Goal: Task Accomplishment & Management: Complete application form

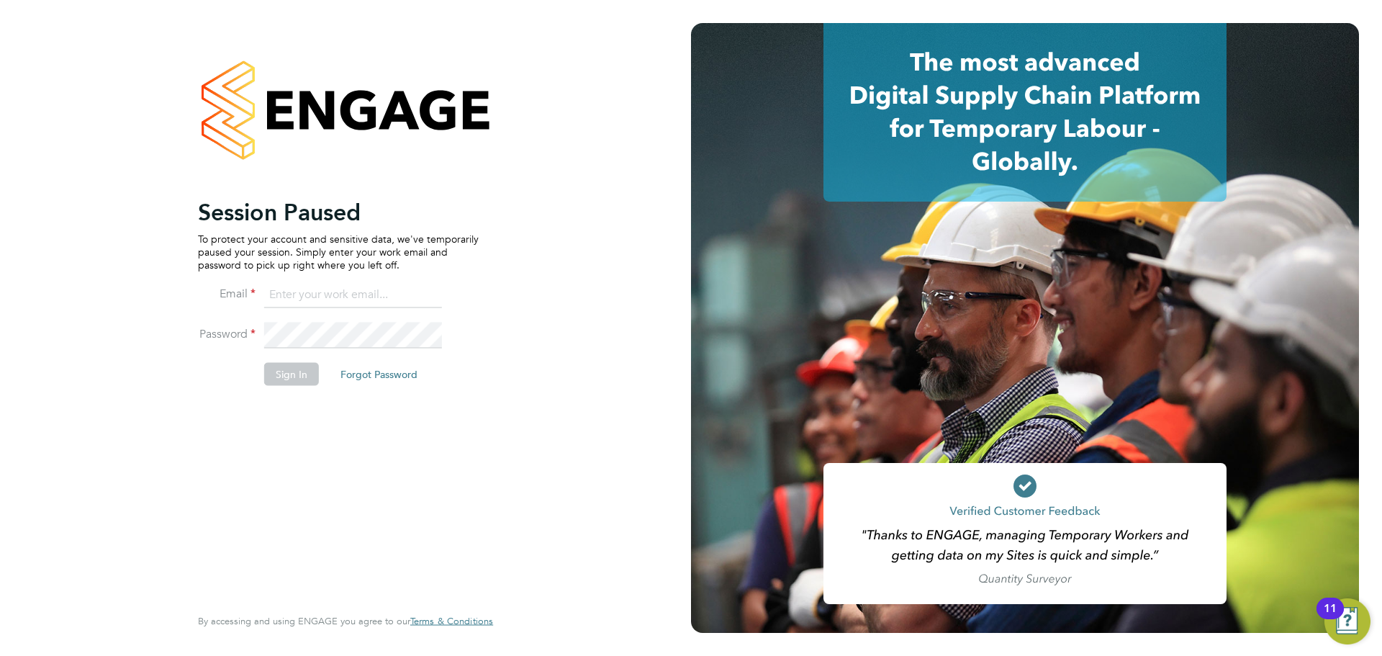
click at [310, 305] on input at bounding box center [353, 295] width 178 height 26
type input "demi@tradelinerecruitment.co.uk"
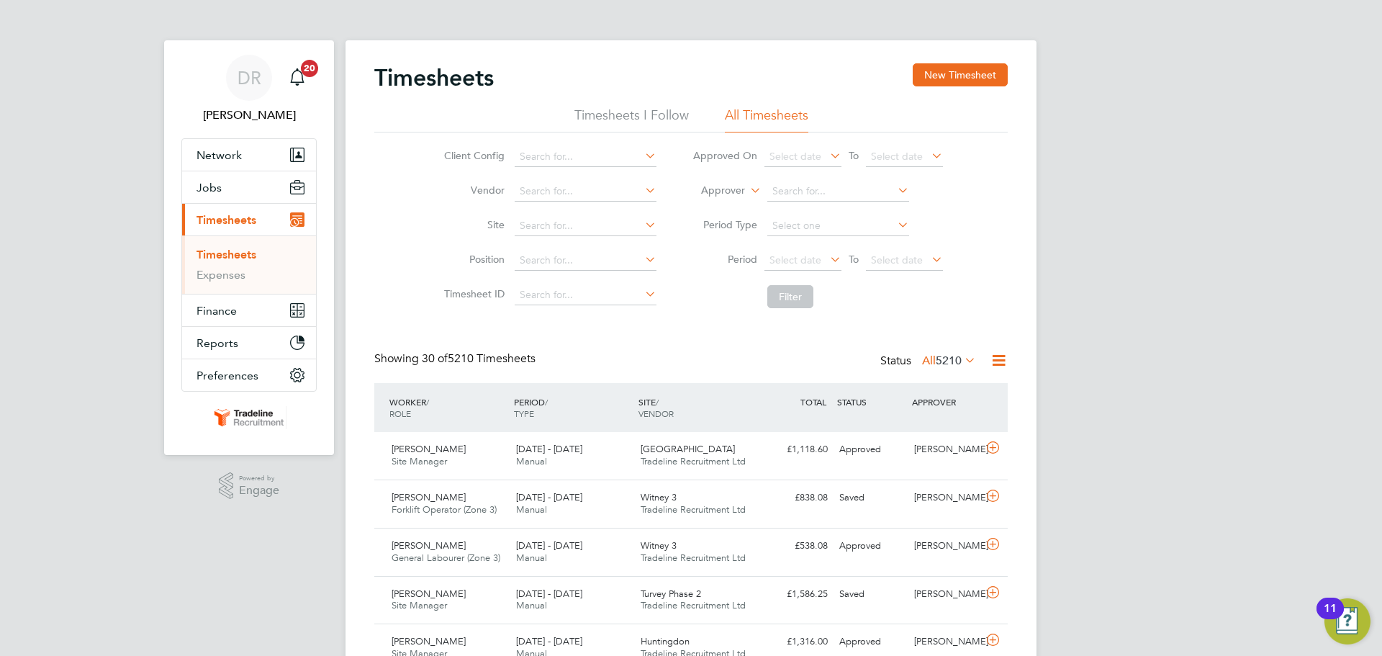
click at [227, 250] on link "Timesheets" at bounding box center [226, 255] width 60 height 14
click at [229, 255] on link "Timesheets" at bounding box center [226, 255] width 60 height 14
click at [959, 78] on button "New Timesheet" at bounding box center [960, 74] width 95 height 23
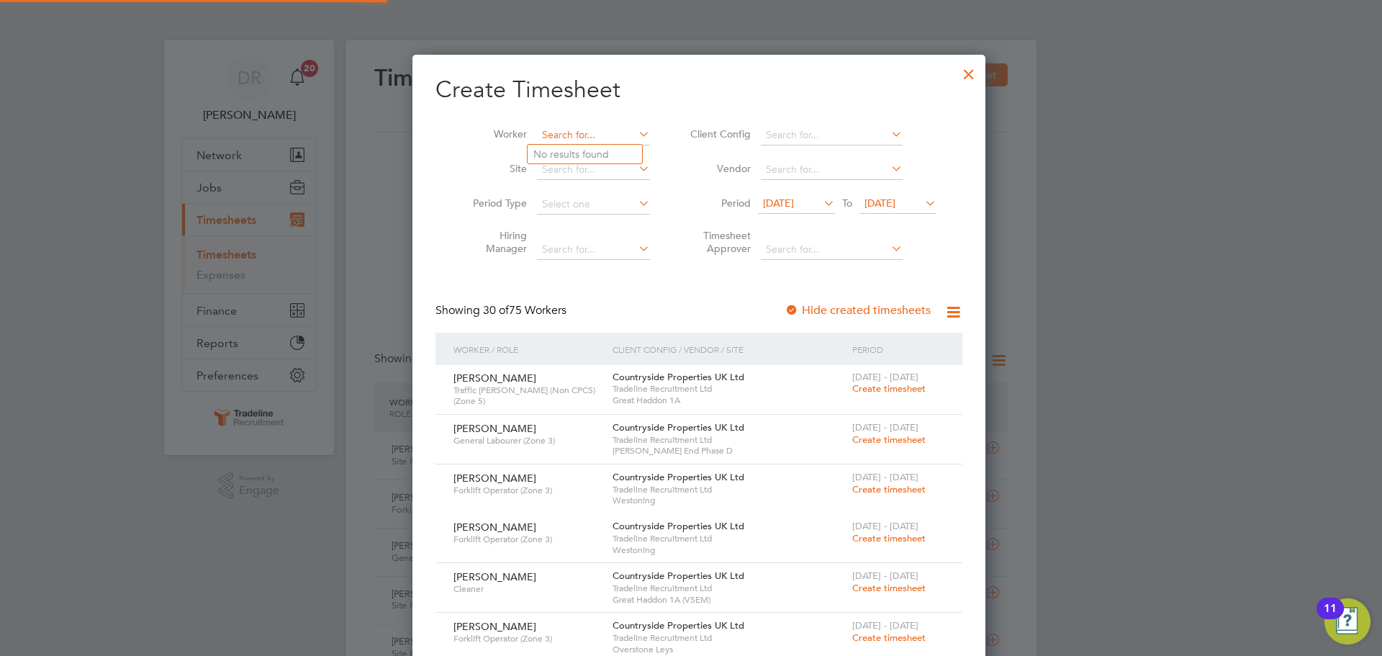
click at [588, 133] on input at bounding box center [593, 135] width 113 height 20
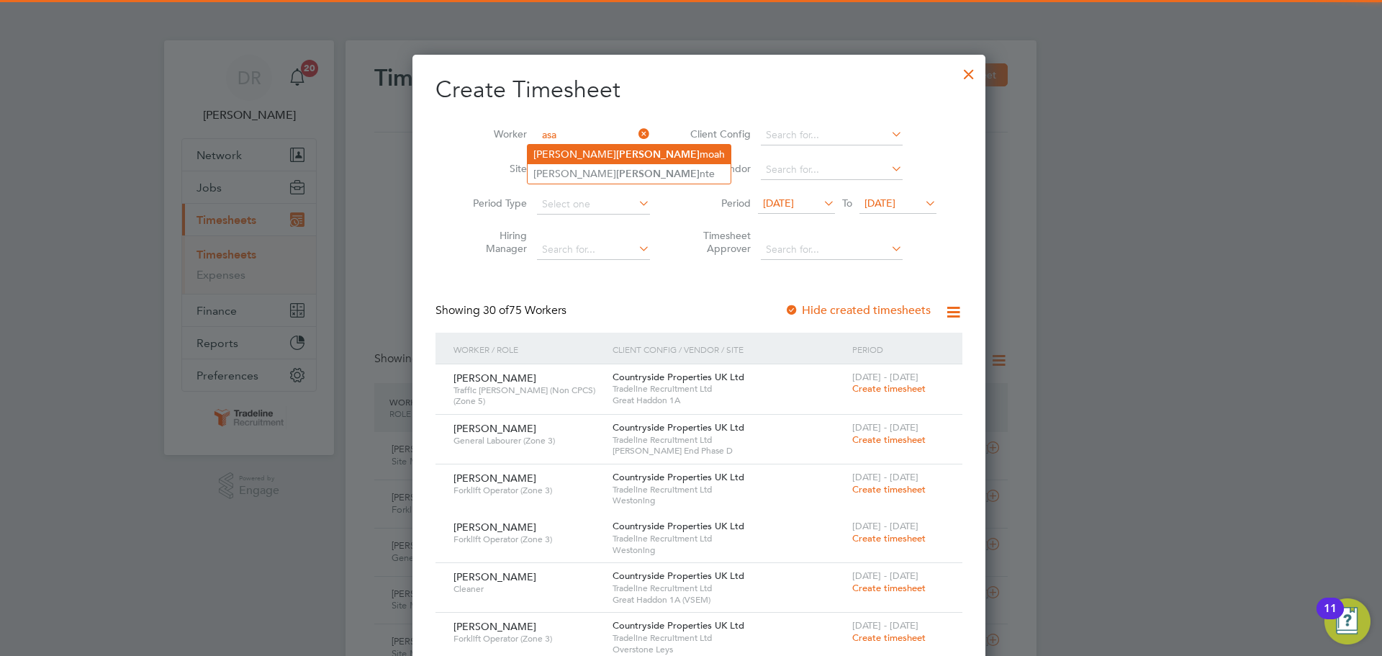
click at [616, 150] on b "Asa" at bounding box center [657, 154] width 83 height 12
type input "[PERSON_NAME]"
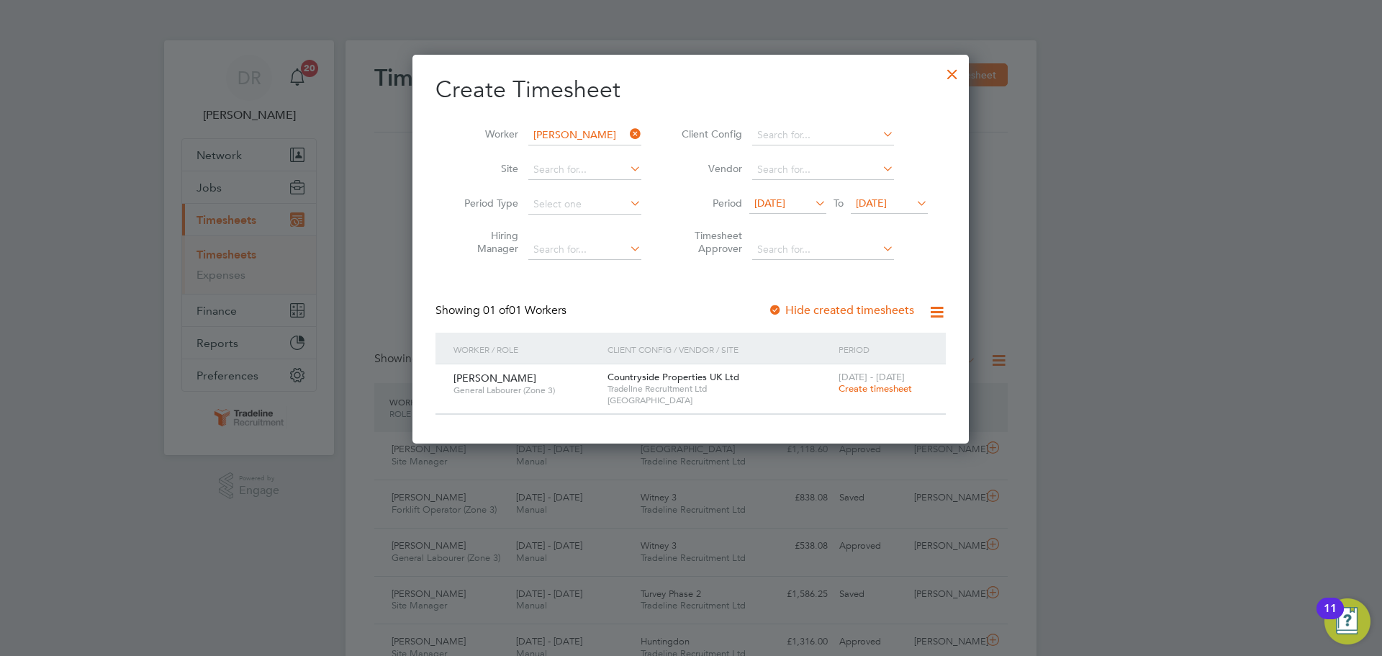
click at [889, 384] on span "Create timesheet" at bounding box center [875, 388] width 73 height 12
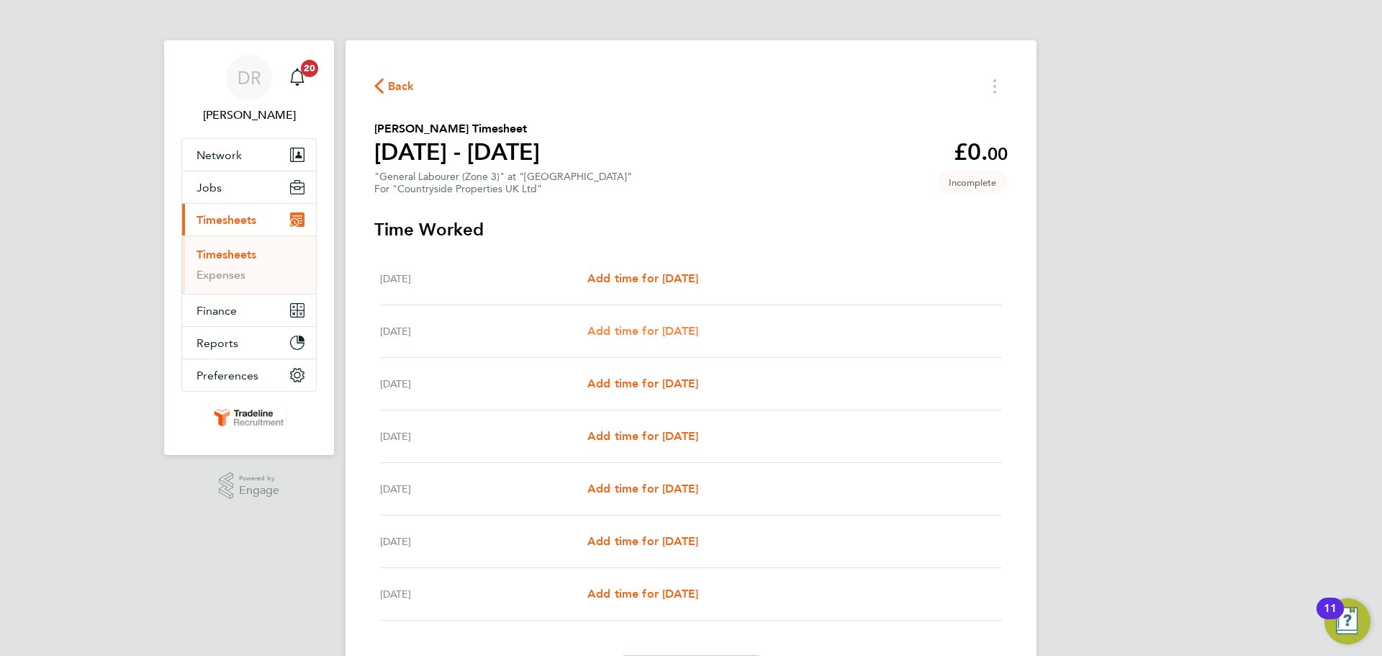
click at [671, 327] on span "Add time for [DATE]" at bounding box center [642, 331] width 111 height 14
select select "30"
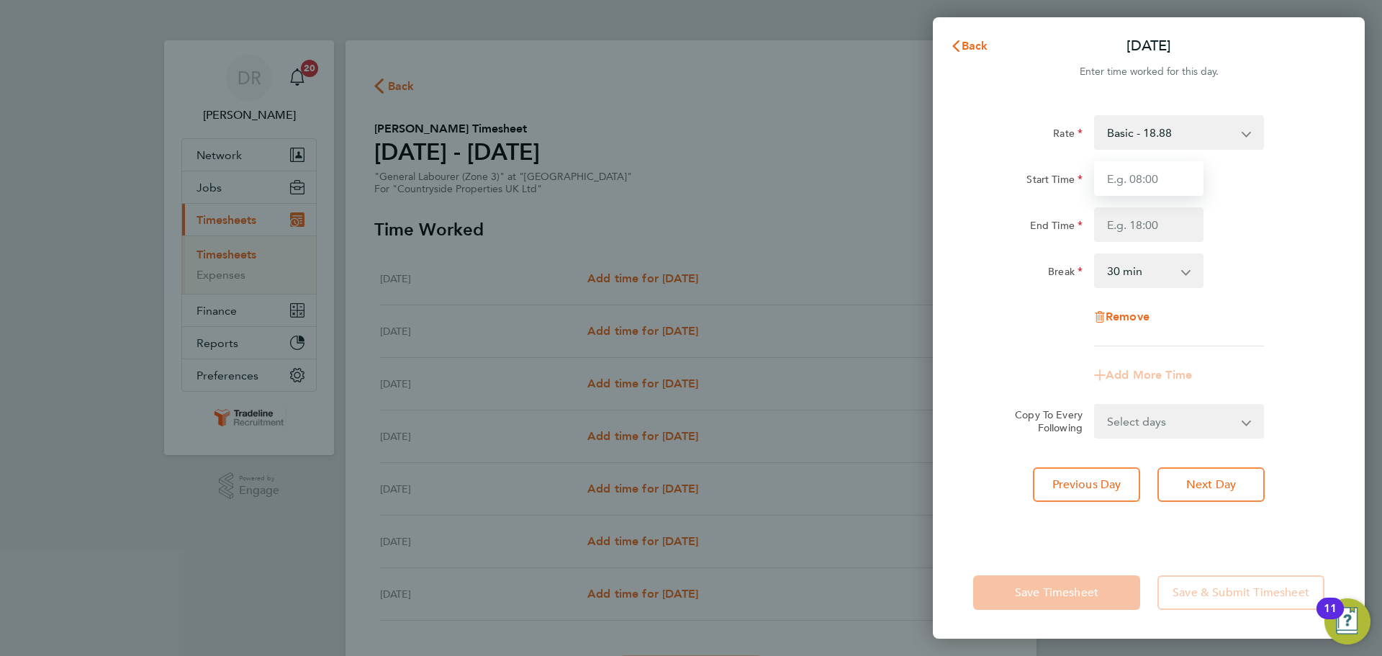
click at [1172, 176] on input "Start Time" at bounding box center [1148, 178] width 109 height 35
type input "07:00"
click at [1151, 230] on input "End Time" at bounding box center [1148, 224] width 109 height 35
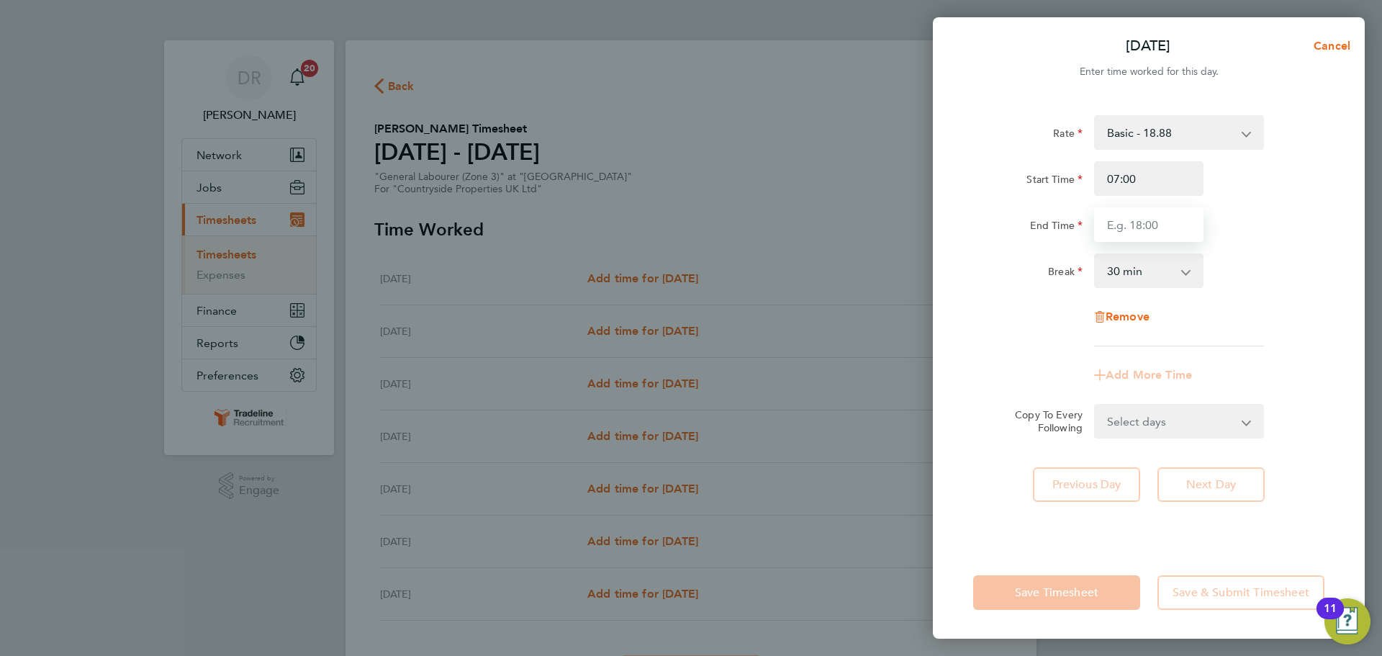
type input "16:30"
click at [1249, 279] on div "Break 0 min 15 min 30 min 45 min 60 min 75 min 90 min" at bounding box center [1148, 270] width 363 height 35
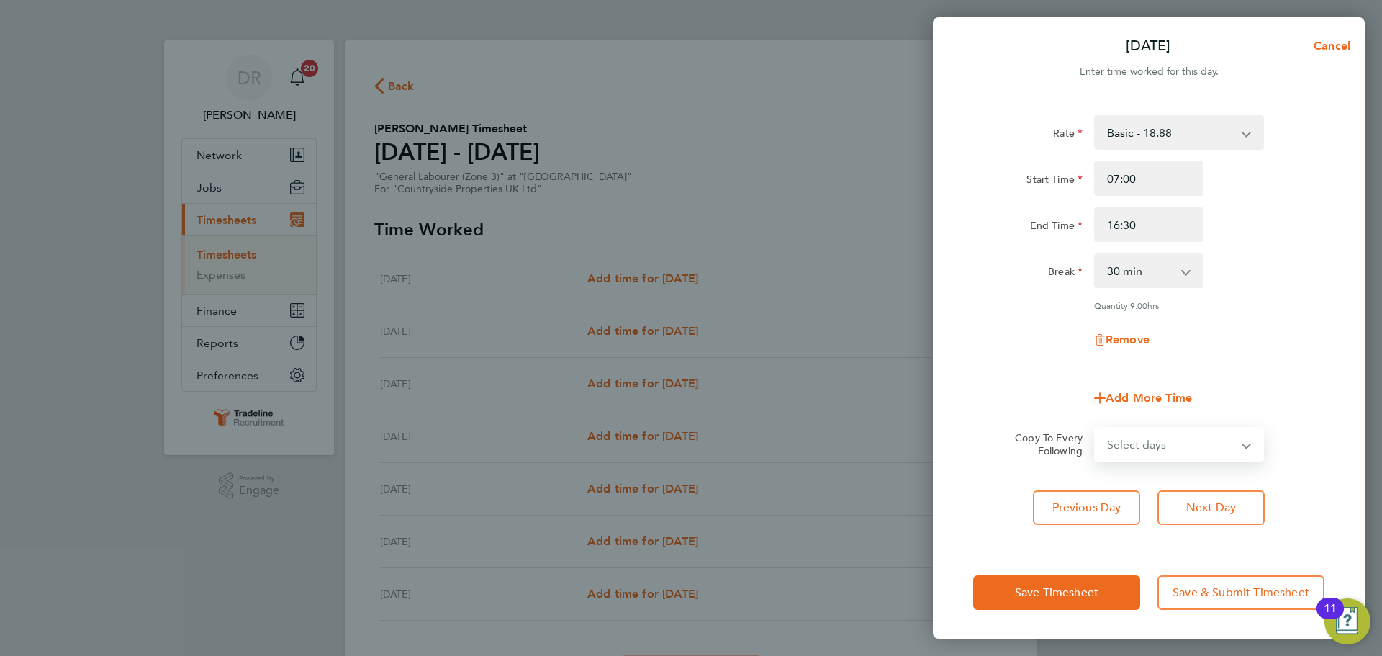
click at [1205, 440] on select "Select days Day Weekday (Mon-Fri) Weekend (Sat-Sun) [DATE] [DATE] [DATE] [DATE]…" at bounding box center [1170, 444] width 151 height 32
select select "WEEKDAY"
click at [1095, 428] on select "Select days Day Weekday (Mon-Fri) Weekend (Sat-Sun) [DATE] [DATE] [DATE] [DATE]…" at bounding box center [1170, 444] width 151 height 32
select select "[DATE]"
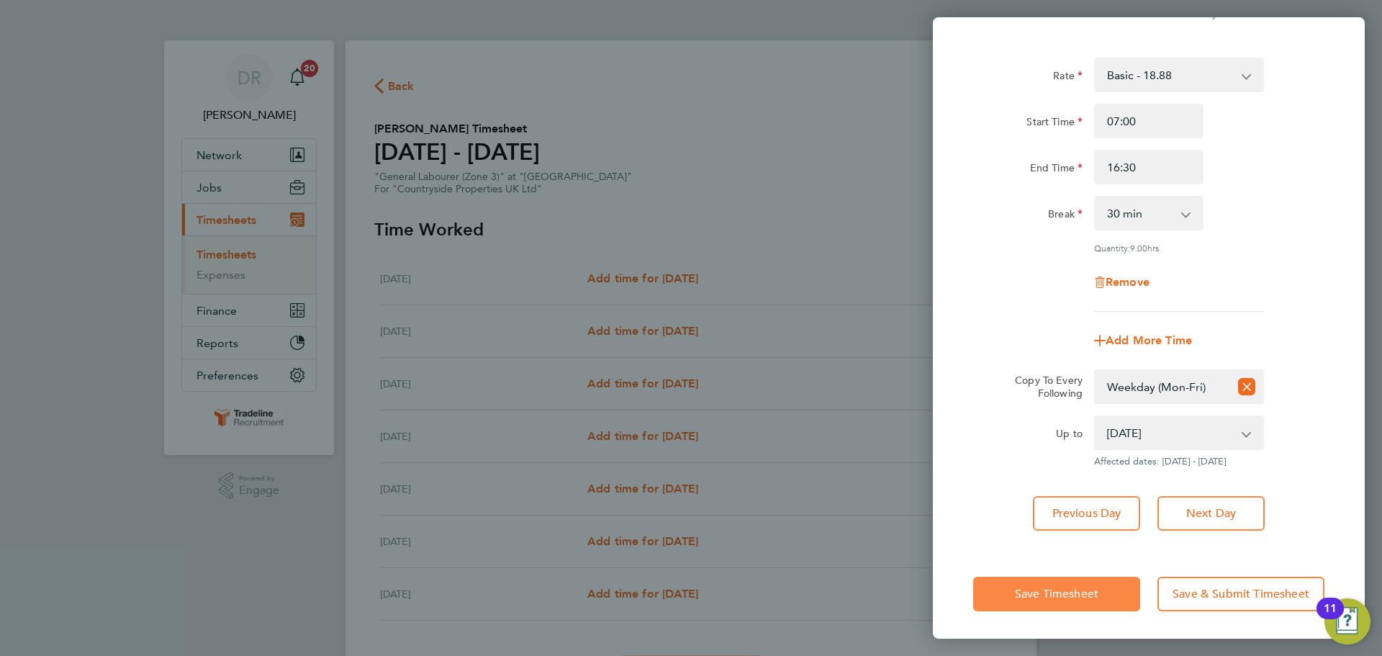
click at [1117, 584] on button "Save Timesheet" at bounding box center [1056, 594] width 167 height 35
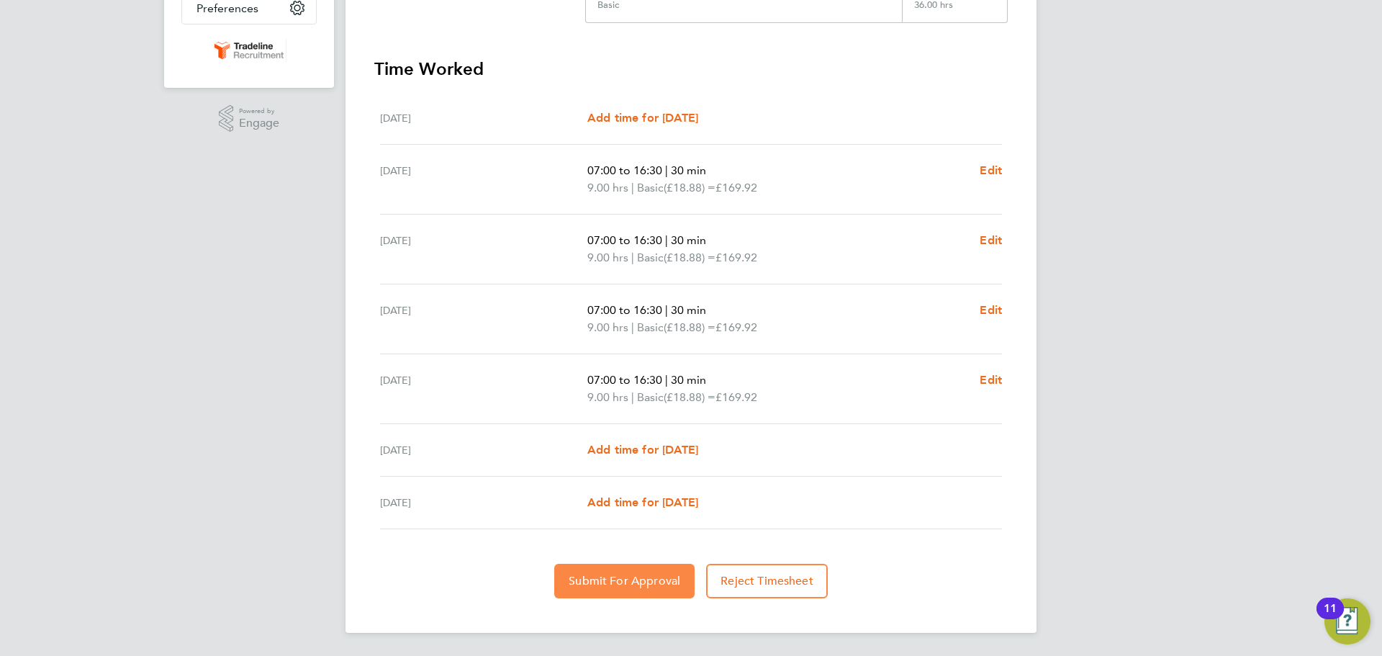
click at [658, 582] on span "Submit For Approval" at bounding box center [625, 581] width 112 height 14
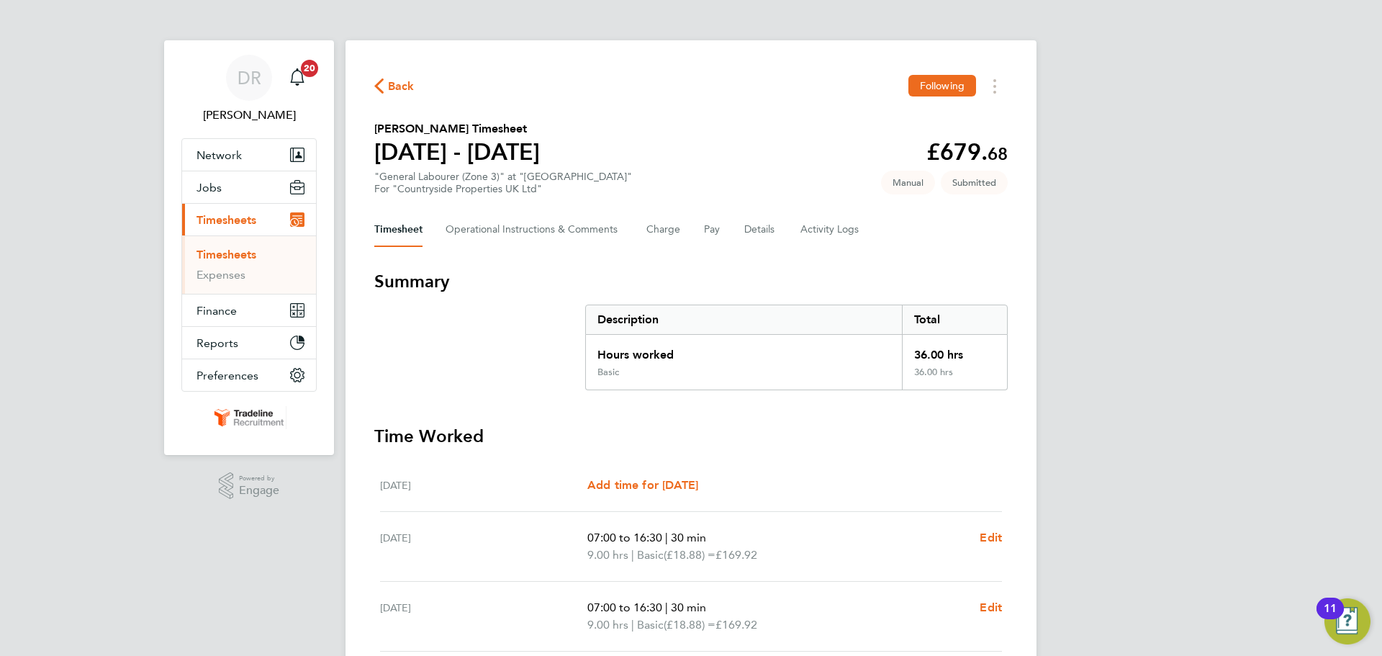
click at [249, 253] on link "Timesheets" at bounding box center [226, 255] width 60 height 14
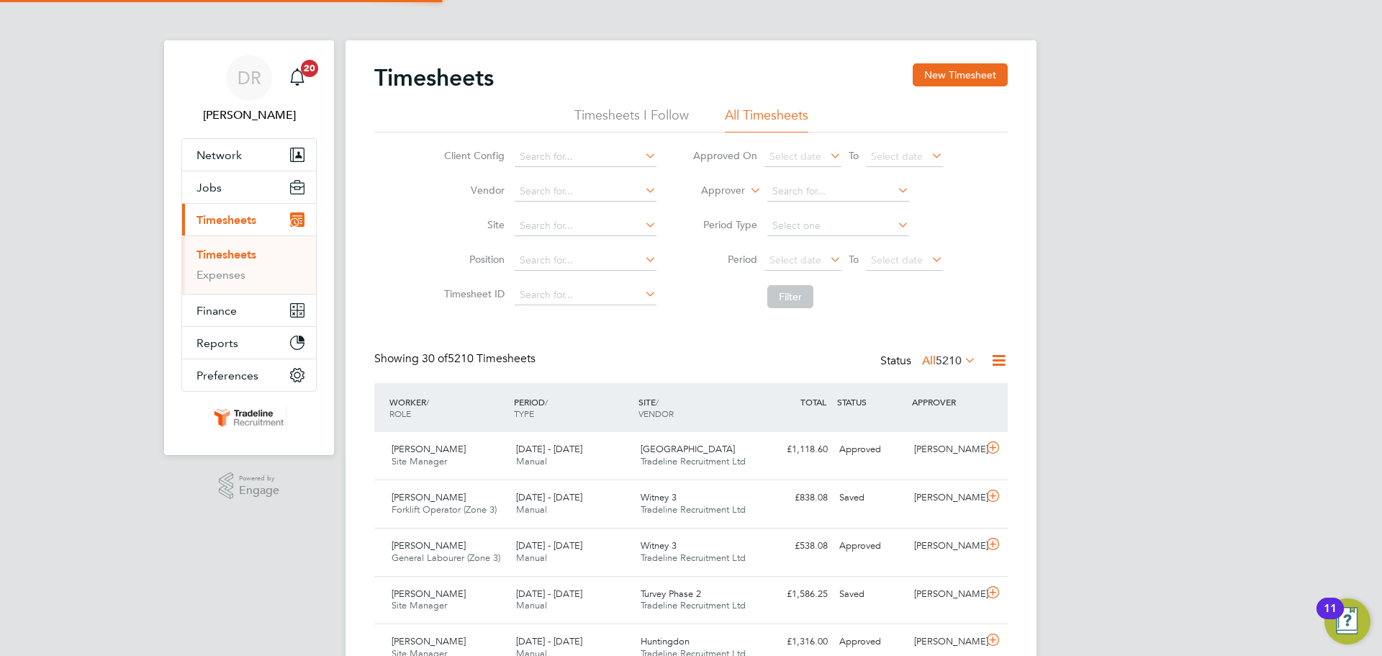
scroll to position [37, 125]
click at [946, 85] on button "New Timesheet" at bounding box center [960, 74] width 95 height 23
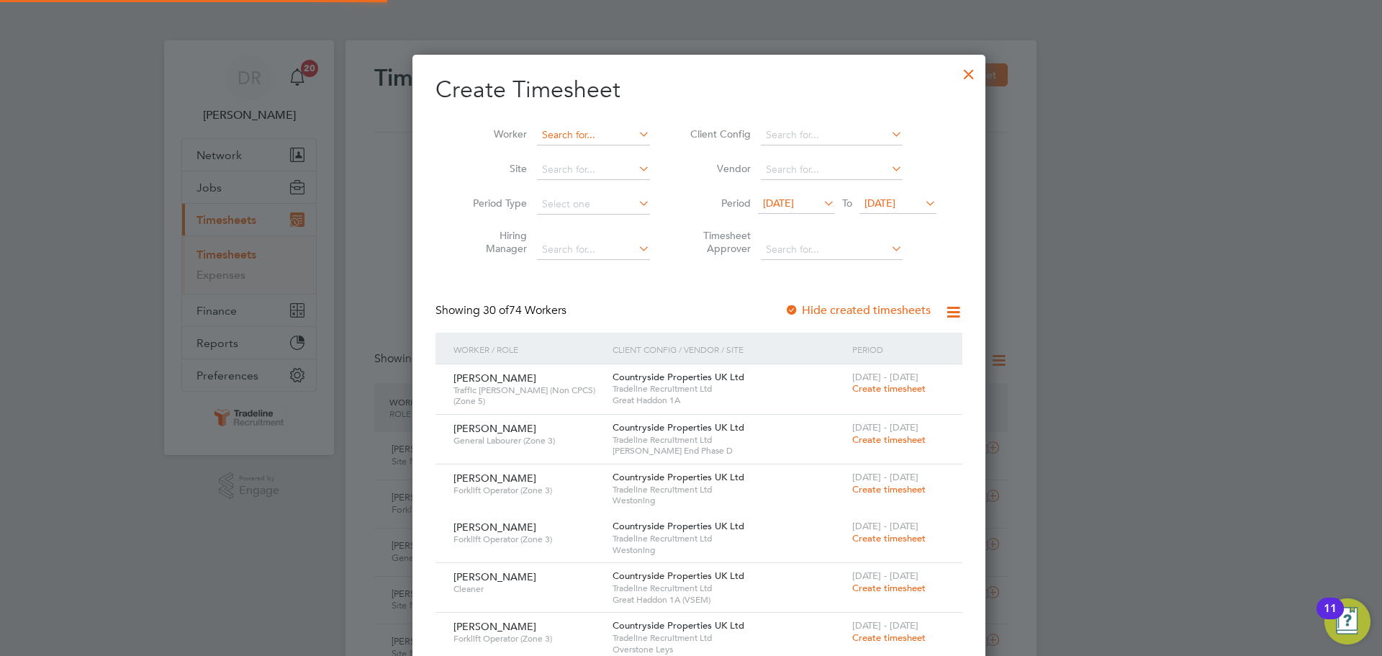
click at [600, 131] on input at bounding box center [593, 135] width 113 height 20
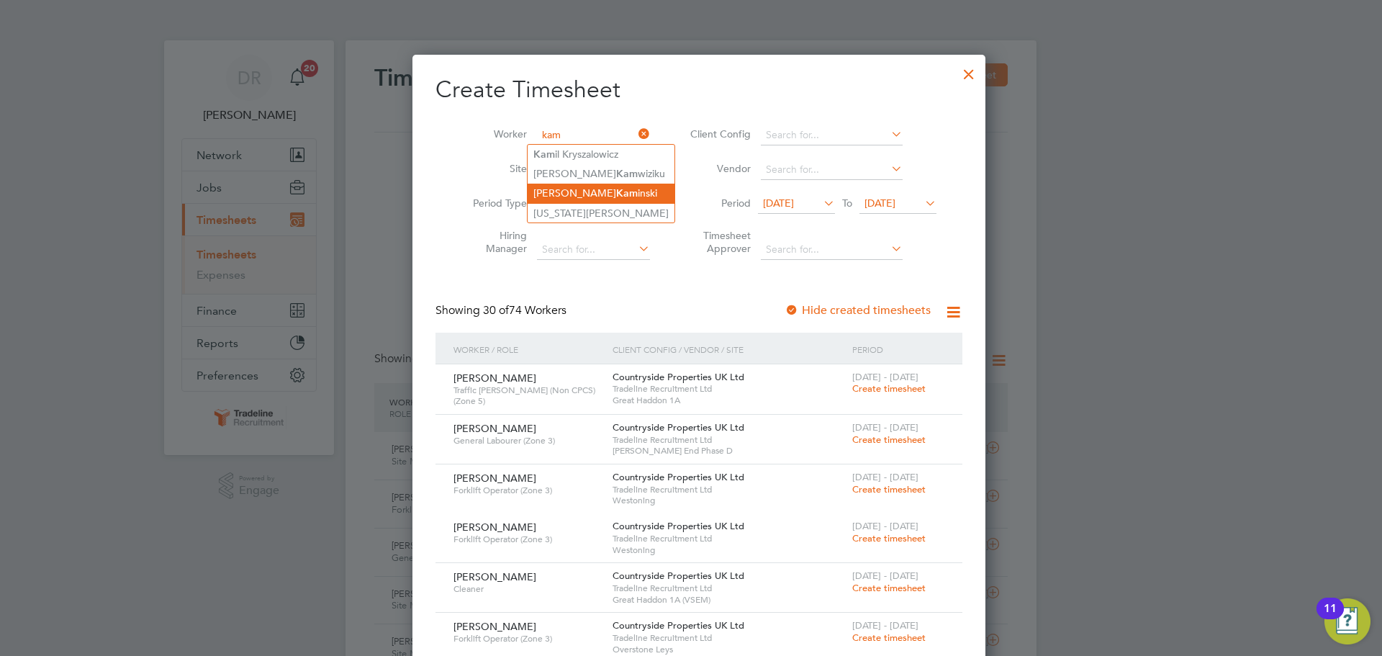
click at [595, 191] on li "Robert Kam inski" at bounding box center [601, 193] width 147 height 19
type input "Robert Kaminski"
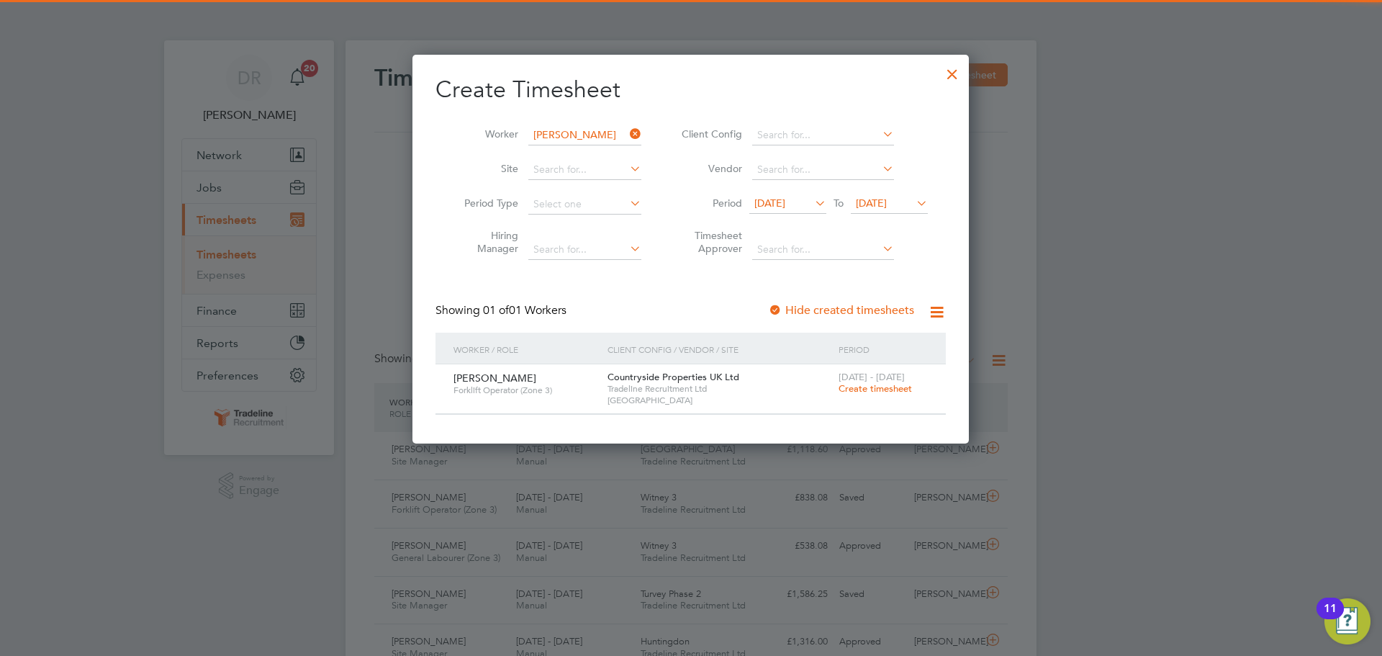
click at [872, 386] on span "Create timesheet" at bounding box center [875, 388] width 73 height 12
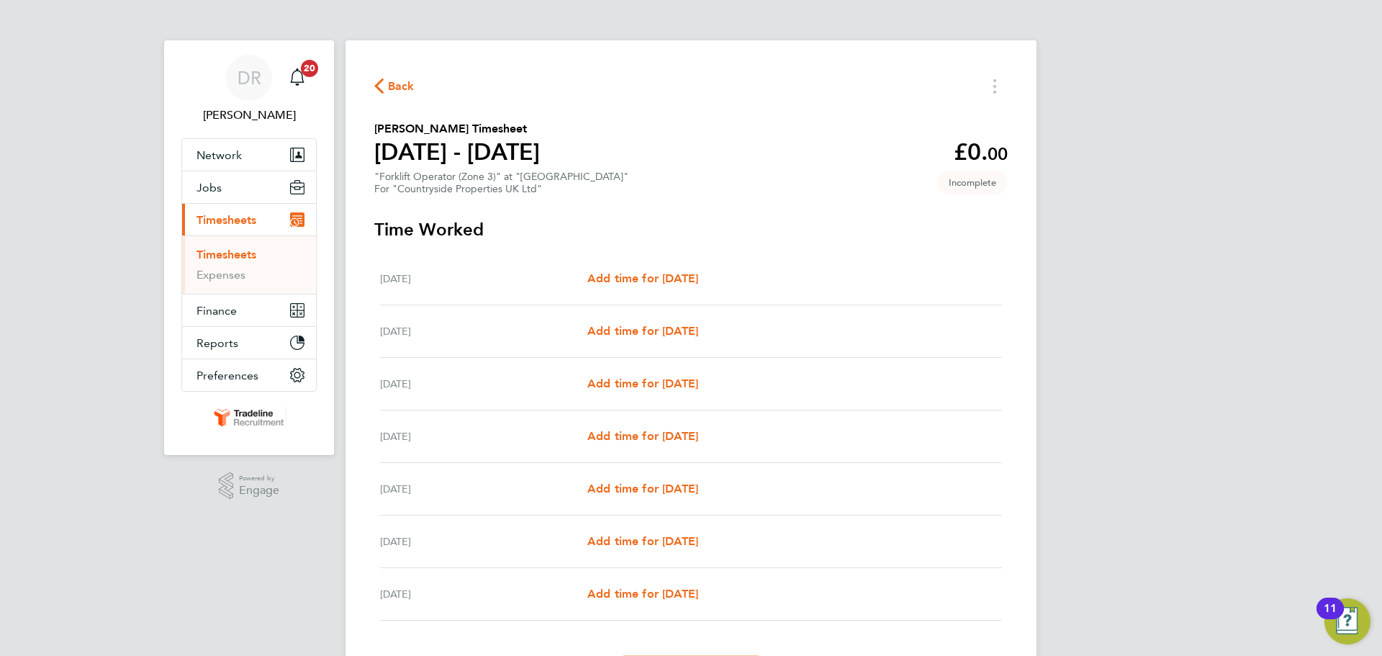
click at [692, 303] on div "[DATE] Add time for [DATE] Add time for [DATE]" at bounding box center [691, 279] width 622 height 53
click at [692, 324] on span "Add time for [DATE]" at bounding box center [642, 331] width 111 height 14
select select "30"
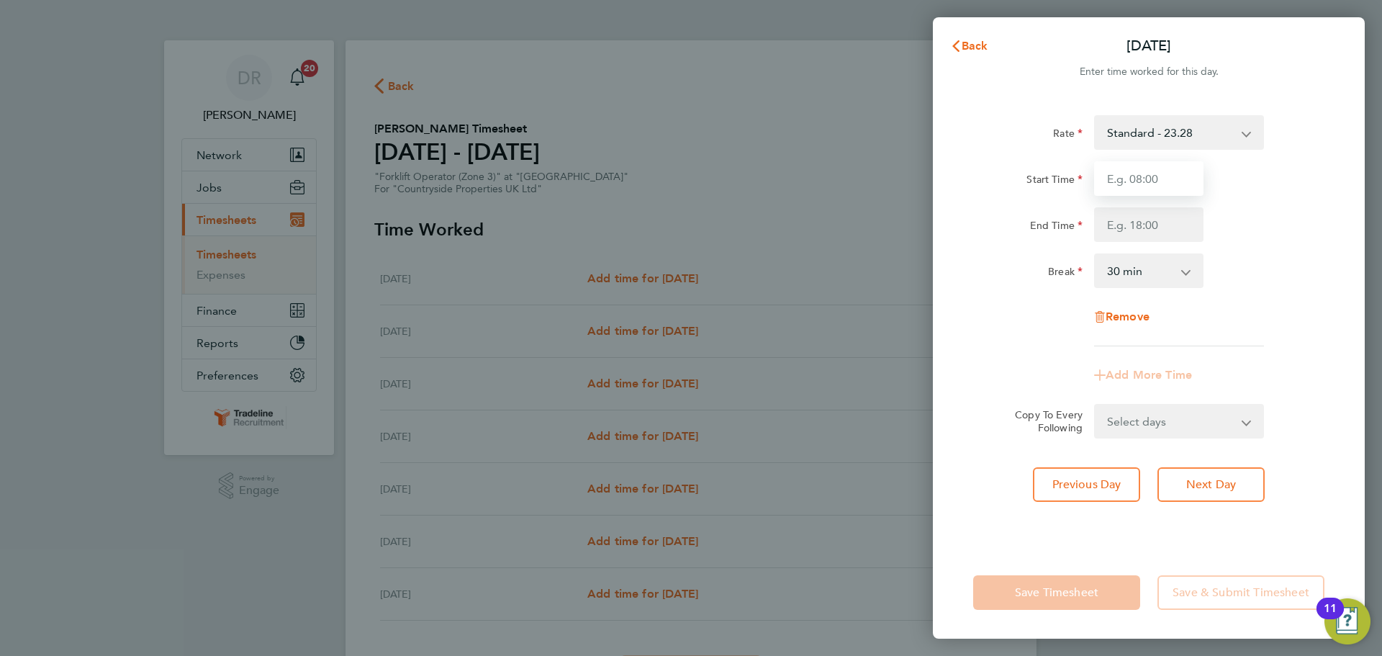
click at [1118, 180] on input "Start Time" at bounding box center [1148, 178] width 109 height 35
type input "07:00"
click at [1144, 223] on input "End Time" at bounding box center [1148, 224] width 109 height 35
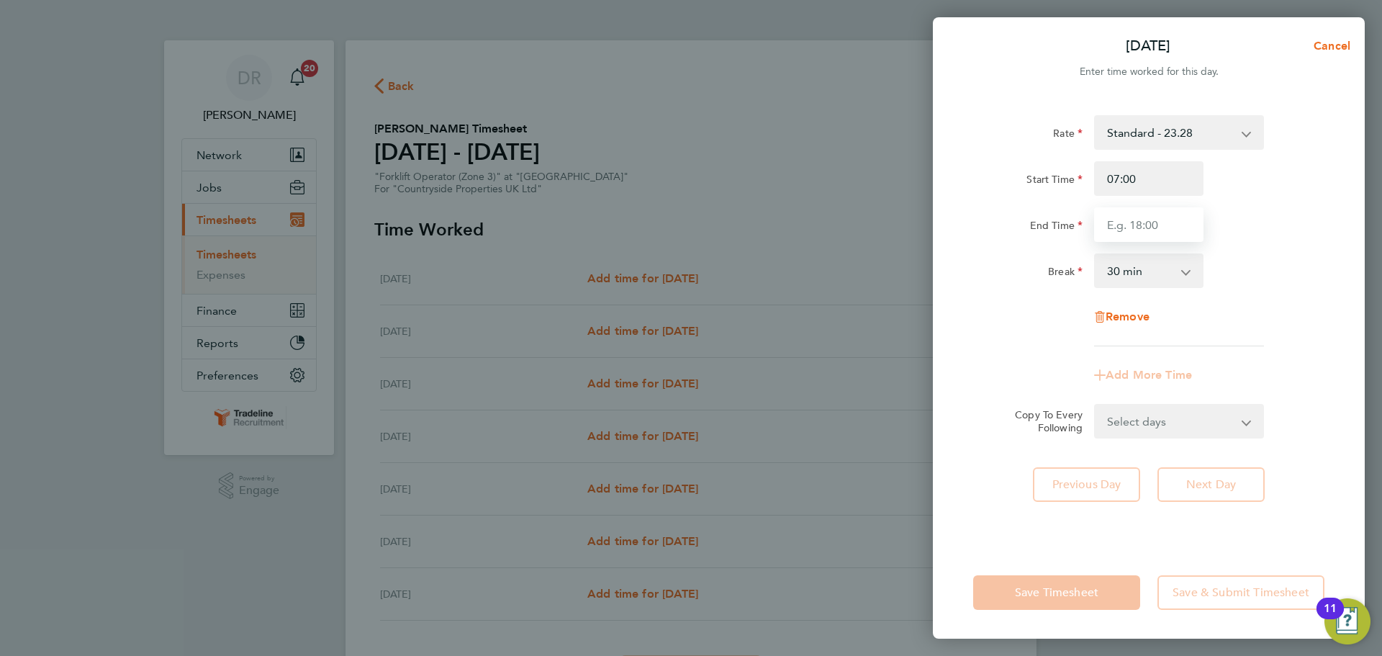
type input "16:30"
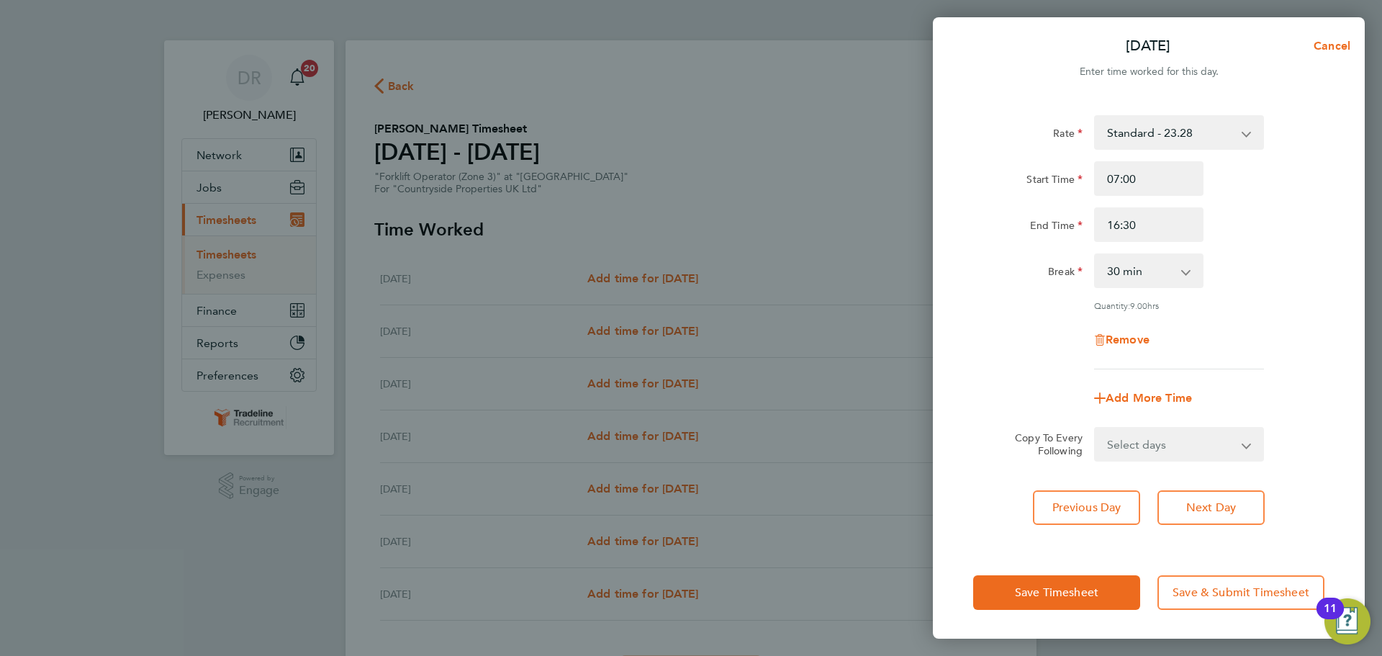
click at [1265, 296] on div "Rate Standard - 23.28 Start Time 07:00 End Time 16:30 Break 0 min 15 min 30 min…" at bounding box center [1148, 242] width 351 height 254
click at [1202, 427] on div "Select days Day Weekday (Mon-Fri) Weekend (Sat-Sun) [DATE] [DATE] [DATE] [DATE]…" at bounding box center [1179, 444] width 170 height 35
click at [1202, 443] on select "Select days Day Weekday (Mon-Fri) Weekend (Sat-Sun) [DATE] [DATE] [DATE] [DATE]…" at bounding box center [1170, 444] width 151 height 32
select select "WEEKDAY"
click at [1095, 428] on select "Select days Day Weekday (Mon-Fri) Weekend (Sat-Sun) [DATE] [DATE] [DATE] [DATE]…" at bounding box center [1170, 444] width 151 height 32
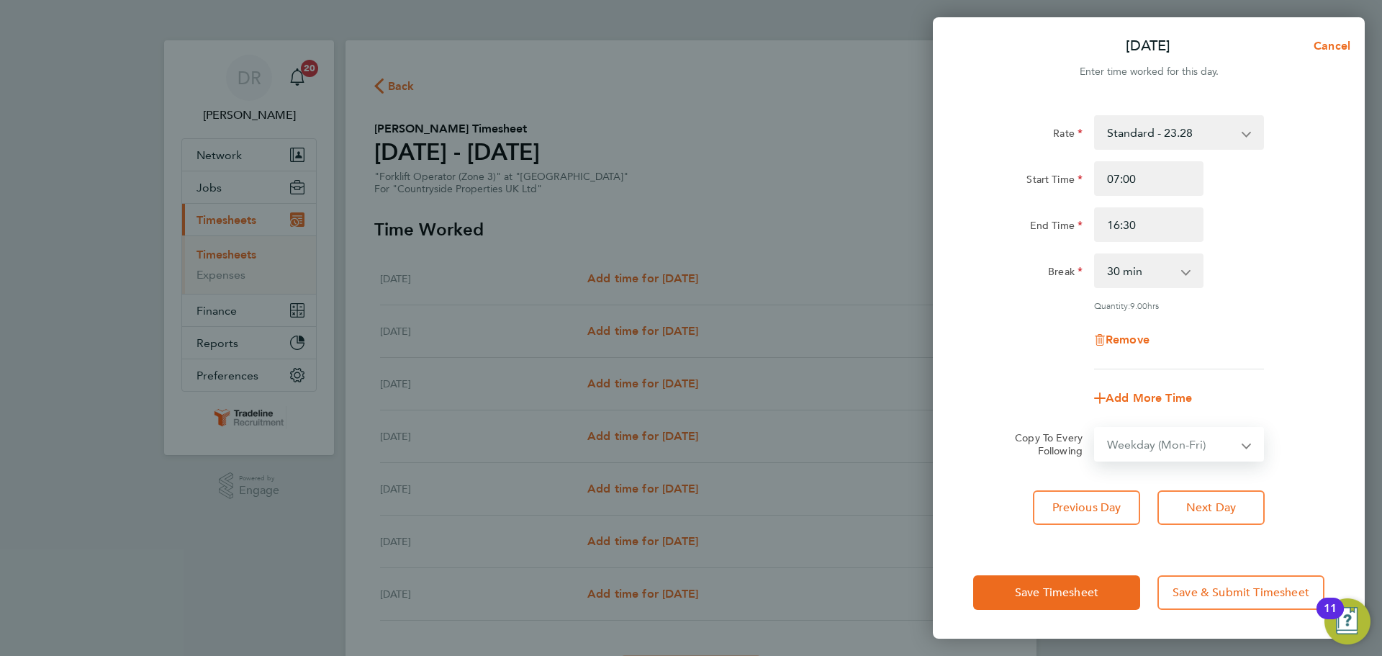
select select "[DATE]"
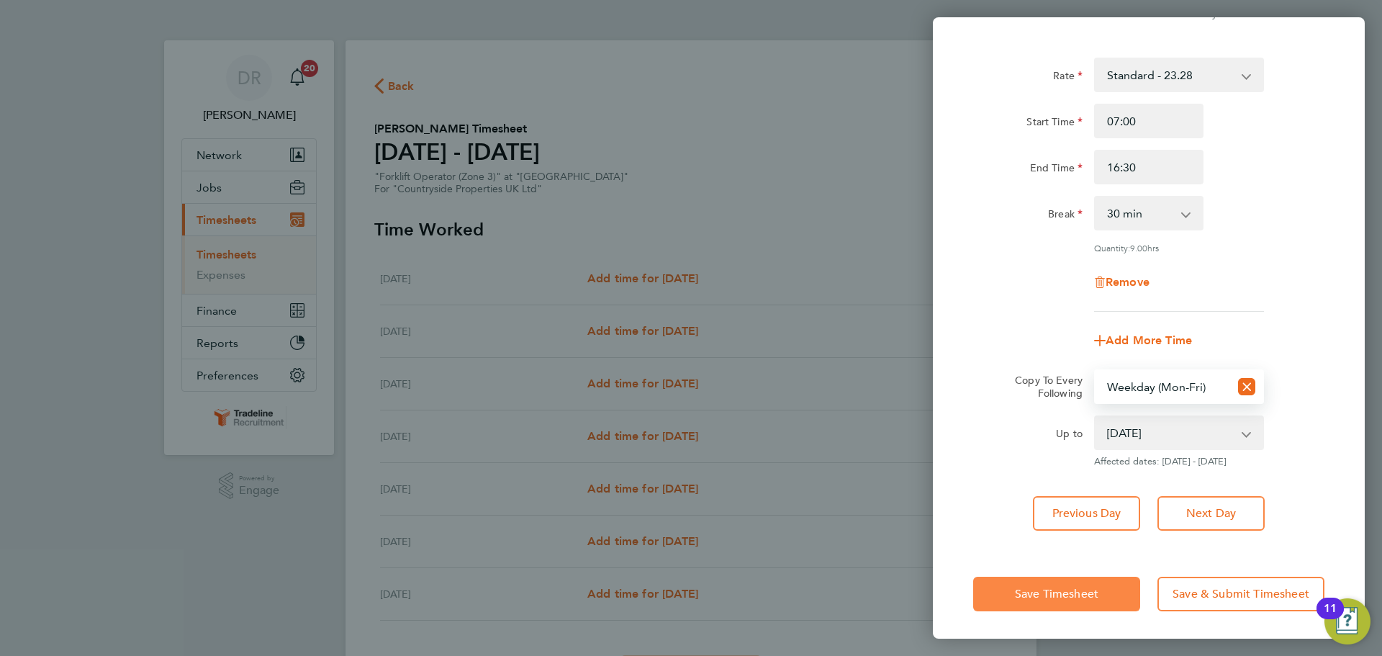
click at [1109, 582] on button "Save Timesheet" at bounding box center [1056, 594] width 167 height 35
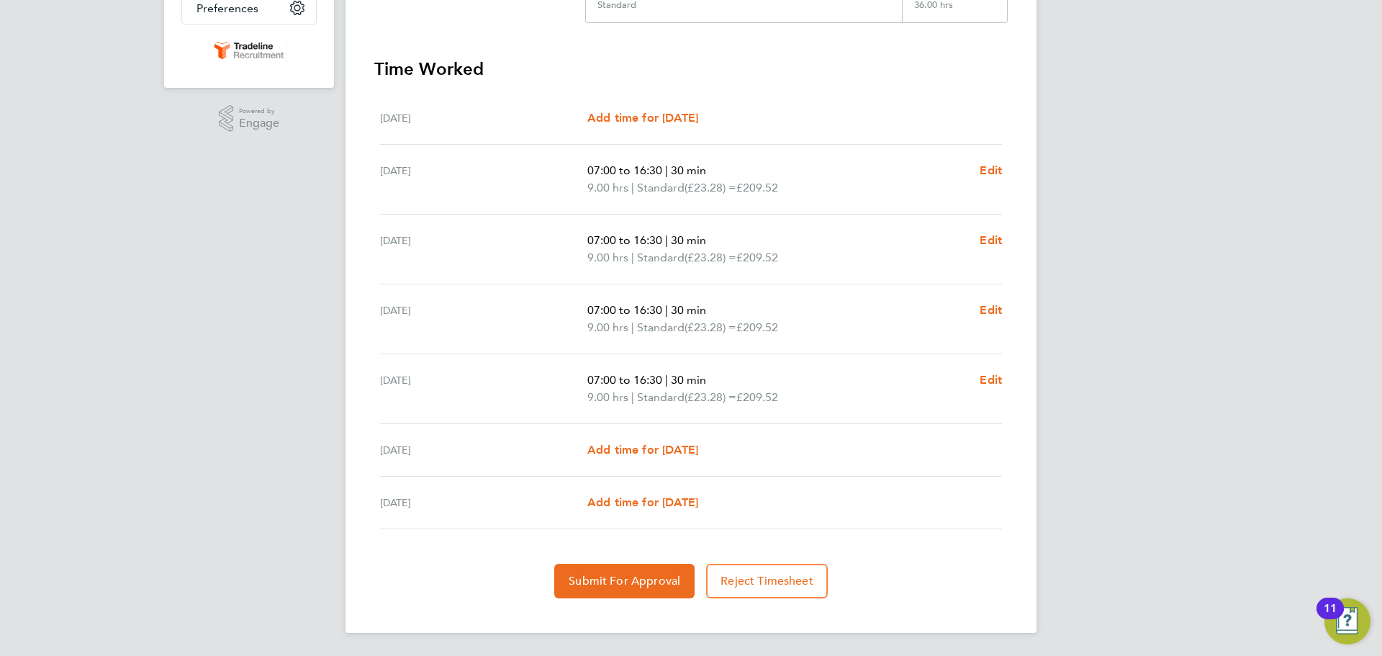
click at [630, 561] on section "Time Worked Mon 25 Aug Add time for Mon 25 Aug Add time for Mon 25 Aug Tue 26 A…" at bounding box center [690, 328] width 633 height 541
click at [631, 582] on span "Submit For Approval" at bounding box center [625, 581] width 112 height 14
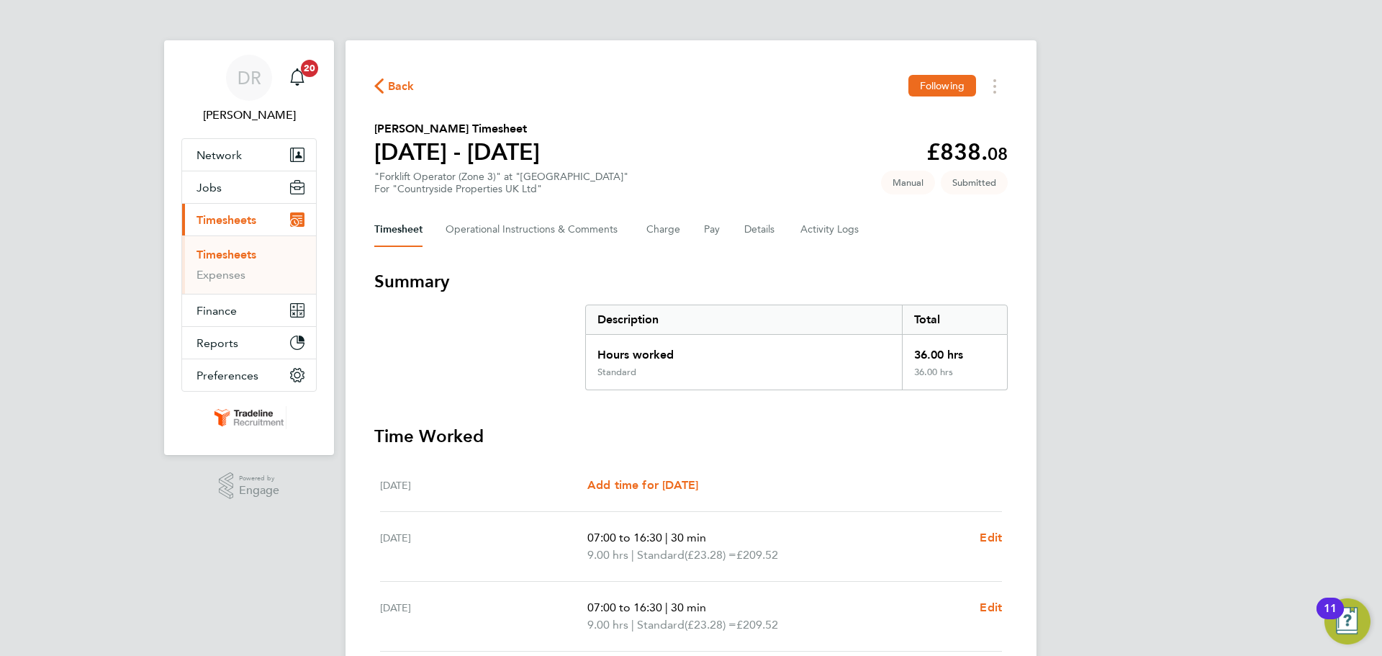
click at [240, 250] on link "Timesheets" at bounding box center [226, 255] width 60 height 14
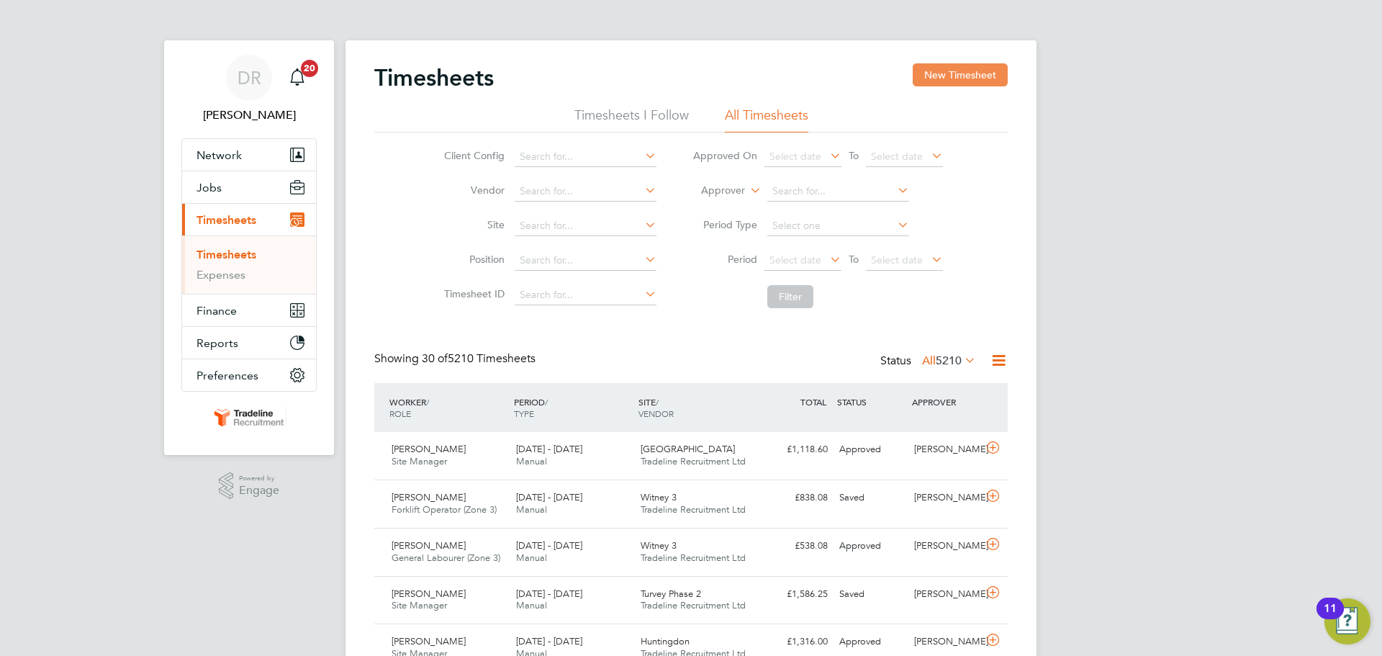
click at [980, 80] on button "New Timesheet" at bounding box center [960, 74] width 95 height 23
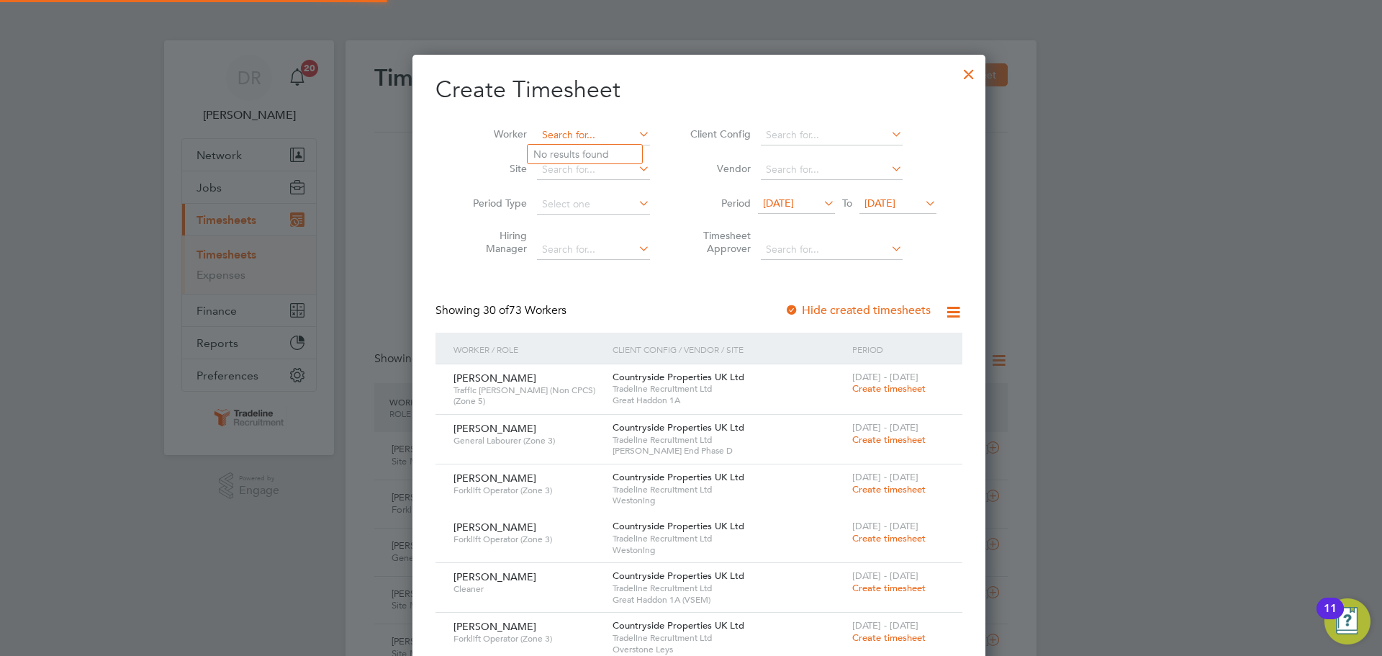
click at [587, 142] on input at bounding box center [593, 135] width 113 height 20
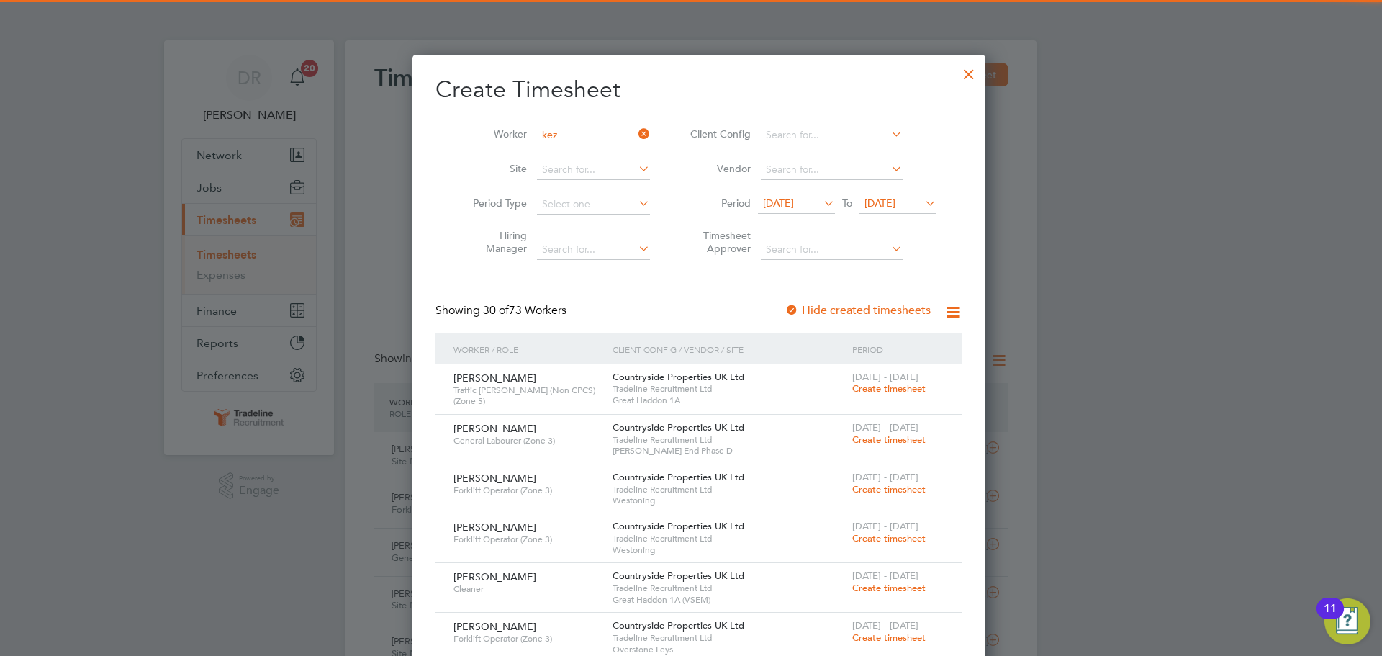
click at [585, 149] on li "Vadim Kez un" at bounding box center [585, 154] width 114 height 19
type input "[PERSON_NAME]"
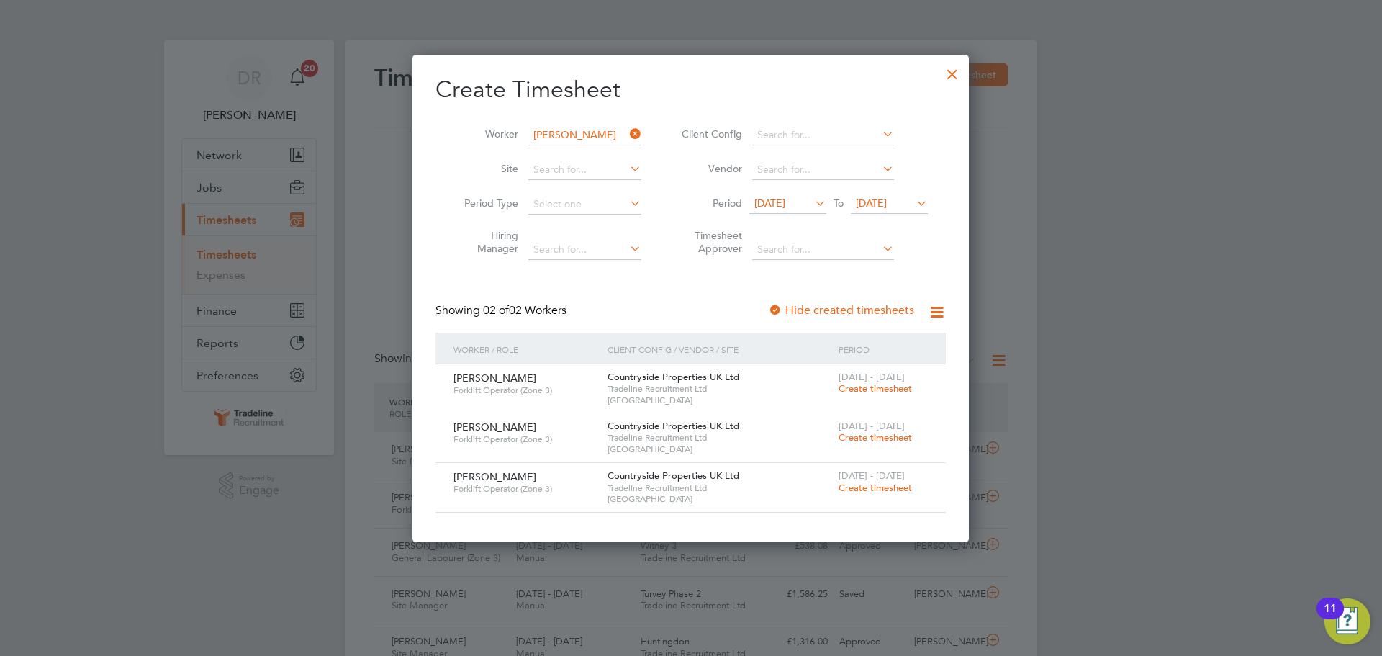
click at [871, 488] on span "Create timesheet" at bounding box center [875, 488] width 73 height 12
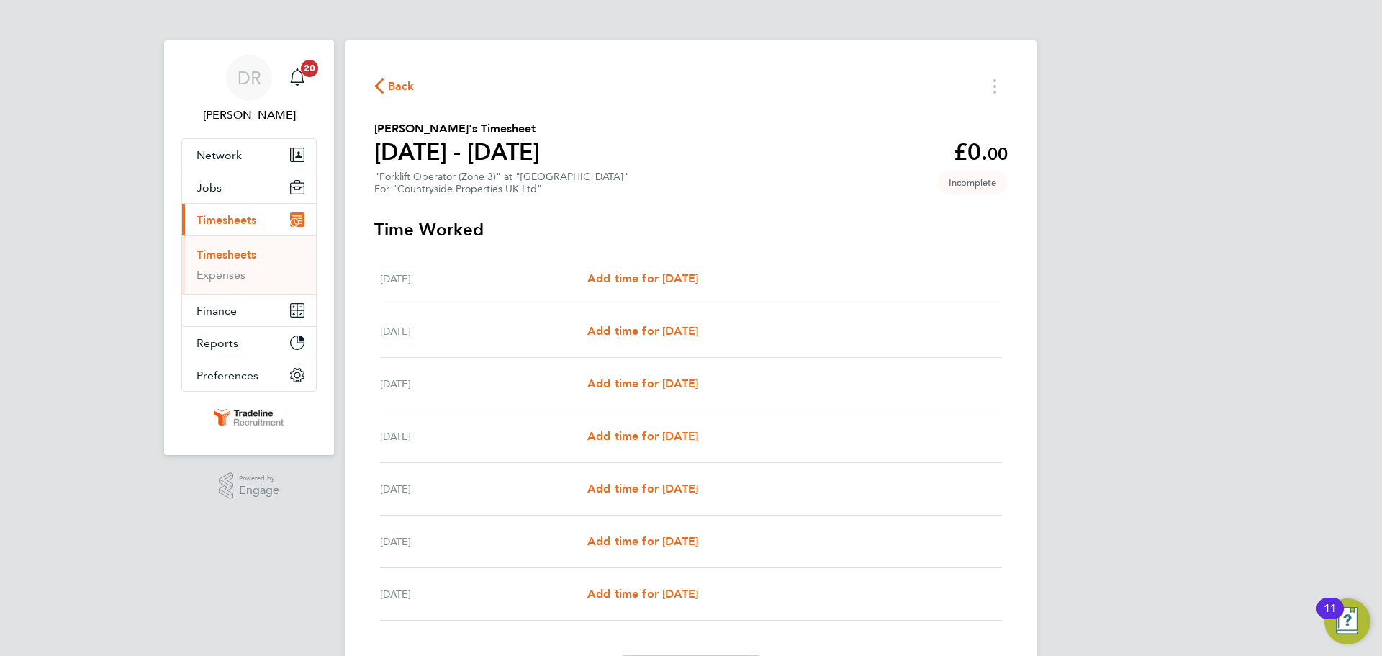
click at [666, 311] on div "Tue 26 Aug Add time for Tue 26 Aug Add time for Tue 26 Aug" at bounding box center [691, 331] width 622 height 53
click at [669, 340] on div "Tue 26 Aug Add time for Tue 26 Aug Add time for Tue 26 Aug" at bounding box center [691, 331] width 622 height 53
click at [668, 330] on span "Add time for [DATE]" at bounding box center [642, 331] width 111 height 14
select select "30"
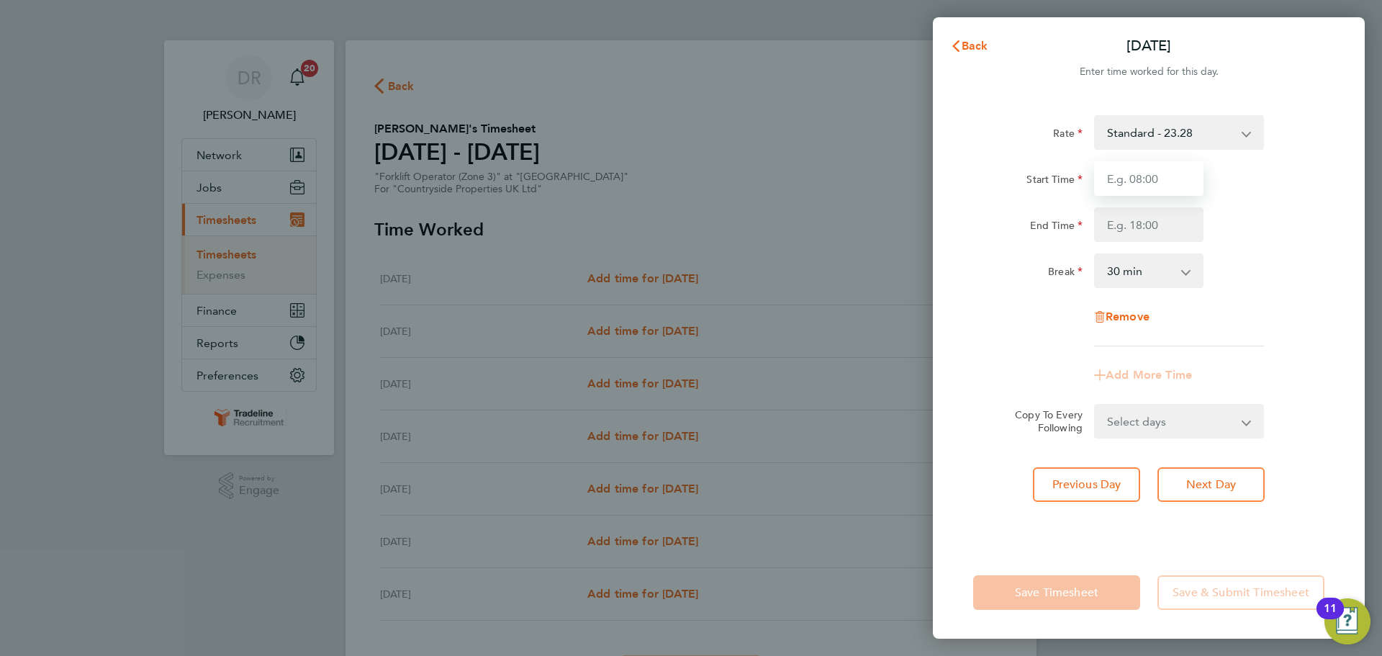
click at [1144, 181] on input "Start Time" at bounding box center [1148, 178] width 109 height 35
type input "07:00"
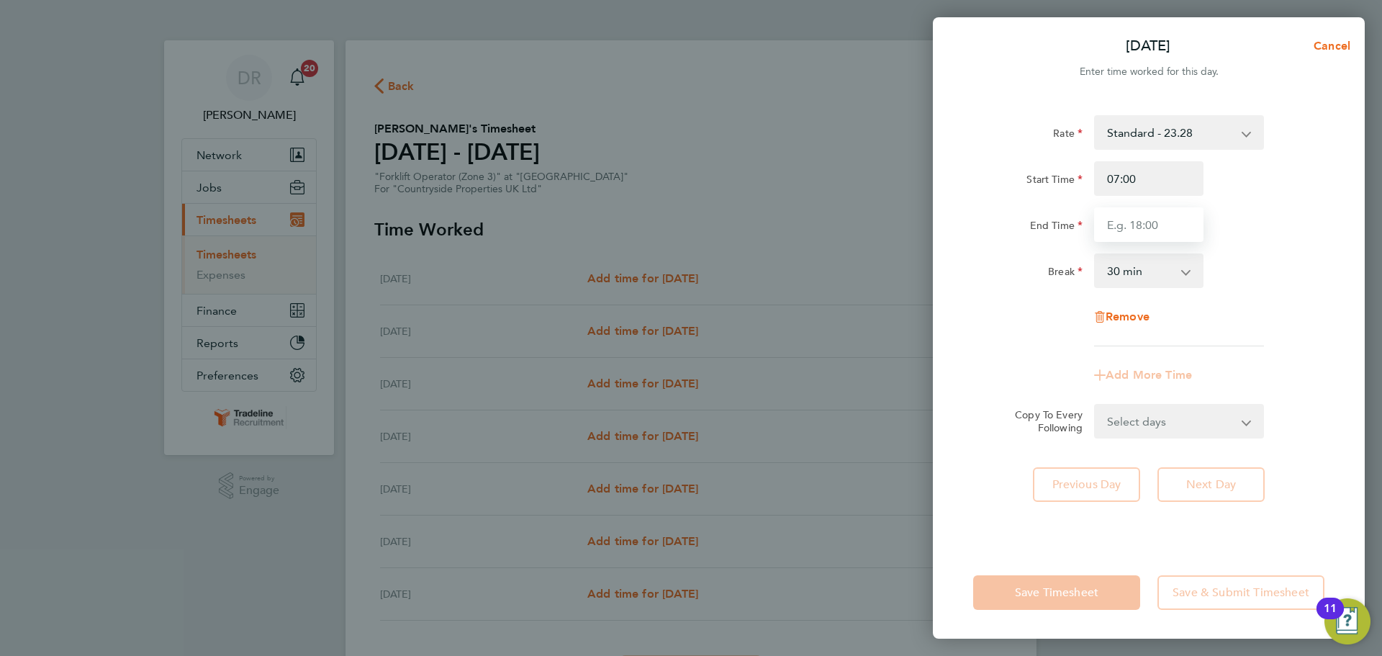
click at [1159, 220] on input "End Time" at bounding box center [1148, 224] width 109 height 35
type input "16:30"
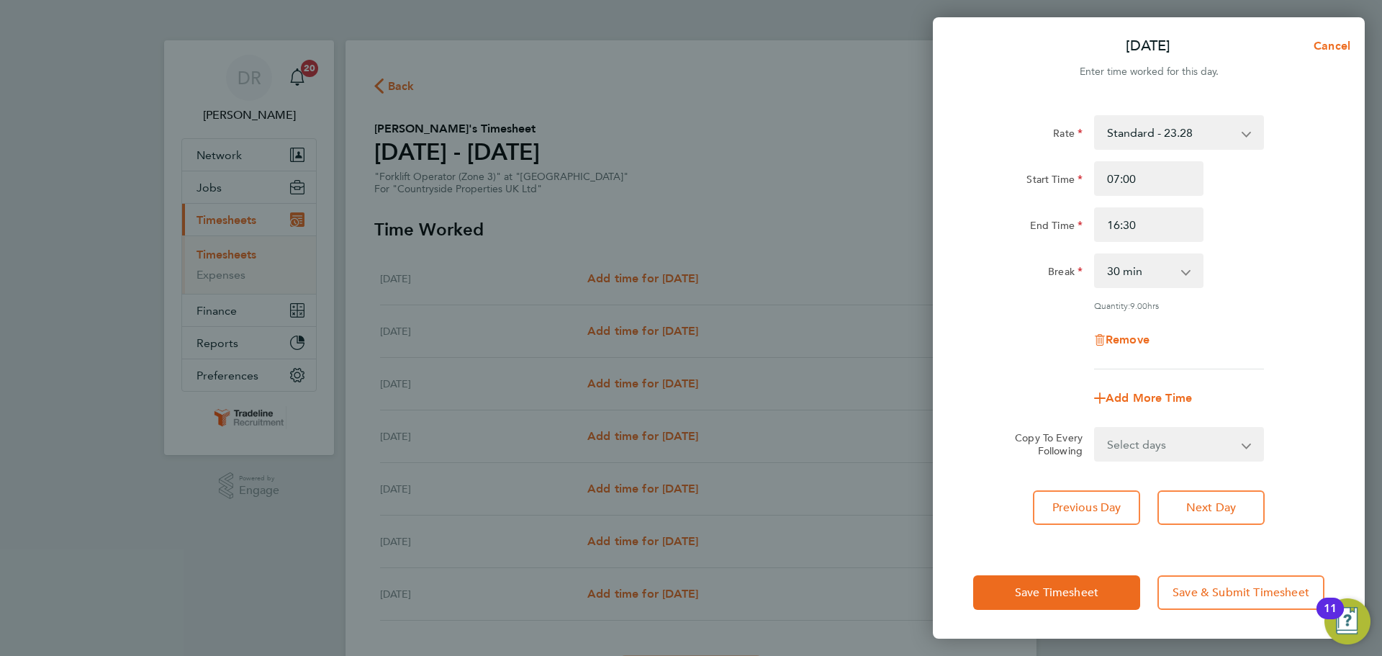
click at [1326, 292] on div "Rate Standard - 23.28 Start Time 07:00 End Time 16:30 Break 0 min 15 min 30 min…" at bounding box center [1149, 322] width 432 height 448
click at [1221, 443] on select "Select days Day Weekday (Mon-Fri) Weekend (Sat-Sun) [DATE] [DATE] [DATE] [DATE]…" at bounding box center [1170, 444] width 151 height 32
select select "WEEKDAY"
click at [1095, 428] on select "Select days Day Weekday (Mon-Fri) Weekend (Sat-Sun) [DATE] [DATE] [DATE] [DATE]…" at bounding box center [1170, 444] width 151 height 32
select select "[DATE]"
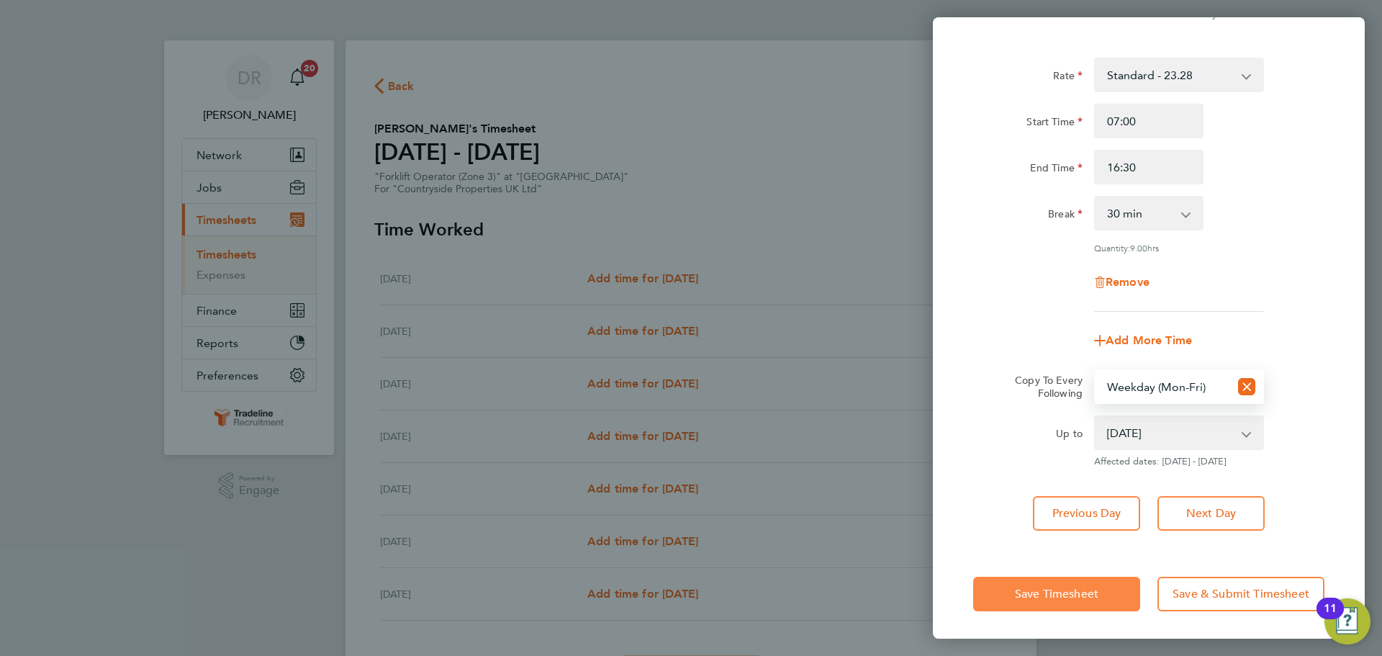
click at [1103, 595] on button "Save Timesheet" at bounding box center [1056, 594] width 167 height 35
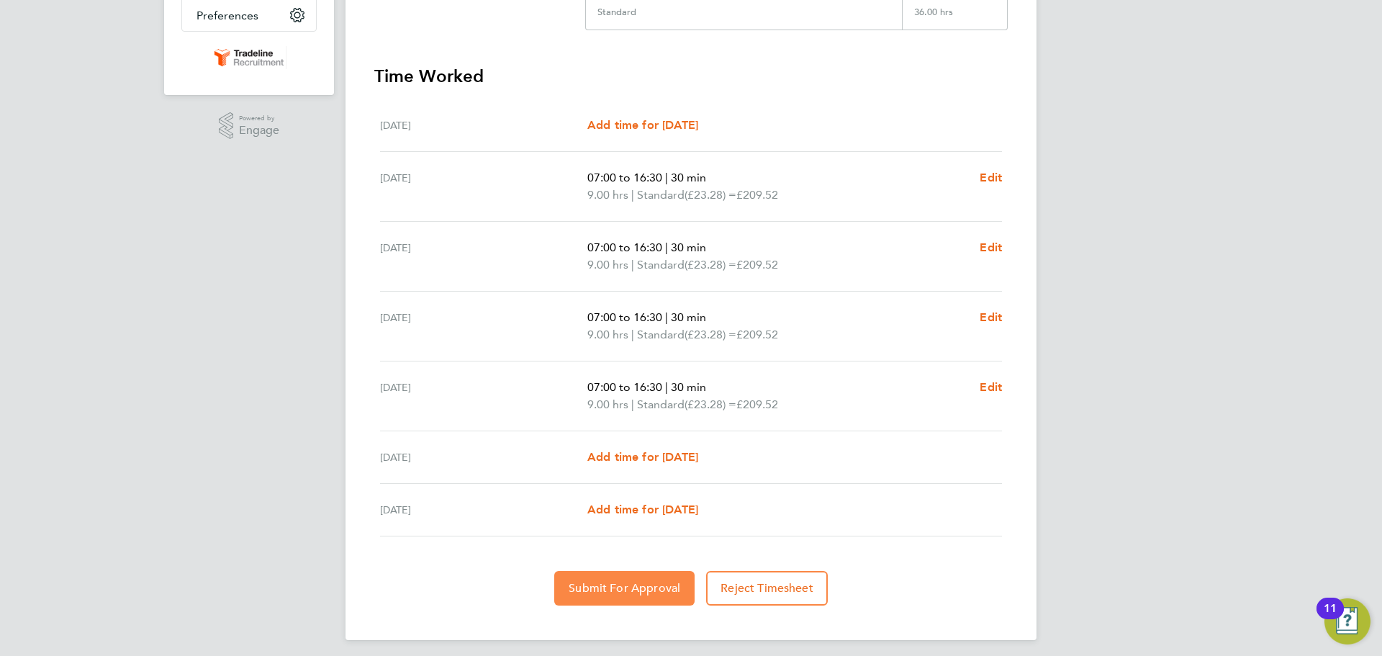
click at [651, 587] on span "Submit For Approval" at bounding box center [625, 588] width 112 height 14
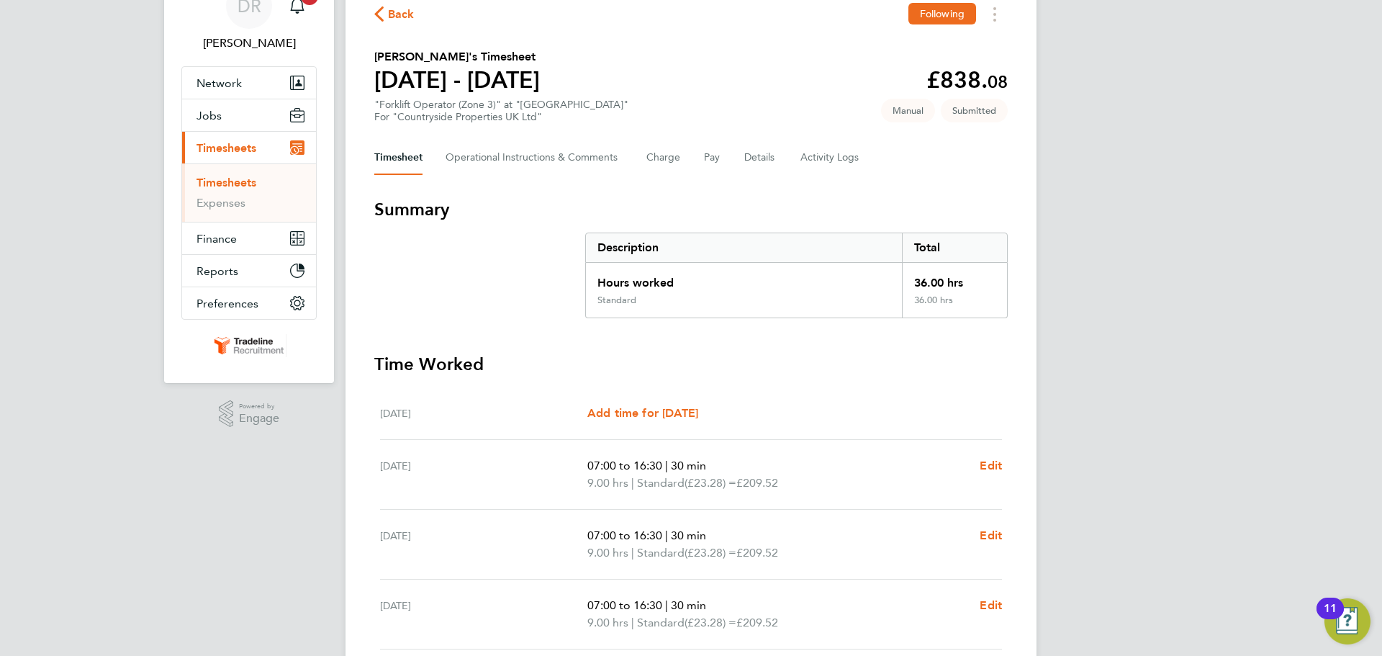
click at [214, 191] on li "Timesheets" at bounding box center [250, 186] width 108 height 20
click at [217, 183] on link "Timesheets" at bounding box center [226, 183] width 60 height 14
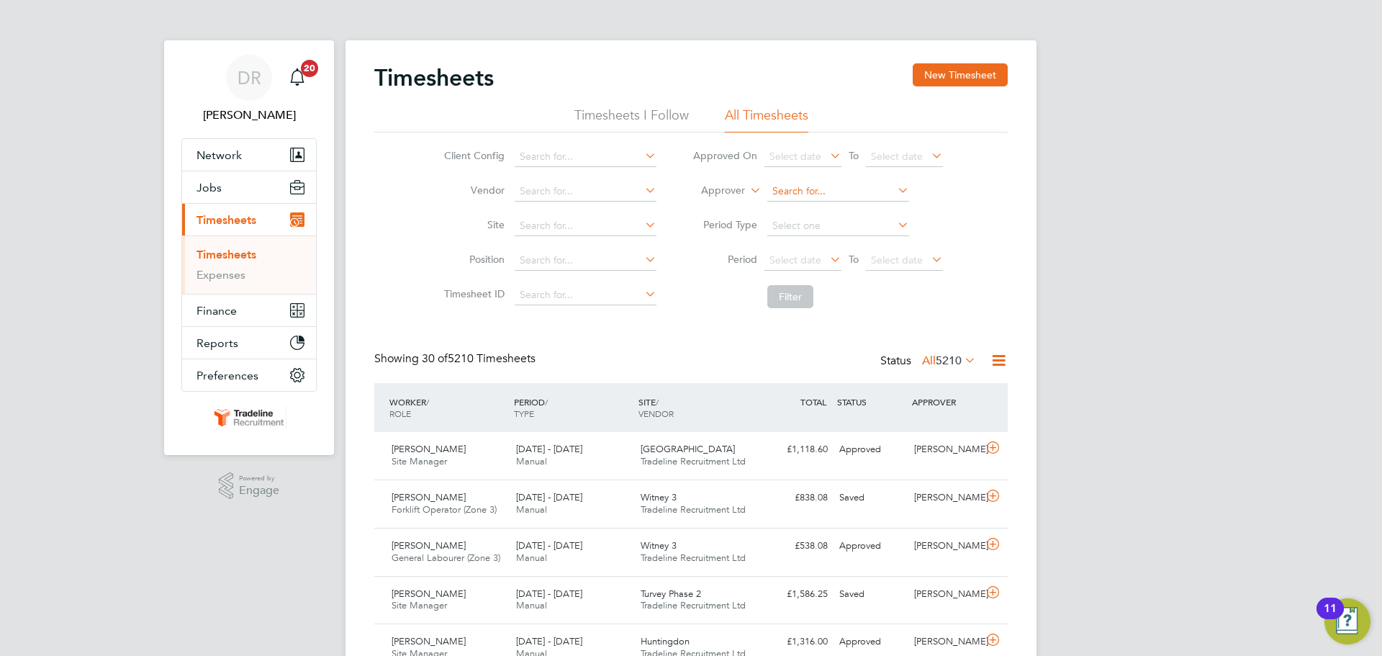
click at [796, 190] on input at bounding box center [838, 191] width 142 height 20
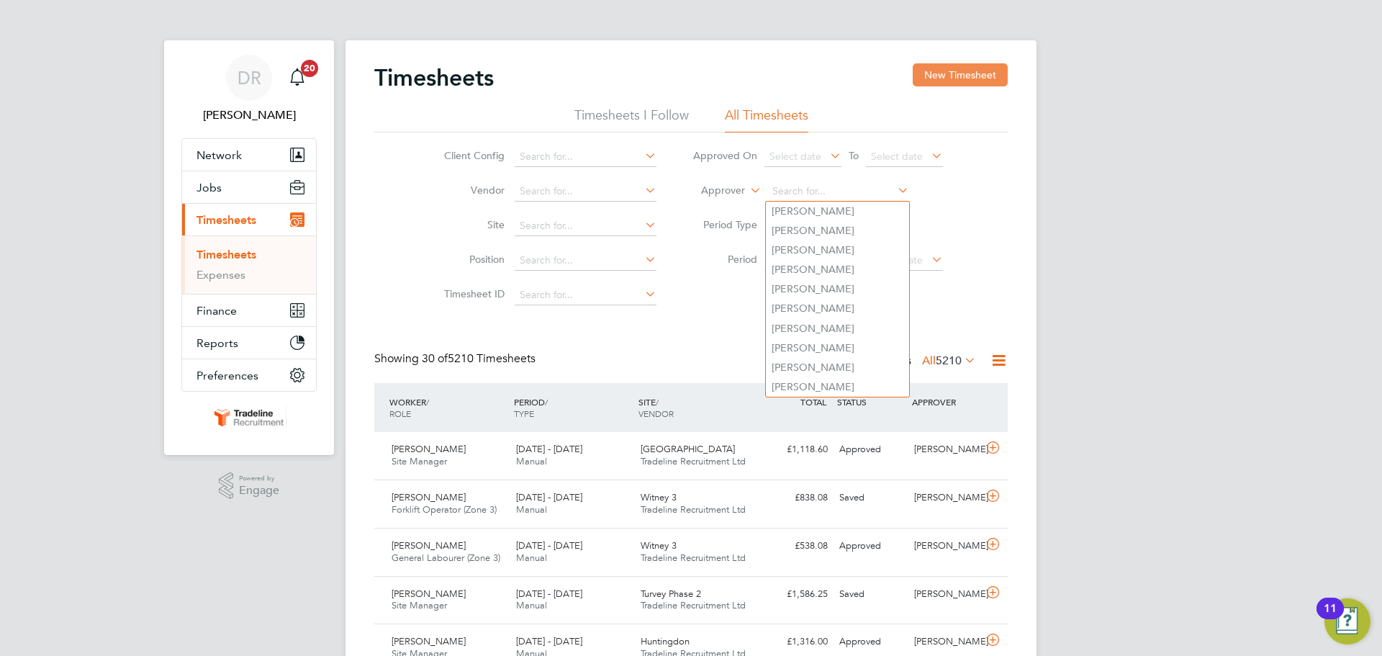
click at [946, 77] on button "New Timesheet" at bounding box center [960, 74] width 95 height 23
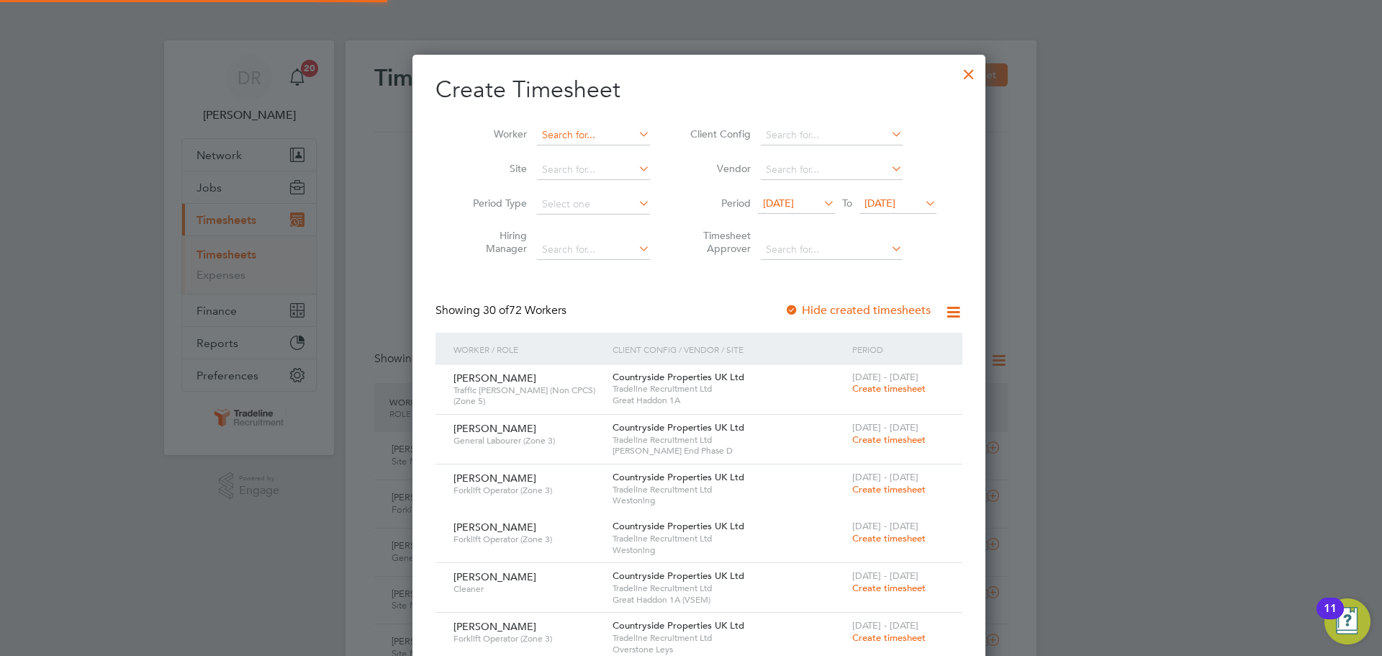
click at [569, 138] on input at bounding box center [593, 135] width 113 height 20
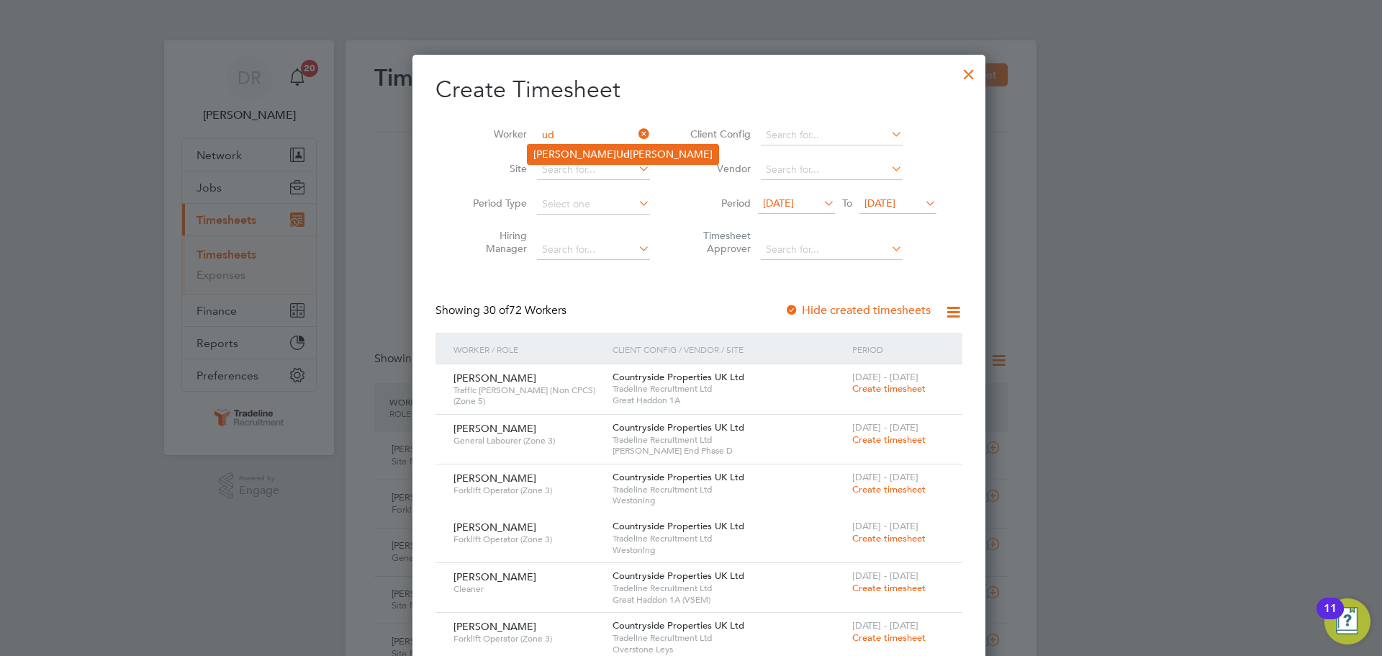
click at [568, 156] on li "Robert Culai Ud ila-Roman" at bounding box center [623, 154] width 191 height 19
type input "Robert Culai Udila-Roman"
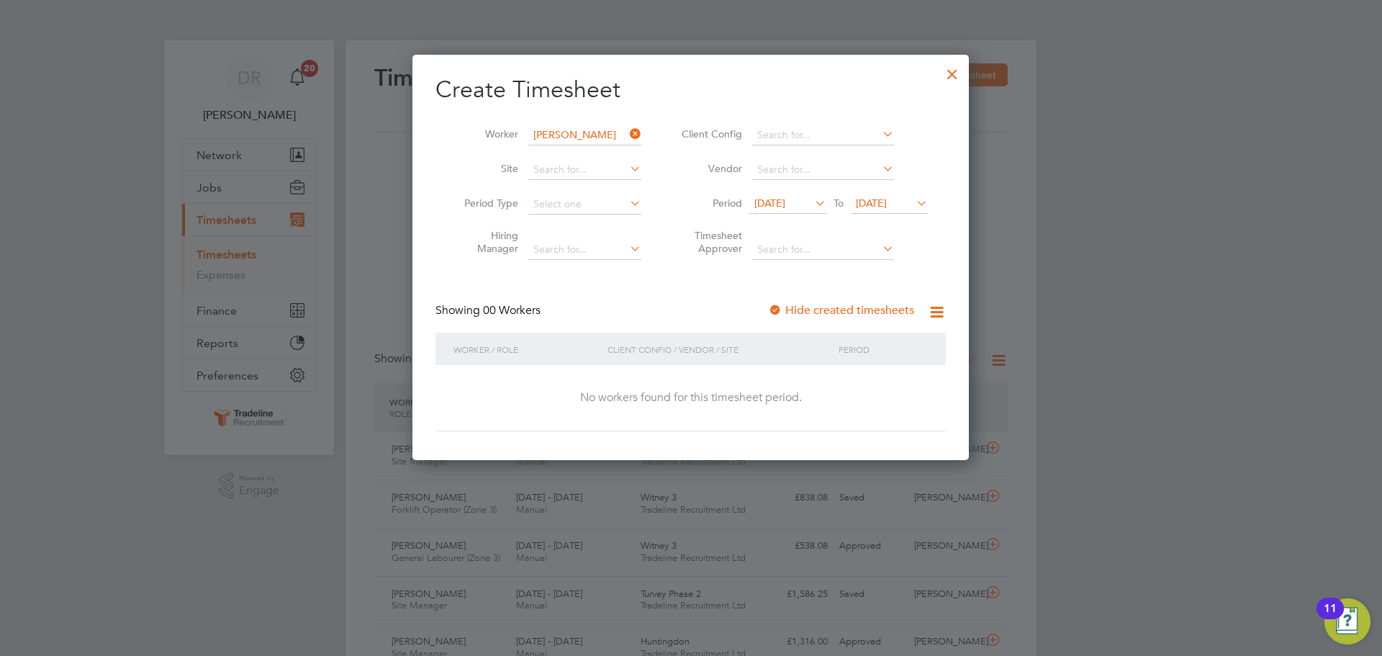
click at [887, 205] on span "[DATE]" at bounding box center [871, 202] width 31 height 13
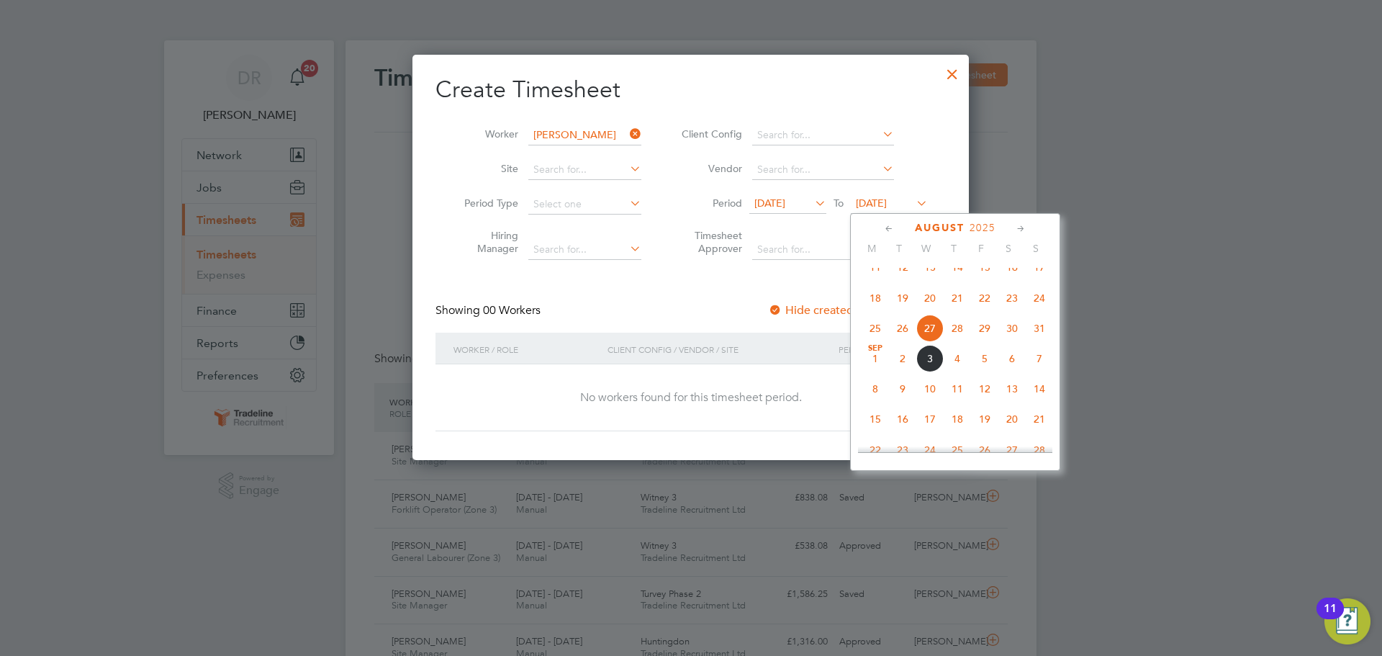
click at [1047, 402] on span "14" at bounding box center [1039, 388] width 27 height 27
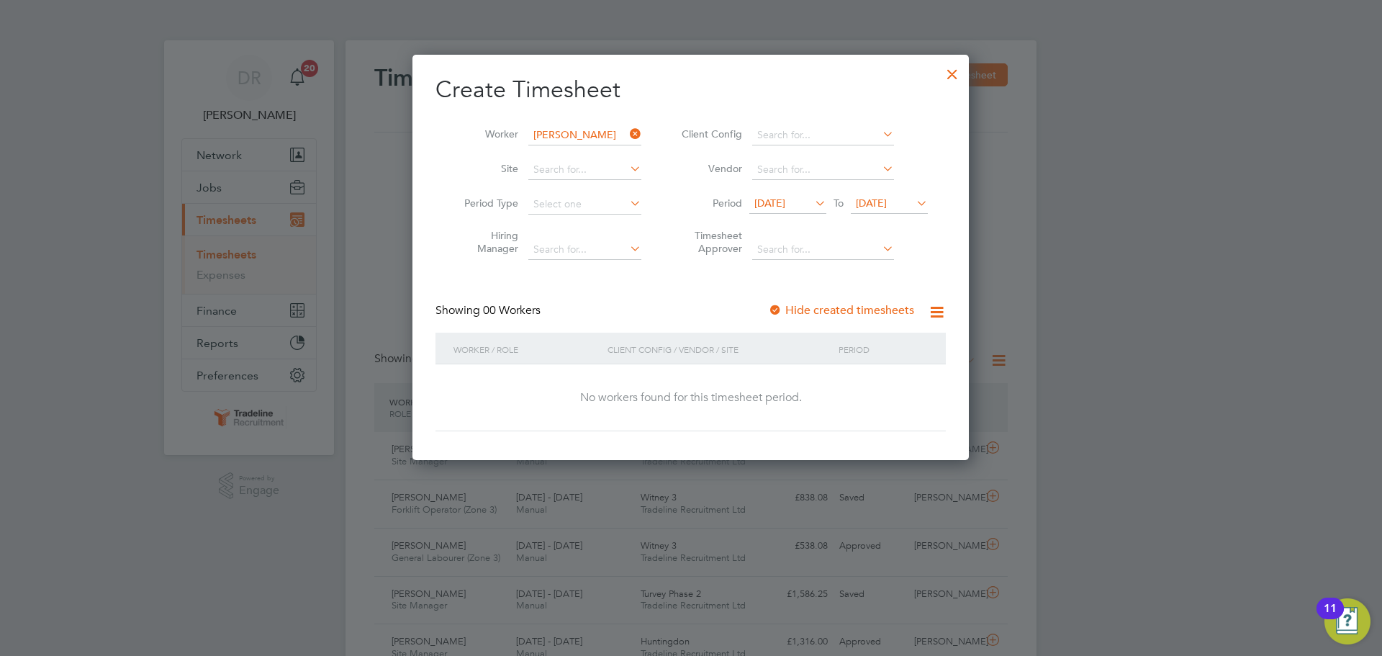
click at [941, 73] on div at bounding box center [952, 71] width 26 height 26
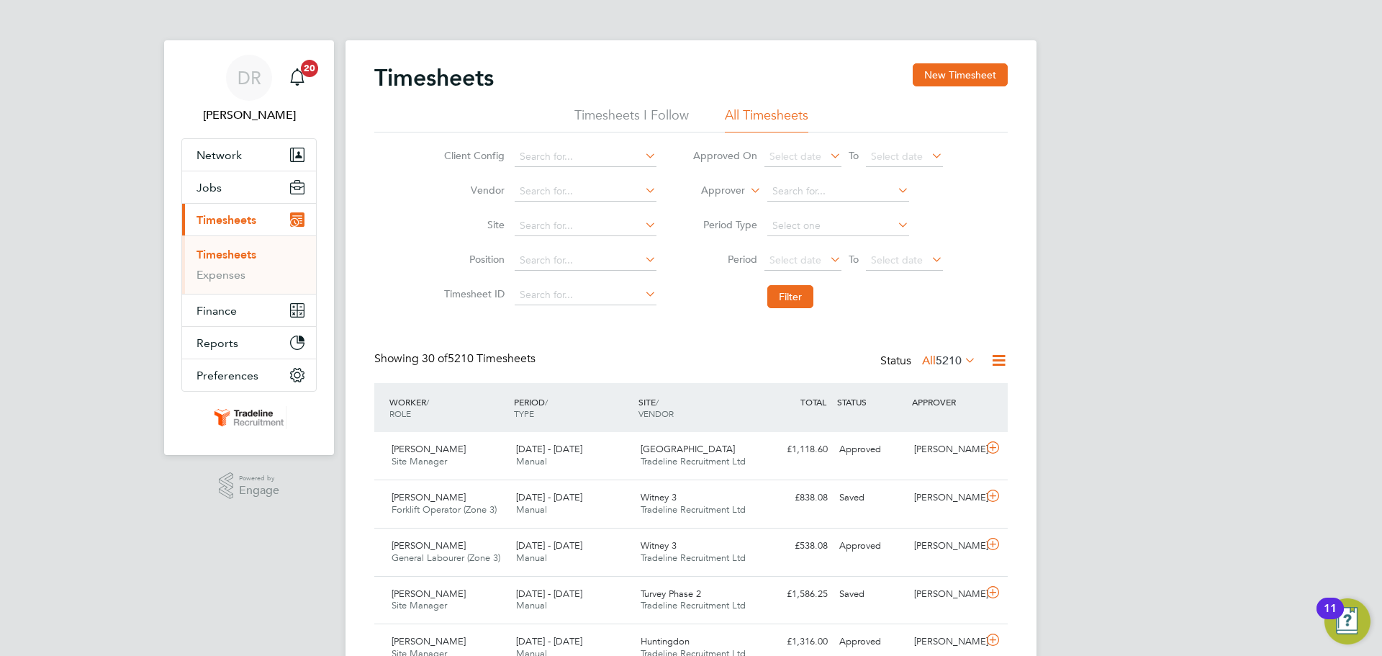
click at [737, 193] on label "Approver" at bounding box center [712, 191] width 65 height 14
click at [723, 200] on li "Worker" at bounding box center [709, 207] width 71 height 19
click at [823, 193] on input at bounding box center [838, 191] width 142 height 20
type input "ud"
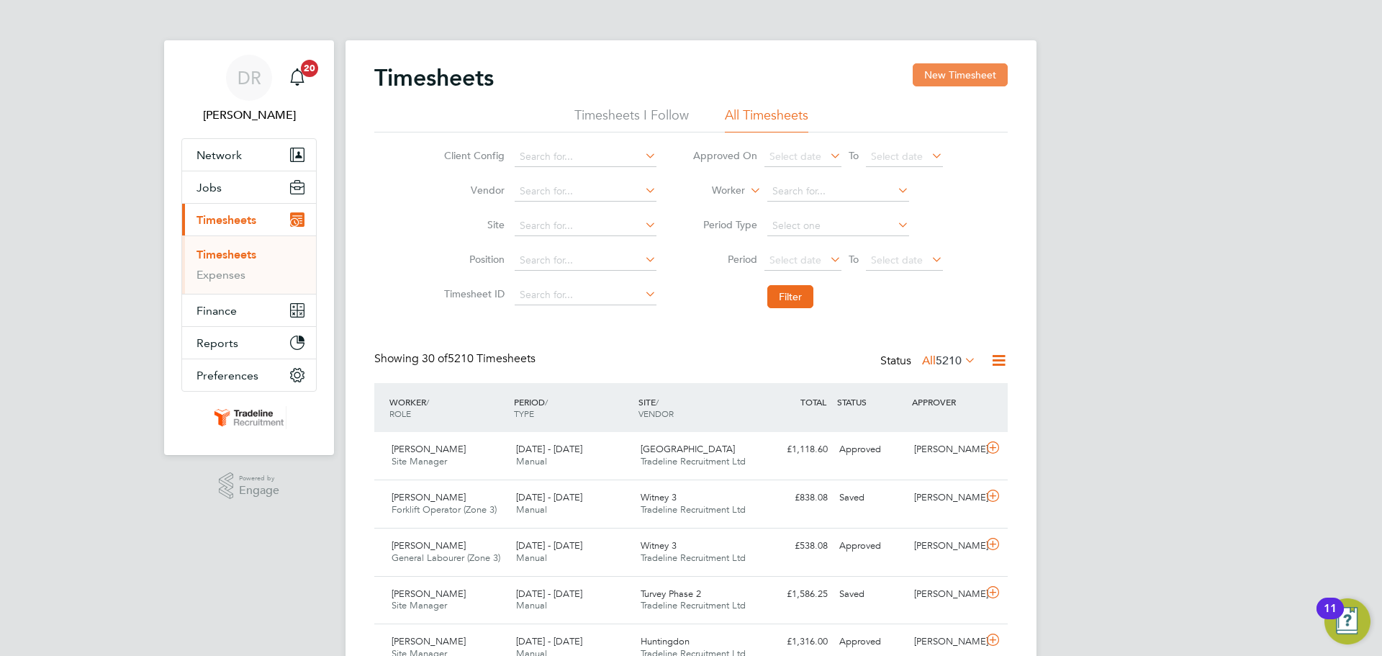
click at [973, 77] on button "New Timesheet" at bounding box center [960, 74] width 95 height 23
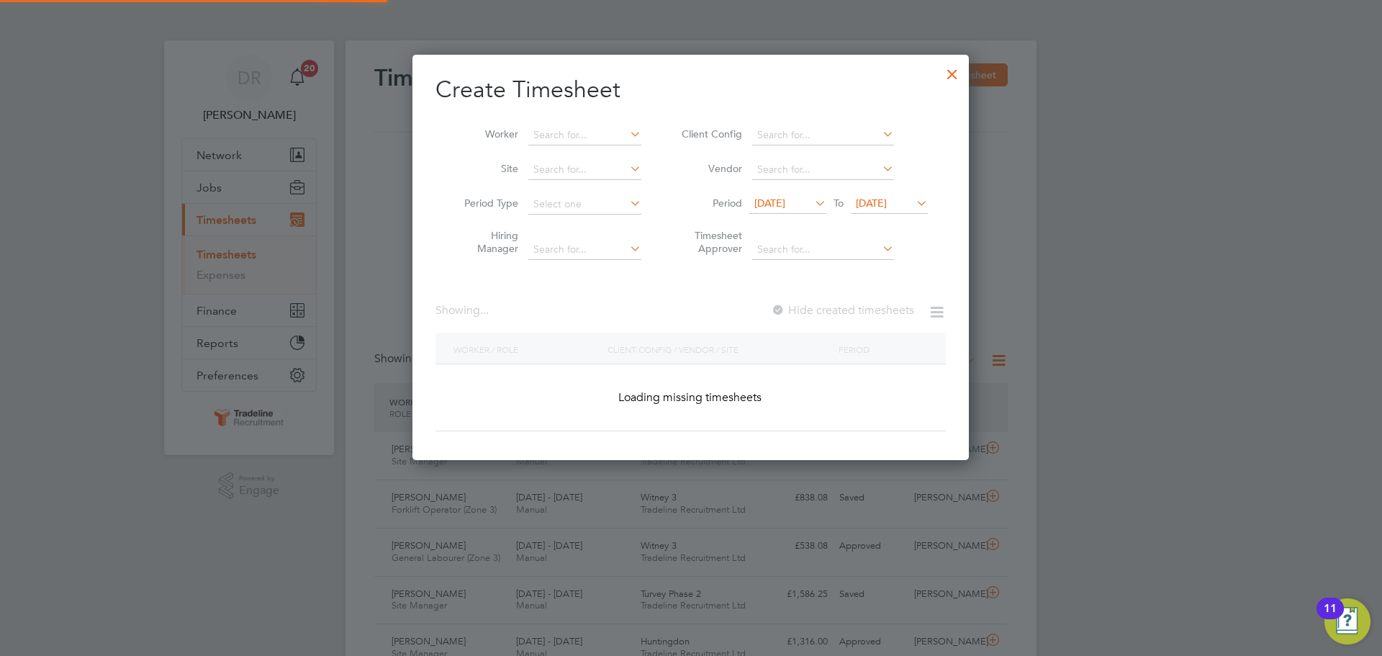
scroll to position [2020, 557]
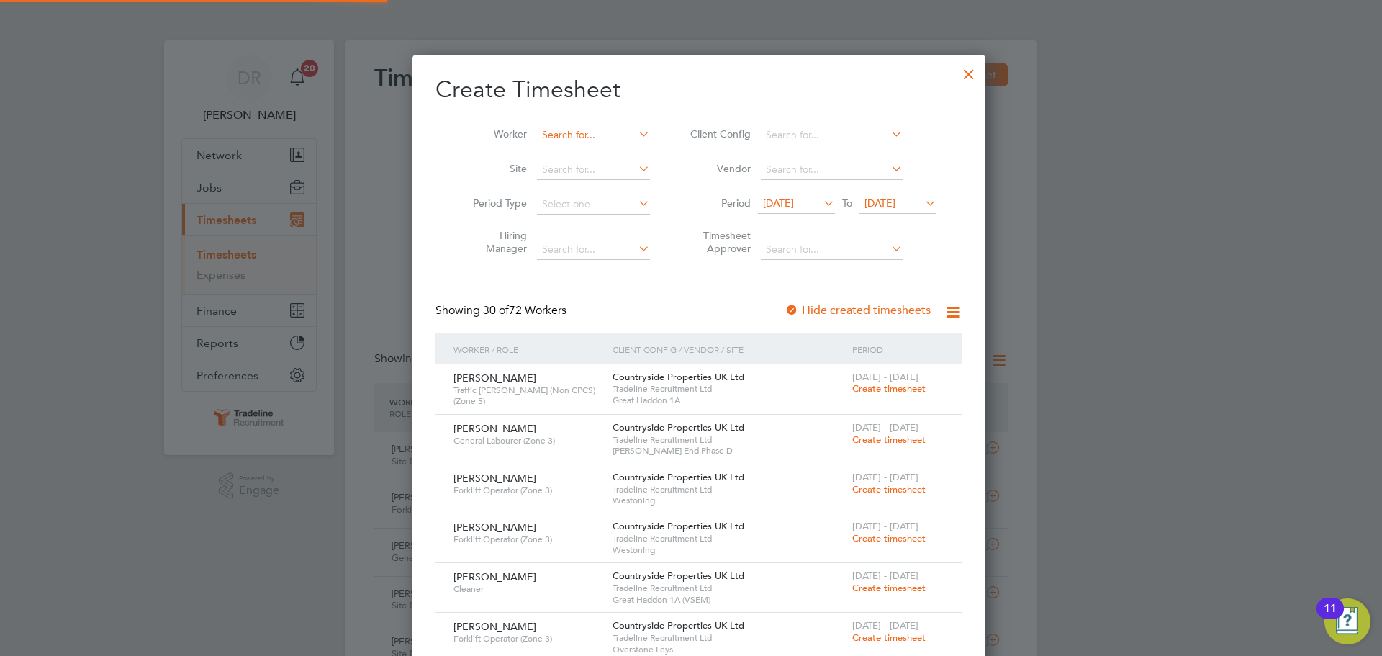
click at [583, 133] on input at bounding box center [593, 135] width 113 height 20
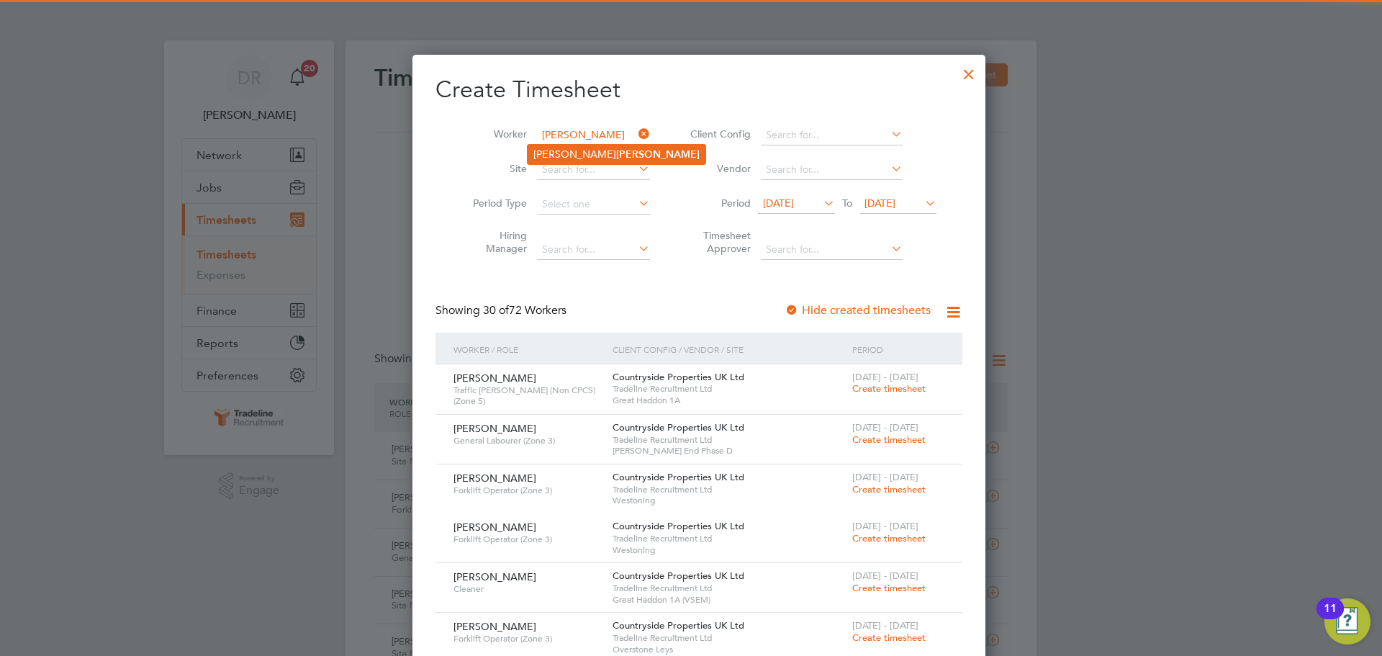
click at [616, 157] on b "Lund" at bounding box center [657, 154] width 83 height 12
type input "Lloyd Lund"
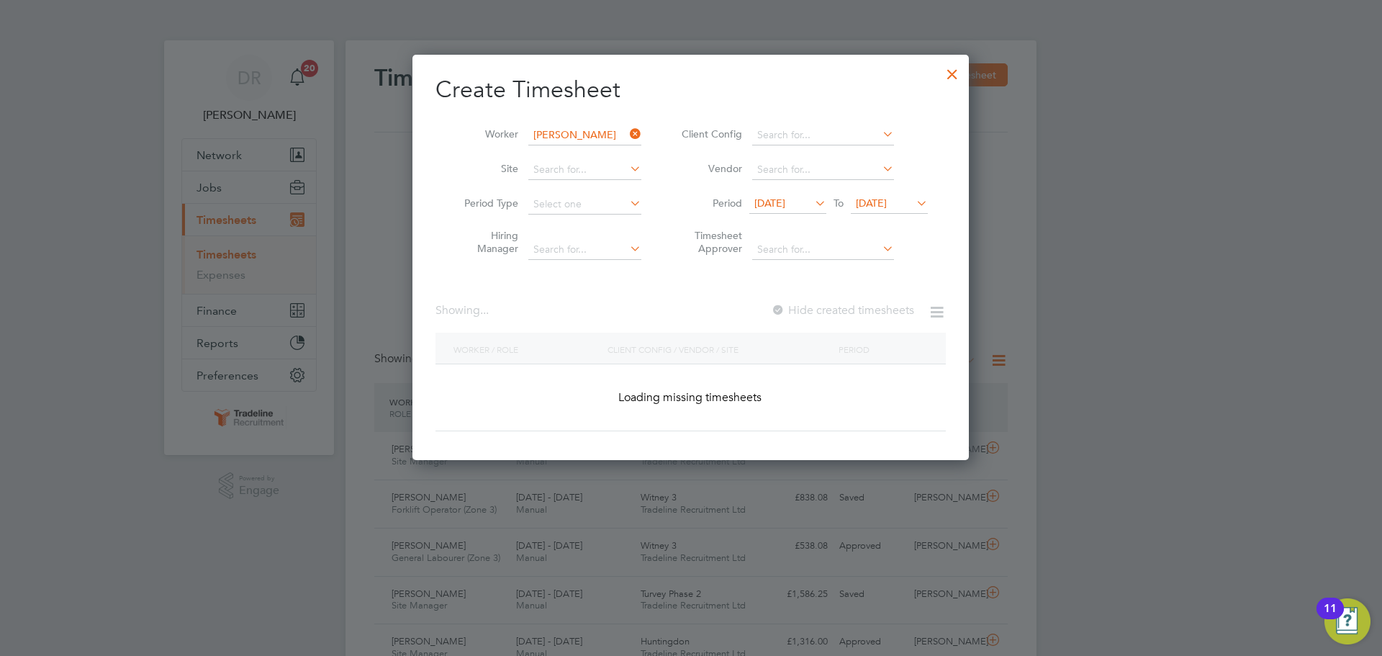
scroll to position [388, 557]
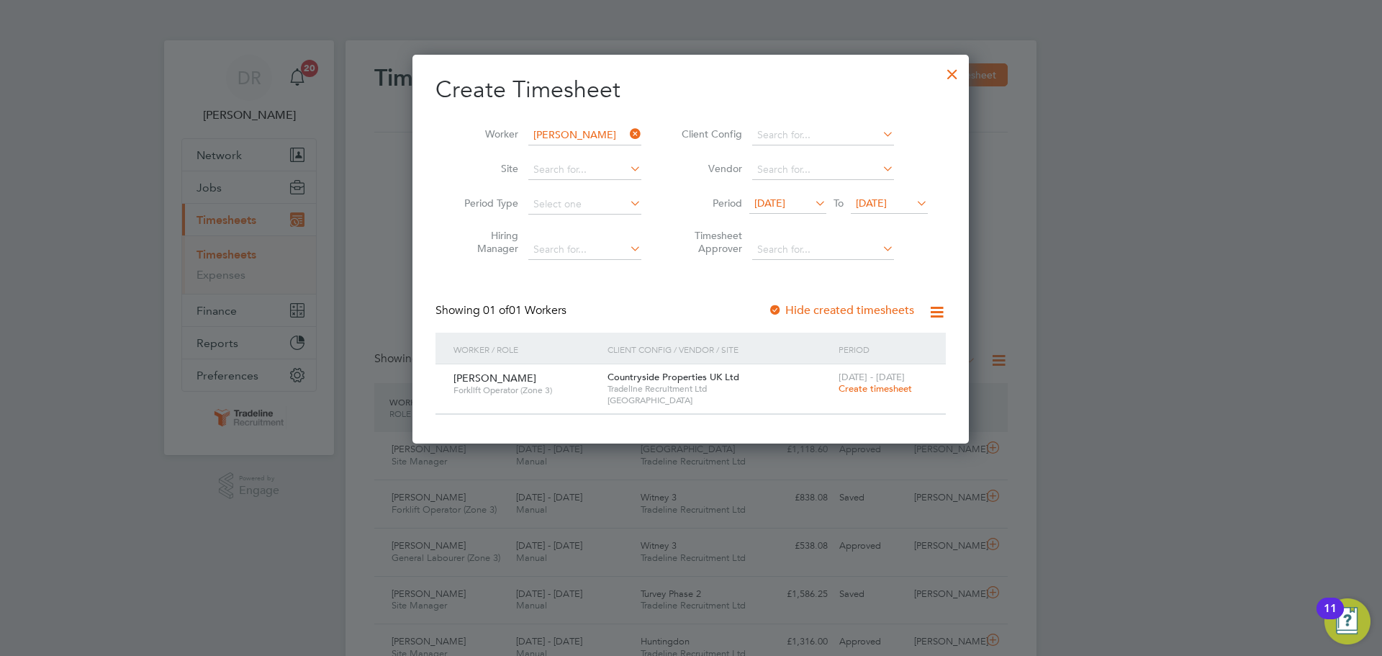
click at [873, 391] on span "Create timesheet" at bounding box center [875, 388] width 73 height 12
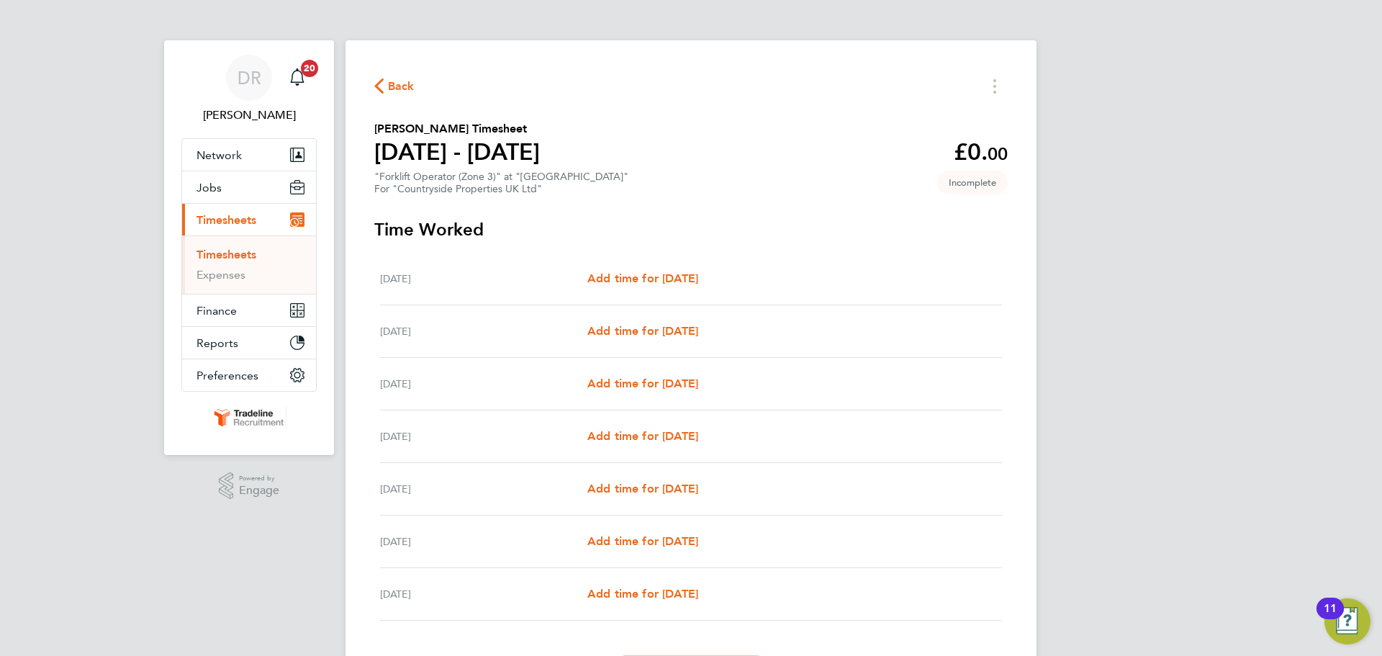
click at [656, 307] on div "Tue 26 Aug Add time for Tue 26 Aug Add time for Tue 26 Aug" at bounding box center [691, 331] width 622 height 53
click at [656, 324] on span "Add time for [DATE]" at bounding box center [642, 331] width 111 height 14
select select "30"
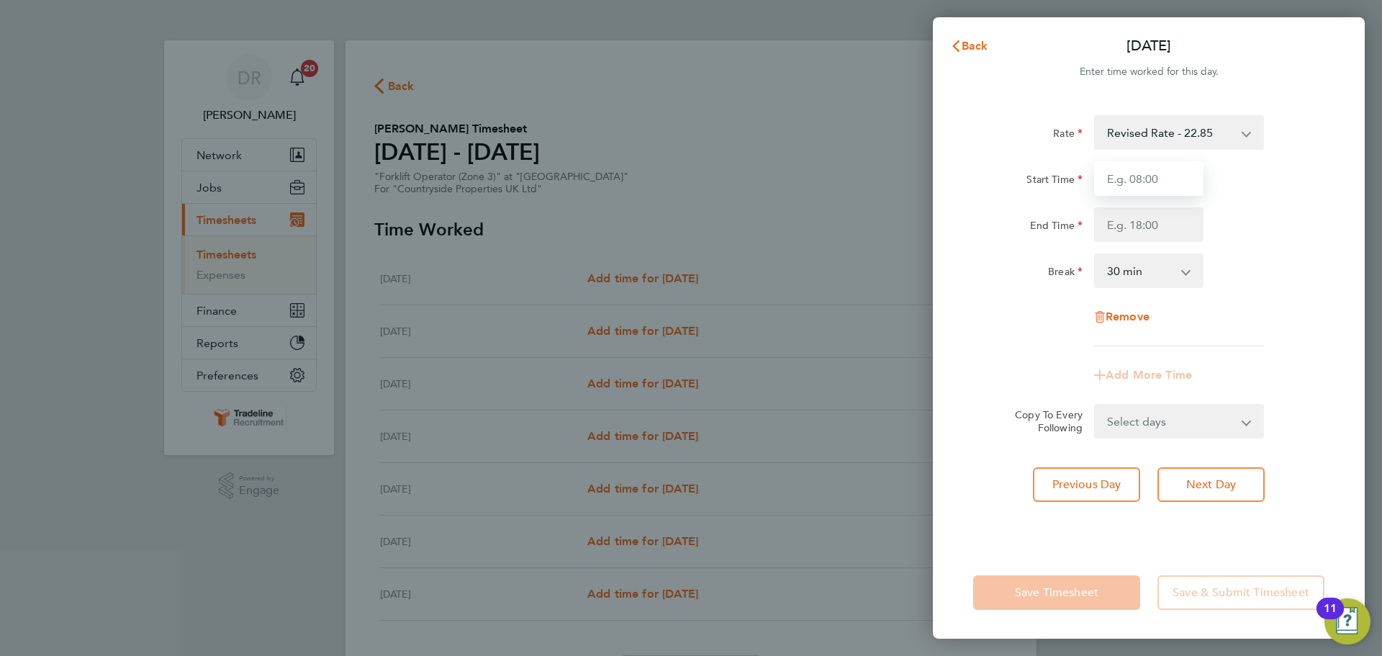
click at [1145, 170] on input "Start Time" at bounding box center [1148, 178] width 109 height 35
type input "07:00"
click at [1138, 228] on input "End Time" at bounding box center [1148, 224] width 109 height 35
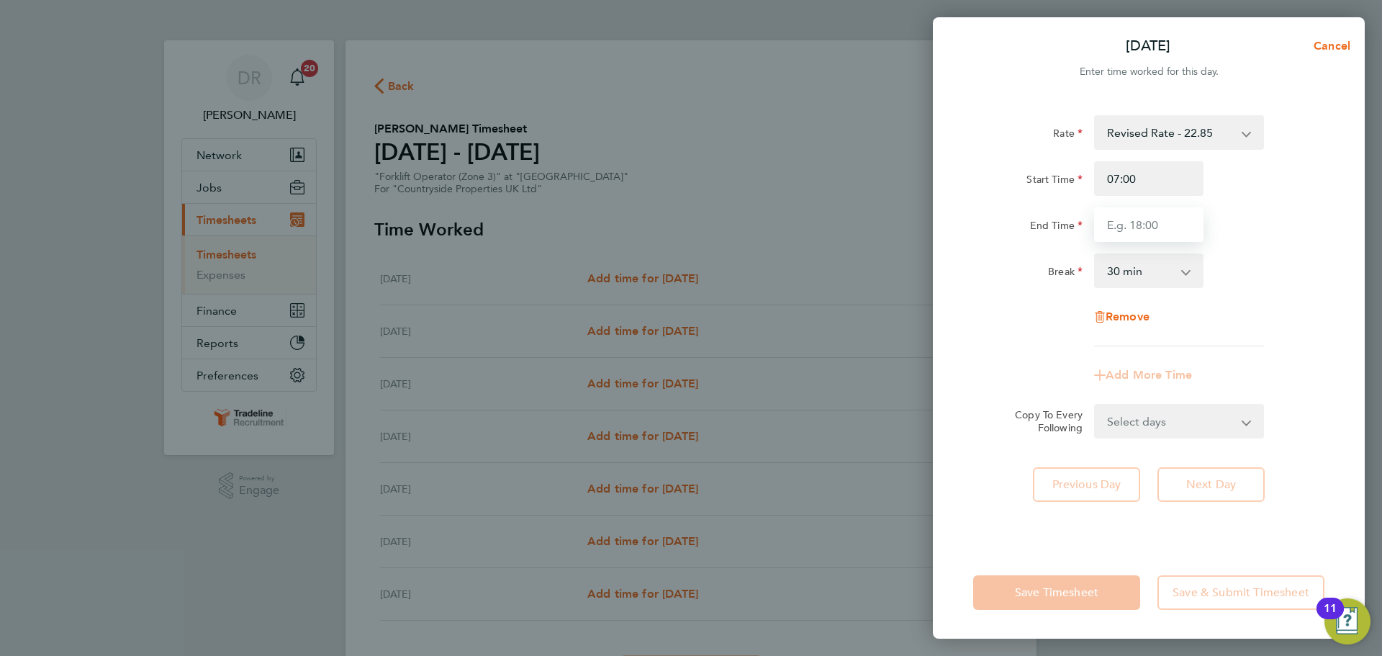
type input "16:30"
click at [1252, 274] on div "Break 0 min 15 min 30 min 45 min 60 min 75 min 90 min" at bounding box center [1148, 270] width 363 height 35
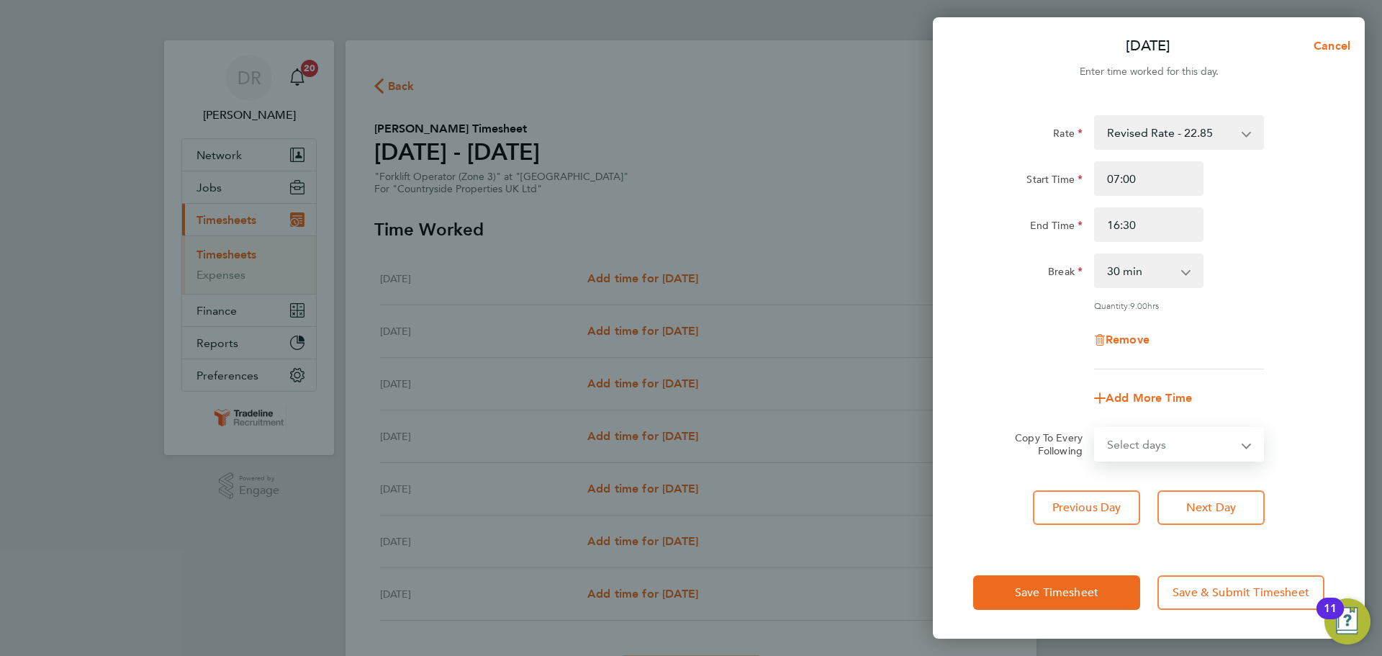
click at [1190, 440] on select "Select days Day Weekday (Mon-Fri) Weekend (Sat-Sun) [DATE] [DATE] [DATE] [DATE]…" at bounding box center [1170, 444] width 151 height 32
select select "WEEKDAY"
click at [1095, 428] on select "Select days Day Weekday (Mon-Fri) Weekend (Sat-Sun) [DATE] [DATE] [DATE] [DATE]…" at bounding box center [1170, 444] width 151 height 32
select select "[DATE]"
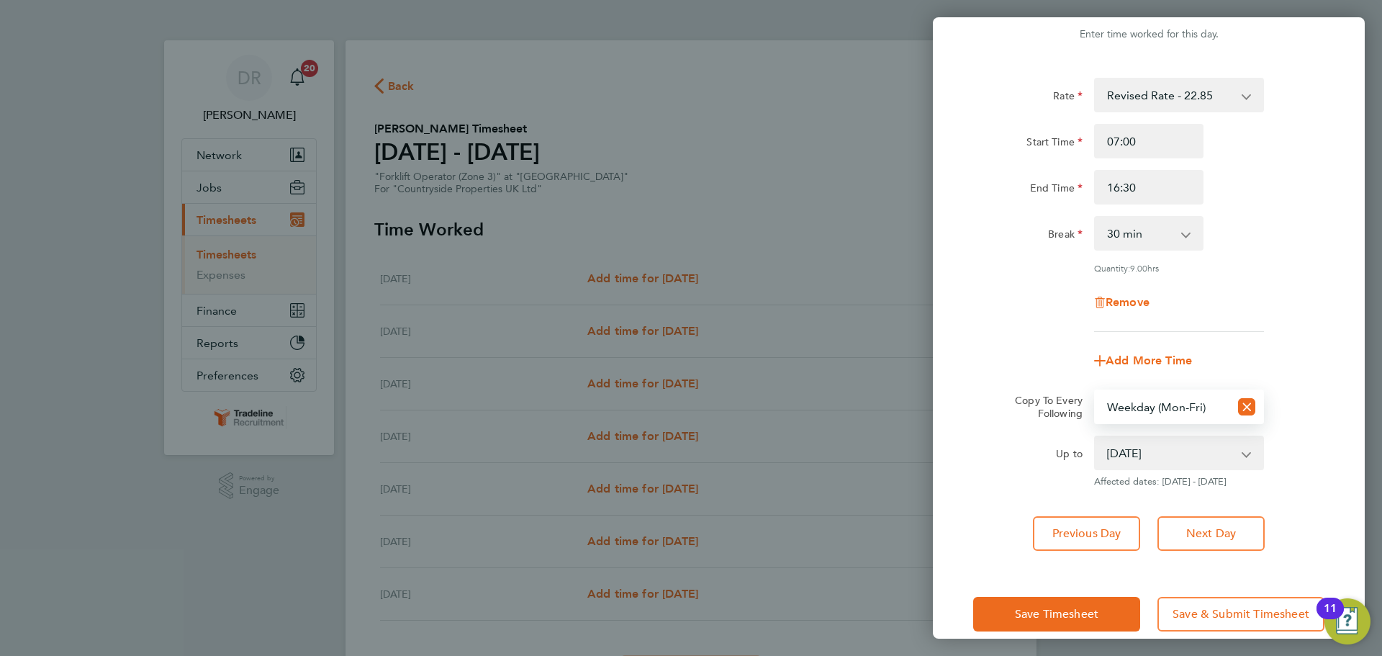
scroll to position [58, 0]
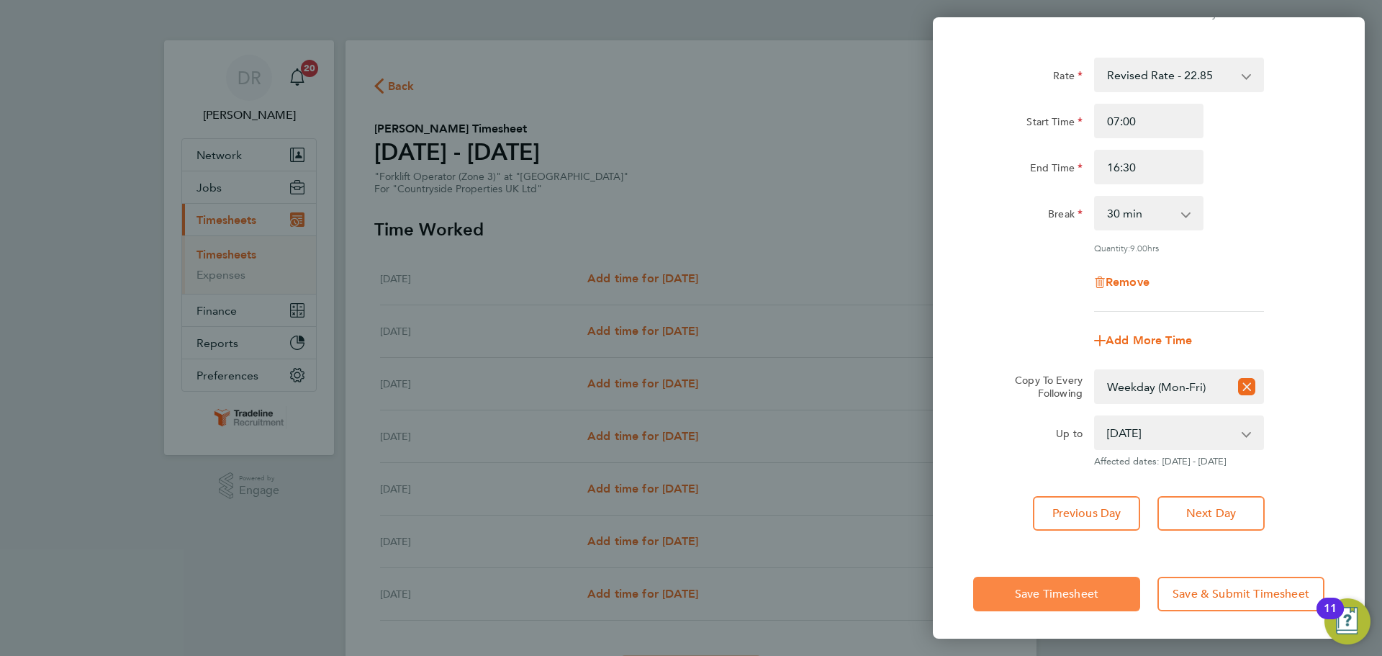
click at [1065, 592] on span "Save Timesheet" at bounding box center [1056, 594] width 83 height 14
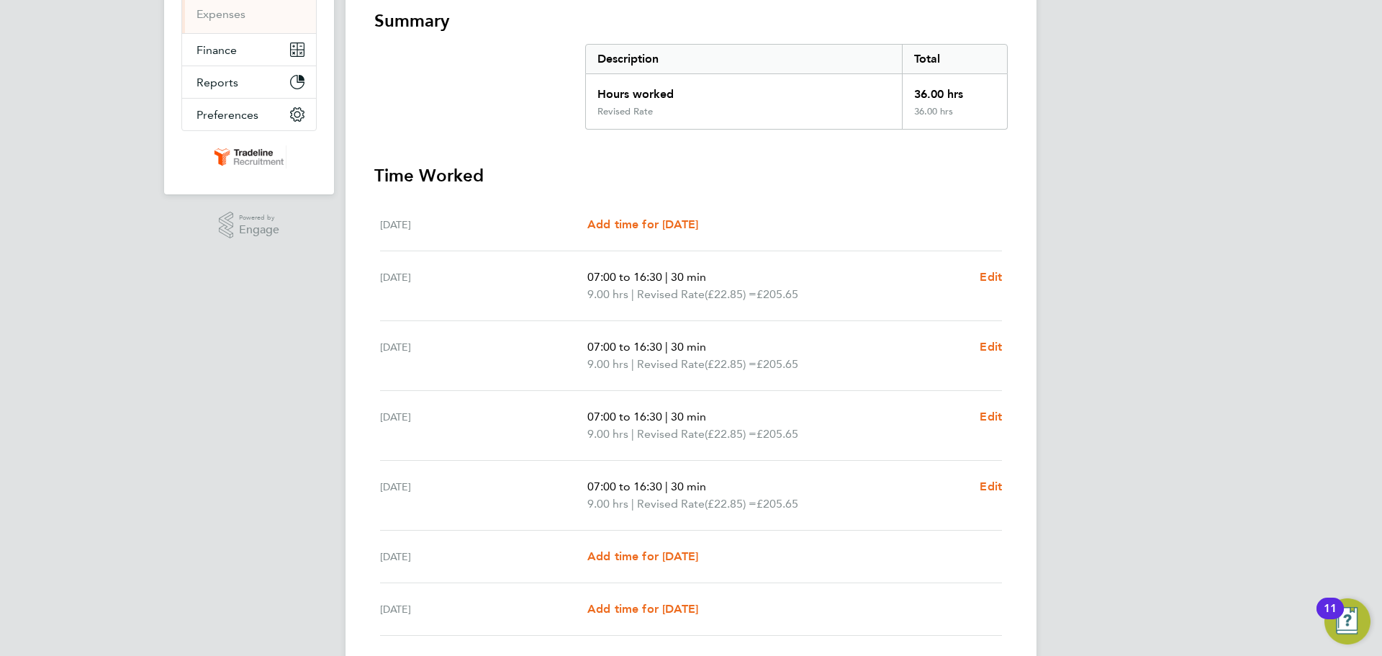
scroll to position [367, 0]
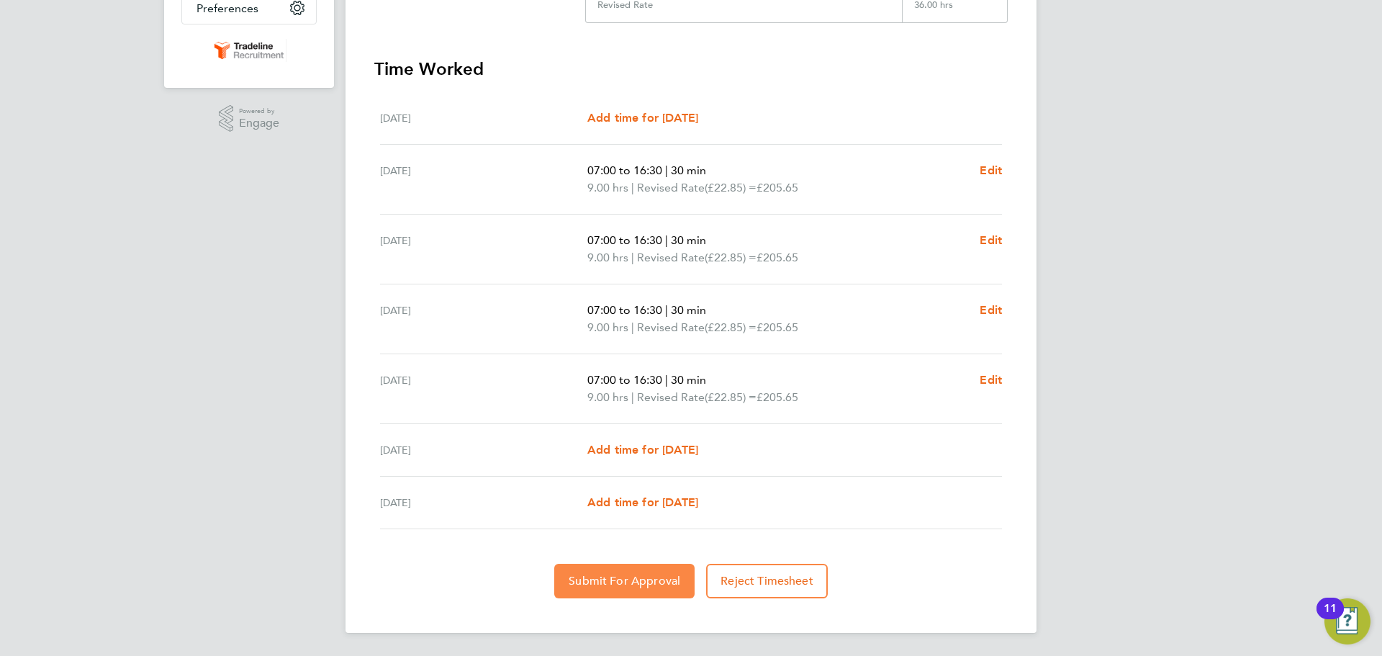
click at [608, 577] on span "Submit For Approval" at bounding box center [625, 581] width 112 height 14
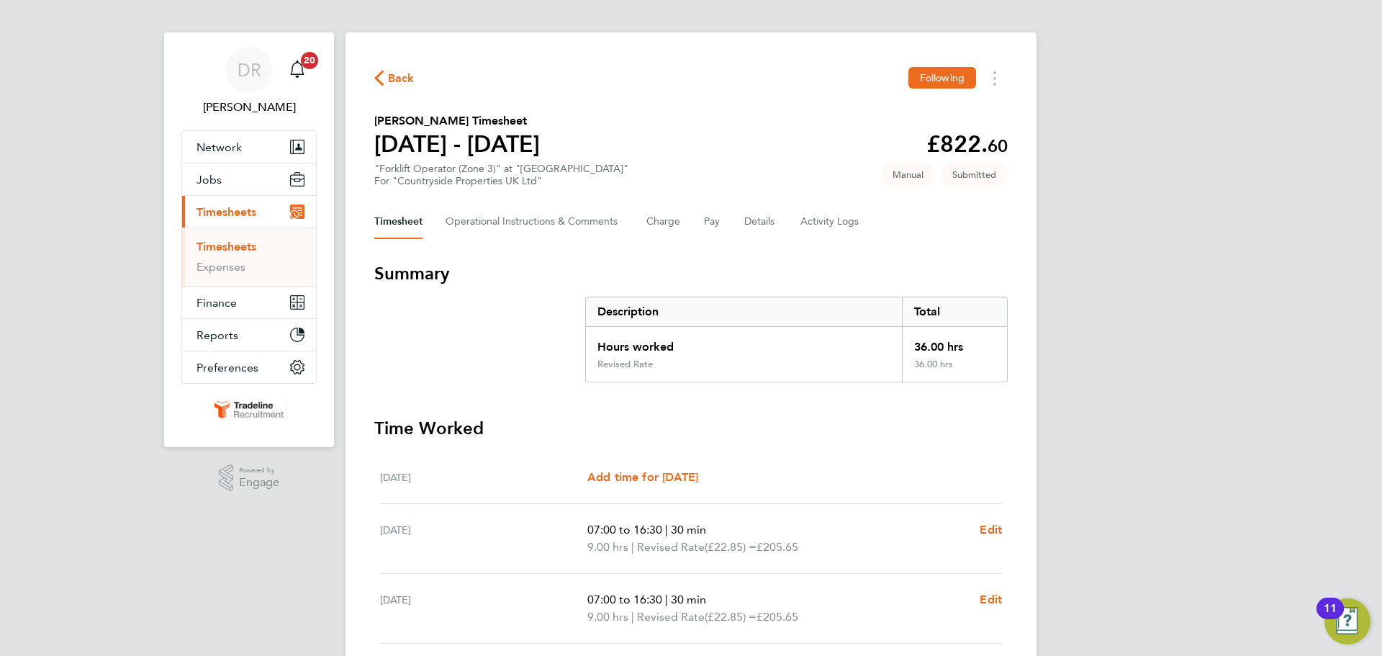
scroll to position [0, 0]
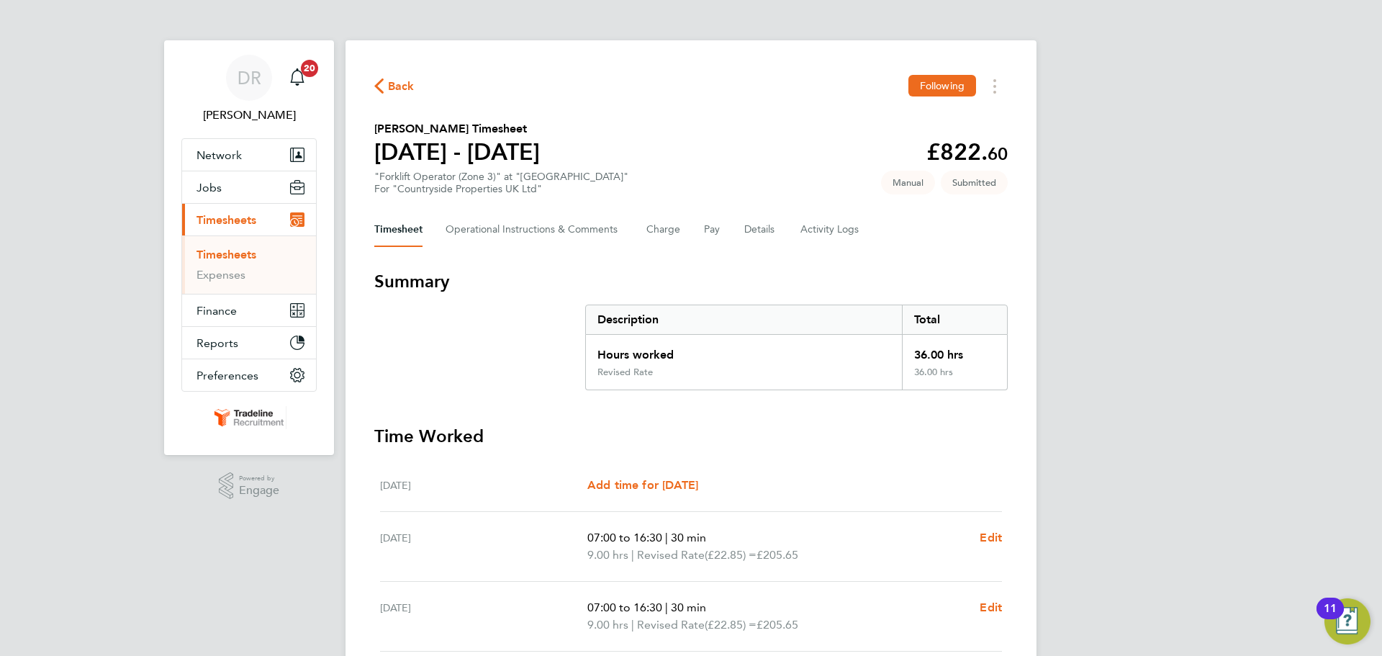
click at [226, 256] on link "Timesheets" at bounding box center [226, 255] width 60 height 14
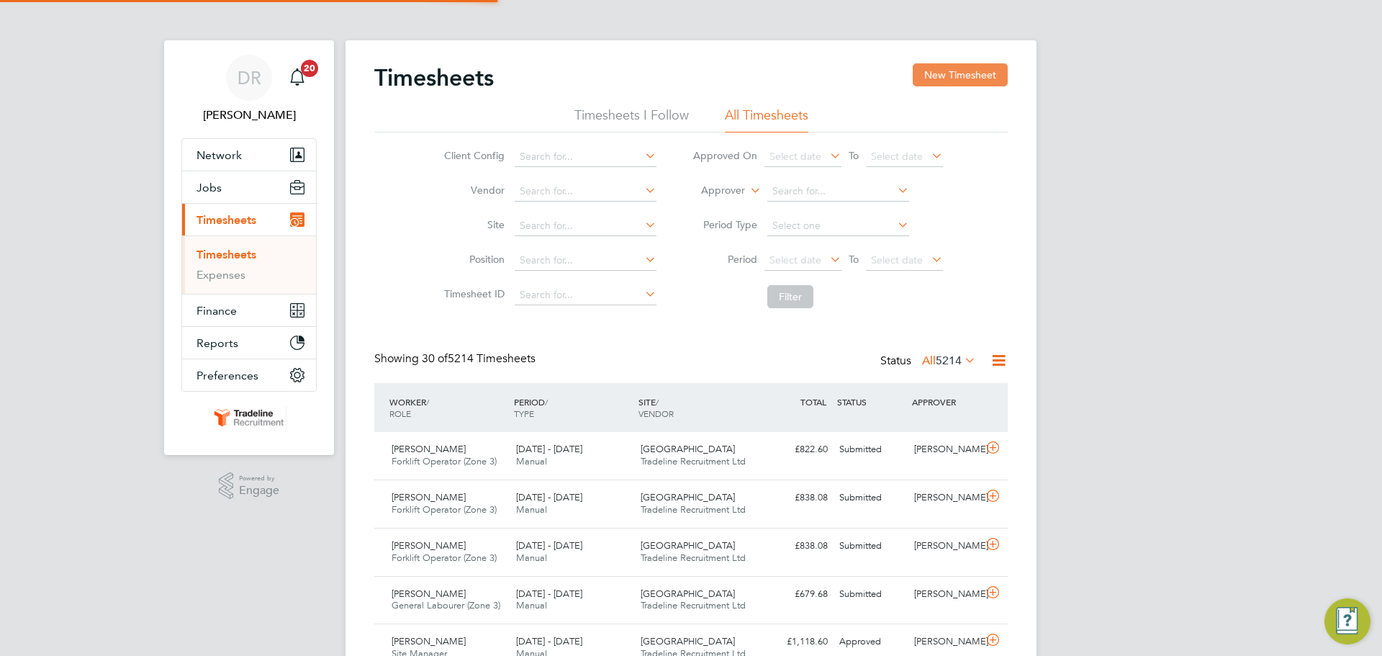
click at [934, 65] on button "New Timesheet" at bounding box center [960, 74] width 95 height 23
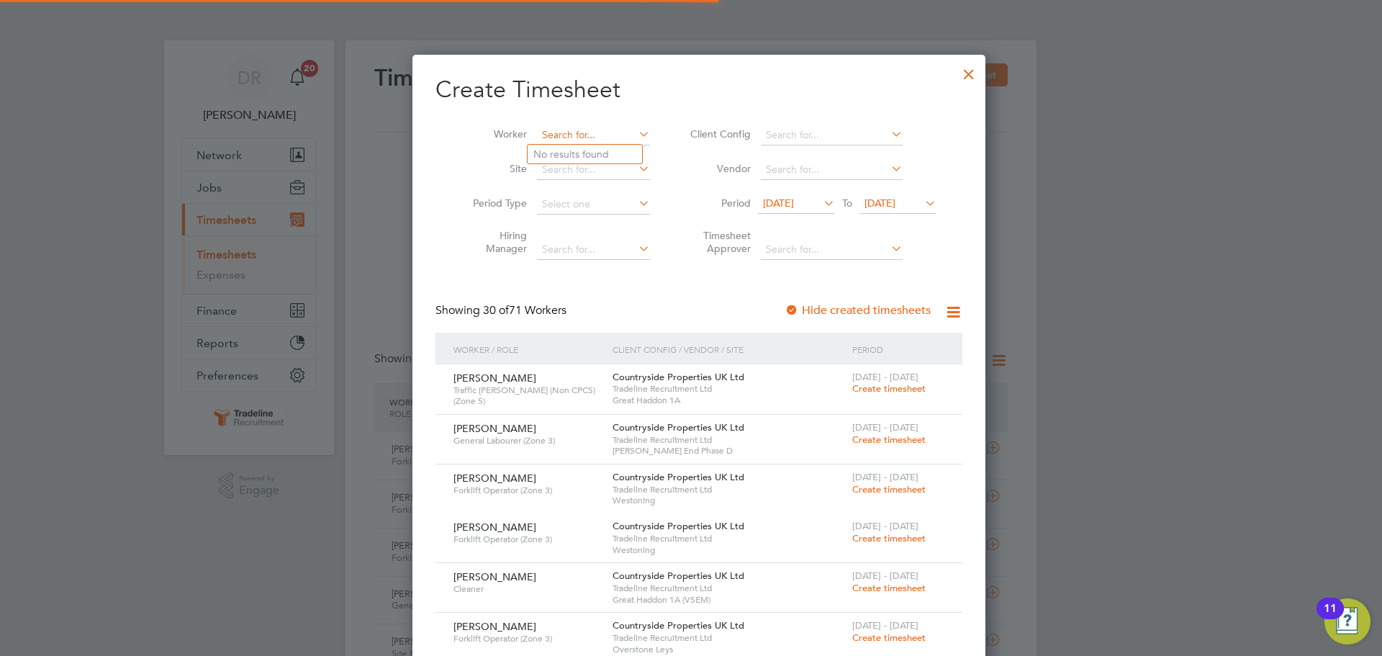
click at [538, 127] on input at bounding box center [593, 135] width 113 height 20
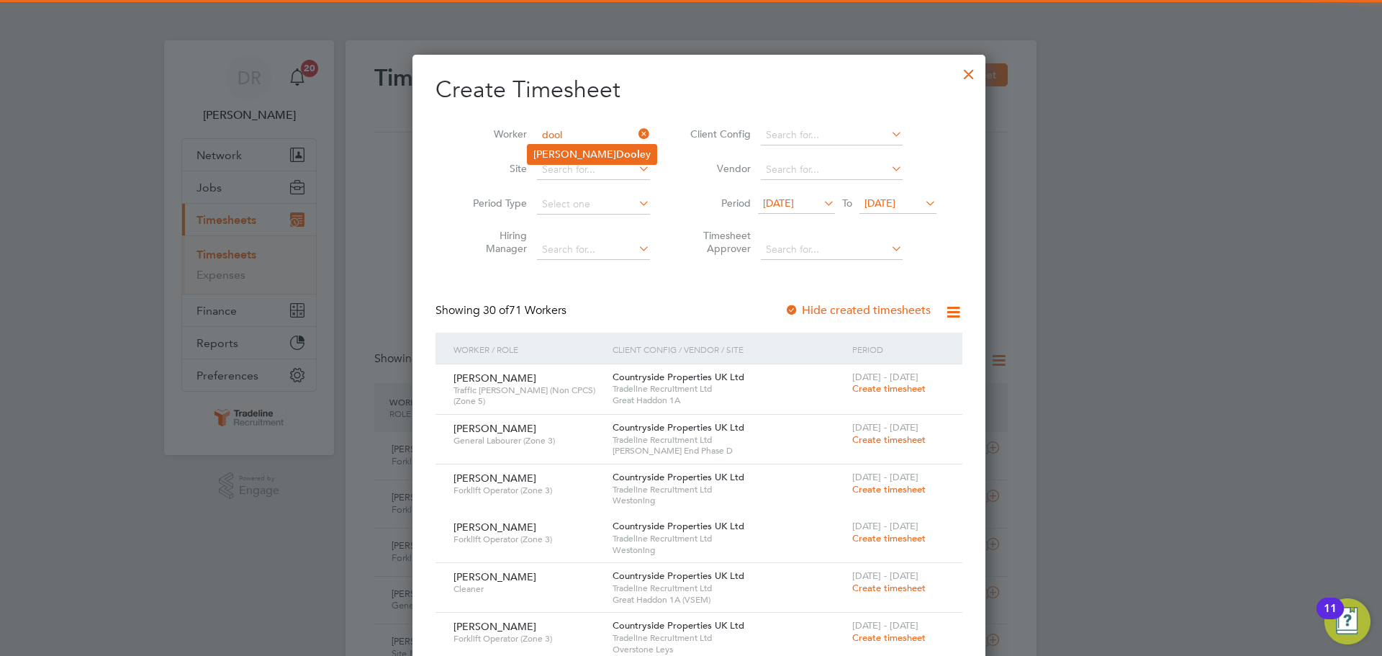
click at [616, 155] on b "Dool" at bounding box center [628, 154] width 24 height 12
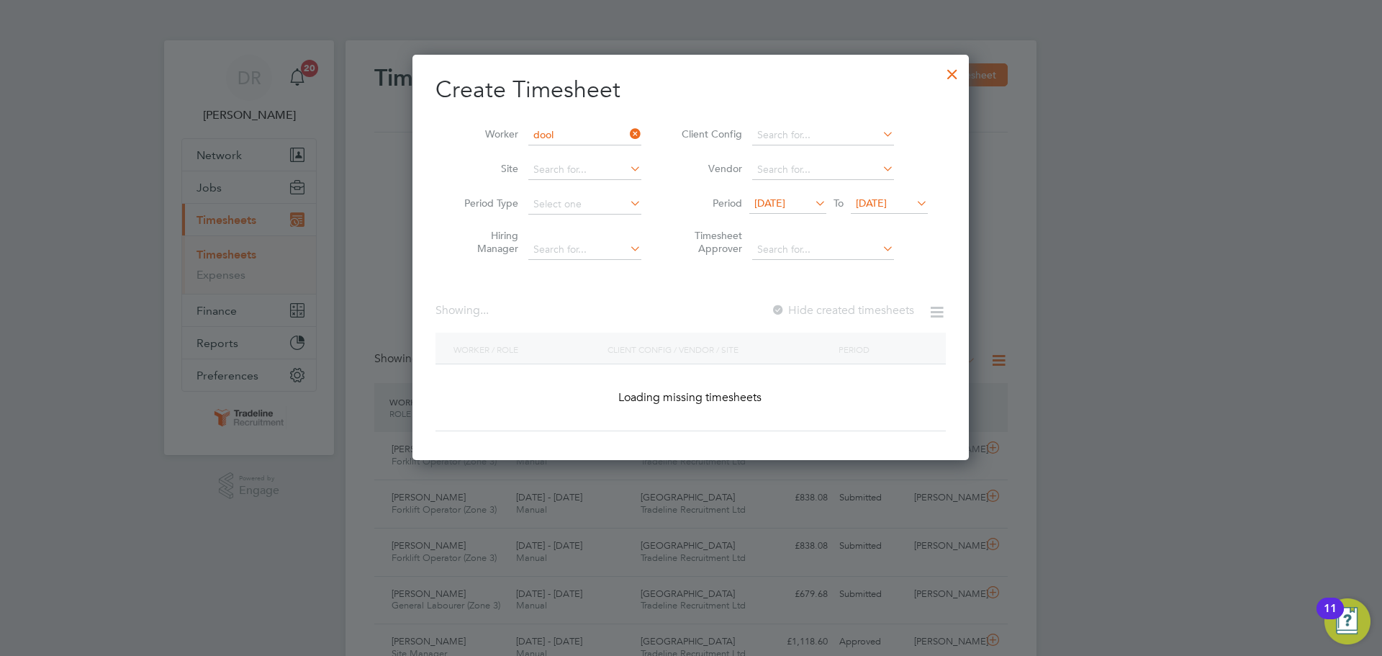
type input "Darren Dooley"
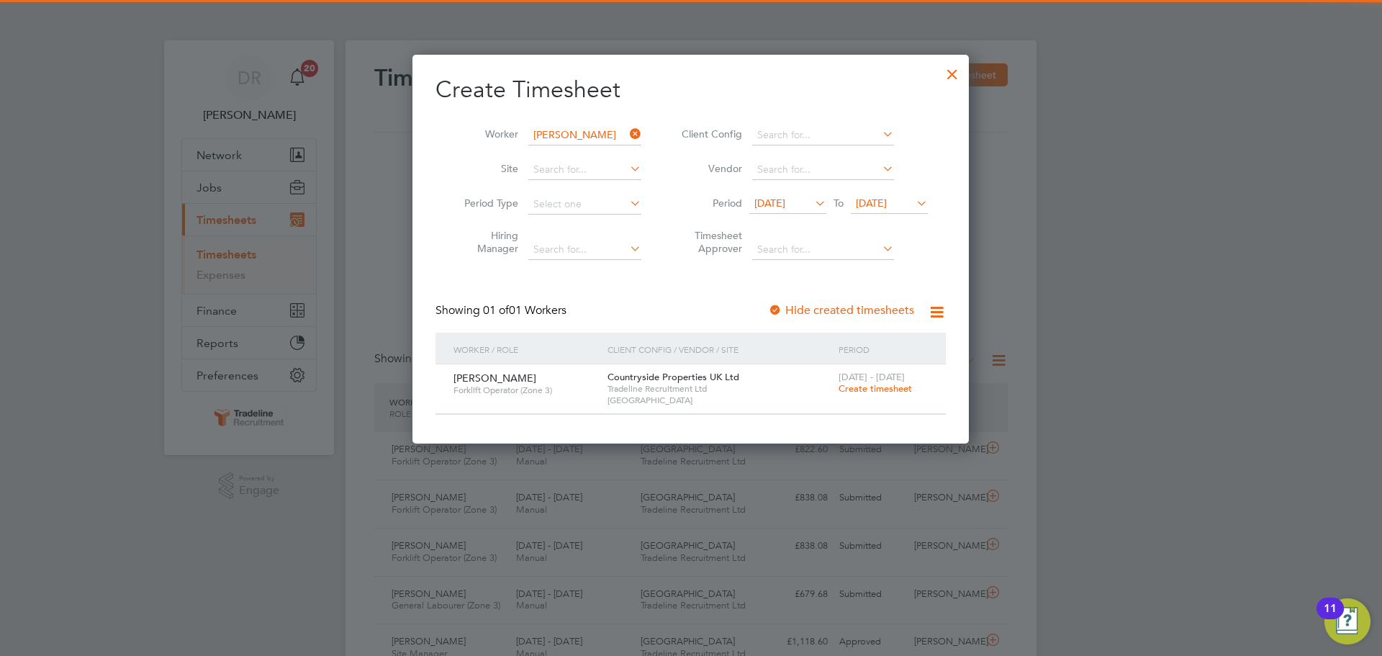
click at [854, 392] on span "Create timesheet" at bounding box center [875, 388] width 73 height 12
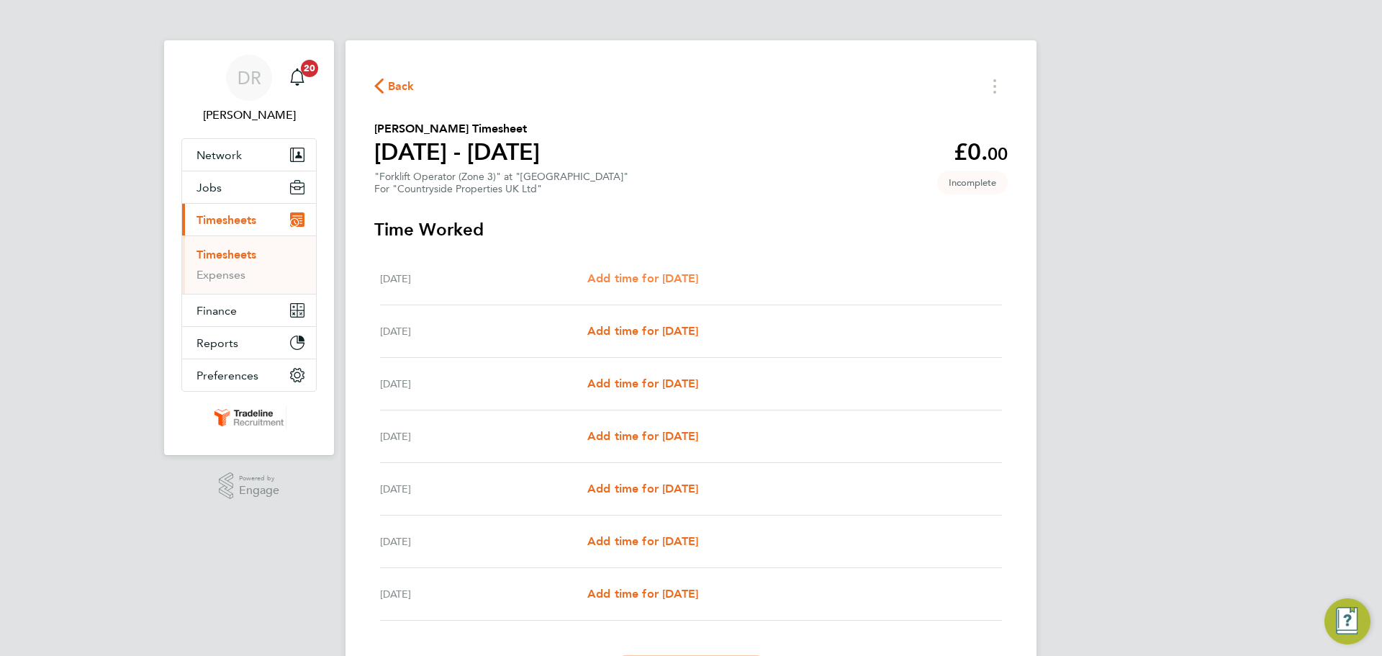
click at [682, 272] on span "Add time for [DATE]" at bounding box center [642, 278] width 111 height 14
select select "30"
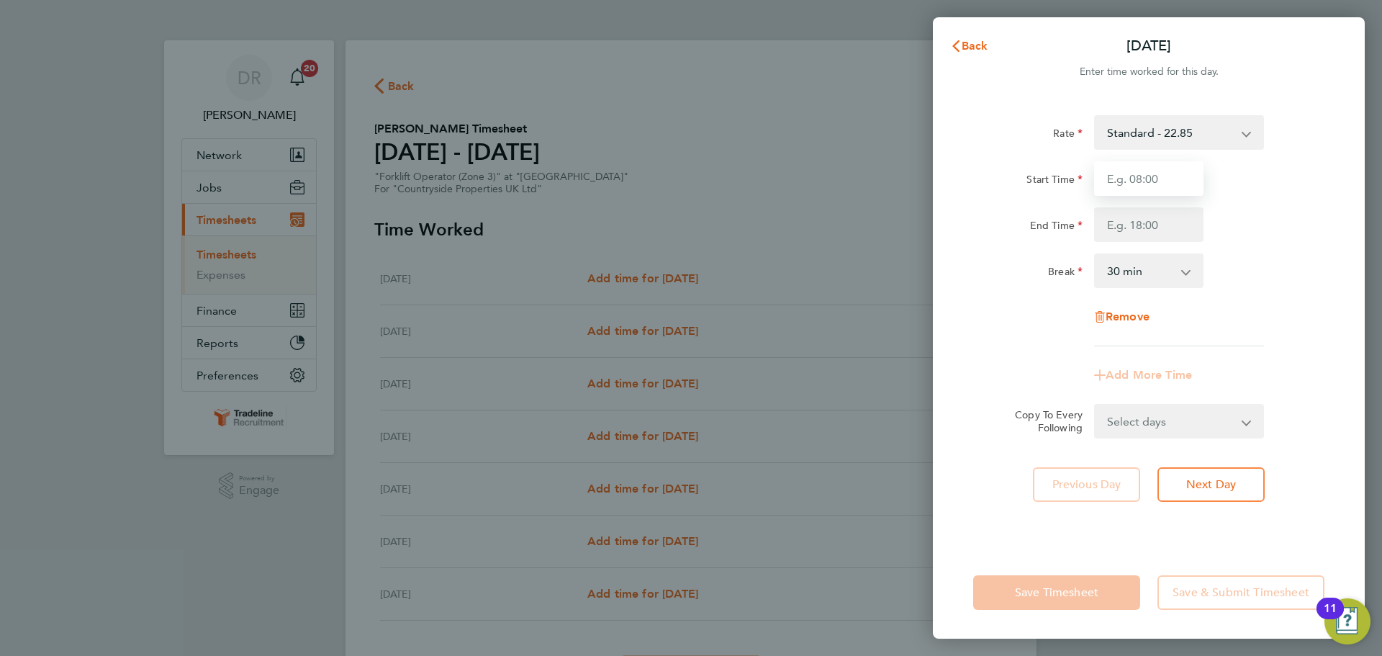
click at [1116, 181] on input "Start Time" at bounding box center [1148, 178] width 109 height 35
drag, startPoint x: 980, startPoint y: 43, endPoint x: 972, endPoint y: 46, distance: 8.4
click at [977, 43] on span "Back" at bounding box center [975, 46] width 27 height 14
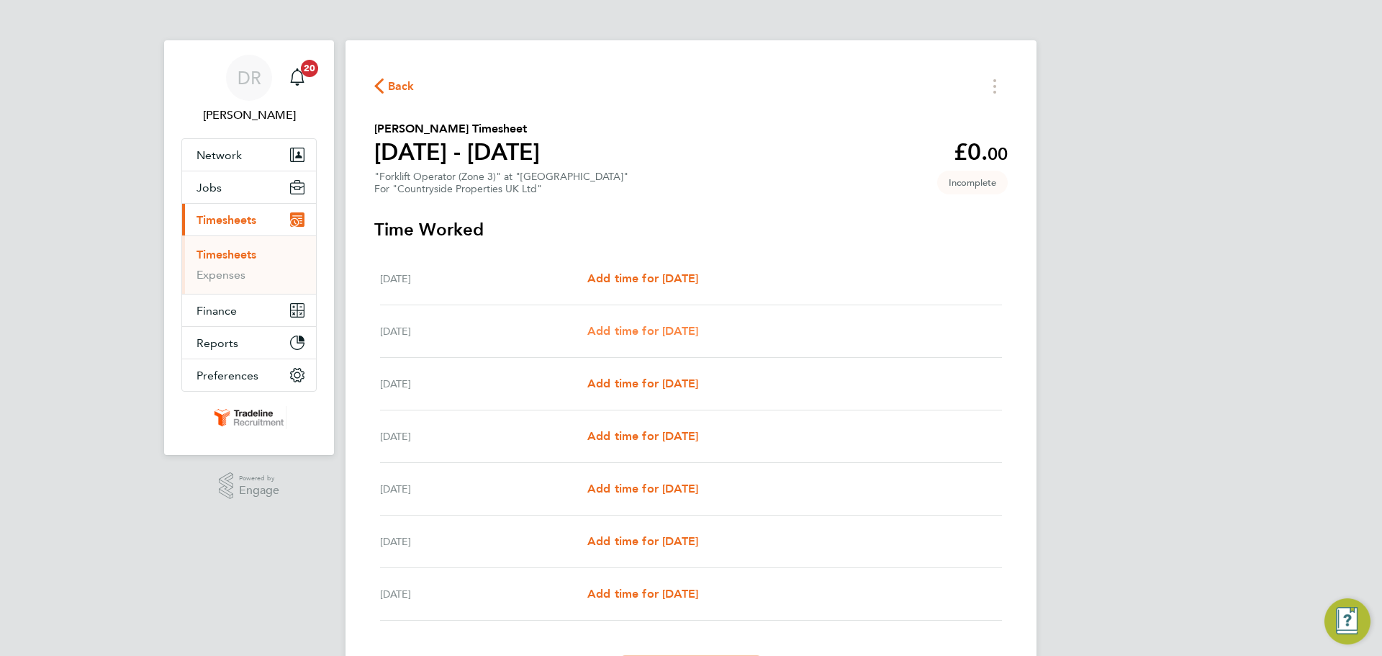
click at [687, 327] on span "Add time for [DATE]" at bounding box center [642, 331] width 111 height 14
select select "30"
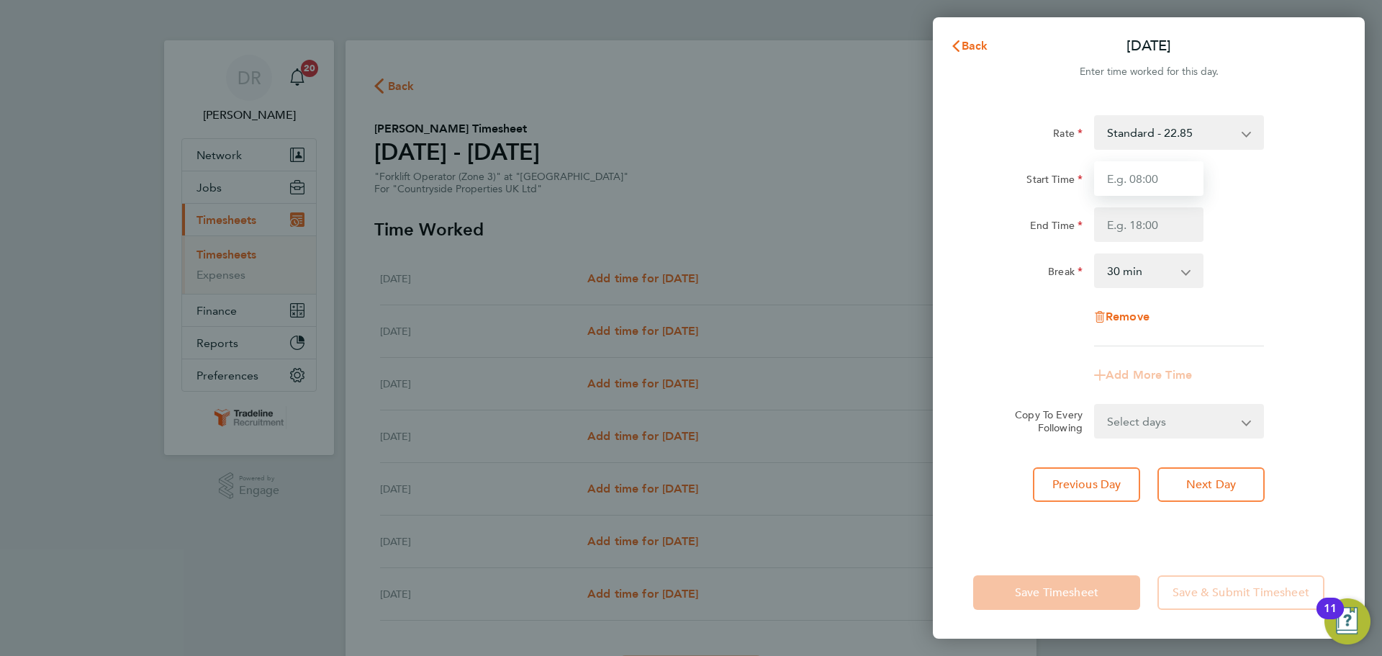
click at [1157, 178] on input "Start Time" at bounding box center [1148, 178] width 109 height 35
type input "07:00"
click at [1169, 217] on input "End Time" at bounding box center [1148, 224] width 109 height 35
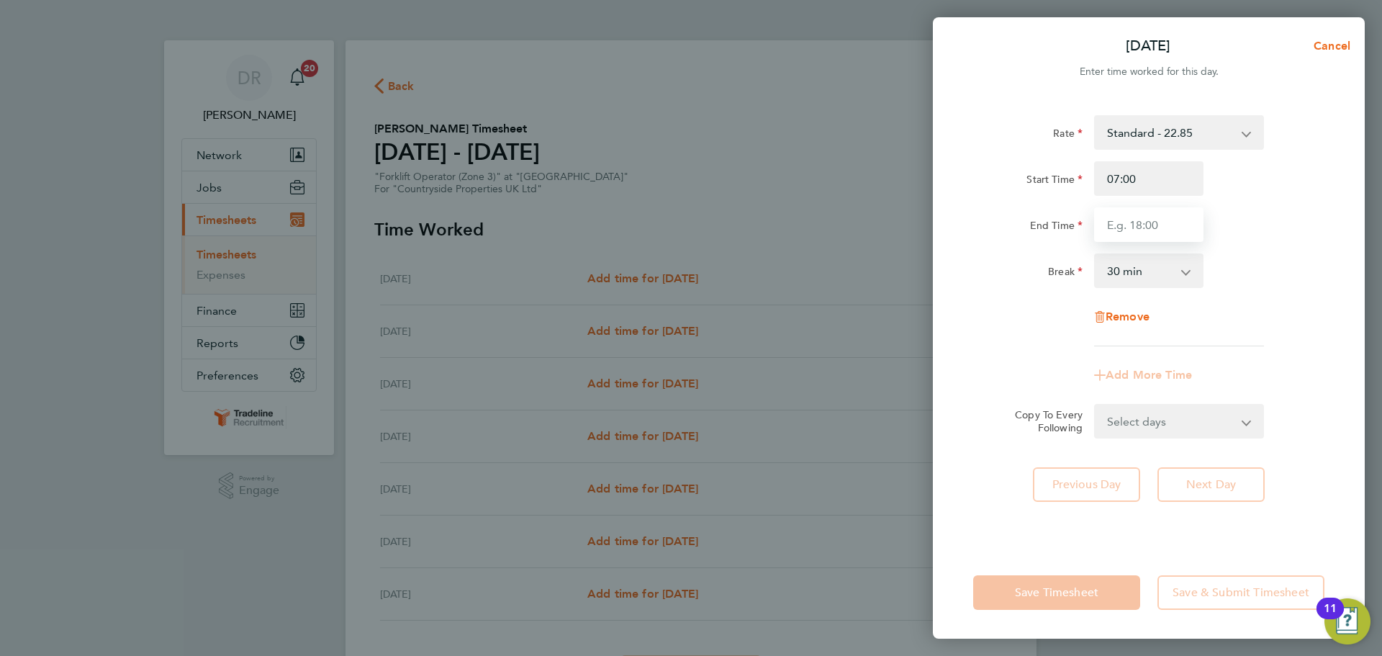
type input "16:30"
click at [1219, 240] on div "End Time 16:30" at bounding box center [1148, 224] width 363 height 35
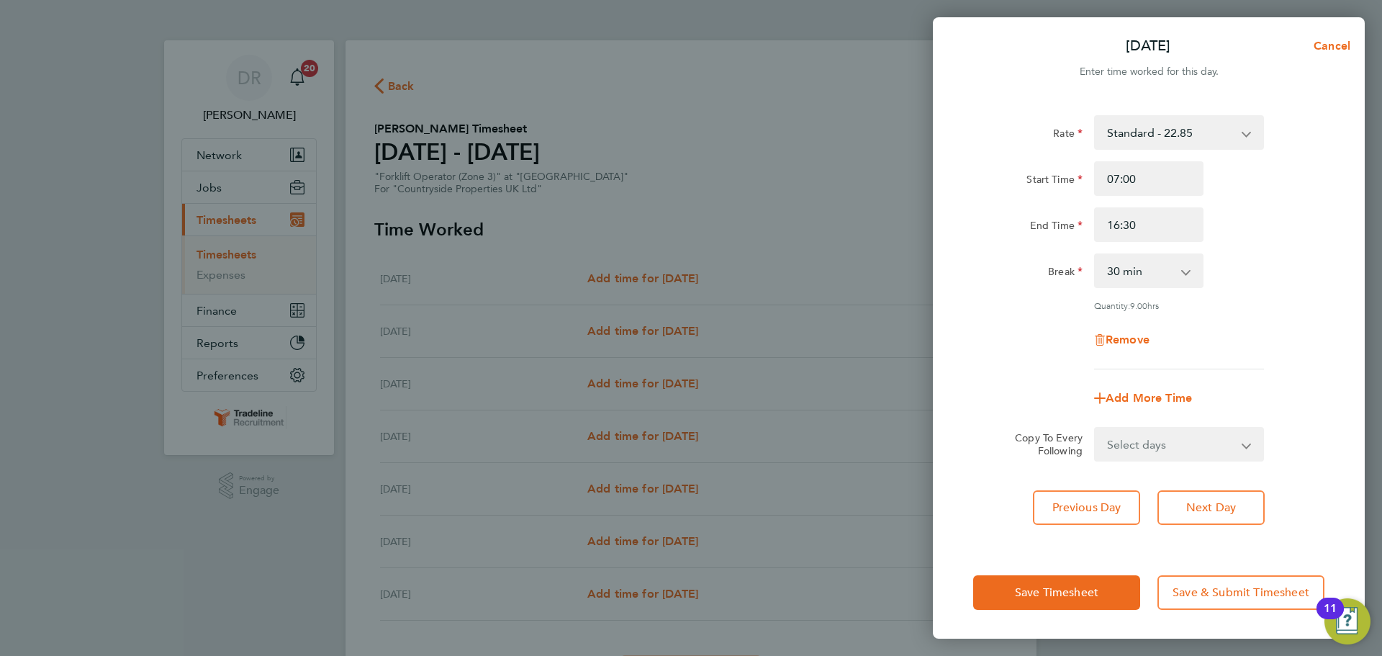
click at [1174, 448] on select "Select days Day Weekday (Mon-Fri) Weekend (Sat-Sun) [DATE] [DATE] [DATE] [DATE]…" at bounding box center [1170, 444] width 151 height 32
select select "WEEKDAY"
click at [1095, 428] on select "Select days Day Weekday (Mon-Fri) Weekend (Sat-Sun) [DATE] [DATE] [DATE] [DATE]…" at bounding box center [1170, 444] width 151 height 32
select select "[DATE]"
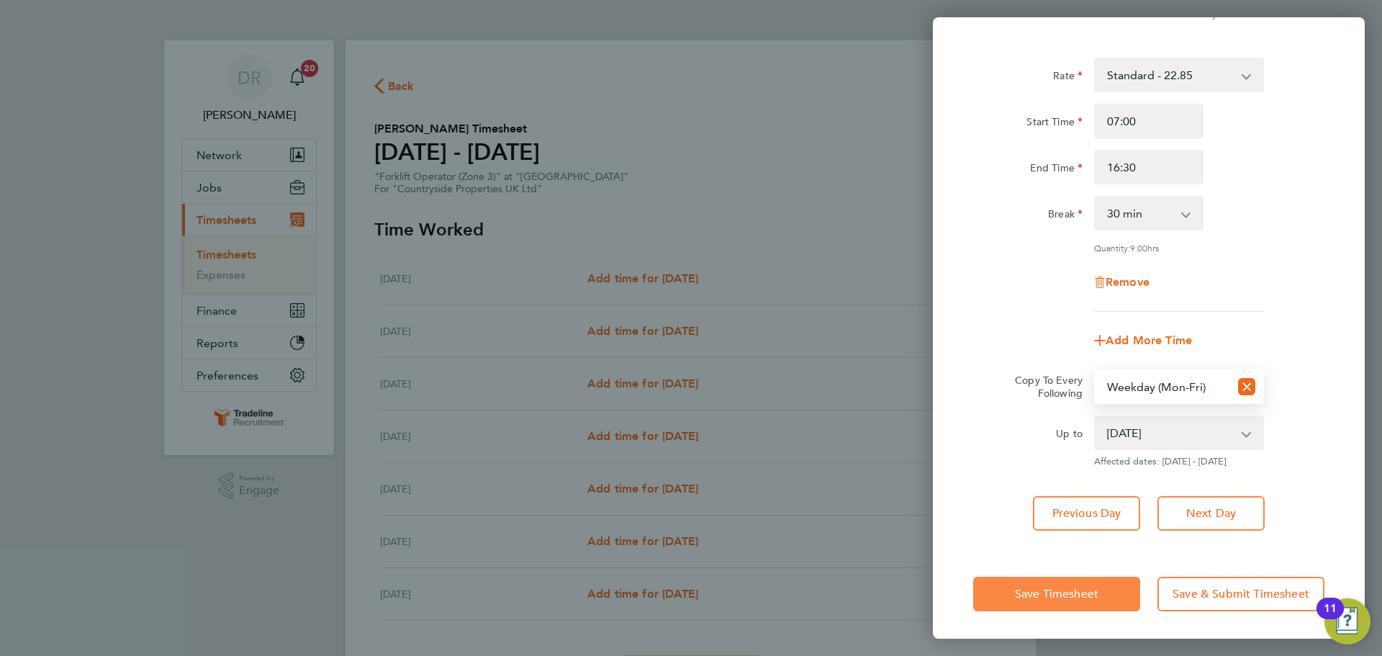
click at [1110, 578] on button "Save Timesheet" at bounding box center [1056, 594] width 167 height 35
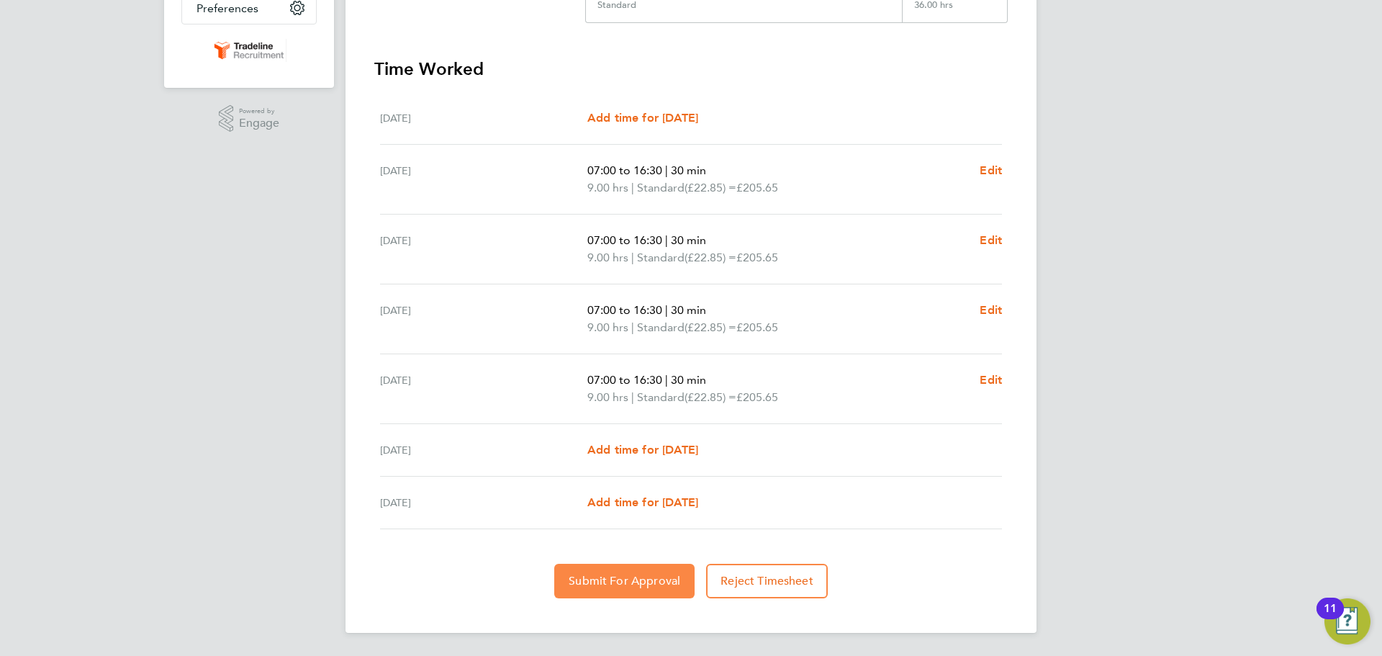
click at [638, 570] on button "Submit For Approval" at bounding box center [624, 581] width 140 height 35
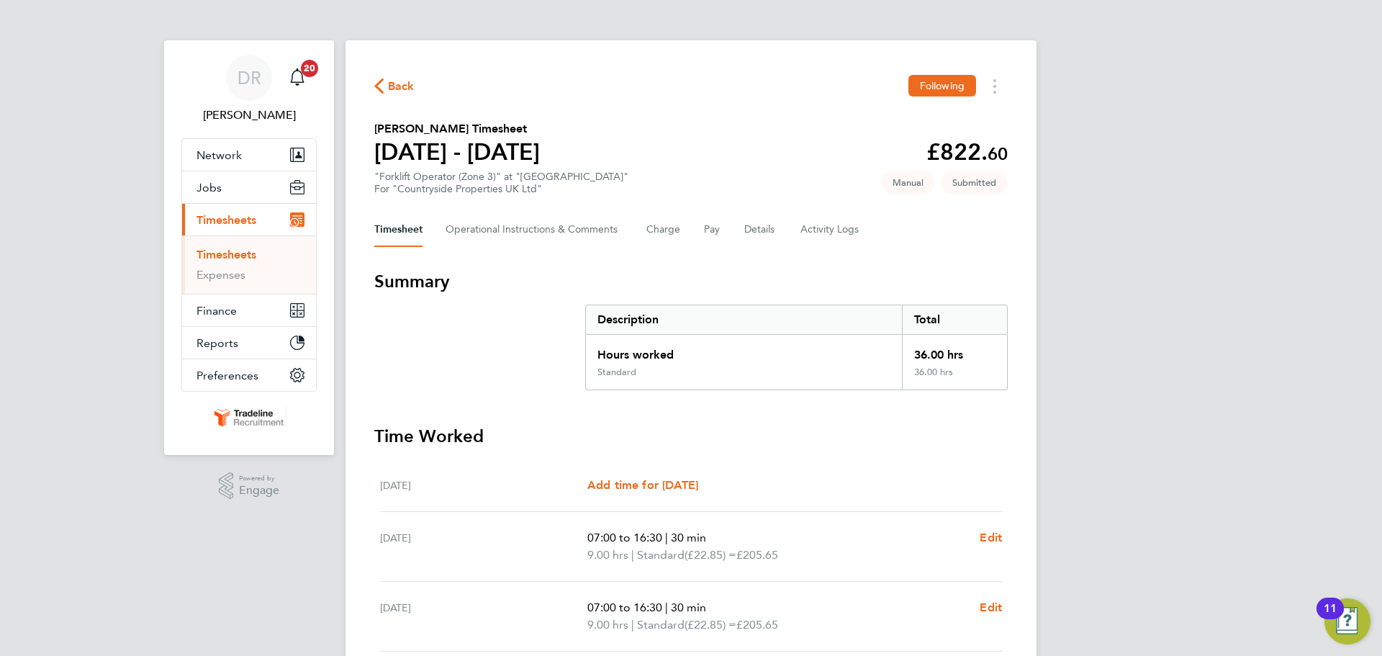
click at [255, 250] on link "Timesheets" at bounding box center [226, 255] width 60 height 14
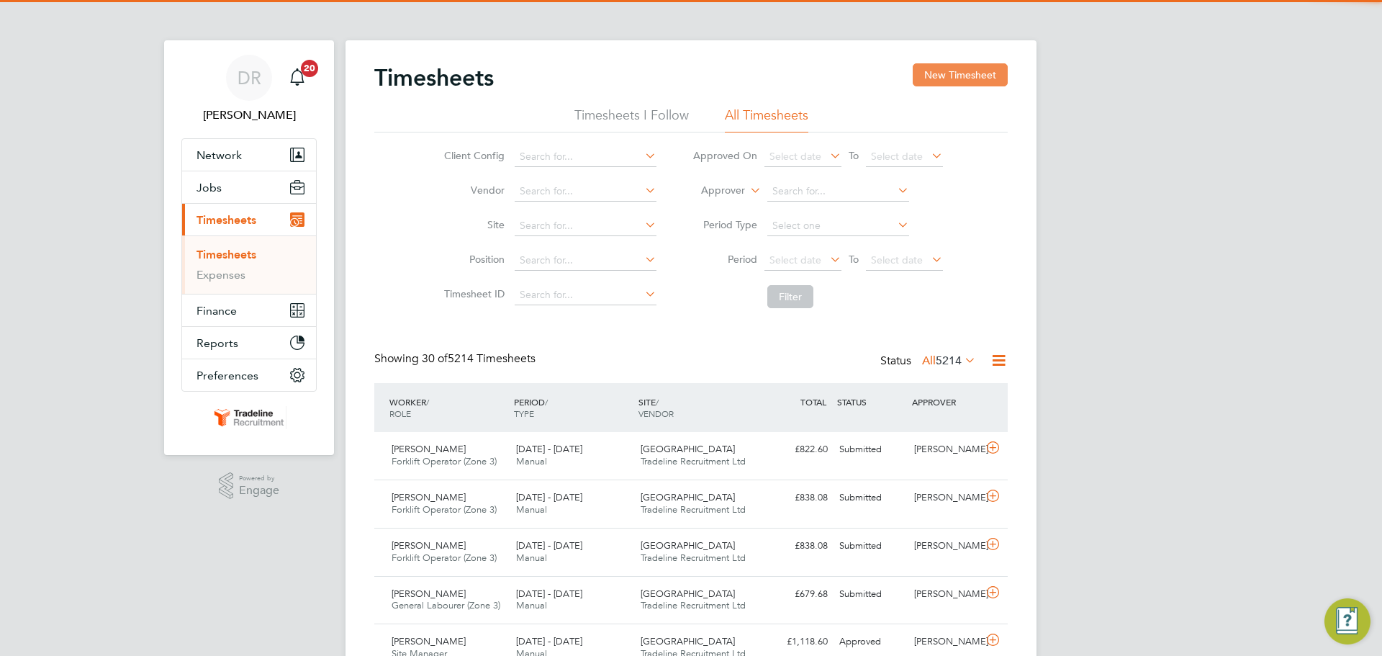
click at [922, 70] on button "New Timesheet" at bounding box center [960, 74] width 95 height 23
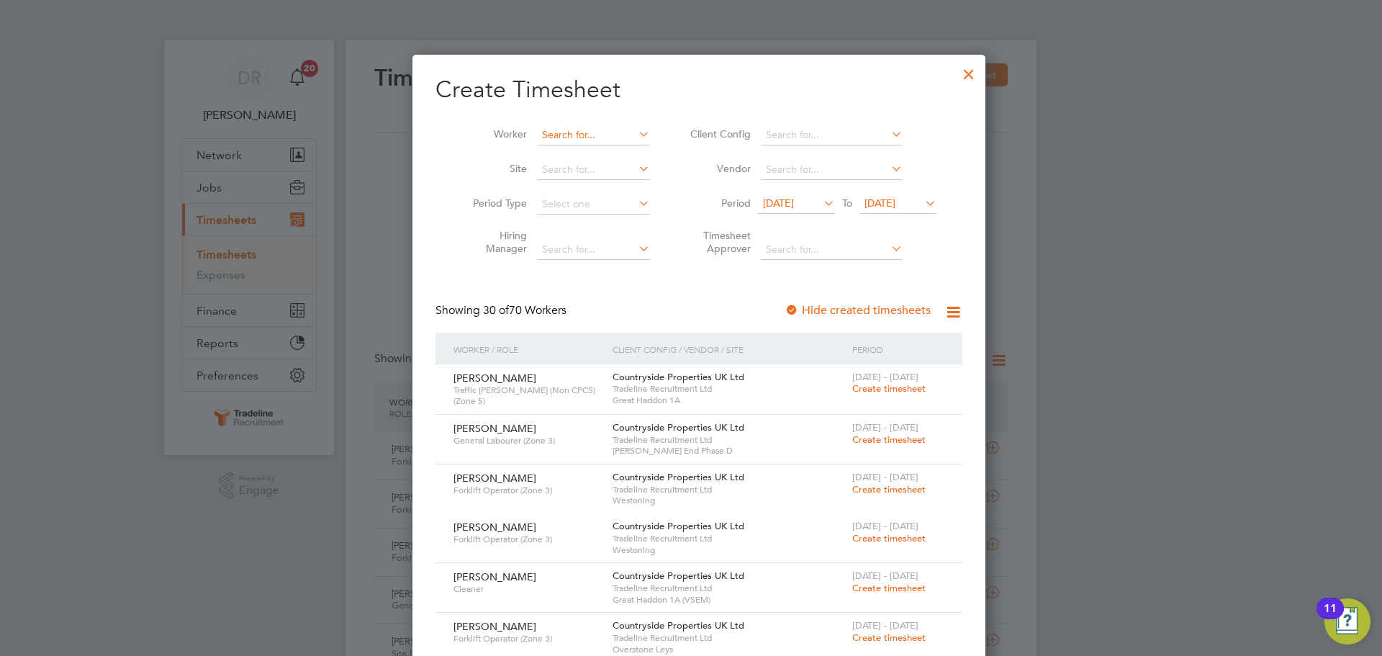
click at [578, 130] on input at bounding box center [593, 135] width 113 height 20
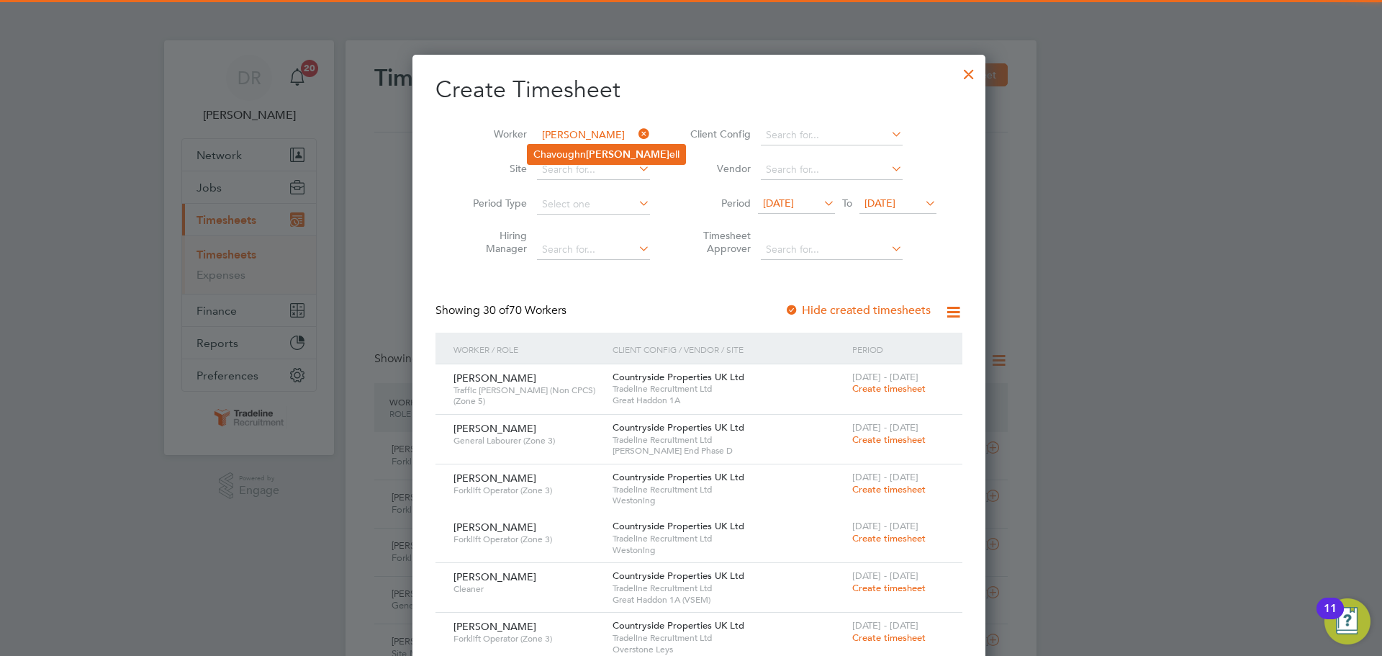
click at [582, 158] on li "Chavoughn Vass ell" at bounding box center [607, 154] width 158 height 19
type input "Chavoughn Vassell"
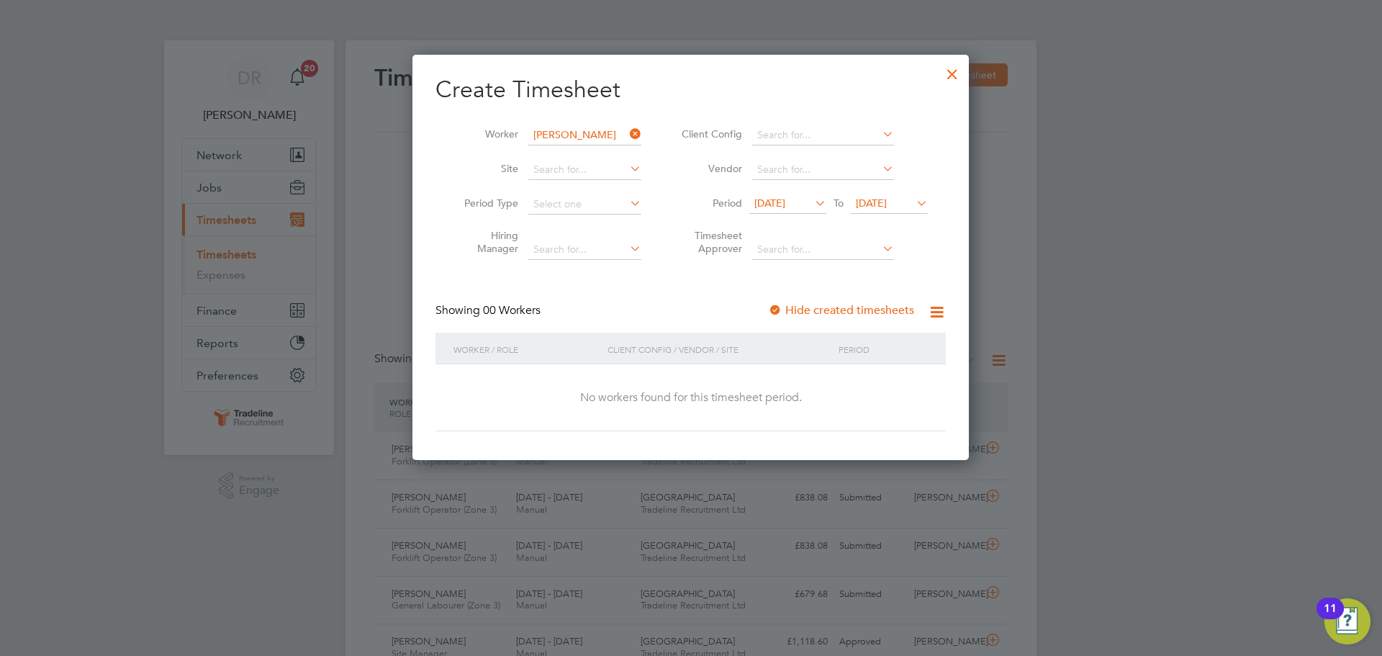
click at [857, 193] on li "Period [DATE] To [DATE]" at bounding box center [802, 204] width 286 height 35
click at [866, 204] on span "[DATE]" at bounding box center [871, 202] width 31 height 13
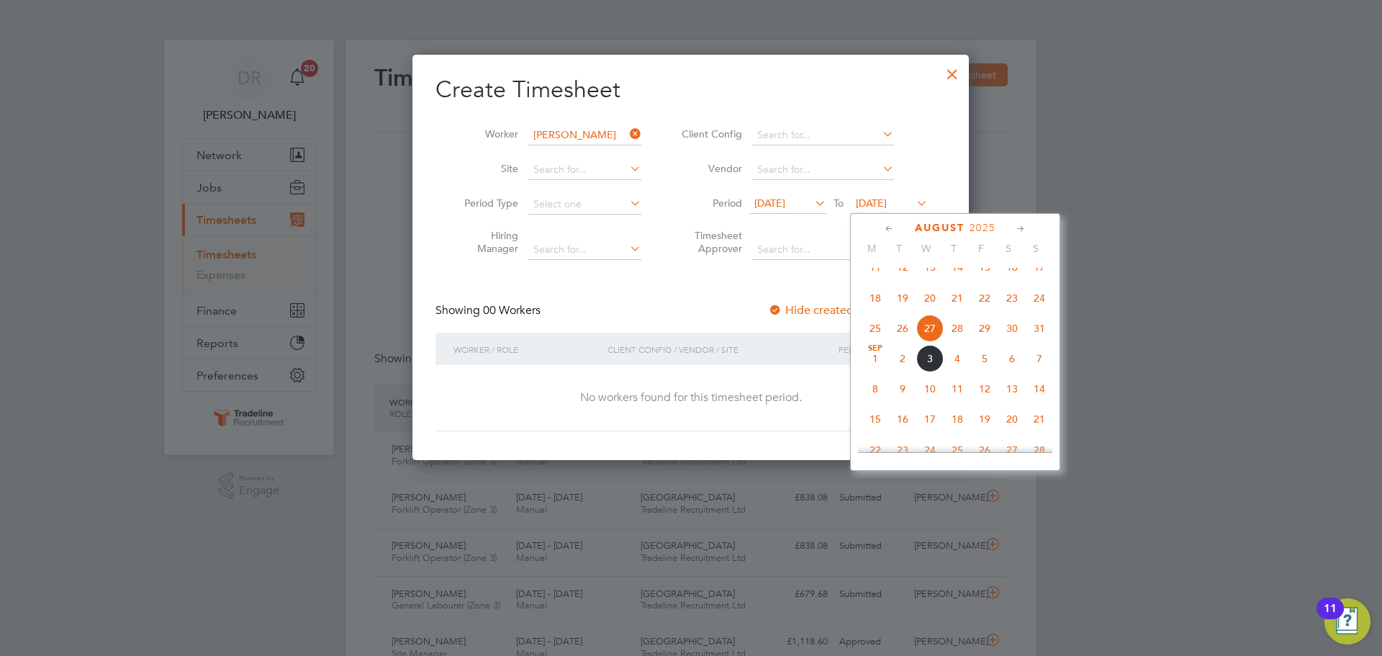
click at [1042, 369] on span "7" at bounding box center [1039, 358] width 27 height 27
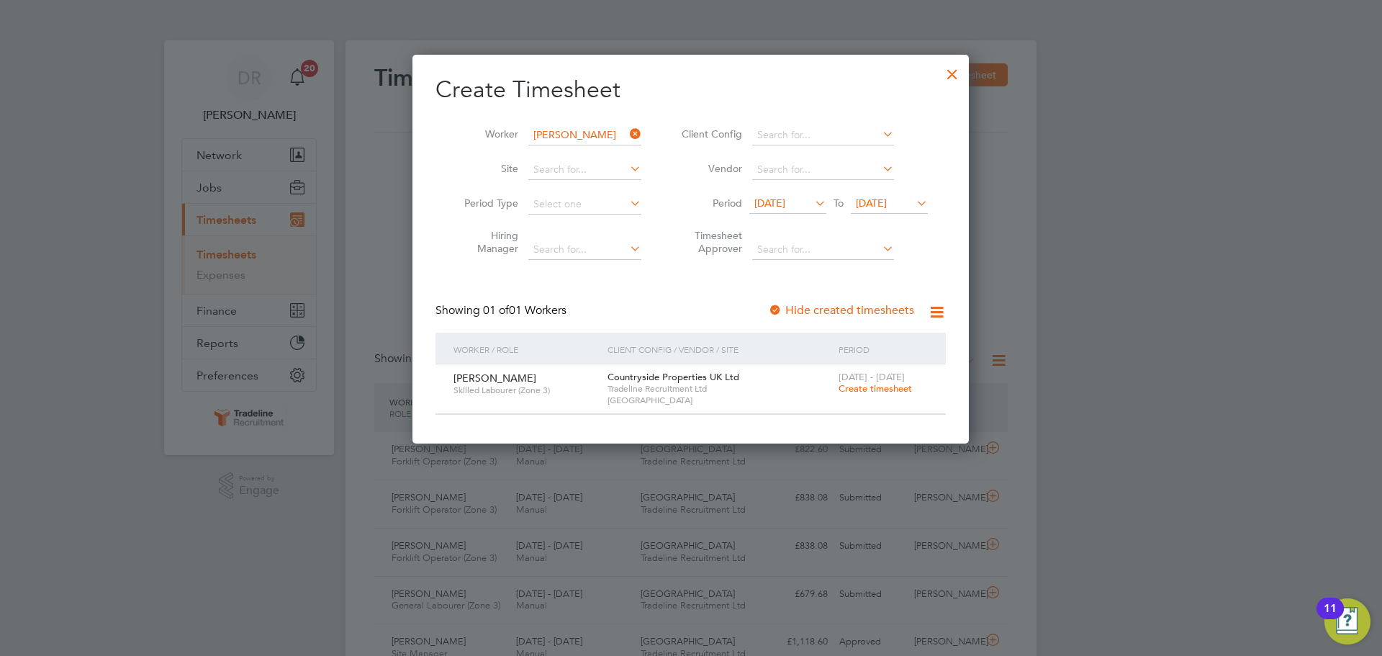
click at [954, 77] on div at bounding box center [952, 71] width 26 height 26
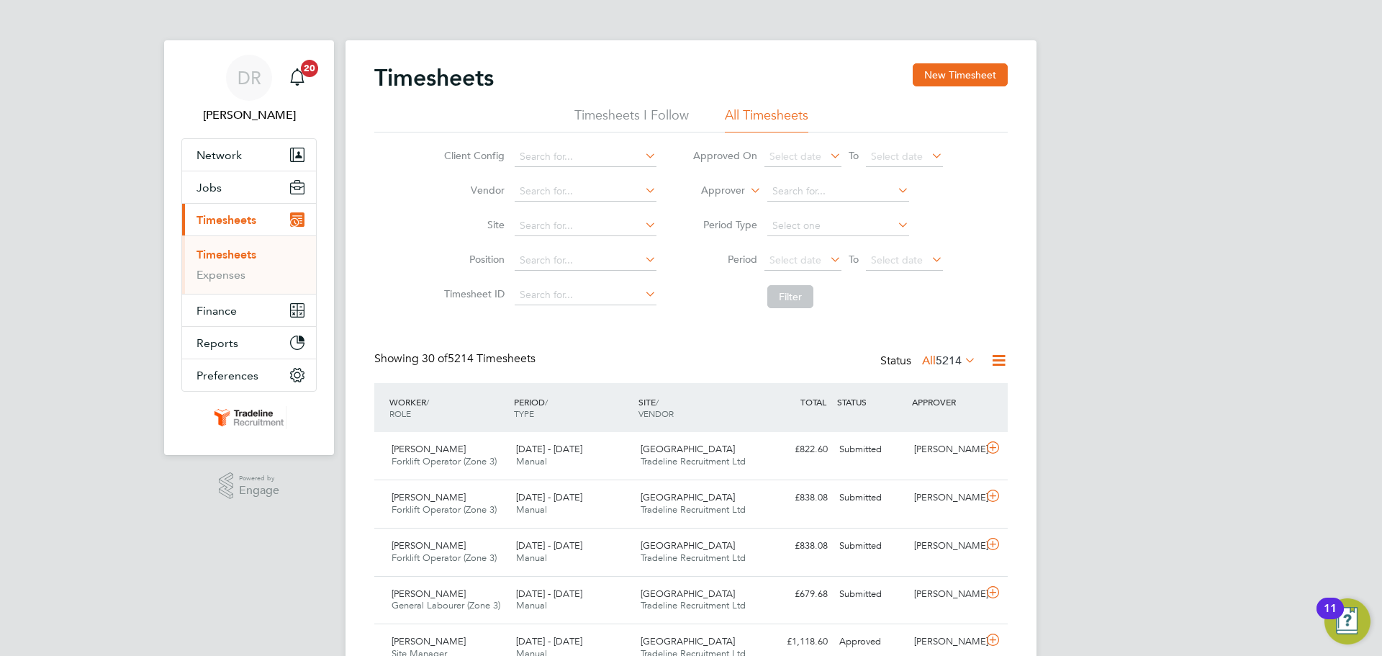
click at [734, 189] on label "Approver" at bounding box center [712, 191] width 65 height 14
click at [708, 203] on li "Worker" at bounding box center [709, 207] width 71 height 19
click at [794, 194] on input at bounding box center [838, 191] width 142 height 20
click at [804, 214] on li "Chavoughn Vass ell" at bounding box center [845, 211] width 158 height 19
type input "Chavoughn Vassell"
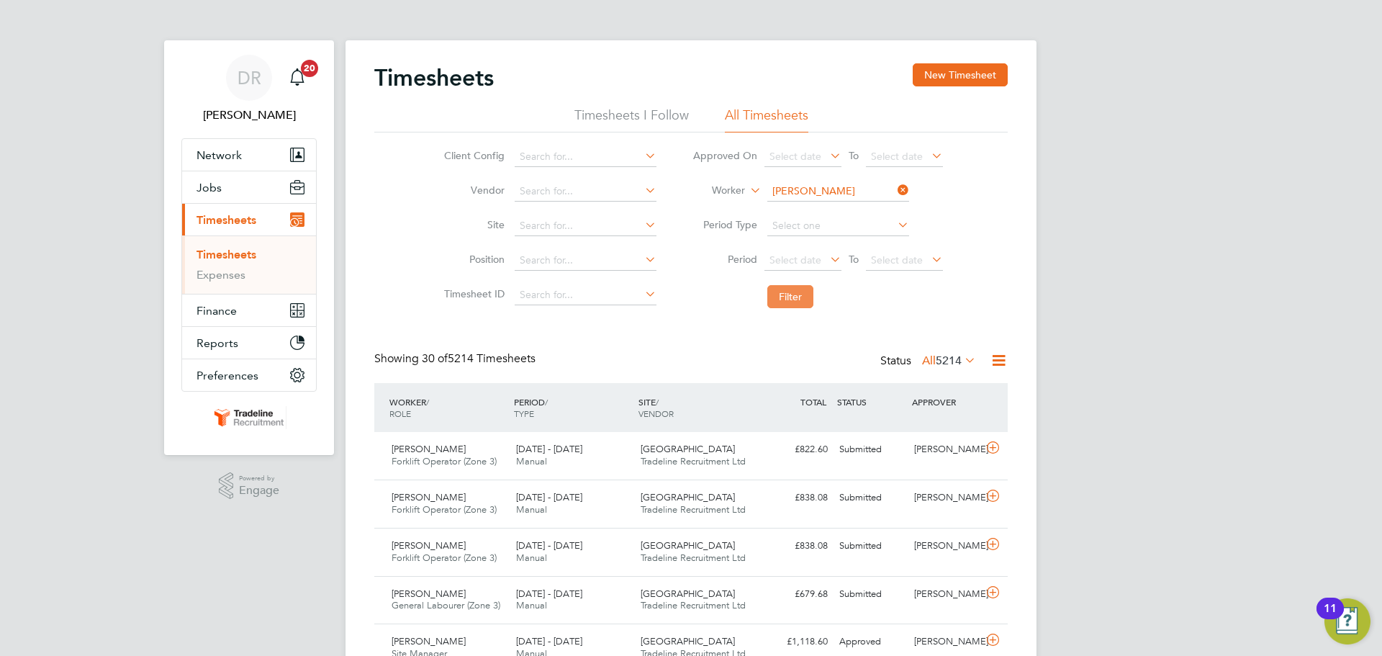
click at [801, 302] on button "Filter" at bounding box center [790, 296] width 46 height 23
click at [977, 452] on div "Gurraj Singh" at bounding box center [945, 450] width 75 height 24
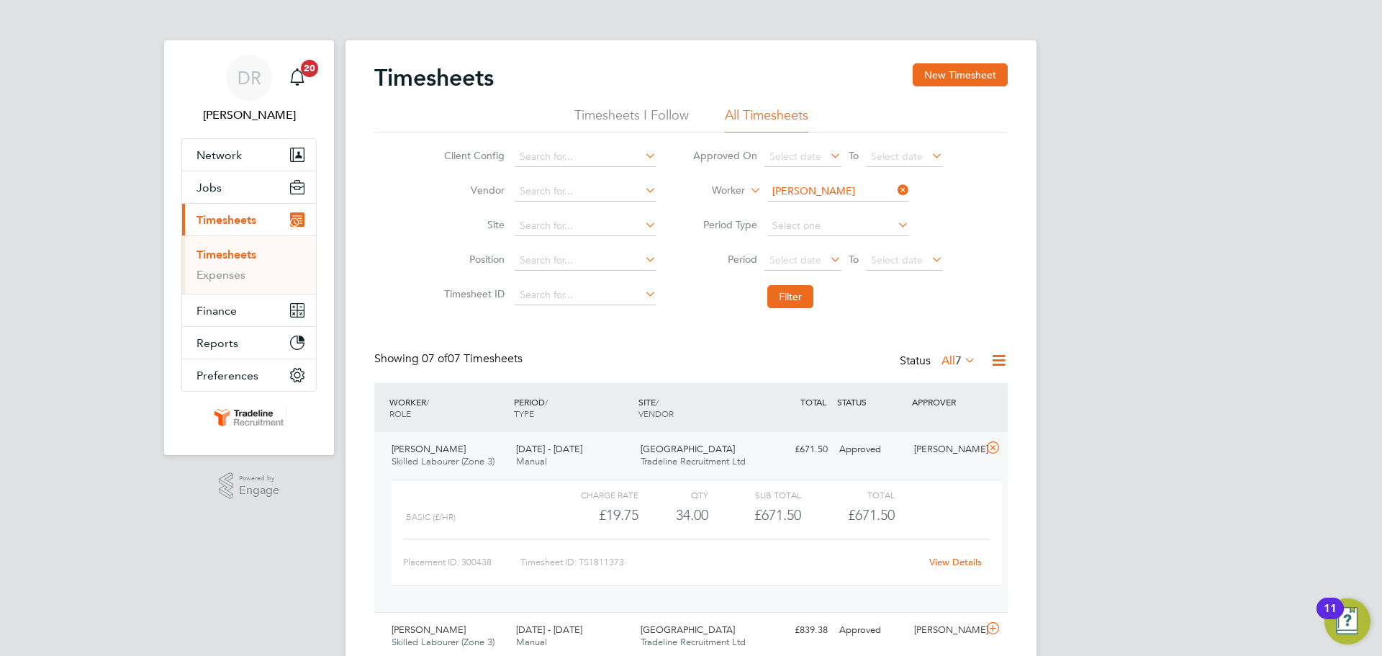
click at [951, 564] on link "View Details" at bounding box center [955, 562] width 53 height 12
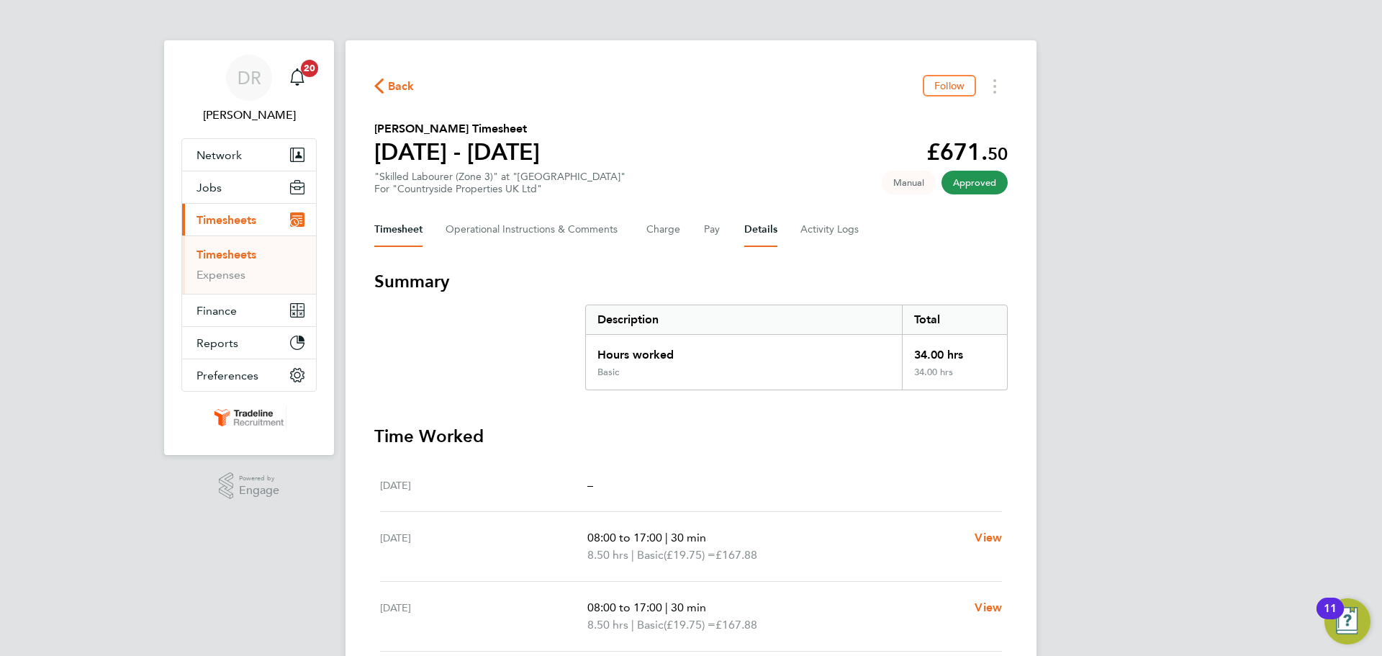
click at [744, 222] on button "Details" at bounding box center [760, 229] width 33 height 35
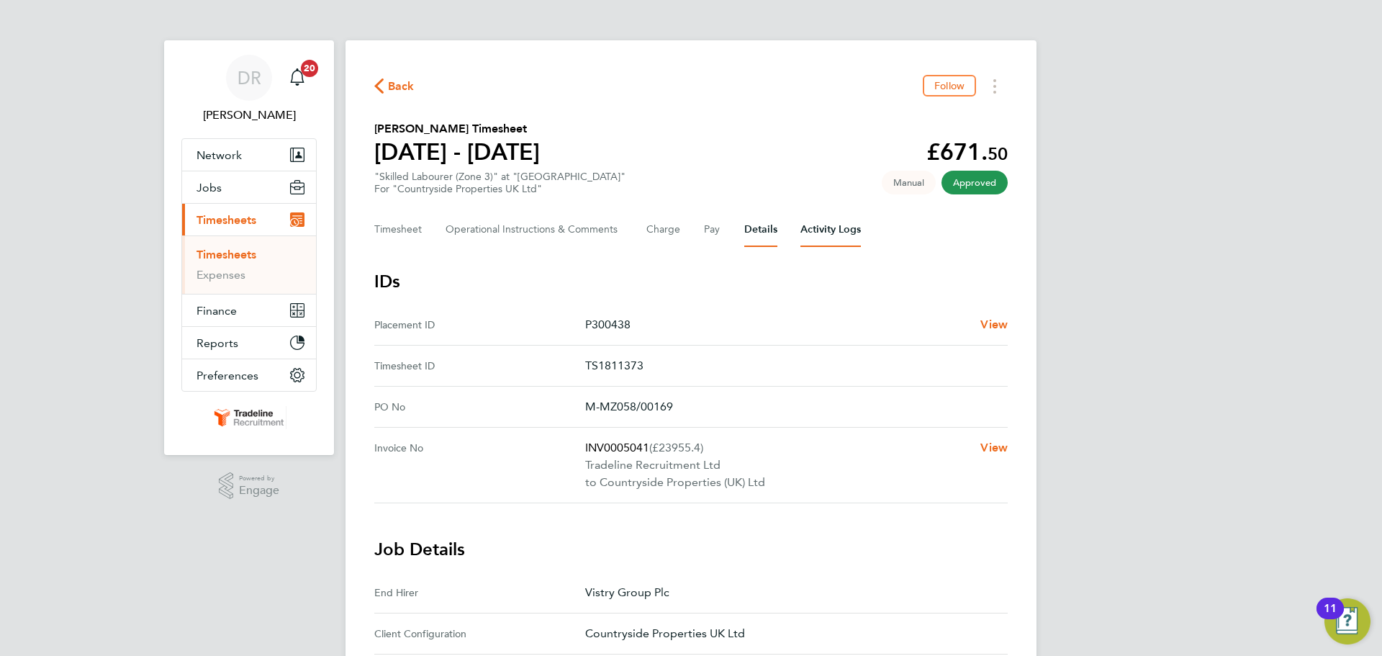
click at [815, 222] on Logs-tab "Activity Logs" at bounding box center [830, 229] width 60 height 35
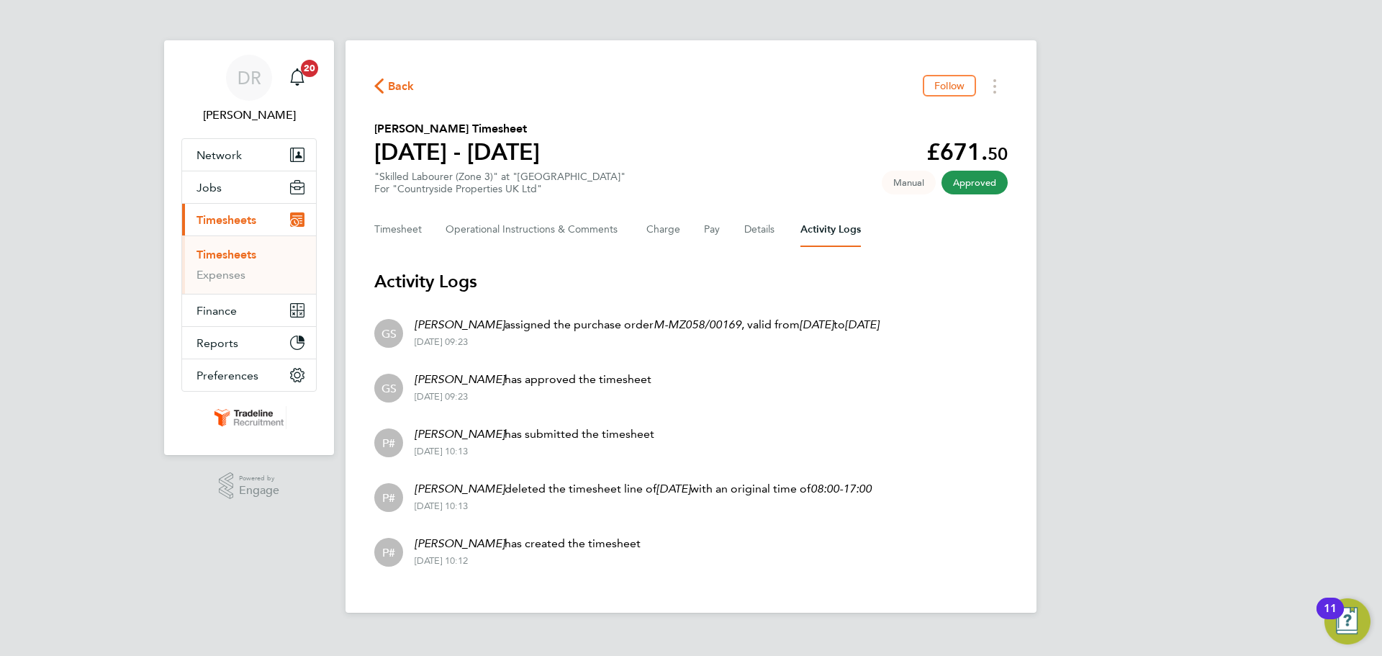
click at [250, 255] on link "Timesheets" at bounding box center [226, 255] width 60 height 14
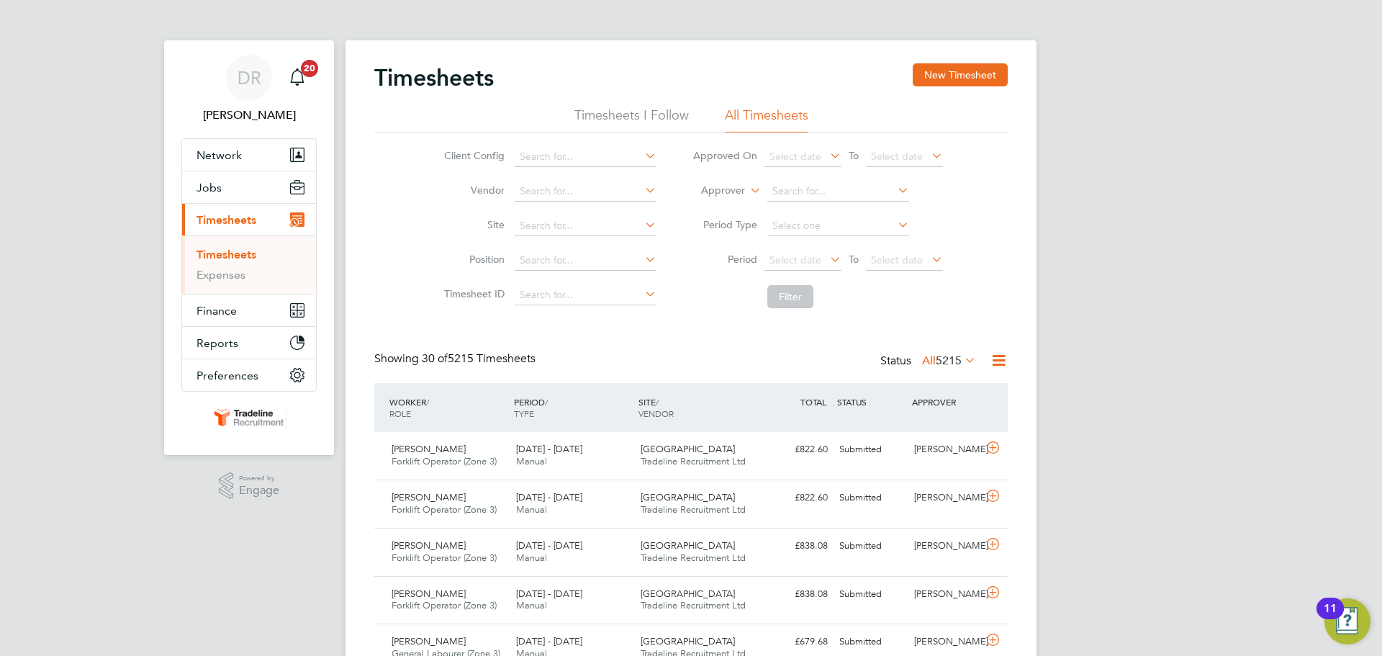
click at [738, 187] on label "Approver" at bounding box center [712, 191] width 65 height 14
click at [723, 207] on li "Worker" at bounding box center [709, 207] width 71 height 19
click at [799, 184] on input at bounding box center [838, 191] width 142 height 20
click at [810, 245] on li "Chavoughn Vas sell" at bounding box center [837, 249] width 143 height 19
type input "[PERSON_NAME]"
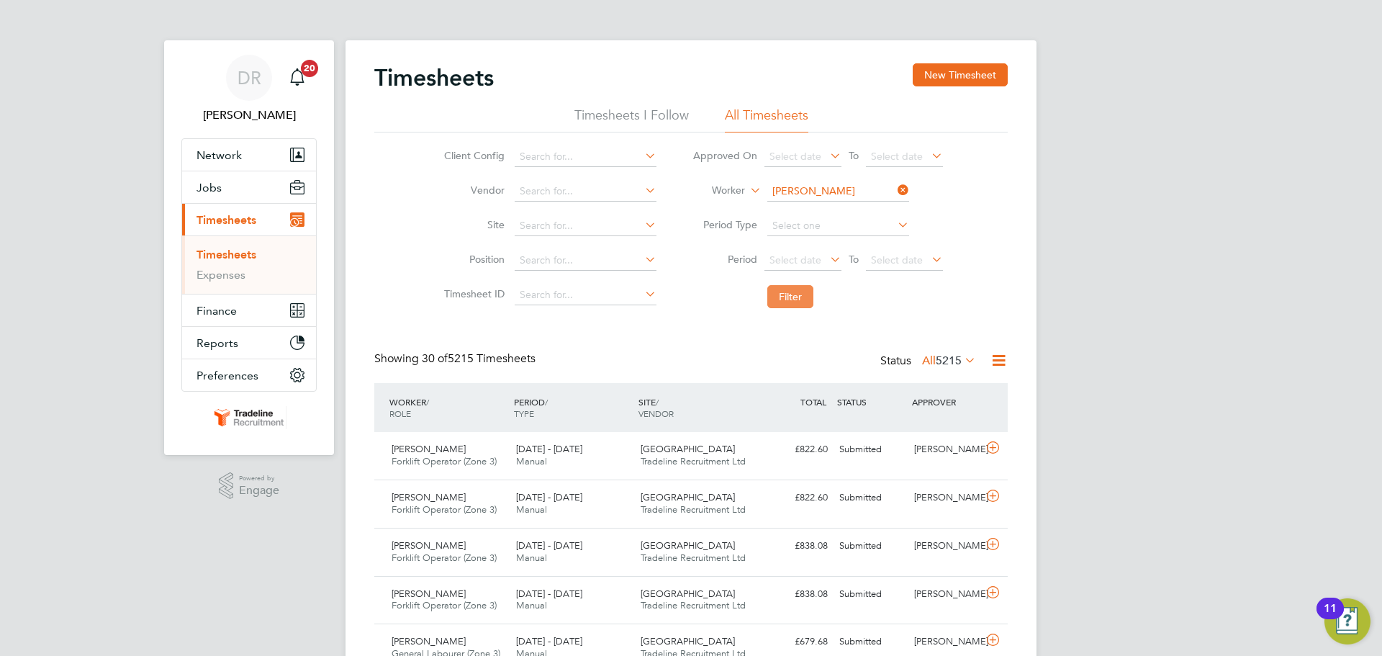
click at [797, 292] on button "Filter" at bounding box center [790, 296] width 46 height 23
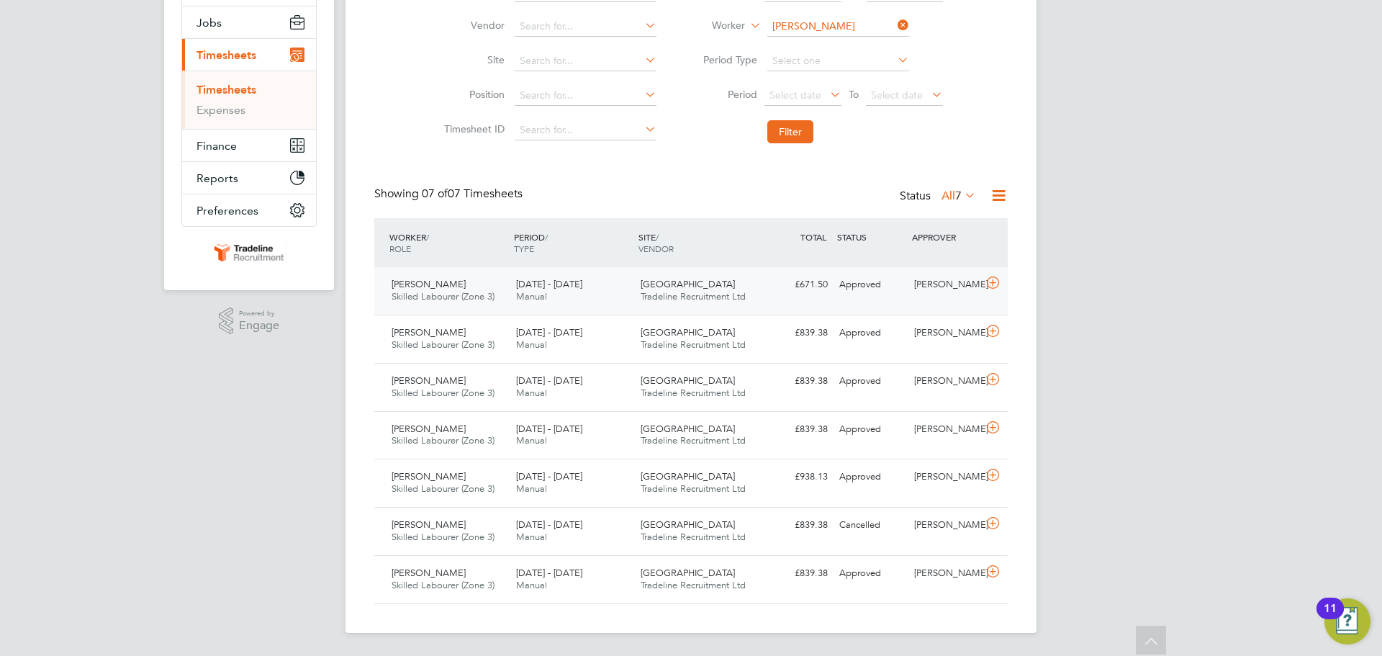
click at [975, 286] on div "[PERSON_NAME]" at bounding box center [945, 285] width 75 height 24
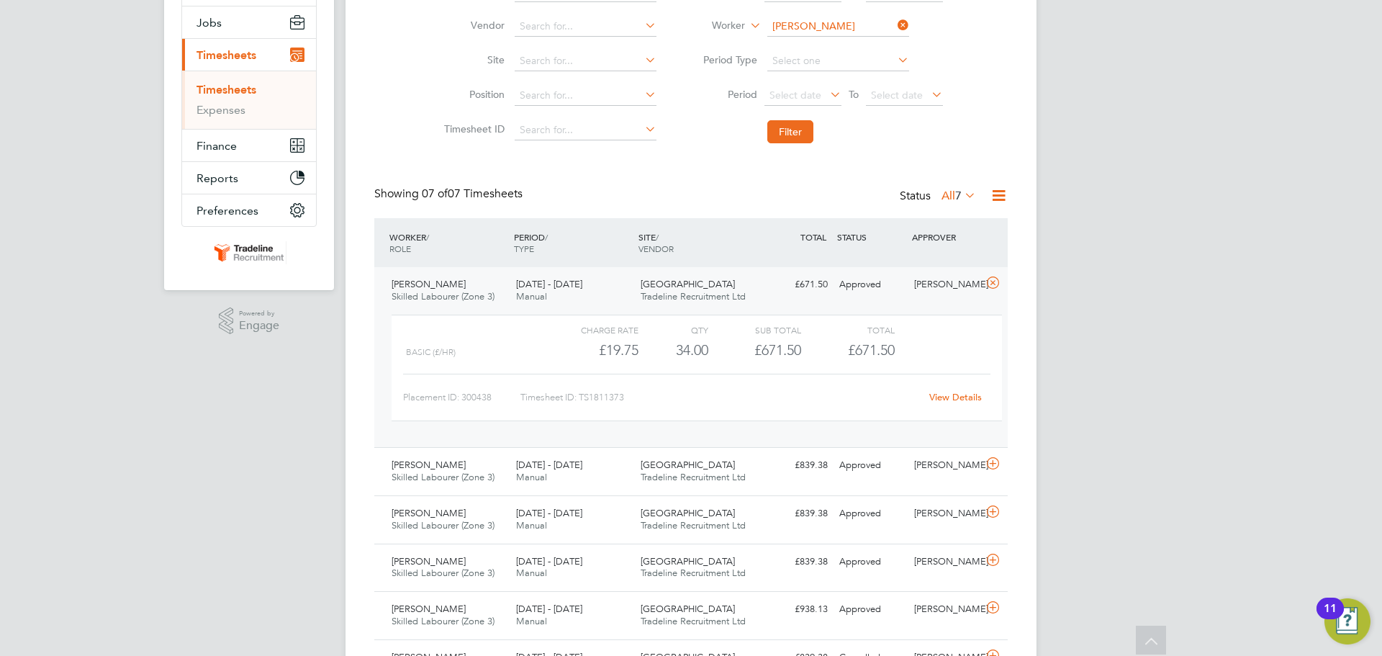
click at [931, 395] on link "View Details" at bounding box center [955, 397] width 53 height 12
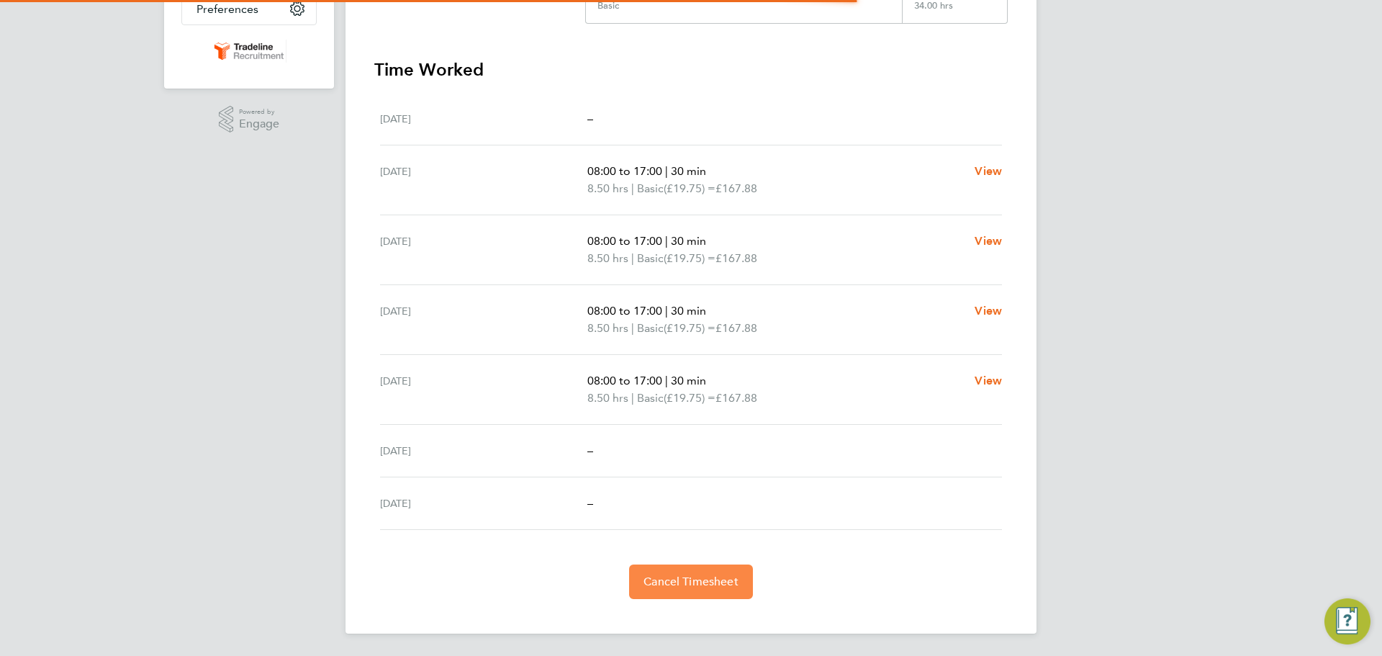
scroll to position [367, 0]
click at [659, 572] on button "Cancel Timesheet" at bounding box center [691, 581] width 124 height 35
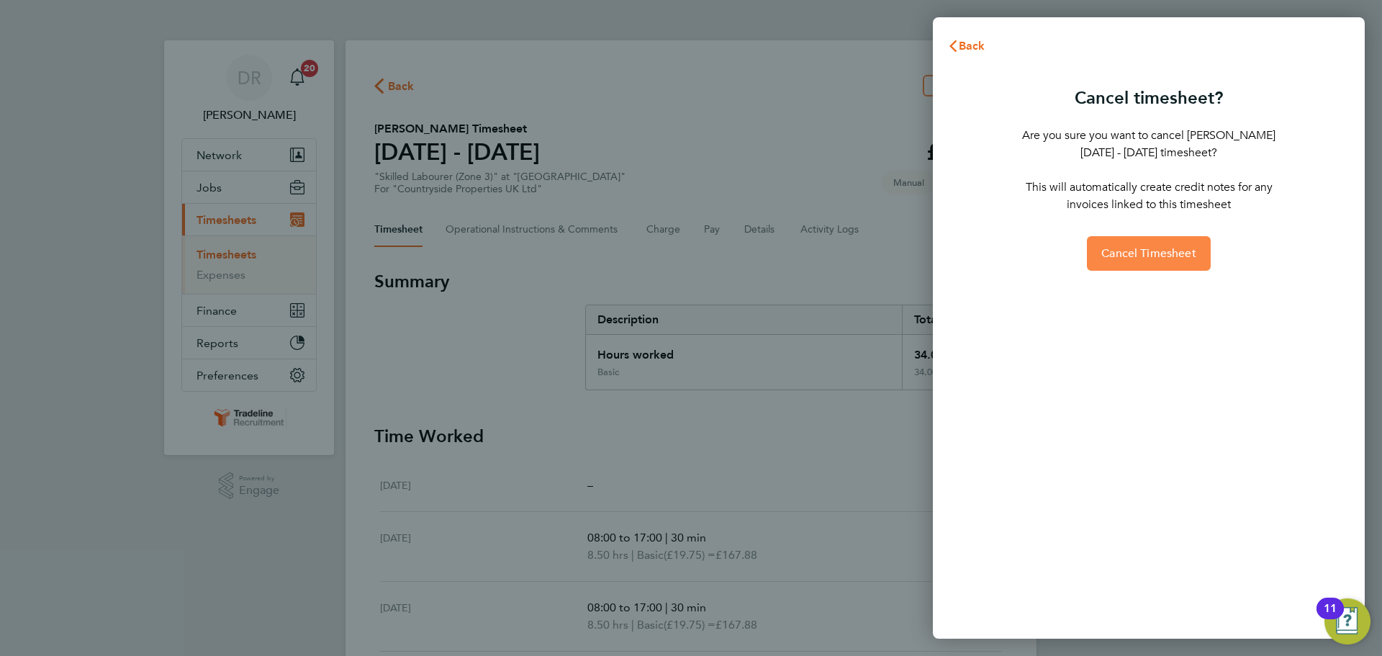
click at [1128, 256] on span "Cancel Timesheet" at bounding box center [1148, 253] width 95 height 14
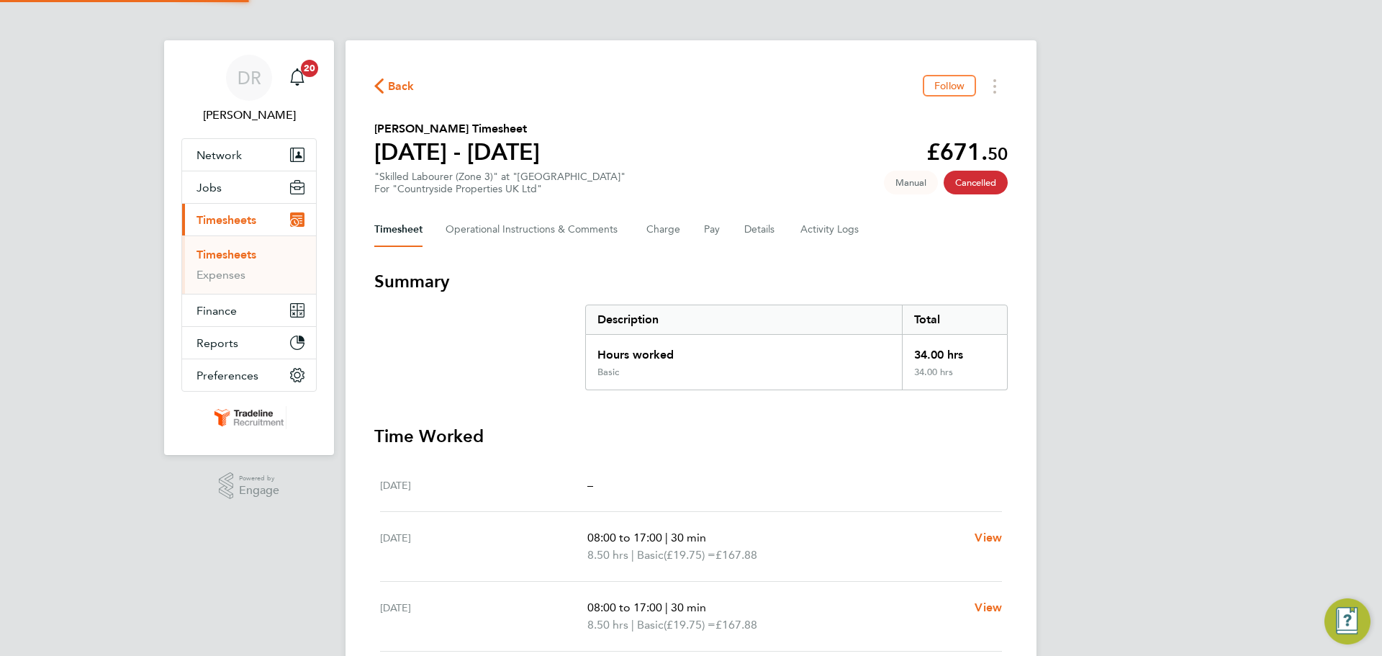
click at [238, 258] on link "Timesheets" at bounding box center [226, 255] width 60 height 14
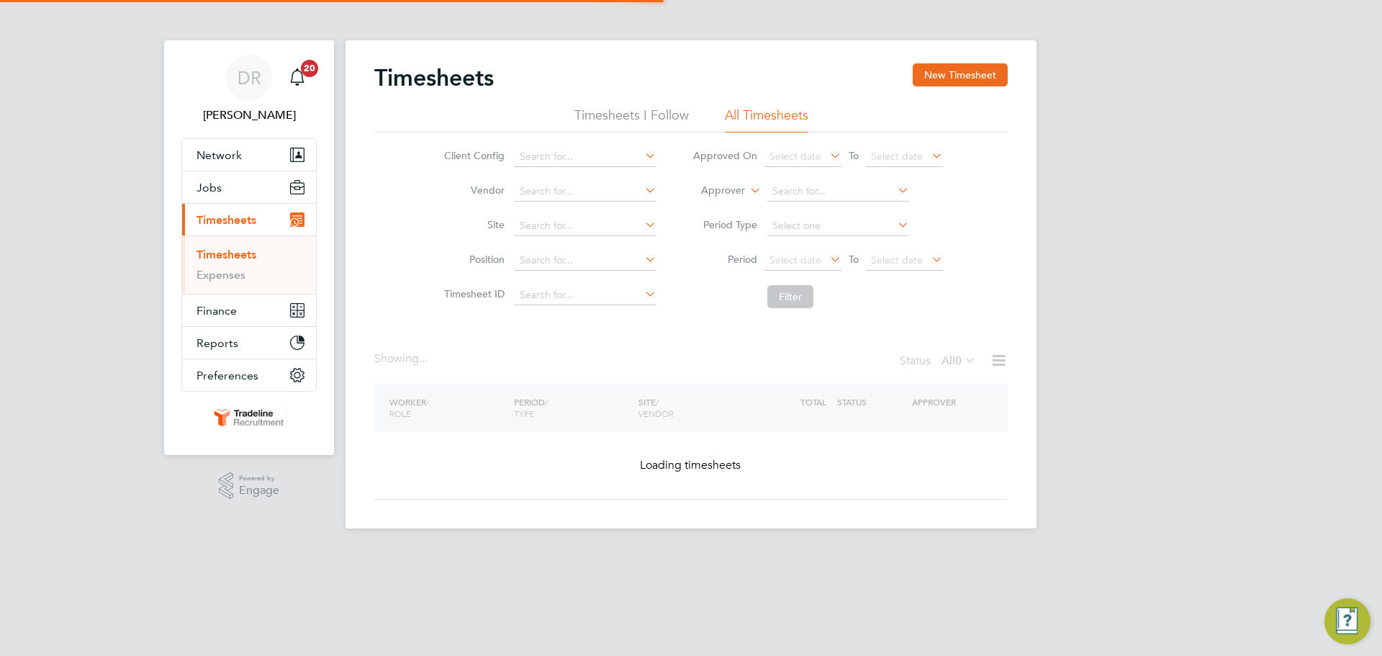
click at [962, 91] on div "Timesheets New Timesheet" at bounding box center [690, 84] width 633 height 43
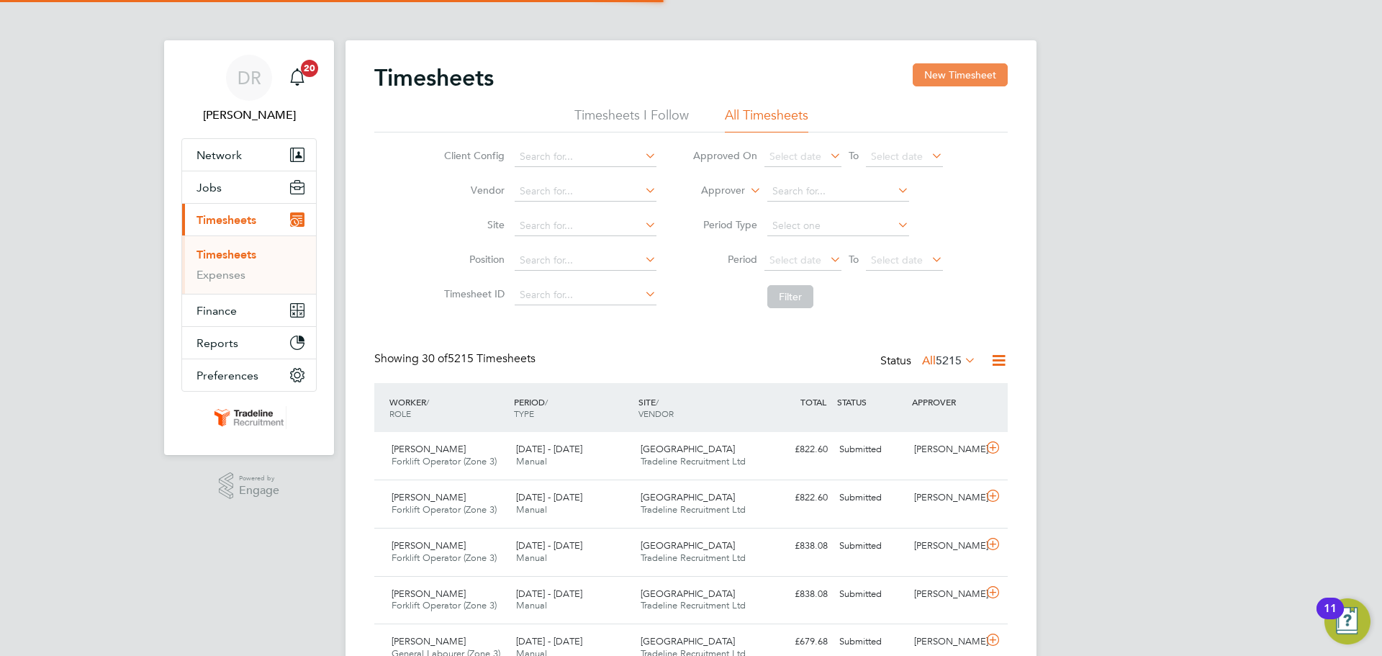
click at [958, 76] on button "New Timesheet" at bounding box center [960, 74] width 95 height 23
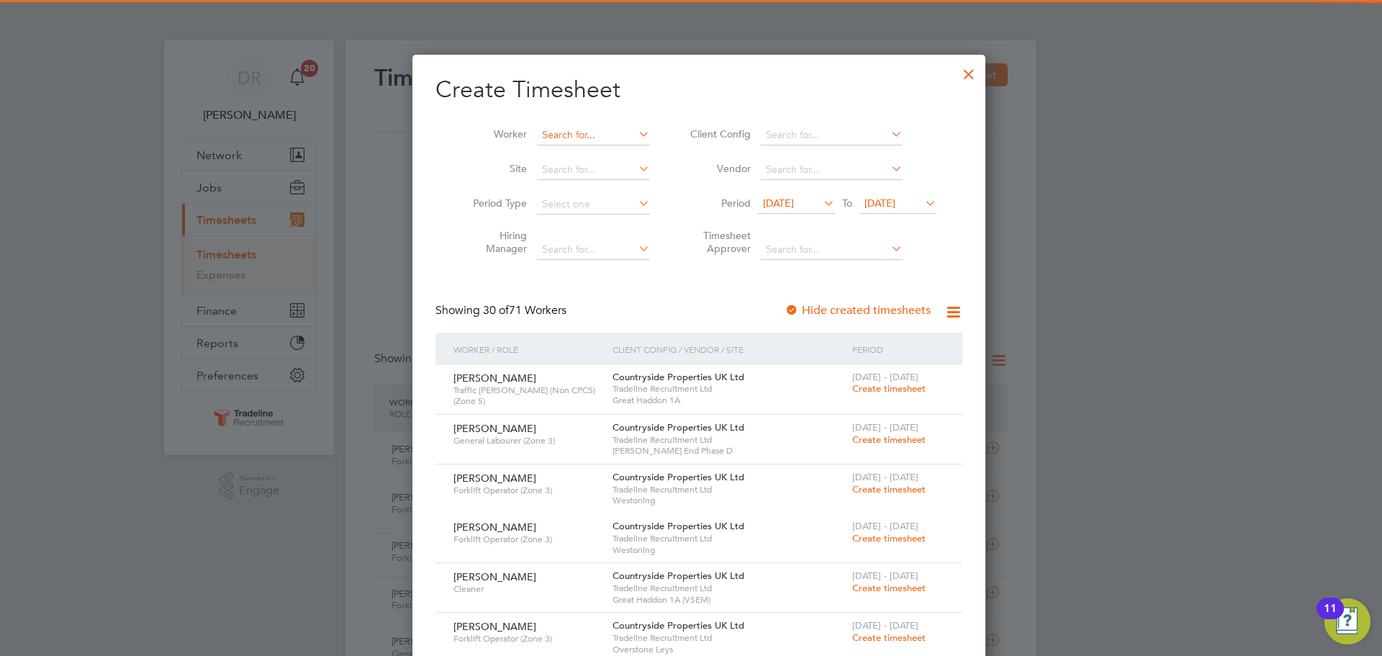
click at [546, 130] on input at bounding box center [593, 135] width 113 height 20
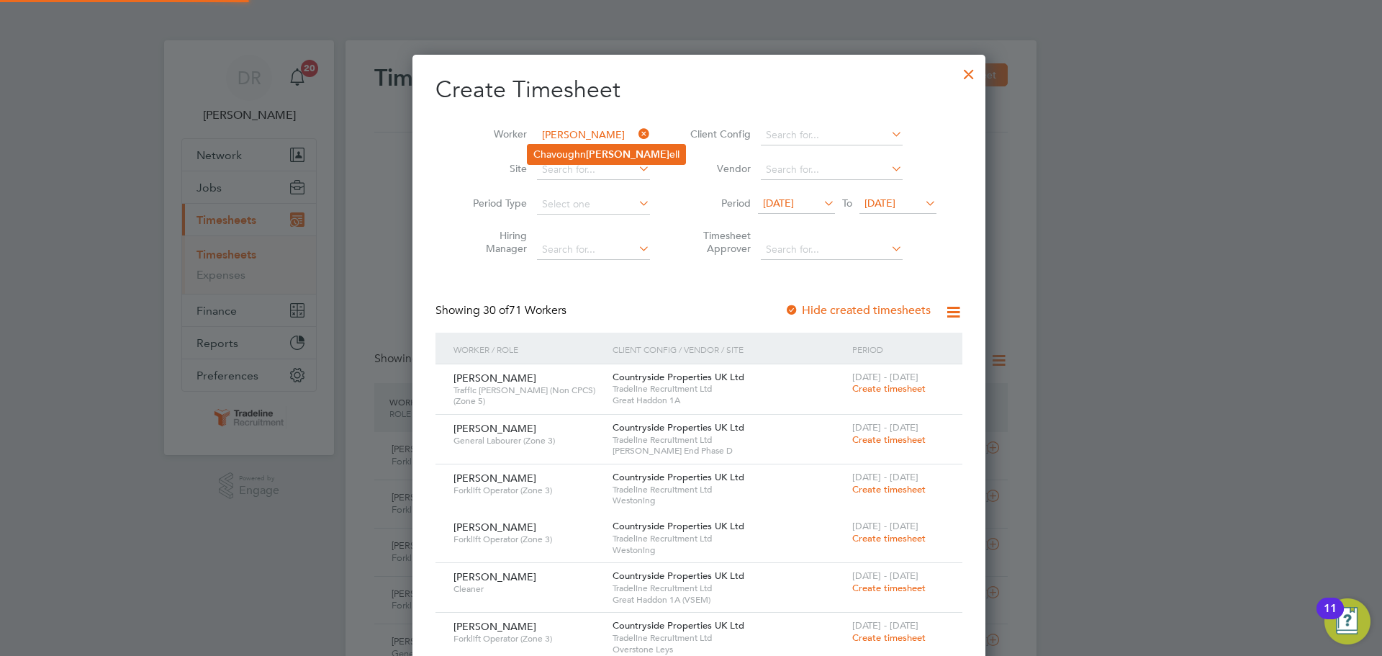
click at [576, 159] on li "Chavoughn [PERSON_NAME] ell" at bounding box center [607, 154] width 158 height 19
type input "[PERSON_NAME]"
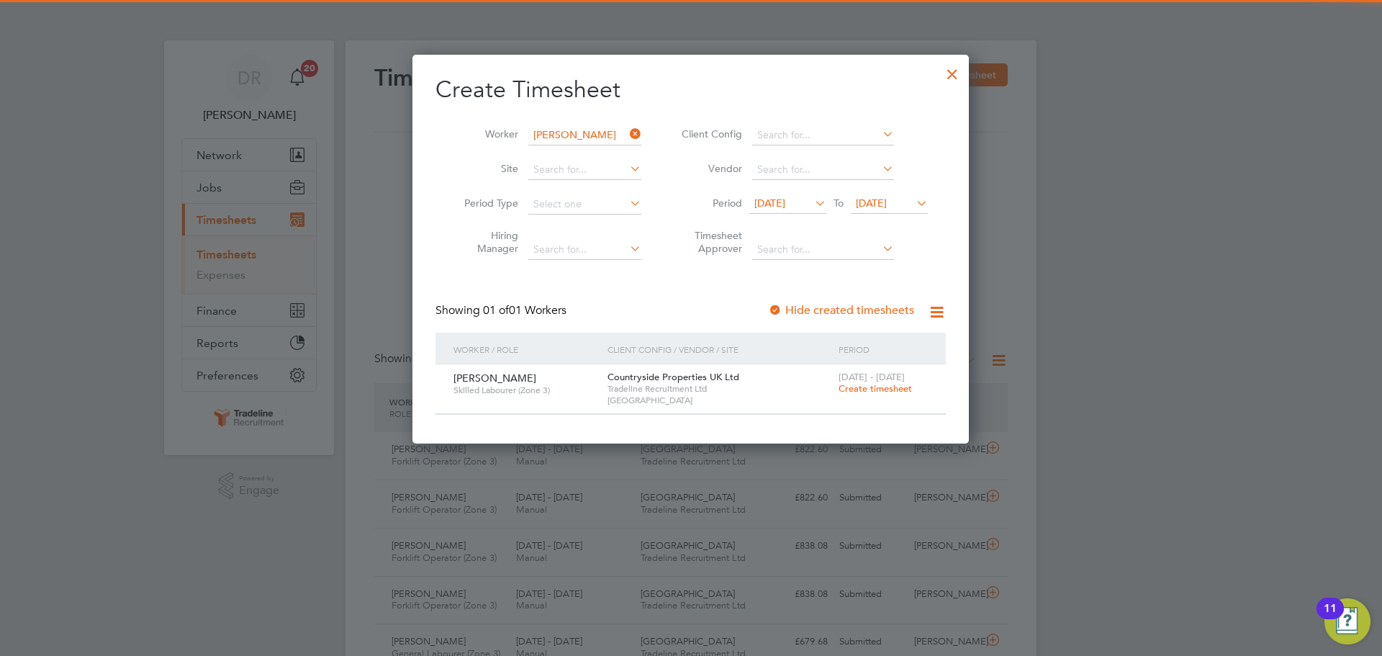
drag, startPoint x: 879, startPoint y: 383, endPoint x: 866, endPoint y: 372, distance: 16.9
click at [878, 383] on span "Create timesheet" at bounding box center [875, 388] width 73 height 12
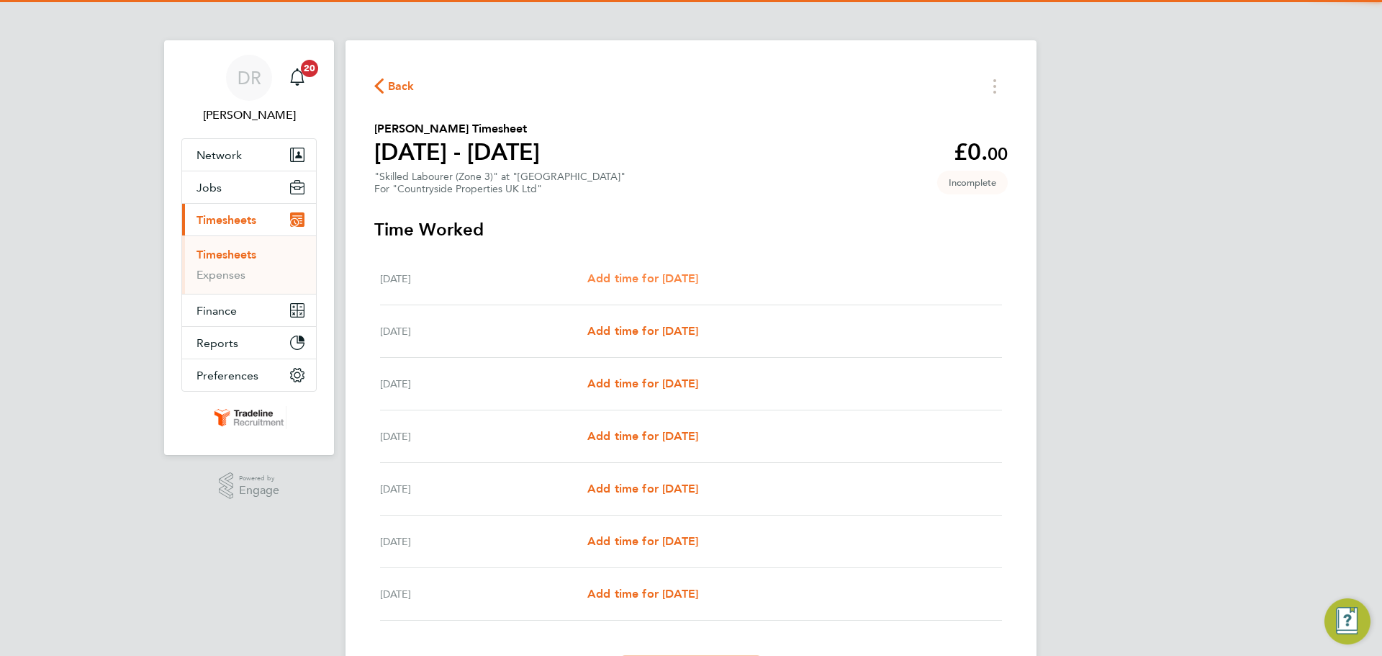
click at [677, 282] on span "Add time for [DATE]" at bounding box center [642, 278] width 111 height 14
select select "30"
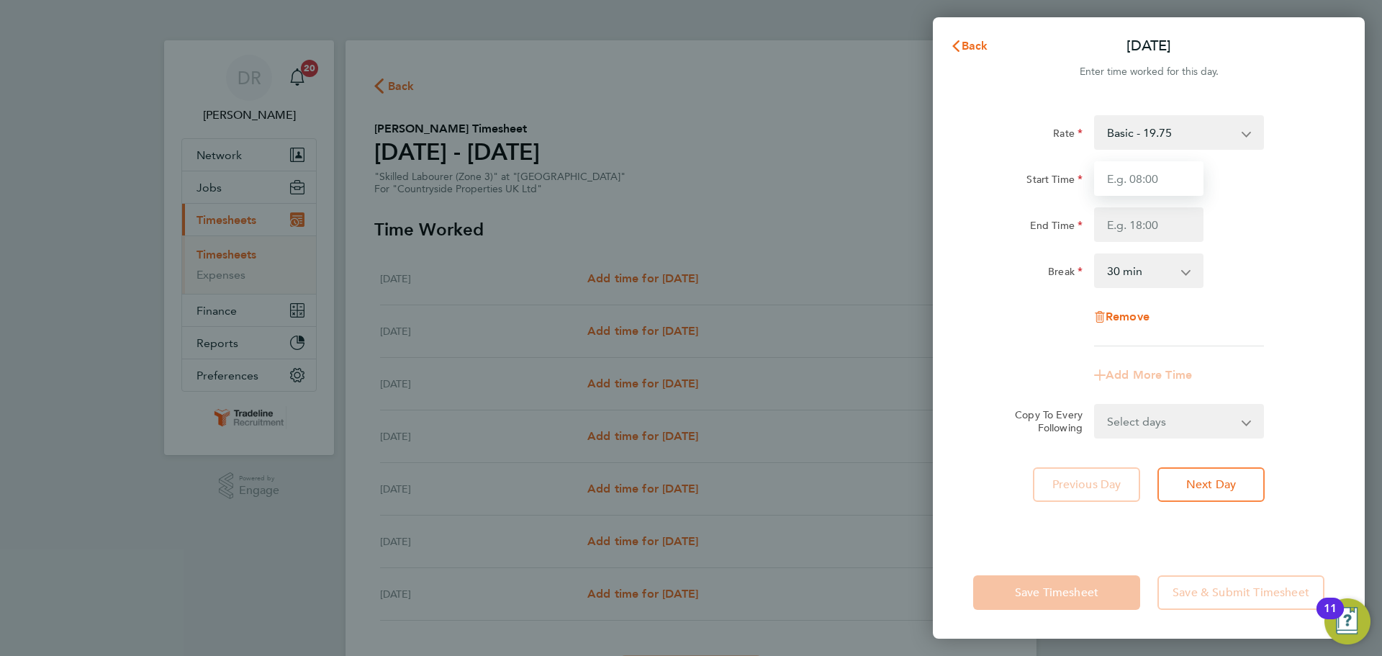
click at [1126, 181] on input "Start Time" at bounding box center [1148, 178] width 109 height 35
click at [970, 53] on button "Back" at bounding box center [969, 46] width 67 height 29
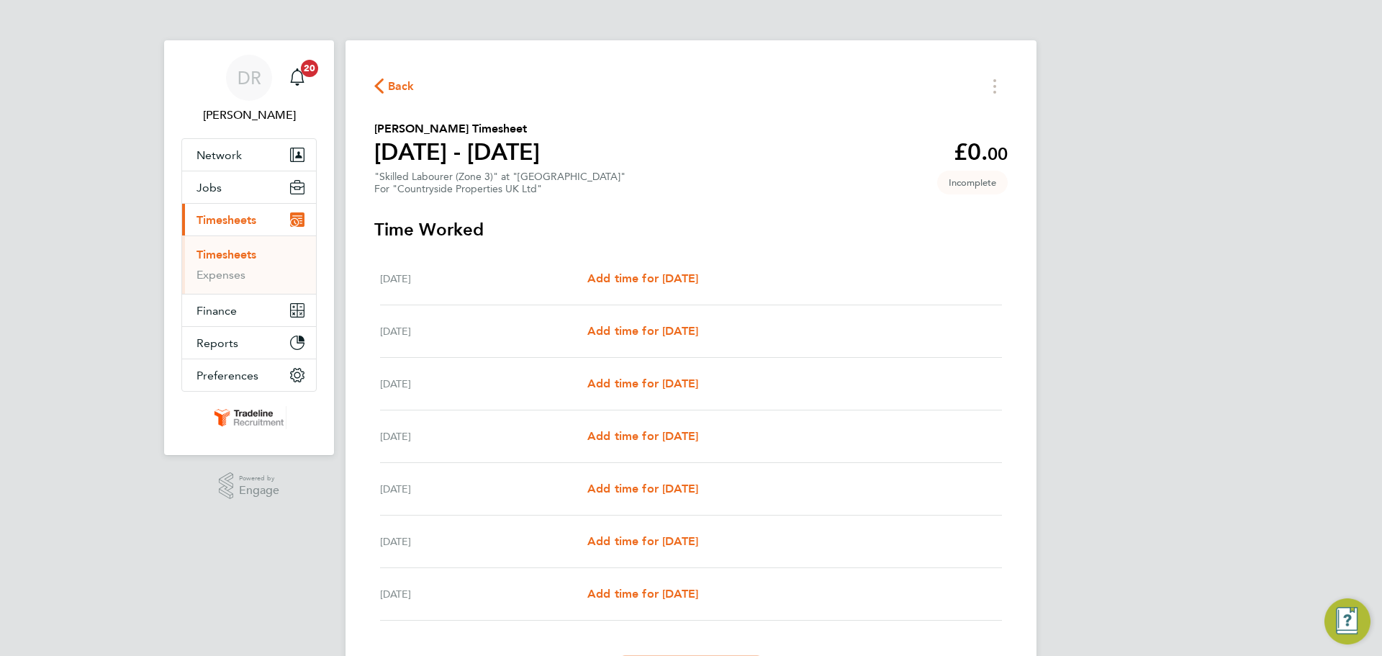
click at [694, 343] on div "Tue 26 Aug Add time for Tue 26 Aug Add time for Tue 26 Aug" at bounding box center [691, 331] width 622 height 53
click at [698, 331] on span "Add time for [DATE]" at bounding box center [642, 331] width 111 height 14
select select "30"
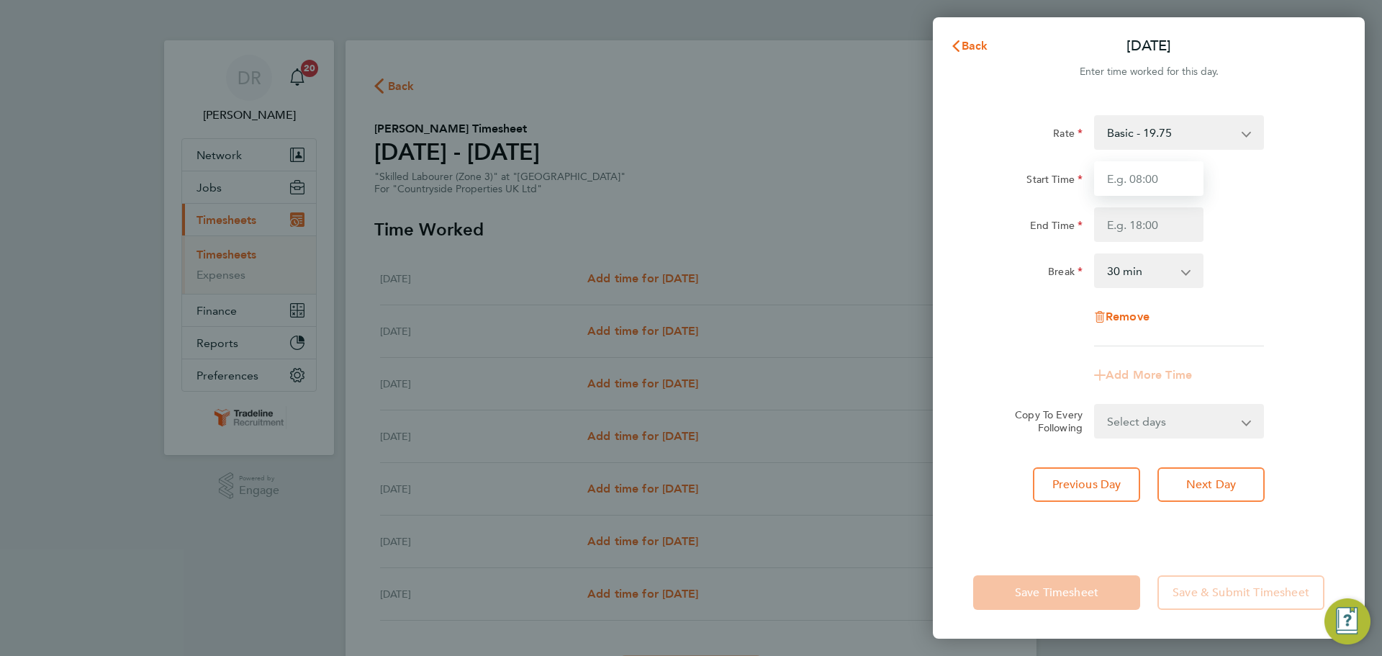
click at [1167, 184] on input "Start Time" at bounding box center [1148, 178] width 109 height 35
type input "07:00"
click at [1147, 235] on input "End Time" at bounding box center [1148, 224] width 109 height 35
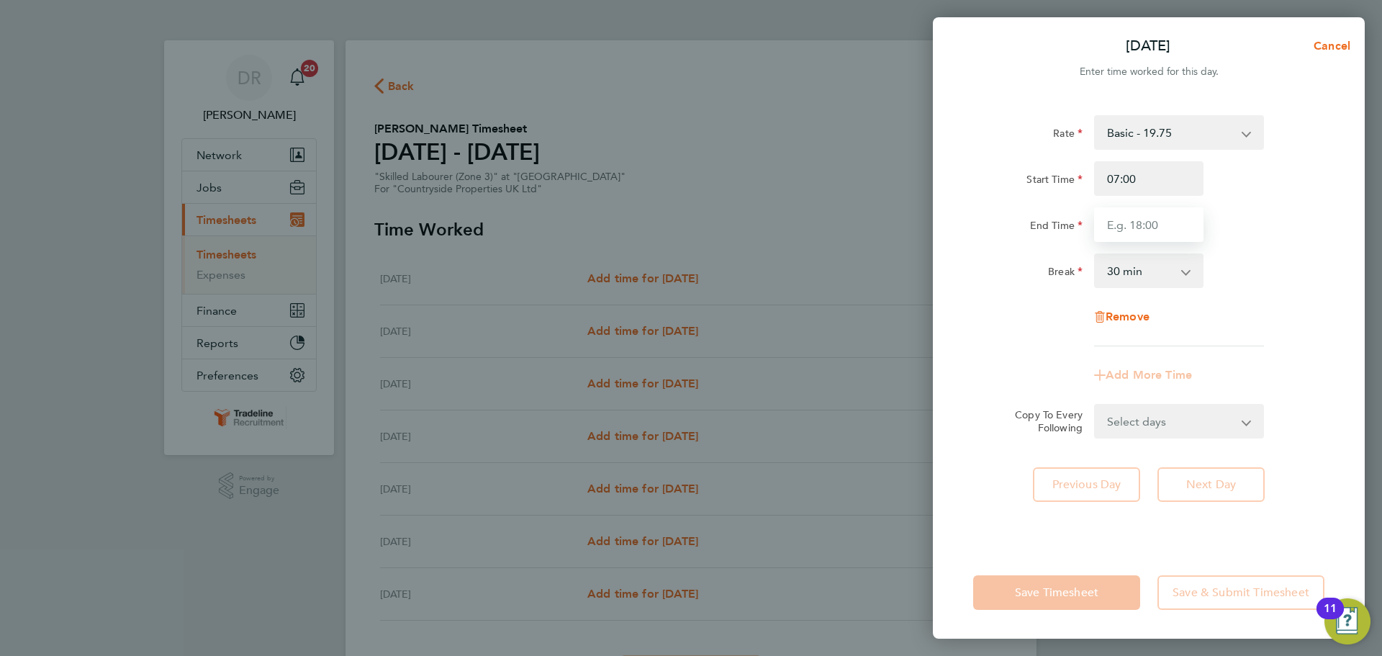
type input "16:30"
click at [1268, 315] on div "Rate Basic - 19.75 Start Time 07:00 End Time 16:30 Break 0 min 15 min 30 min 45…" at bounding box center [1148, 230] width 351 height 231
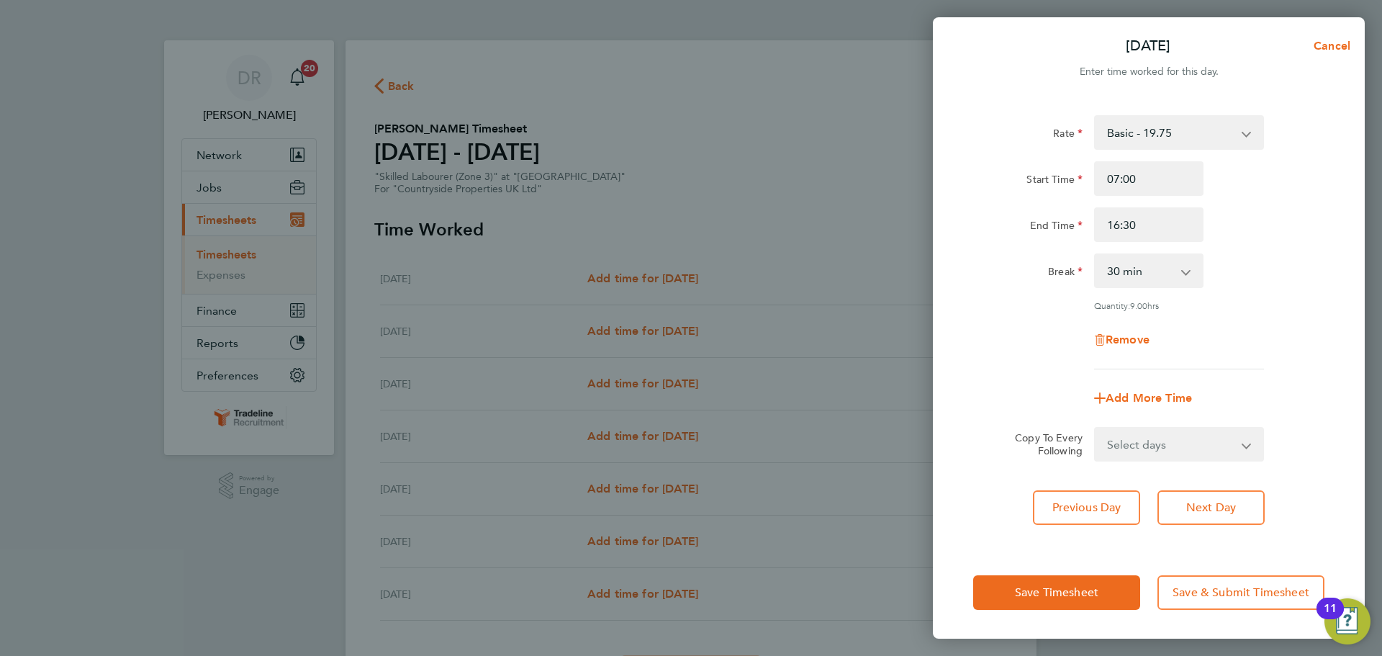
click at [1184, 471] on div "Rate Basic - 19.75 Start Time 07:00 End Time 16:30 Break 0 min 15 min 30 min 45…" at bounding box center [1149, 322] width 432 height 448
click at [1179, 438] on select "Select days Day Weekday (Mon-Fri) Weekend (Sat-Sun) [DATE] [DATE] [DATE] [DATE]…" at bounding box center [1170, 444] width 151 height 32
select select "WEEKDAY"
click at [1095, 428] on select "Select days Day Weekday (Mon-Fri) Weekend (Sat-Sun) [DATE] [DATE] [DATE] [DATE]…" at bounding box center [1170, 444] width 151 height 32
select select "[DATE]"
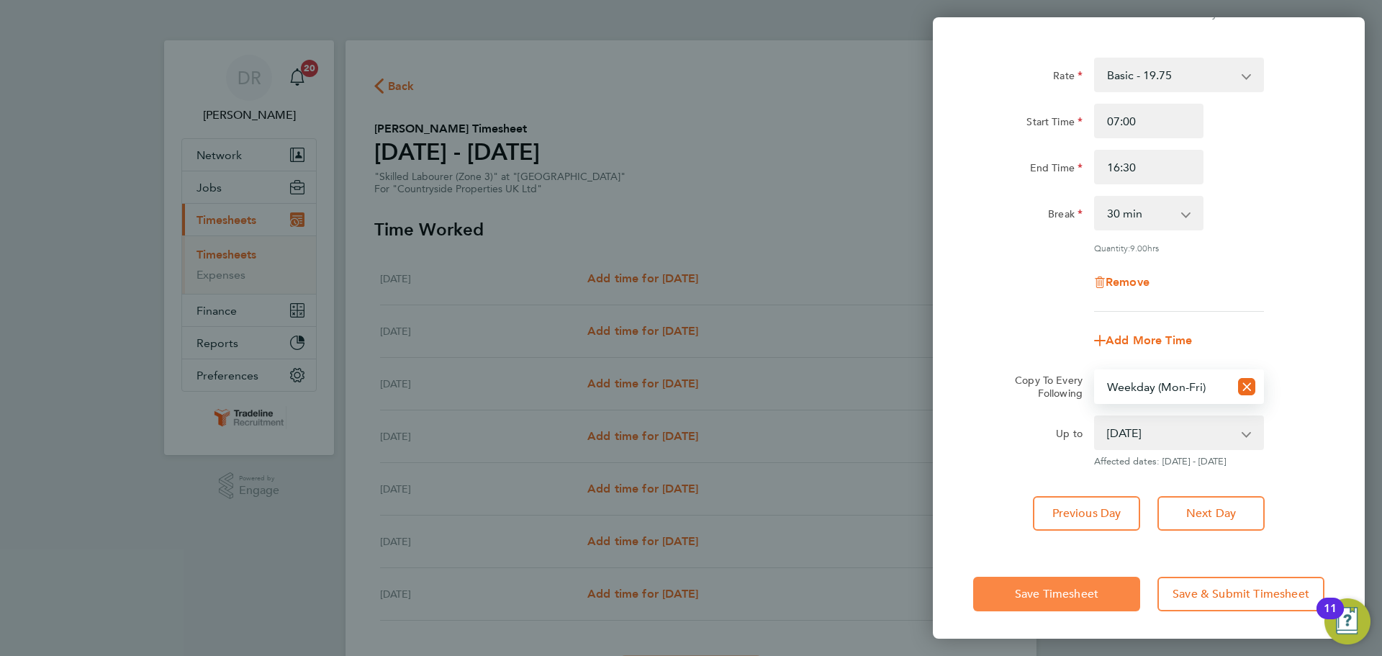
click at [1082, 594] on span "Save Timesheet" at bounding box center [1056, 594] width 83 height 14
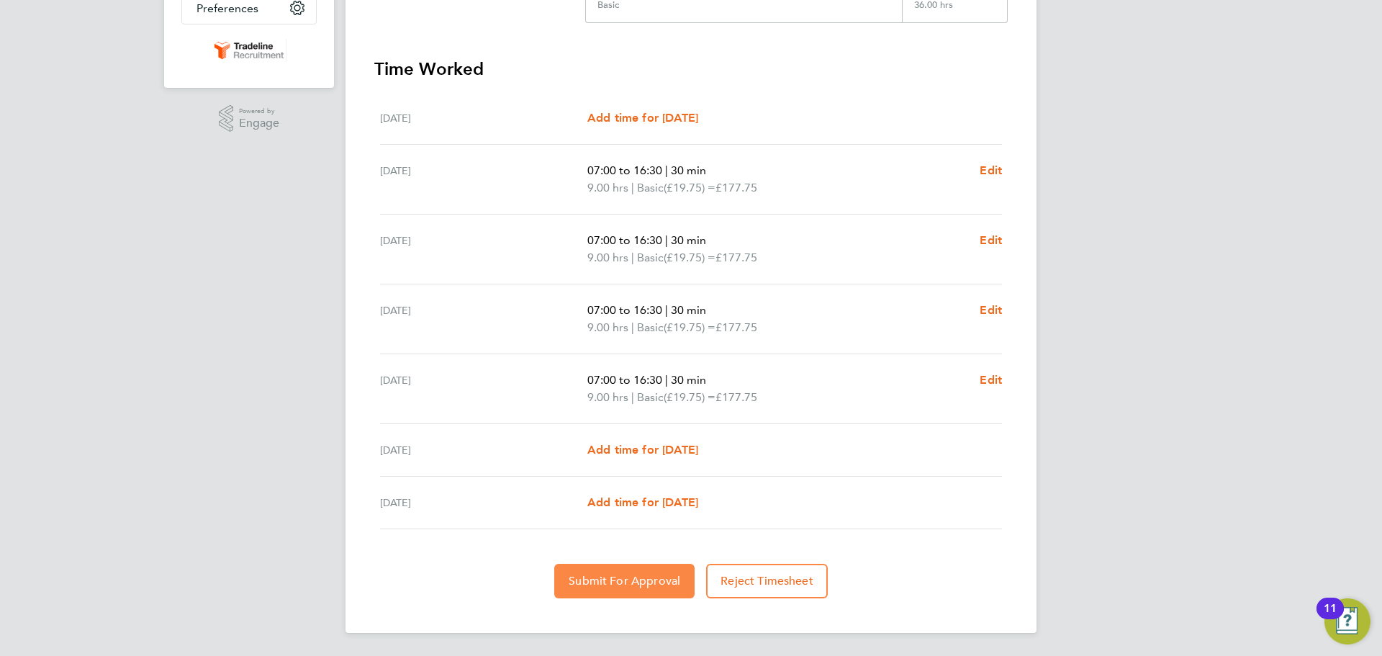
click at [642, 579] on span "Submit For Approval" at bounding box center [625, 581] width 112 height 14
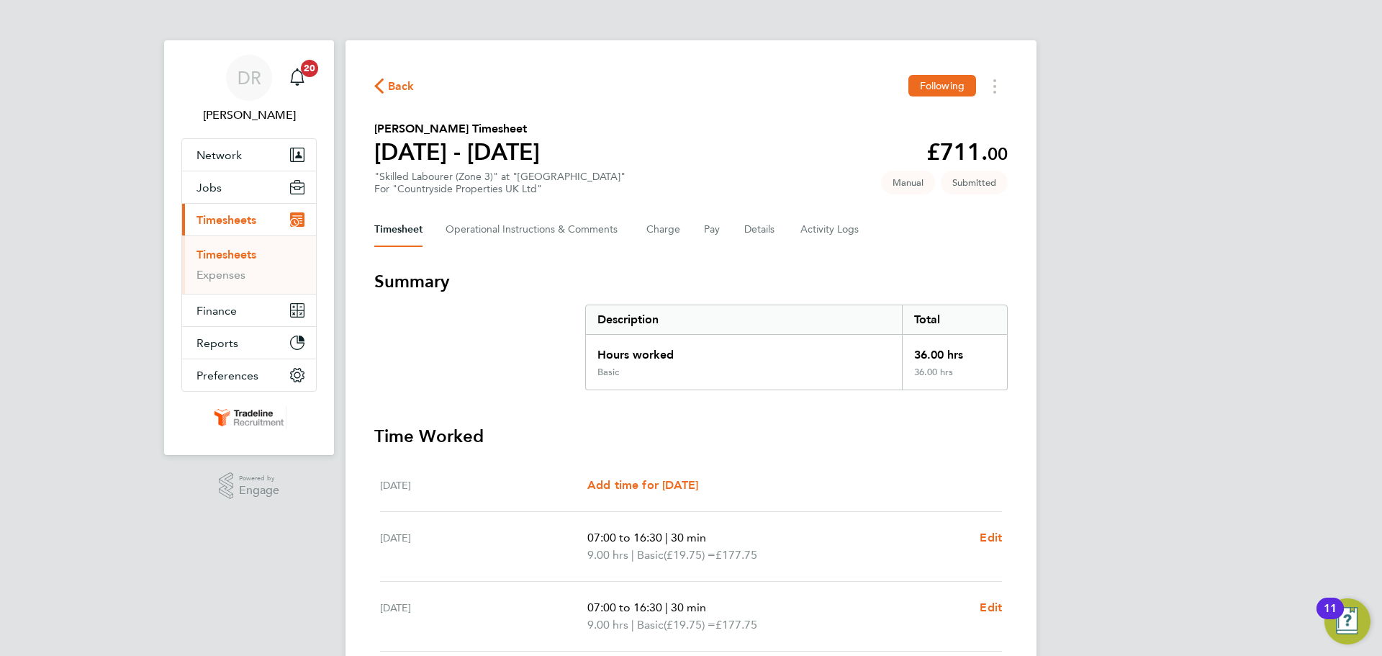
click at [233, 256] on link "Timesheets" at bounding box center [226, 255] width 60 height 14
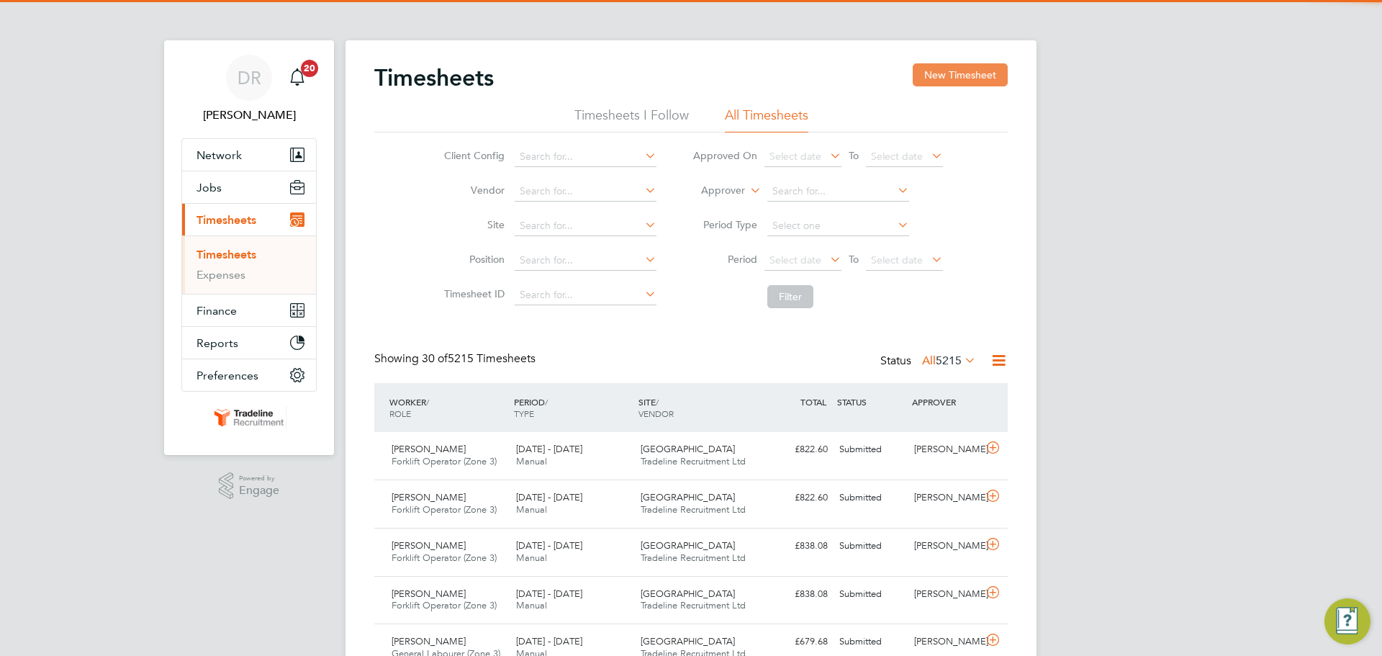
click at [976, 84] on button "New Timesheet" at bounding box center [960, 74] width 95 height 23
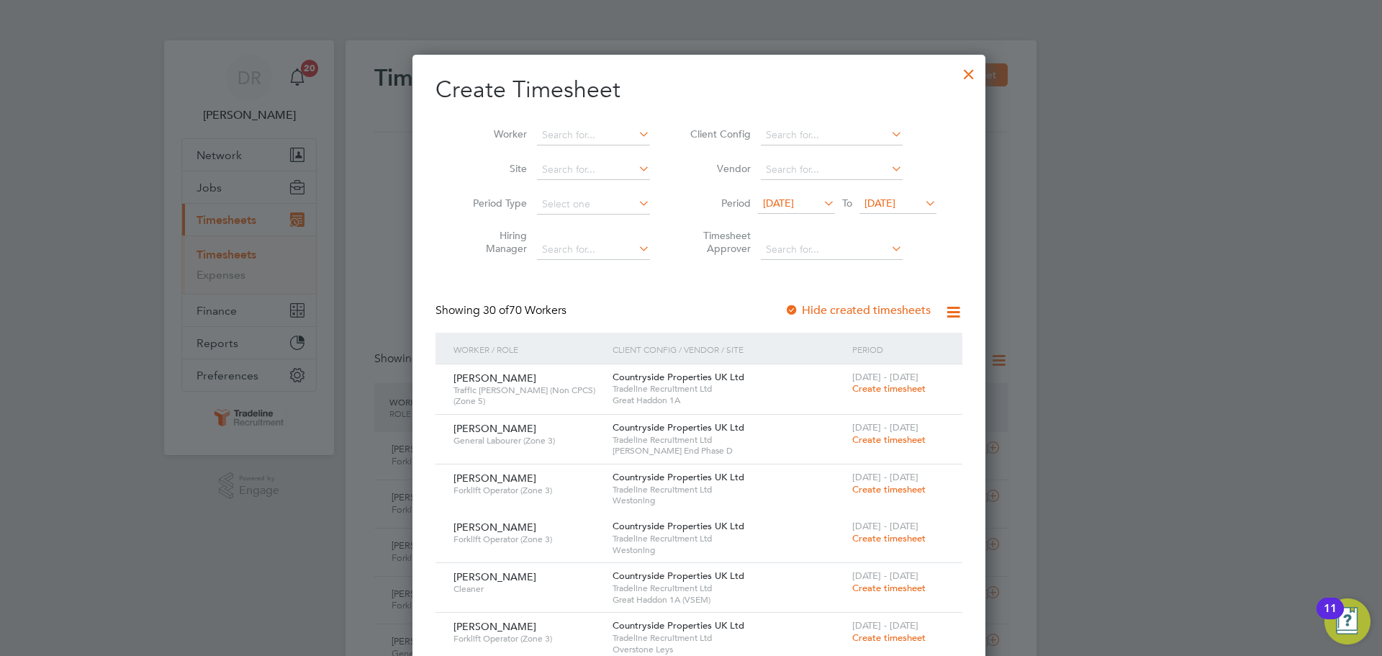
click at [565, 125] on li "Worker" at bounding box center [556, 135] width 224 height 35
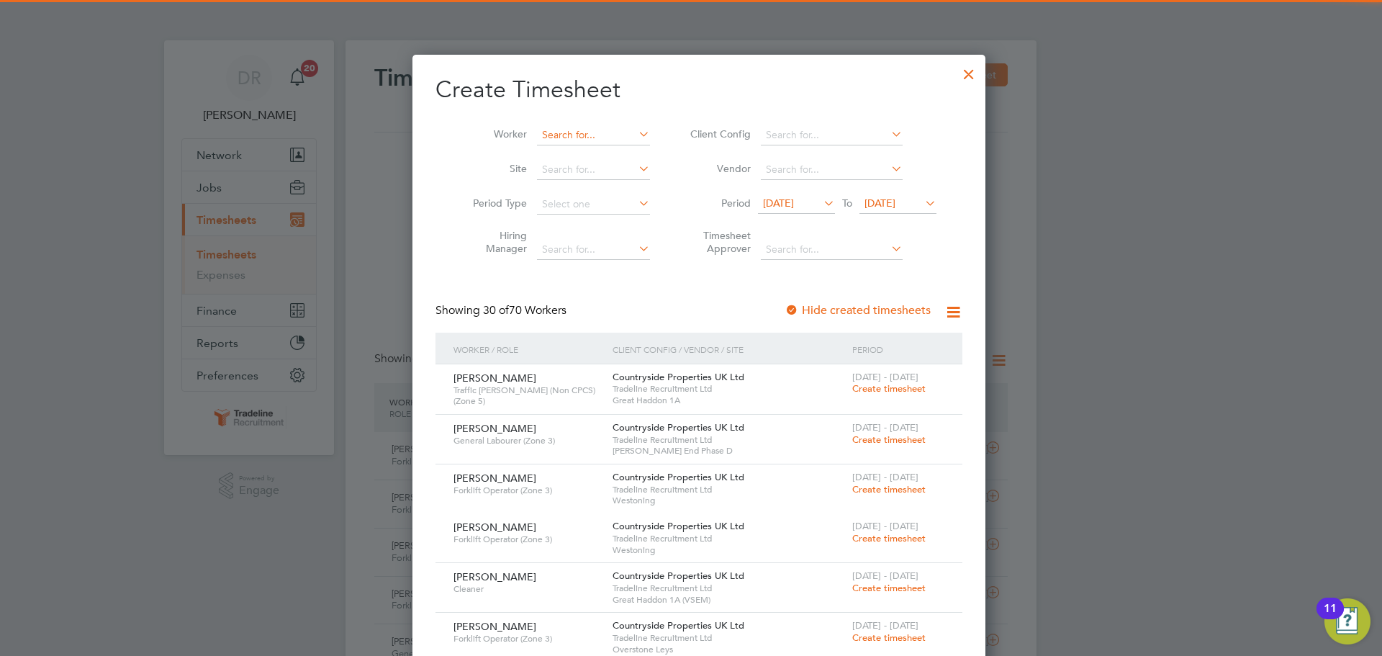
click at [564, 135] on input at bounding box center [593, 135] width 113 height 20
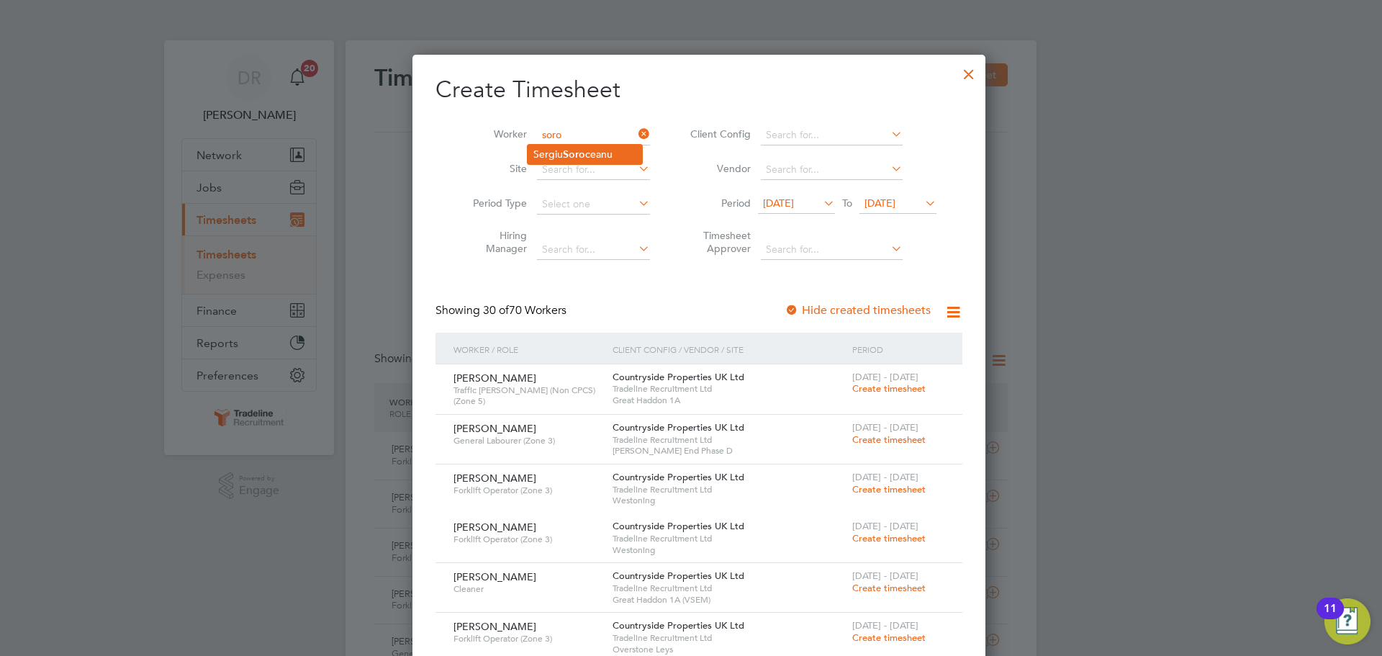
click at [596, 155] on li "Sergiu Soro ceanu" at bounding box center [585, 154] width 114 height 19
type input "Sergiu Soroceanu"
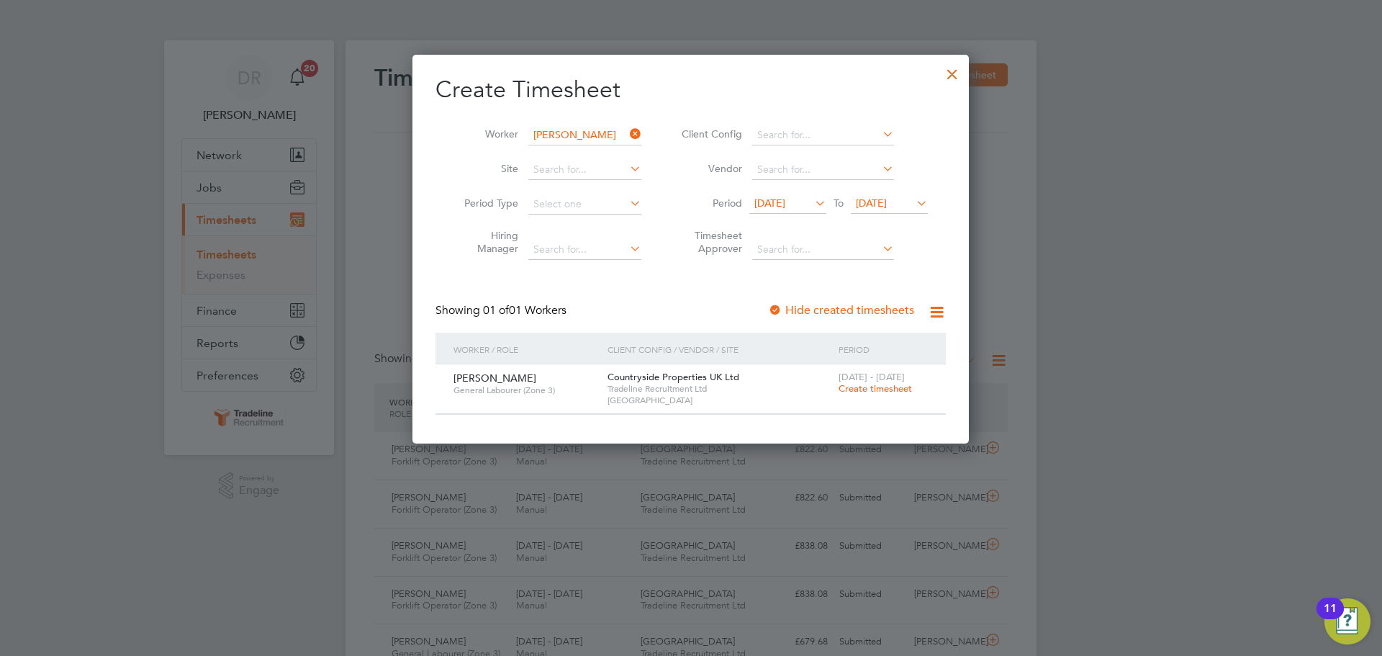
click at [880, 399] on div "25 - 31 Aug 2025 Create timesheet" at bounding box center [883, 383] width 96 height 39
click at [879, 389] on span "Create timesheet" at bounding box center [875, 388] width 73 height 12
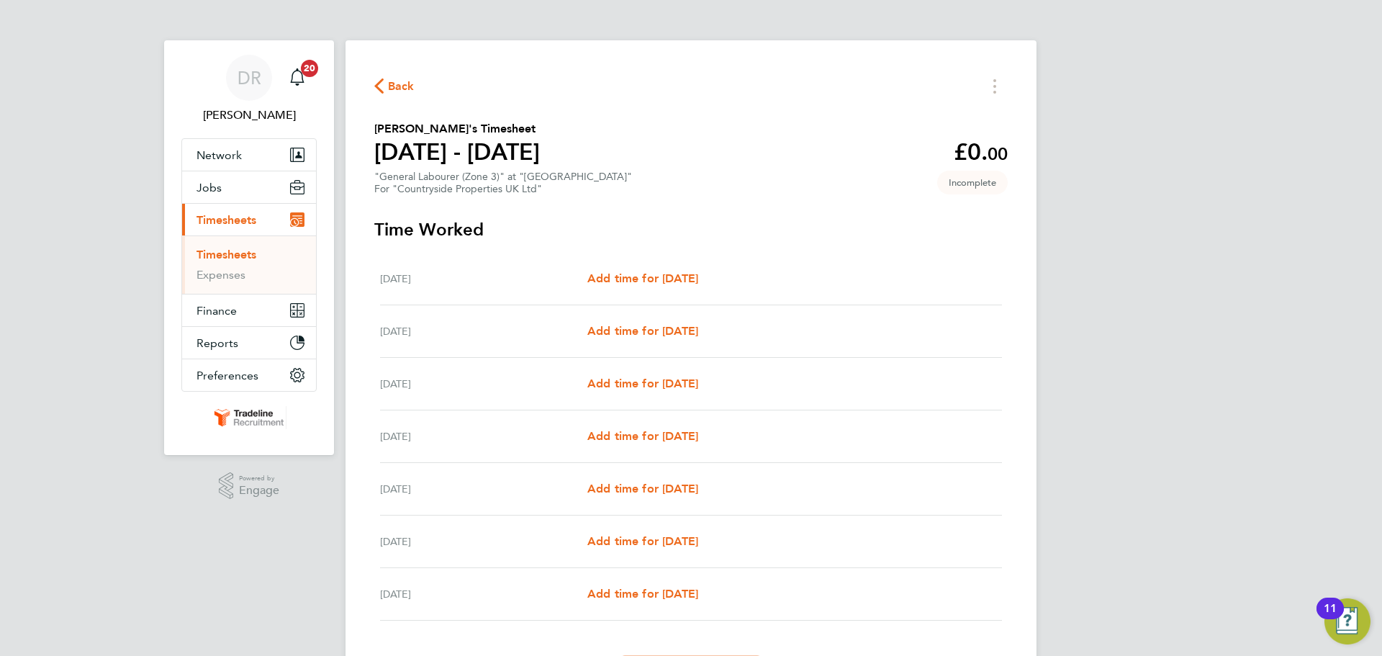
click at [691, 318] on div "Tue 26 Aug Add time for Tue 26 Aug Add time for Tue 26 Aug" at bounding box center [691, 331] width 622 height 53
click at [697, 327] on span "Add time for [DATE]" at bounding box center [642, 331] width 111 height 14
select select "30"
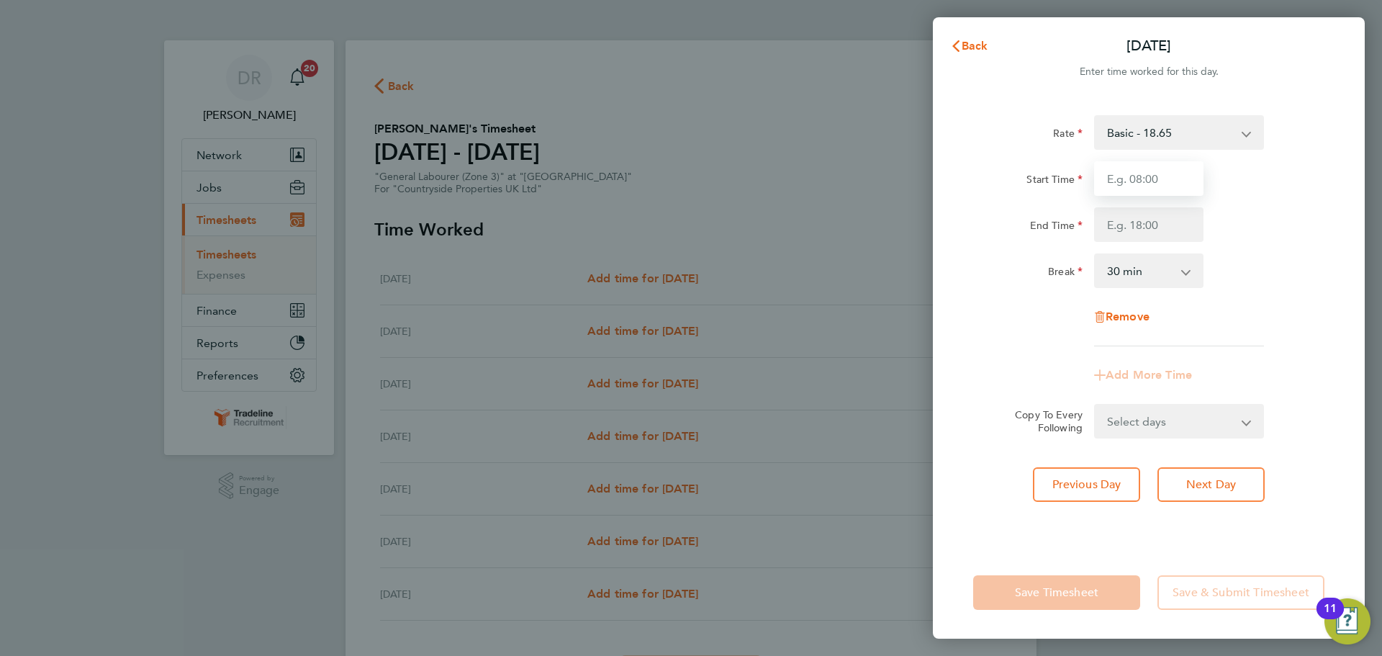
click at [1135, 186] on input "Start Time" at bounding box center [1148, 178] width 109 height 35
type input "07:00"
click at [1141, 225] on input "End Time" at bounding box center [1148, 224] width 109 height 35
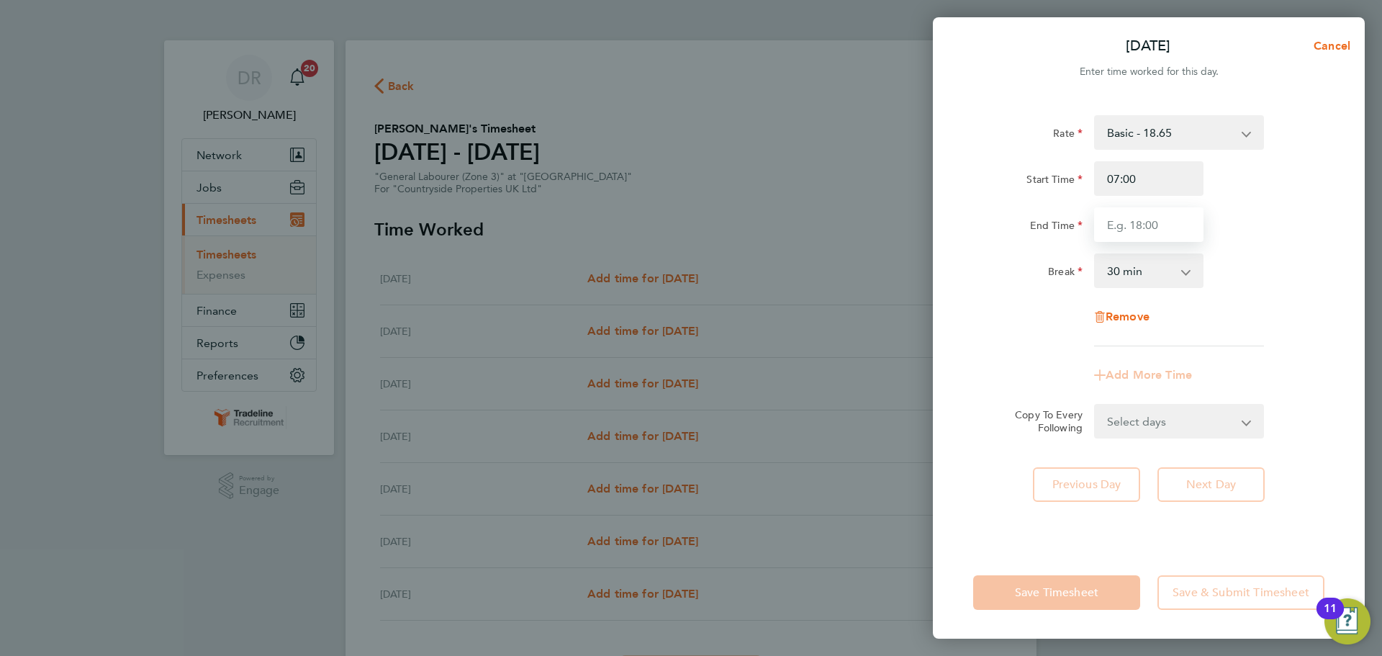
type input "16:30"
click at [1337, 271] on div "Rate Basic - 18.65 Start Time 07:00 End Time 16:30 Break 0 min 15 min 30 min 45…" at bounding box center [1149, 322] width 432 height 448
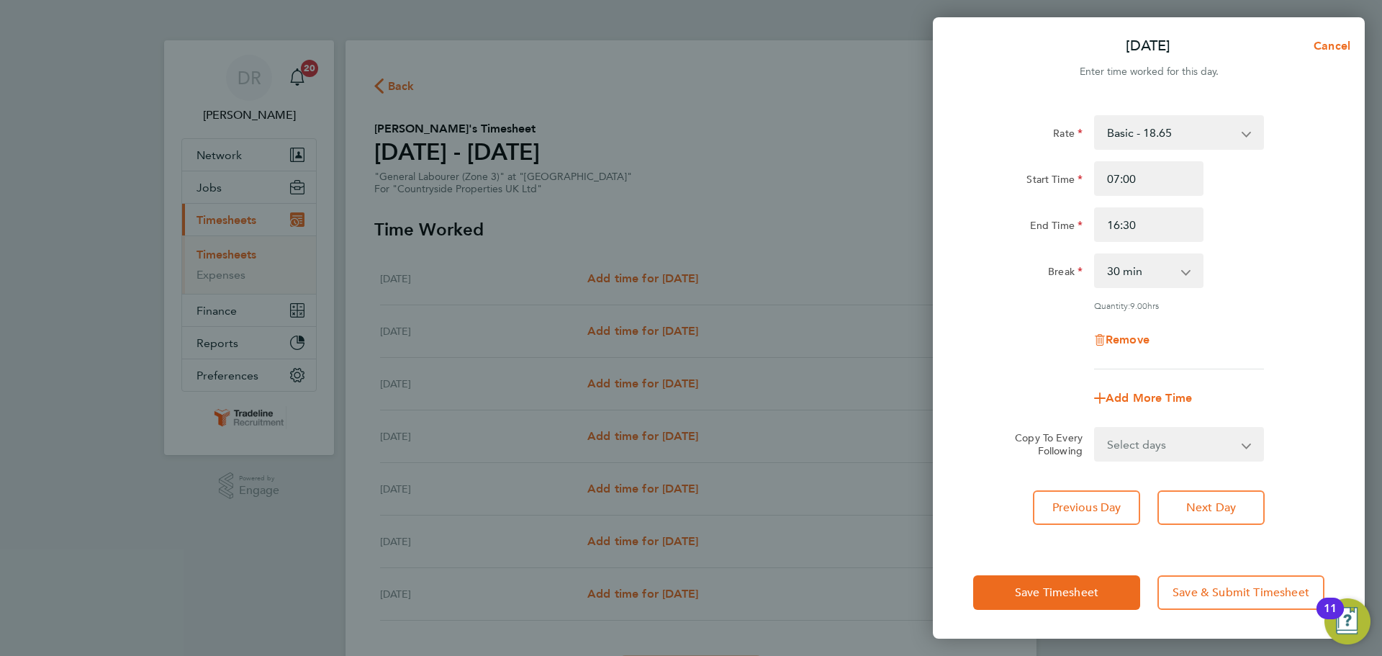
click at [1216, 443] on select "Select days Day Weekday (Mon-Fri) Weekend (Sat-Sun) [DATE] [DATE] [DATE] [DATE]…" at bounding box center [1170, 444] width 151 height 32
select select "WEEKDAY"
click at [1095, 428] on select "Select days Day Weekday (Mon-Fri) Weekend (Sat-Sun) [DATE] [DATE] [DATE] [DATE]…" at bounding box center [1170, 444] width 151 height 32
select select "[DATE]"
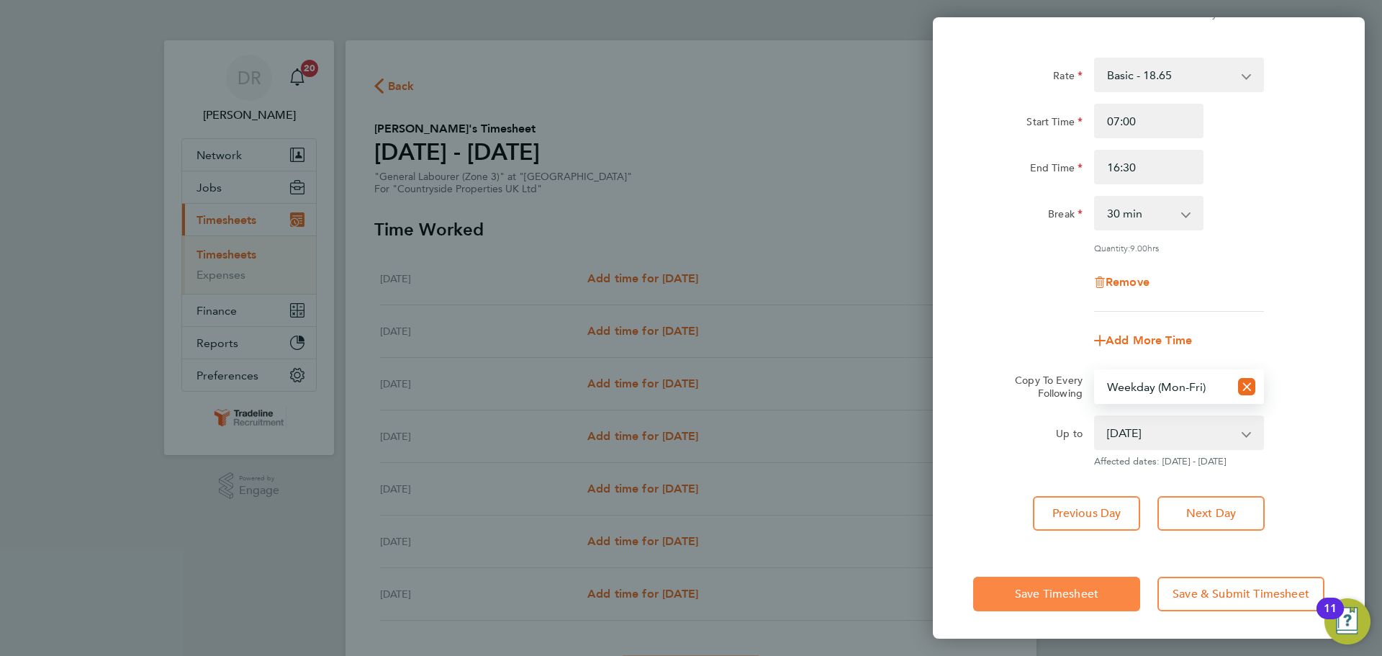
click at [1039, 587] on span "Save Timesheet" at bounding box center [1056, 594] width 83 height 14
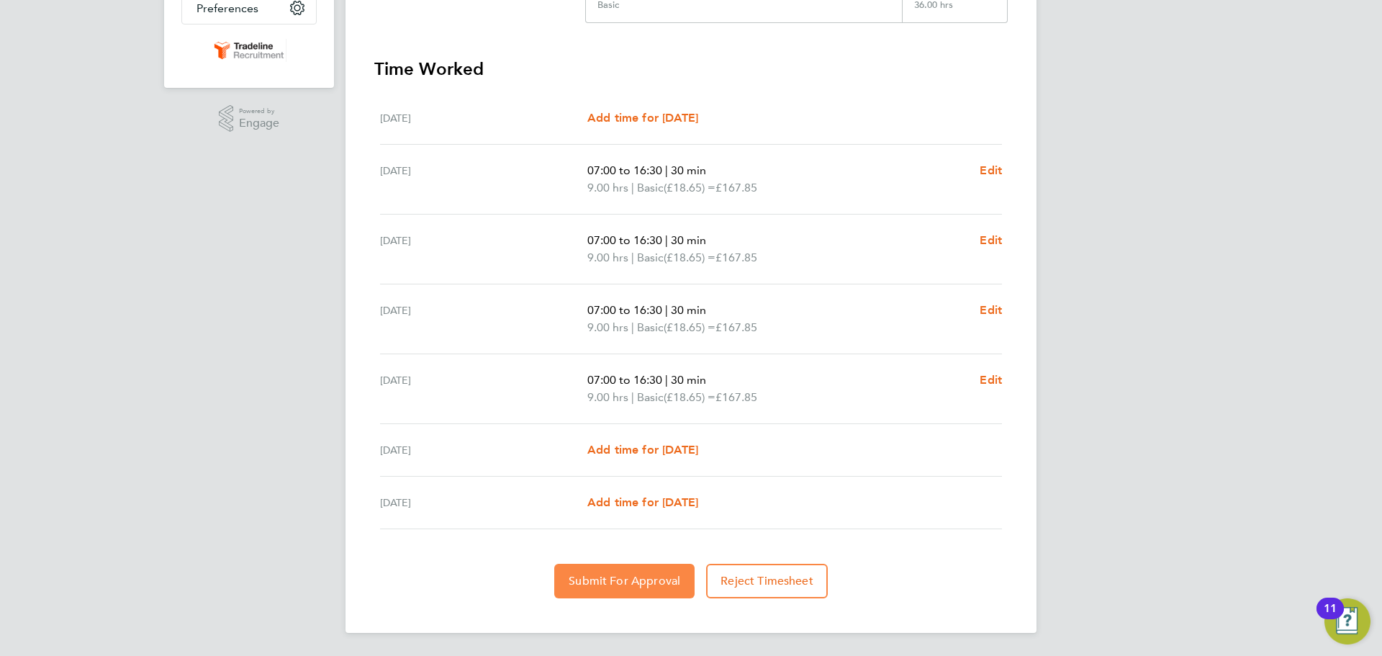
click at [620, 597] on button "Submit For Approval" at bounding box center [624, 581] width 140 height 35
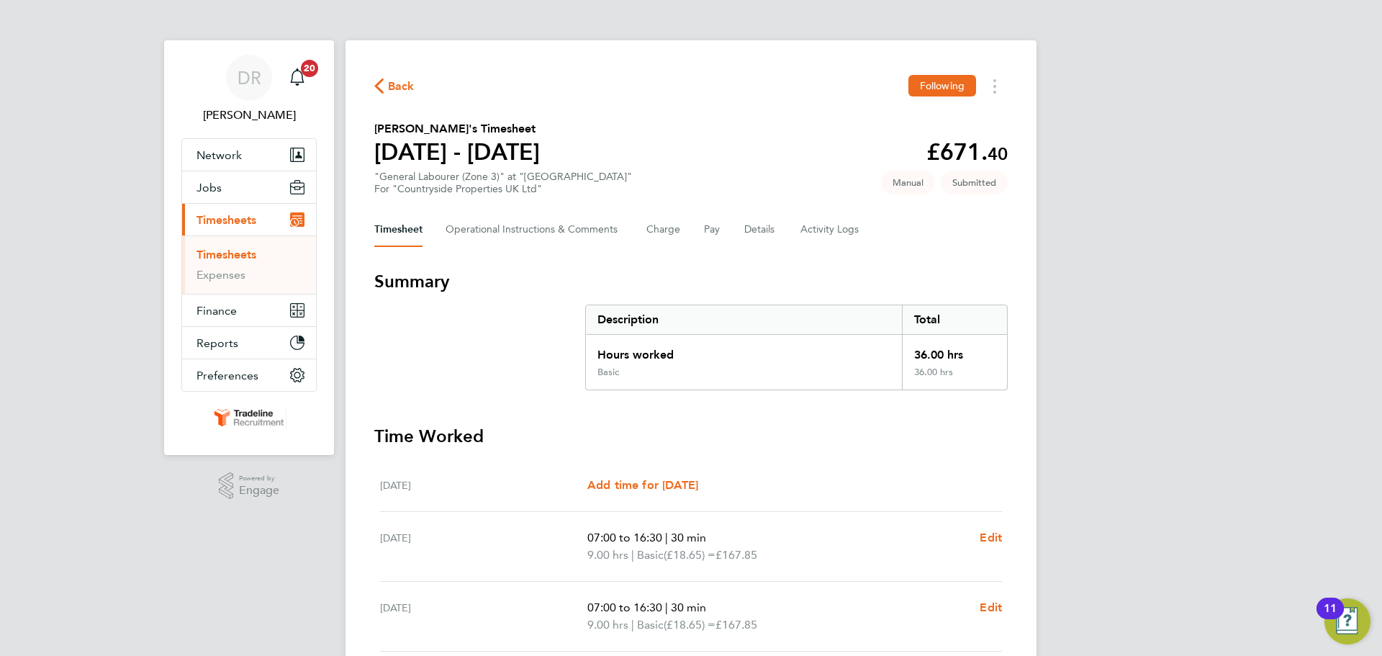
click at [252, 248] on link "Timesheets" at bounding box center [226, 255] width 60 height 14
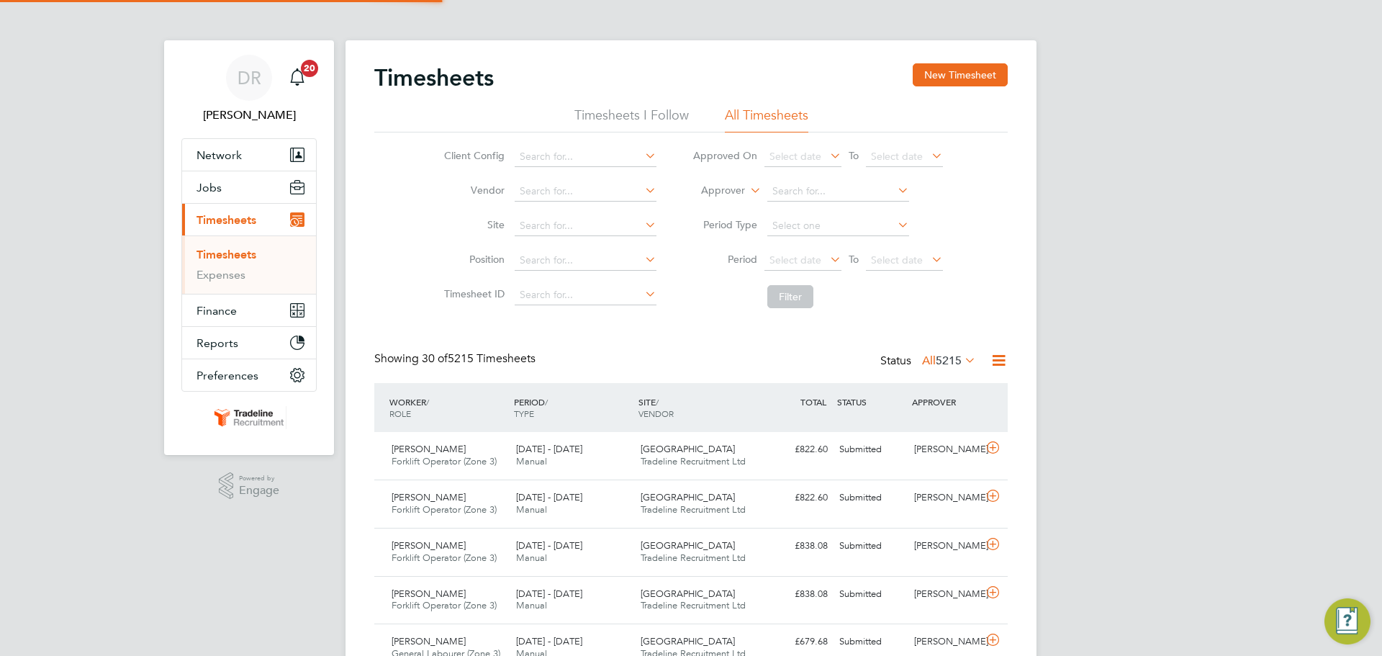
drag, startPoint x: 956, startPoint y: 80, endPoint x: 867, endPoint y: 81, distance: 89.3
click at [956, 79] on button "New Timesheet" at bounding box center [960, 74] width 95 height 23
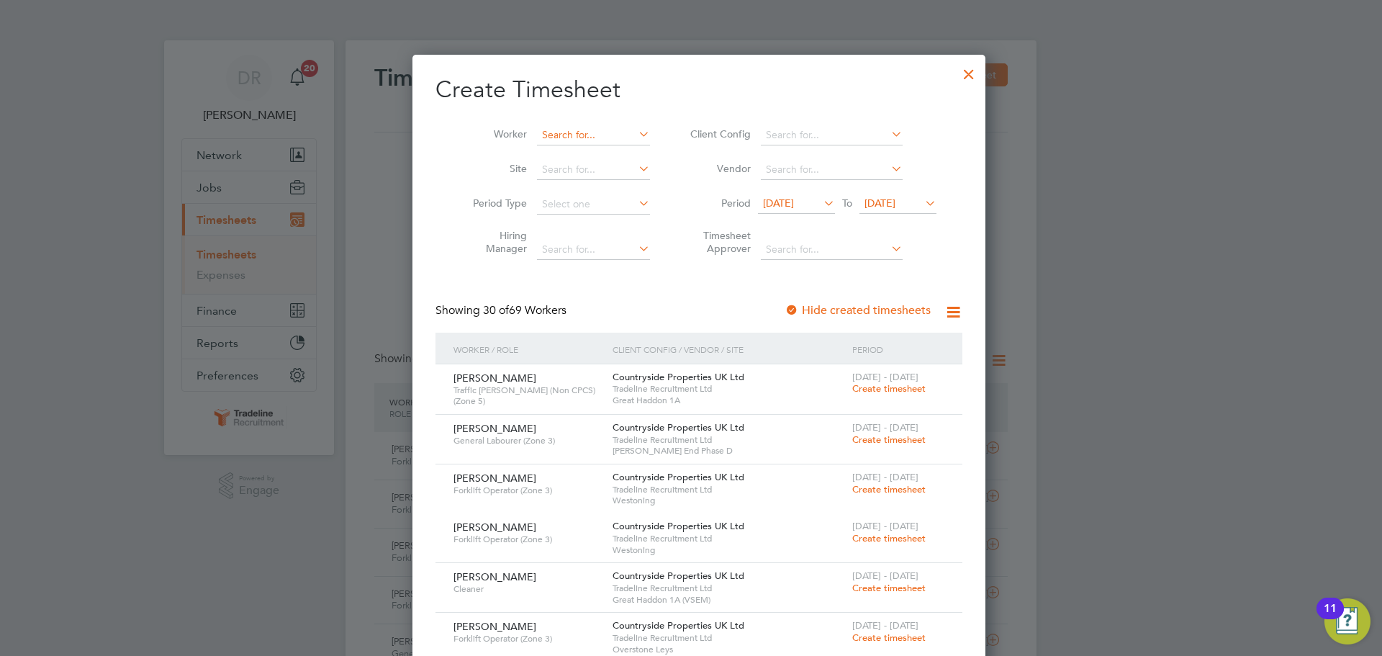
click at [554, 134] on input at bounding box center [593, 135] width 113 height 20
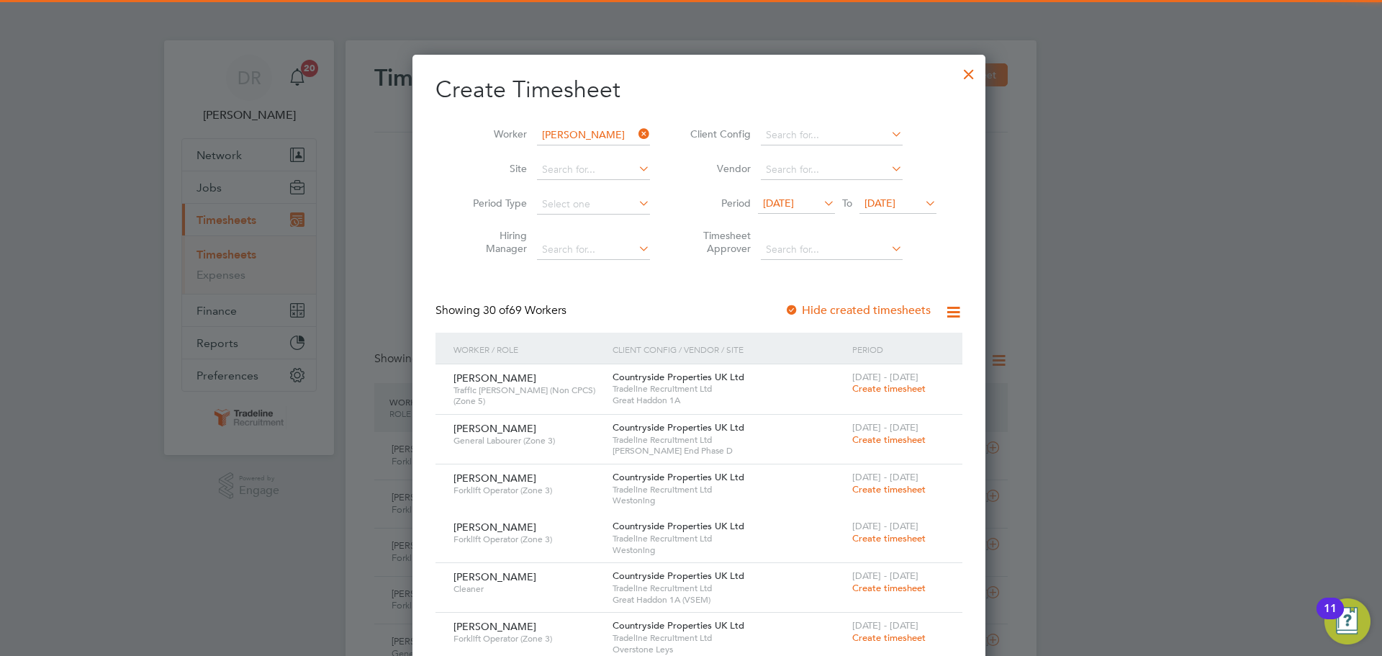
click at [564, 158] on li "Shawn Dill ey" at bounding box center [622, 154] width 189 height 19
type input "Shawn Dilley"
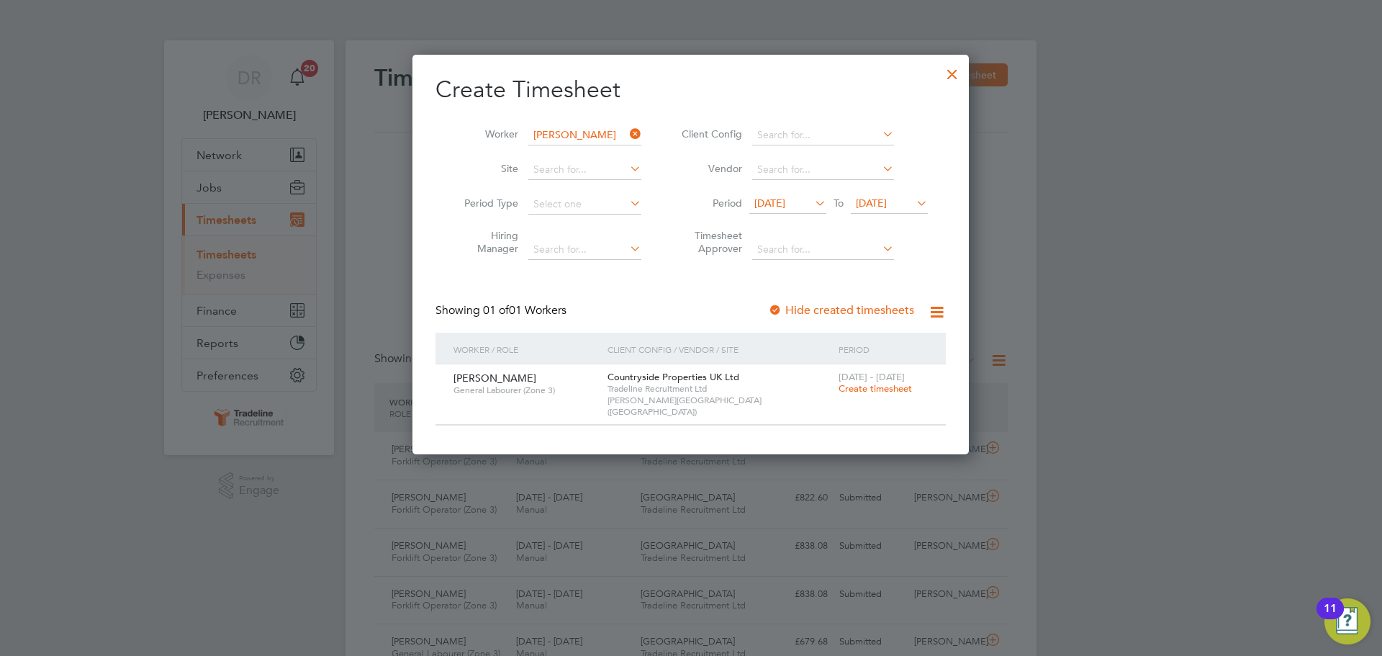
click at [857, 391] on span "Create timesheet" at bounding box center [875, 388] width 73 height 12
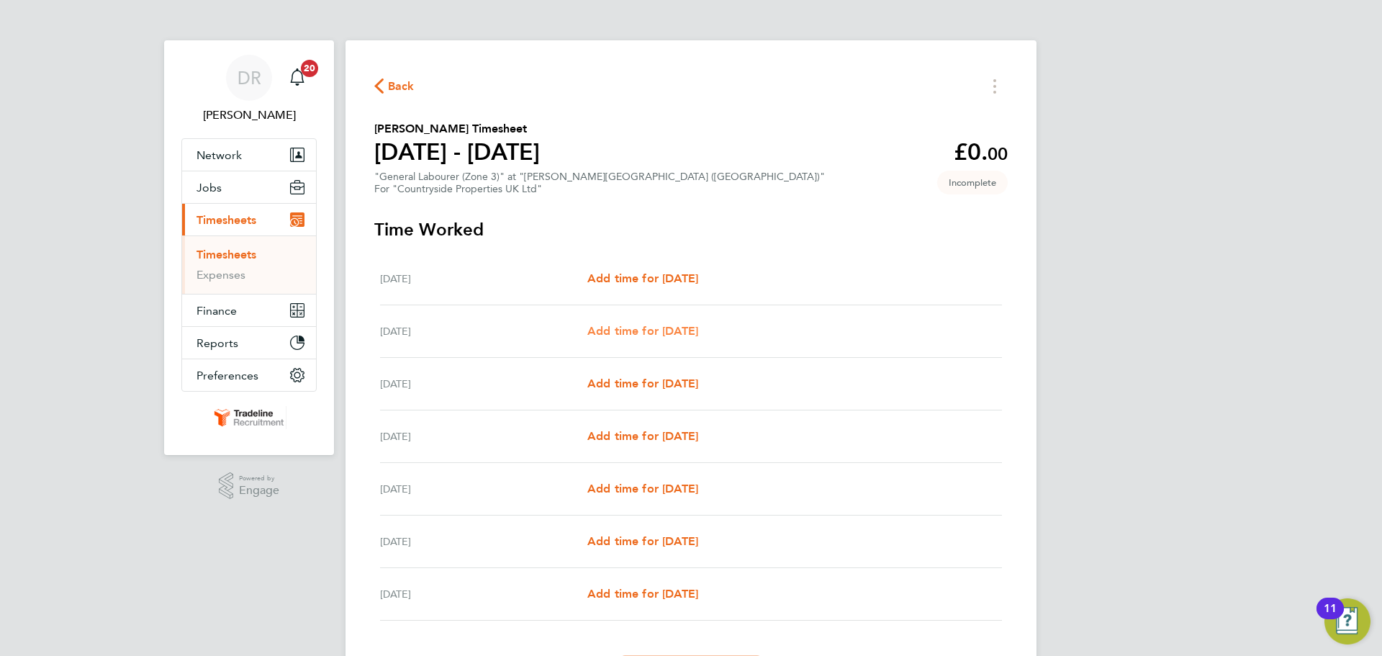
click at [669, 330] on span "Add time for [DATE]" at bounding box center [642, 331] width 111 height 14
select select "30"
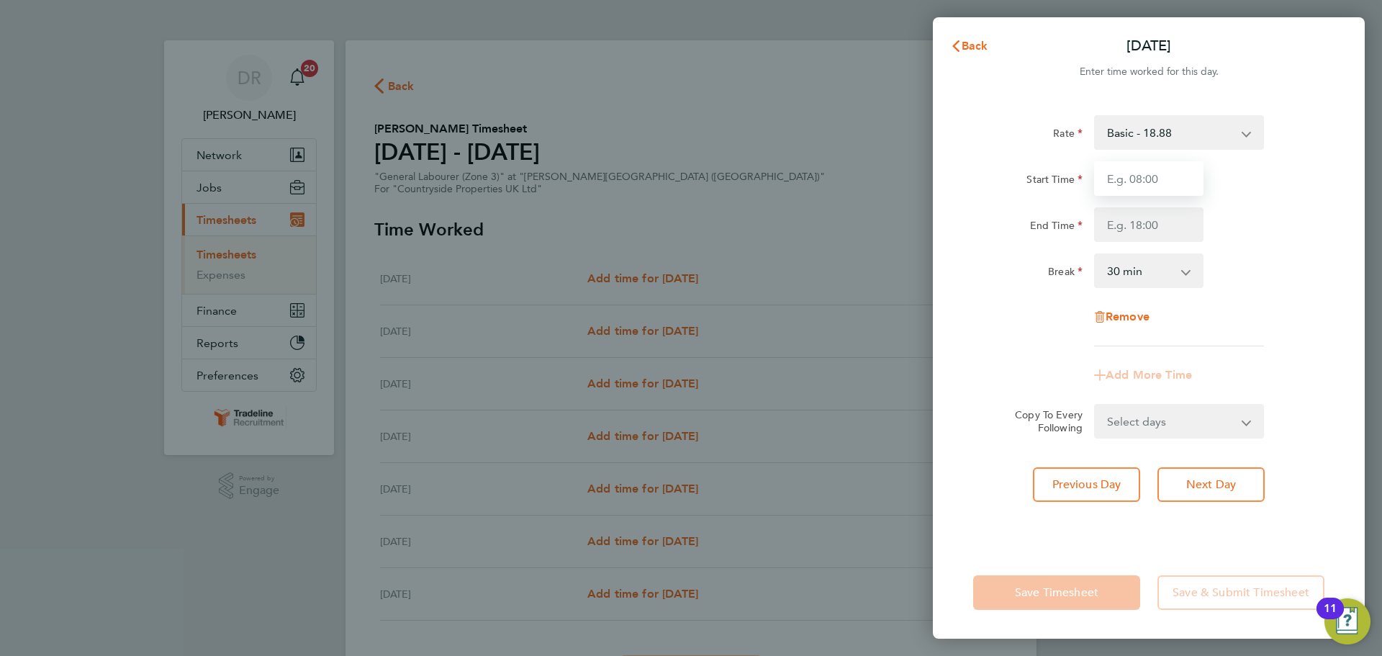
click at [1143, 180] on input "Start Time" at bounding box center [1148, 178] width 109 height 35
type input "07:00"
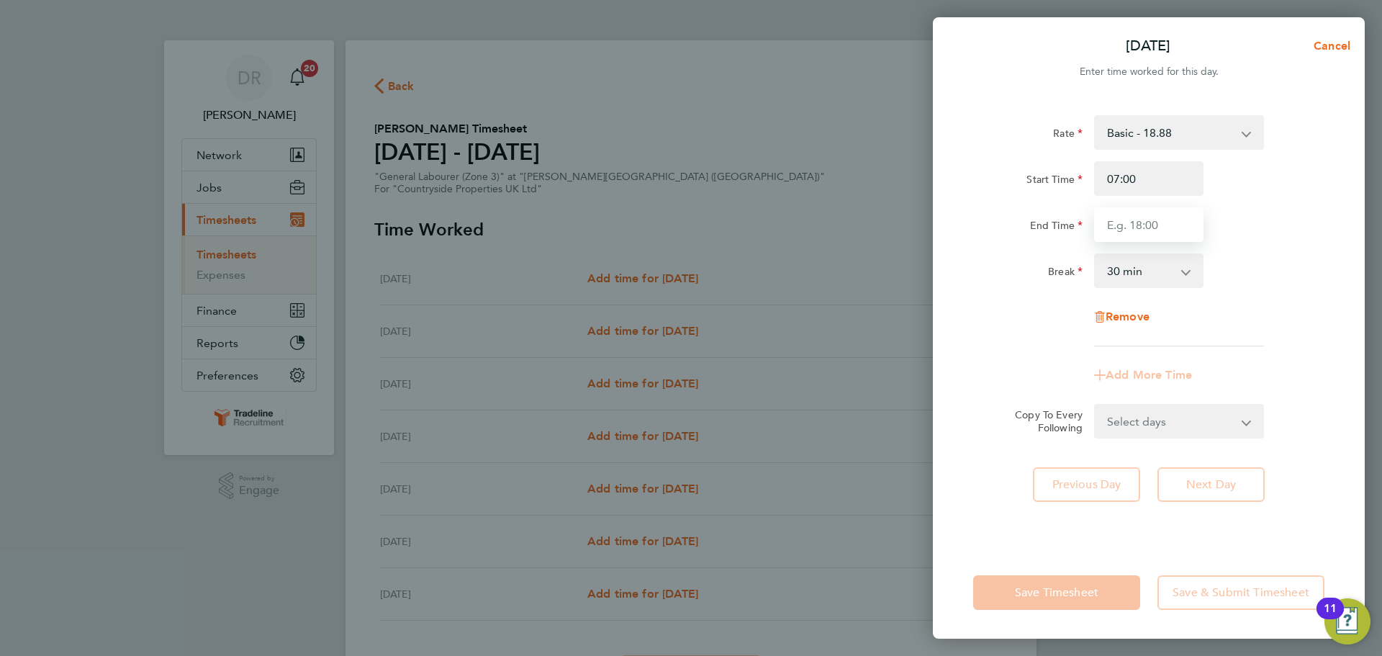
click at [1148, 221] on input "End Time" at bounding box center [1148, 224] width 109 height 35
type input "16:30"
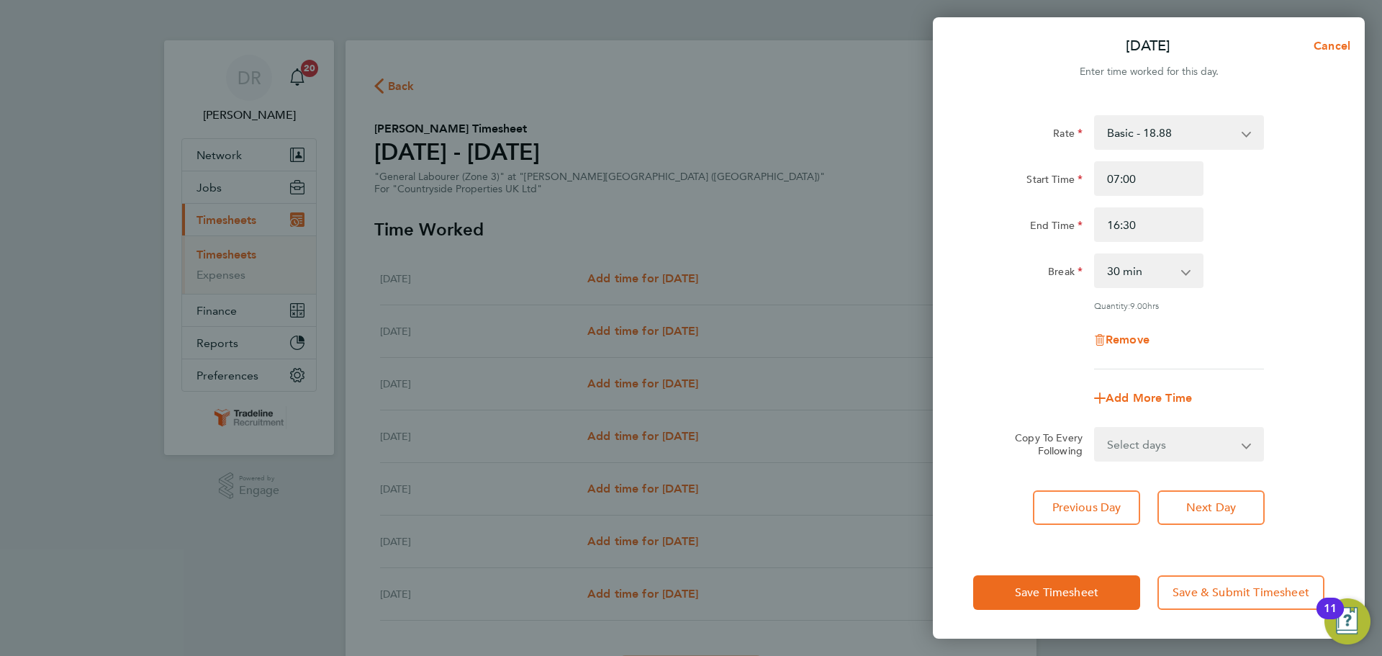
click at [1249, 266] on div "Break 0 min 15 min 30 min 45 min 60 min 75 min 90 min" at bounding box center [1148, 270] width 363 height 35
click at [1203, 441] on select "Select days Day Weekday (Mon-Fri) Weekend (Sat-Sun) [DATE] [DATE] [DATE] [DATE]…" at bounding box center [1170, 444] width 151 height 32
select select "WEEKDAY"
click at [1095, 428] on select "Select days Day Weekday (Mon-Fri) Weekend (Sat-Sun) [DATE] [DATE] [DATE] [DATE]…" at bounding box center [1170, 444] width 151 height 32
select select "[DATE]"
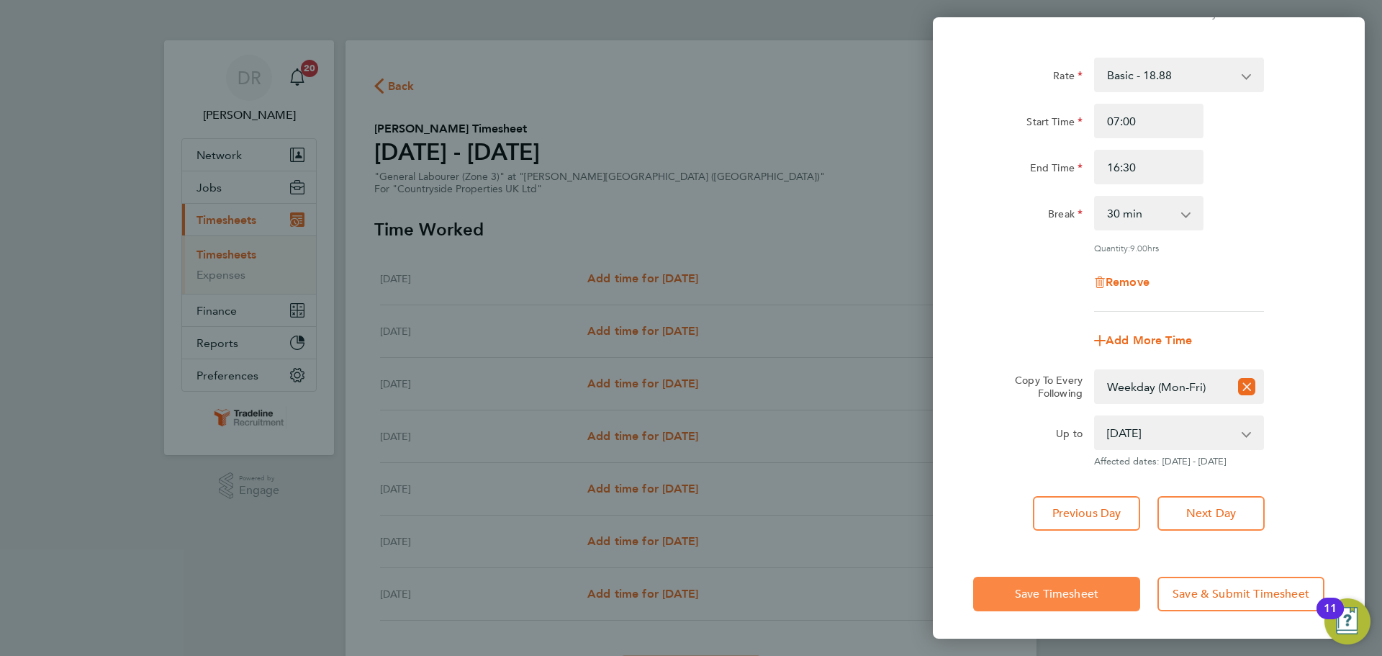
click at [1090, 579] on button "Save Timesheet" at bounding box center [1056, 594] width 167 height 35
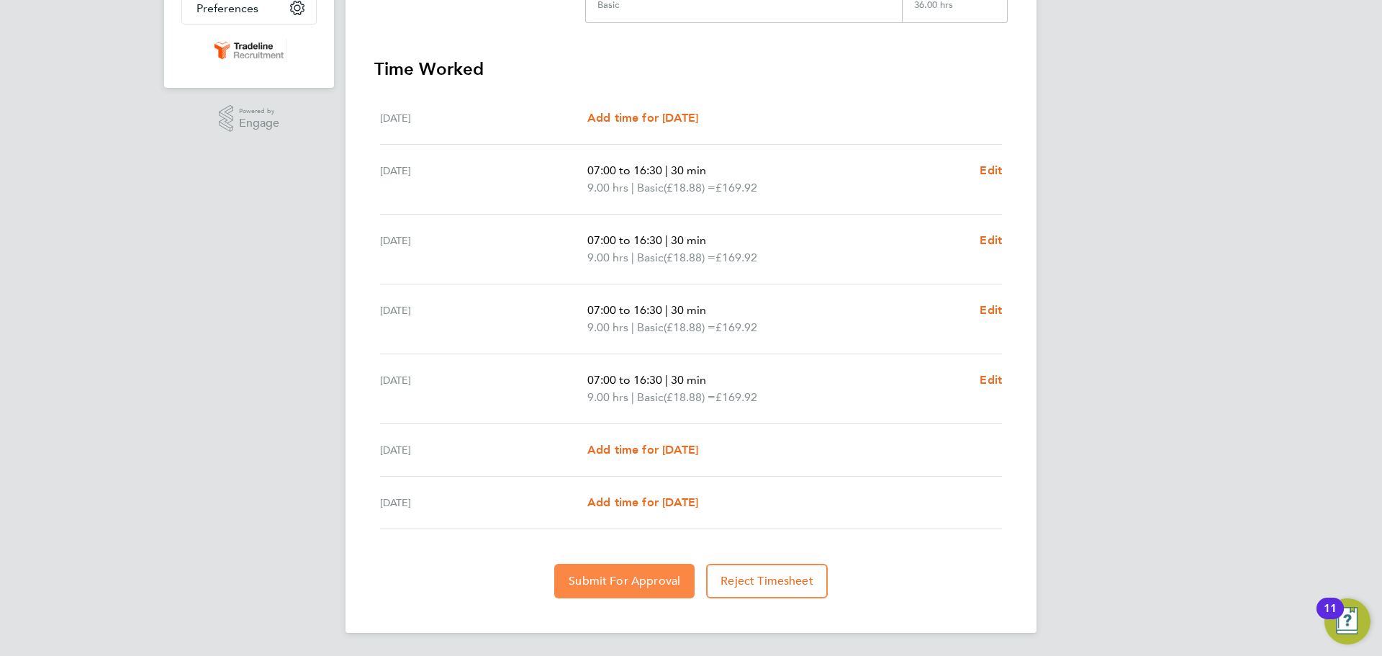
click at [630, 587] on span "Submit For Approval" at bounding box center [625, 581] width 112 height 14
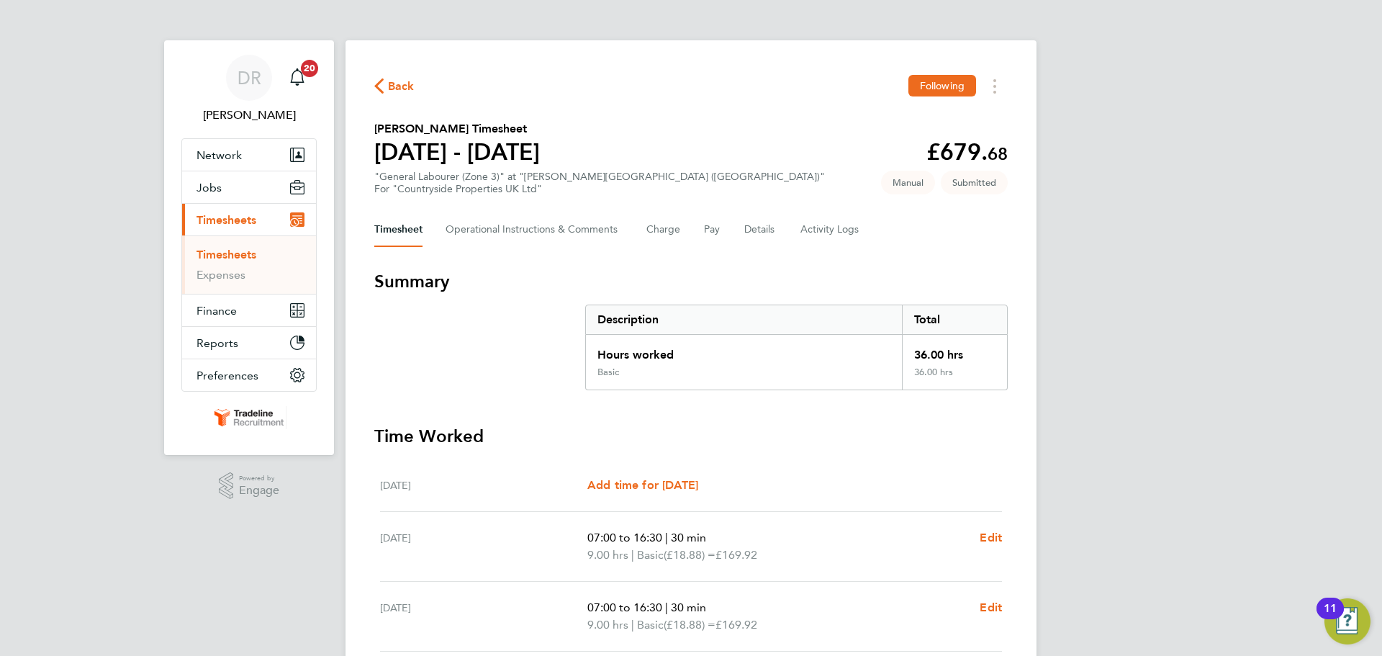
click at [212, 248] on link "Timesheets" at bounding box center [226, 255] width 60 height 14
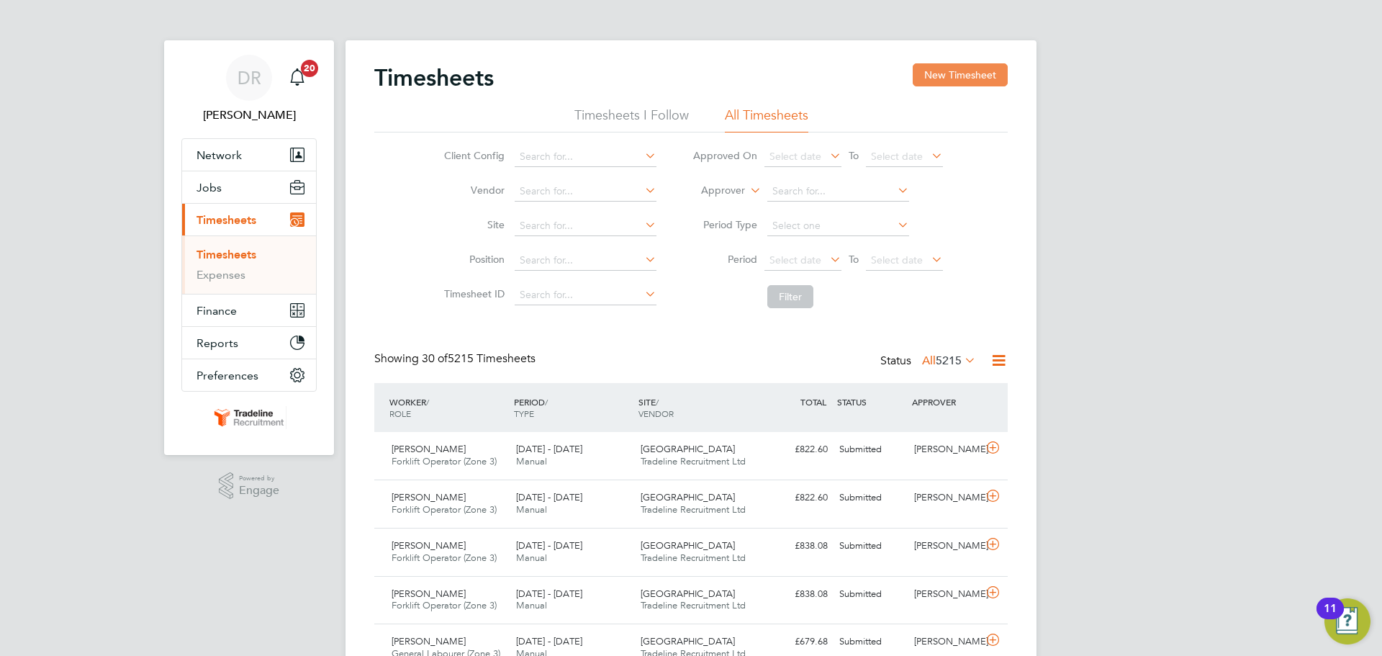
click at [968, 81] on button "New Timesheet" at bounding box center [960, 74] width 95 height 23
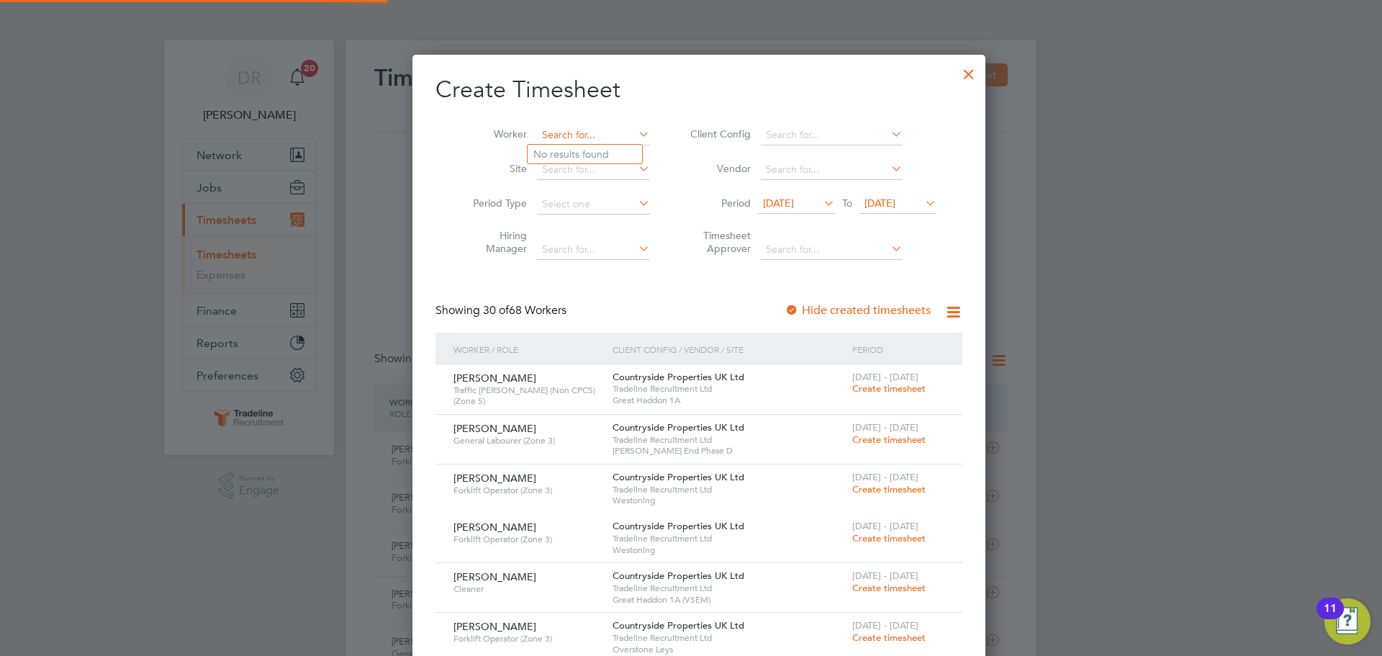
click at [581, 130] on input at bounding box center [593, 135] width 113 height 20
click at [575, 150] on b "Ster" at bounding box center [565, 154] width 19 height 12
type input "Theo Sterling"
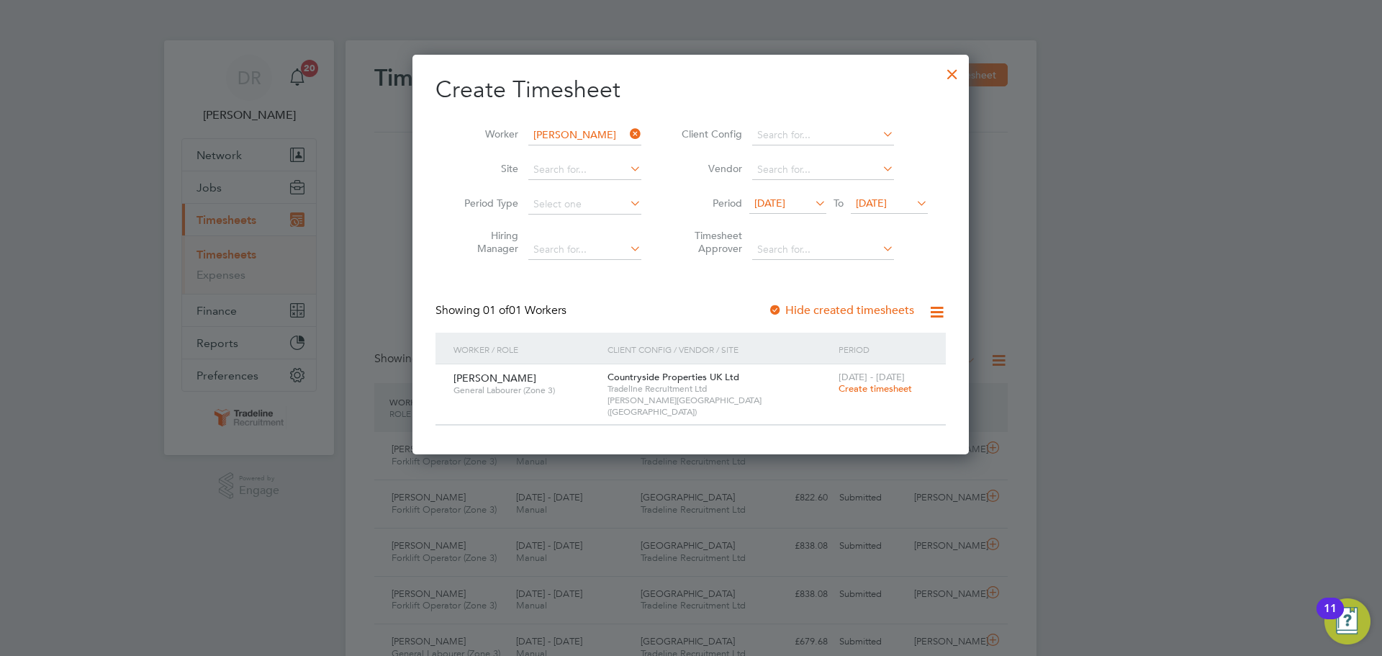
click at [861, 384] on span "Create timesheet" at bounding box center [875, 388] width 73 height 12
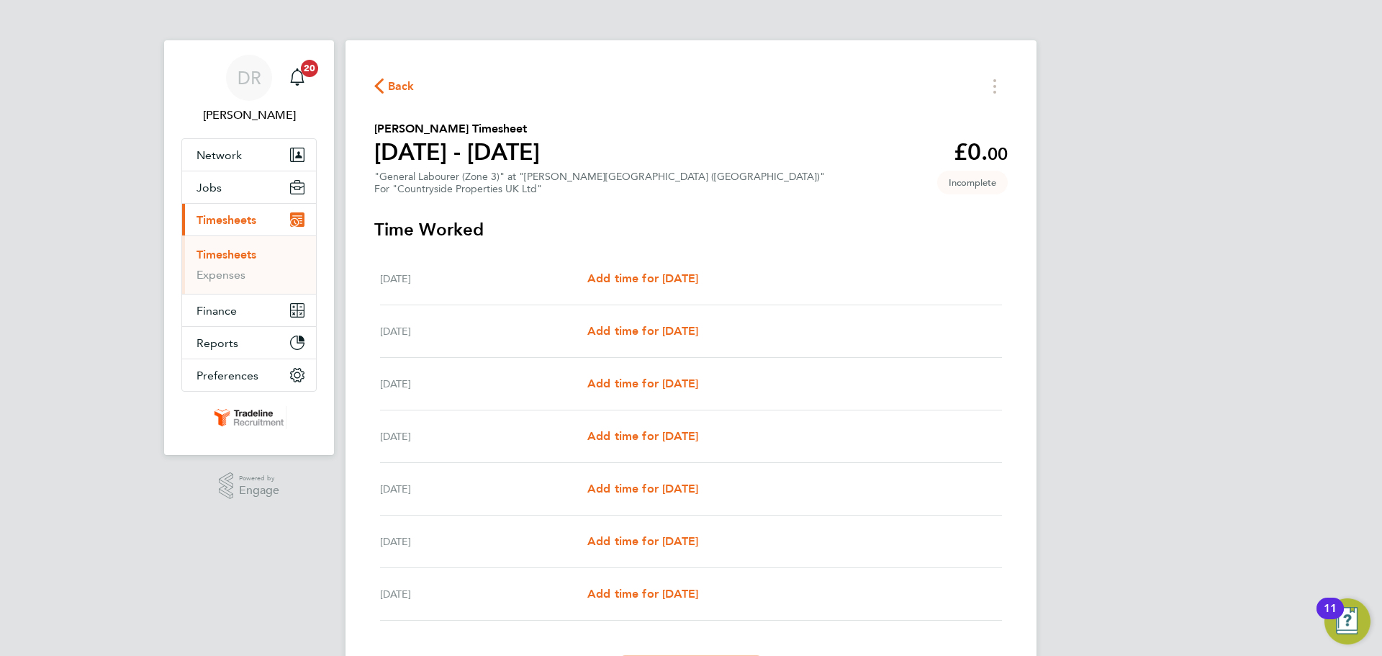
click at [648, 340] on div "Tue 26 Aug Add time for Tue 26 Aug Add time for Tue 26 Aug" at bounding box center [691, 331] width 622 height 53
click at [650, 335] on span "Add time for [DATE]" at bounding box center [642, 331] width 111 height 14
select select "30"
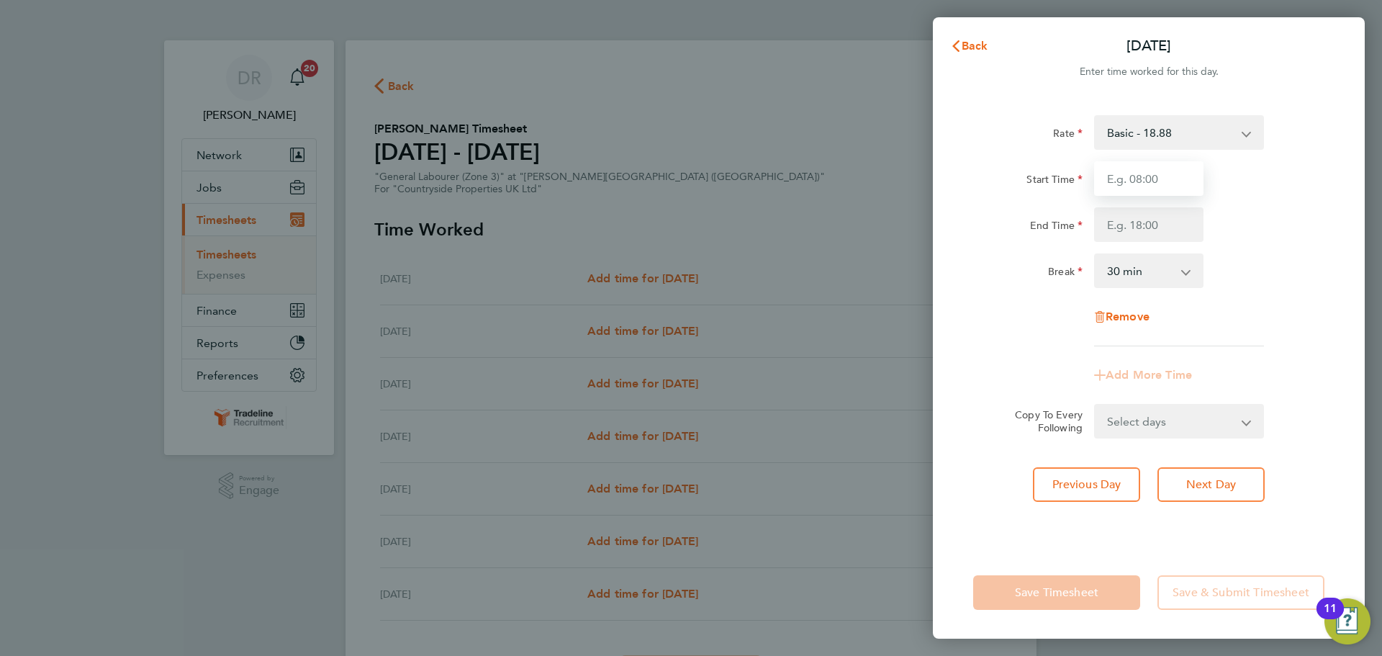
click at [1150, 173] on input "Start Time" at bounding box center [1148, 178] width 109 height 35
type input "07:00"
click at [1161, 227] on input "End Time" at bounding box center [1148, 224] width 109 height 35
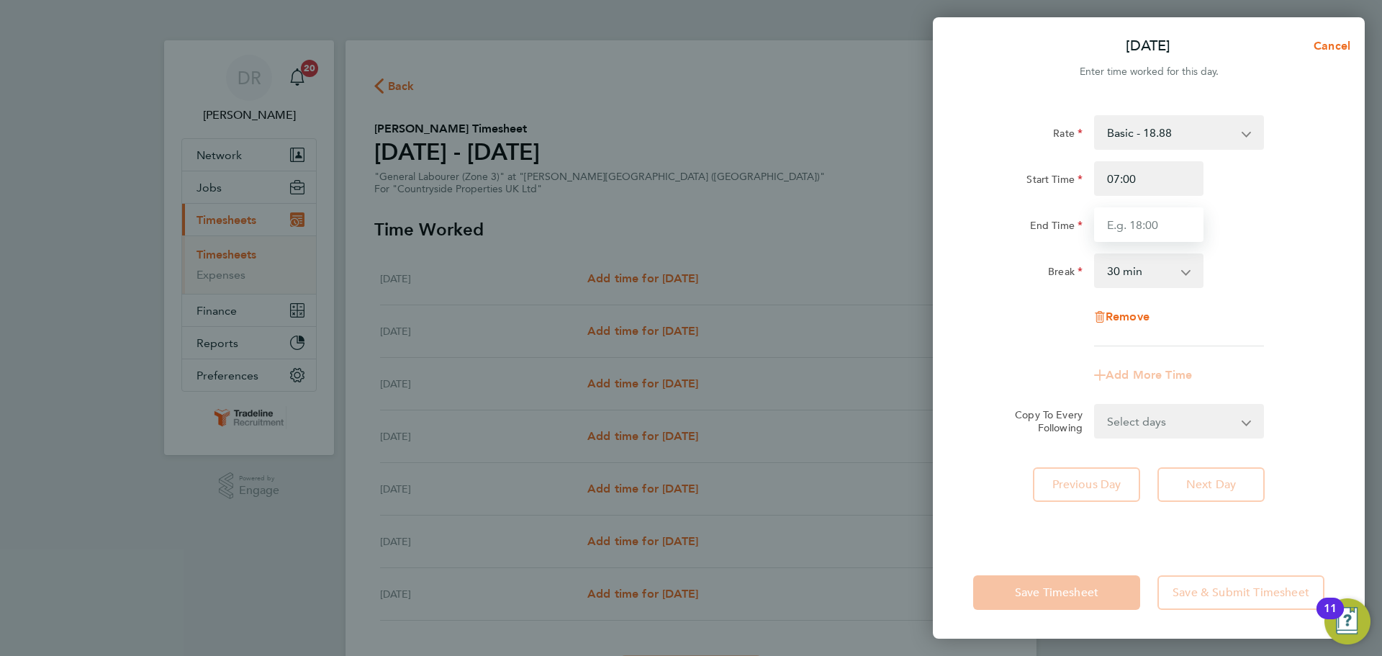
type input "16:30"
click at [1280, 299] on div "Rate Basic - 18.88 Start Time 07:00 End Time 16:30 Break 0 min 15 min 30 min 45…" at bounding box center [1148, 230] width 351 height 231
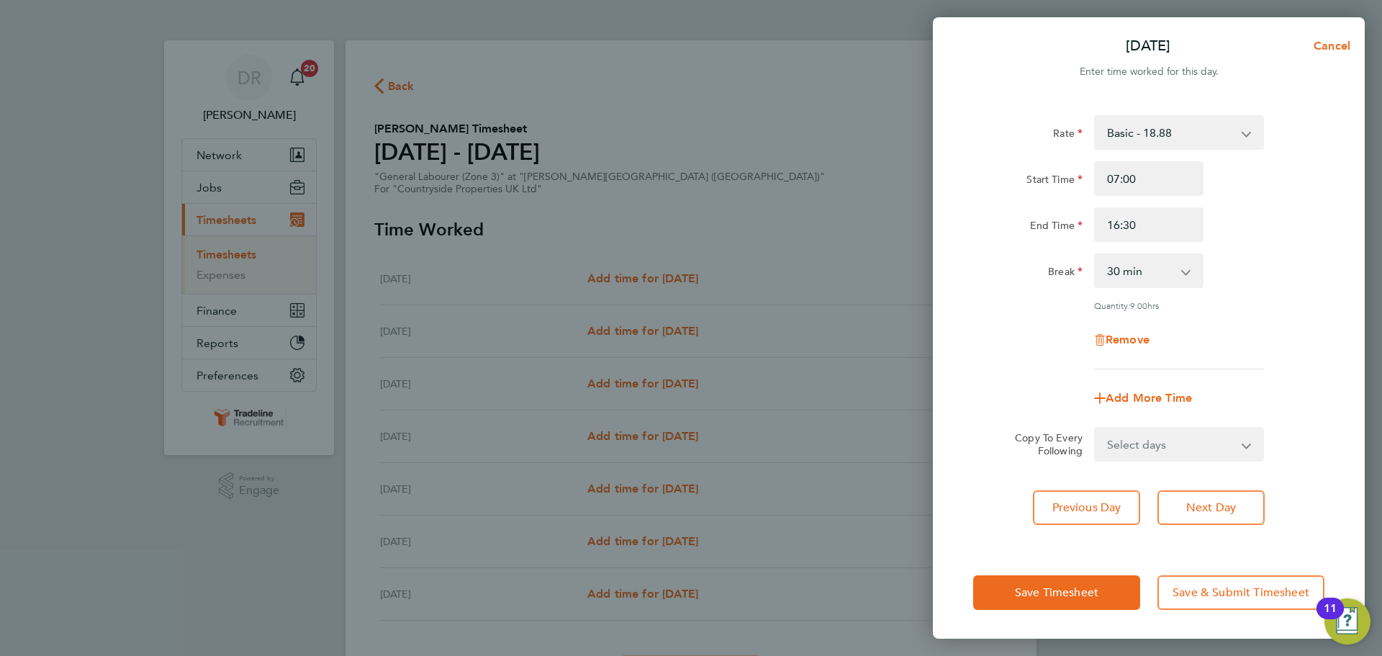
click at [1195, 448] on select "Select days Day Weekday (Mon-Fri) Weekend (Sat-Sun) [DATE] [DATE] [DATE] [DATE]…" at bounding box center [1170, 444] width 151 height 32
select select "WEEKDAY"
click at [1095, 428] on select "Select days Day Weekday (Mon-Fri) Weekend (Sat-Sun) [DATE] [DATE] [DATE] [DATE]…" at bounding box center [1170, 444] width 151 height 32
select select "[DATE]"
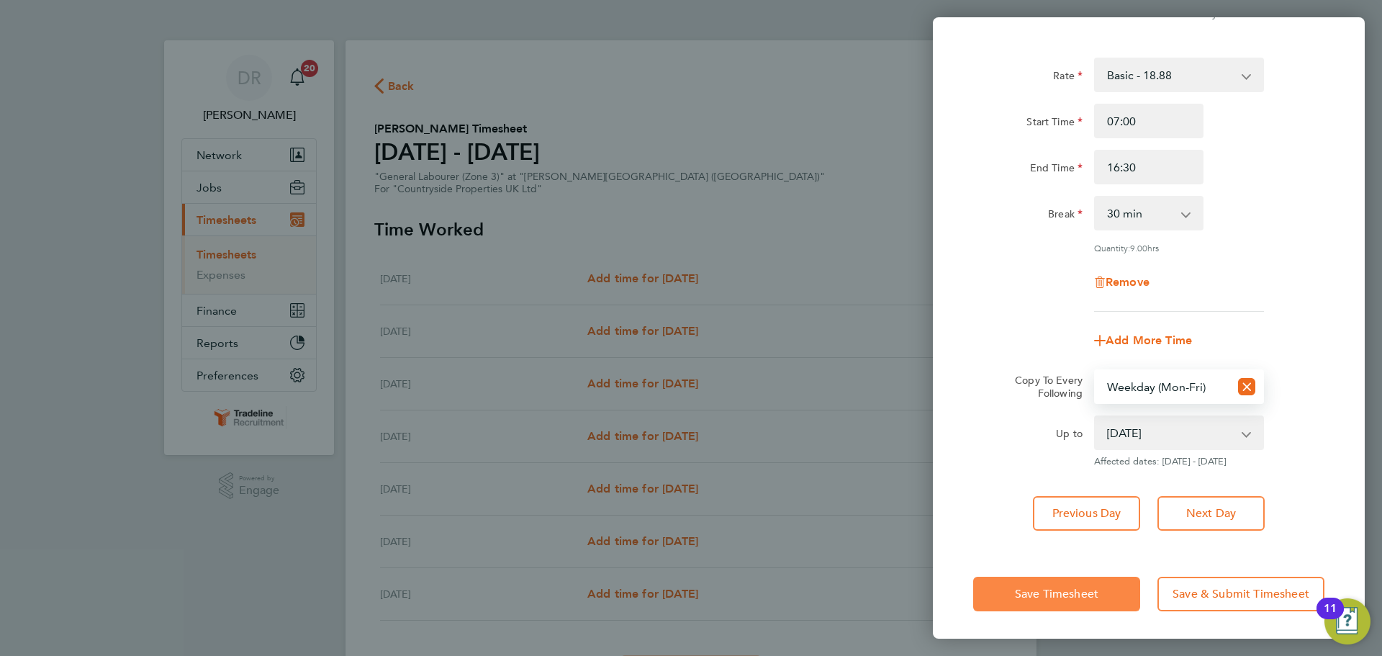
click at [1080, 601] on button "Save Timesheet" at bounding box center [1056, 594] width 167 height 35
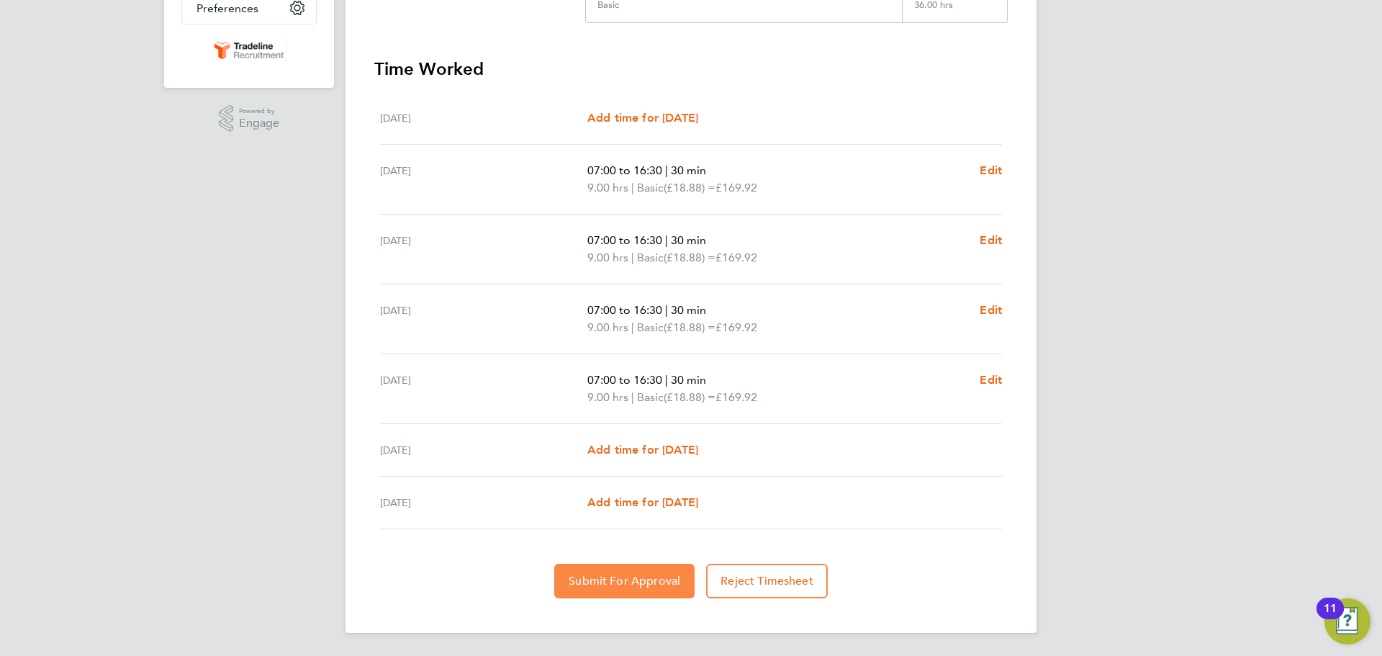
click at [646, 584] on span "Submit For Approval" at bounding box center [625, 581] width 112 height 14
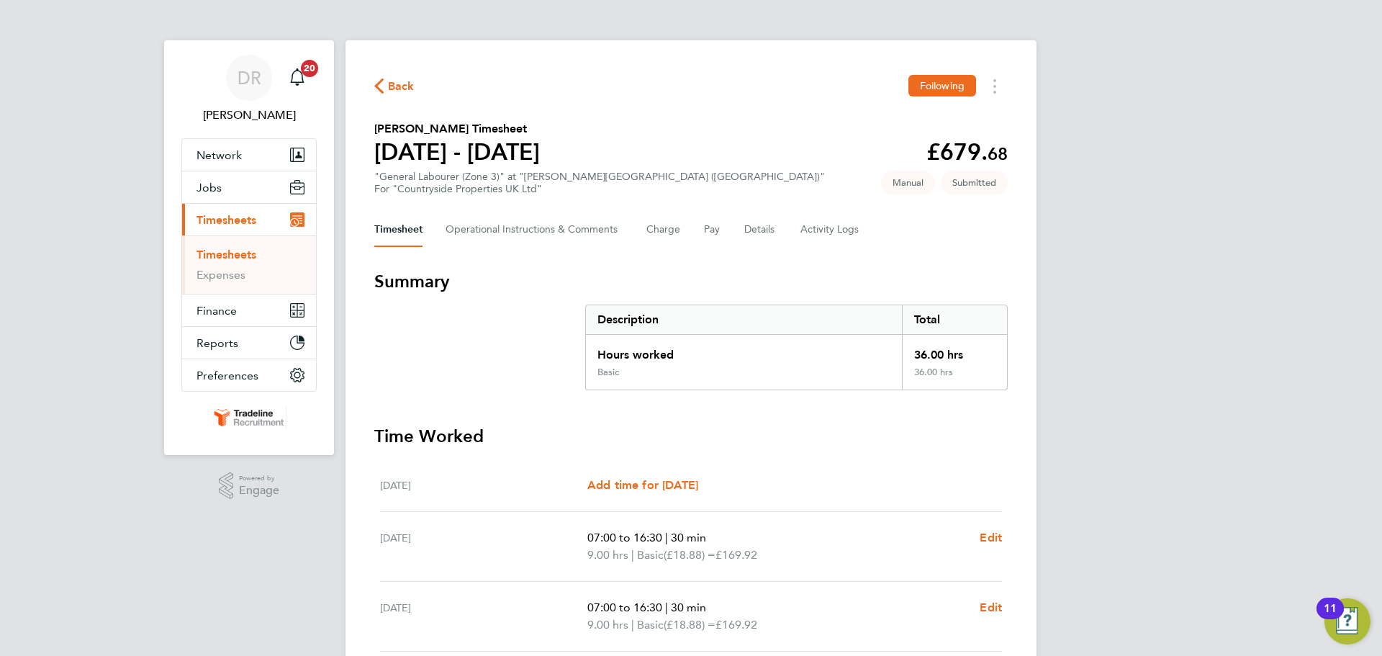
click at [223, 253] on link "Timesheets" at bounding box center [226, 255] width 60 height 14
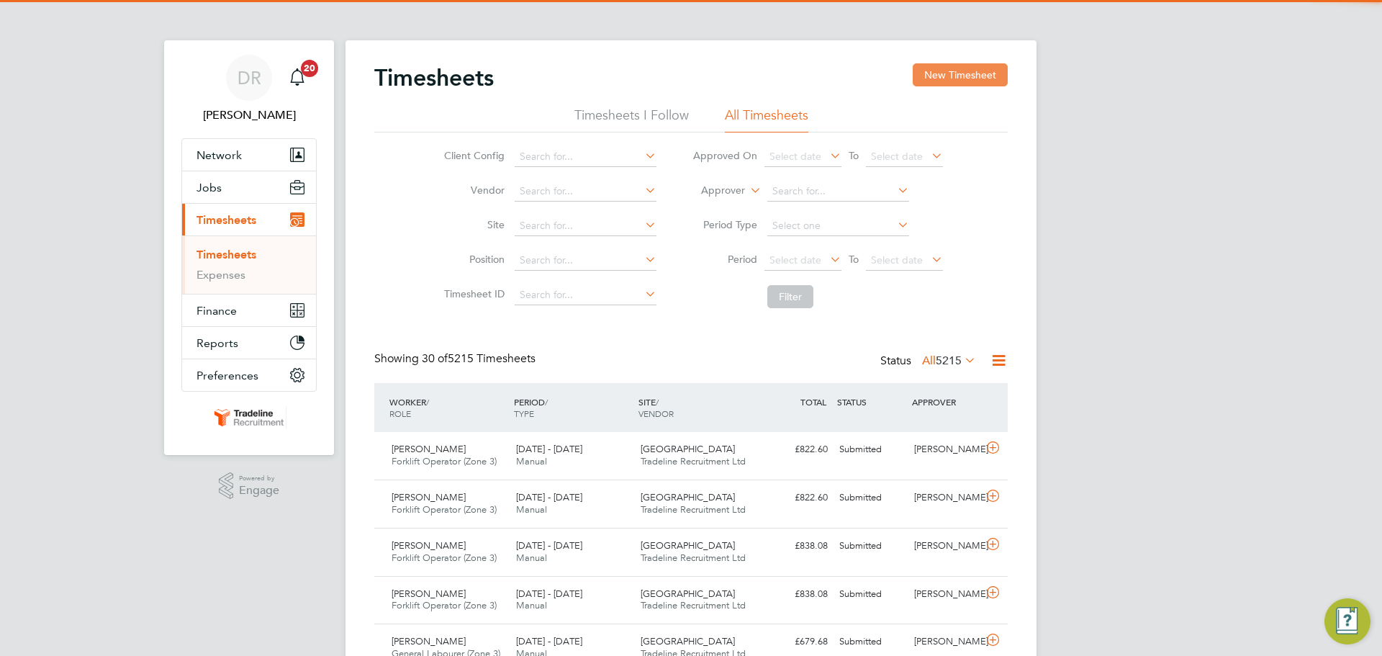
click at [977, 70] on button "New Timesheet" at bounding box center [960, 74] width 95 height 23
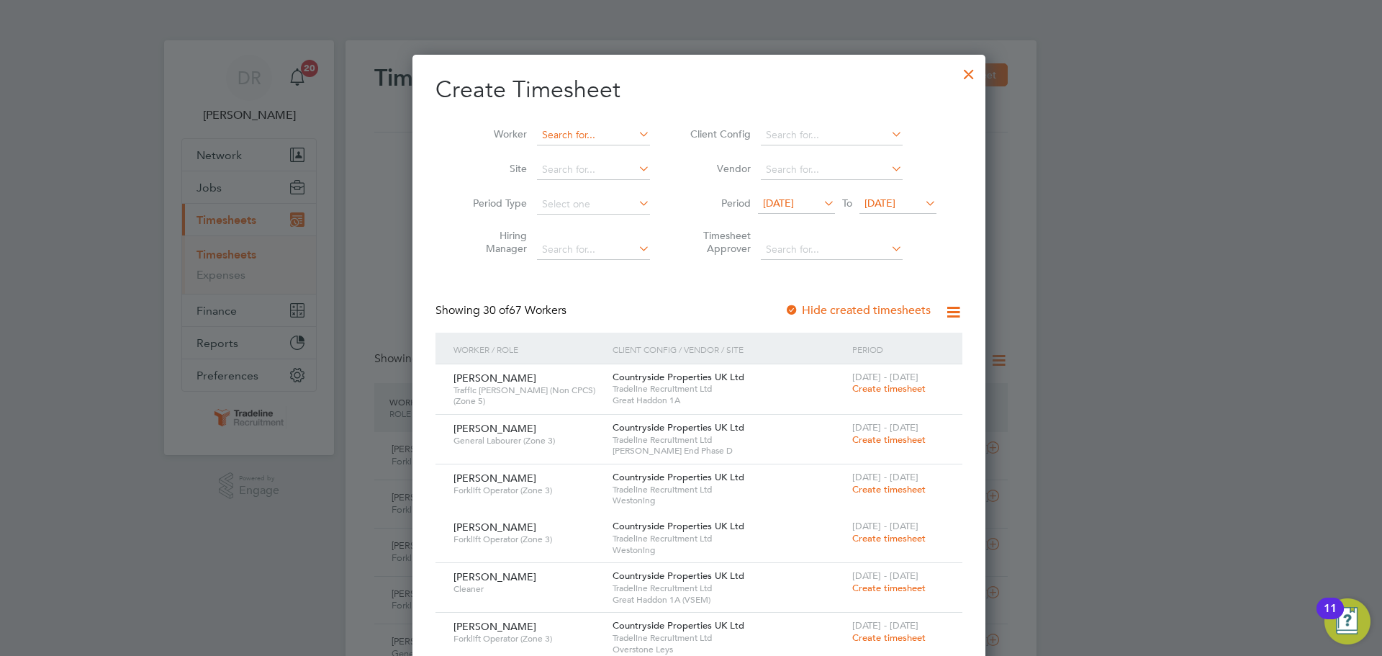
click at [539, 139] on input at bounding box center [593, 135] width 113 height 20
click at [616, 155] on b "Dara" at bounding box center [627, 154] width 23 height 12
type input "[PERSON_NAME]"
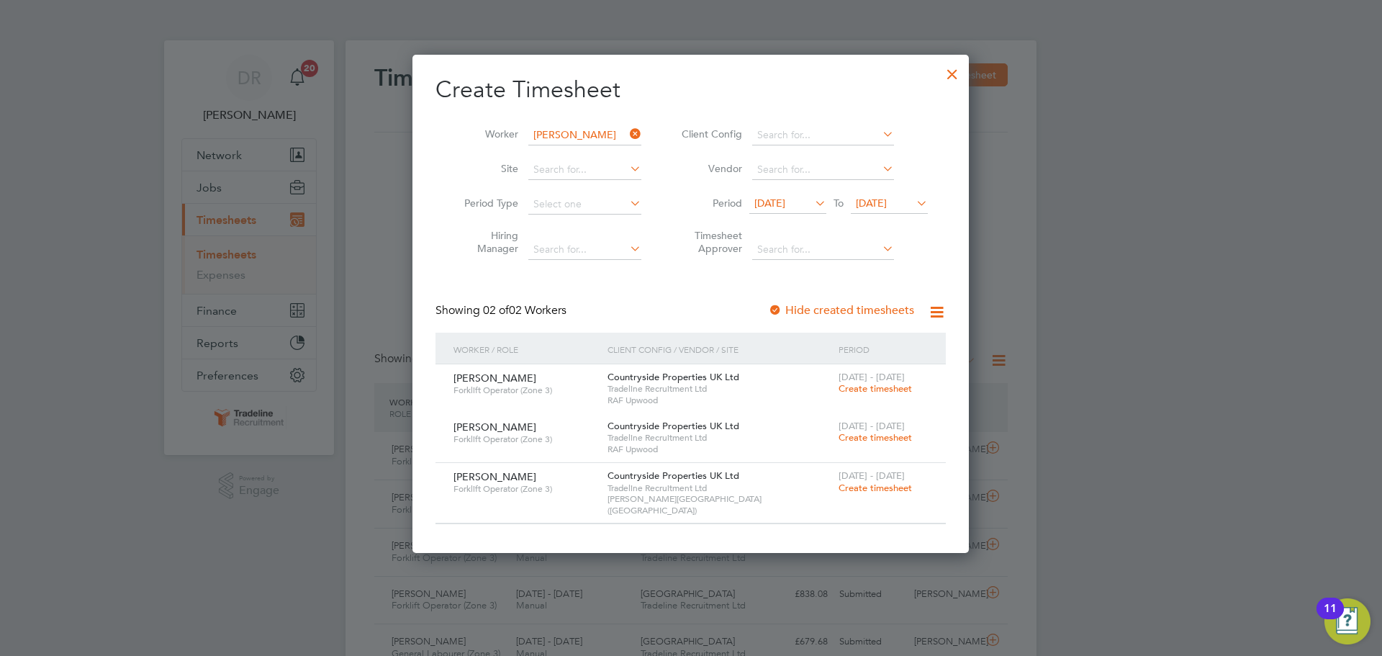
click at [869, 490] on span "Create timesheet" at bounding box center [875, 488] width 73 height 12
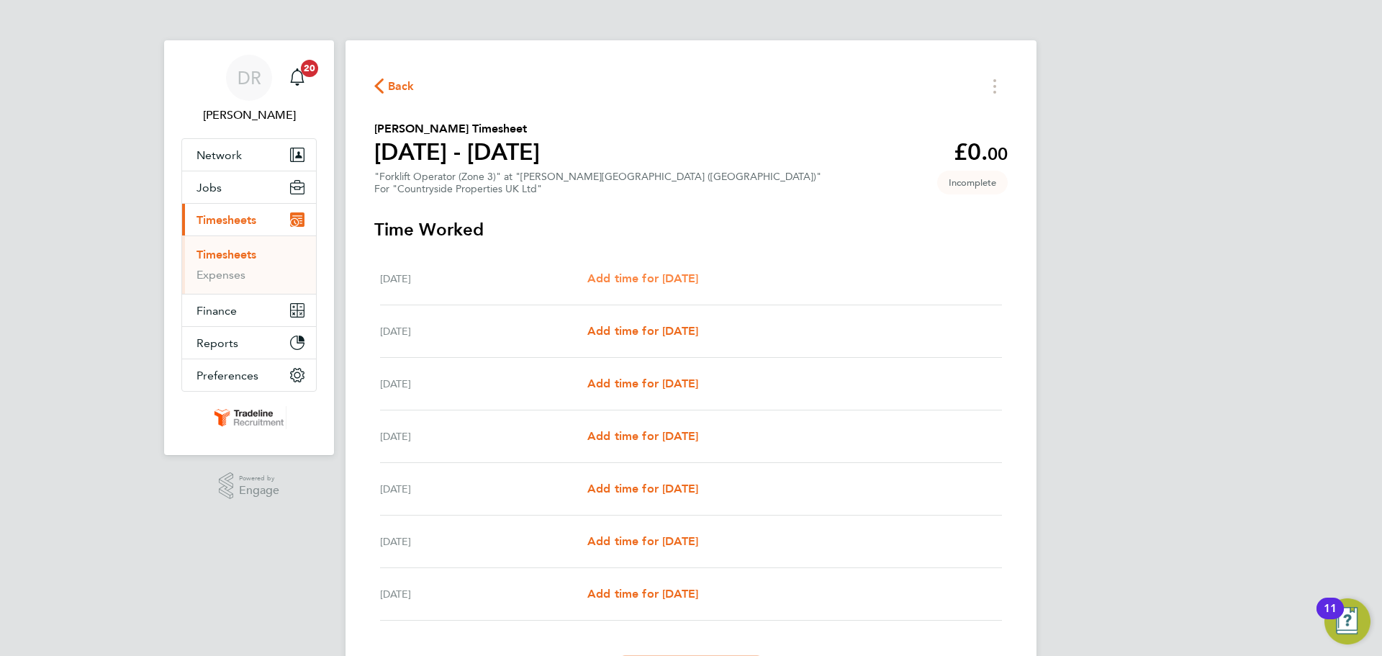
click at [690, 277] on span "Add time for [DATE]" at bounding box center [642, 278] width 111 height 14
select select "30"
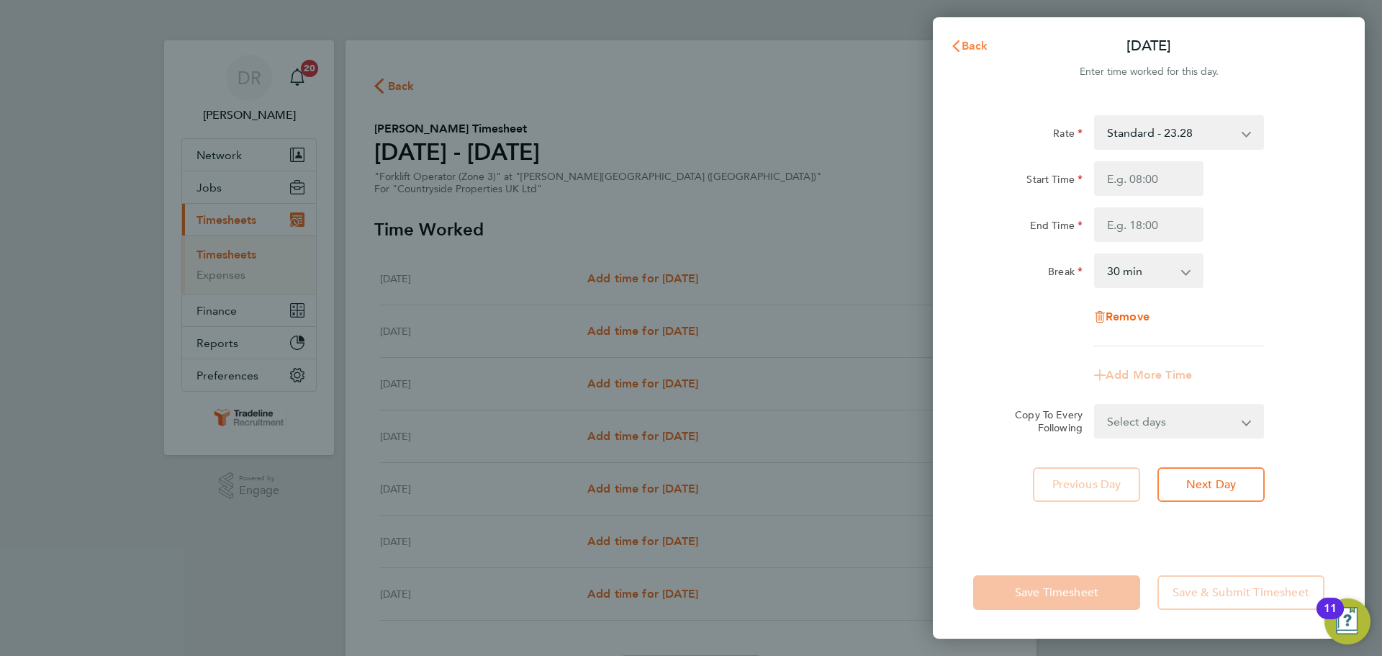
click at [970, 37] on button "Back" at bounding box center [969, 46] width 67 height 29
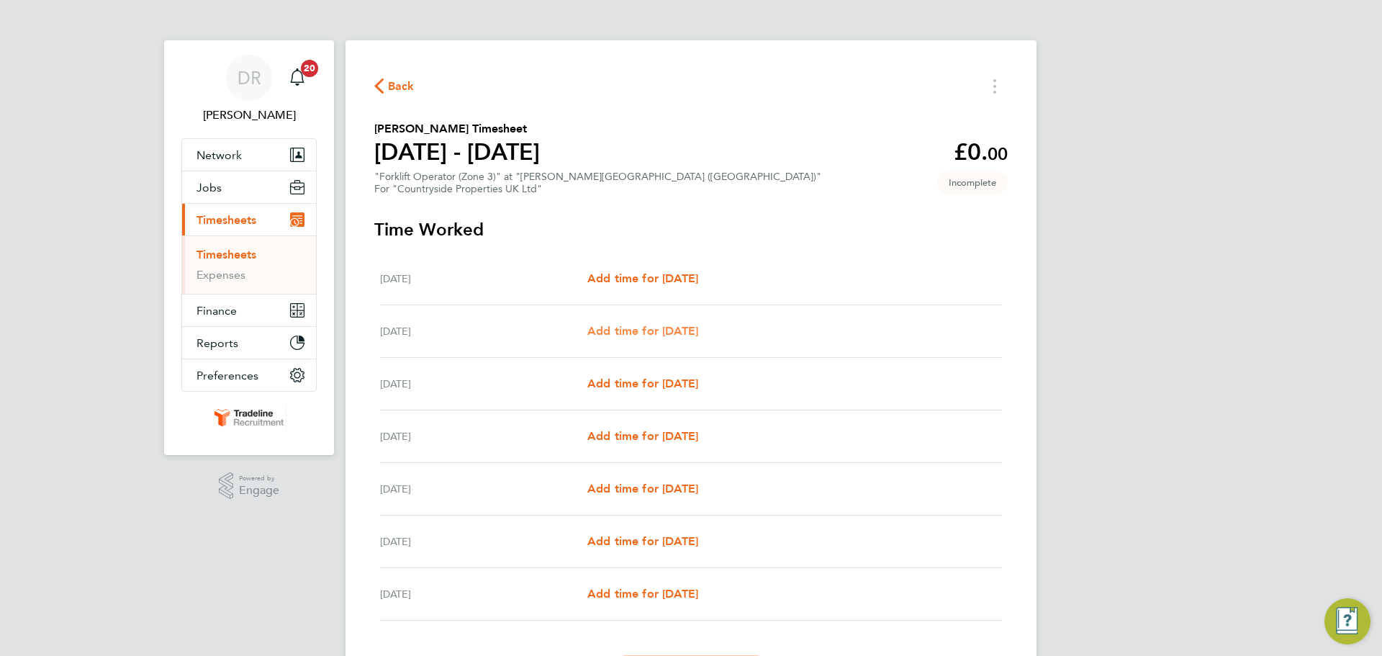
click at [682, 330] on span "Add time for [DATE]" at bounding box center [642, 331] width 111 height 14
select select "30"
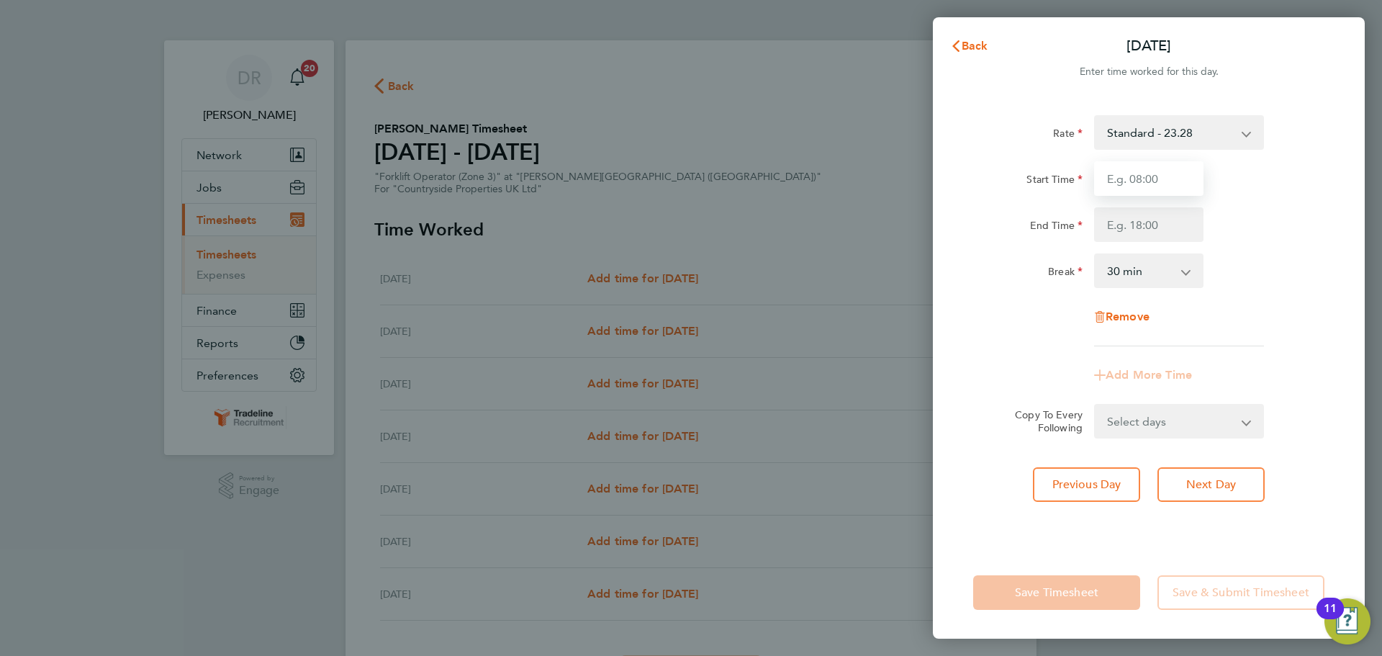
click at [1150, 185] on input "Start Time" at bounding box center [1148, 178] width 109 height 35
type input "07:00"
click at [1147, 235] on input "End Time" at bounding box center [1148, 224] width 109 height 35
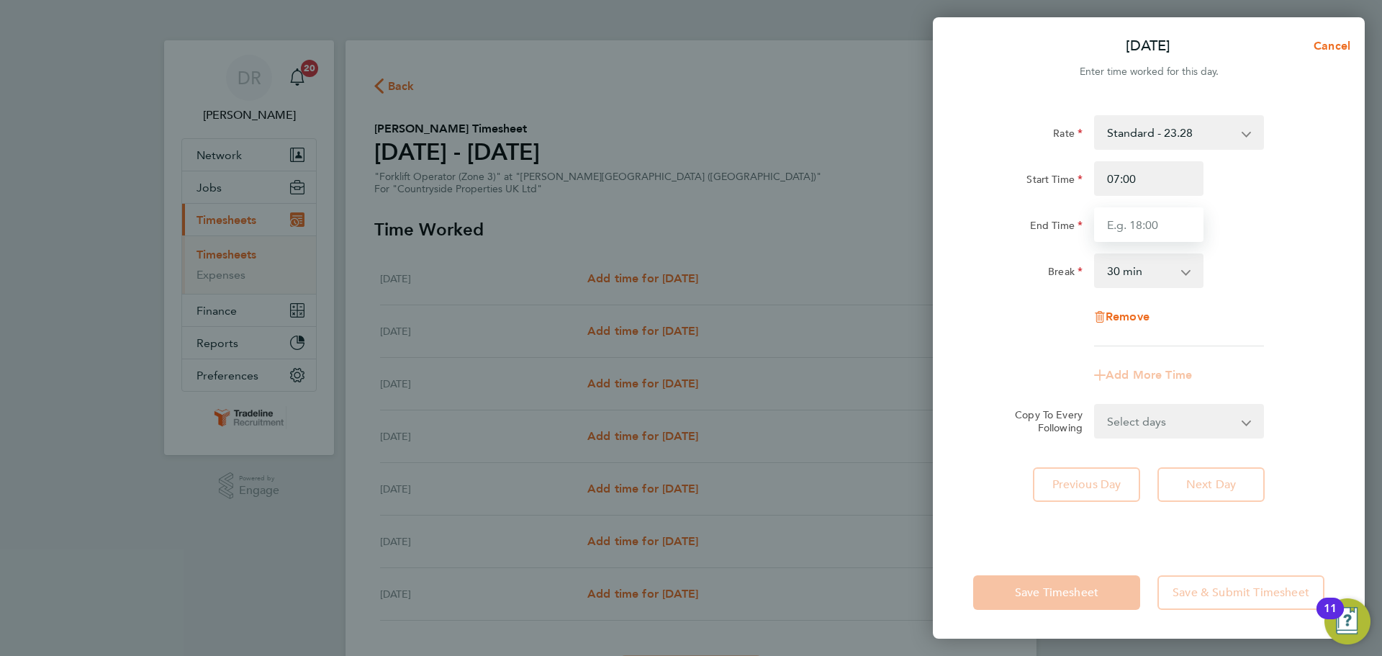
type input "16:30"
click at [1252, 297] on div "Rate Standard - 23.28 Start Time 07:00 End Time 16:30 Break 0 min 15 min 30 min…" at bounding box center [1148, 230] width 351 height 231
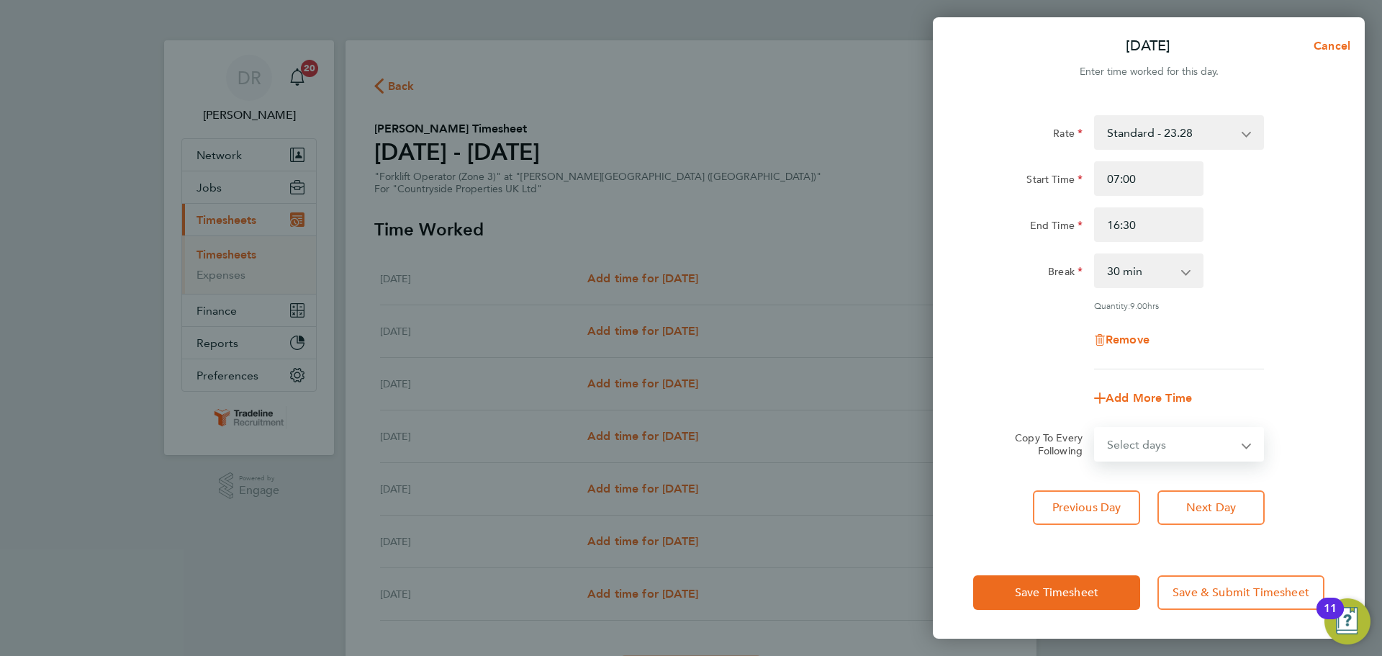
click at [1152, 444] on select "Select days Day Weekday (Mon-Fri) Weekend (Sat-Sun) [DATE] [DATE] [DATE] [DATE]…" at bounding box center [1170, 444] width 151 height 32
select select "WEEKDAY"
click at [1095, 428] on select "Select days Day Weekday (Mon-Fri) Weekend (Sat-Sun) [DATE] [DATE] [DATE] [DATE]…" at bounding box center [1170, 444] width 151 height 32
select select "[DATE]"
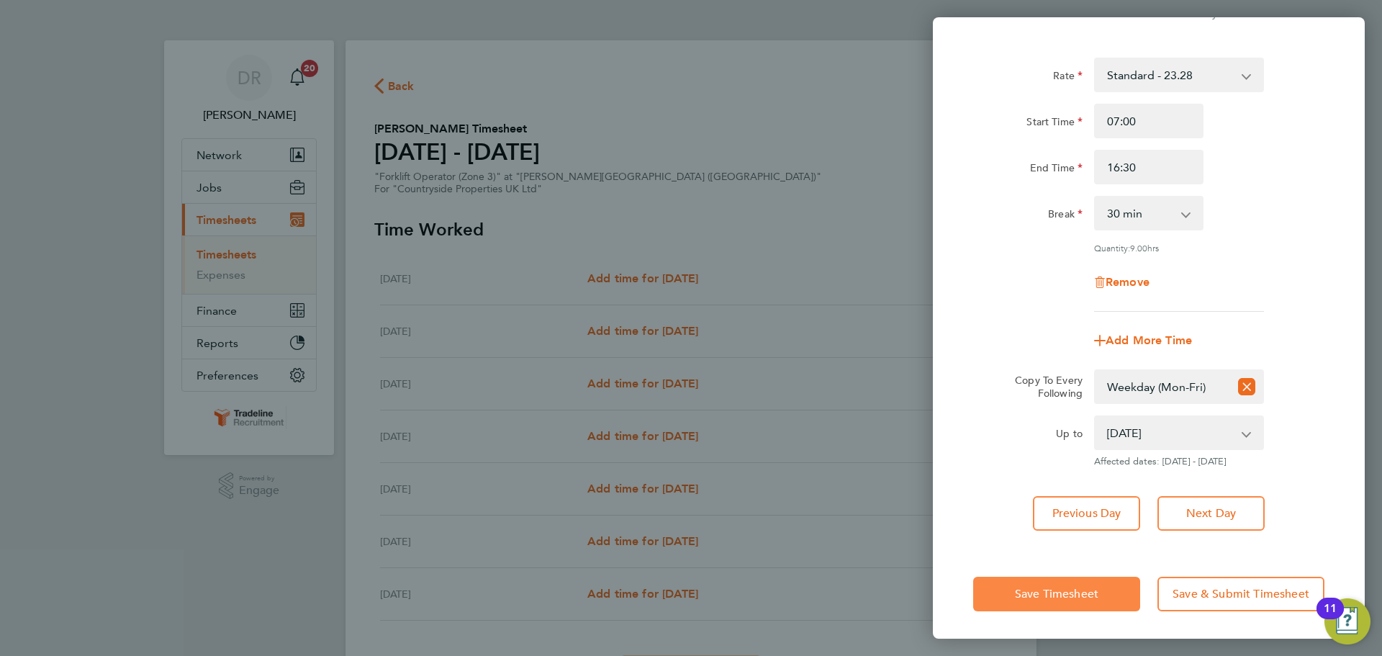
click at [1116, 578] on button "Save Timesheet" at bounding box center [1056, 594] width 167 height 35
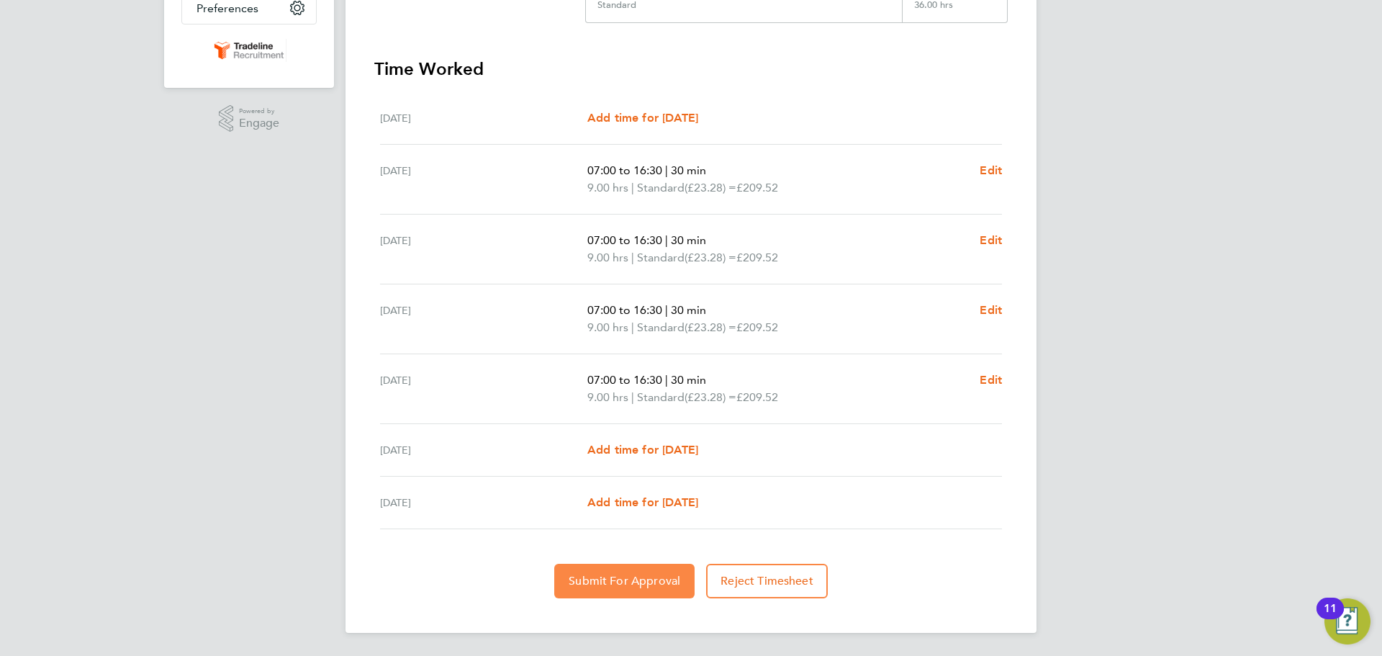
drag, startPoint x: 679, startPoint y: 579, endPoint x: 786, endPoint y: 555, distance: 110.0
click at [679, 580] on span "Submit For Approval" at bounding box center [625, 581] width 112 height 14
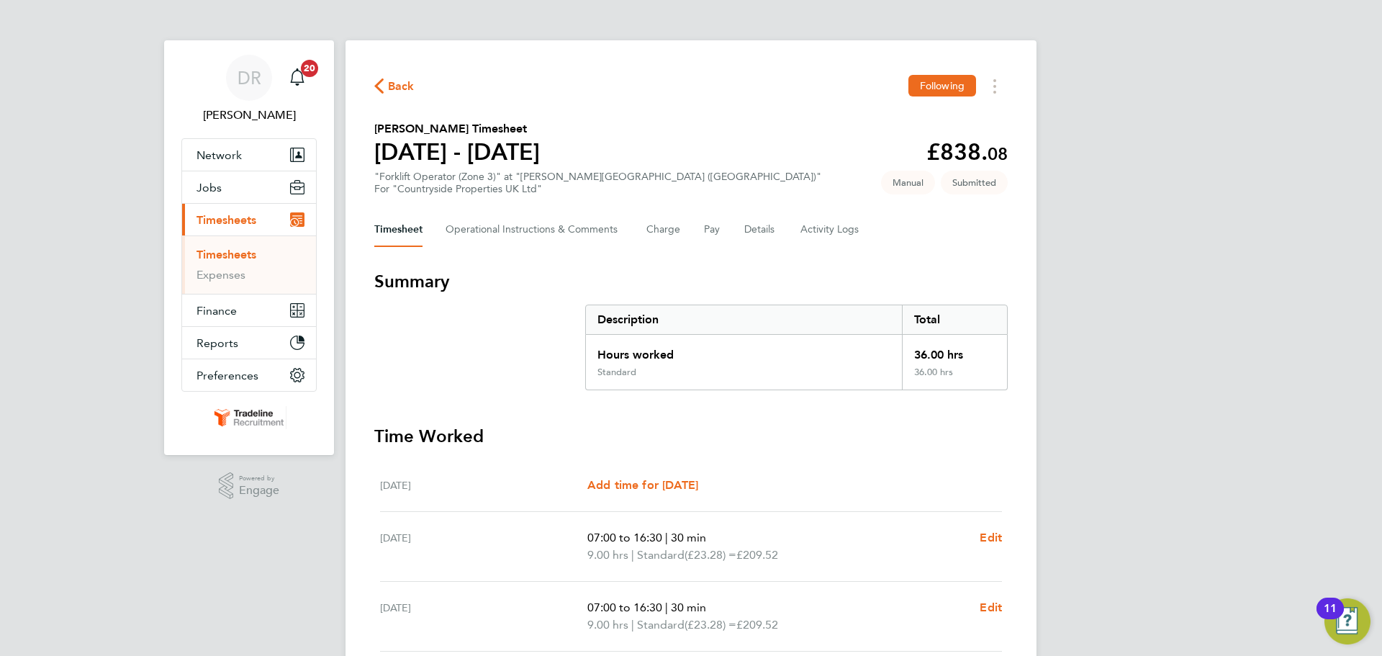
click at [224, 248] on link "Timesheets" at bounding box center [226, 255] width 60 height 14
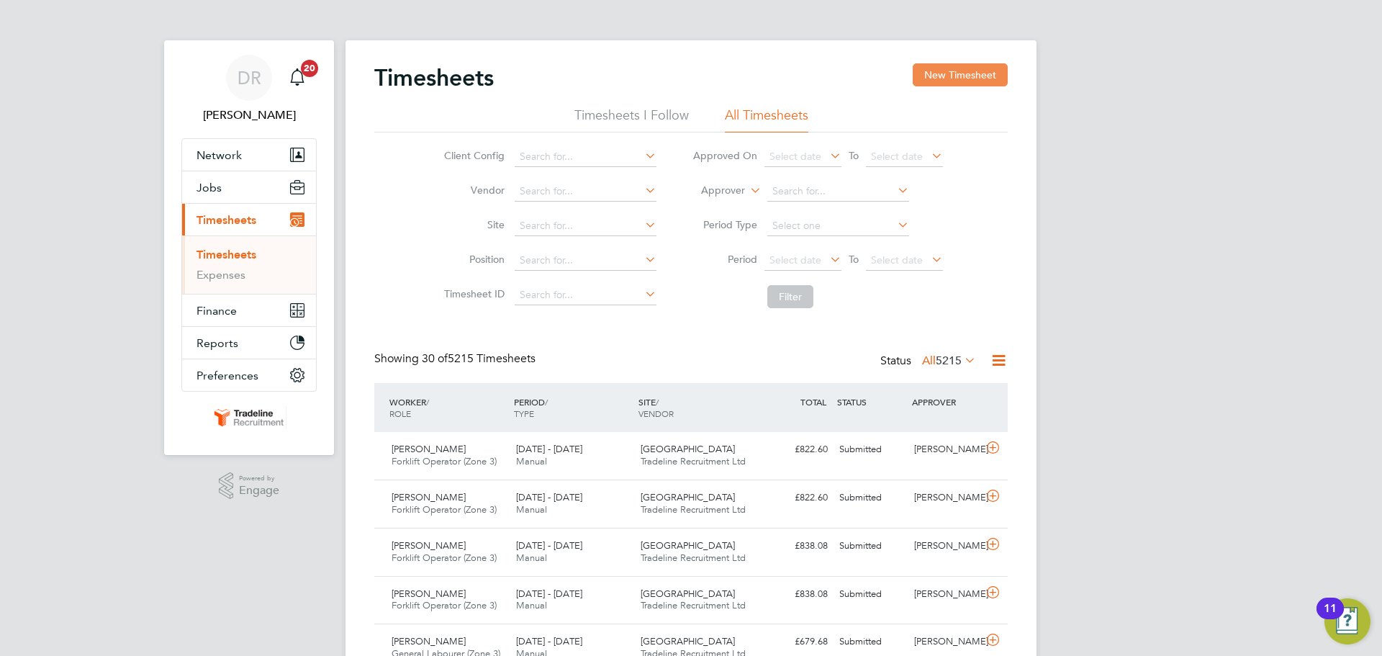
click at [944, 68] on button "New Timesheet" at bounding box center [960, 74] width 95 height 23
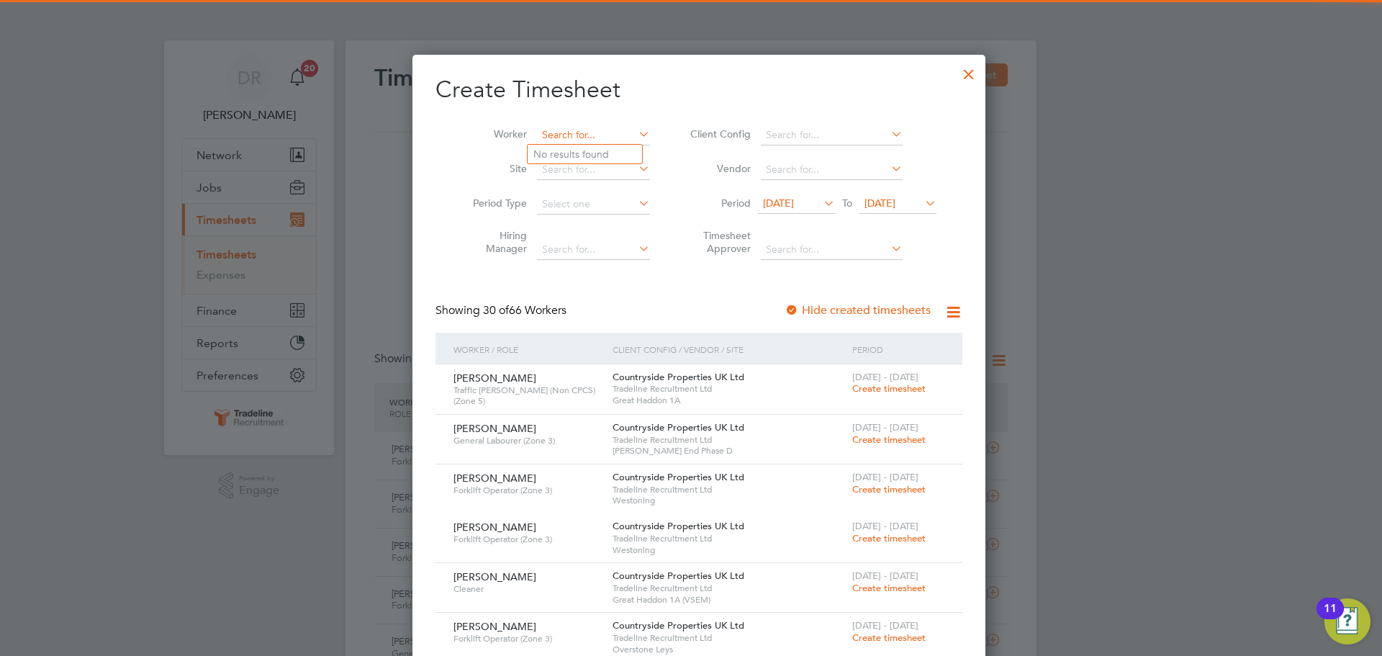
click at [556, 137] on input at bounding box center [593, 135] width 113 height 20
click at [616, 150] on b "Vina" at bounding box center [626, 154] width 21 height 12
type input "Victor Vinaga"
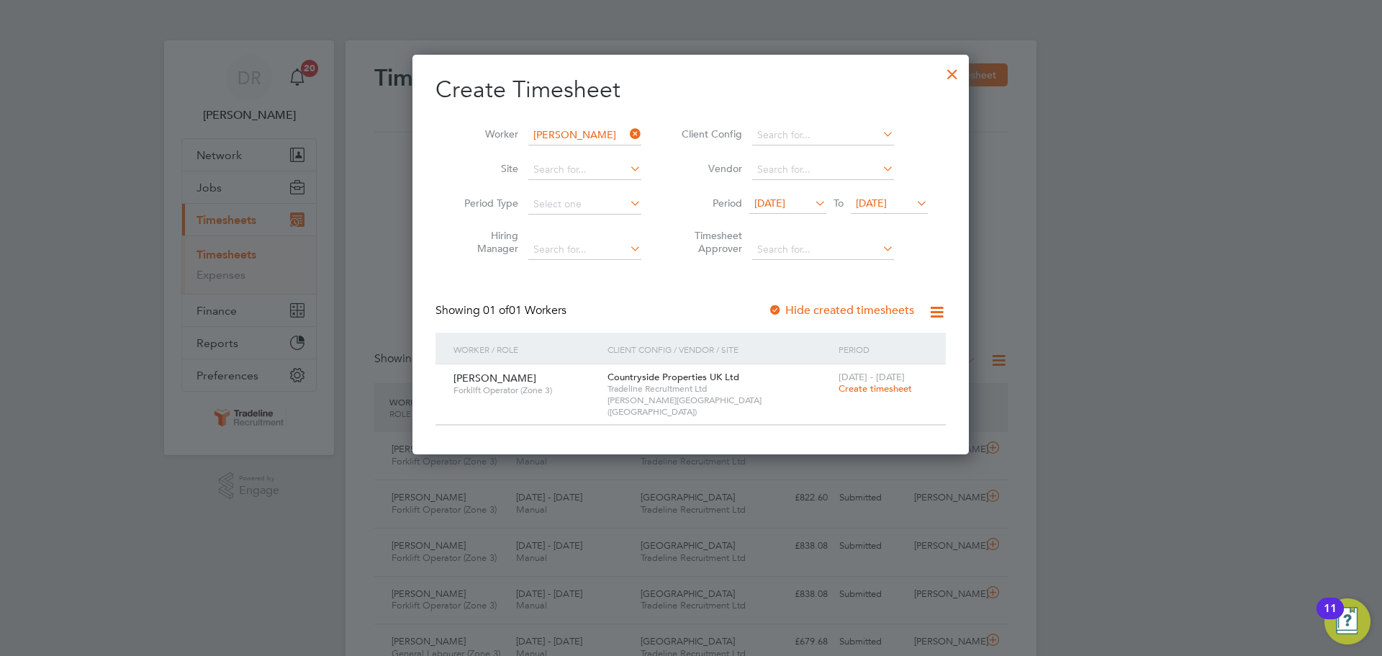
click at [900, 387] on span "Create timesheet" at bounding box center [875, 388] width 73 height 12
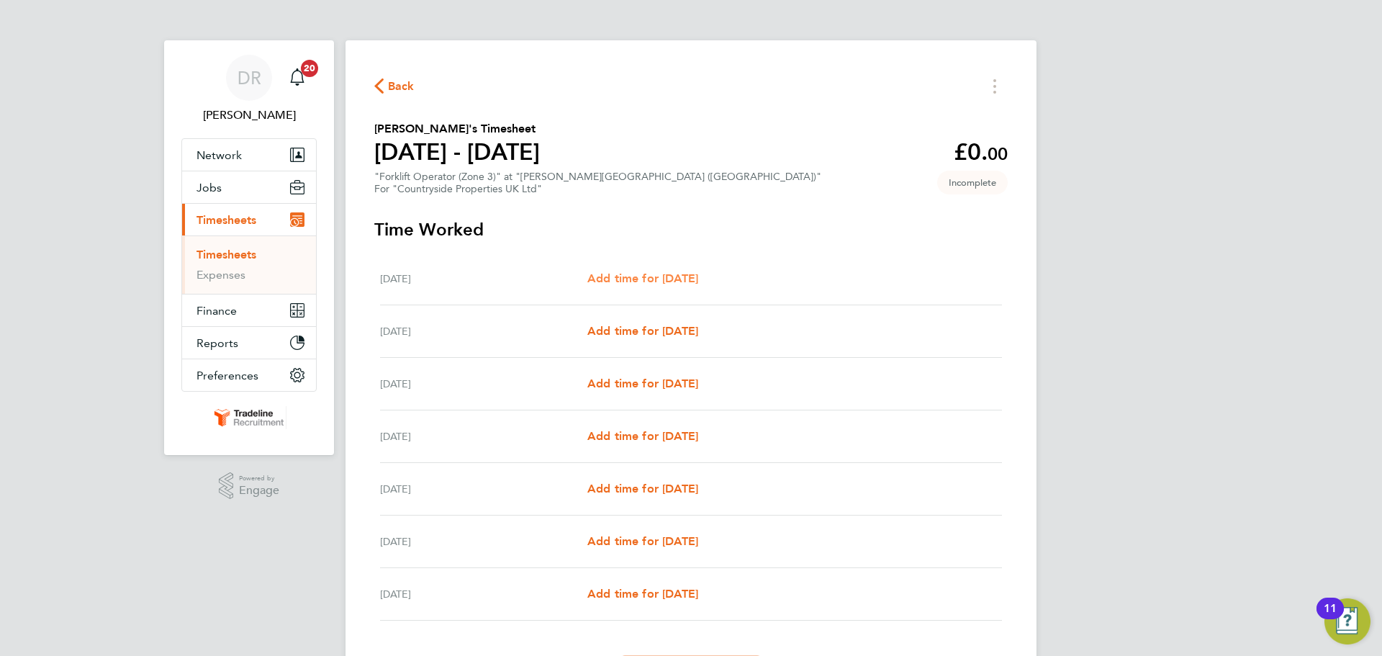
click at [698, 283] on span "Add time for [DATE]" at bounding box center [642, 278] width 111 height 14
select select "30"
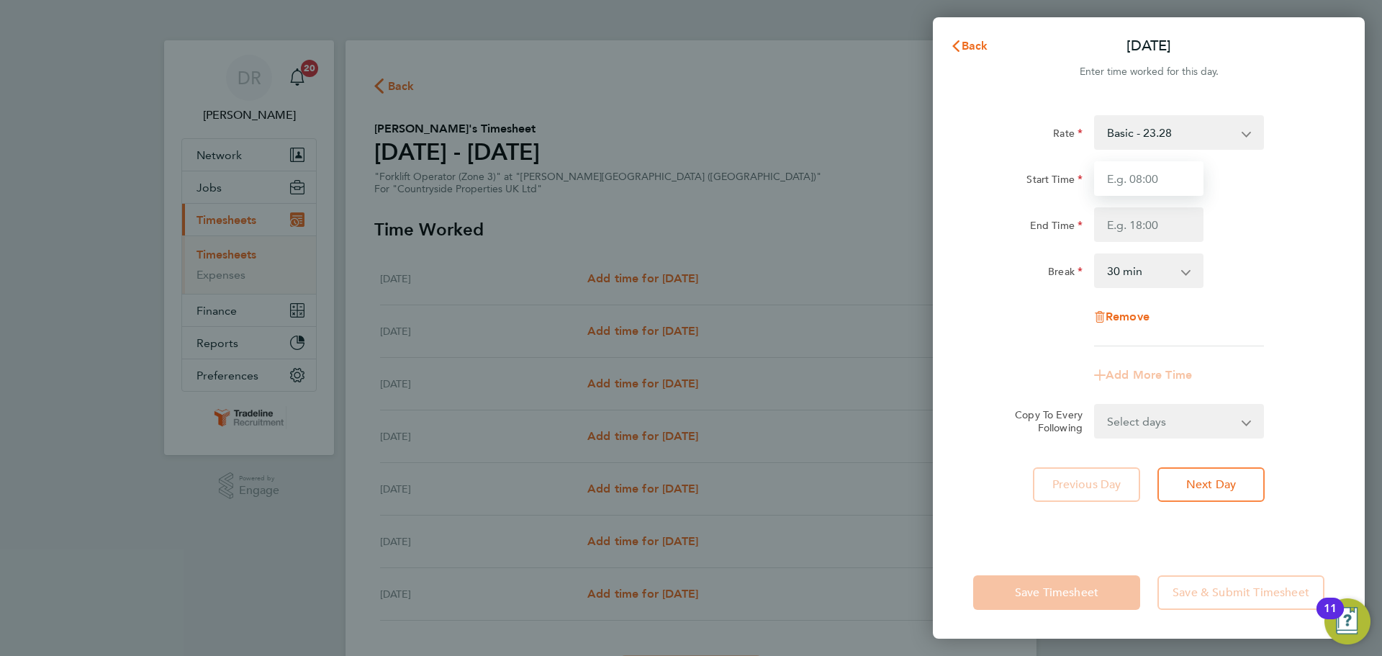
click at [1166, 180] on input "Start Time" at bounding box center [1148, 178] width 109 height 35
type input "07:00"
click at [1154, 225] on input "End Time" at bounding box center [1148, 224] width 109 height 35
type input "16:30"
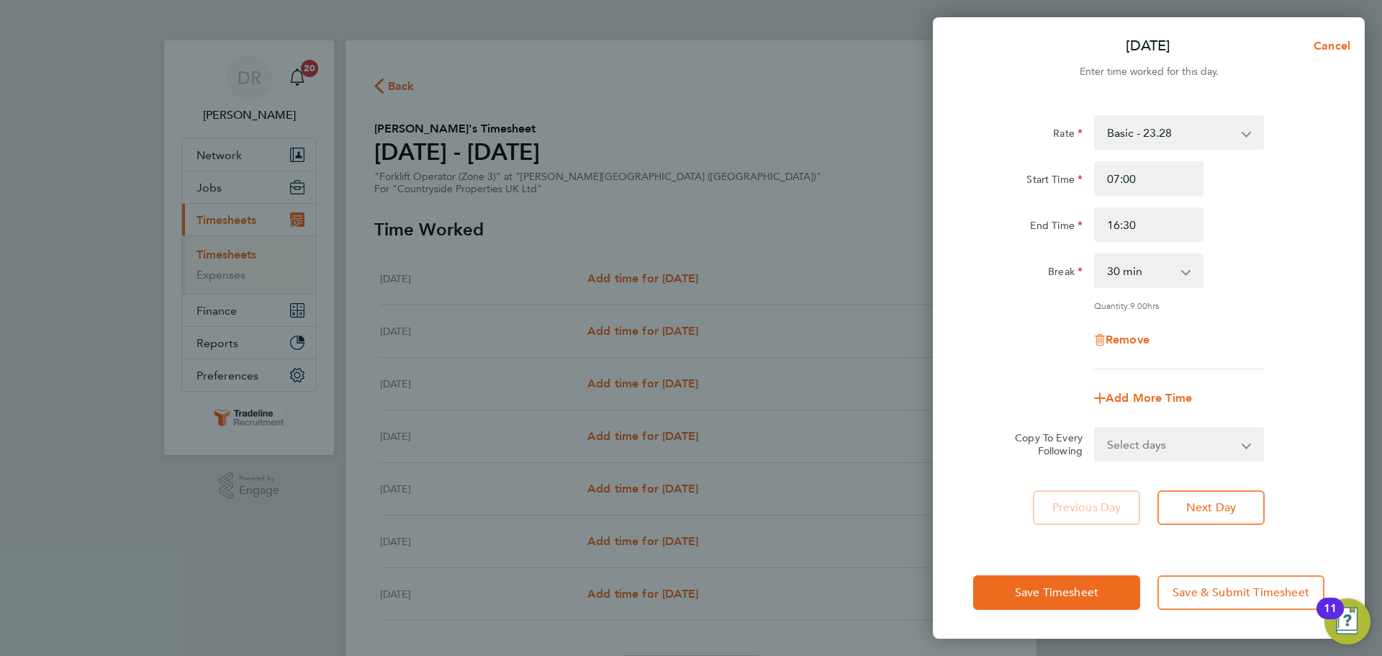
click at [1278, 307] on div "Rate Basic - 23.28 Start Time 07:00 End Time 16:30 Break 0 min 15 min 30 min 45…" at bounding box center [1148, 242] width 351 height 254
click at [1172, 451] on select "Select days Day Weekday (Mon-Fri) Weekend (Sat-Sun) Tuesday Wednesday Thursday …" at bounding box center [1170, 444] width 151 height 32
select select "WEEKDAY"
click at [1095, 428] on select "Select days Day Weekday (Mon-Fri) Weekend (Sat-Sun) Tuesday Wednesday Thursday …" at bounding box center [1170, 444] width 151 height 32
select select "[DATE]"
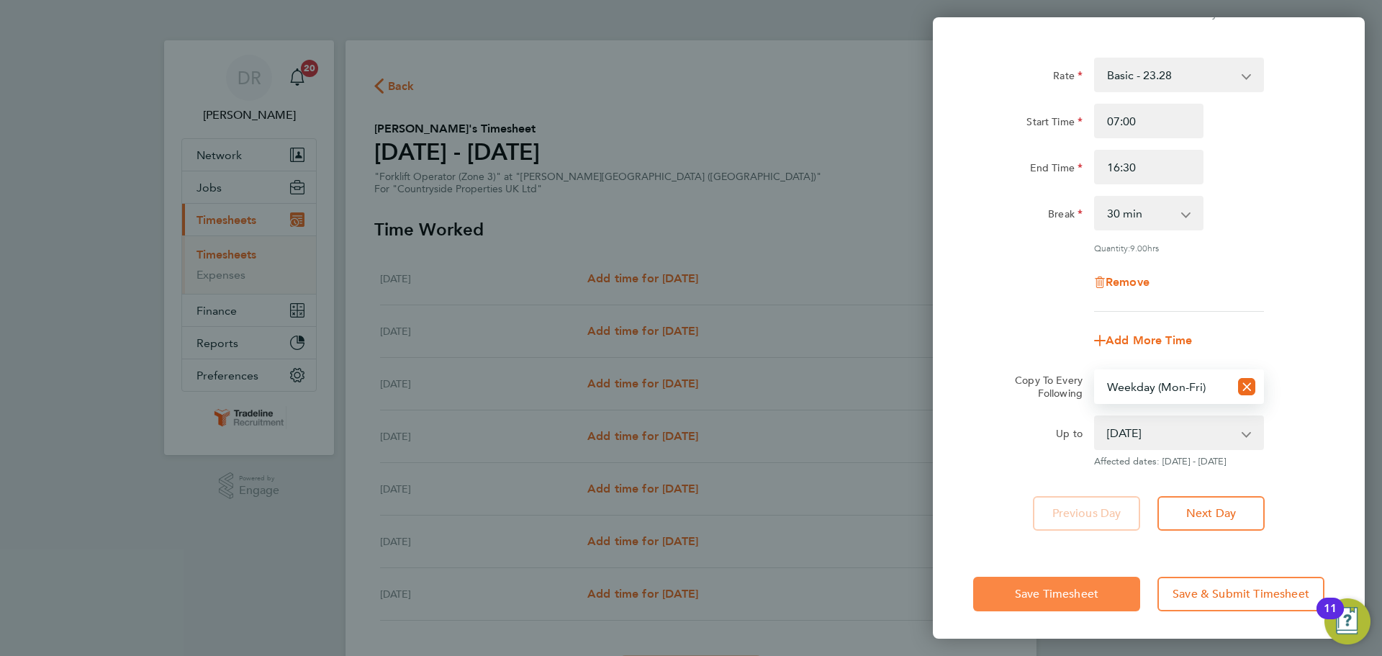
click at [1079, 587] on span "Save Timesheet" at bounding box center [1056, 594] width 83 height 14
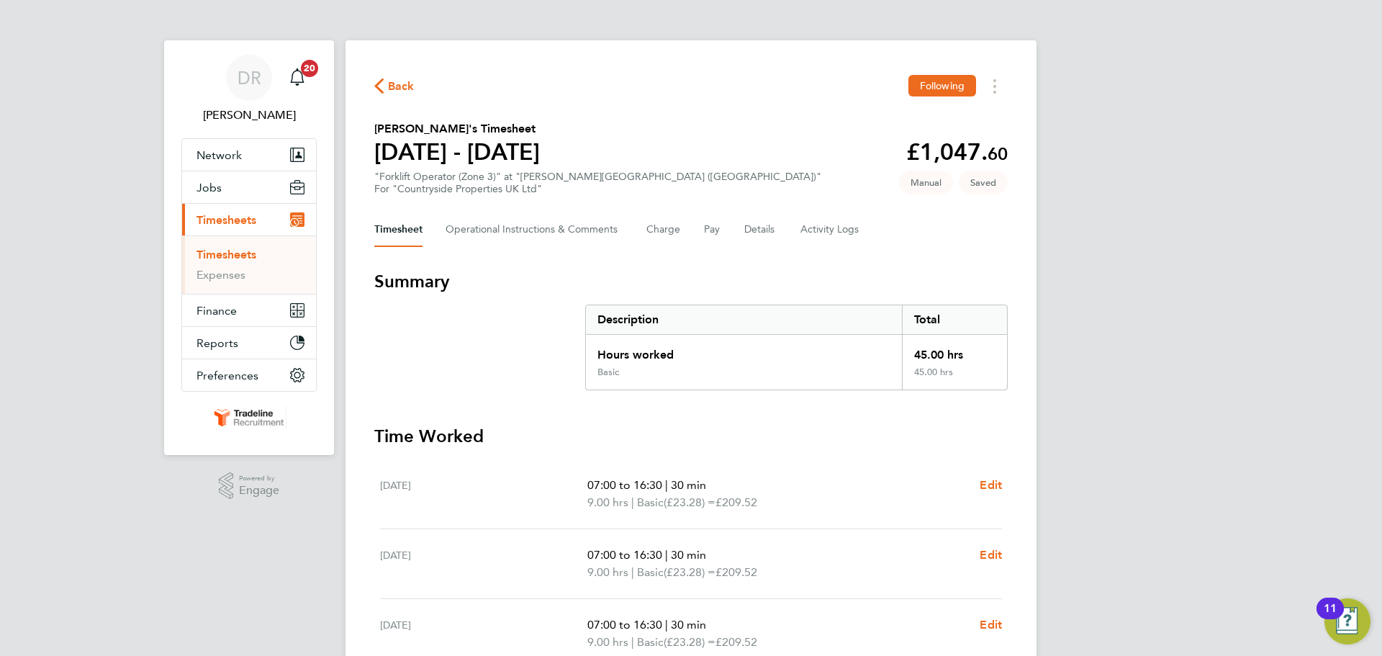
click at [979, 471] on div "Mon 25 Aug 07:00 to 16:30 | 30 min 9.00 hrs | Basic (£23.28) = £209.52 Edit" at bounding box center [691, 494] width 622 height 70
click at [984, 479] on span "Edit" at bounding box center [991, 485] width 22 height 14
select select "30"
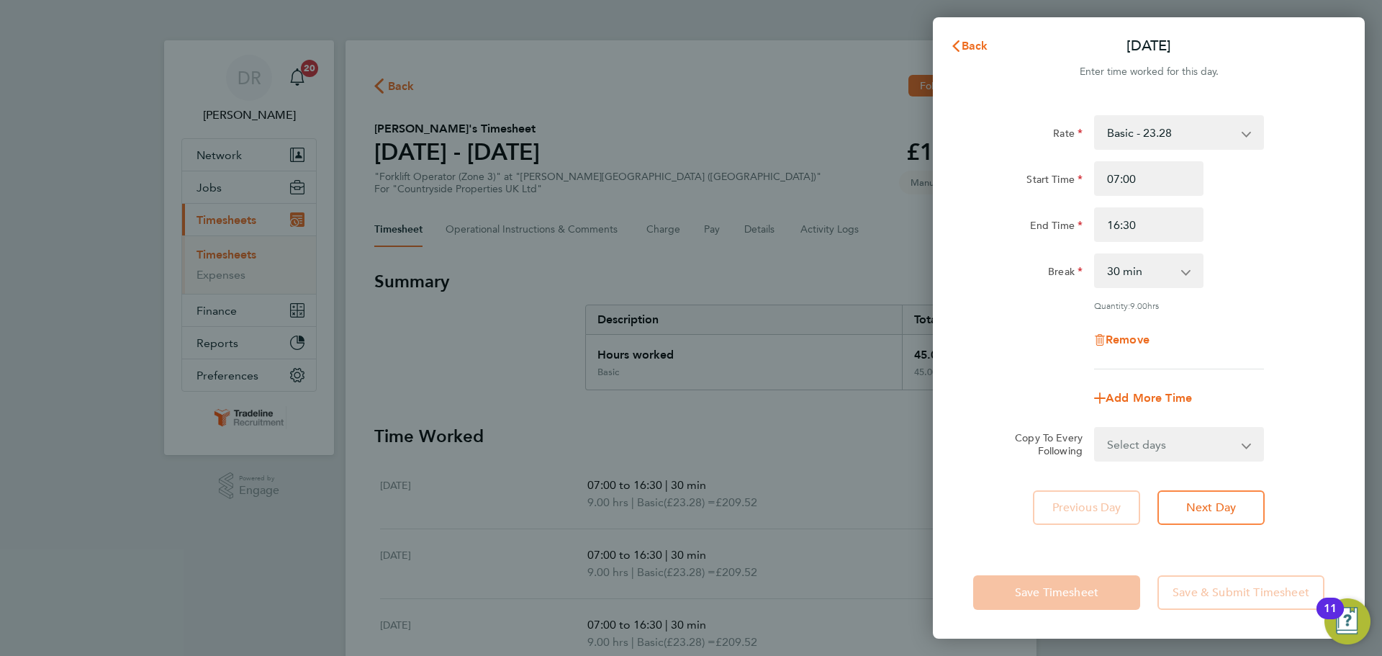
click at [1126, 330] on div "Remove" at bounding box center [1148, 339] width 121 height 35
click at [1126, 341] on span "Remove" at bounding box center [1128, 340] width 44 height 14
select select "null"
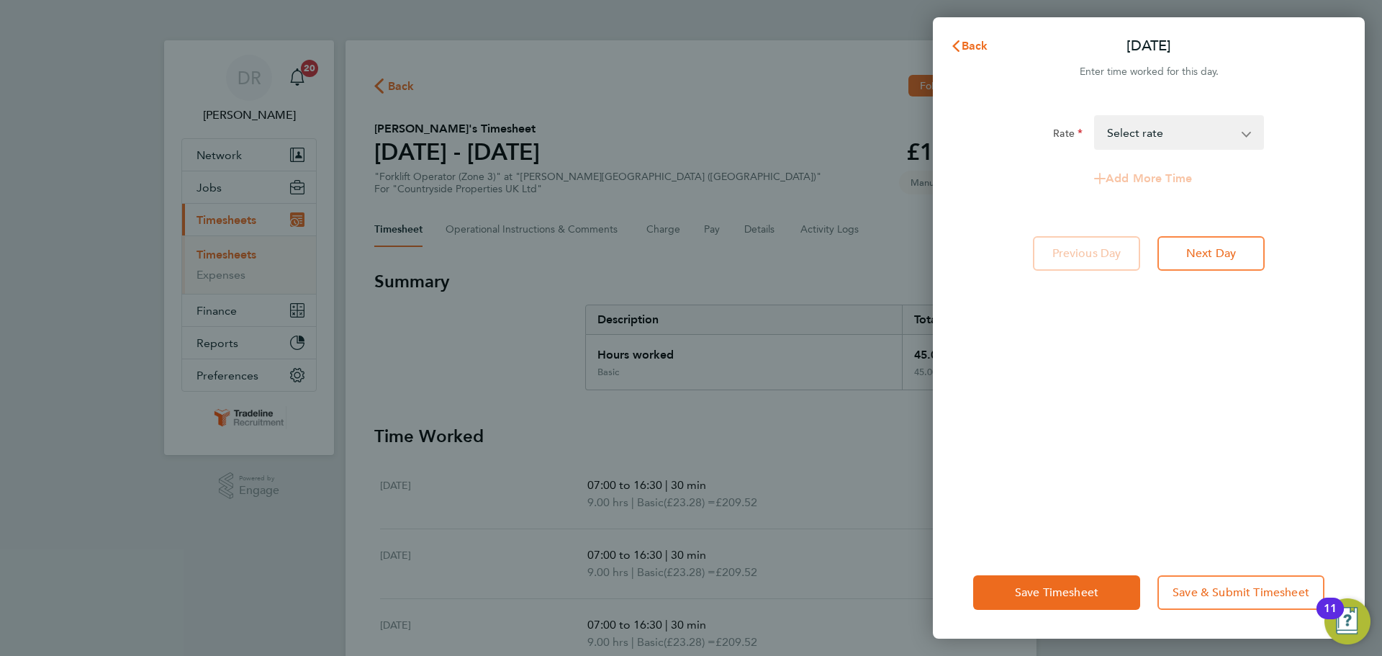
click at [1095, 613] on div "Save Timesheet Save & Submit Timesheet" at bounding box center [1149, 592] width 432 height 92
drag, startPoint x: 1090, startPoint y: 597, endPoint x: 1079, endPoint y: 591, distance: 12.9
click at [1090, 596] on span "Save Timesheet" at bounding box center [1056, 592] width 83 height 14
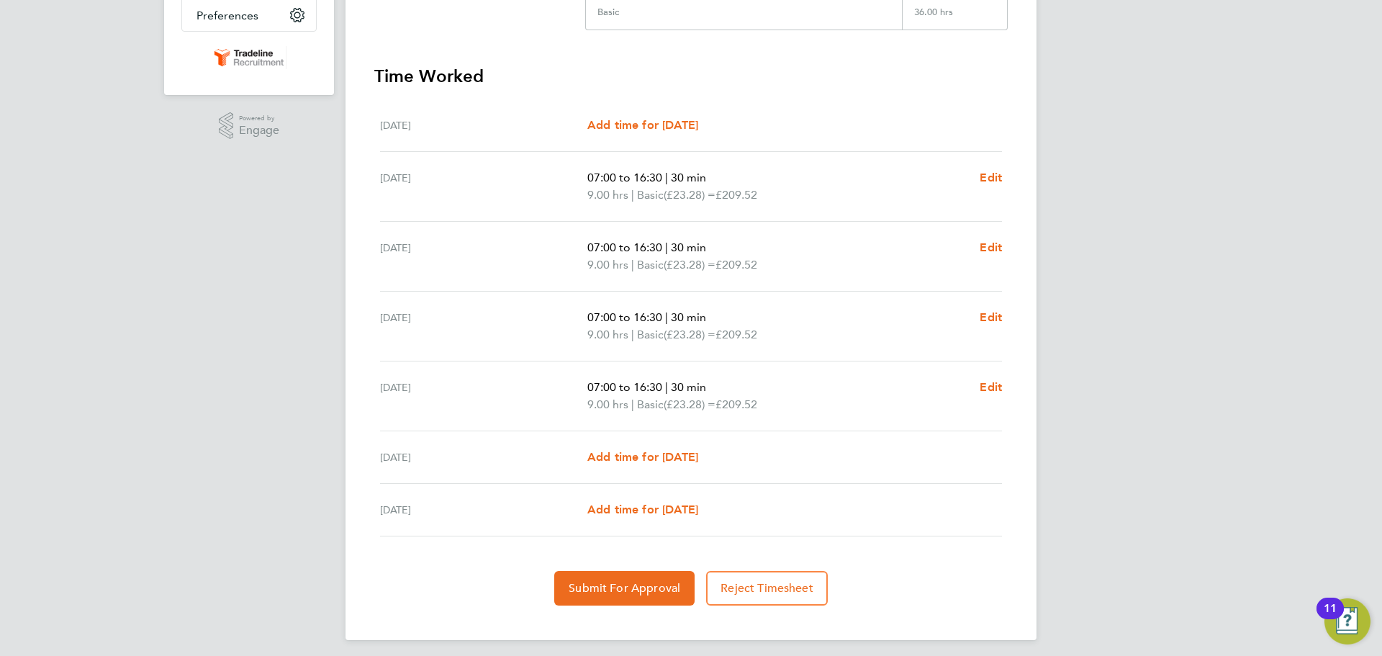
click at [674, 445] on div "Sat 30 Aug Add time for Sat 30 Aug Add time for Sat 30 Aug" at bounding box center [691, 457] width 622 height 53
click at [674, 456] on span "Add time for [DATE]" at bounding box center [642, 457] width 111 height 14
select select "30"
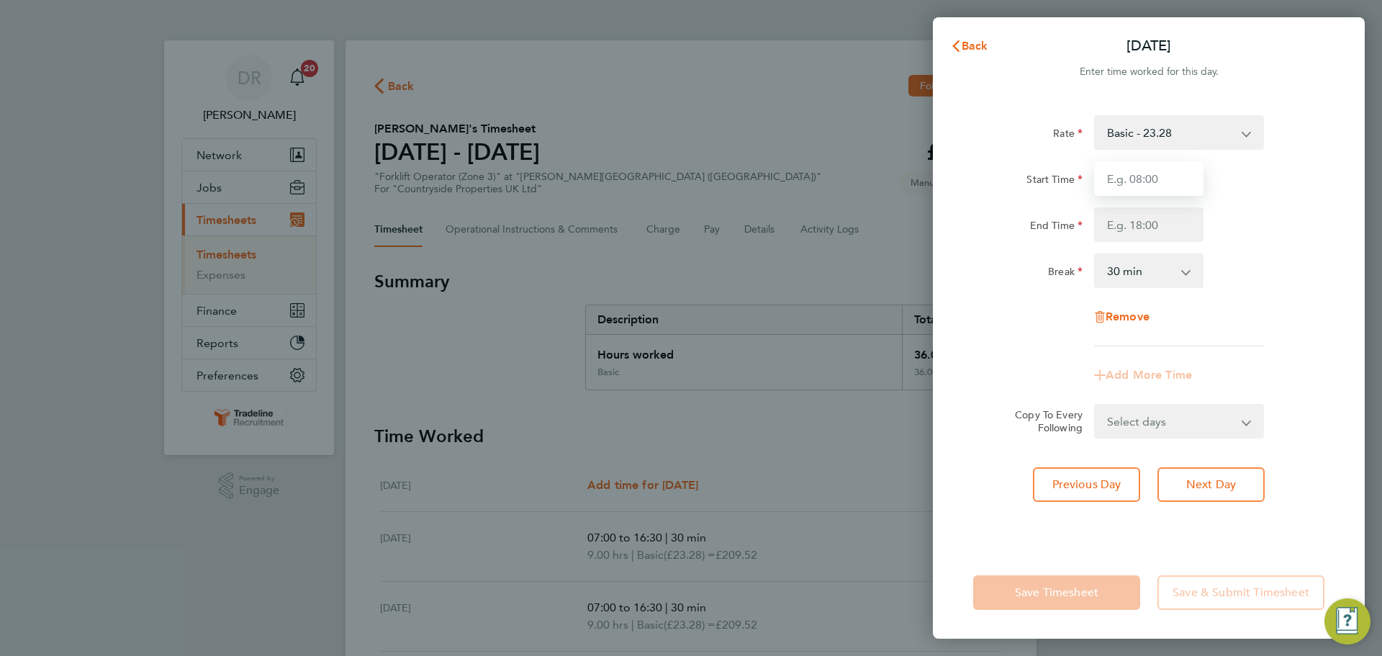
click at [1151, 169] on input "Start Time" at bounding box center [1148, 178] width 109 height 35
type input "07:00"
click at [1158, 223] on input "End Time" at bounding box center [1148, 224] width 109 height 35
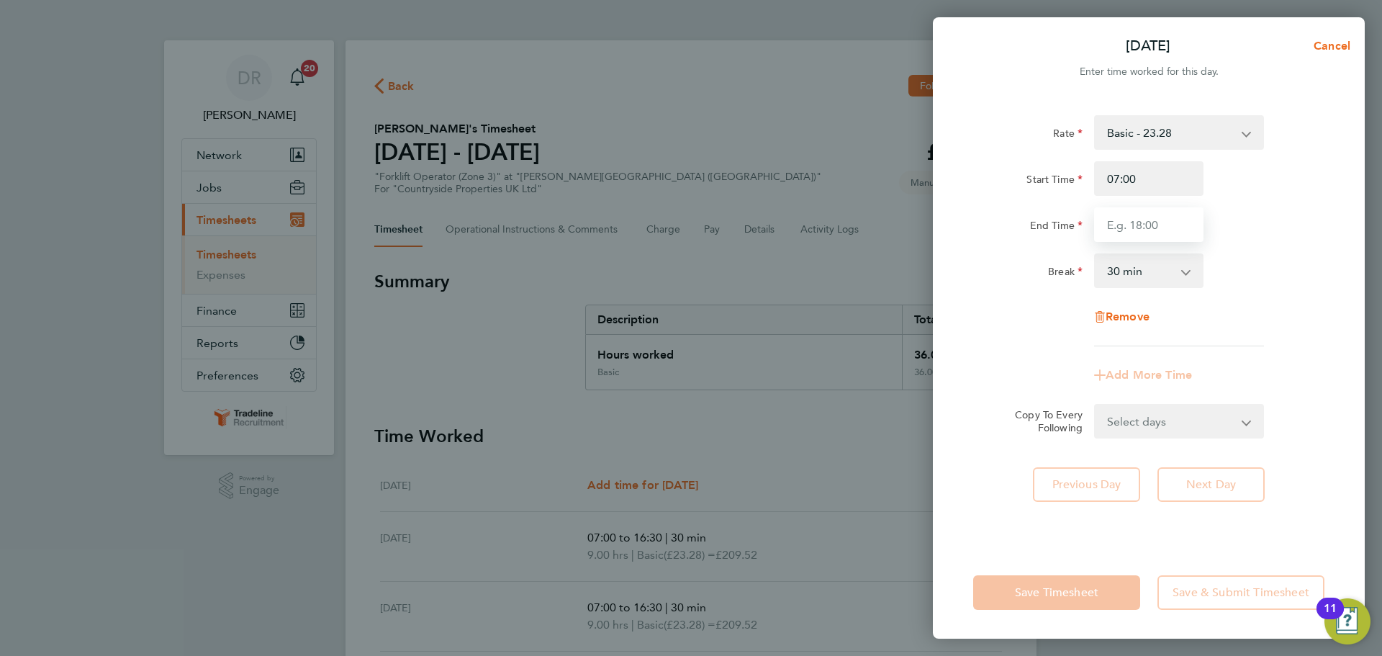
type input "16:30"
click at [1294, 279] on div "Break 0 min 15 min 30 min 45 min 60 min 75 min 90 min" at bounding box center [1148, 270] width 363 height 35
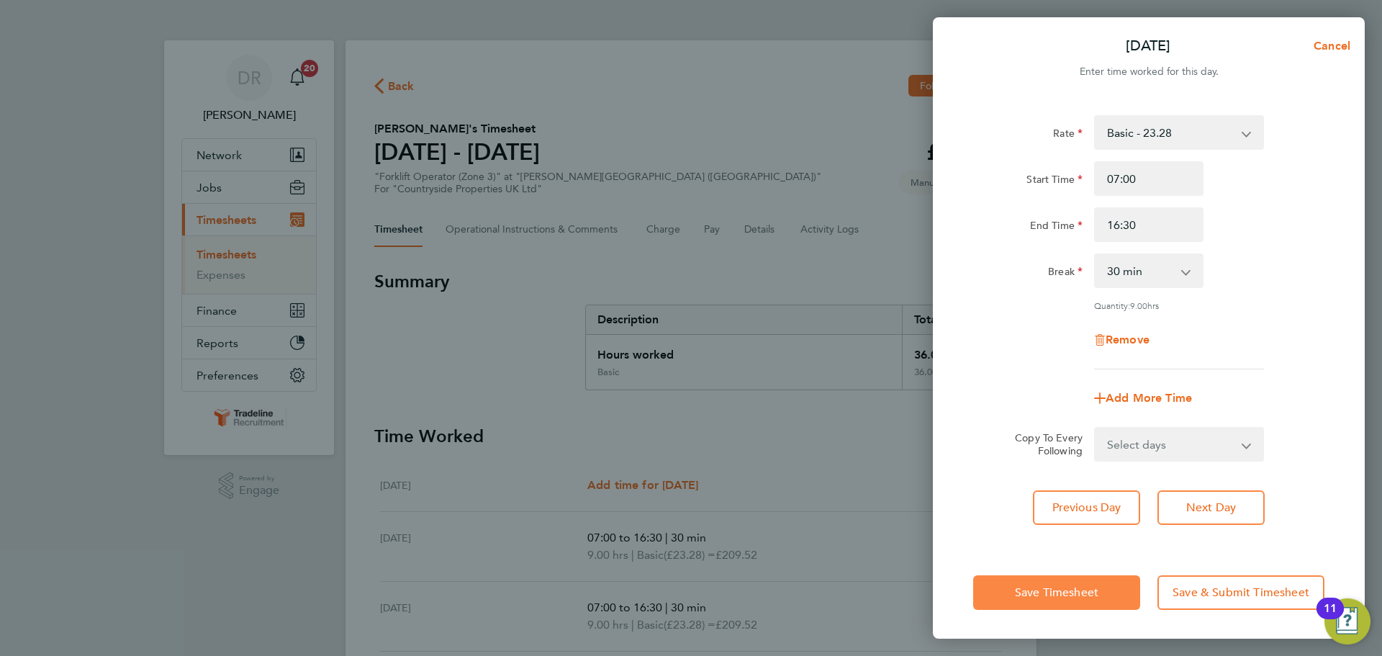
click at [1026, 584] on button "Save Timesheet" at bounding box center [1056, 592] width 167 height 35
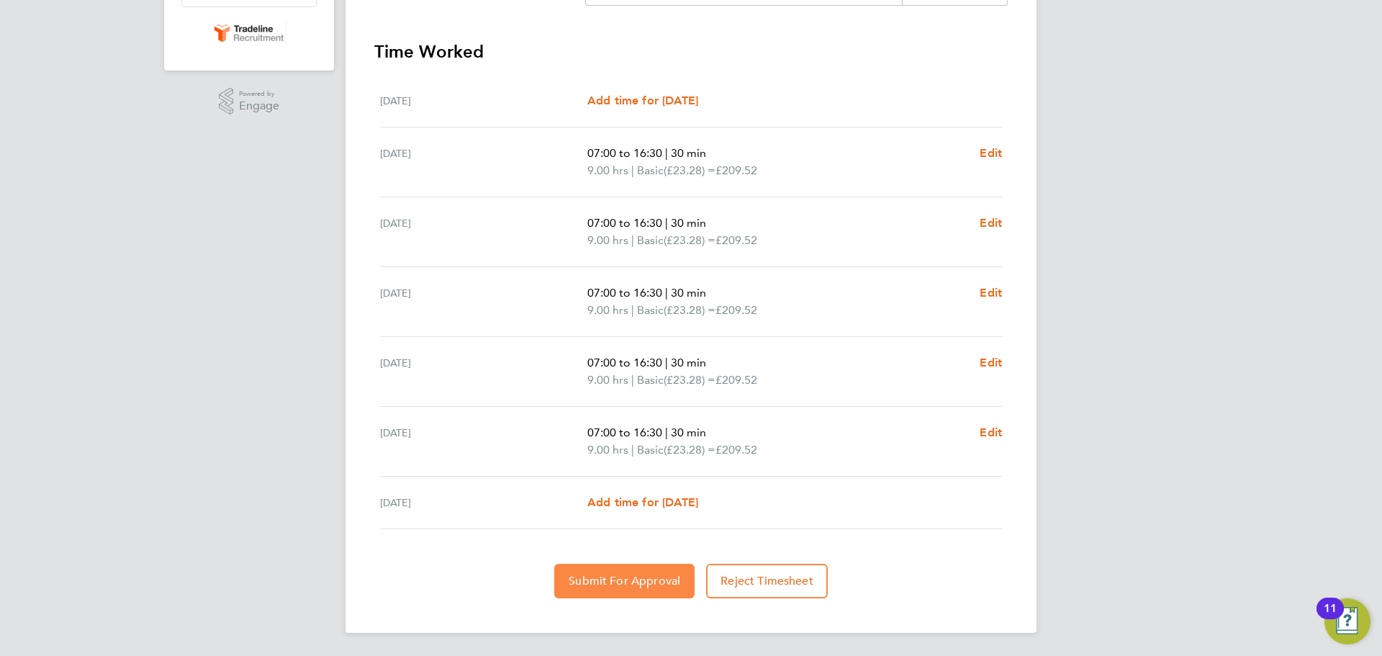
click at [647, 589] on button "Submit For Approval" at bounding box center [624, 581] width 140 height 35
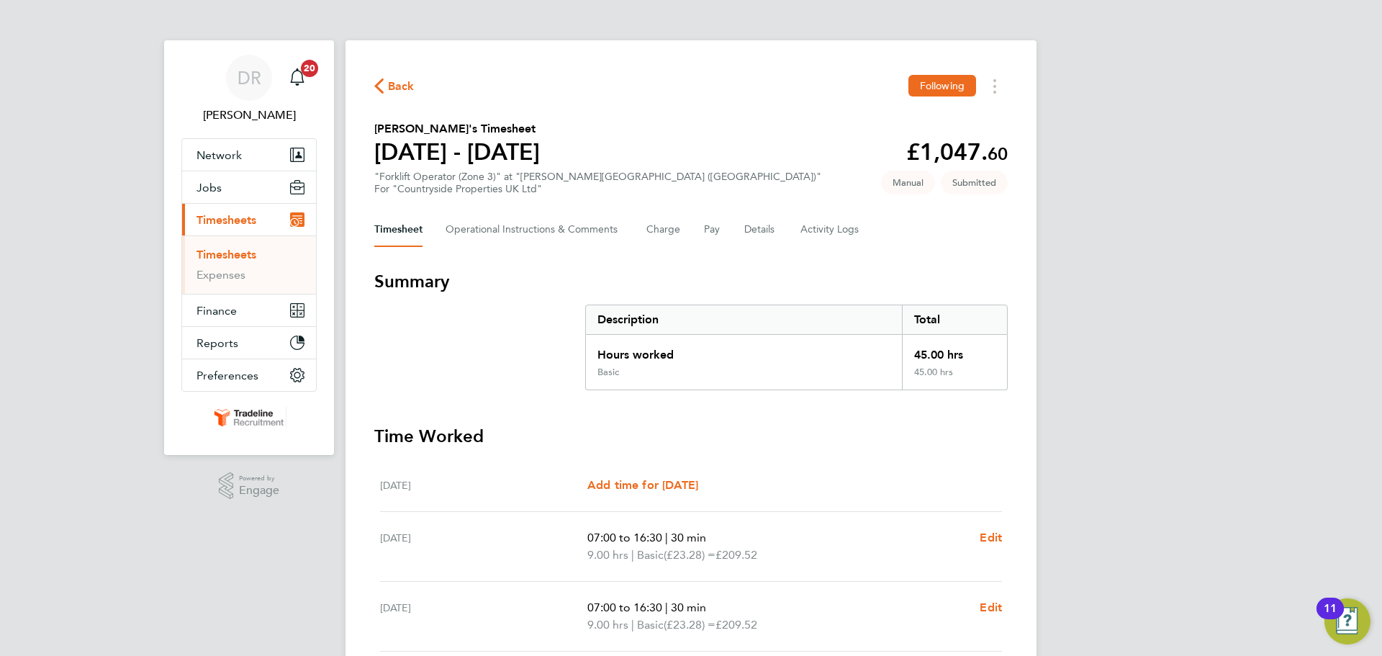
click at [228, 253] on link "Timesheets" at bounding box center [226, 255] width 60 height 14
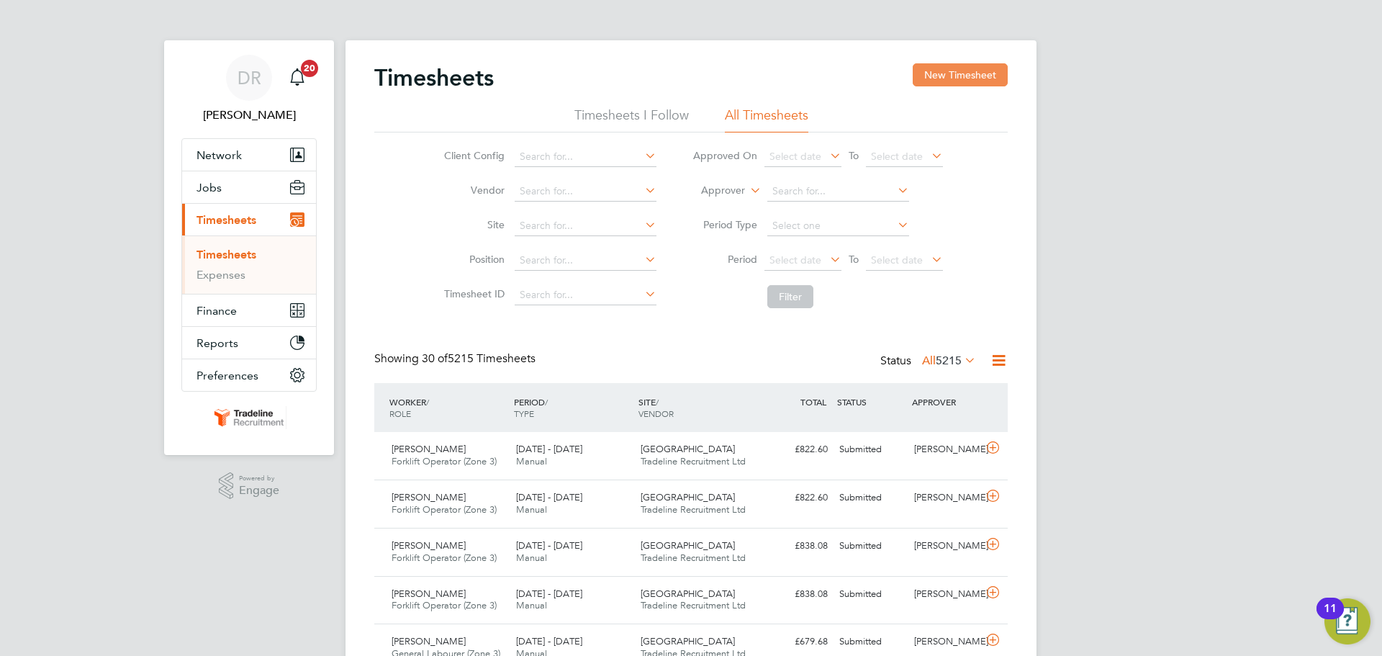
click at [975, 76] on button "New Timesheet" at bounding box center [960, 74] width 95 height 23
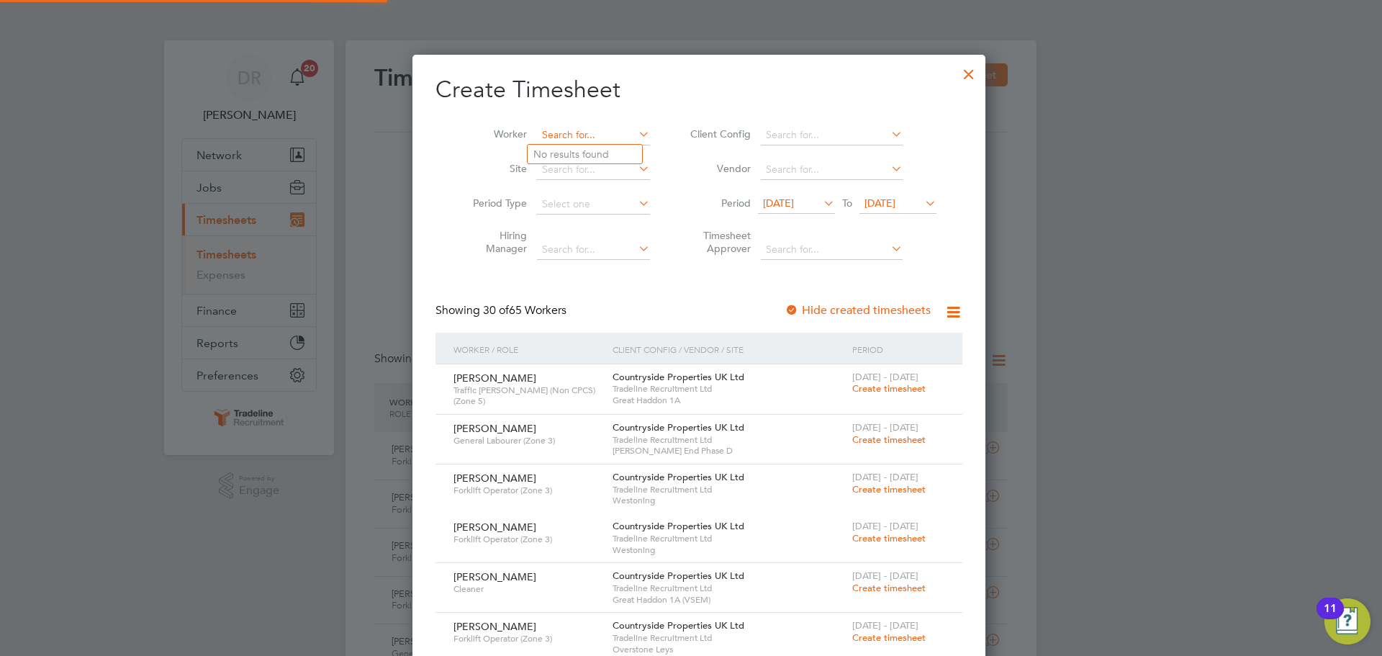
click at [579, 136] on input at bounding box center [593, 135] width 113 height 20
click at [616, 155] on b "Eas" at bounding box center [624, 154] width 17 height 12
type input "[PERSON_NAME] East"
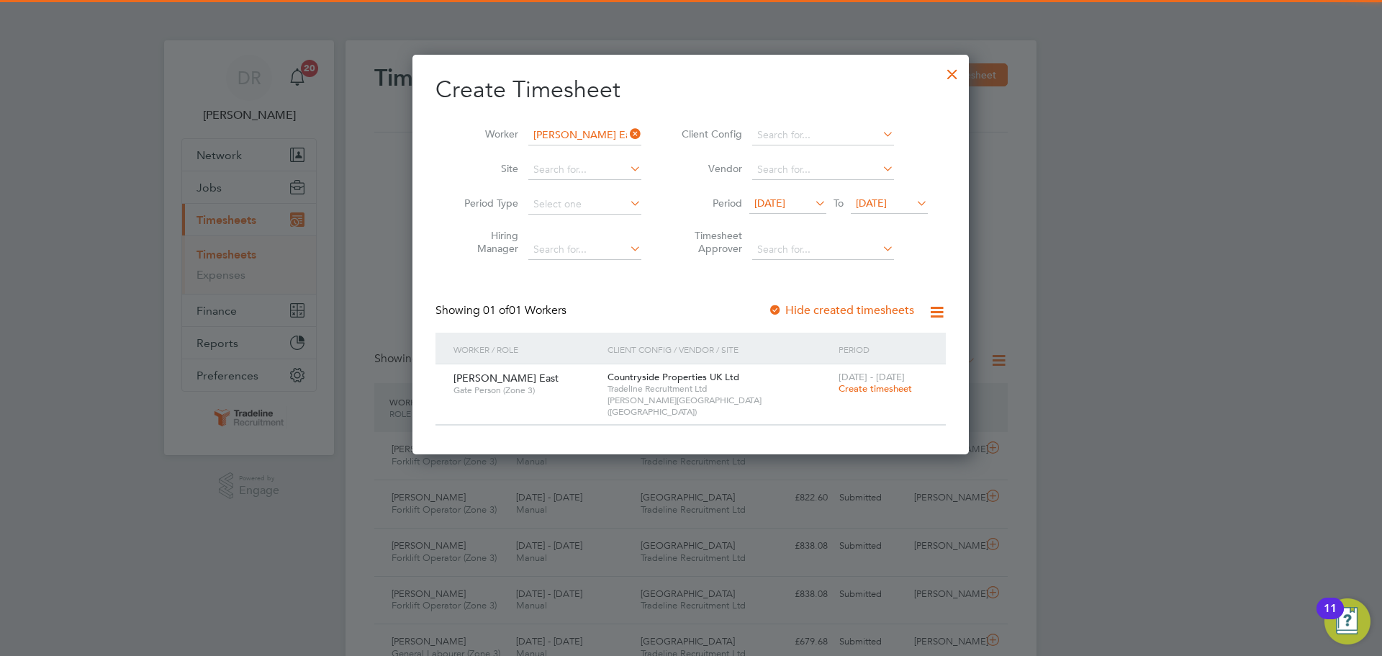
click at [882, 398] on div "25 - 31 Aug 2025 Create timesheet" at bounding box center [883, 383] width 96 height 39
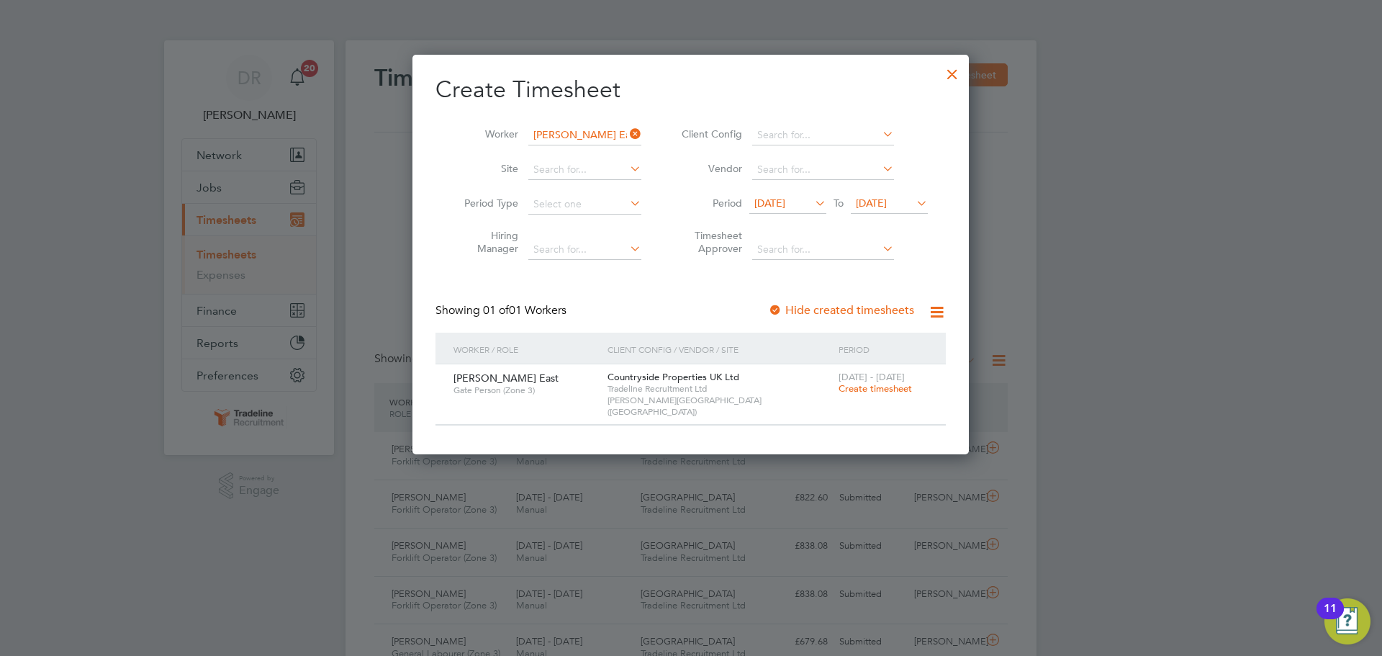
click at [880, 388] on span "Create timesheet" at bounding box center [875, 388] width 73 height 12
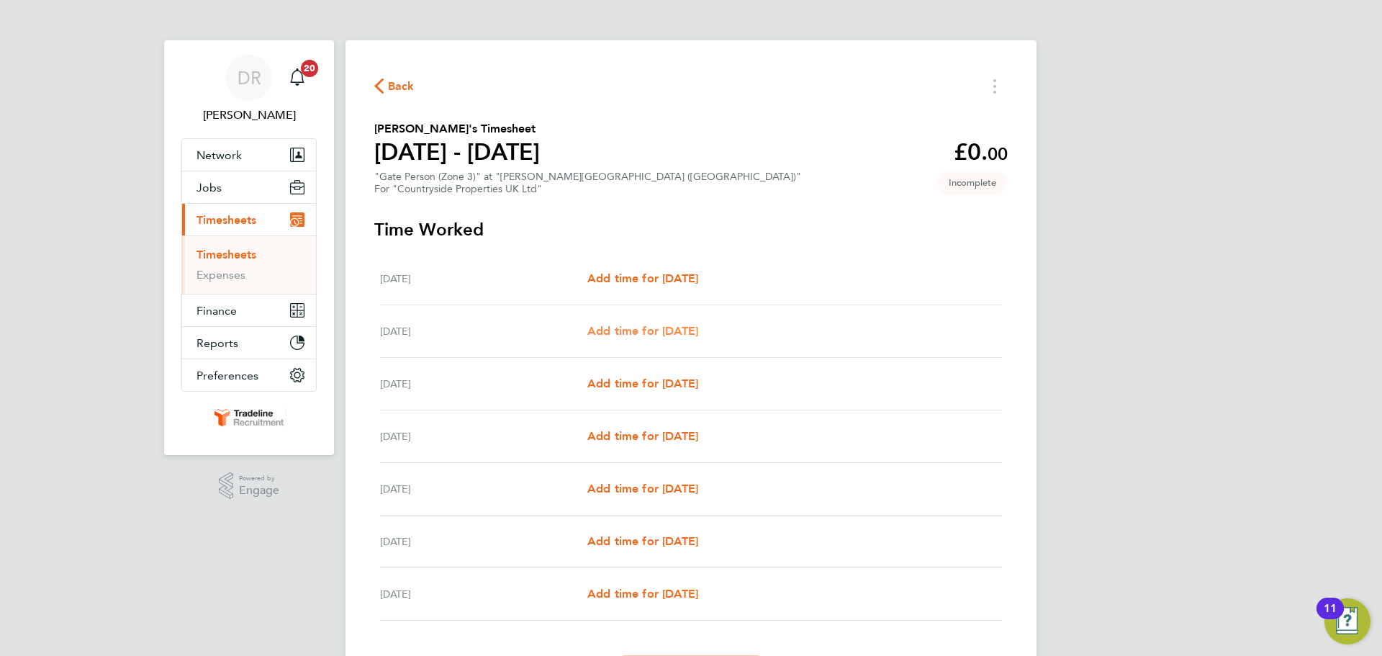
click at [682, 328] on span "Add time for [DATE]" at bounding box center [642, 331] width 111 height 14
select select "30"
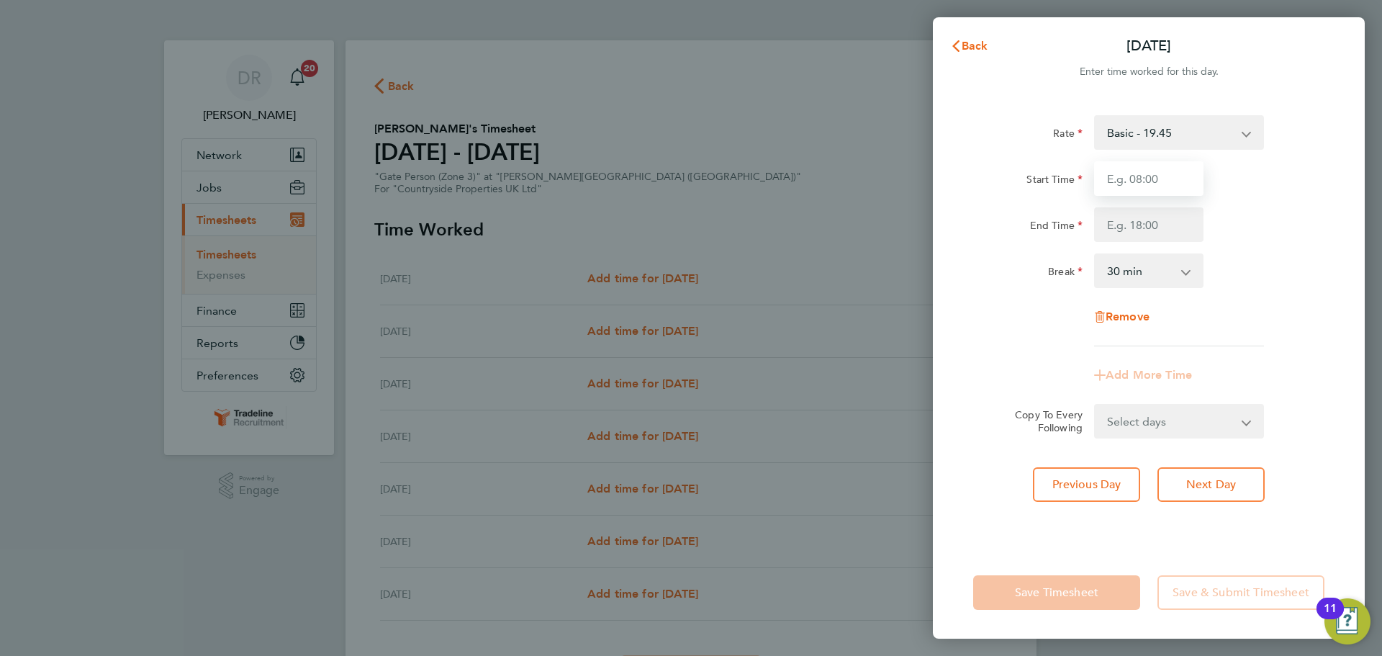
click at [1138, 173] on input "Start Time" at bounding box center [1148, 178] width 109 height 35
type input "07:00"
click at [1134, 227] on input "End Time" at bounding box center [1148, 224] width 109 height 35
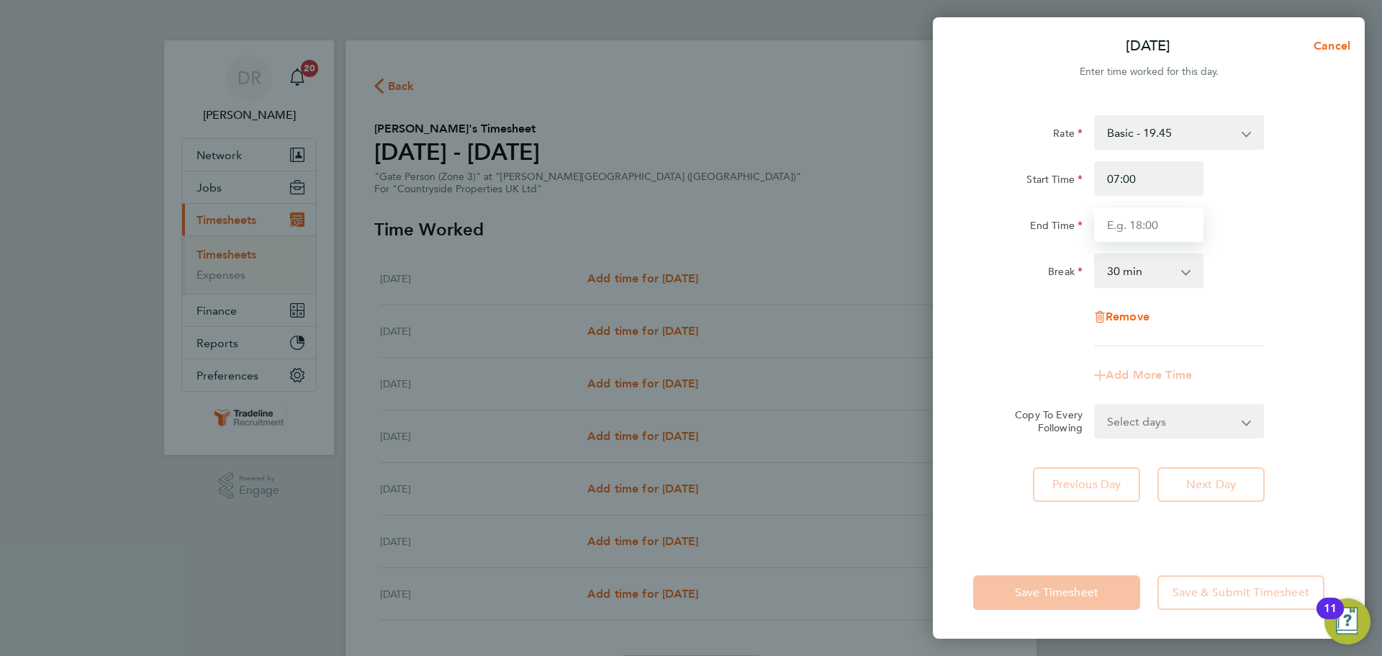
type input "16:30"
click at [1239, 307] on div "Rate Basic - 19.45 Start Time 07:00 End Time 16:30 Break 0 min 15 min 30 min 45…" at bounding box center [1148, 230] width 351 height 231
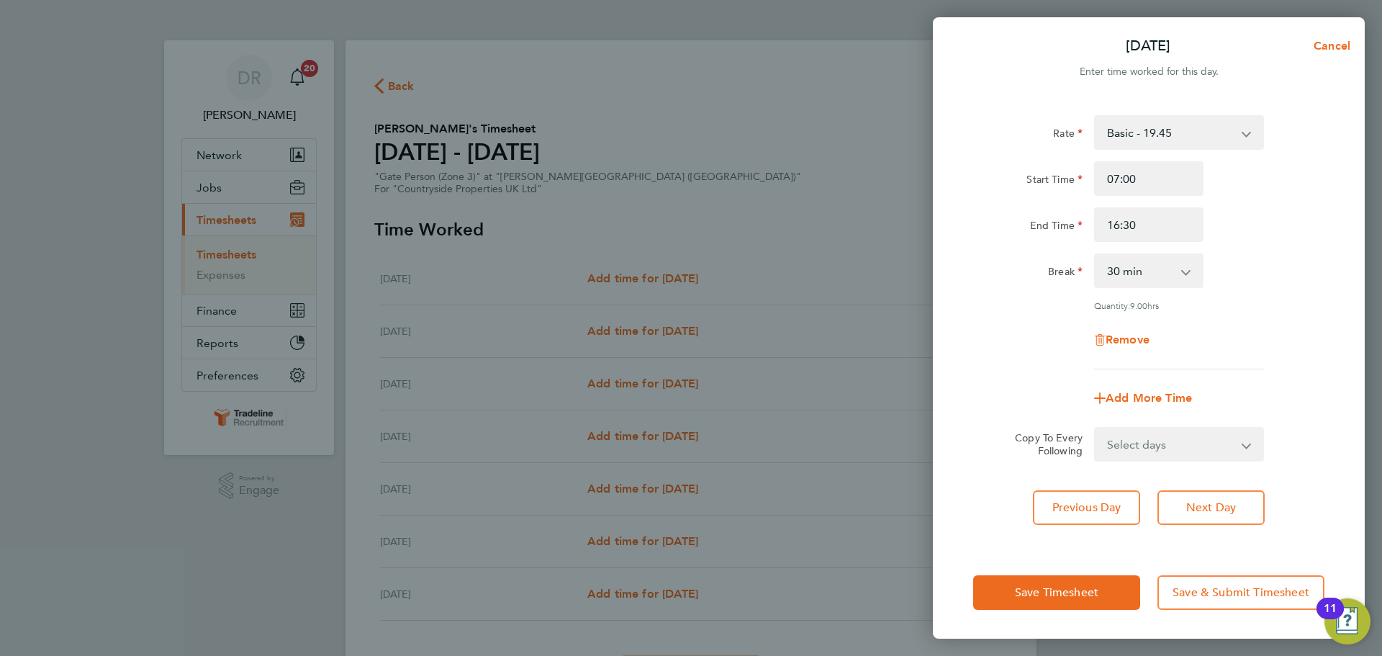
click at [1235, 438] on select "Select days Day Weekday (Mon-Fri) Weekend (Sat-Sun) [DATE] [DATE] [DATE] [DATE]…" at bounding box center [1170, 444] width 151 height 32
select select "WEEKDAY"
click at [1095, 428] on select "Select days Day Weekday (Mon-Fri) Weekend (Sat-Sun) [DATE] [DATE] [DATE] [DATE]…" at bounding box center [1170, 444] width 151 height 32
select select "[DATE]"
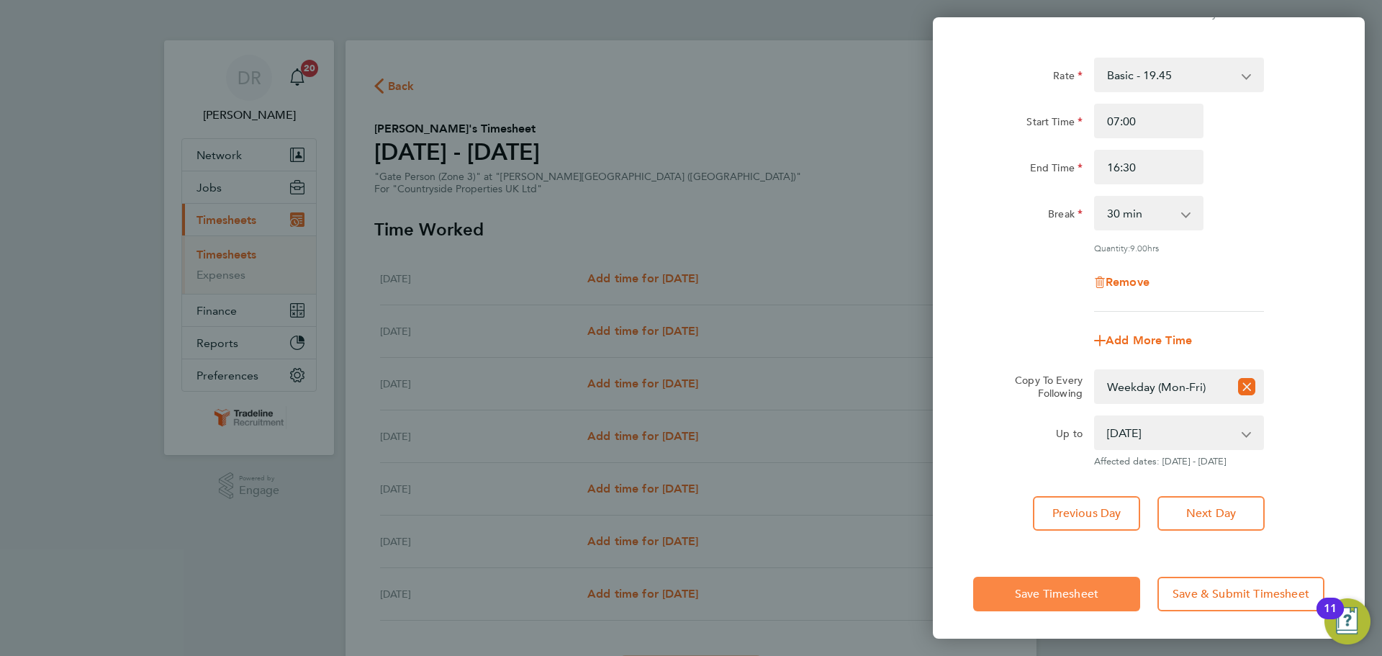
click at [1101, 592] on button "Save Timesheet" at bounding box center [1056, 594] width 167 height 35
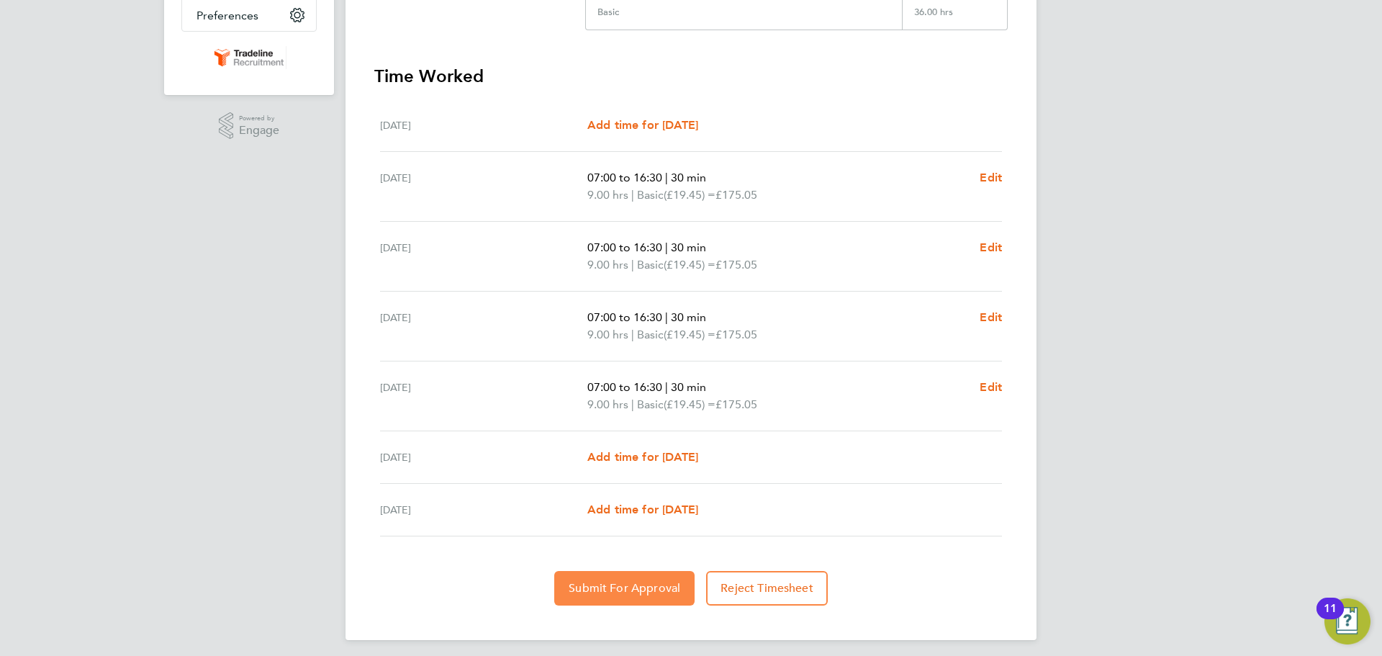
click at [647, 571] on button "Submit For Approval" at bounding box center [624, 588] width 140 height 35
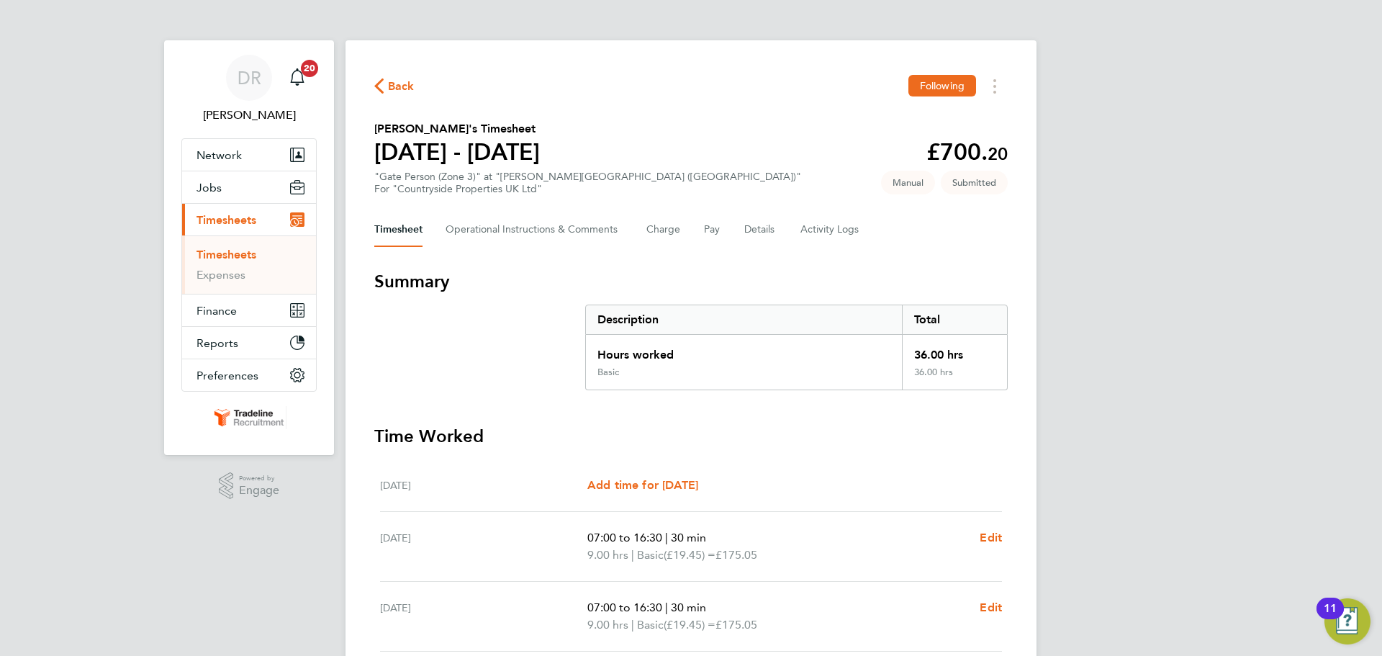
click at [225, 256] on link "Timesheets" at bounding box center [226, 255] width 60 height 14
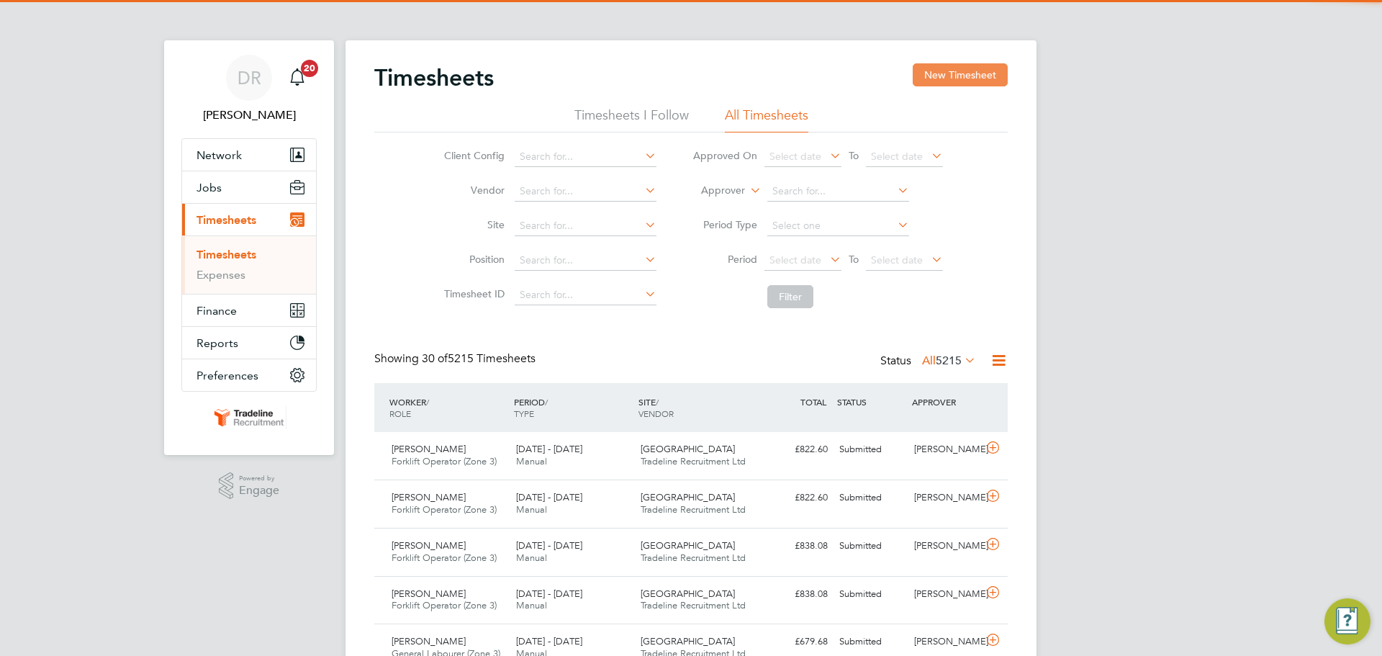
click at [987, 69] on button "New Timesheet" at bounding box center [960, 74] width 95 height 23
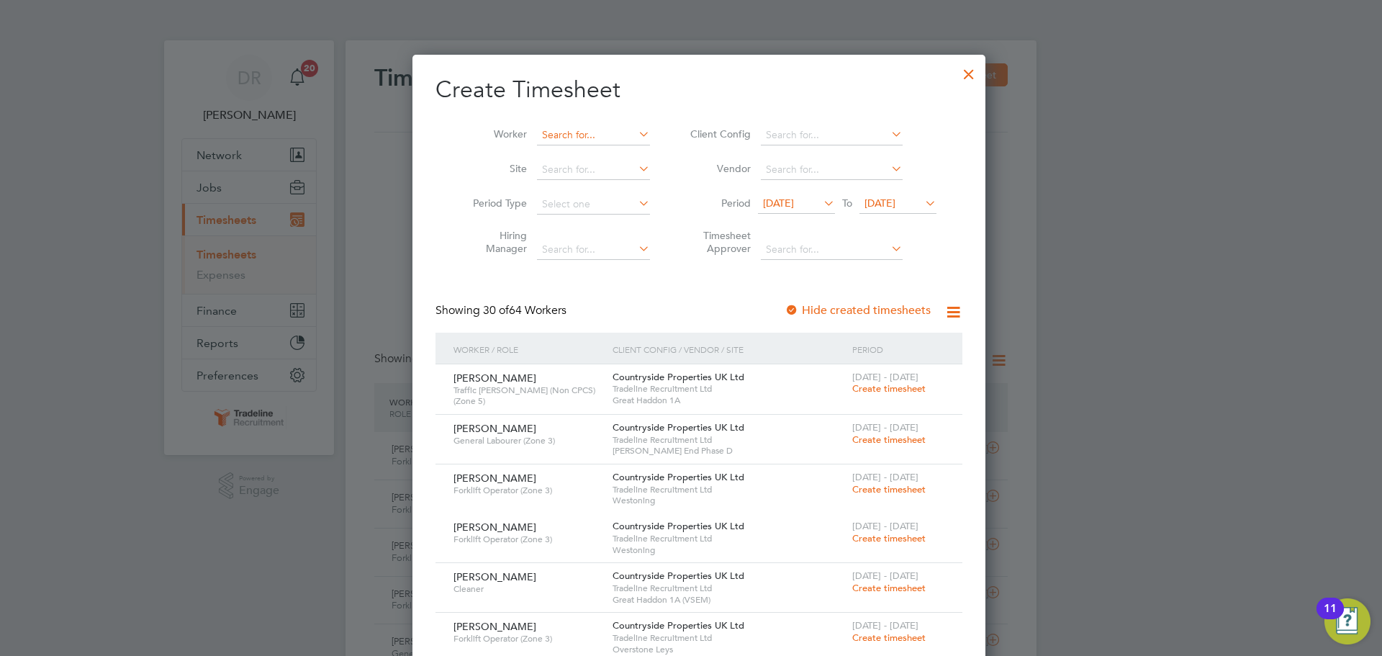
click at [567, 140] on input at bounding box center [593, 135] width 113 height 20
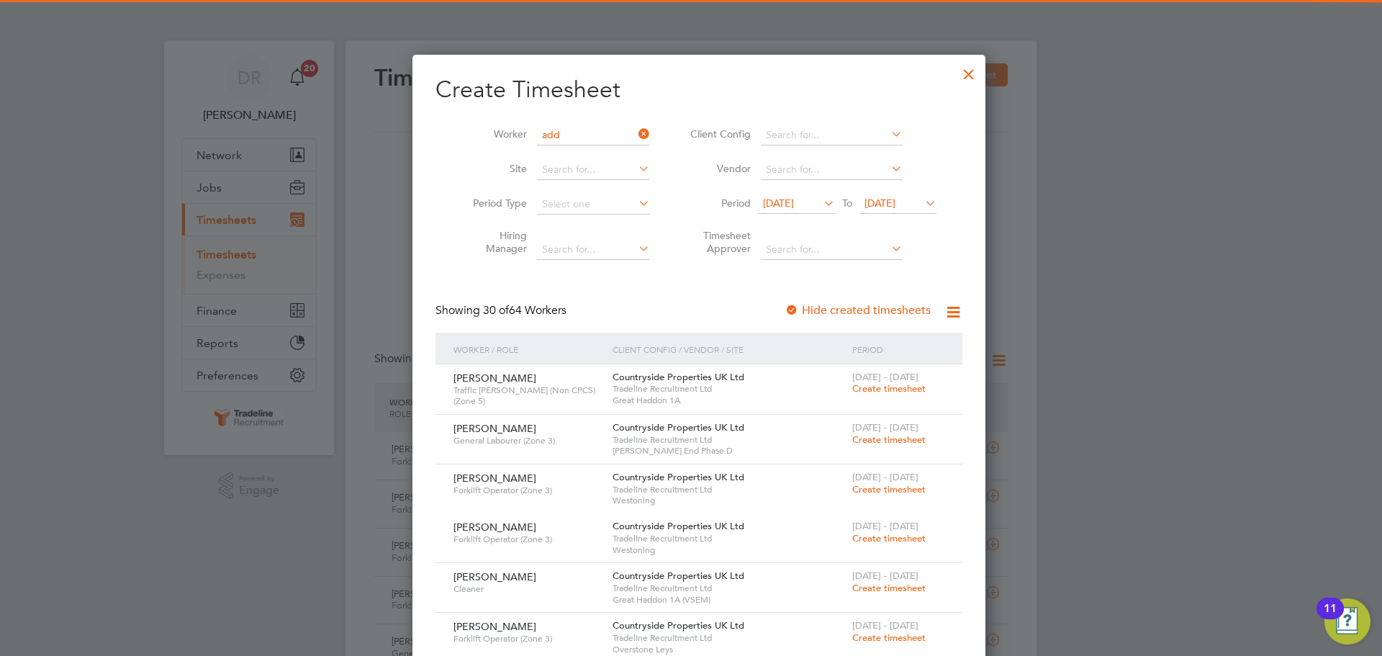
click at [616, 151] on b "Add" at bounding box center [626, 154] width 20 height 12
type input "[PERSON_NAME]"
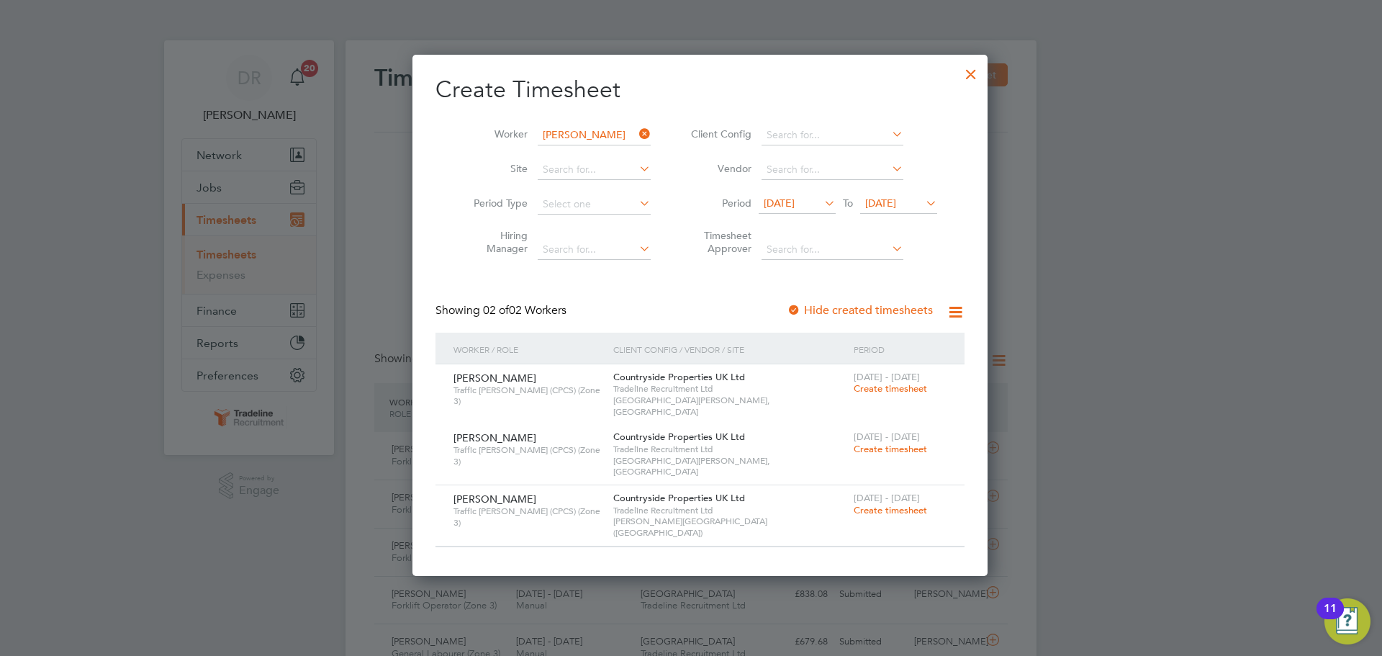
click at [877, 504] on span "Create timesheet" at bounding box center [890, 510] width 73 height 12
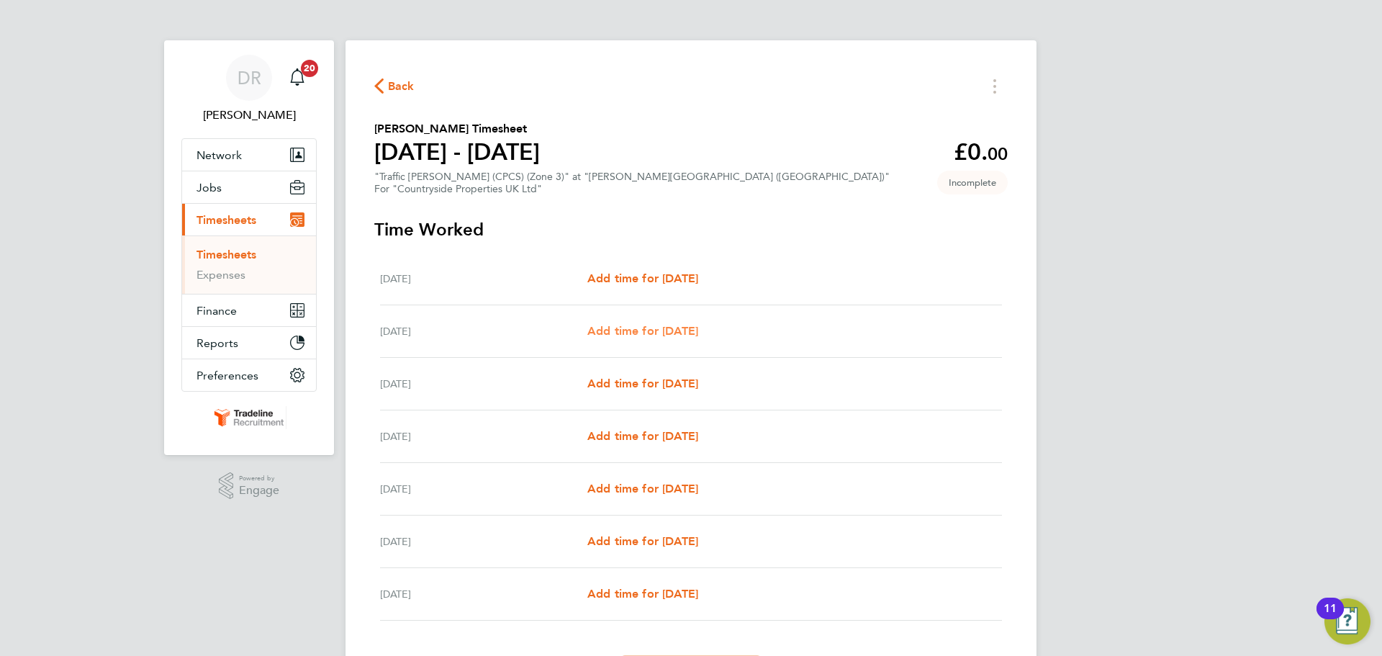
click at [651, 325] on span "Add time for [DATE]" at bounding box center [642, 331] width 111 height 14
select select "30"
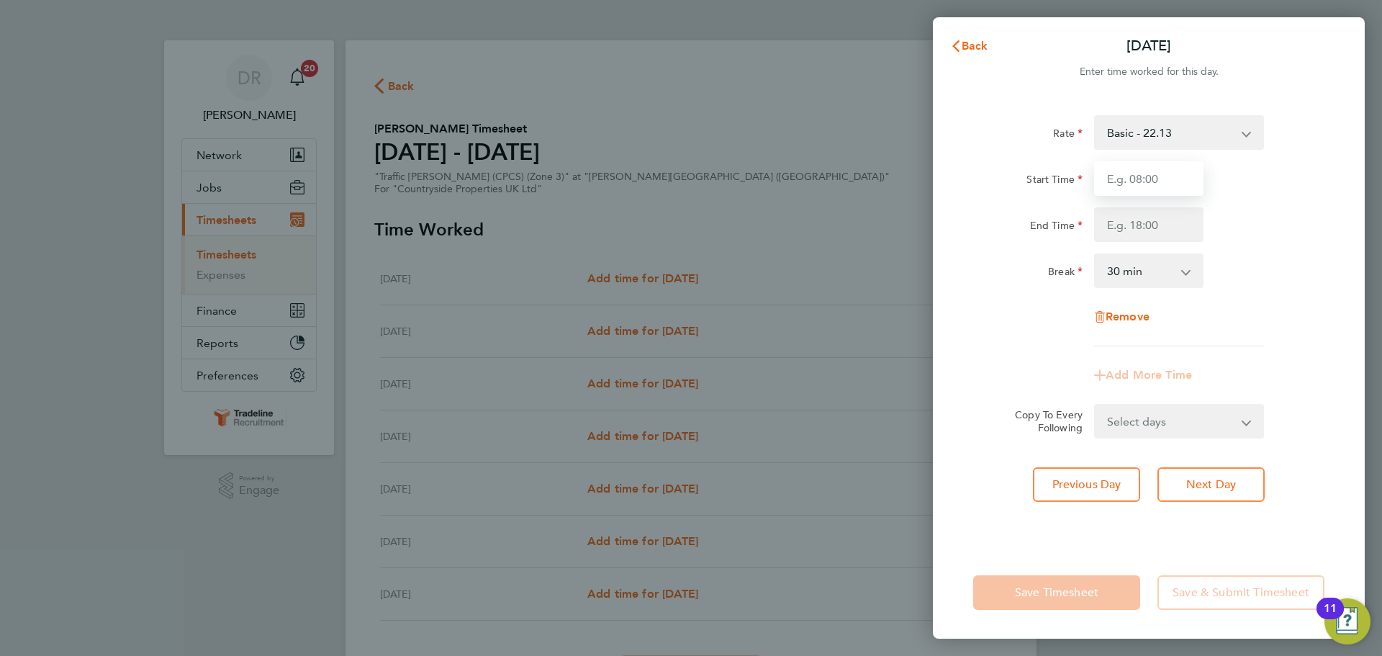
click at [1158, 171] on input "Start Time" at bounding box center [1148, 178] width 109 height 35
type input "07:00"
click at [1148, 226] on input "End Time" at bounding box center [1148, 224] width 109 height 35
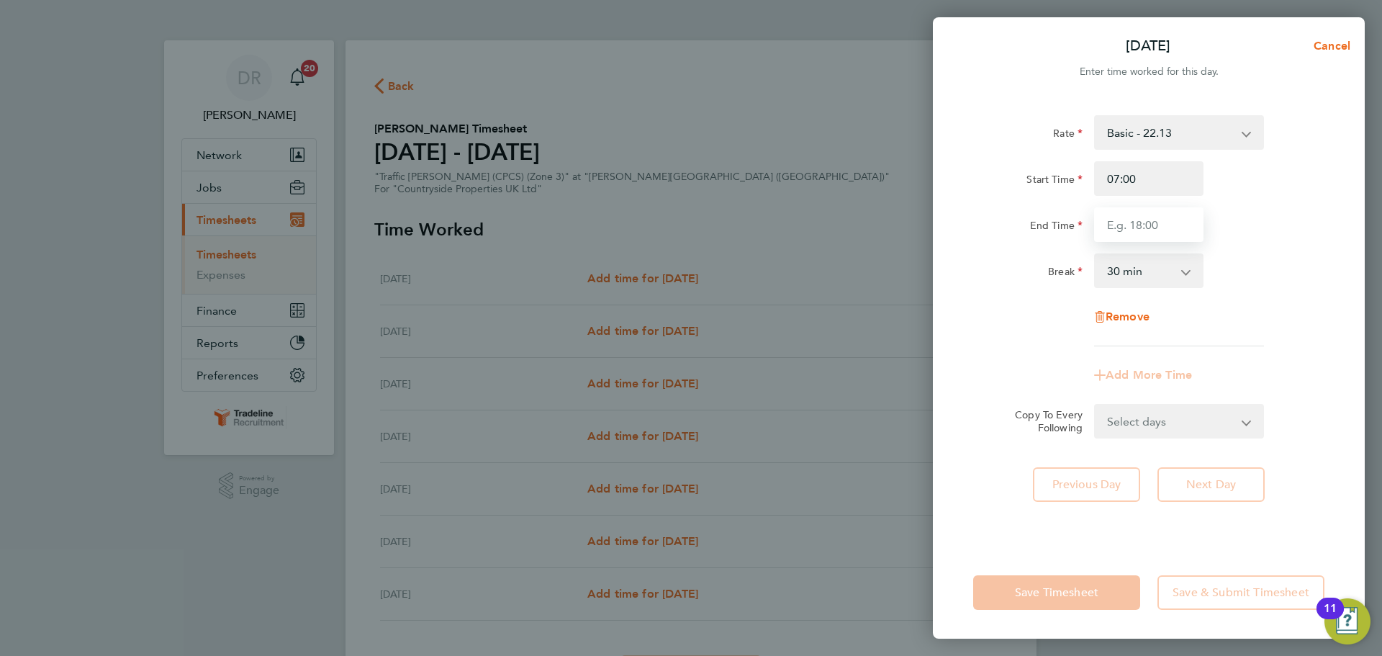
type input "16:30"
click at [1291, 358] on app-timesheet-line-form-group "Rate Basic - 22.13 Start Time 07:00 End Time 16:30 Break 0 min 15 min 30 min 45…" at bounding box center [1148, 253] width 351 height 277
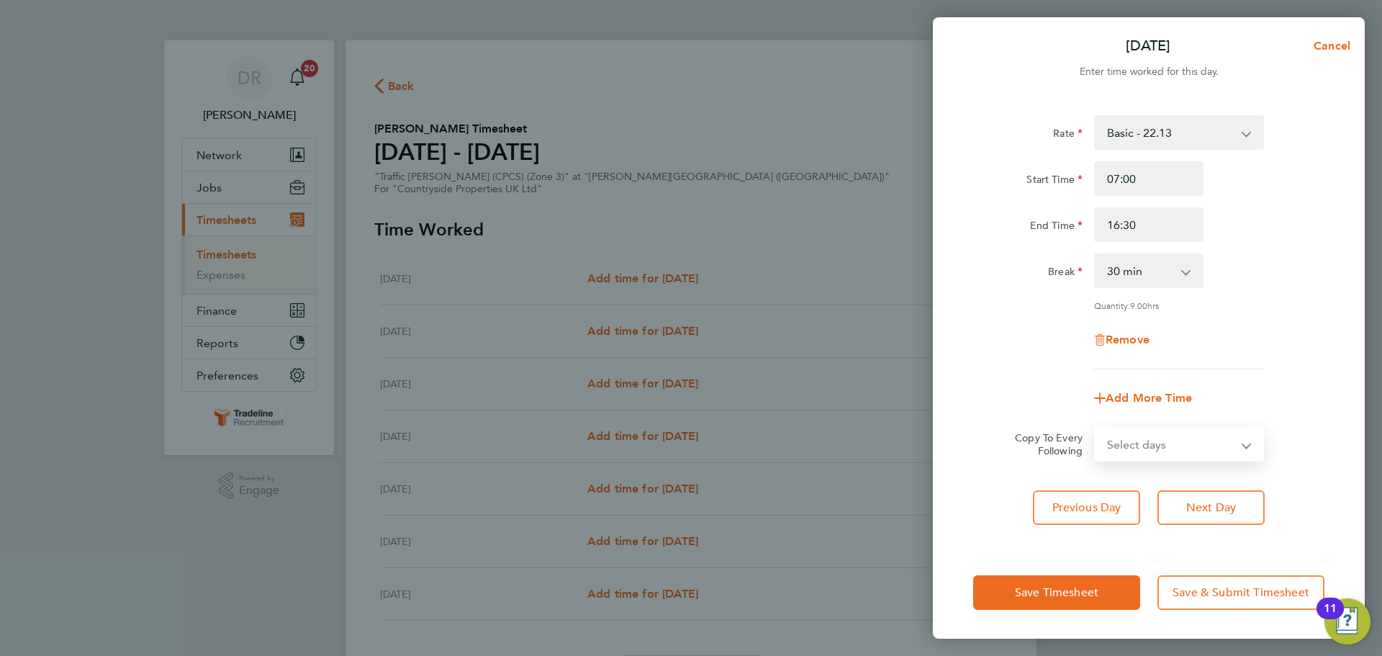
click at [1207, 446] on select "Select days Day Weekday (Mon-Fri) Weekend (Sat-Sun) [DATE] [DATE] [DATE] [DATE]…" at bounding box center [1170, 444] width 151 height 32
select select "WEEKDAY"
click at [1095, 428] on select "Select days Day Weekday (Mon-Fri) Weekend (Sat-Sun) [DATE] [DATE] [DATE] [DATE]…" at bounding box center [1170, 444] width 151 height 32
select select "[DATE]"
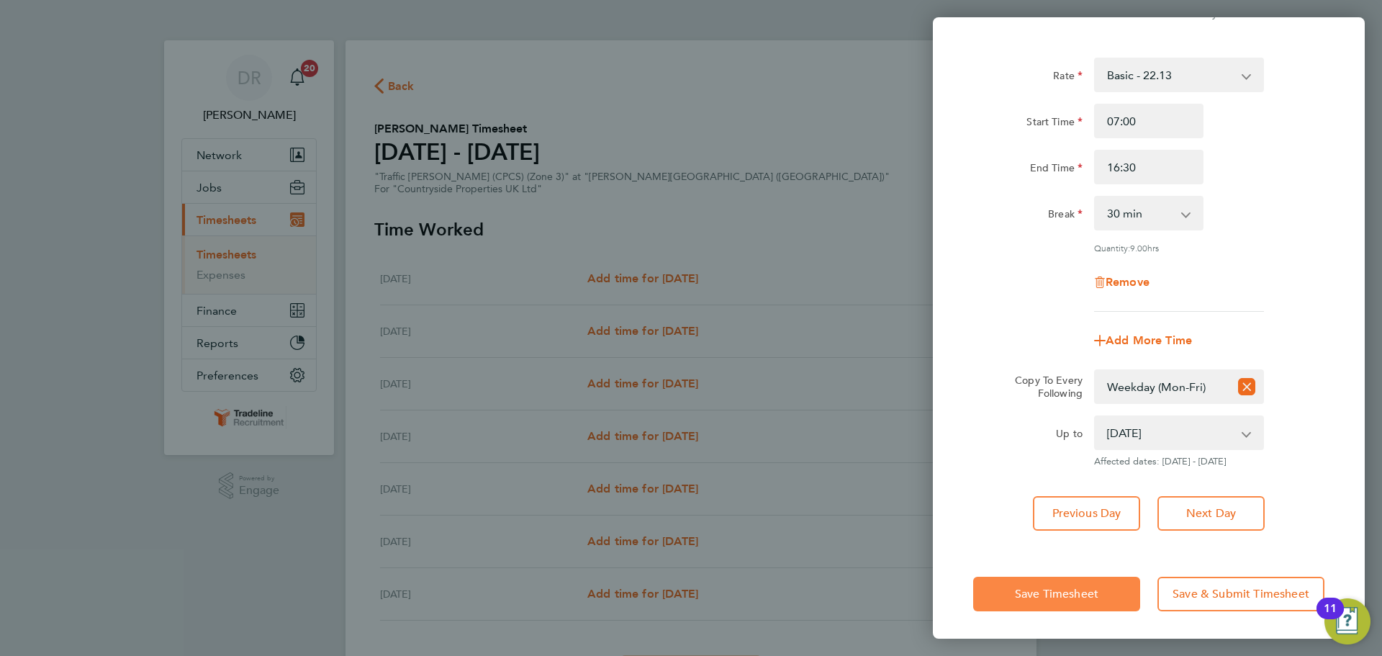
click at [1031, 593] on span "Save Timesheet" at bounding box center [1056, 594] width 83 height 14
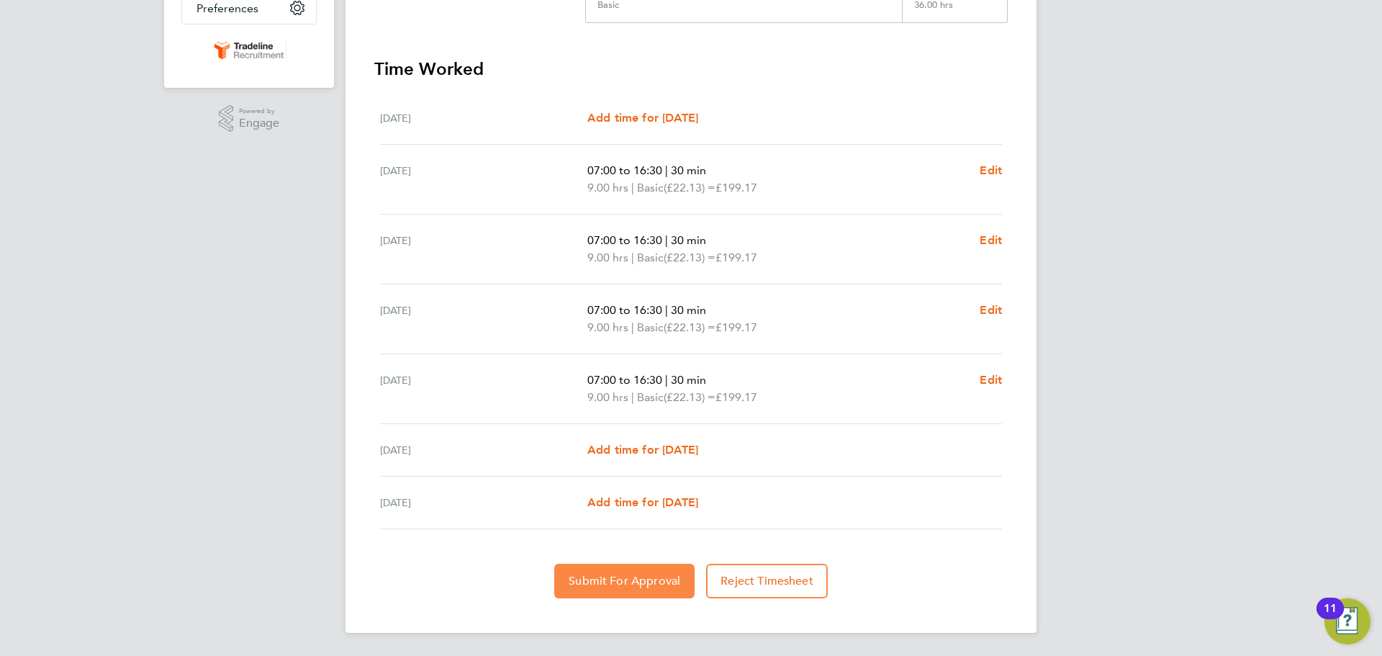
click at [676, 572] on button "Submit For Approval" at bounding box center [624, 581] width 140 height 35
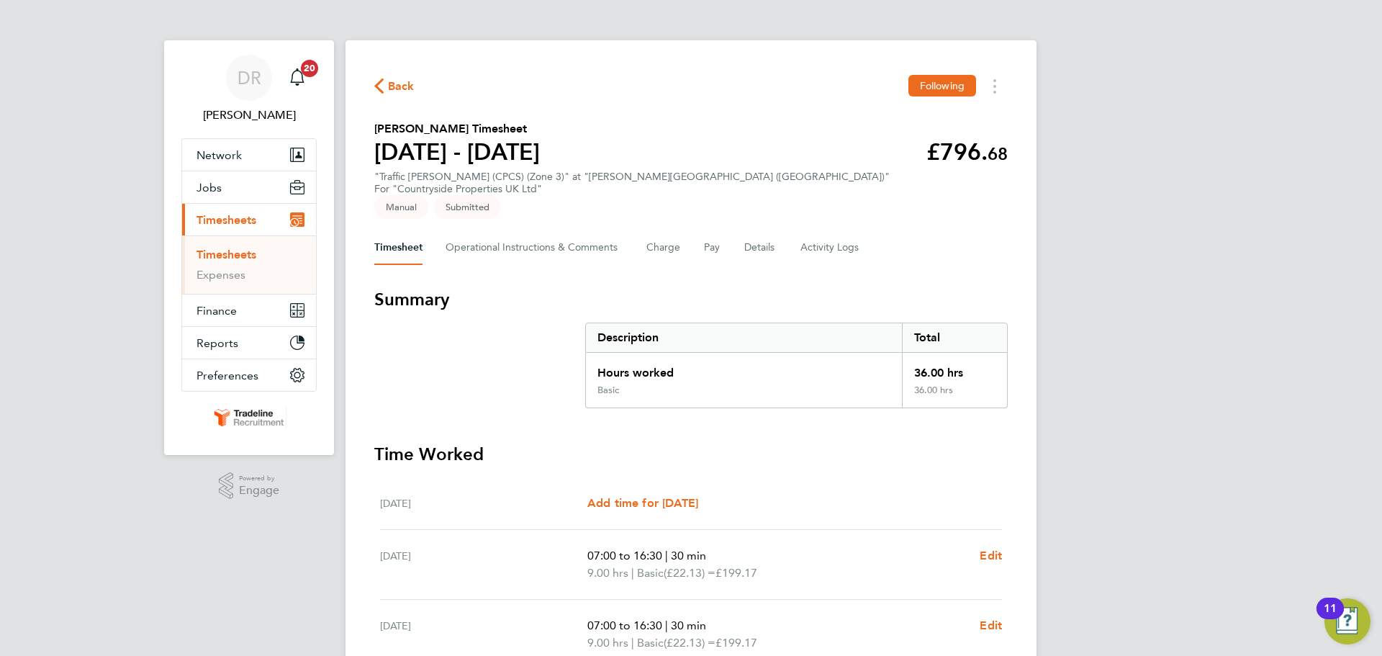
click at [244, 242] on ul "Timesheets Expenses" at bounding box center [249, 264] width 134 height 58
click at [245, 250] on link "Timesheets" at bounding box center [226, 255] width 60 height 14
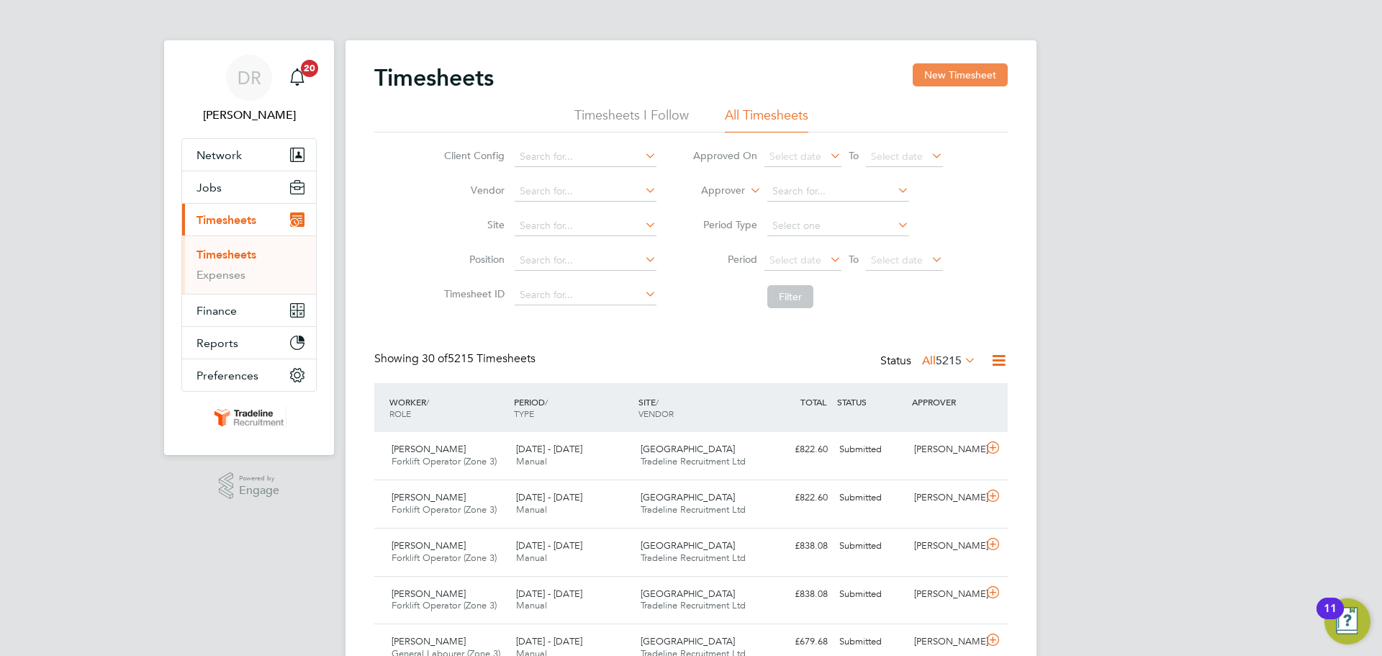
click at [936, 78] on button "New Timesheet" at bounding box center [960, 74] width 95 height 23
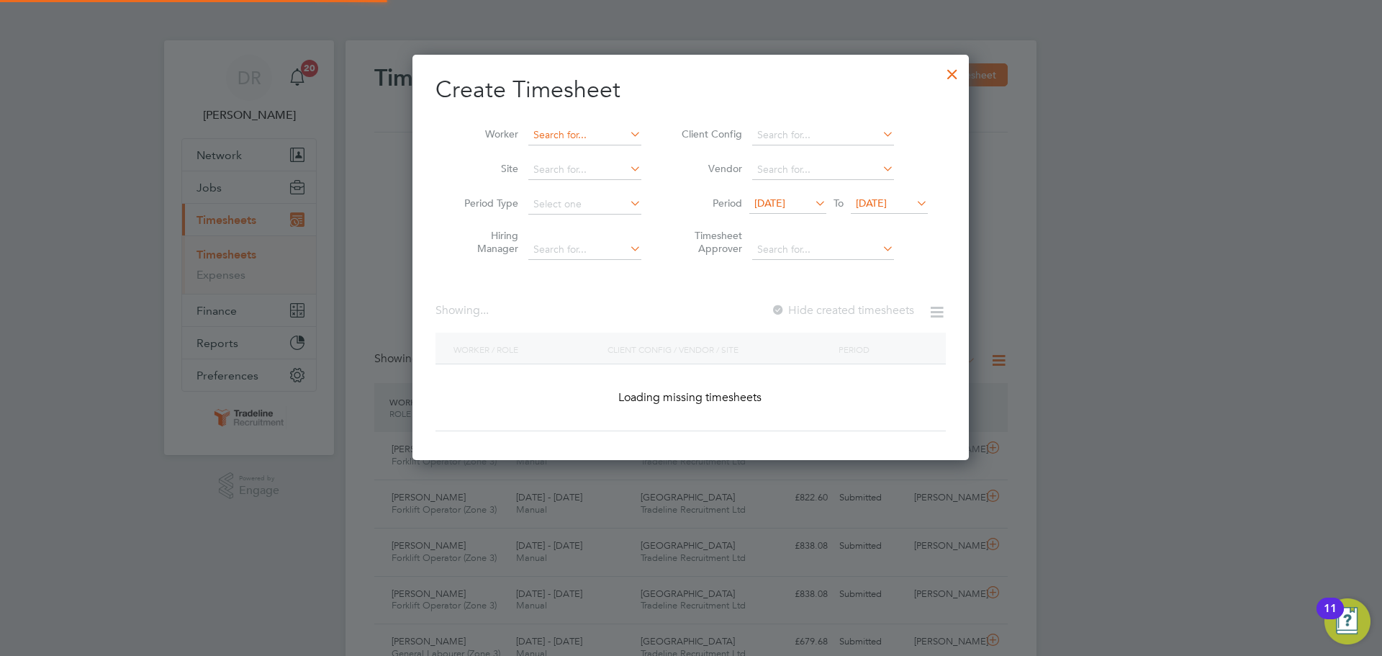
click at [560, 134] on input at bounding box center [584, 135] width 113 height 20
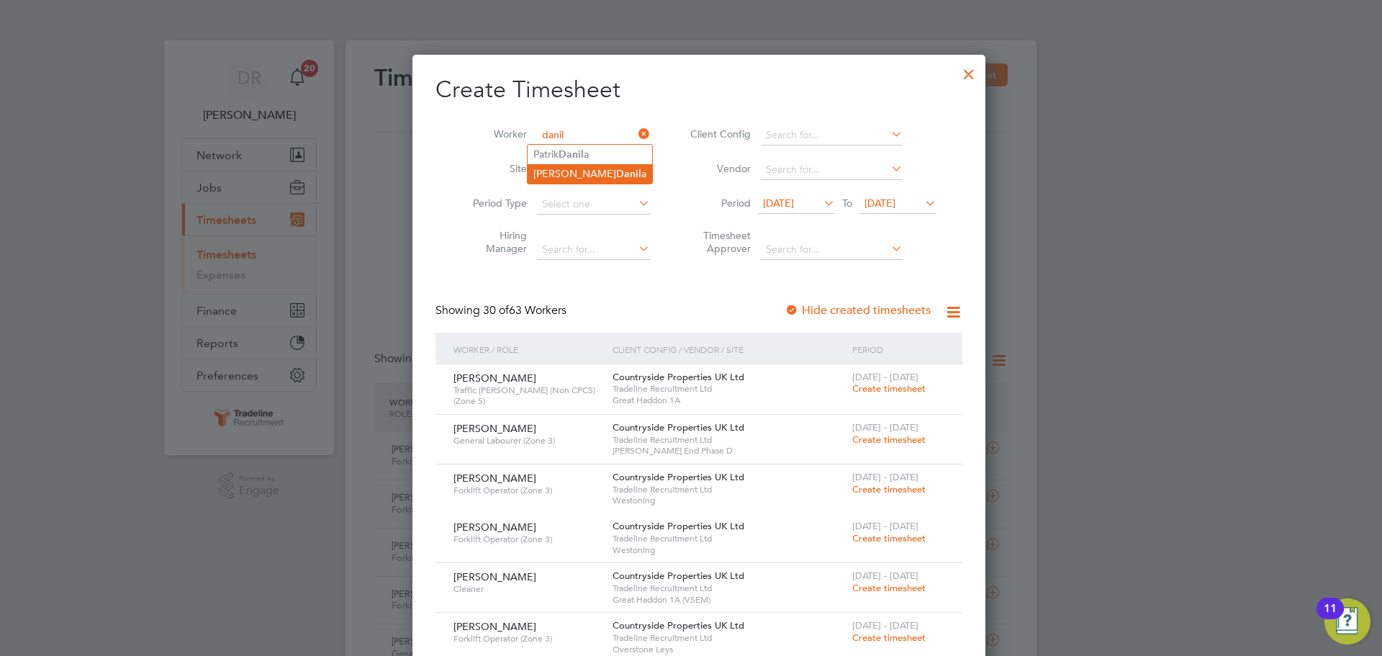
click at [616, 175] on b "Danil" at bounding box center [628, 174] width 25 height 12
type input "[PERSON_NAME]"
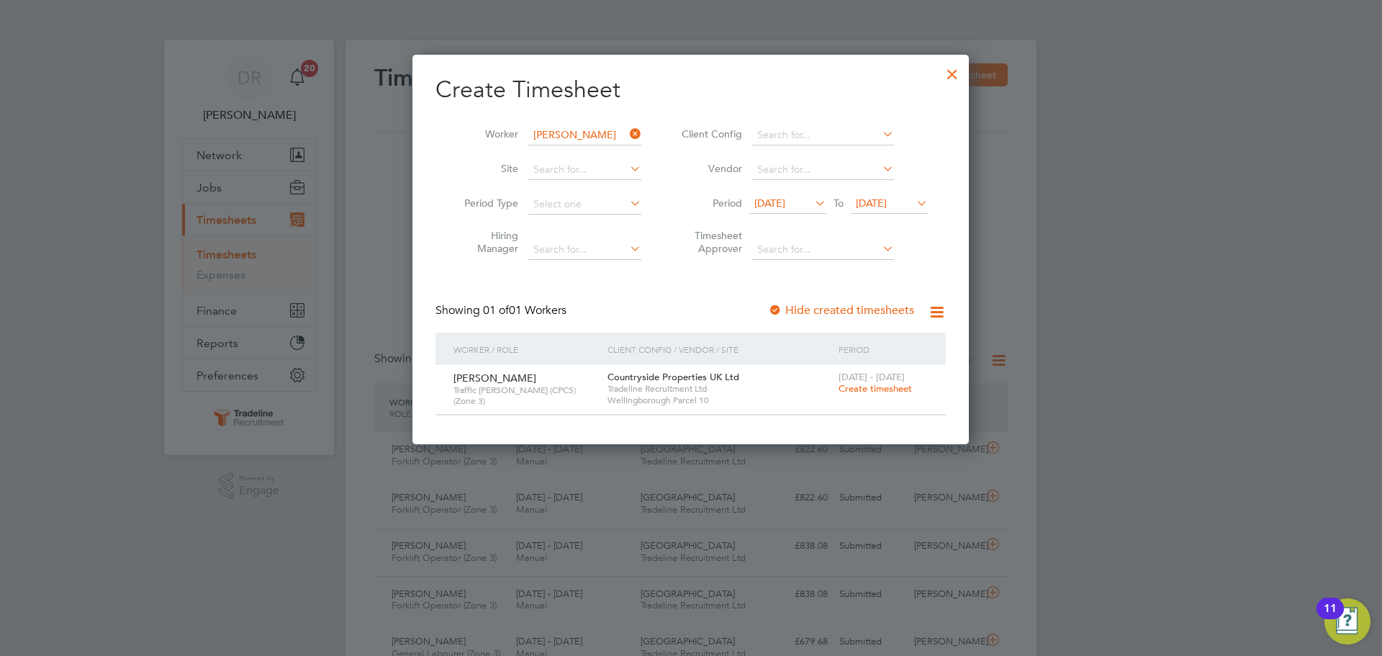
click at [881, 390] on span "Create timesheet" at bounding box center [875, 388] width 73 height 12
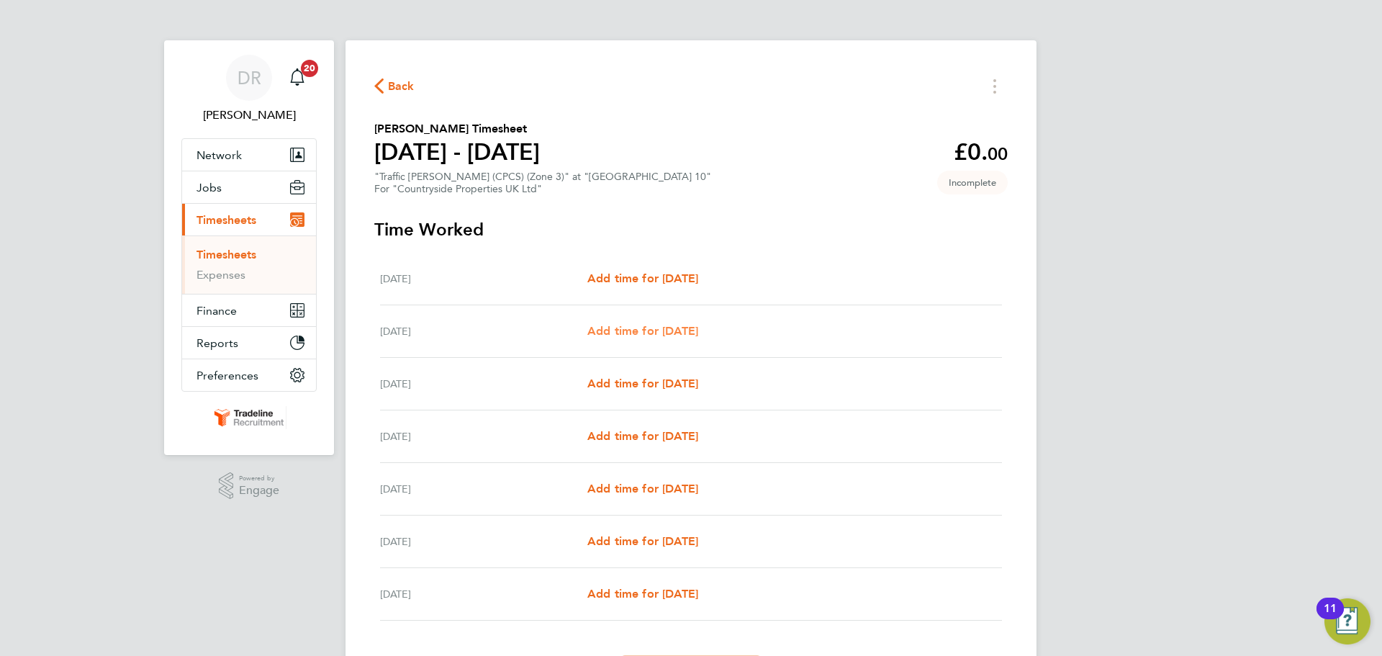
click at [628, 327] on span "Add time for [DATE]" at bounding box center [642, 331] width 111 height 14
select select "30"
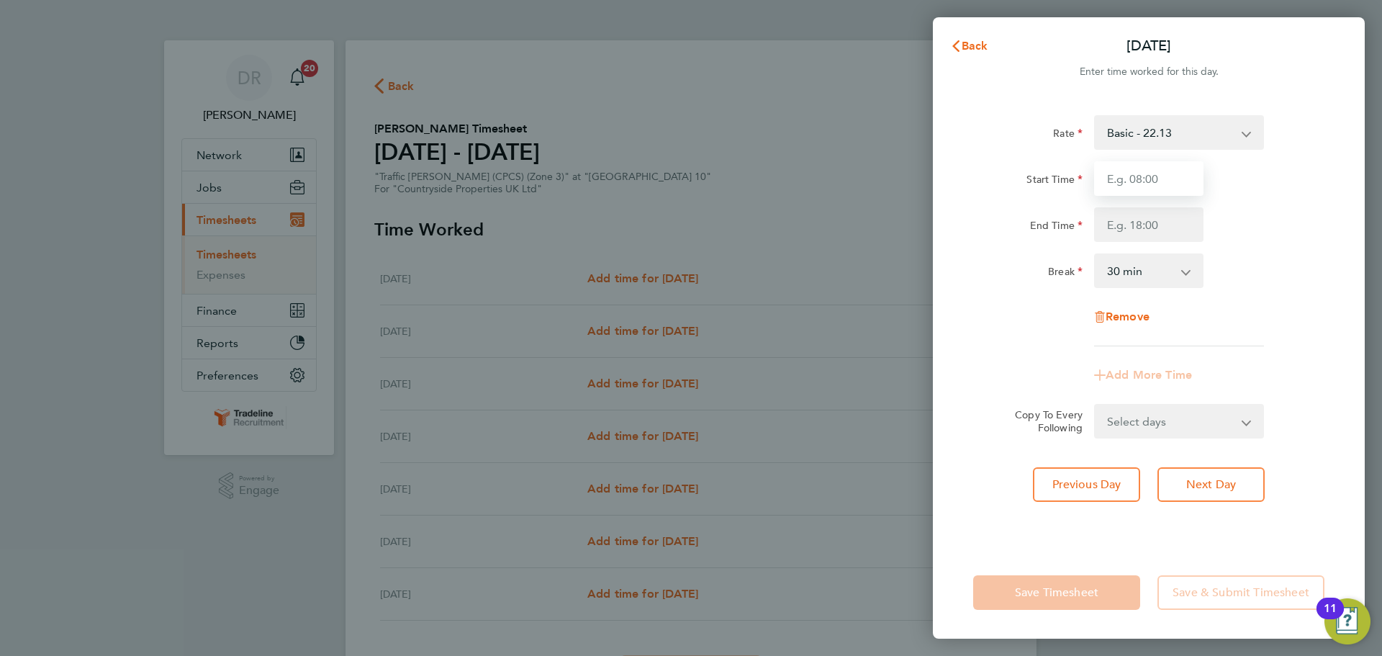
click at [1136, 180] on input "Start Time" at bounding box center [1148, 178] width 109 height 35
type input "07:00"
click at [1134, 230] on input "End Time" at bounding box center [1148, 224] width 109 height 35
click at [1298, 279] on div "Break 0 min 15 min 30 min 45 min 60 min 75 min 90 min" at bounding box center [1148, 270] width 363 height 35
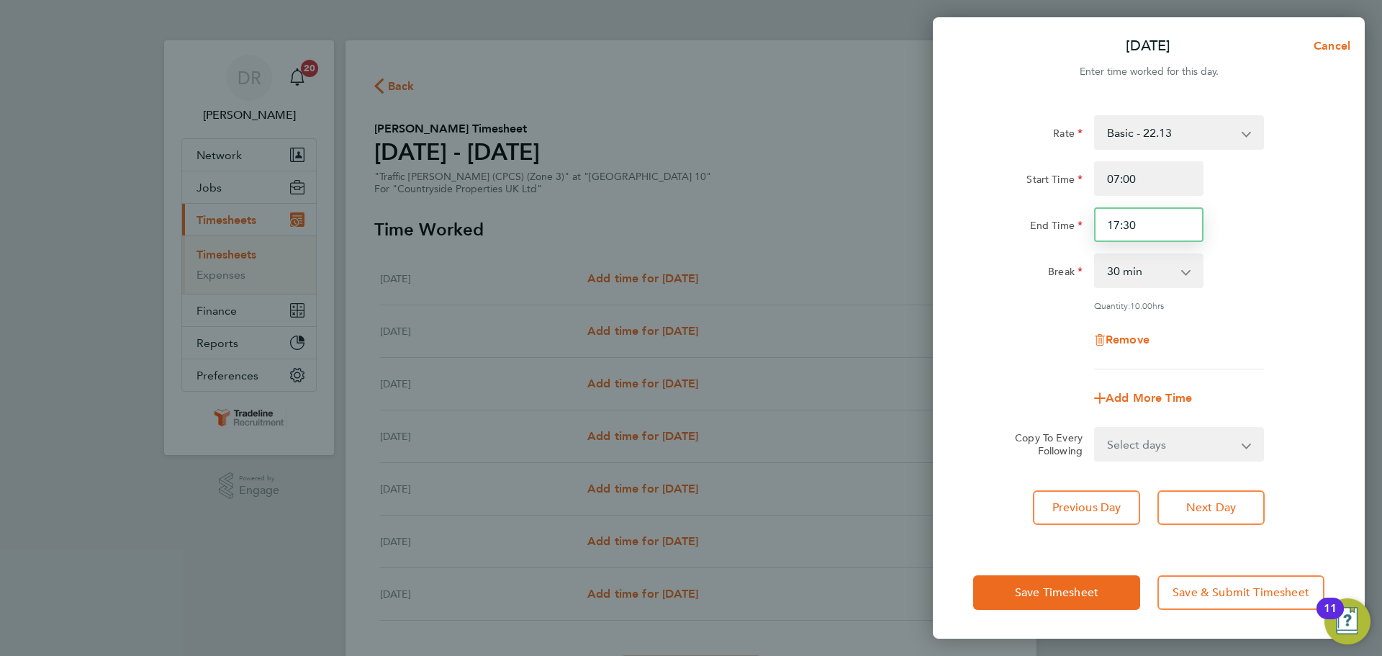
click at [1160, 226] on input "17:30" at bounding box center [1148, 224] width 109 height 35
type input "1"
type input "18:00"
click at [1271, 269] on div "Break 0 min 15 min 30 min 45 min 60 min 75 min 90 min" at bounding box center [1148, 270] width 363 height 35
click at [1175, 430] on select "Select days Day Weekday (Mon-Fri) Weekend (Sat-Sun) [DATE] [DATE] [DATE] [DATE]…" at bounding box center [1170, 444] width 151 height 32
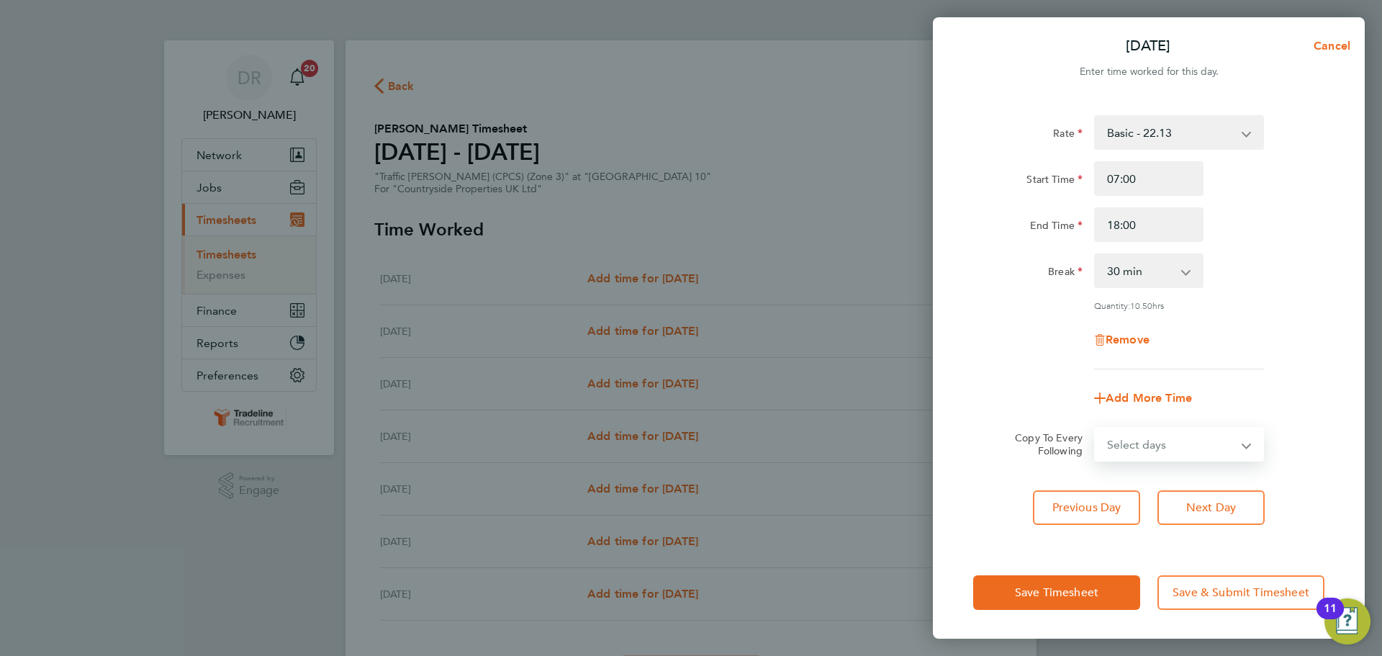
select select "WEEKDAY"
click at [1095, 428] on select "Select days Day Weekday (Mon-Fri) Weekend (Sat-Sun) [DATE] [DATE] [DATE] [DATE]…" at bounding box center [1170, 444] width 151 height 32
select select "[DATE]"
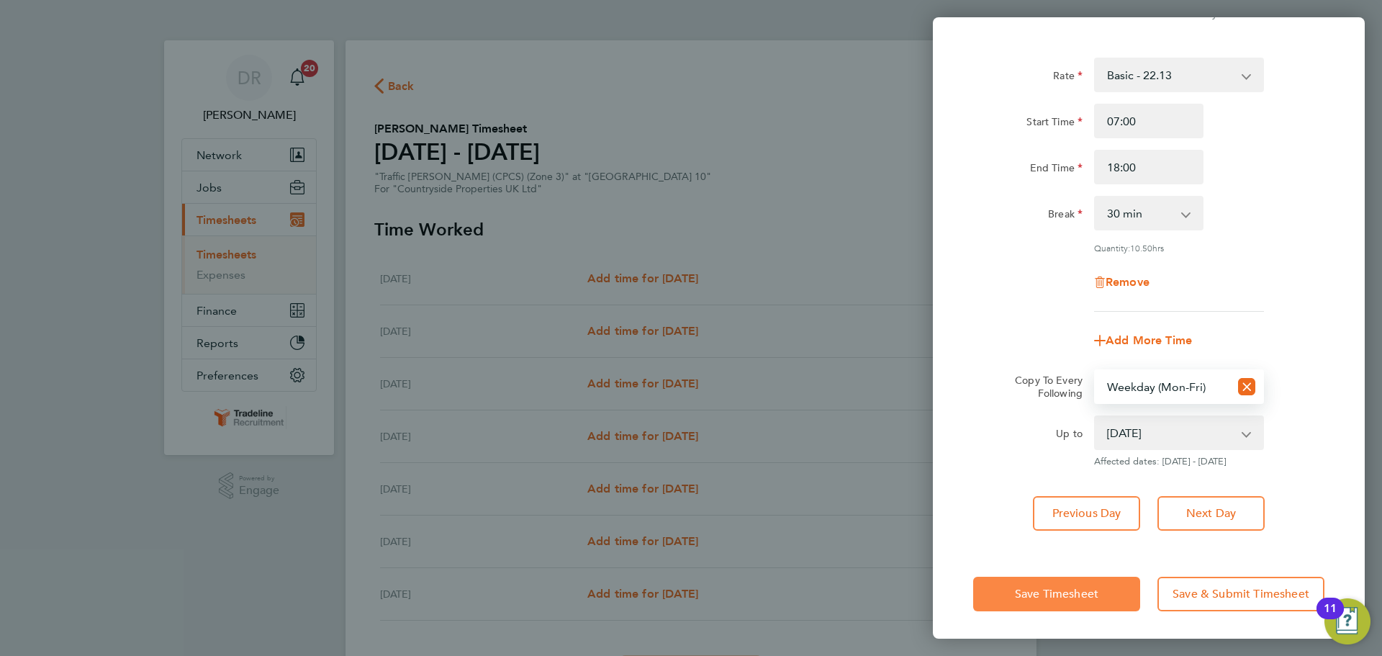
click at [1085, 600] on button "Save Timesheet" at bounding box center [1056, 594] width 167 height 35
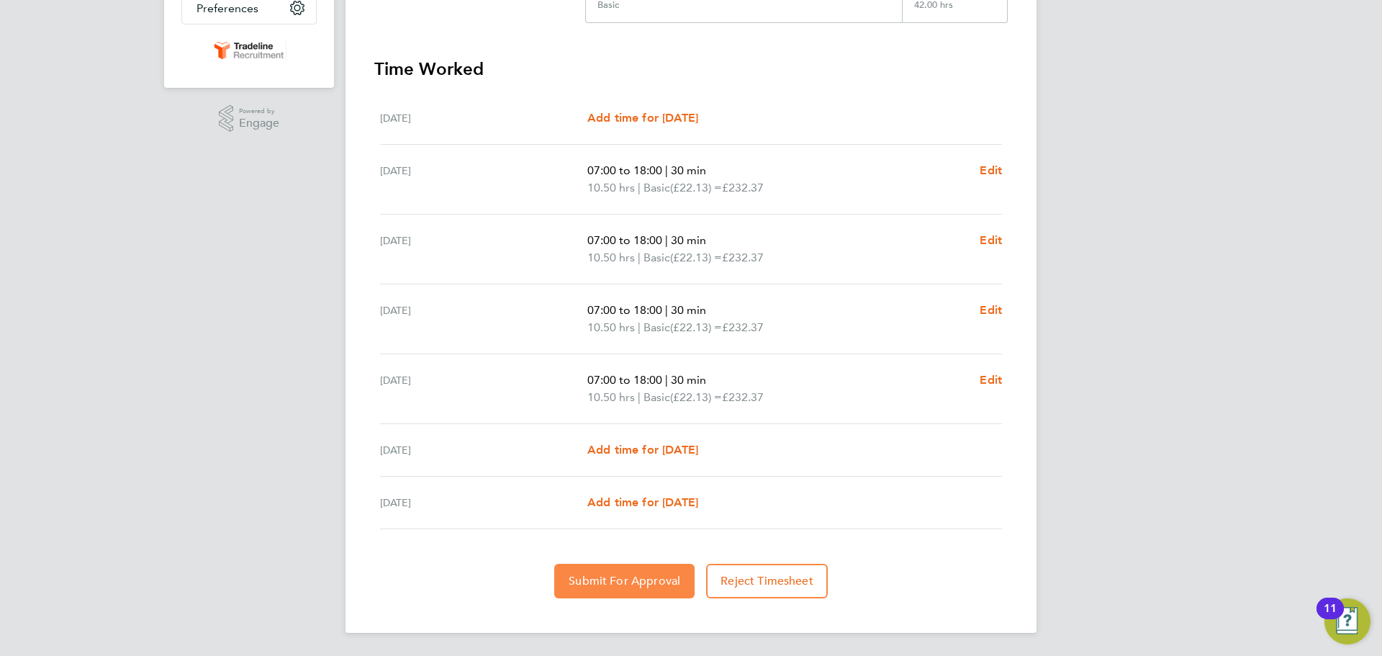
click at [618, 582] on span "Submit For Approval" at bounding box center [625, 581] width 112 height 14
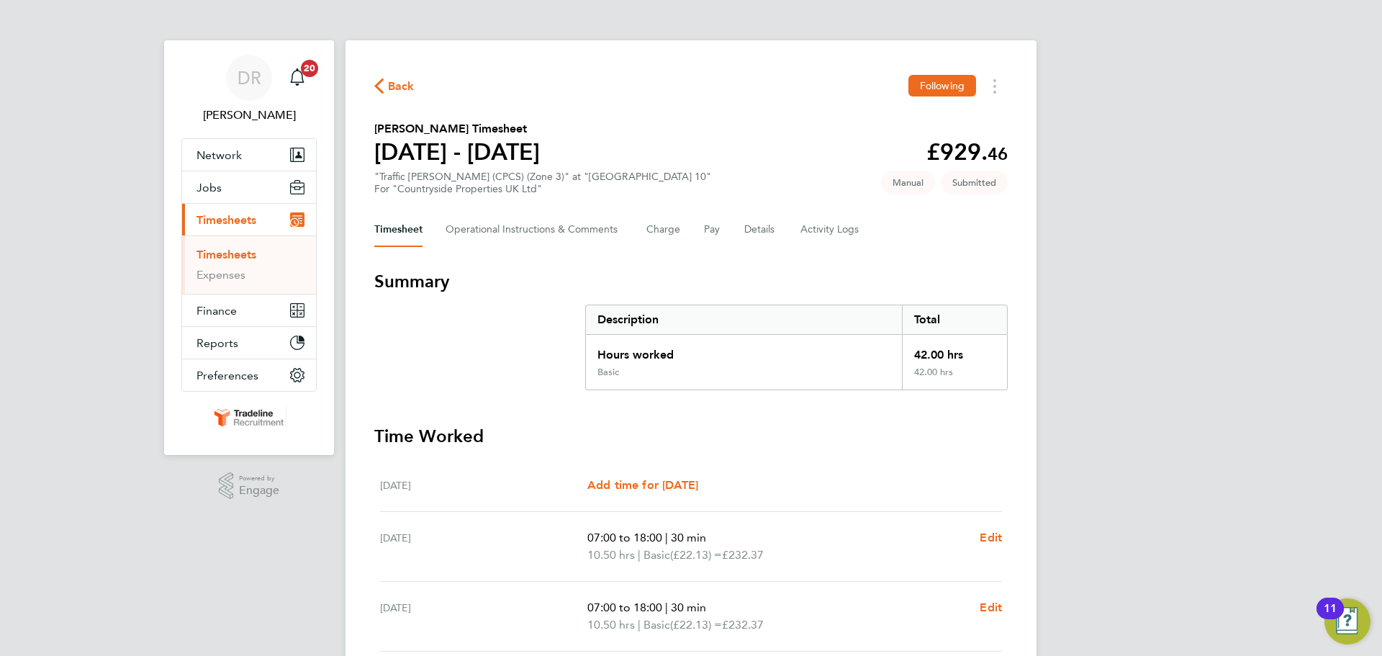
click at [245, 261] on link "Timesheets" at bounding box center [226, 255] width 60 height 14
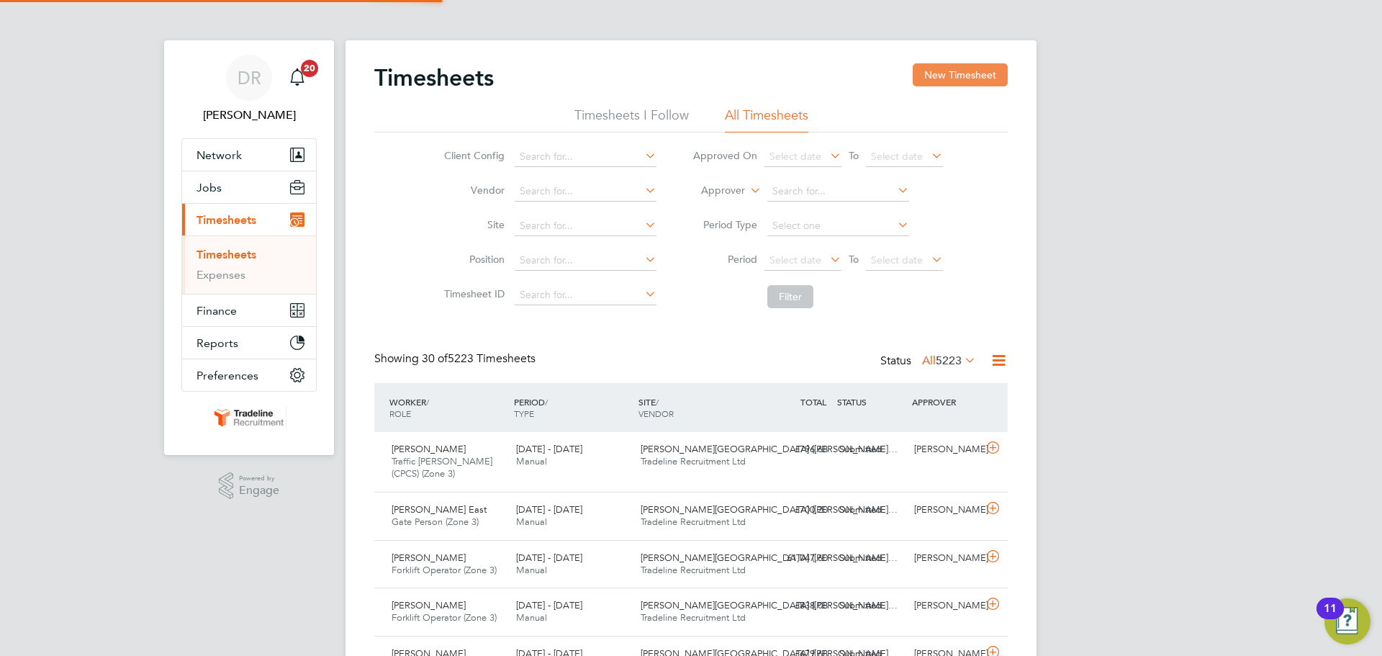
click at [987, 73] on button "New Timesheet" at bounding box center [960, 74] width 95 height 23
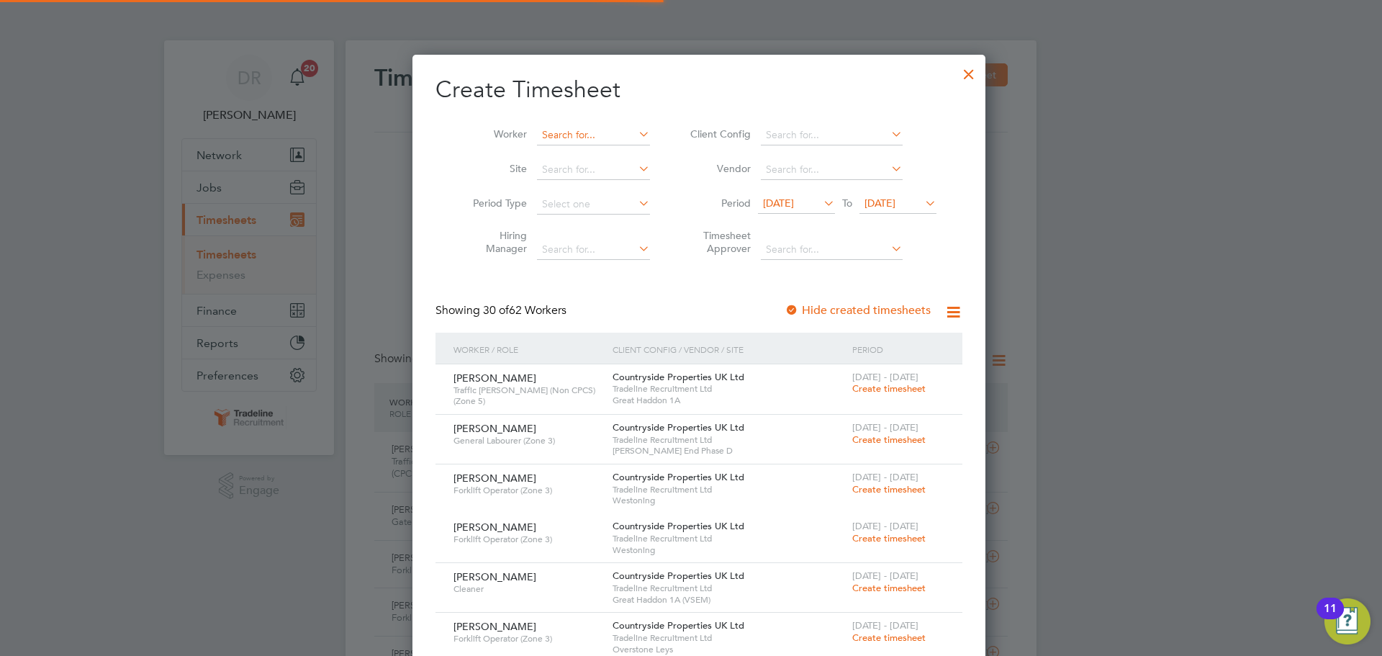
click at [568, 139] on input at bounding box center [593, 135] width 113 height 20
click at [569, 153] on li "Mihaela Frent" at bounding box center [585, 154] width 114 height 19
type input "[PERSON_NAME]"
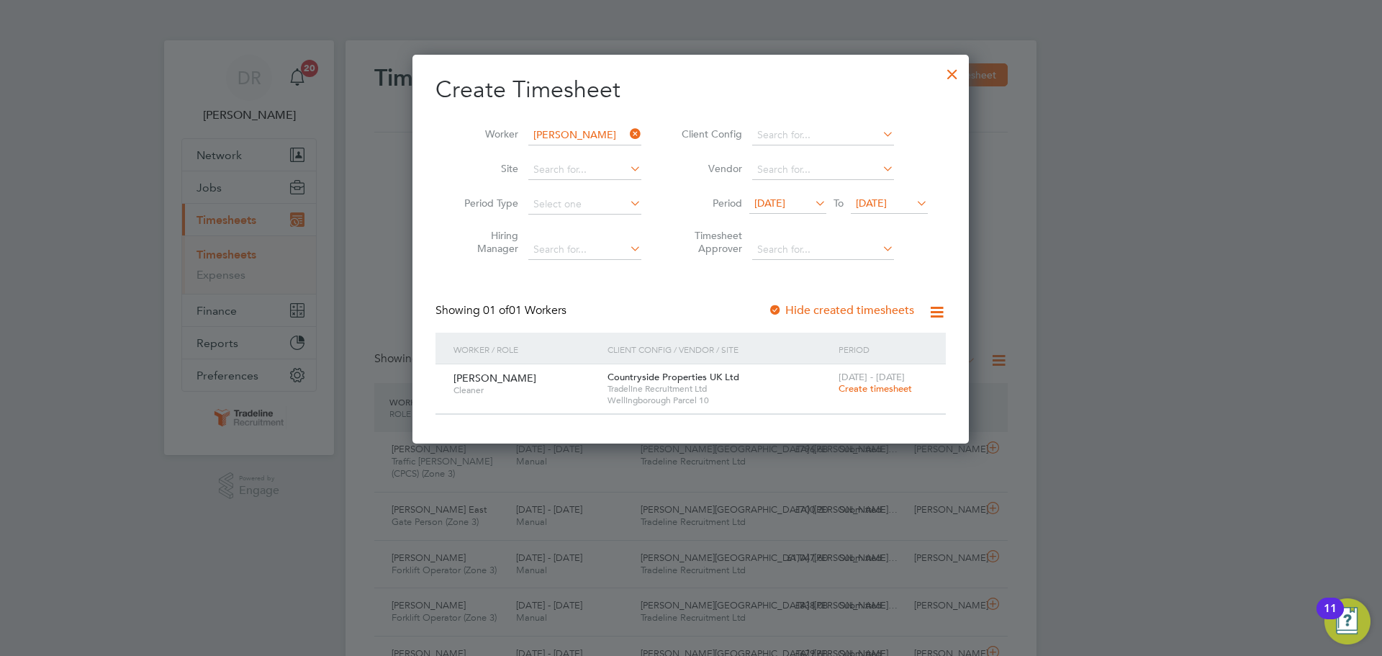
click at [877, 389] on span "Create timesheet" at bounding box center [875, 388] width 73 height 12
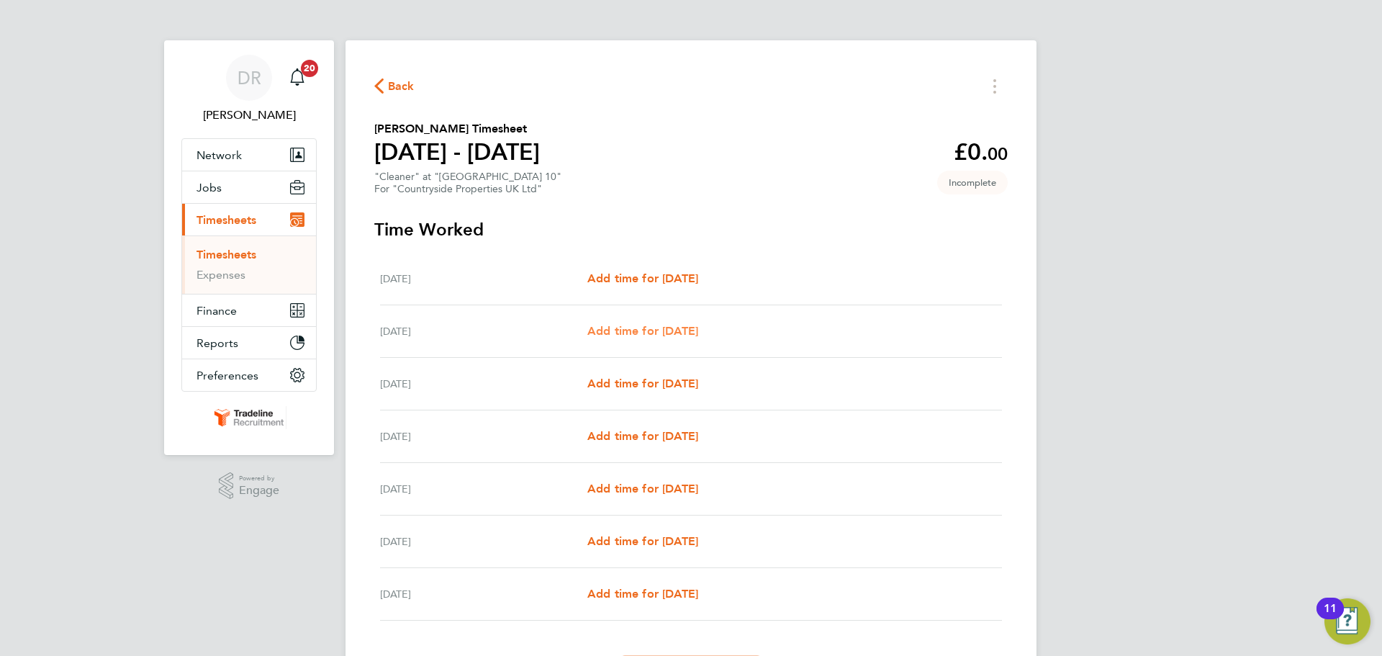
click at [682, 331] on span "Add time for [DATE]" at bounding box center [642, 331] width 111 height 14
select select "30"
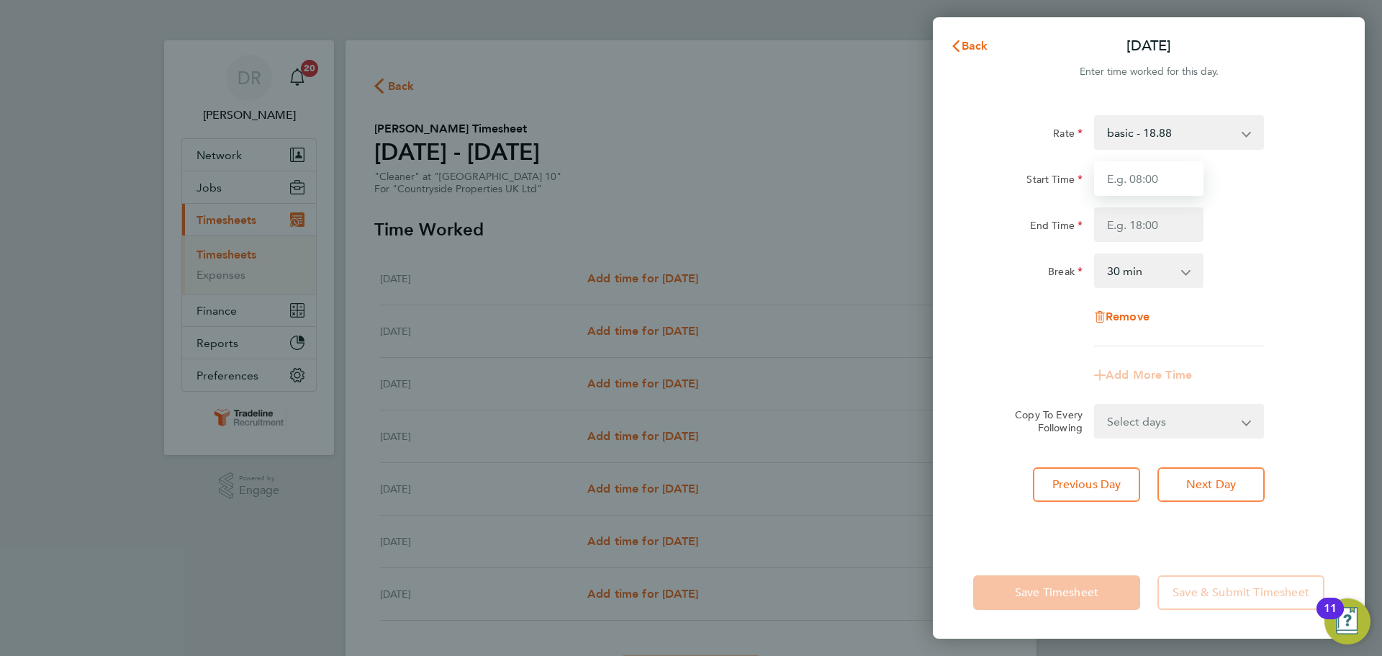
click at [1142, 178] on input "Start Time" at bounding box center [1148, 178] width 109 height 35
type input "07:00"
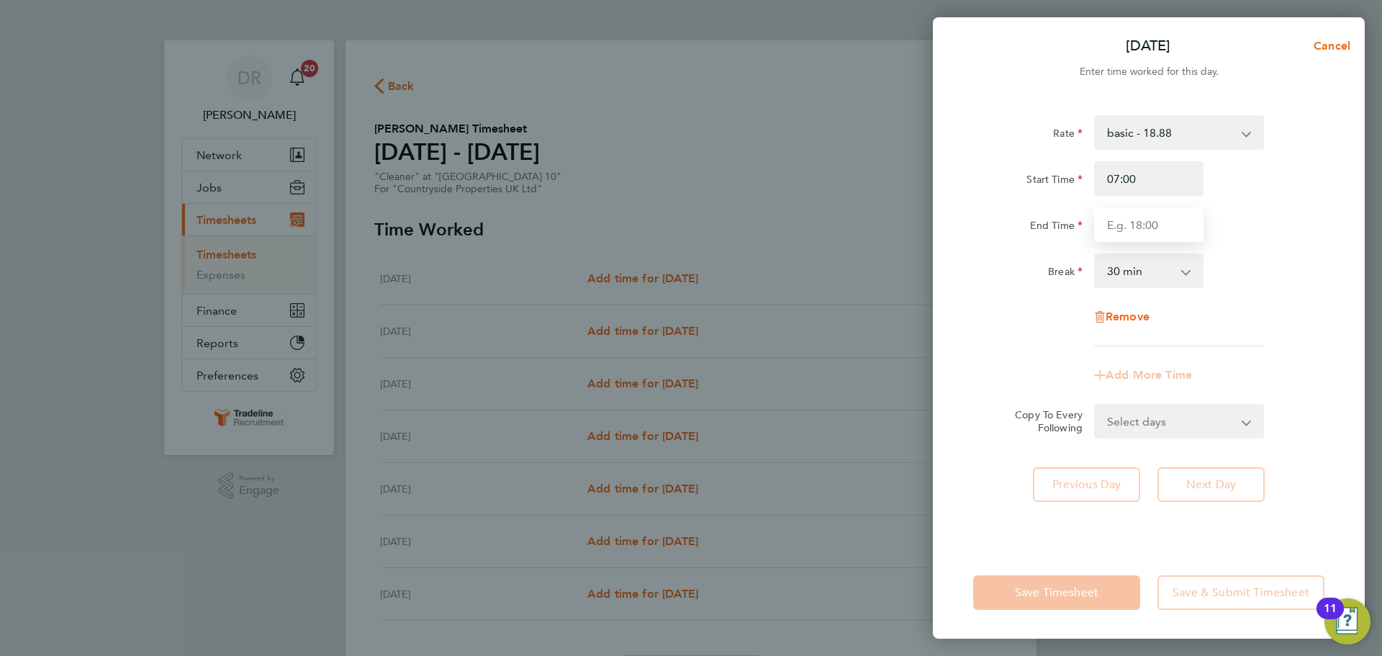
click at [1167, 218] on input "End Time" at bounding box center [1148, 224] width 109 height 35
type input "16:30"
click at [1252, 278] on div "Break 0 min 15 min 30 min 45 min 60 min 75 min 90 min" at bounding box center [1148, 270] width 363 height 35
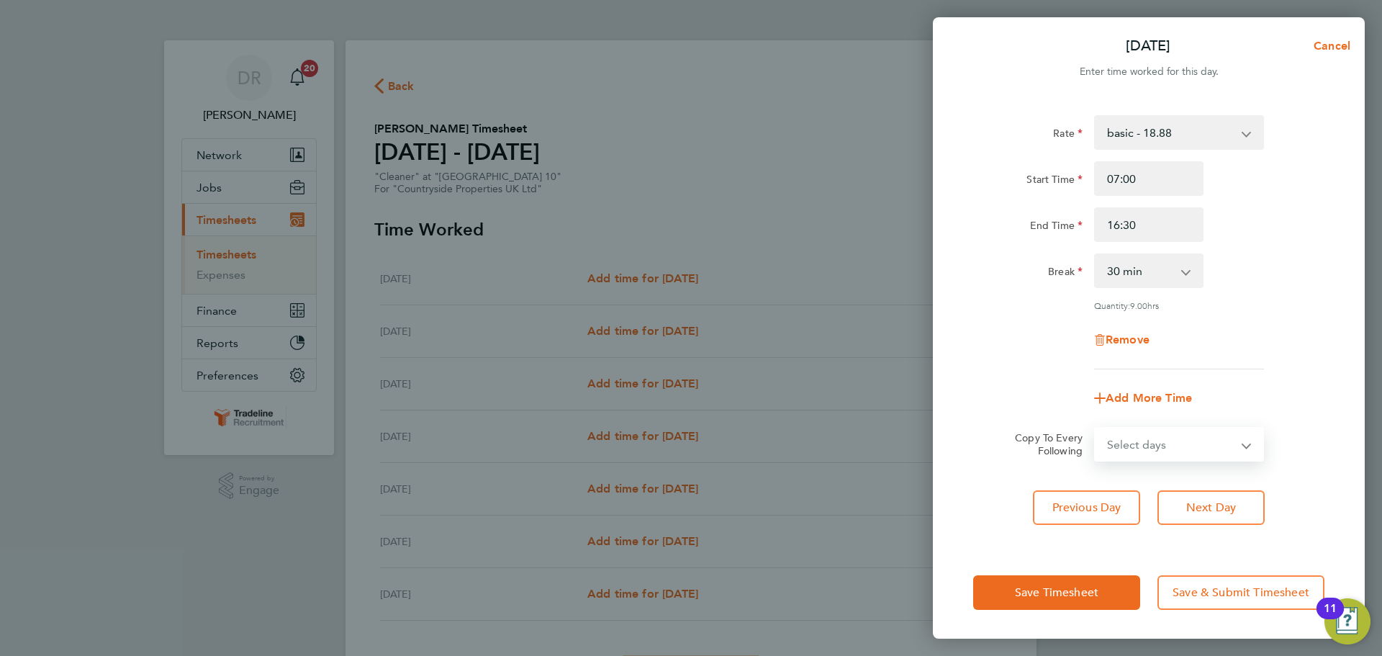
click at [1196, 450] on select "Select days Day Weekday (Mon-Fri) Weekend (Sat-Sun) [DATE] [DATE] [DATE] [DATE]…" at bounding box center [1170, 444] width 151 height 32
select select "WEEKDAY"
click at [1095, 428] on select "Select days Day Weekday (Mon-Fri) Weekend (Sat-Sun) [DATE] [DATE] [DATE] [DATE]…" at bounding box center [1170, 444] width 151 height 32
select select "[DATE]"
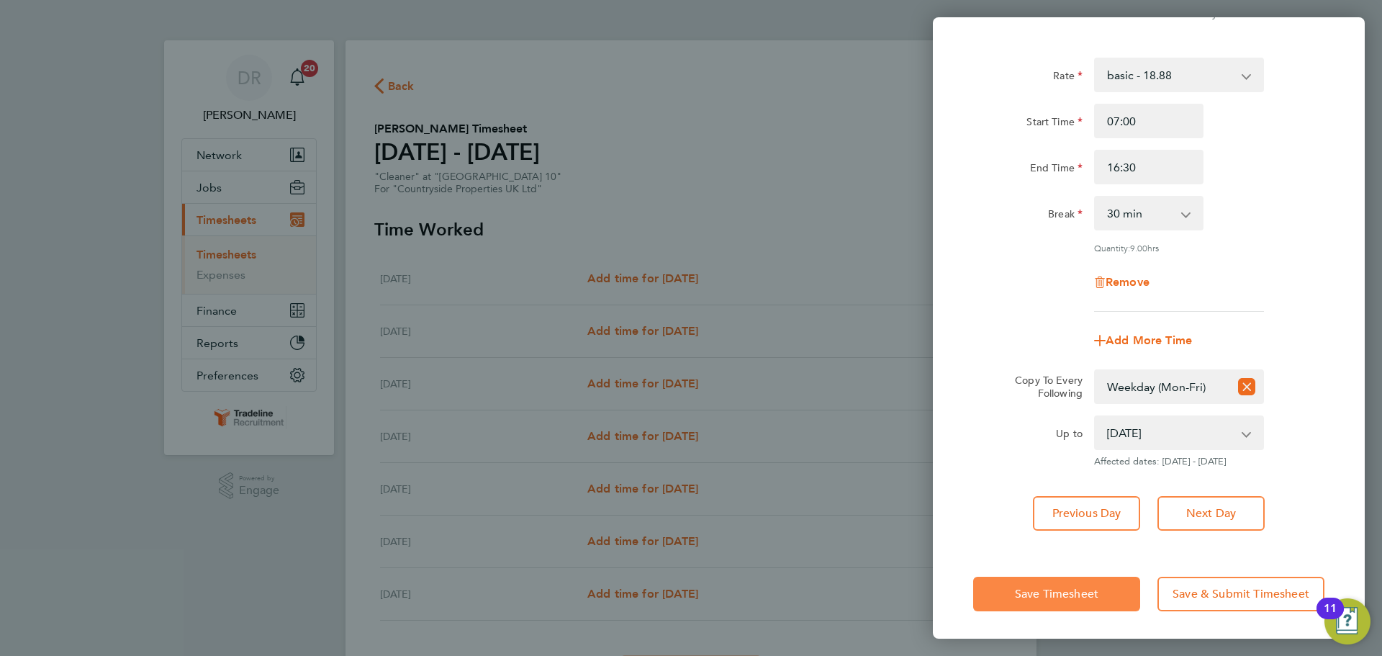
click at [1070, 592] on span "Save Timesheet" at bounding box center [1056, 594] width 83 height 14
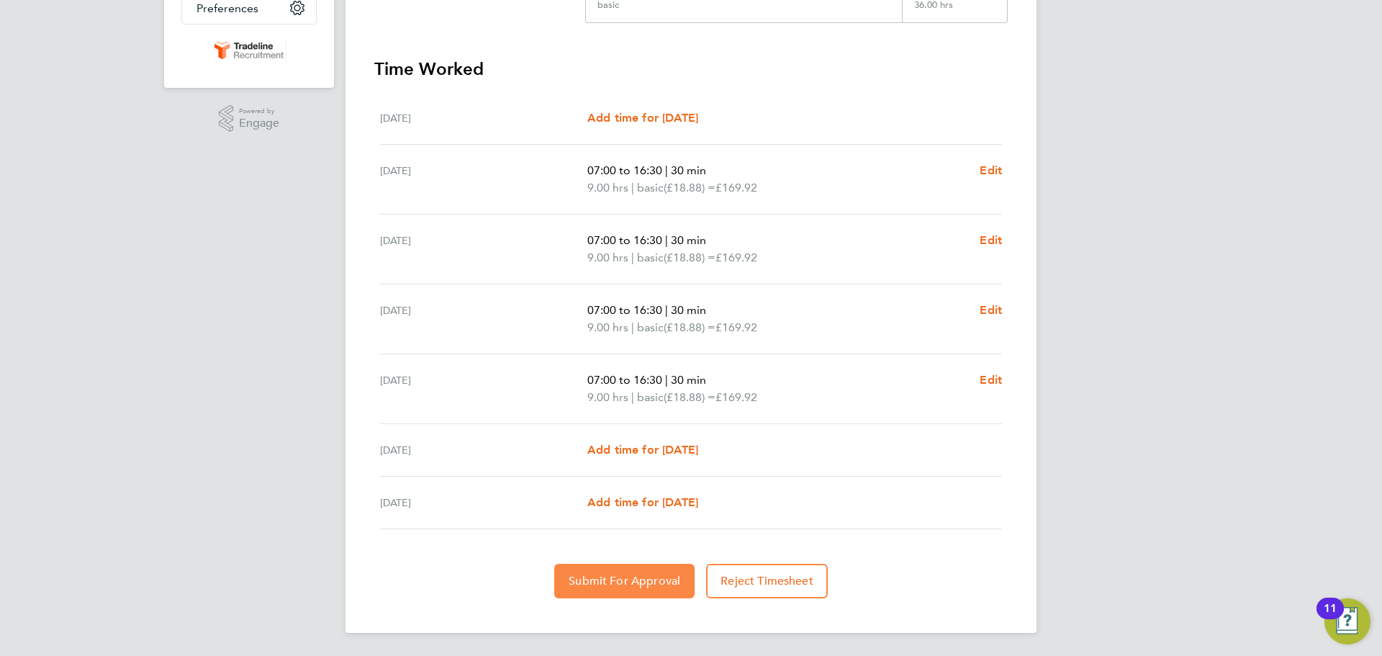
click at [661, 573] on button "Submit For Approval" at bounding box center [624, 581] width 140 height 35
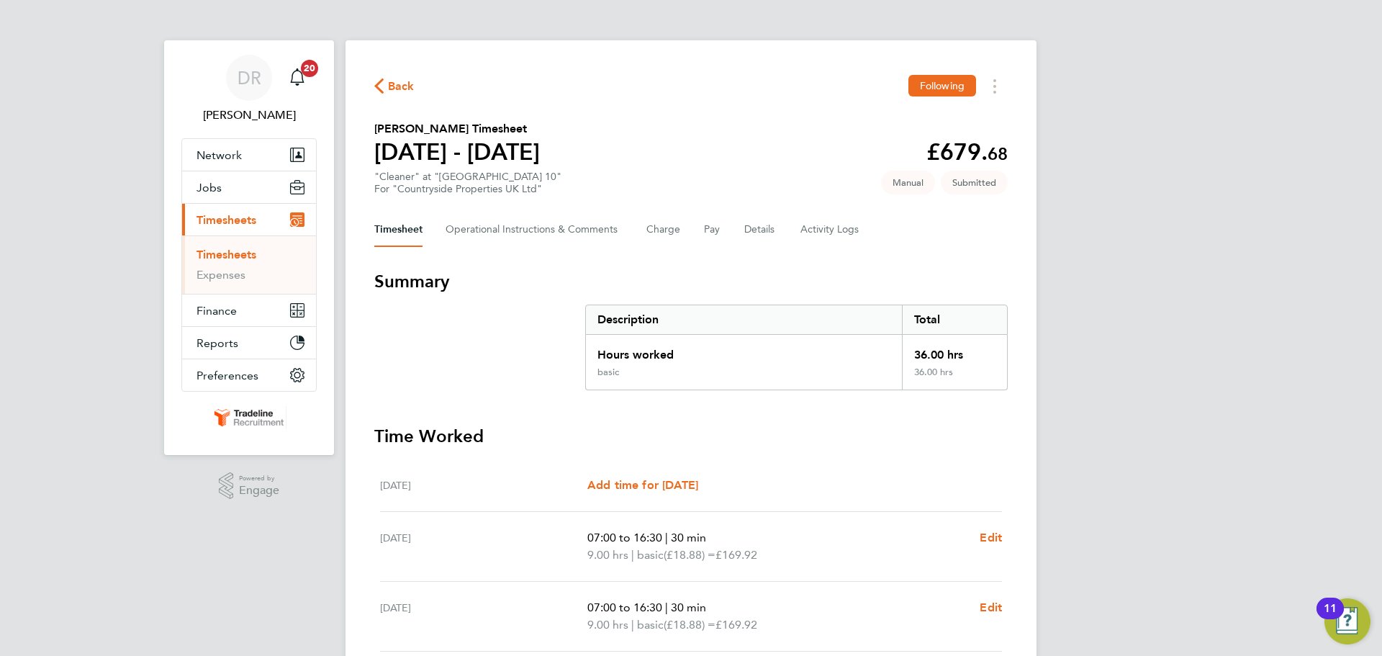
click at [252, 256] on link "Timesheets" at bounding box center [226, 255] width 60 height 14
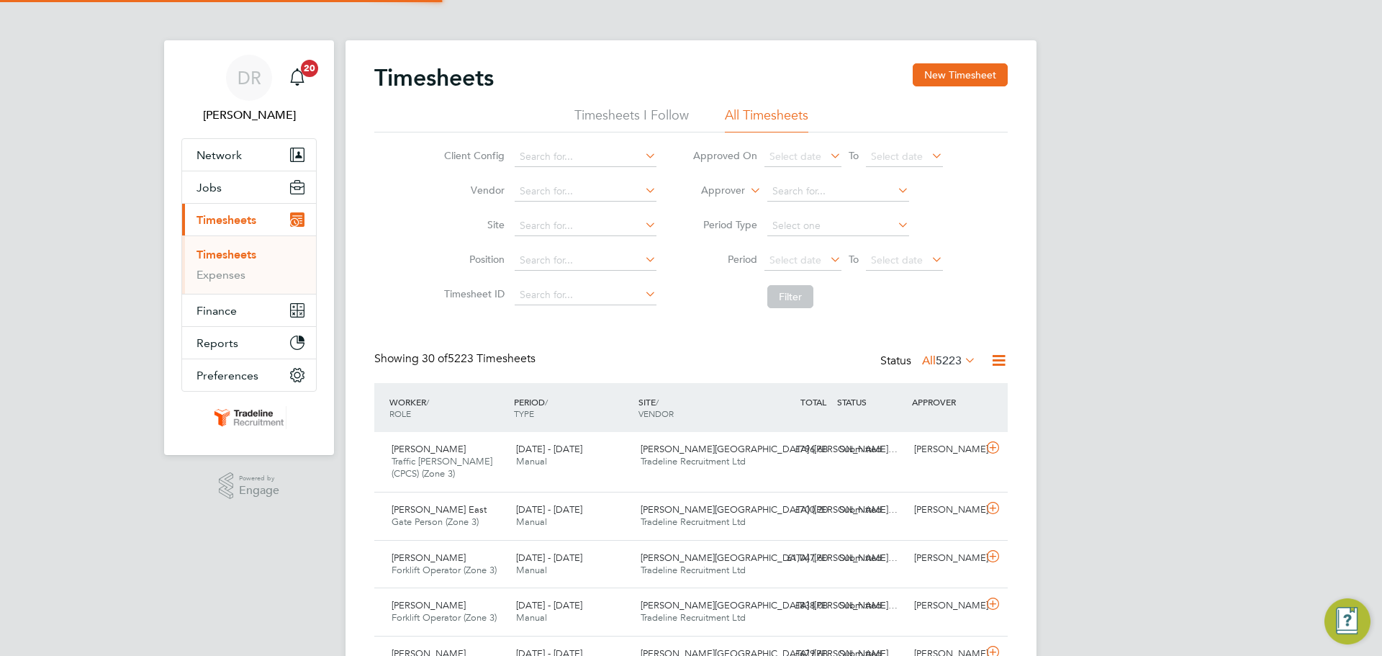
scroll to position [37, 125]
click at [990, 70] on button "New Timesheet" at bounding box center [960, 74] width 95 height 23
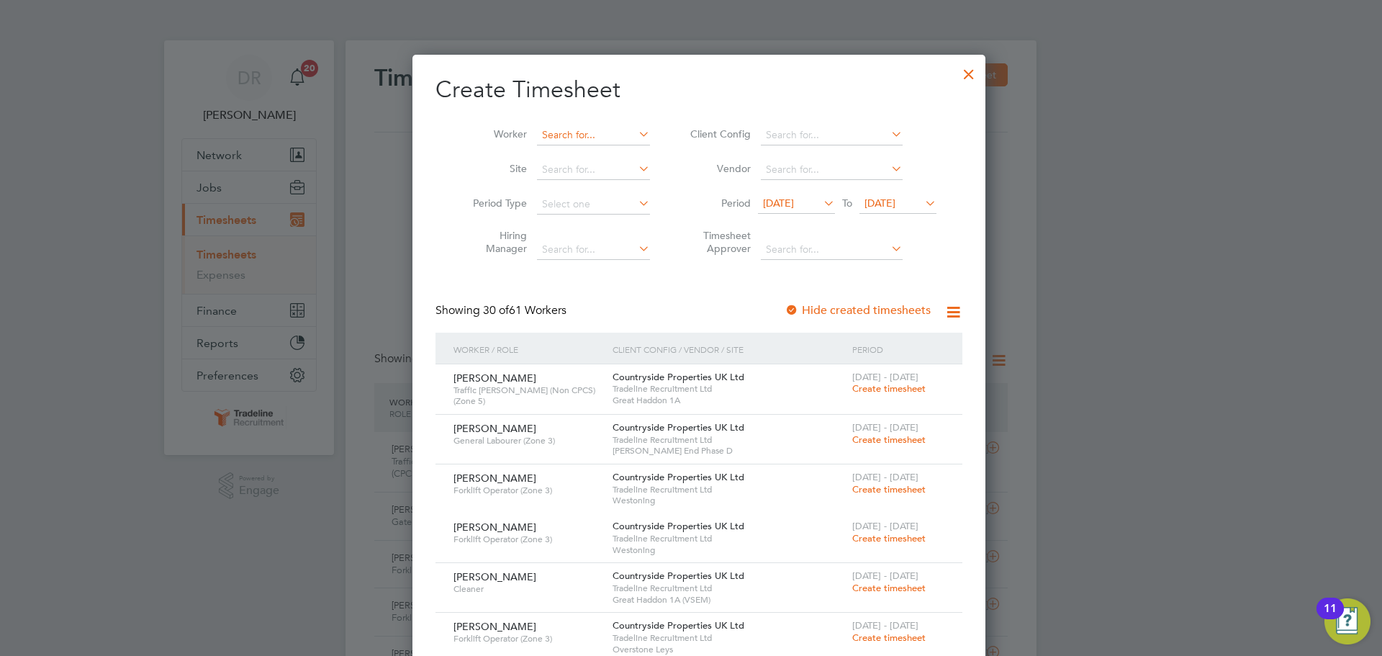
click at [546, 130] on input at bounding box center [593, 135] width 113 height 20
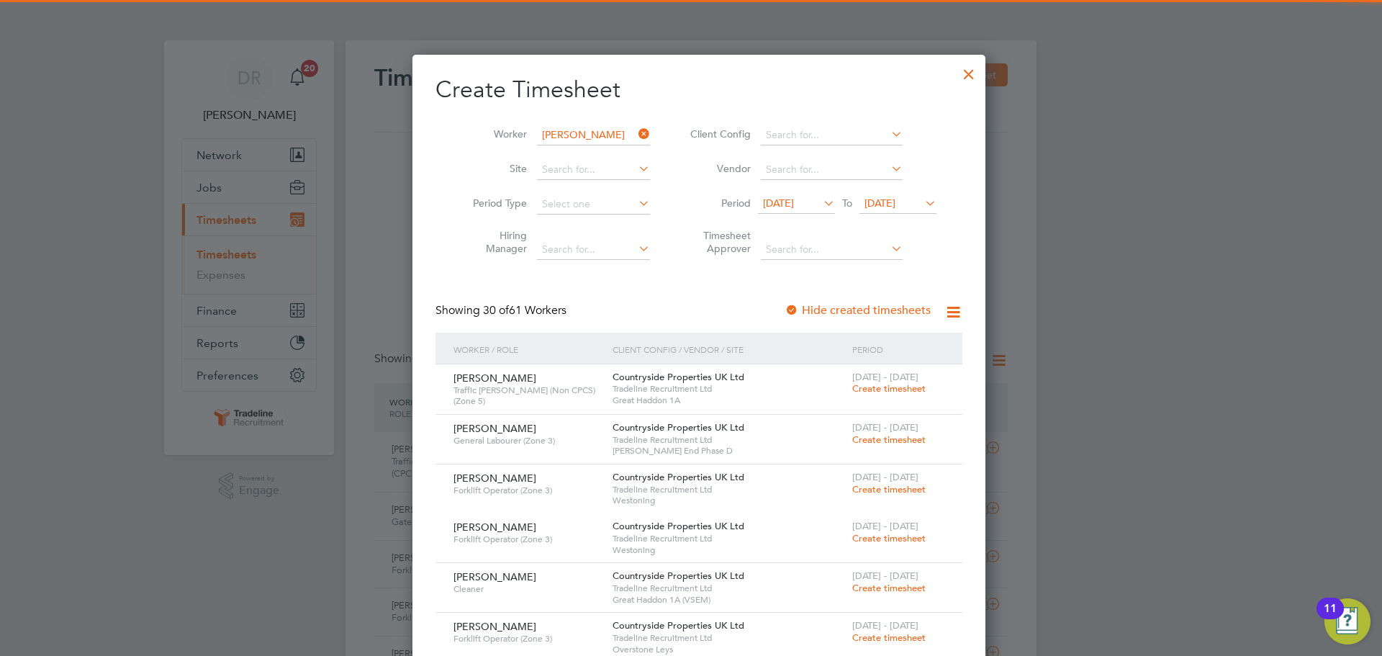
click at [582, 158] on li "Rob Harr is" at bounding box center [620, 154] width 184 height 19
type input "[PERSON_NAME]"
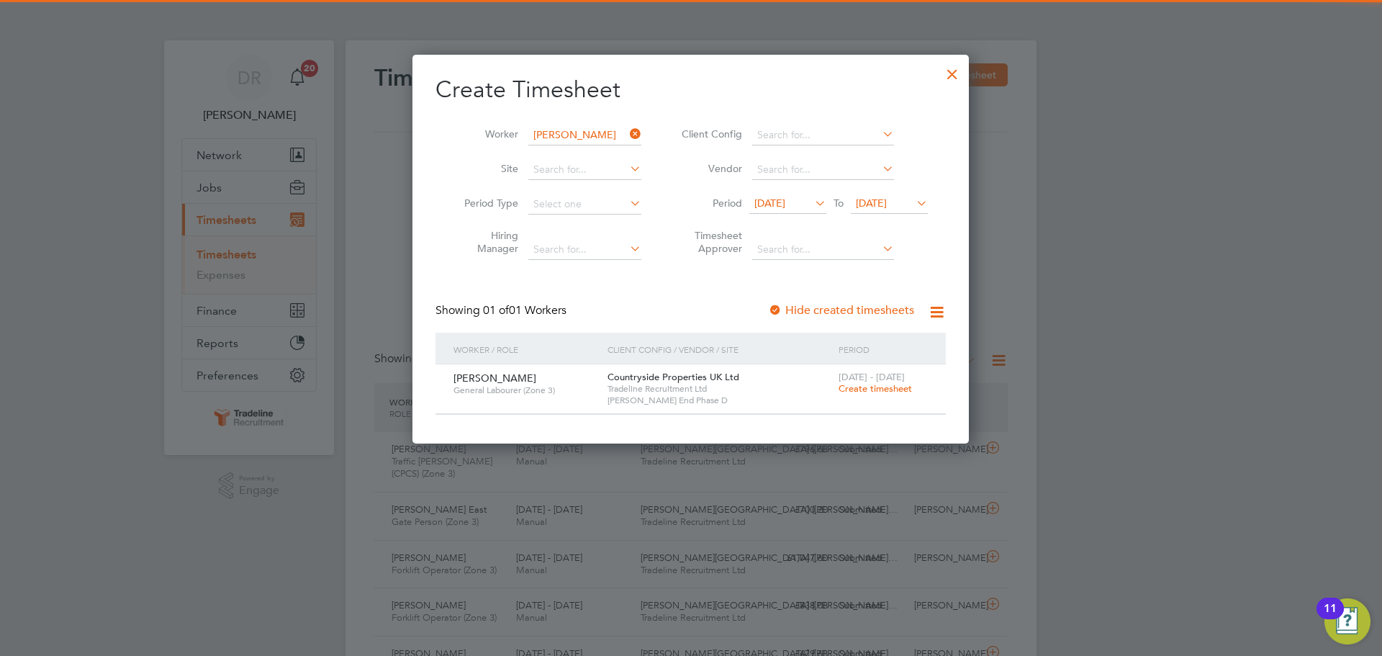
click at [892, 381] on span "[DATE] - [DATE]" at bounding box center [872, 377] width 66 height 12
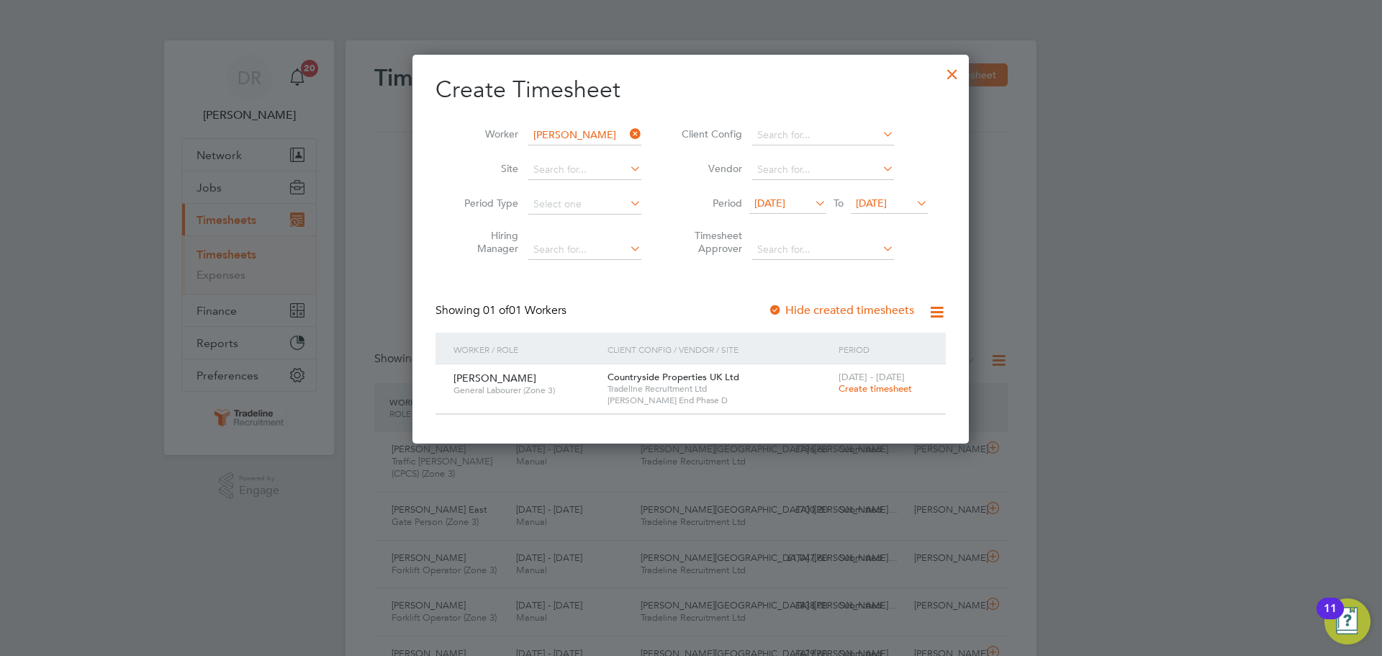
click at [890, 385] on span "Create timesheet" at bounding box center [875, 388] width 73 height 12
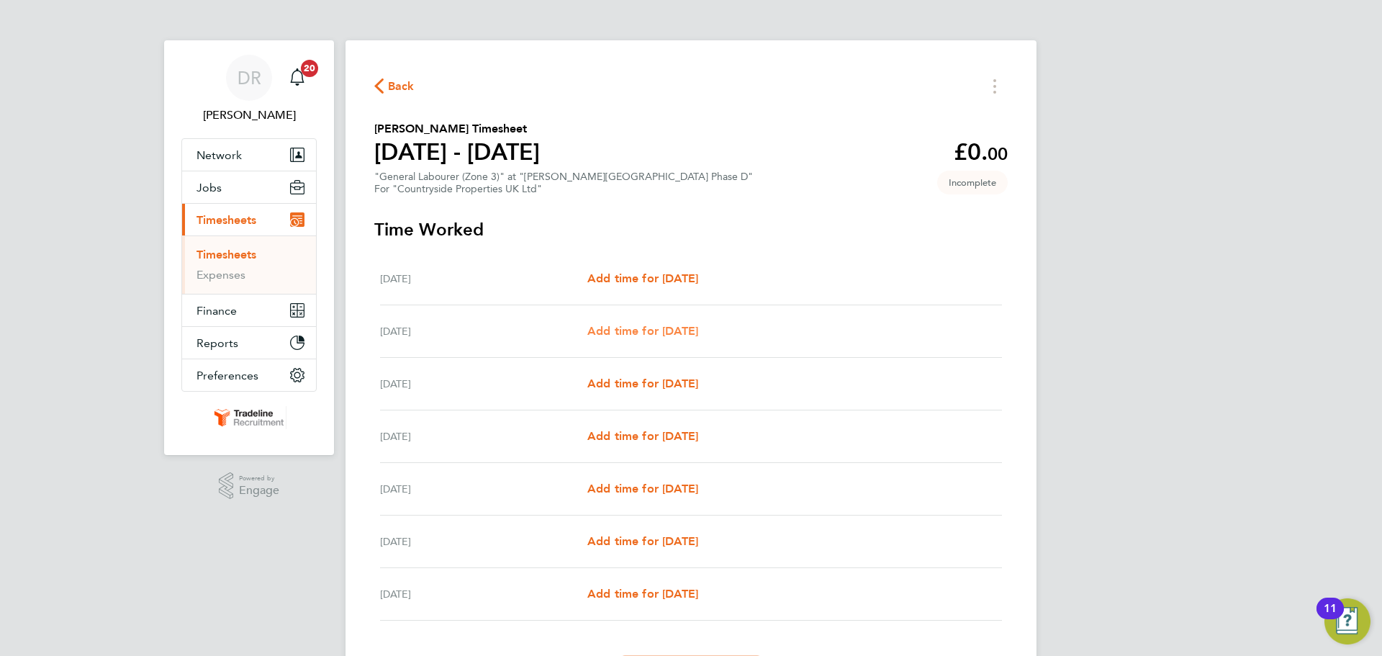
click at [666, 324] on span "Add time for [DATE]" at bounding box center [642, 331] width 111 height 14
select select "30"
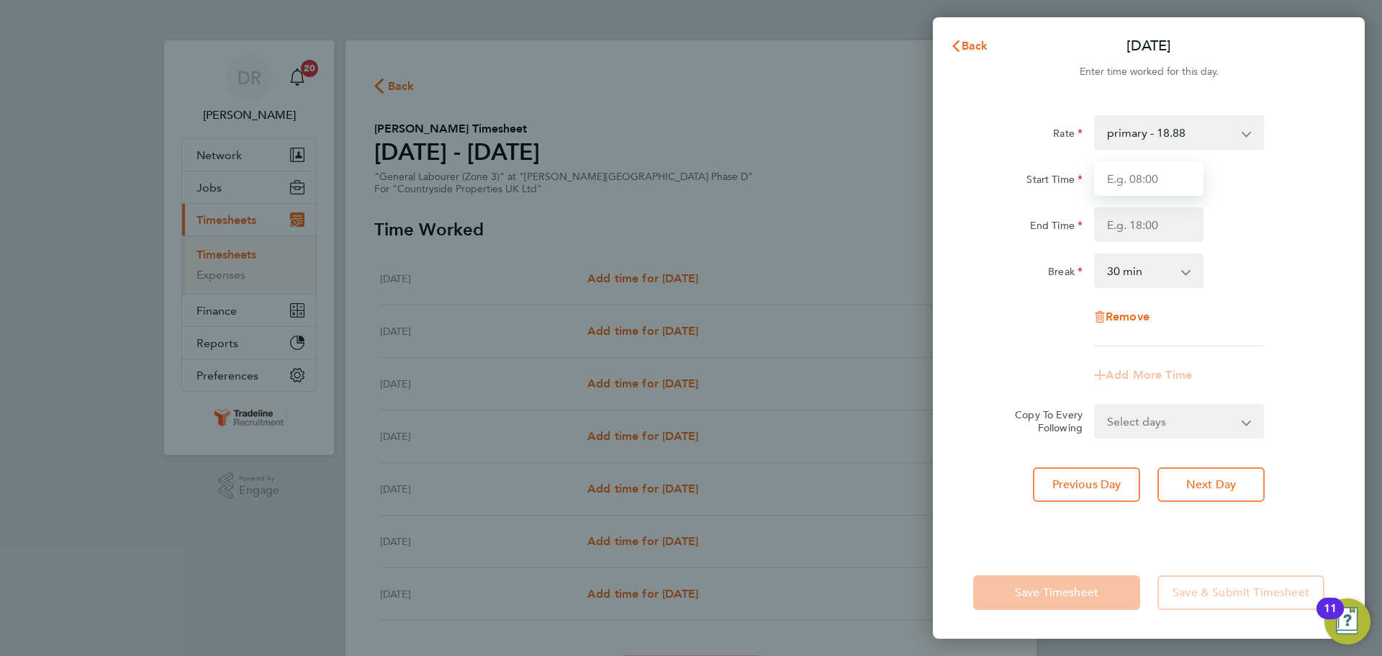
click at [1149, 172] on input "Start Time" at bounding box center [1148, 178] width 109 height 35
type input "07:00"
click at [1147, 222] on input "End Time" at bounding box center [1148, 224] width 109 height 35
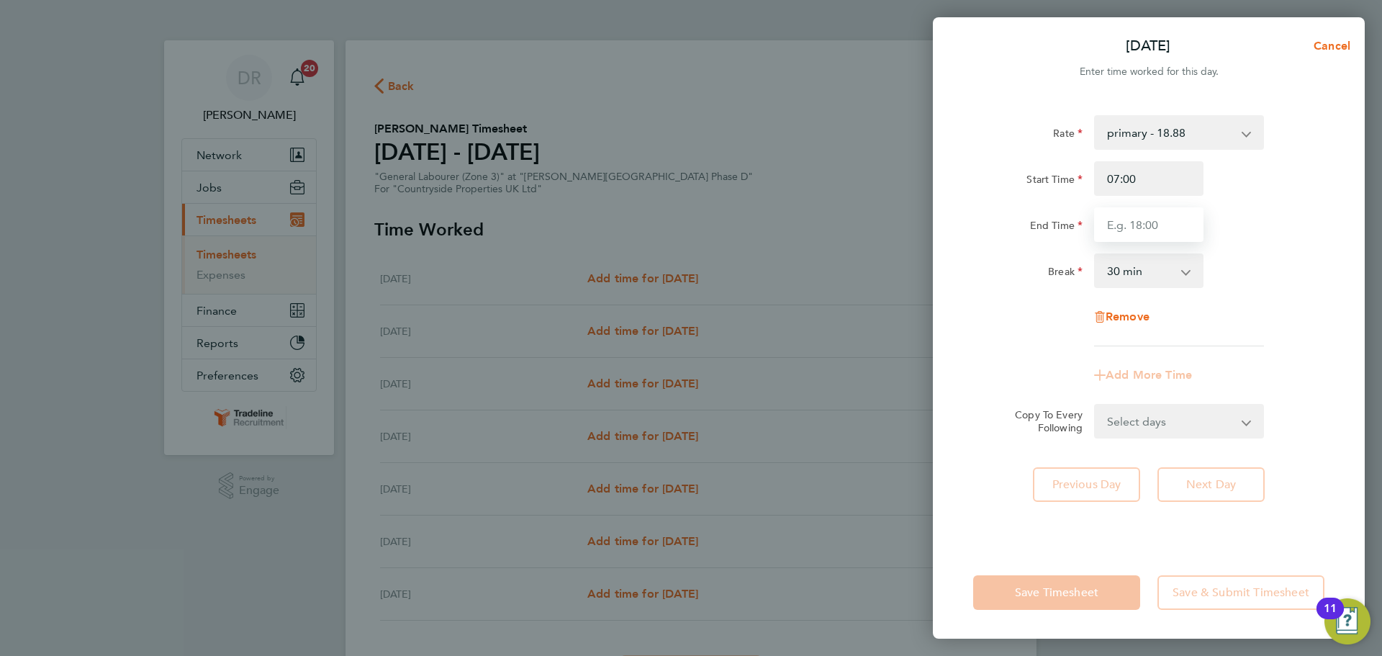
type input "16:30"
click at [1237, 271] on div "Break 0 min 15 min 30 min 45 min 60 min 75 min 90 min" at bounding box center [1148, 270] width 363 height 35
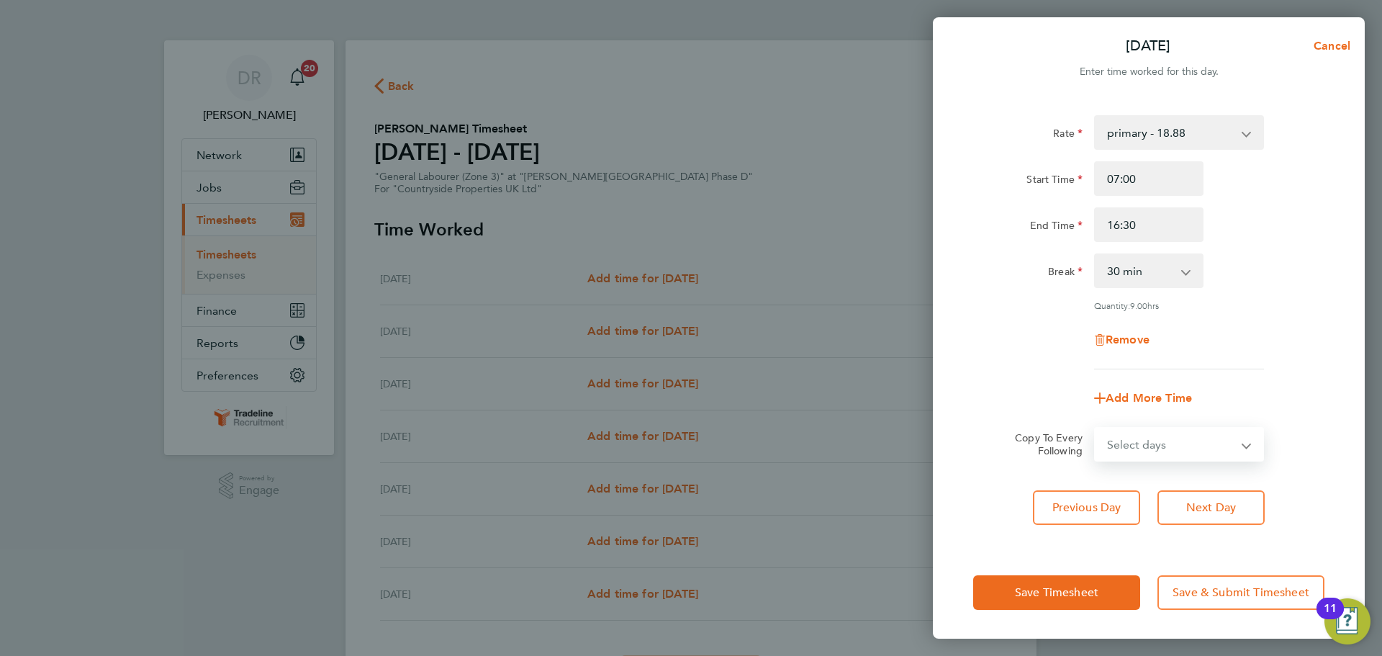
click at [1235, 453] on select "Select days Day Weekday (Mon-Fri) Weekend (Sat-Sun) [DATE] [DATE] [DATE] [DATE]…" at bounding box center [1170, 444] width 151 height 32
select select "WEEKDAY"
click at [1095, 428] on select "Select days Day Weekday (Mon-Fri) Weekend (Sat-Sun) [DATE] [DATE] [DATE] [DATE]…" at bounding box center [1170, 444] width 151 height 32
select select "[DATE]"
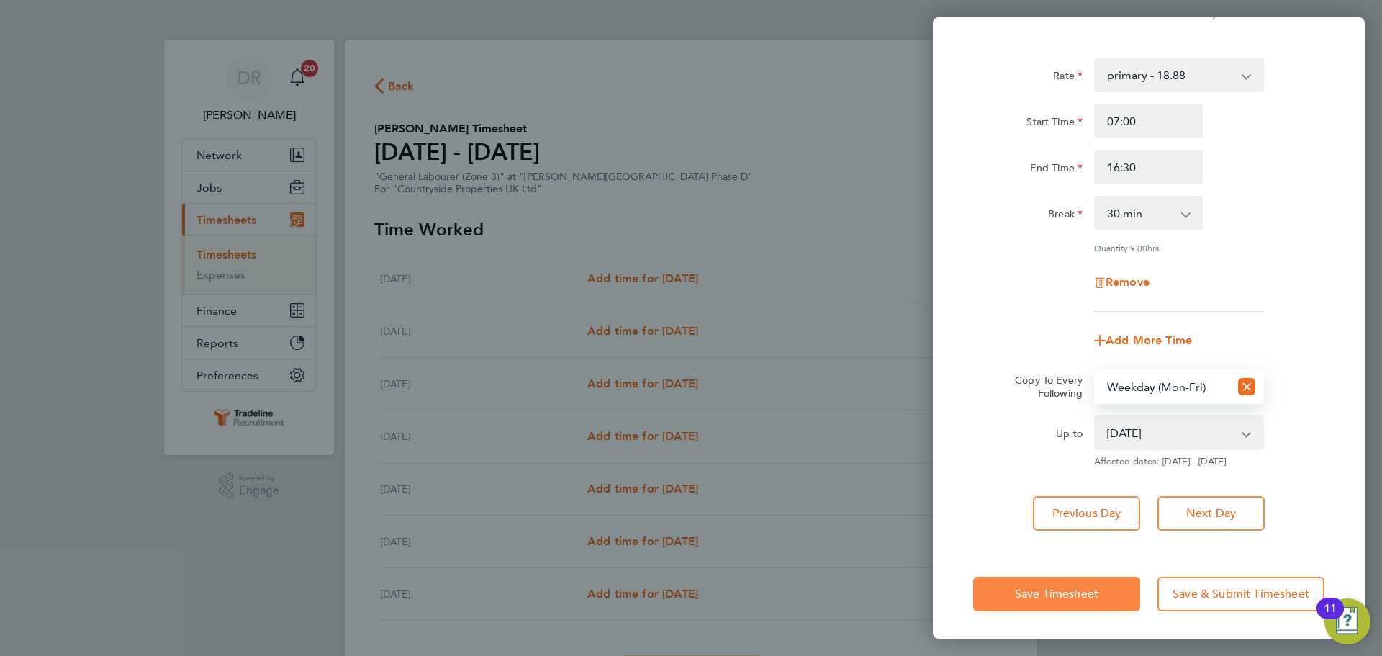
click at [1082, 588] on span "Save Timesheet" at bounding box center [1056, 594] width 83 height 14
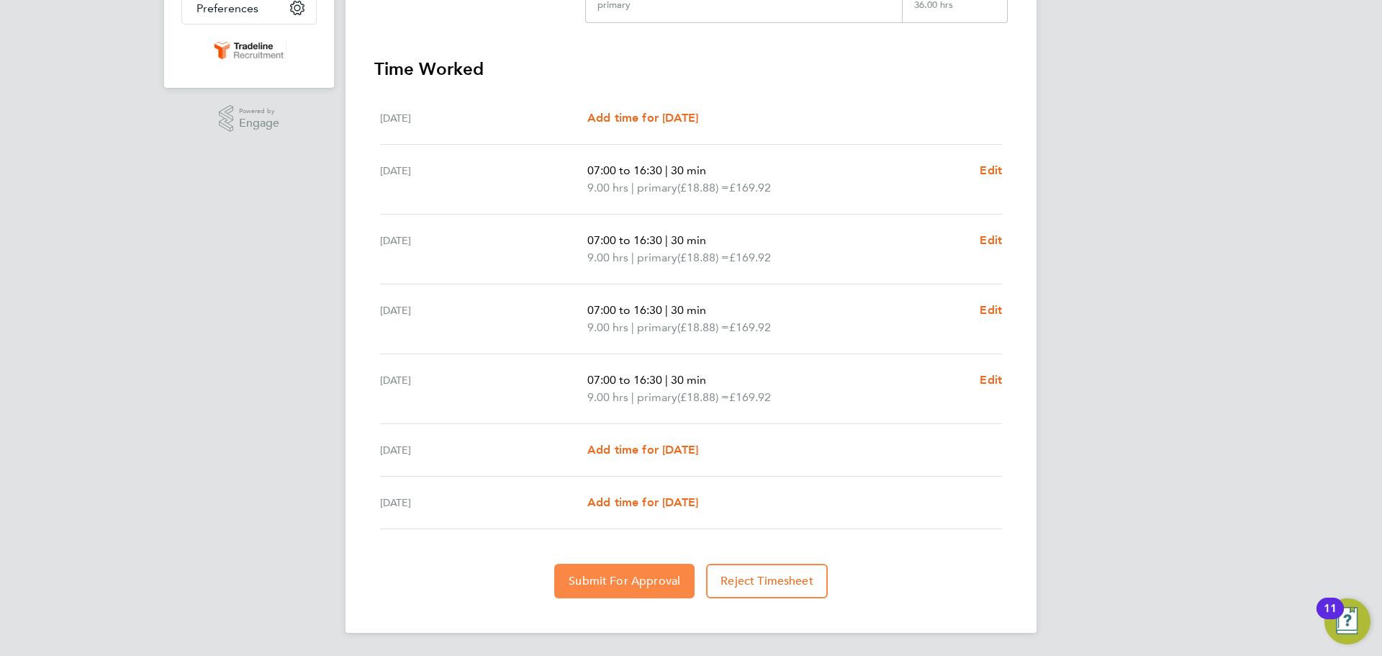
click at [649, 576] on span "Submit For Approval" at bounding box center [625, 581] width 112 height 14
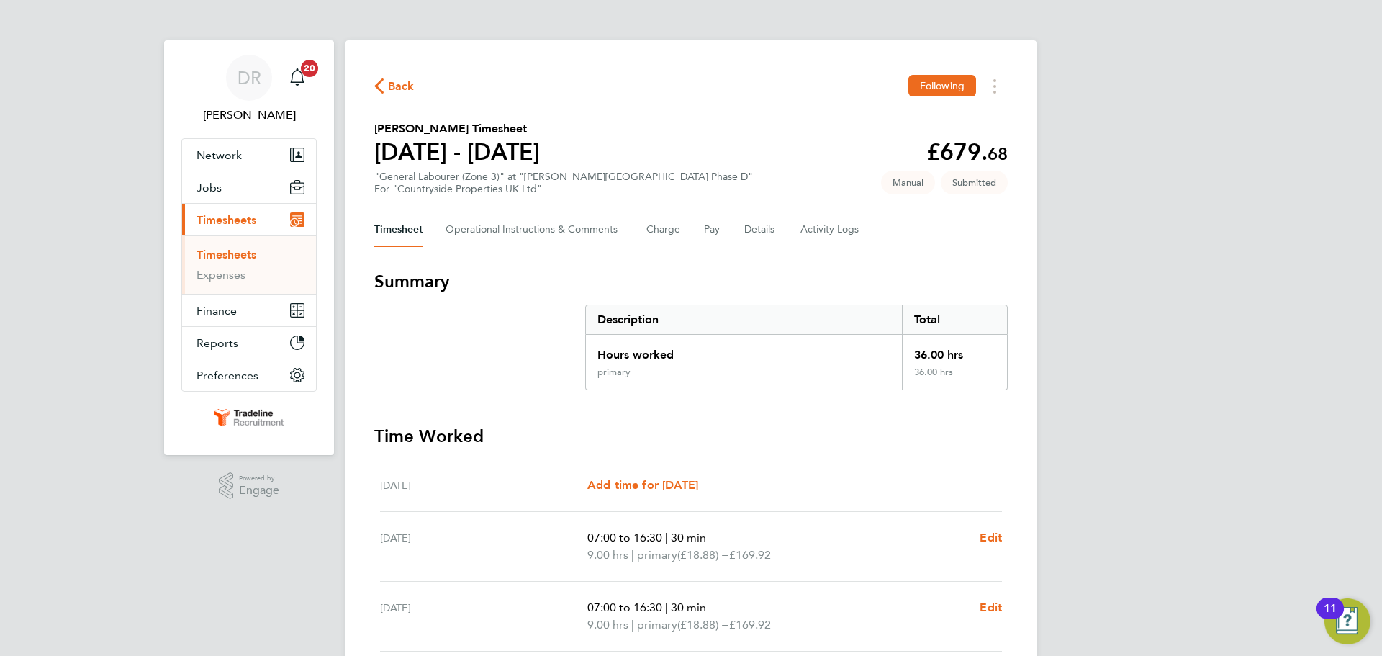
click at [202, 251] on link "Timesheets" at bounding box center [226, 255] width 60 height 14
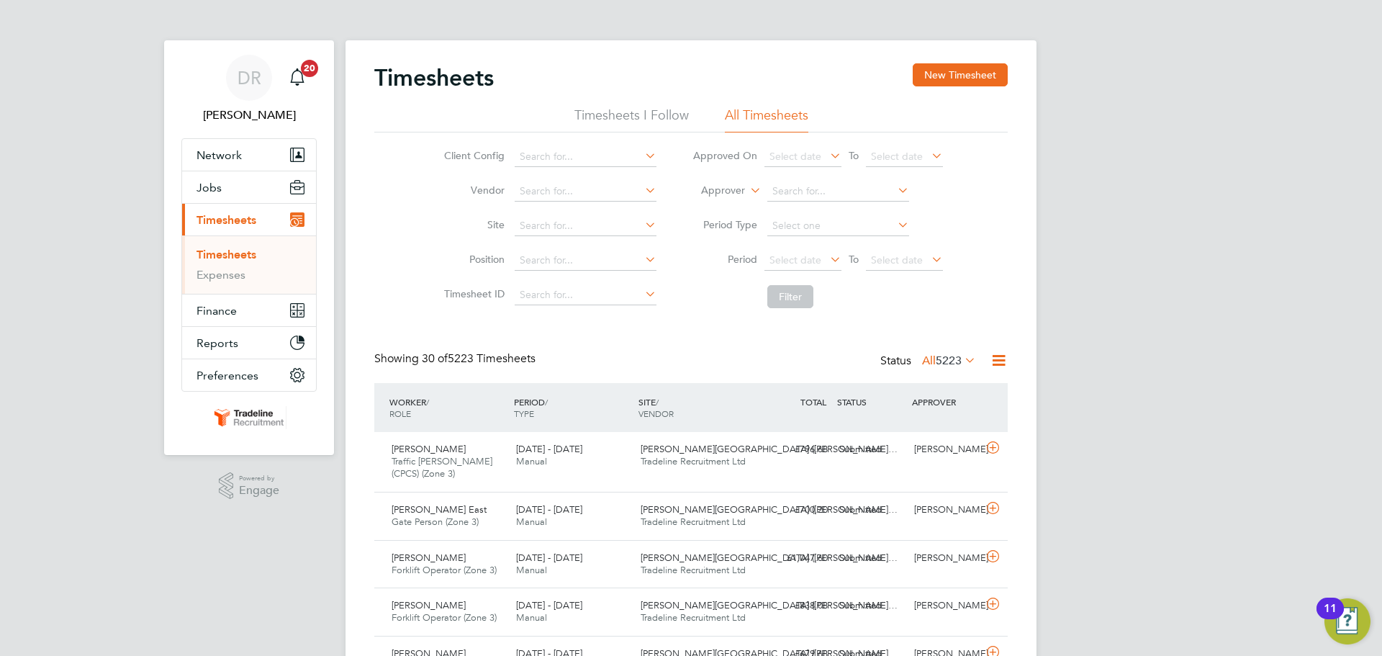
click at [980, 67] on button "New Timesheet" at bounding box center [960, 74] width 95 height 23
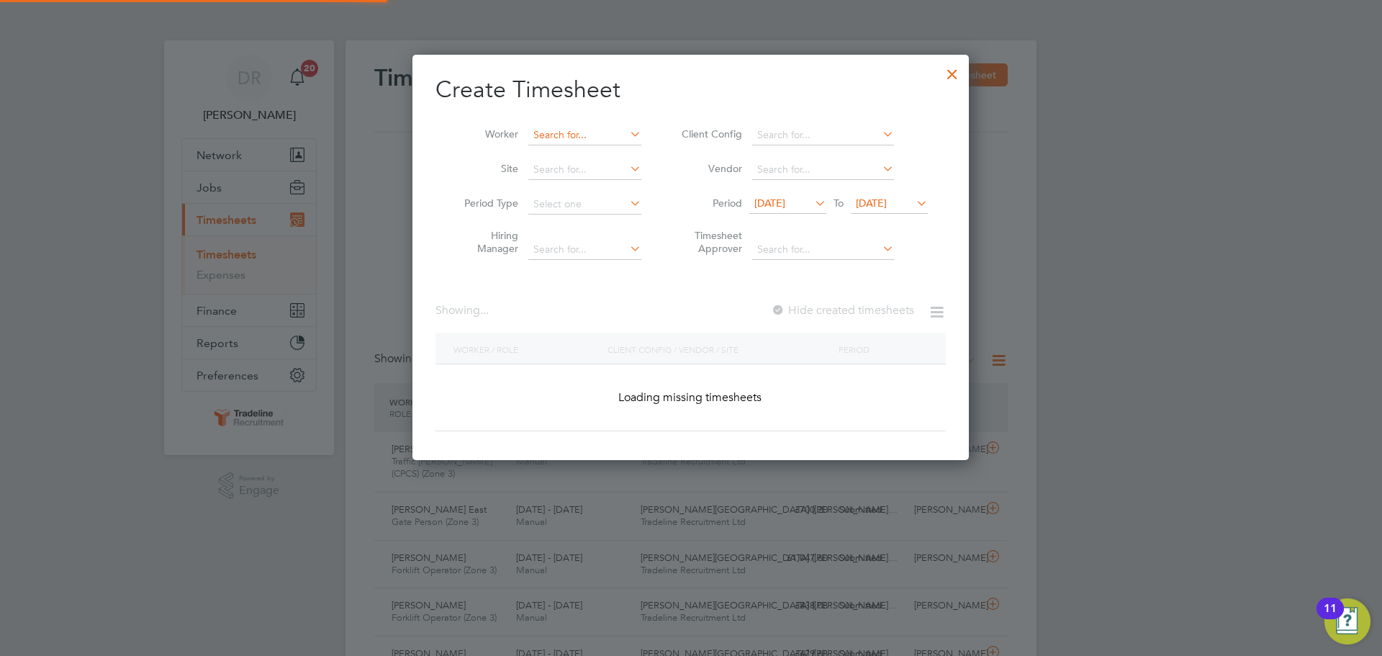
click at [568, 137] on input at bounding box center [584, 135] width 113 height 20
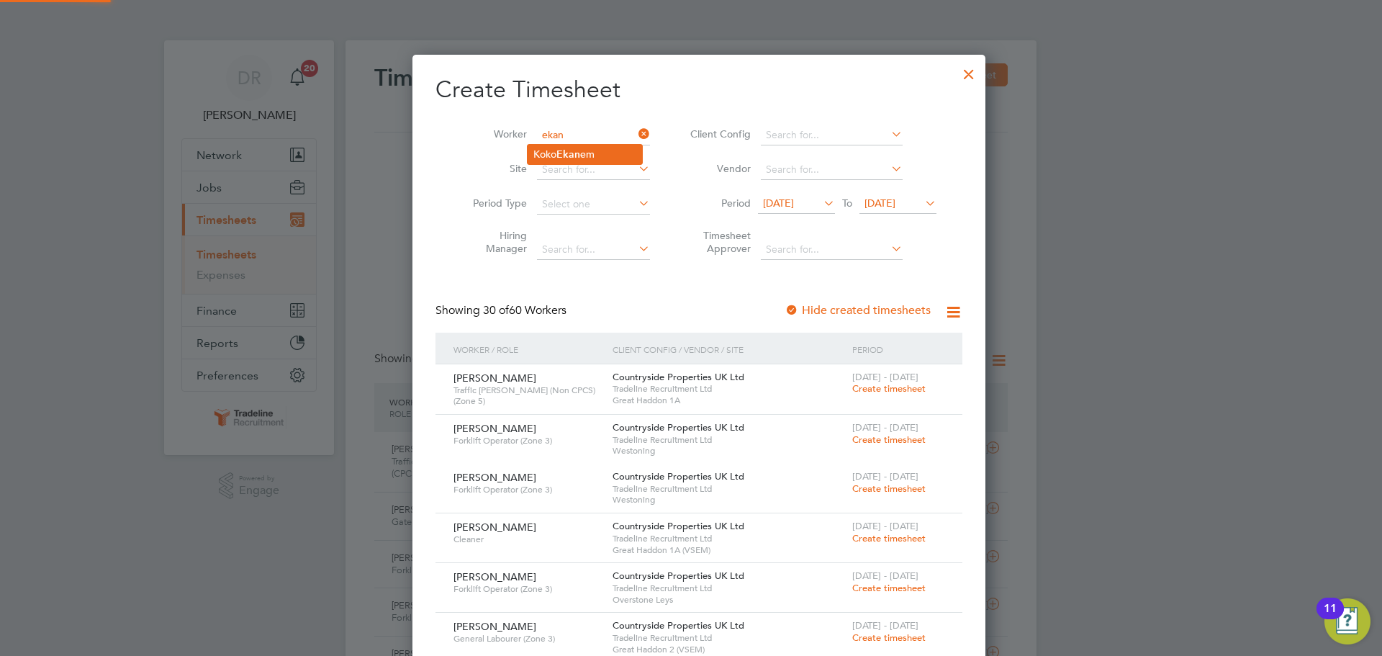
click at [569, 157] on b "Ekan" at bounding box center [568, 154] width 24 height 12
type input "[PERSON_NAME]"
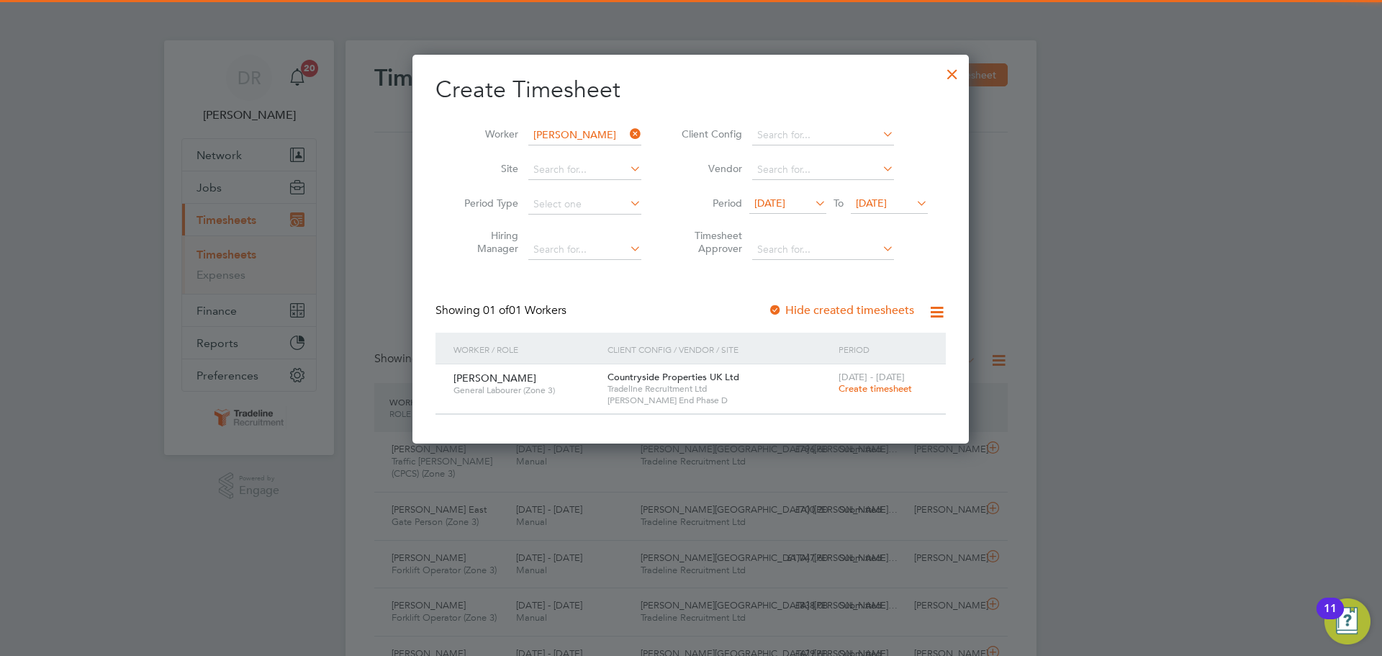
click at [898, 386] on span "Create timesheet" at bounding box center [875, 388] width 73 height 12
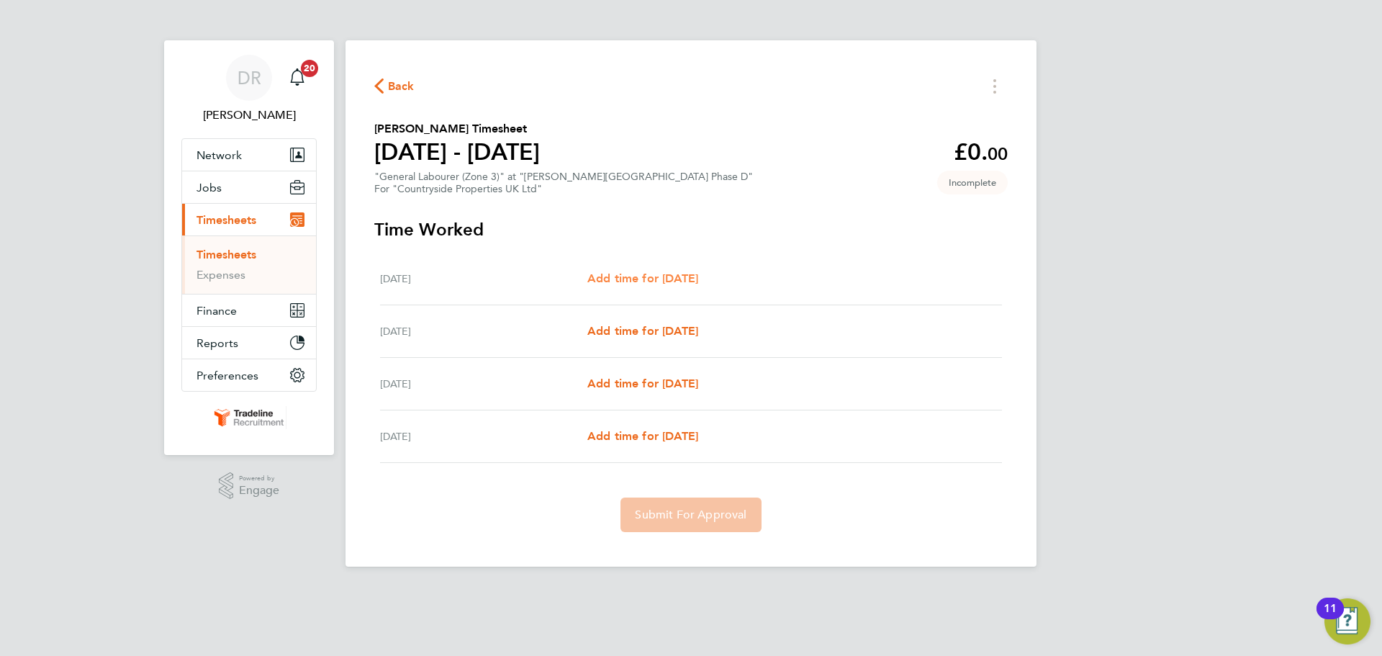
click at [680, 286] on link "Add time for [DATE]" at bounding box center [642, 278] width 111 height 17
select select "30"
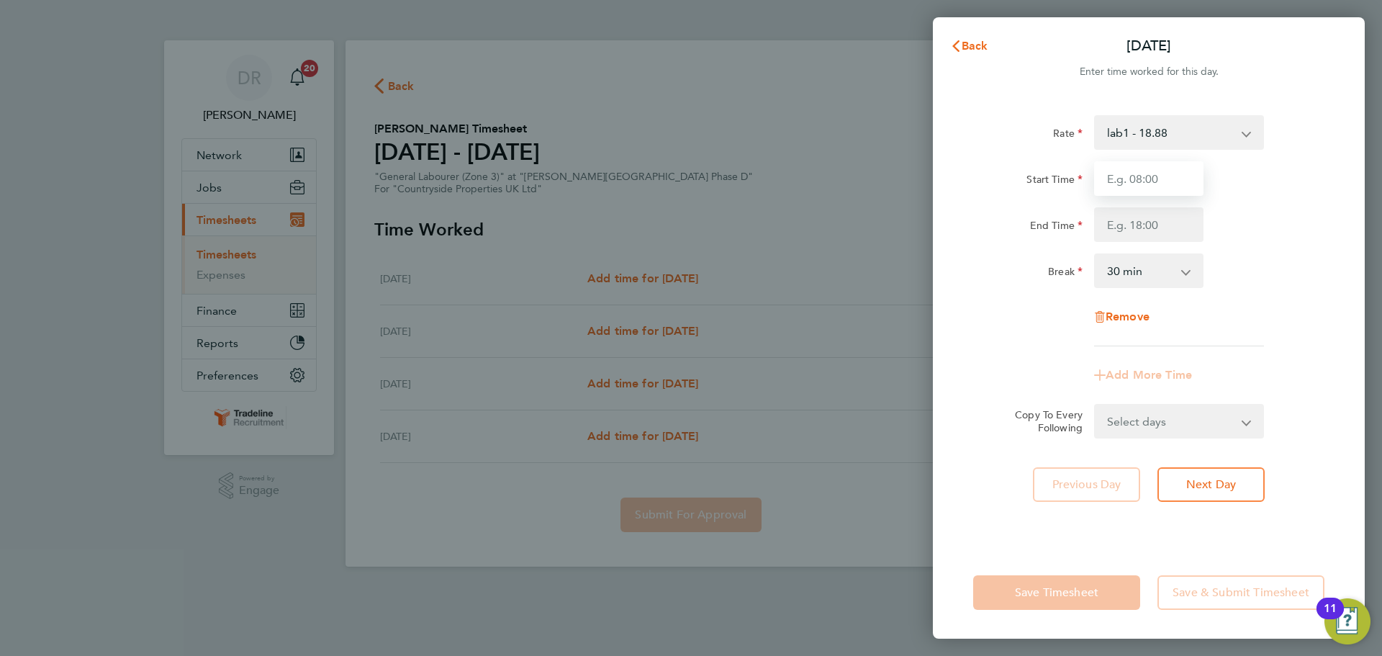
click at [1141, 186] on input "Start Time" at bounding box center [1148, 178] width 109 height 35
type input "07:00"
click at [1157, 217] on input "End Time" at bounding box center [1148, 224] width 109 height 35
type input "16:30"
click at [1278, 279] on div "Break 0 min 15 min 30 min 45 min 60 min 75 min 90 min" at bounding box center [1148, 270] width 363 height 35
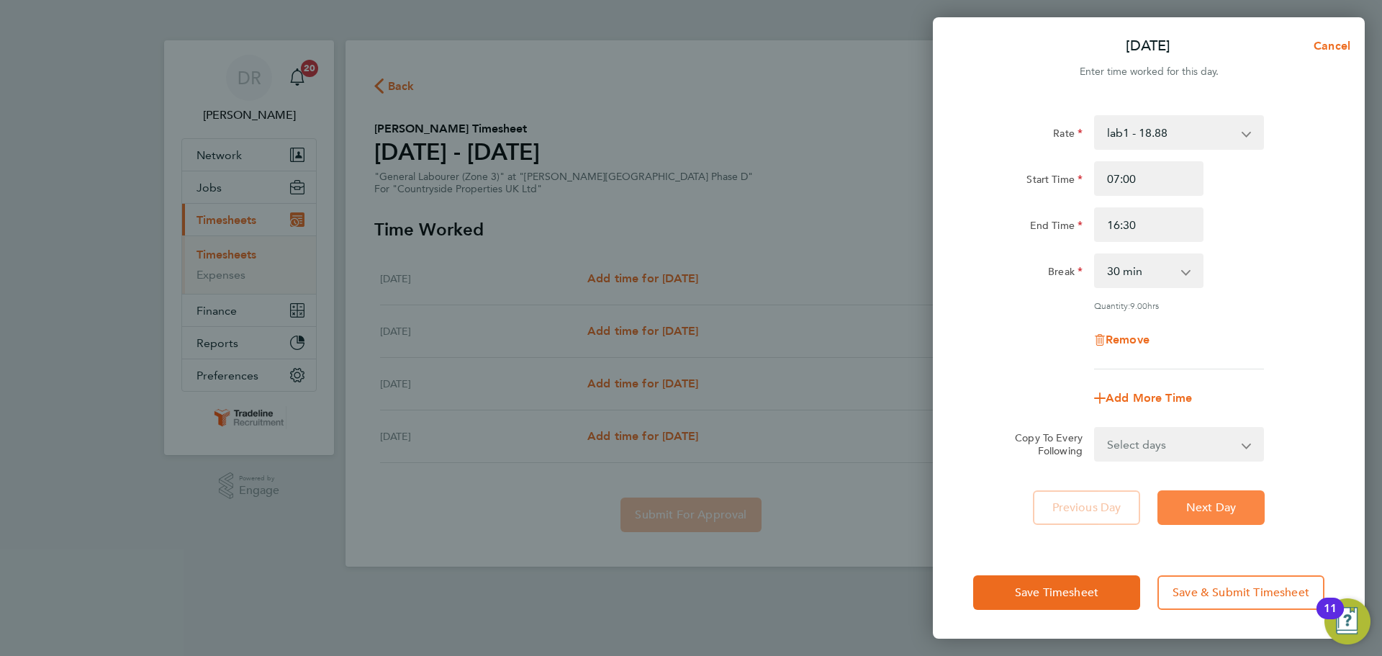
click at [1214, 506] on span "Next Day" at bounding box center [1211, 507] width 50 height 14
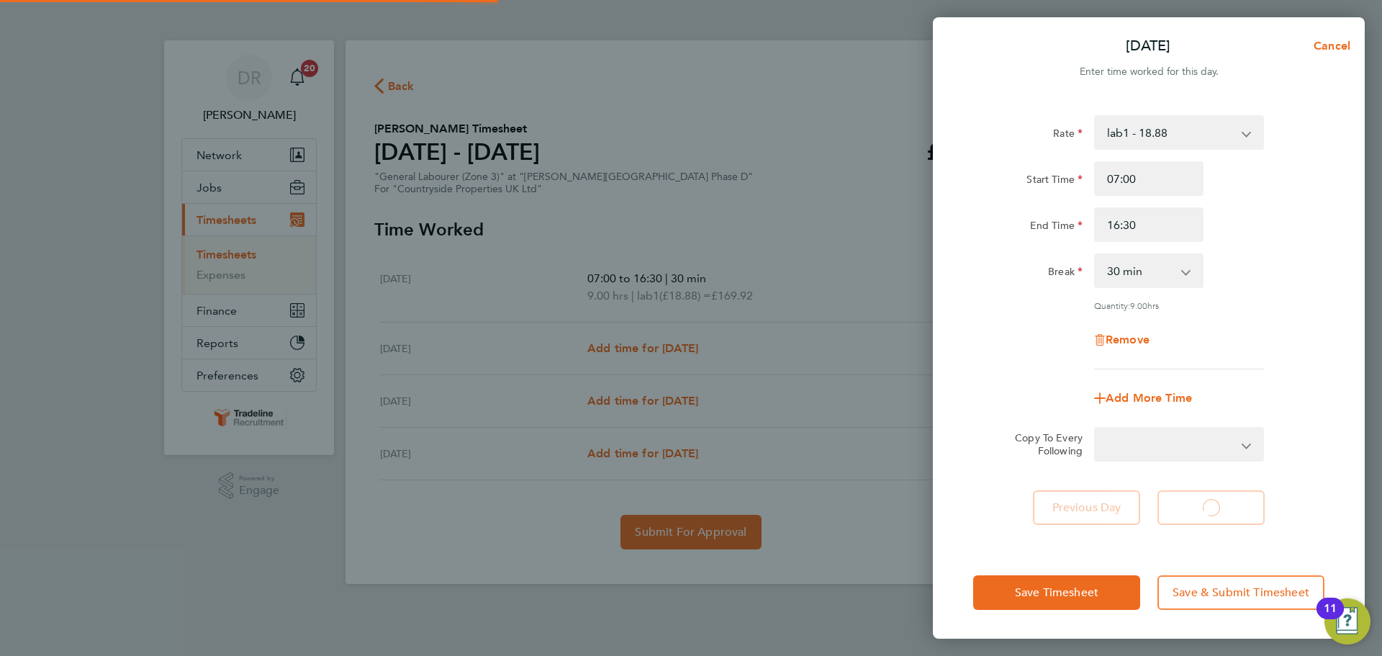
select select "30"
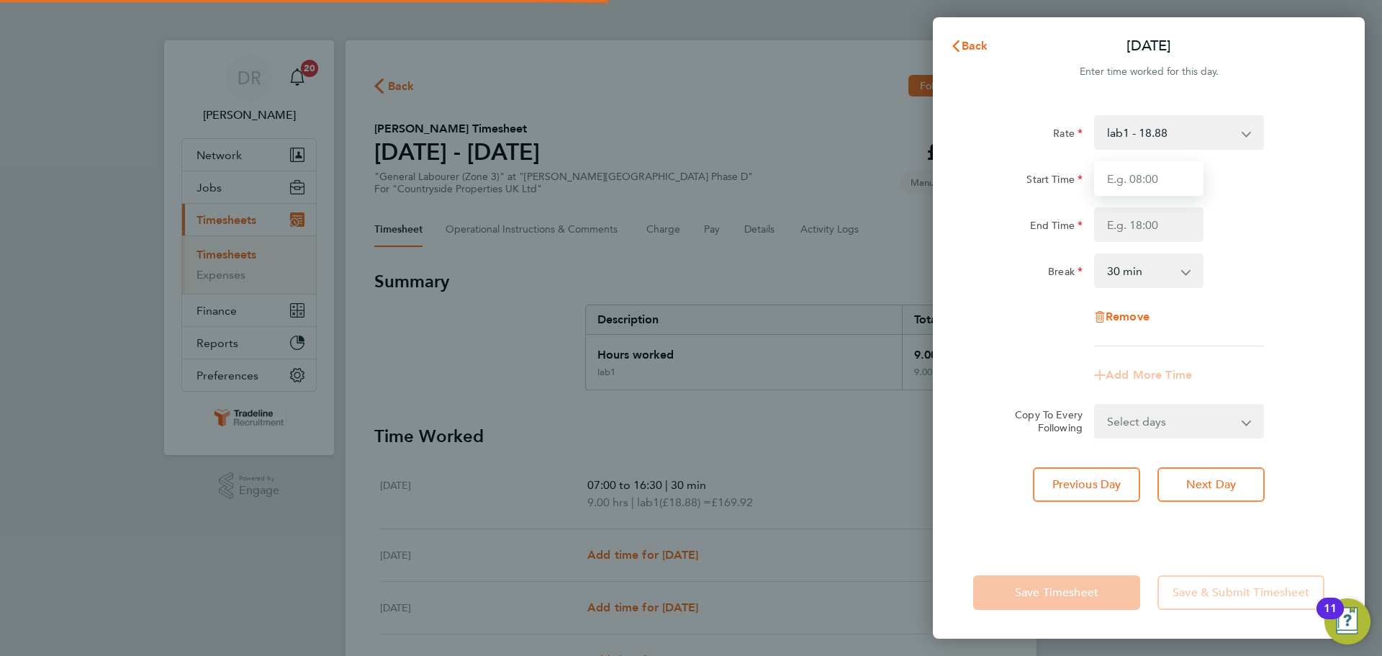
click at [1116, 183] on input "Start Time" at bounding box center [1148, 178] width 109 height 35
type input "07:00"
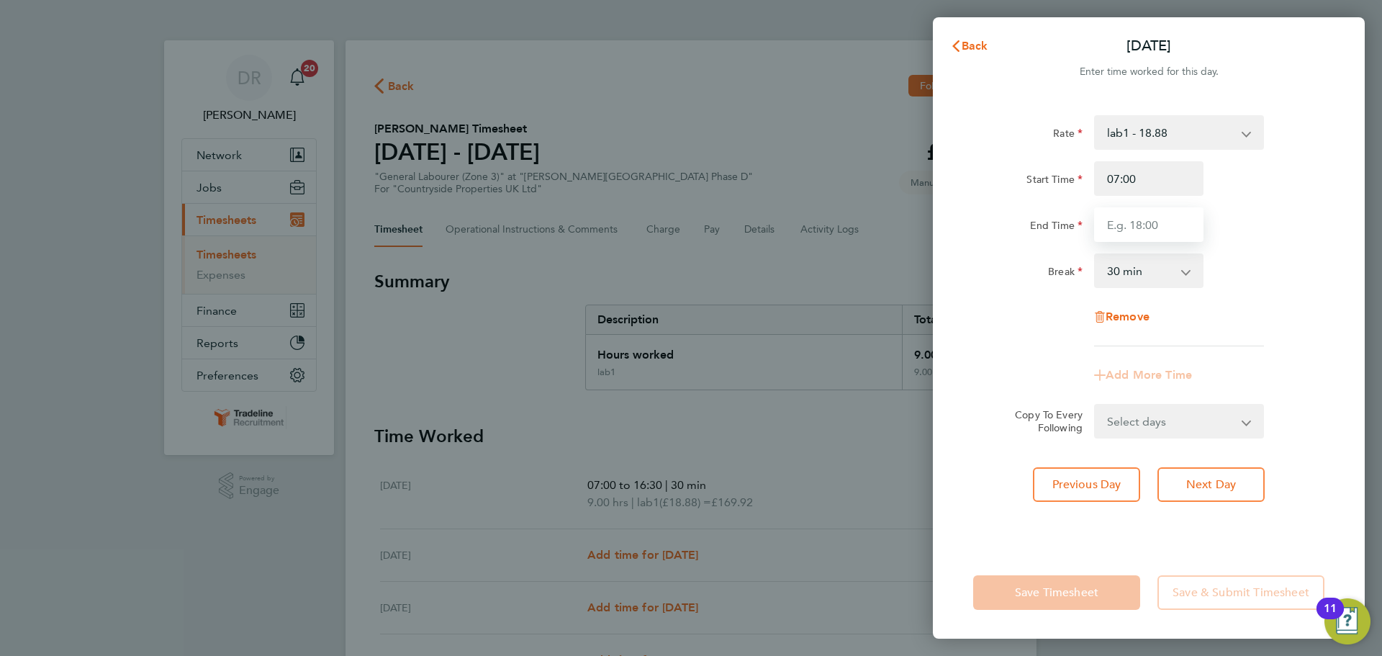
click at [1139, 219] on input "End Time" at bounding box center [1148, 224] width 109 height 35
type input "16:30"
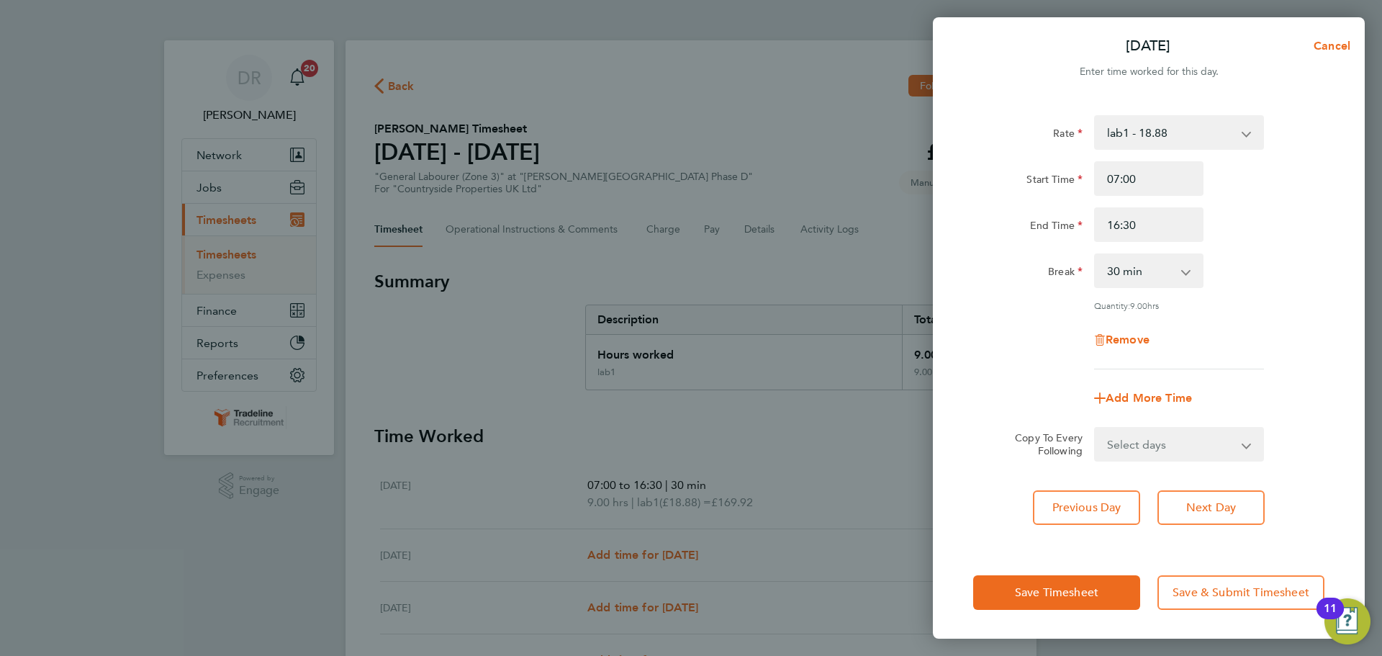
click at [1251, 265] on div "Break 0 min 15 min 30 min 45 min 60 min 75 min 90 min" at bounding box center [1148, 270] width 363 height 35
click at [1211, 502] on span "Next Day" at bounding box center [1211, 507] width 50 height 14
select select "30"
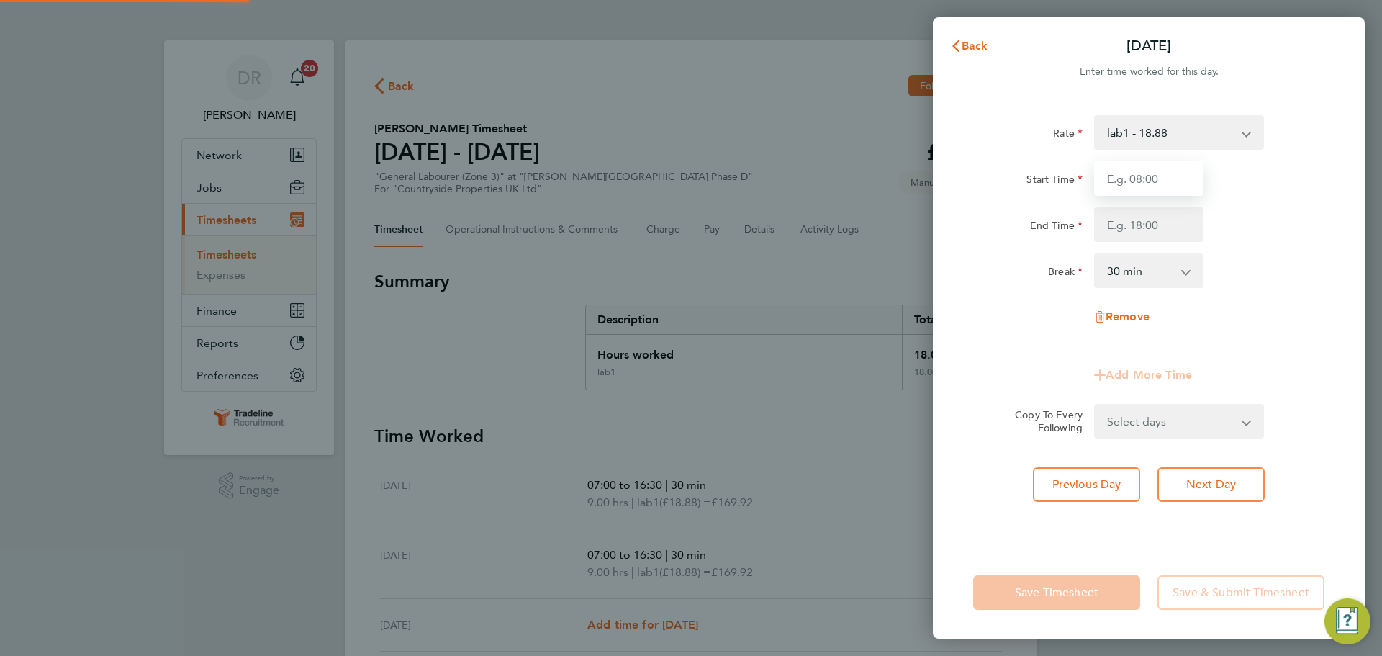
click at [1125, 181] on input "Start Time" at bounding box center [1148, 178] width 109 height 35
type input "07:00"
click at [1129, 222] on input "End Time" at bounding box center [1148, 224] width 109 height 35
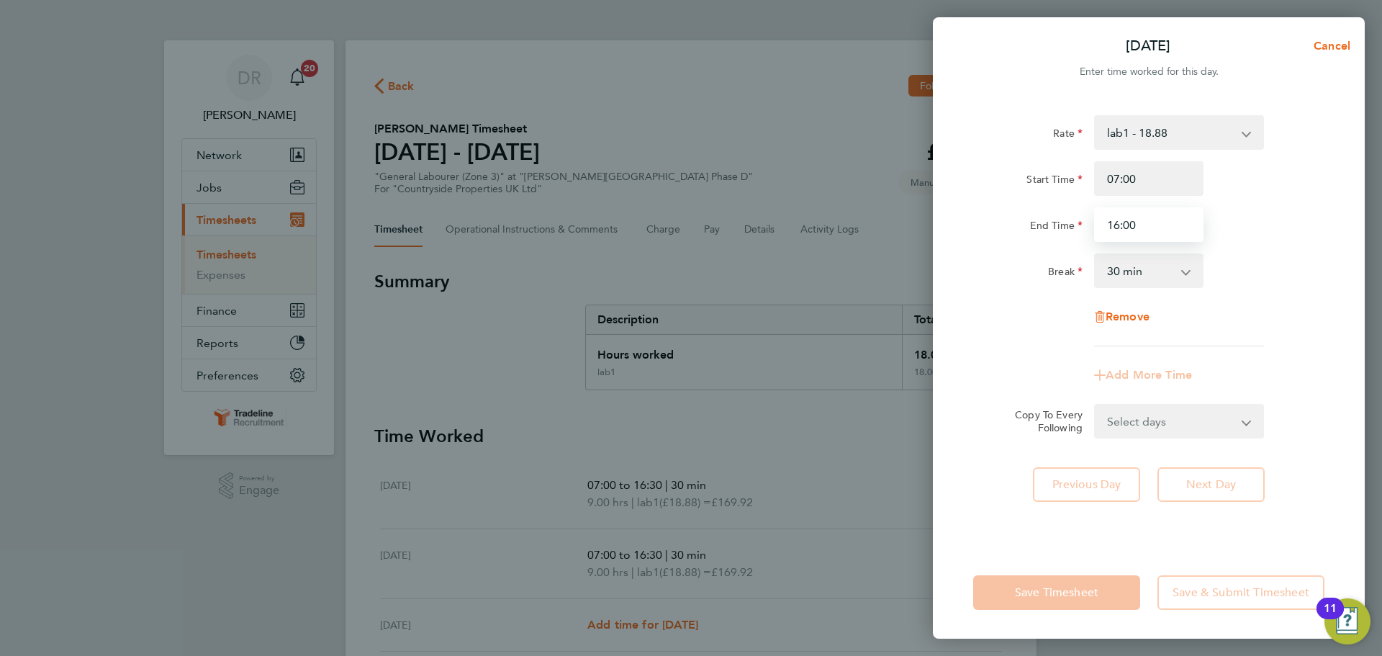
drag, startPoint x: 1143, startPoint y: 221, endPoint x: 1094, endPoint y: 221, distance: 48.9
click at [1094, 221] on input "16:00" at bounding box center [1148, 224] width 109 height 35
type input "16:30"
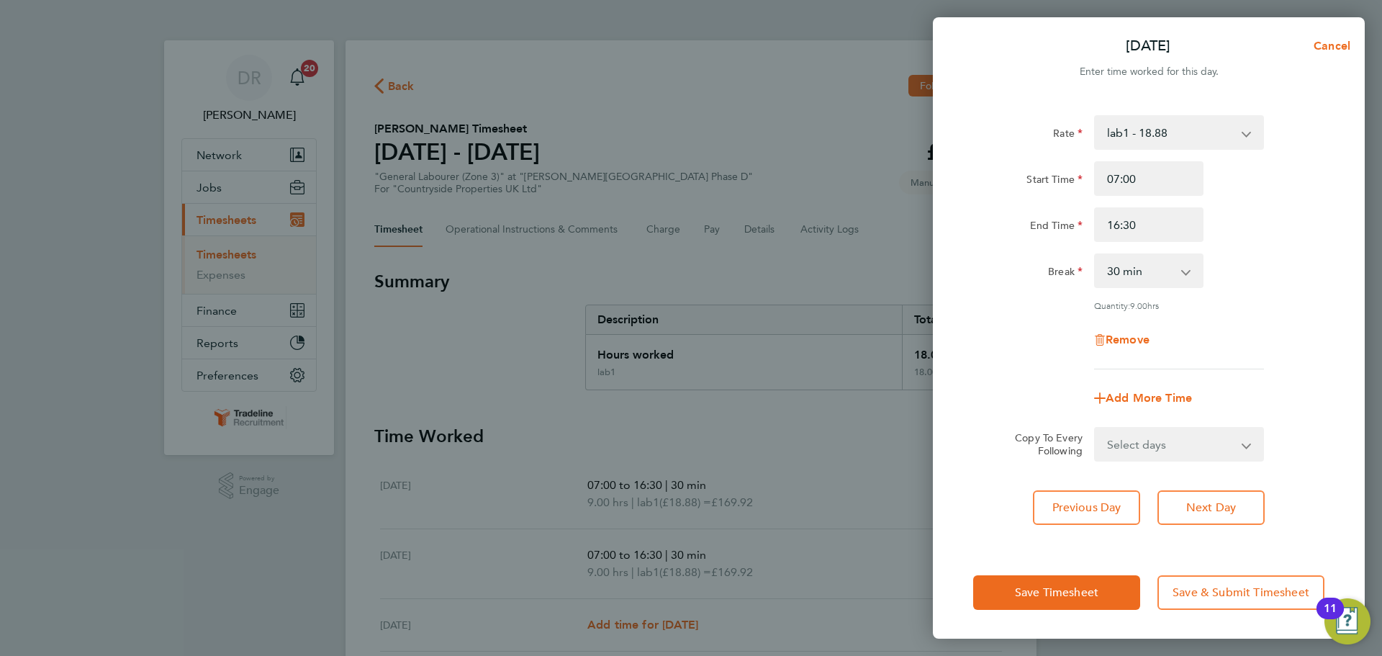
click at [1311, 263] on div "Break 0 min 15 min 30 min 45 min 60 min 75 min 90 min" at bounding box center [1148, 270] width 363 height 35
click at [1215, 503] on span "Next Day" at bounding box center [1211, 507] width 50 height 14
select select "30"
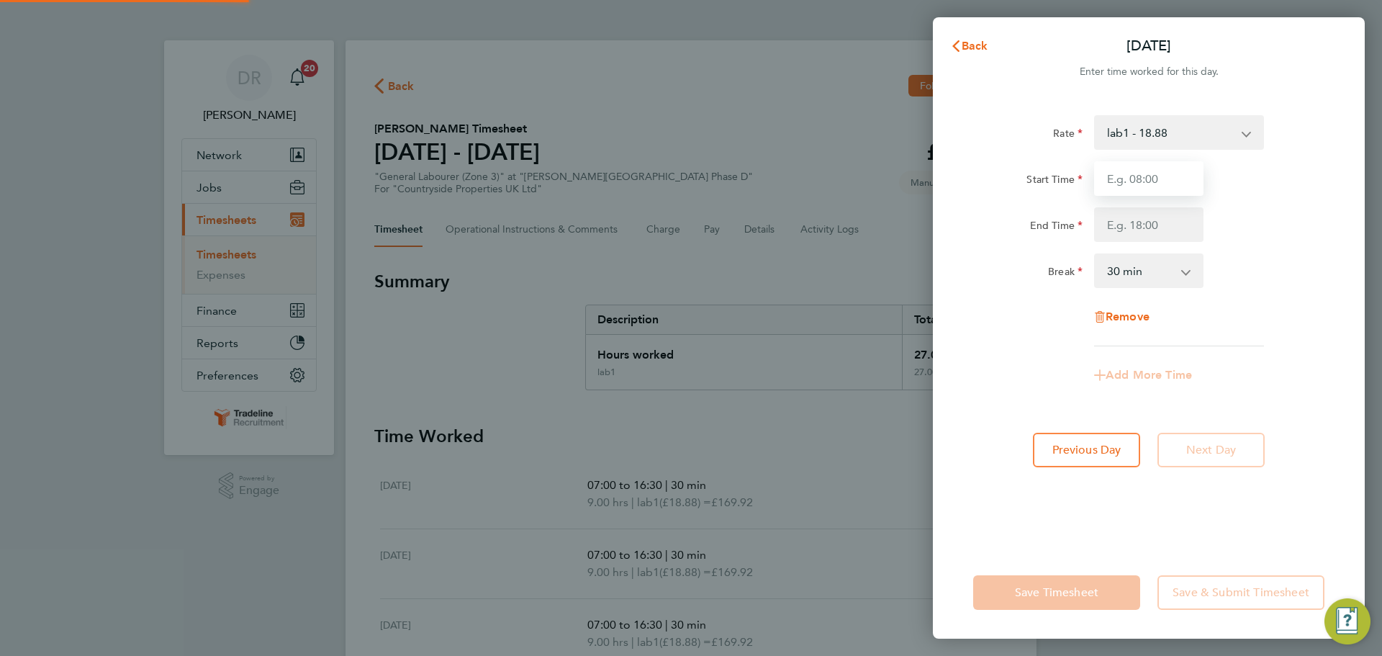
click at [1146, 181] on input "Start Time" at bounding box center [1148, 178] width 109 height 35
type input "07:00"
click at [1142, 222] on input "End Time" at bounding box center [1148, 224] width 109 height 35
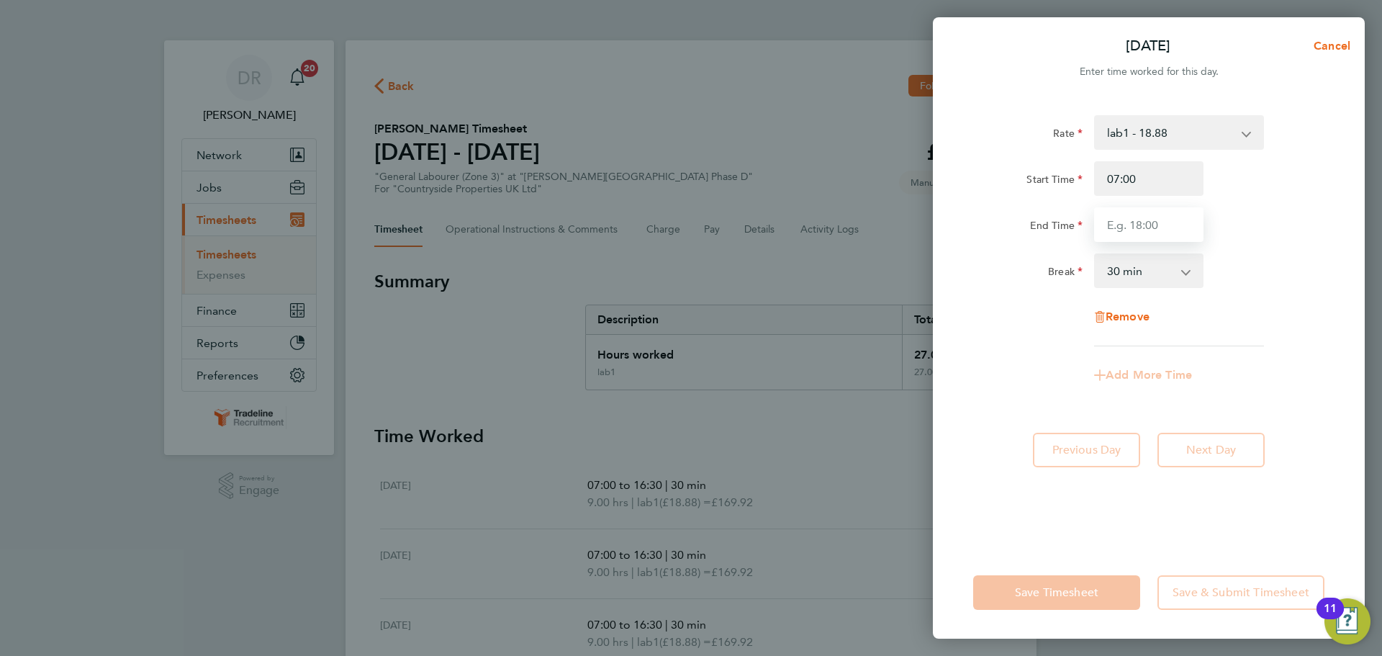
type input "16:30"
click at [1248, 306] on div "Rate lab1 - 18.88 Start Time 07:00 End Time 16:30 Break 0 min 15 min 30 min 45 …" at bounding box center [1148, 230] width 351 height 231
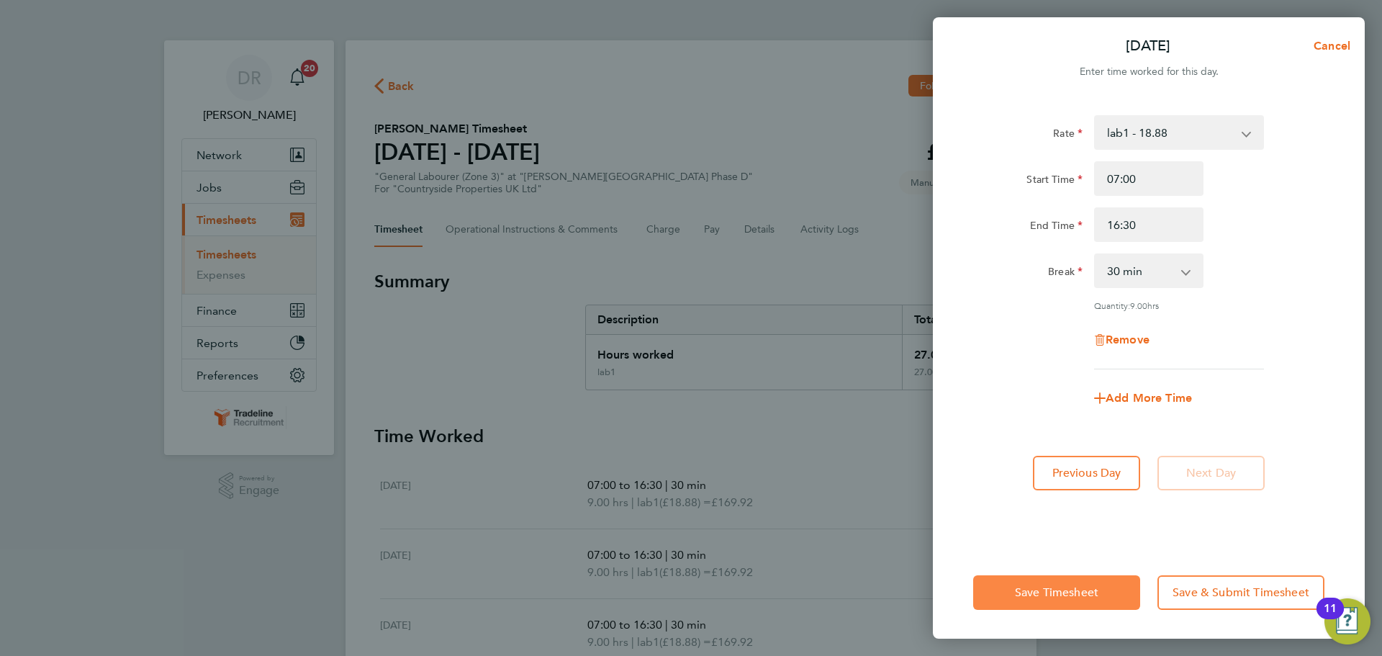
click at [994, 575] on button "Save Timesheet" at bounding box center [1056, 592] width 167 height 35
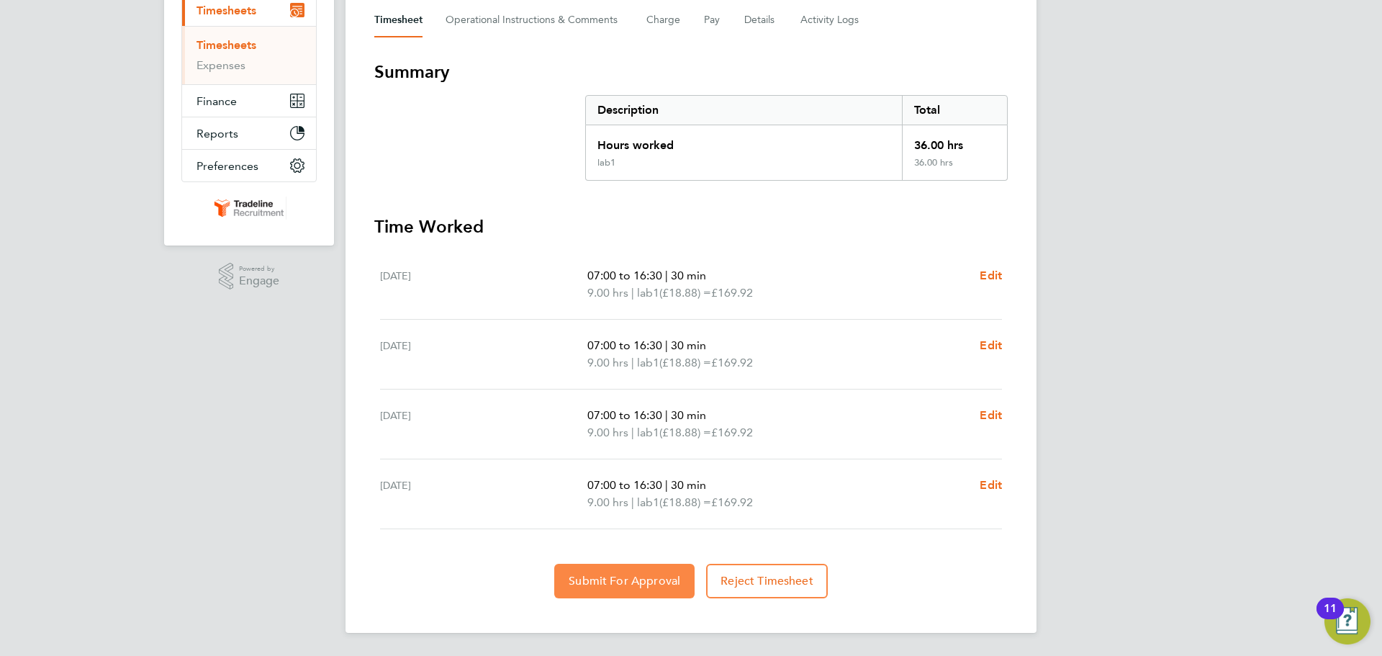
click at [623, 587] on span "Submit For Approval" at bounding box center [625, 581] width 112 height 14
click at [236, 48] on link "Timesheets" at bounding box center [226, 45] width 60 height 14
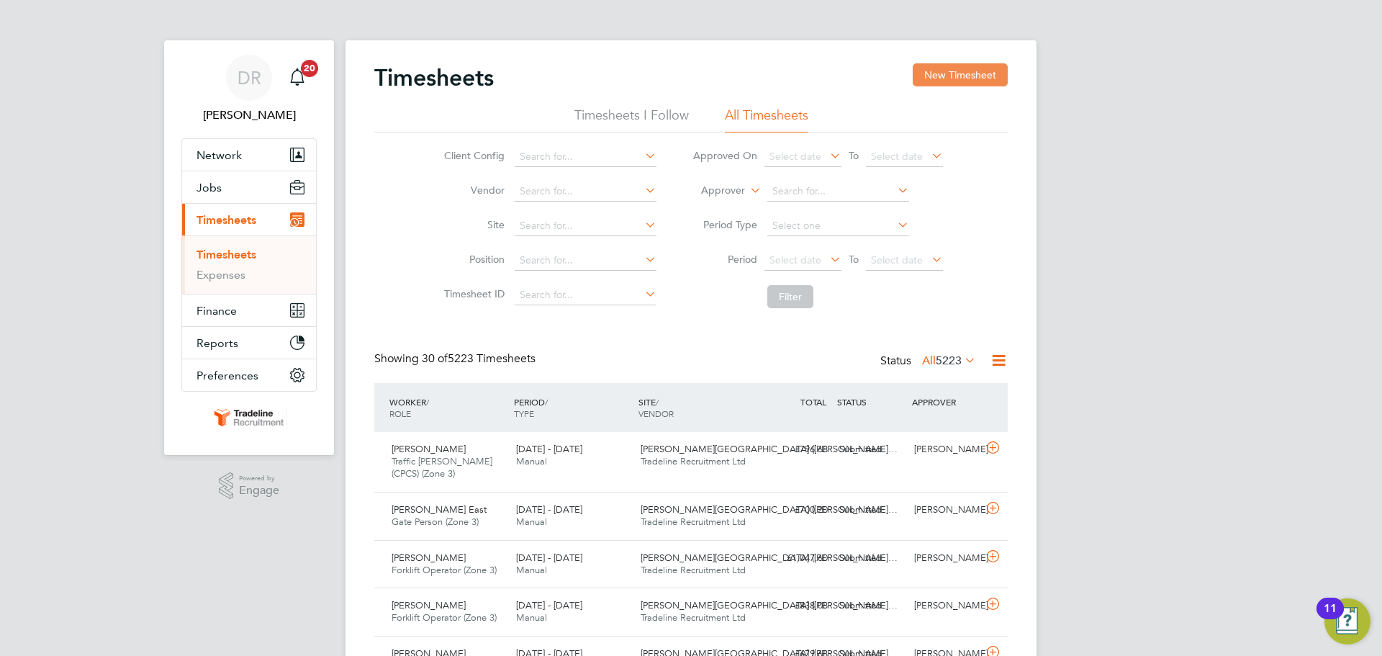
click at [980, 71] on button "New Timesheet" at bounding box center [960, 74] width 95 height 23
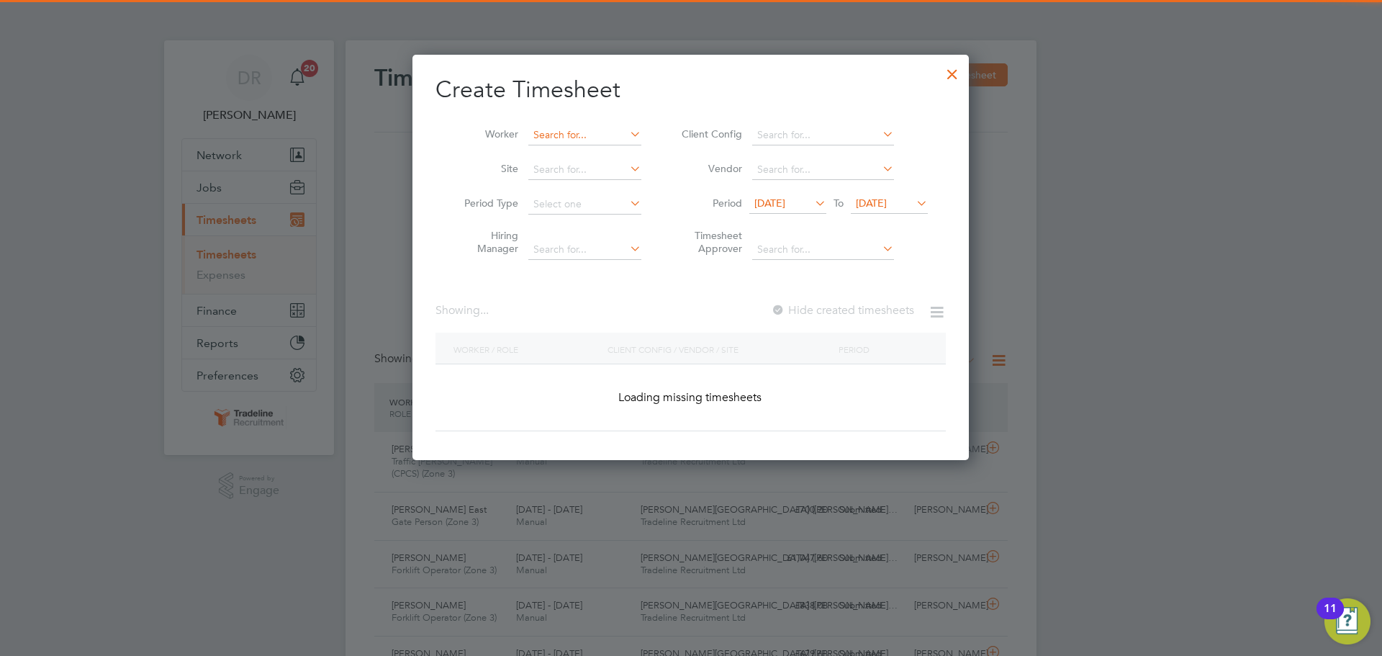
click at [546, 129] on input at bounding box center [584, 135] width 113 height 20
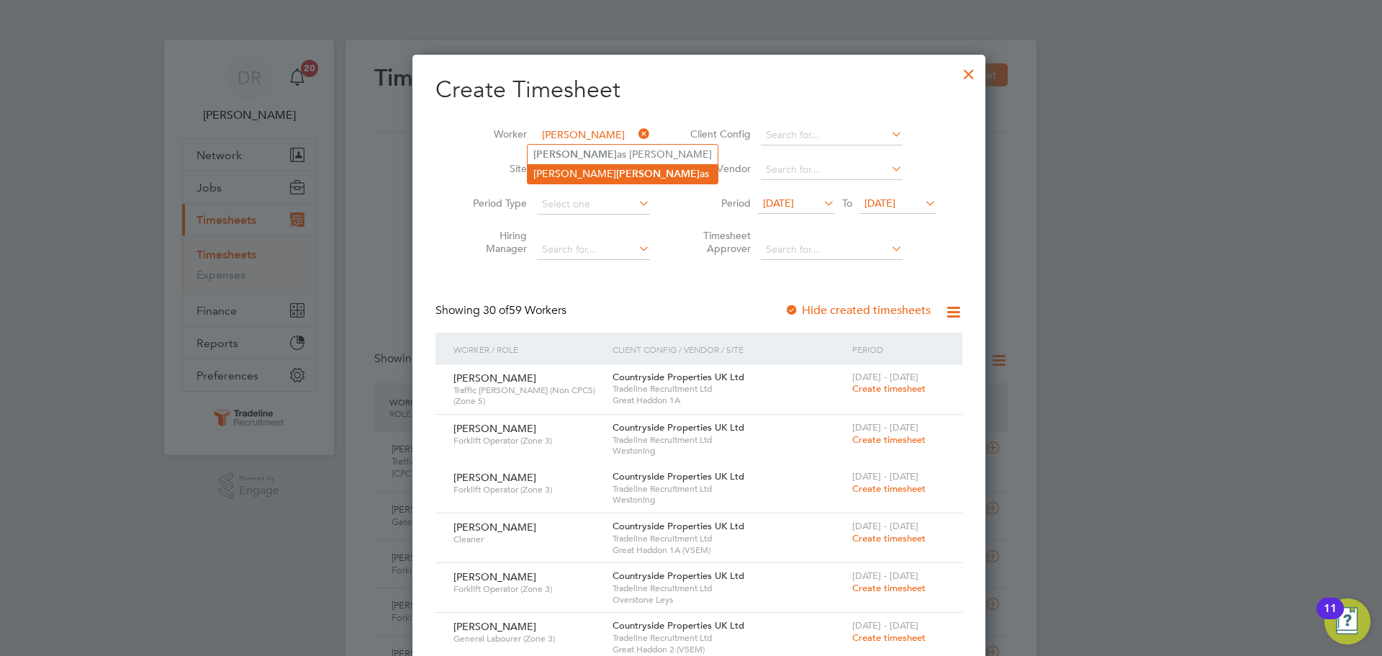
click at [616, 168] on b "Thom" at bounding box center [657, 174] width 83 height 12
type input "[PERSON_NAME]"
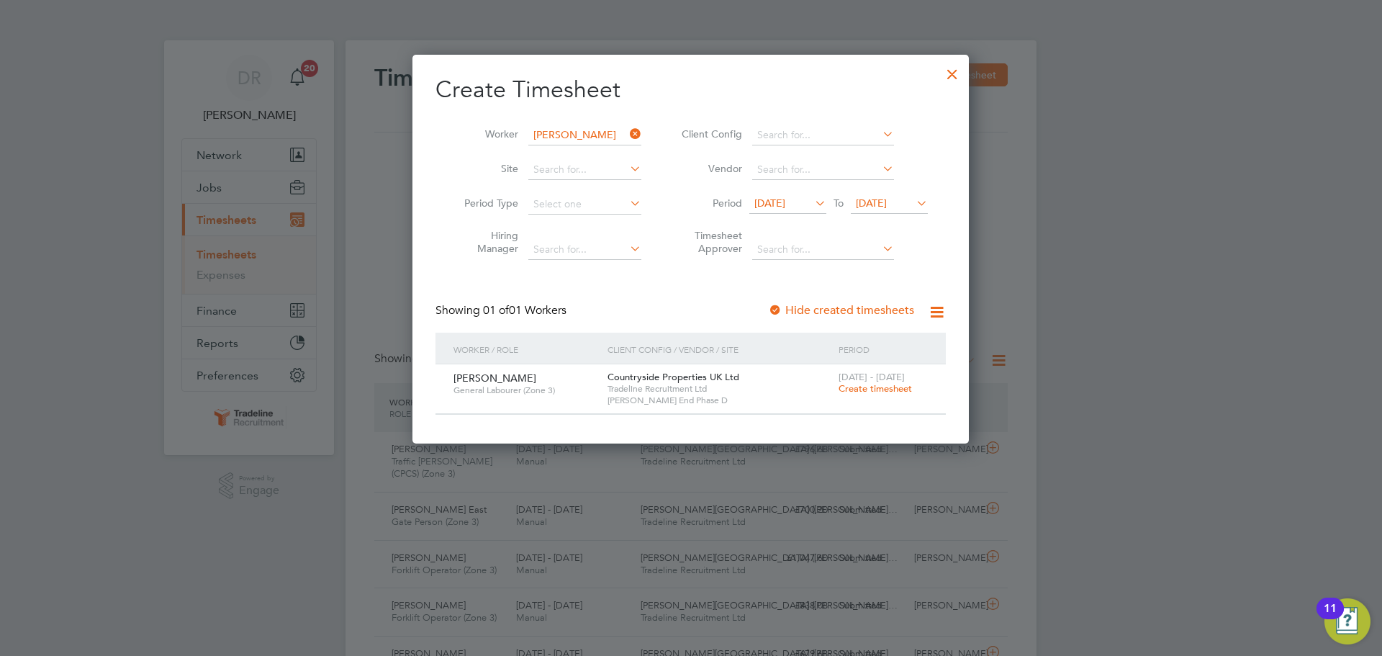
click at [841, 386] on span "Create timesheet" at bounding box center [875, 388] width 73 height 12
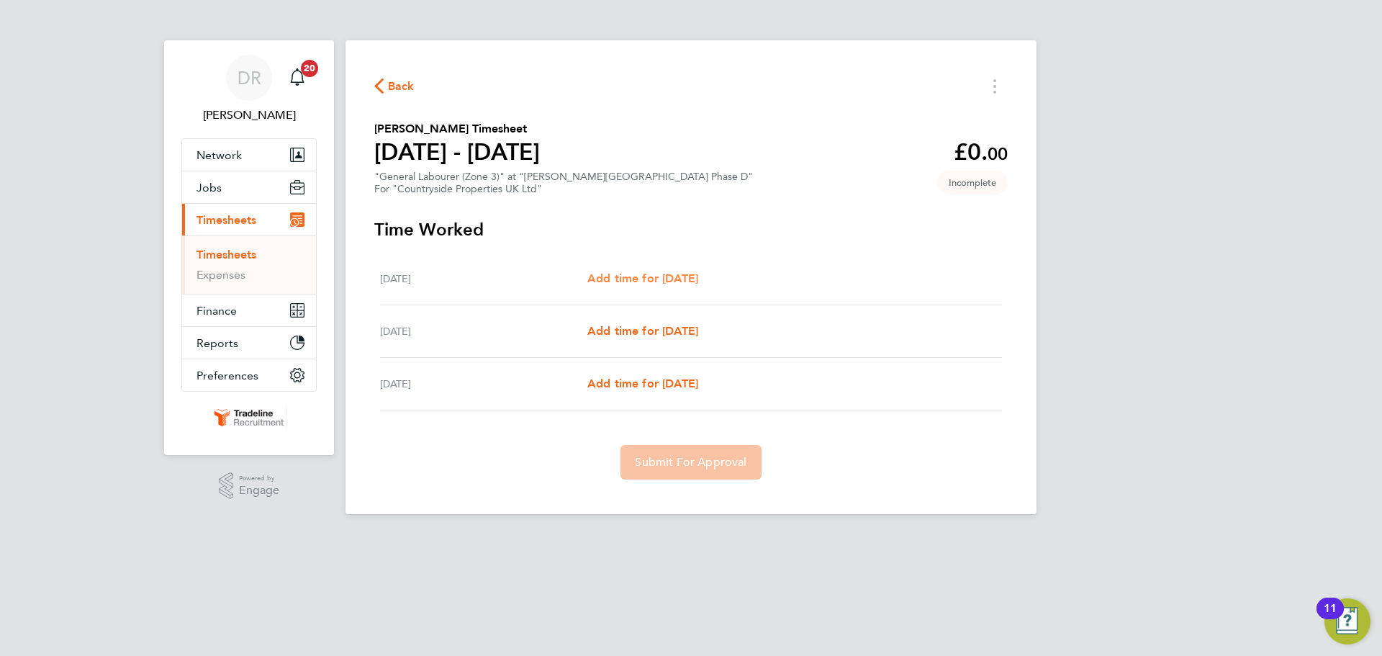
click at [681, 273] on span "Add time for [DATE]" at bounding box center [642, 278] width 111 height 14
select select "30"
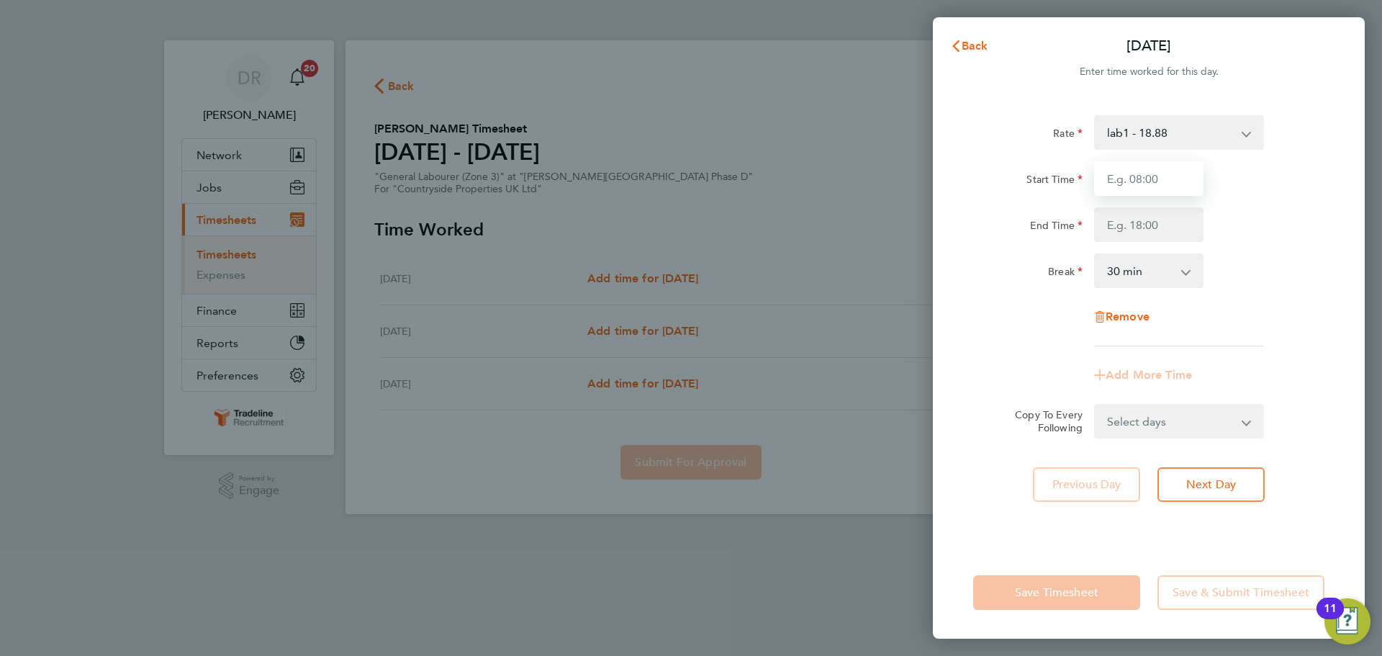
click at [1154, 186] on input "Start Time" at bounding box center [1148, 178] width 109 height 35
type input "07:00"
click at [1142, 214] on input "End Time" at bounding box center [1148, 224] width 109 height 35
type input "16:30"
click at [1242, 279] on div "Break 0 min 15 min 30 min 45 min 60 min 75 min 90 min" at bounding box center [1148, 270] width 363 height 35
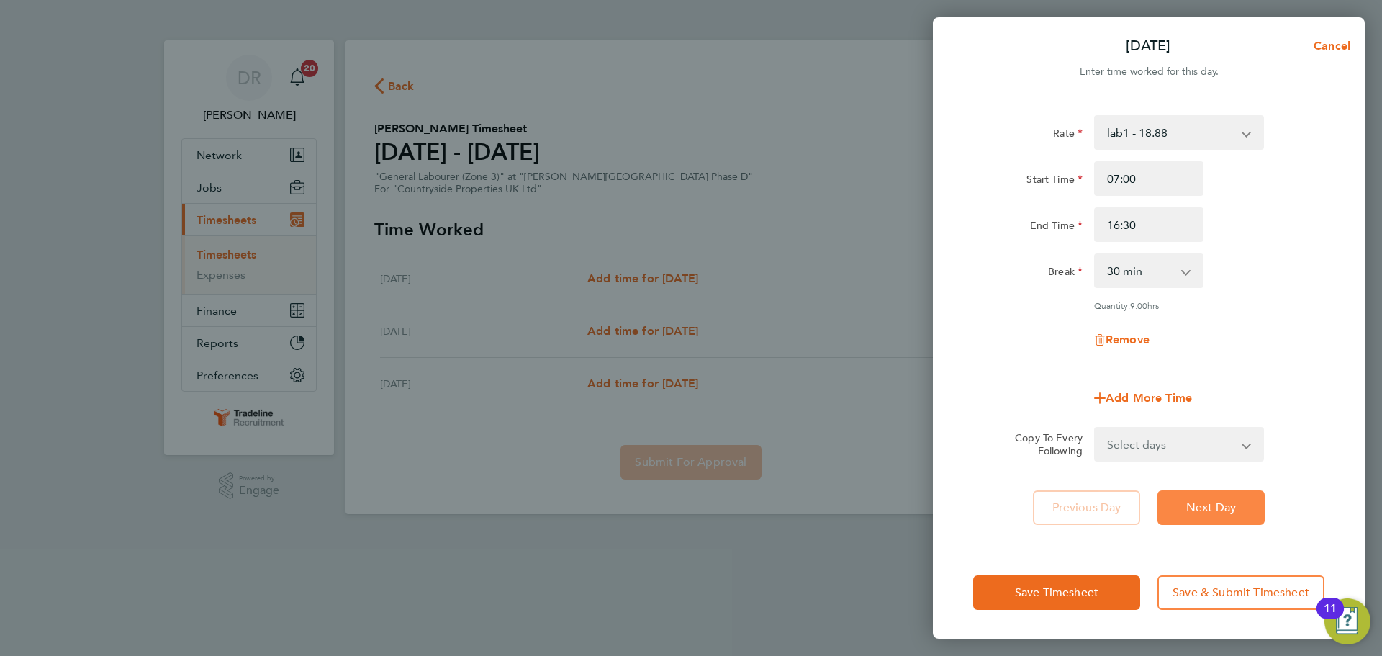
click at [1219, 507] on span "Next Day" at bounding box center [1211, 507] width 50 height 14
select select "30"
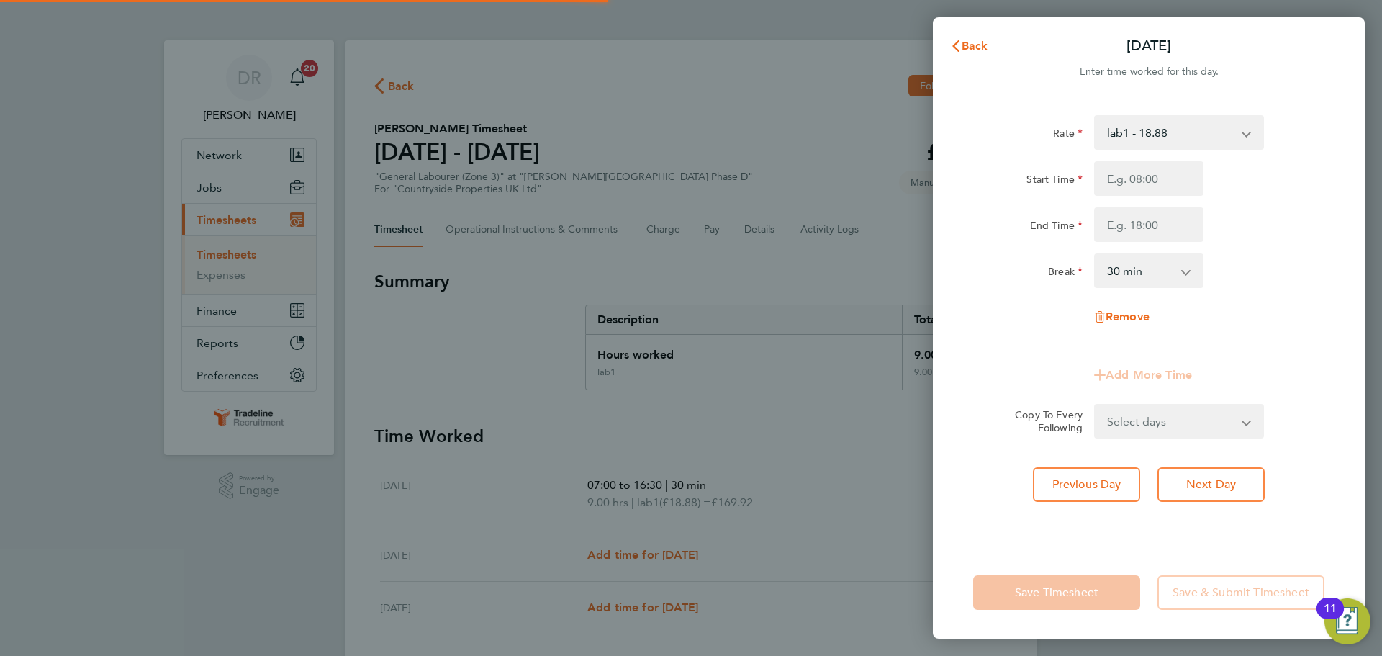
click at [1128, 175] on input "Start Time" at bounding box center [1148, 178] width 109 height 35
type input "07:00"
click at [1147, 223] on input "End Time" at bounding box center [1148, 224] width 109 height 35
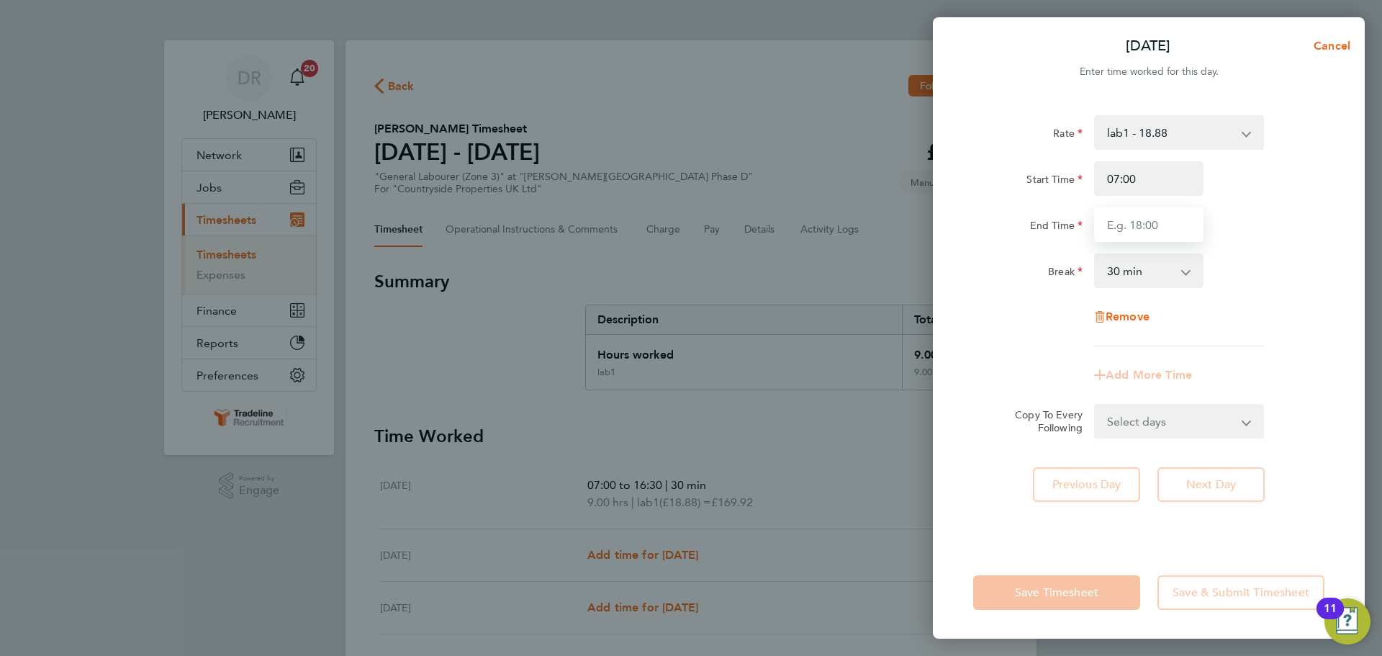
type input "16:30"
click at [1224, 224] on div "End Time 16:30" at bounding box center [1148, 224] width 363 height 35
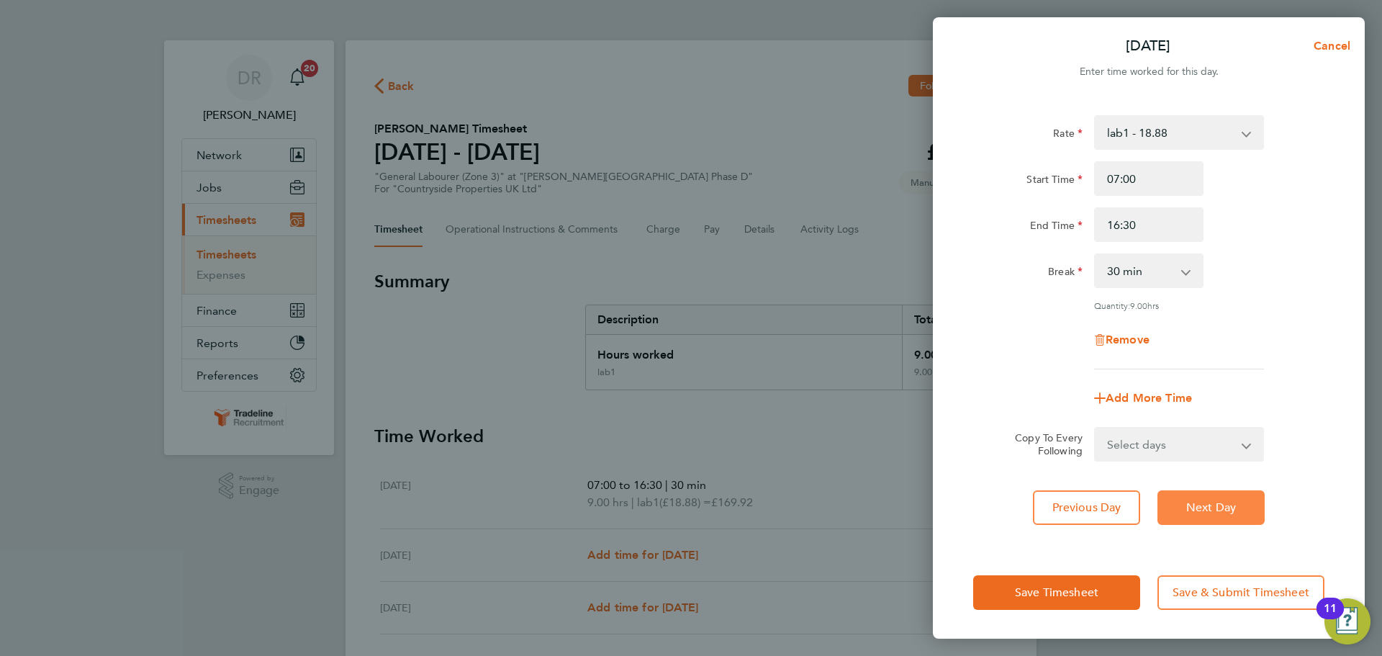
click at [1234, 500] on span "Next Day" at bounding box center [1211, 507] width 50 height 14
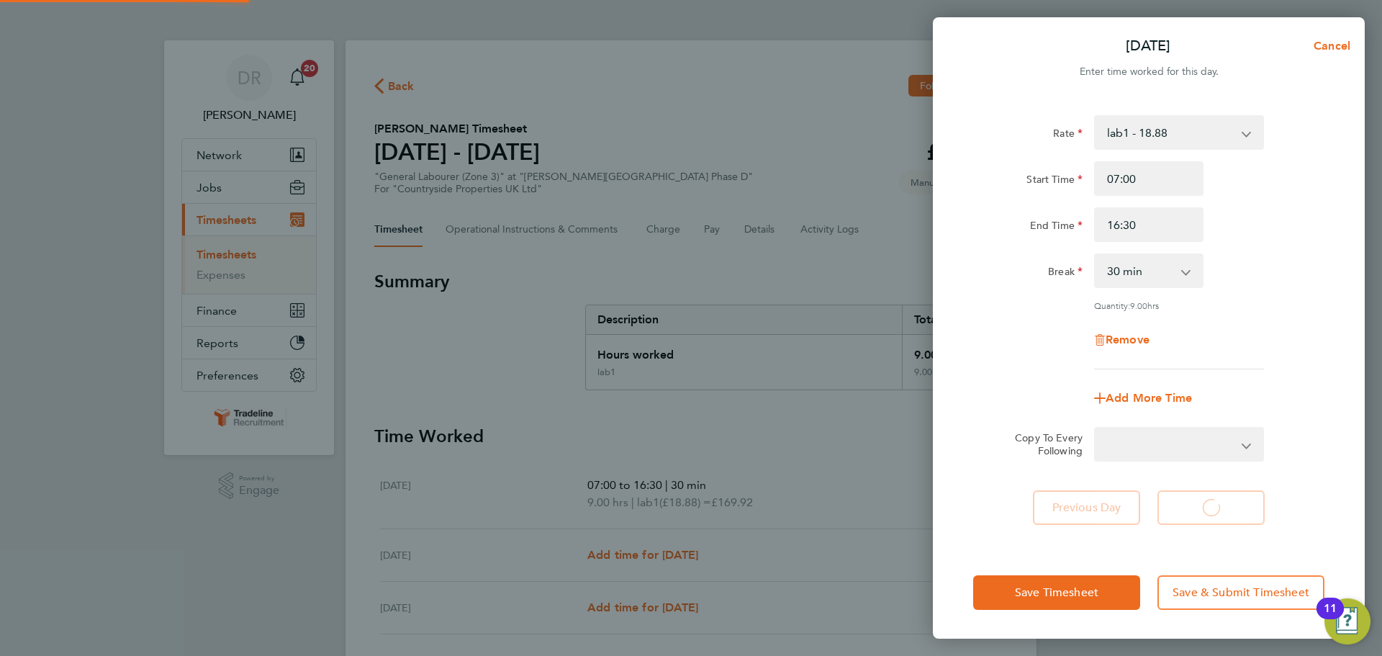
select select "30"
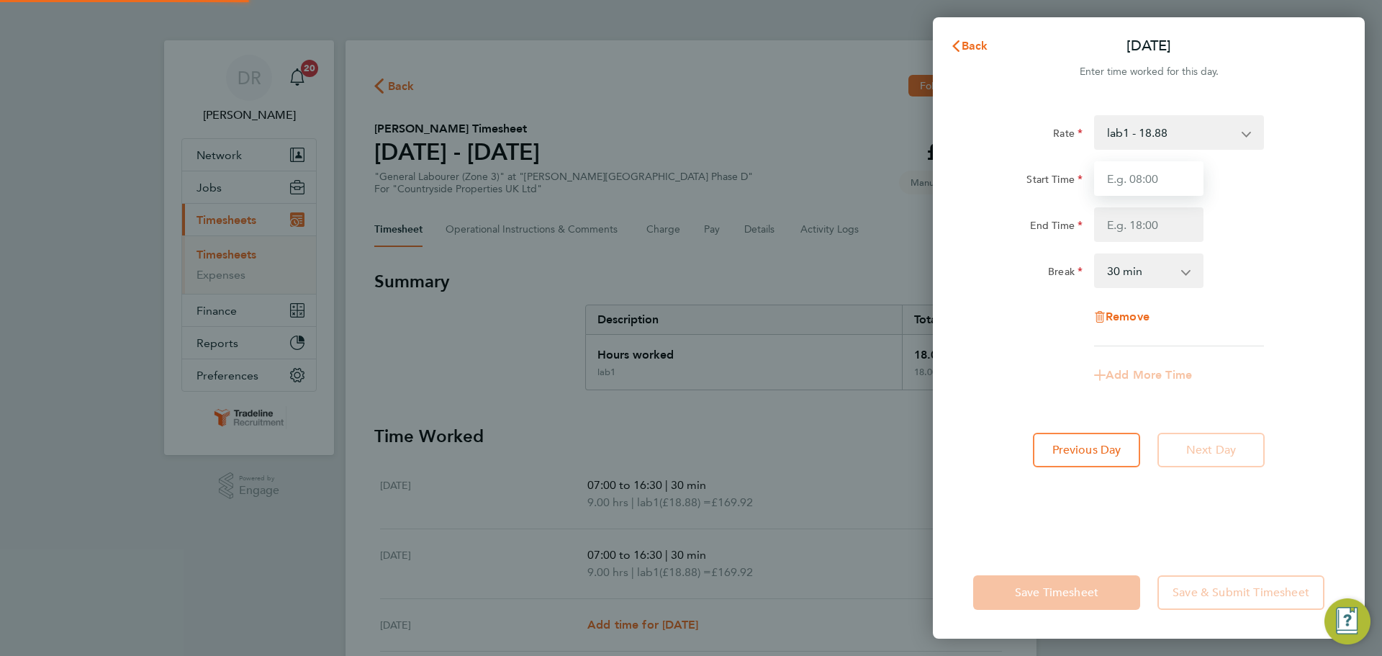
click at [1131, 182] on input "Start Time" at bounding box center [1148, 178] width 109 height 35
type input "07:00"
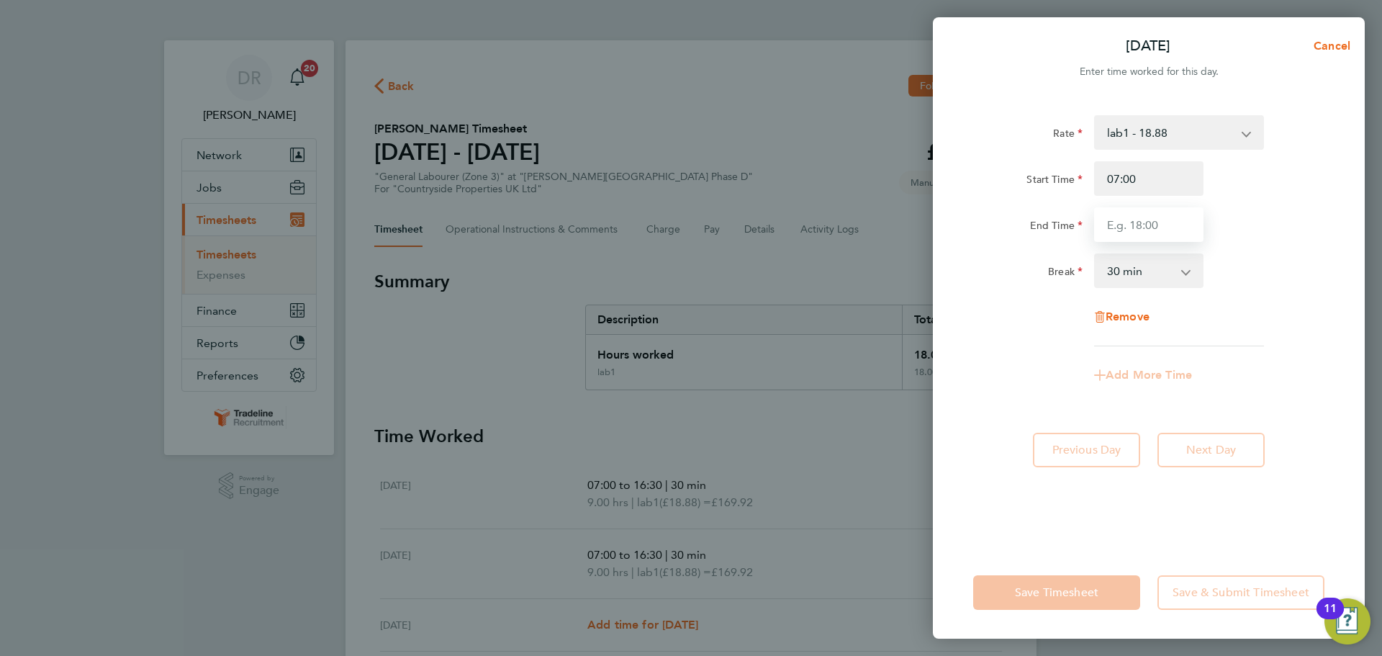
drag, startPoint x: 1144, startPoint y: 219, endPoint x: 1146, endPoint y: 228, distance: 9.5
click at [1144, 219] on input "End Time" at bounding box center [1148, 224] width 109 height 35
type input "16:30"
click at [1234, 283] on div "Break 0 min 15 min 30 min 45 min 60 min 75 min 90 min" at bounding box center [1148, 270] width 363 height 35
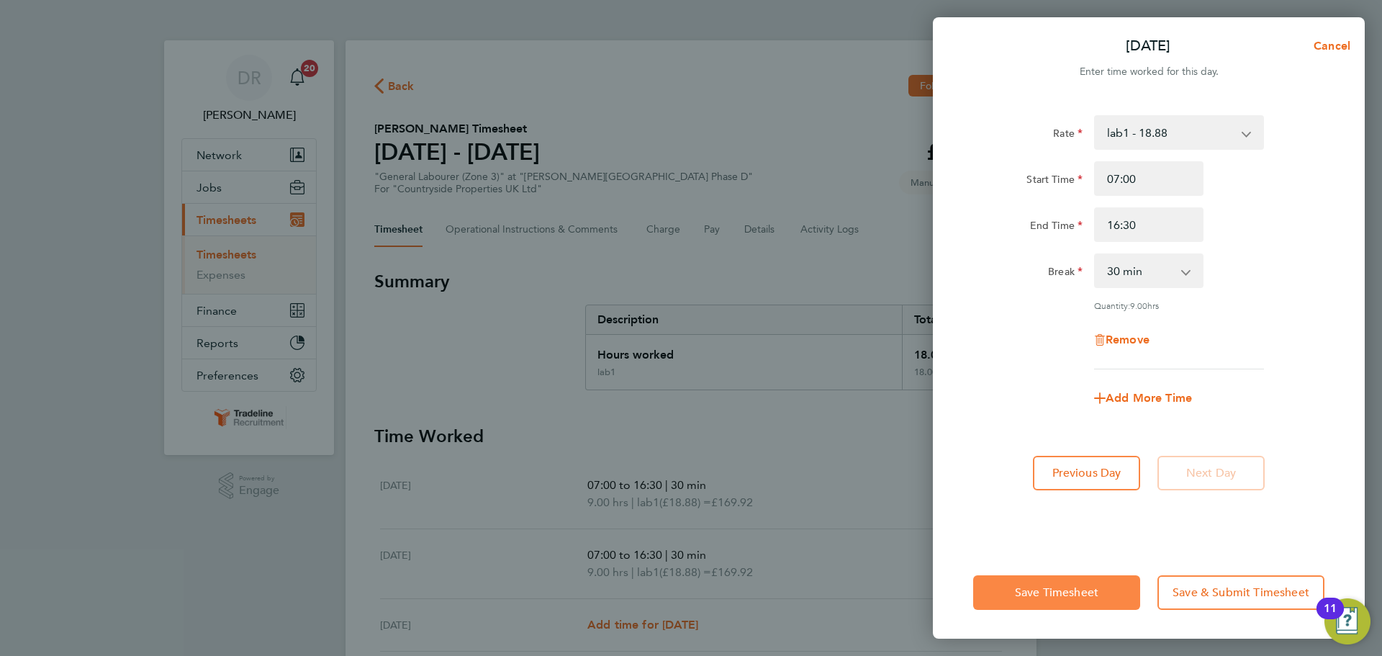
click at [1076, 589] on span "Save Timesheet" at bounding box center [1056, 592] width 83 height 14
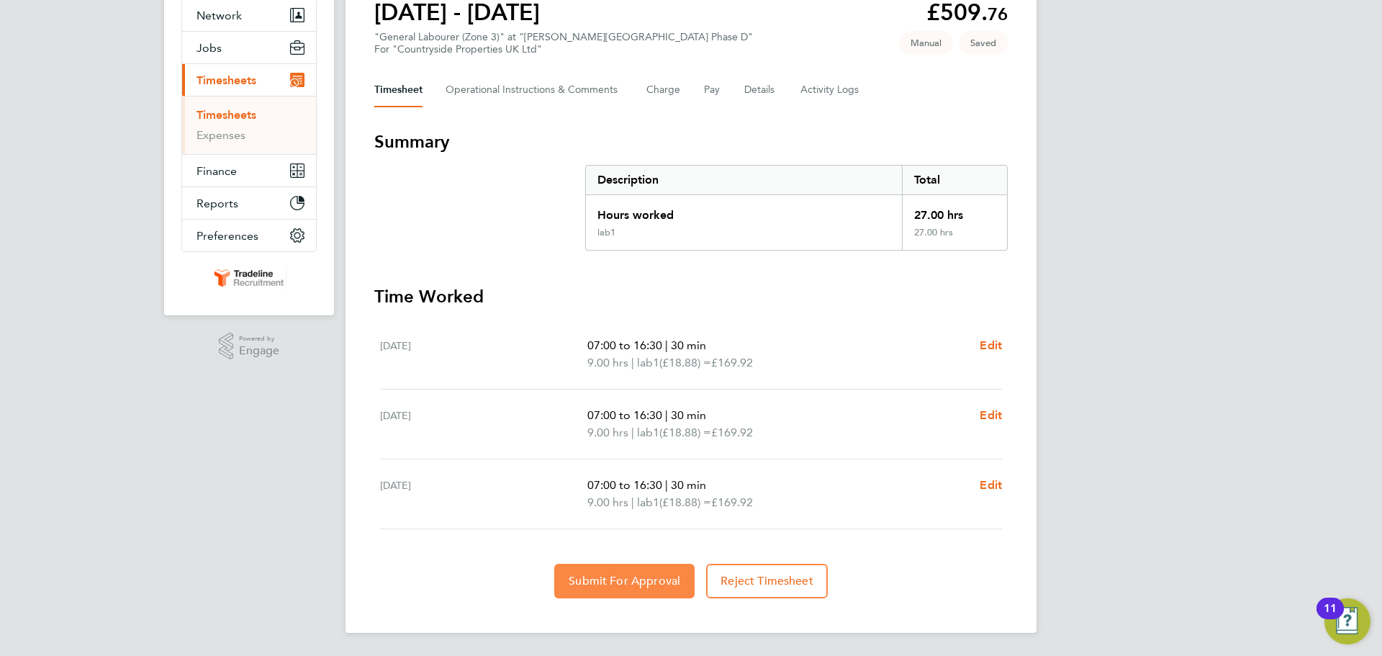
click at [678, 582] on span "Submit For Approval" at bounding box center [625, 581] width 112 height 14
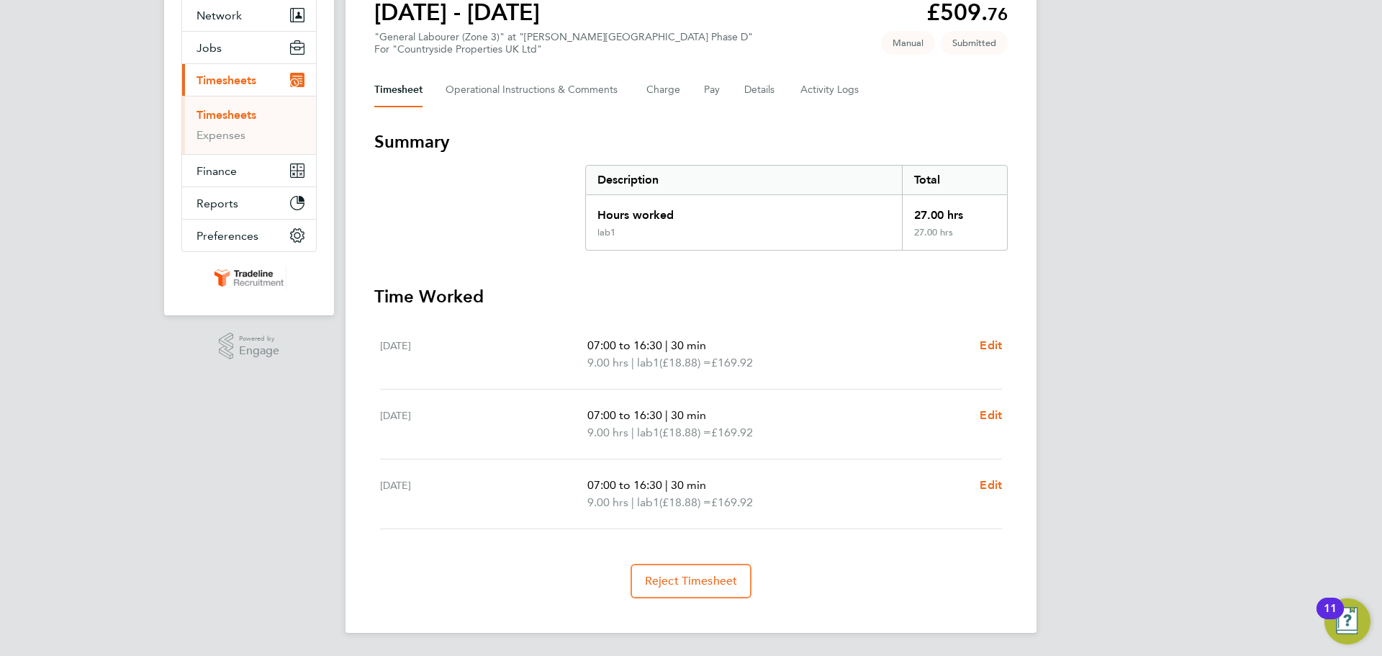
click at [258, 117] on li "Timesheets" at bounding box center [250, 118] width 108 height 20
click at [248, 117] on link "Timesheets" at bounding box center [226, 115] width 60 height 14
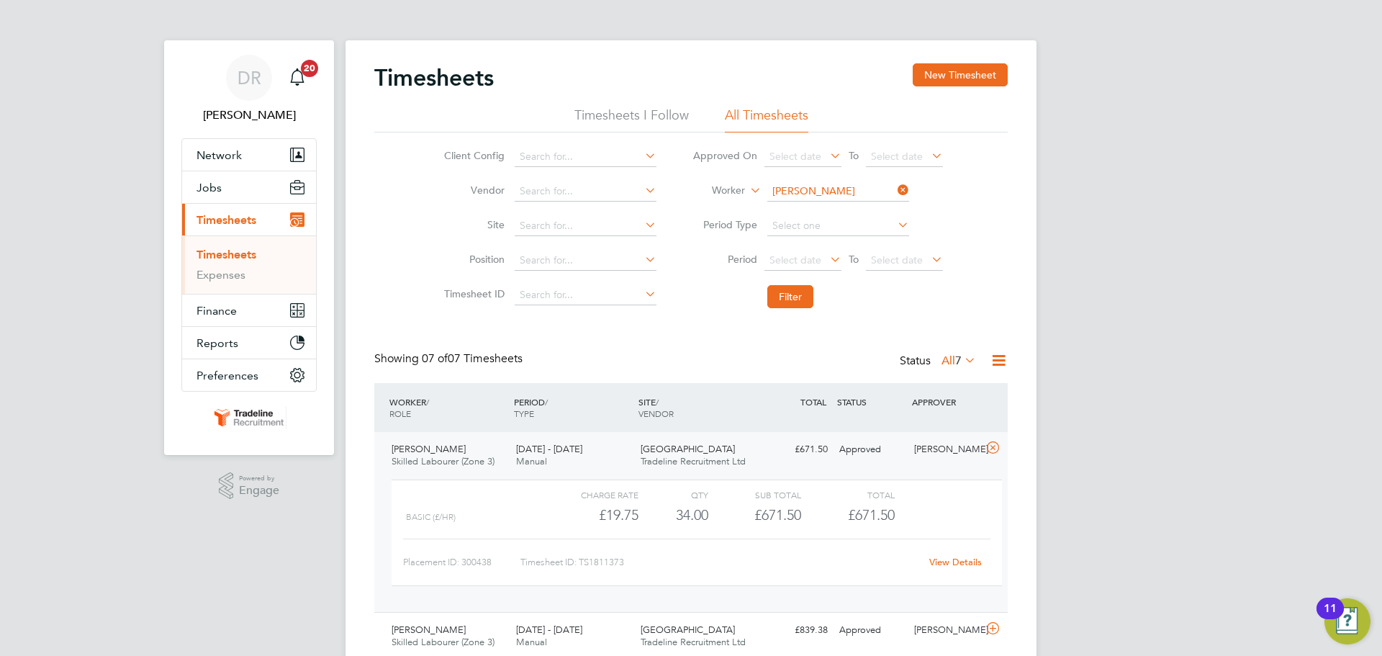
click at [909, 89] on div "Timesheets New Timesheet" at bounding box center [690, 84] width 633 height 43
click at [922, 78] on button "New Timesheet" at bounding box center [960, 74] width 95 height 23
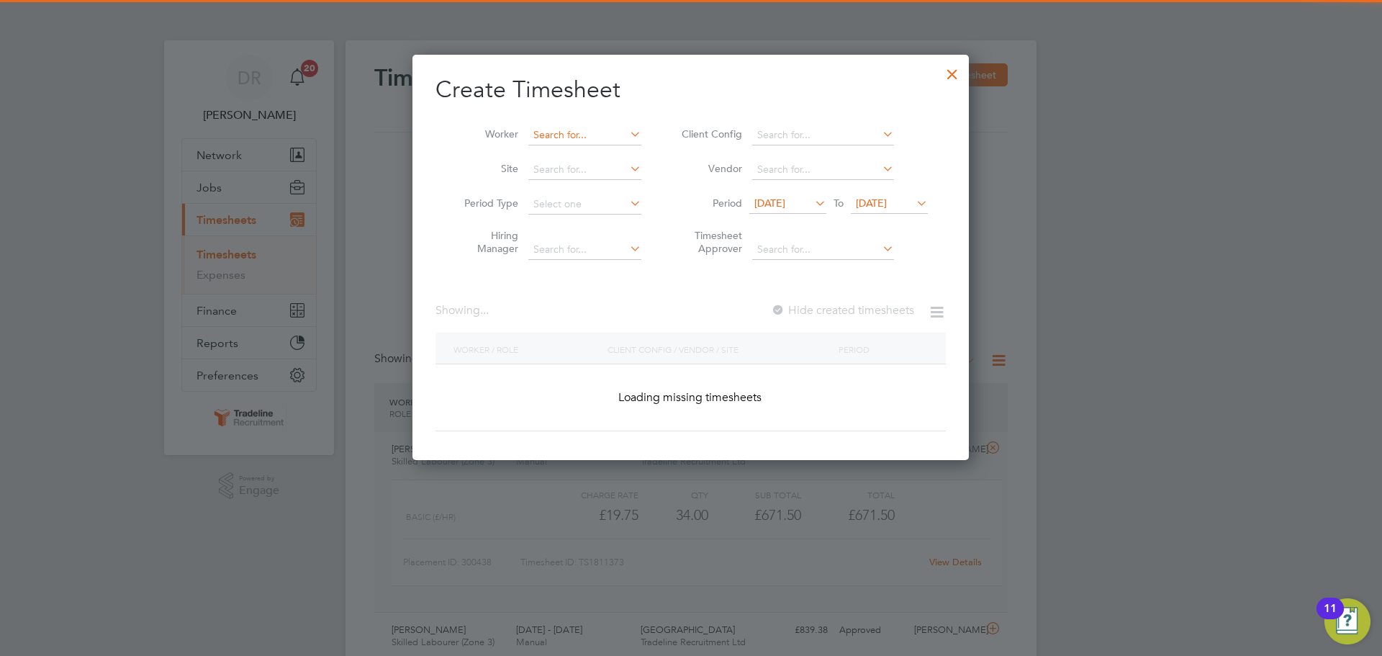
click at [565, 135] on input at bounding box center [584, 135] width 113 height 20
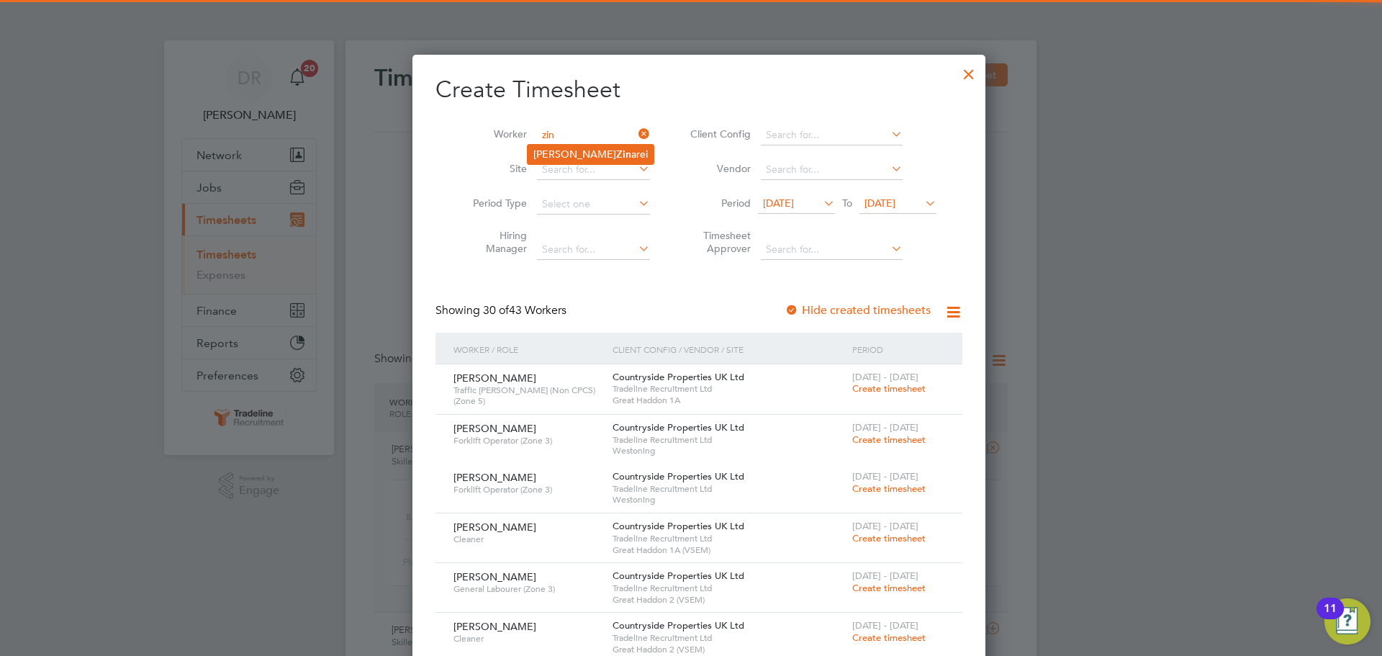
click at [567, 154] on li "Macdonald Zin arei" at bounding box center [591, 154] width 126 height 19
type input "Macdonald Zinarei"
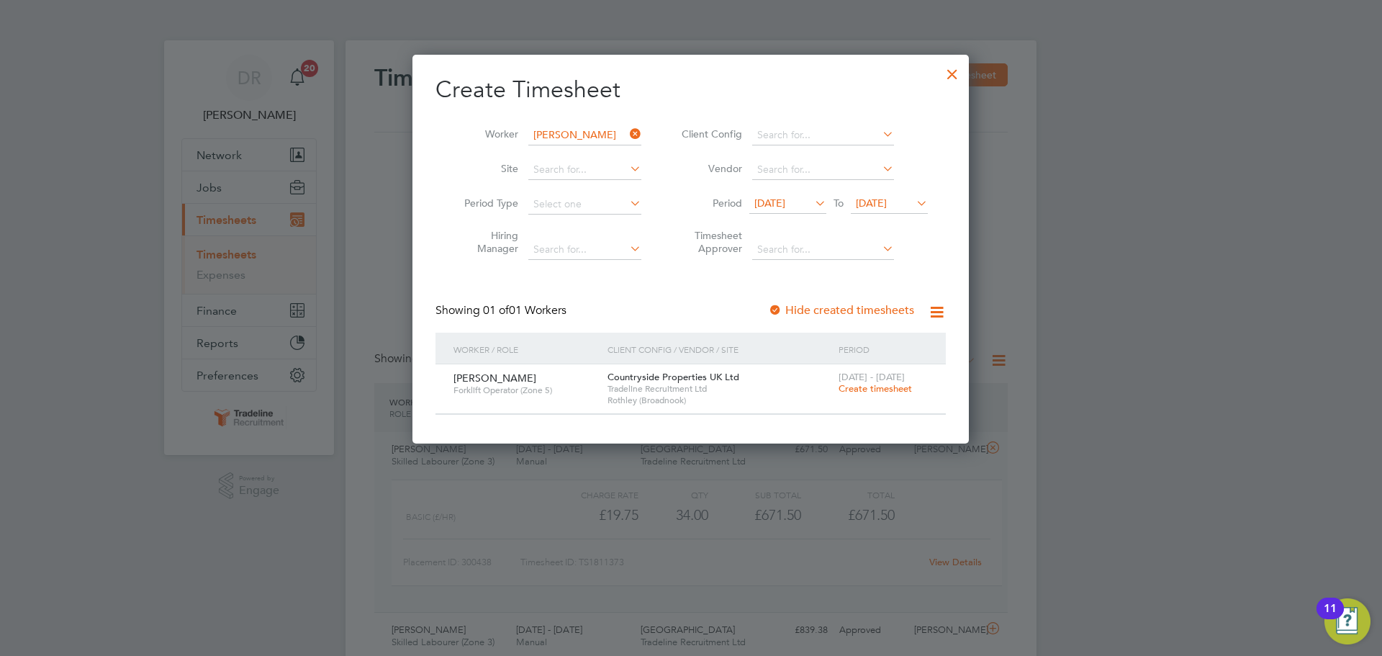
click at [880, 389] on span "Create timesheet" at bounding box center [875, 388] width 73 height 12
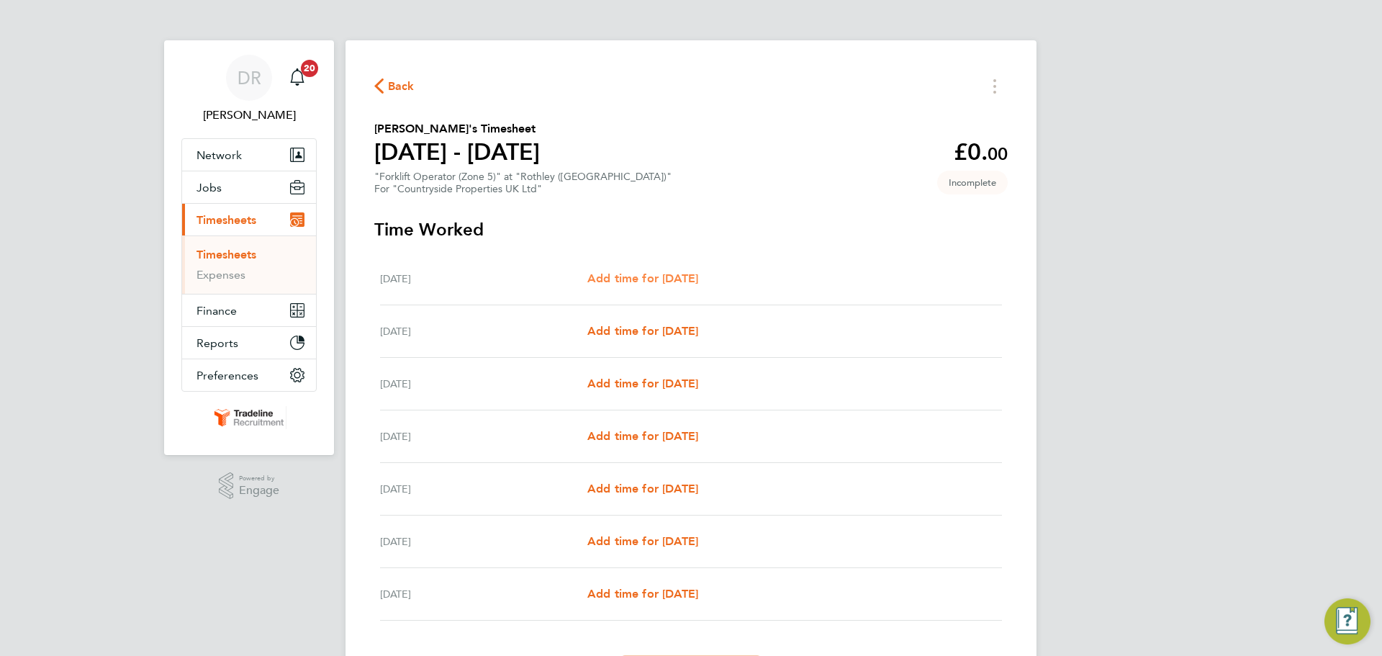
click at [688, 274] on span "Add time for [DATE]" at bounding box center [642, 278] width 111 height 14
select select "30"
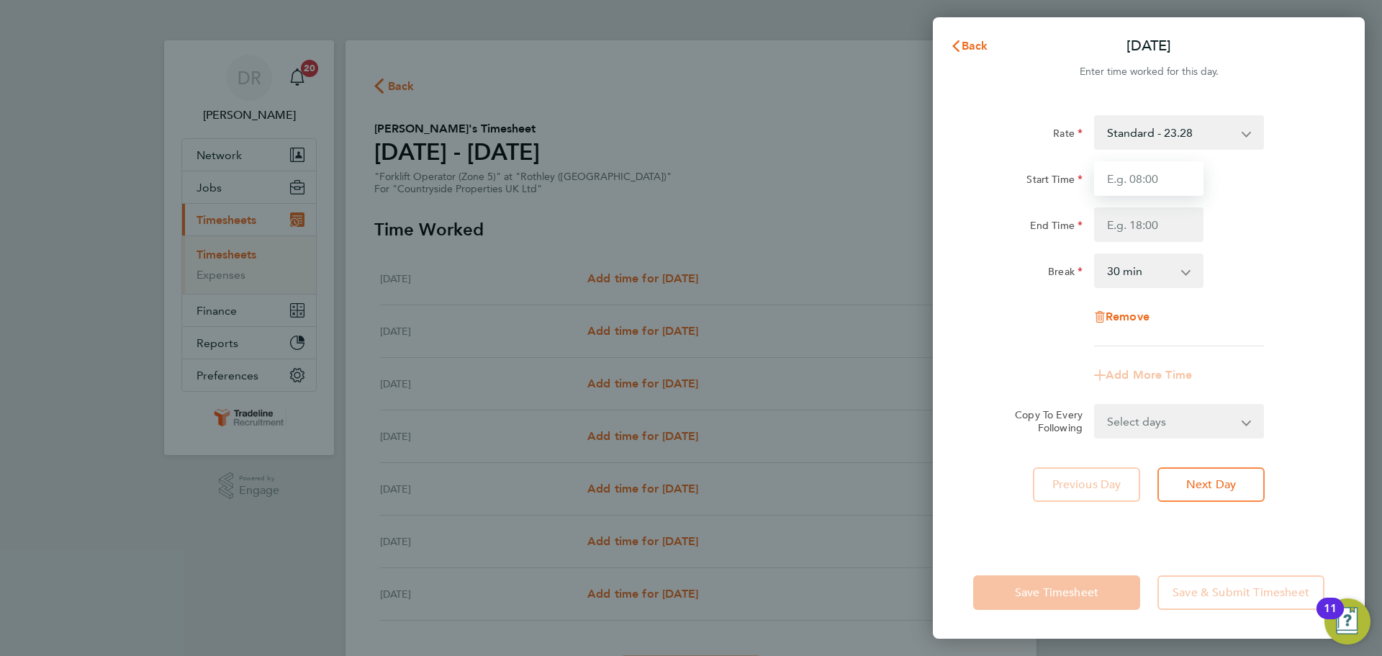
click at [1183, 169] on input "Start Time" at bounding box center [1148, 178] width 109 height 35
click at [953, 39] on svg-icon "button" at bounding box center [956, 46] width 12 height 14
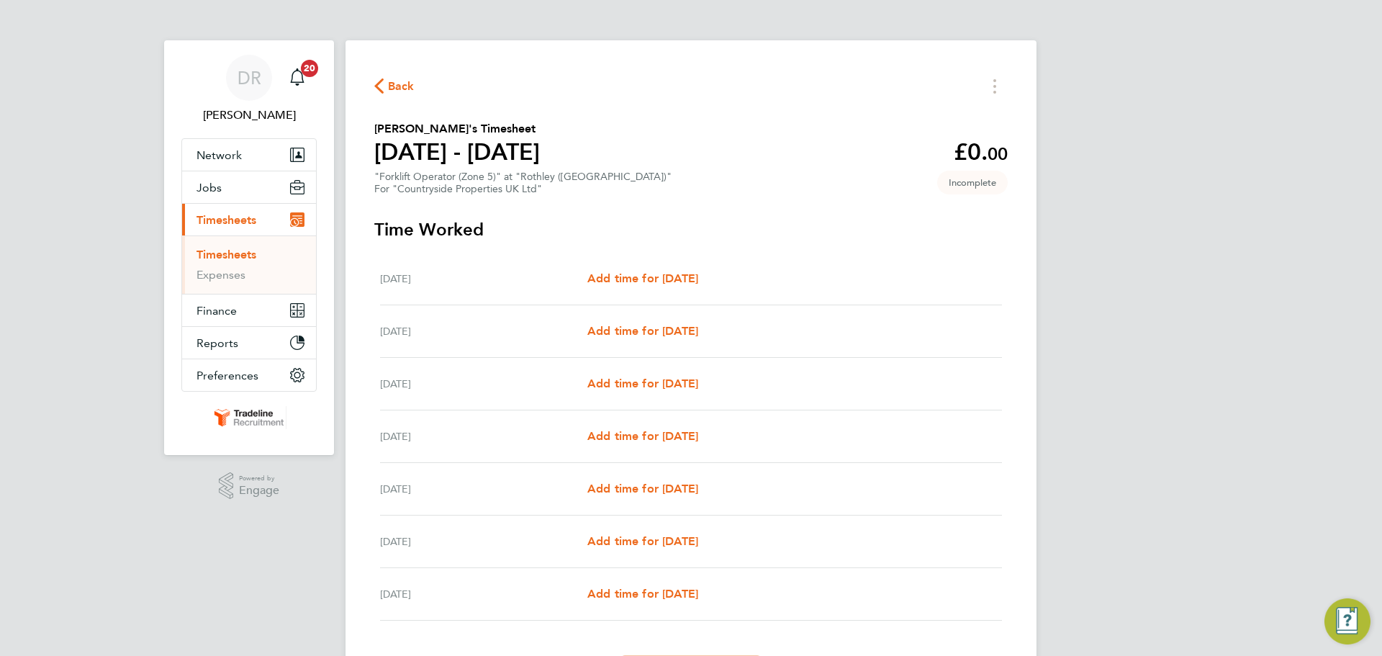
click at [712, 320] on div "[DATE] Add time for [DATE] Add time for [DATE]" at bounding box center [691, 331] width 622 height 53
click at [698, 330] on span "Add time for [DATE]" at bounding box center [642, 331] width 111 height 14
select select "30"
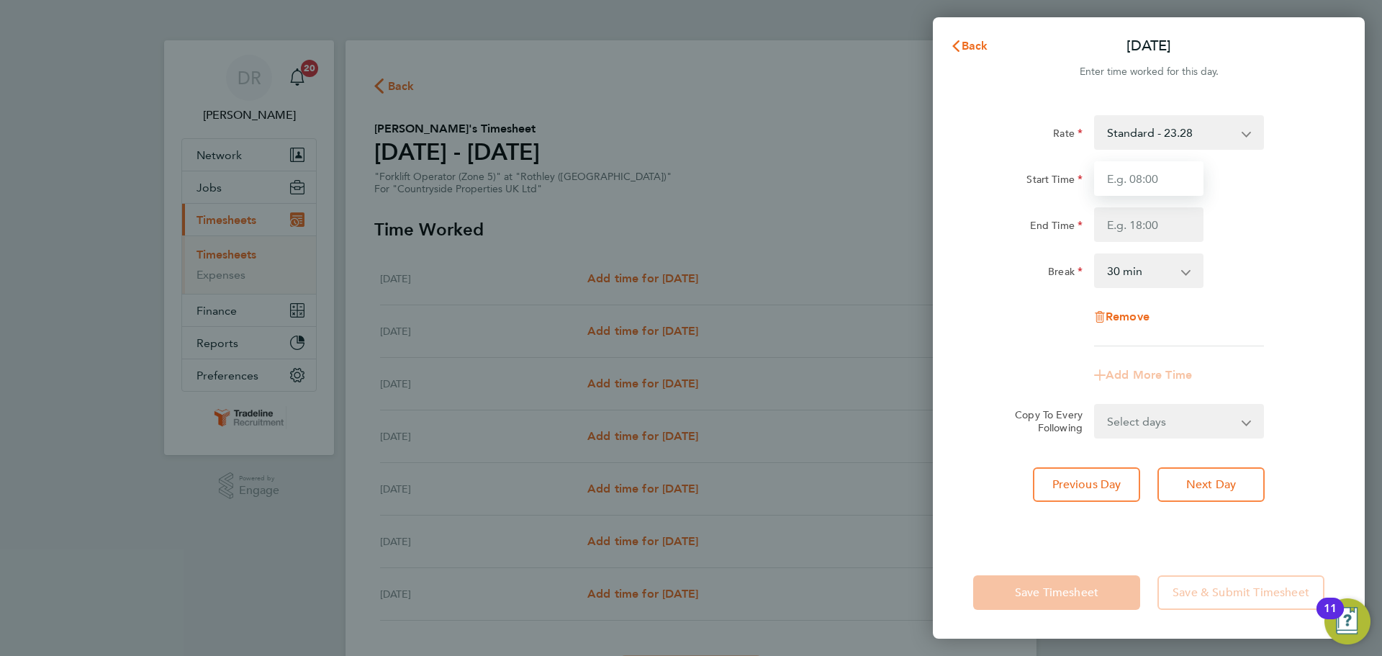
click at [1151, 173] on input "Start Time" at bounding box center [1148, 178] width 109 height 35
type input "07:00"
click at [1134, 222] on input "End Time" at bounding box center [1148, 224] width 109 height 35
click at [1315, 327] on div "Remove" at bounding box center [1148, 316] width 363 height 35
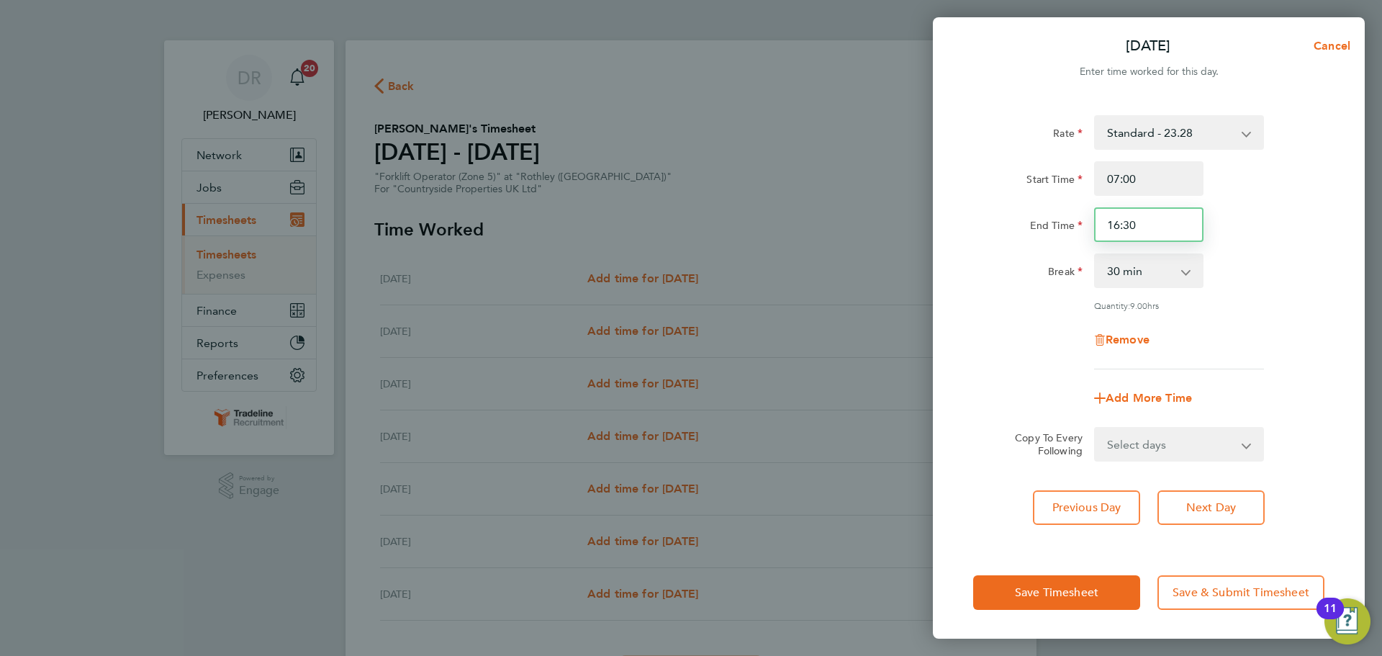
click at [1119, 225] on input "16:30" at bounding box center [1148, 224] width 109 height 35
type input "16:30"
click at [1262, 336] on div "Remove" at bounding box center [1148, 339] width 363 height 35
click at [1221, 452] on select "Select days Day Weekday (Mon-Fri) Weekend (Sat-Sun) [DATE] [DATE] [DATE] [DATE]…" at bounding box center [1170, 444] width 151 height 32
select select "WEEKDAY"
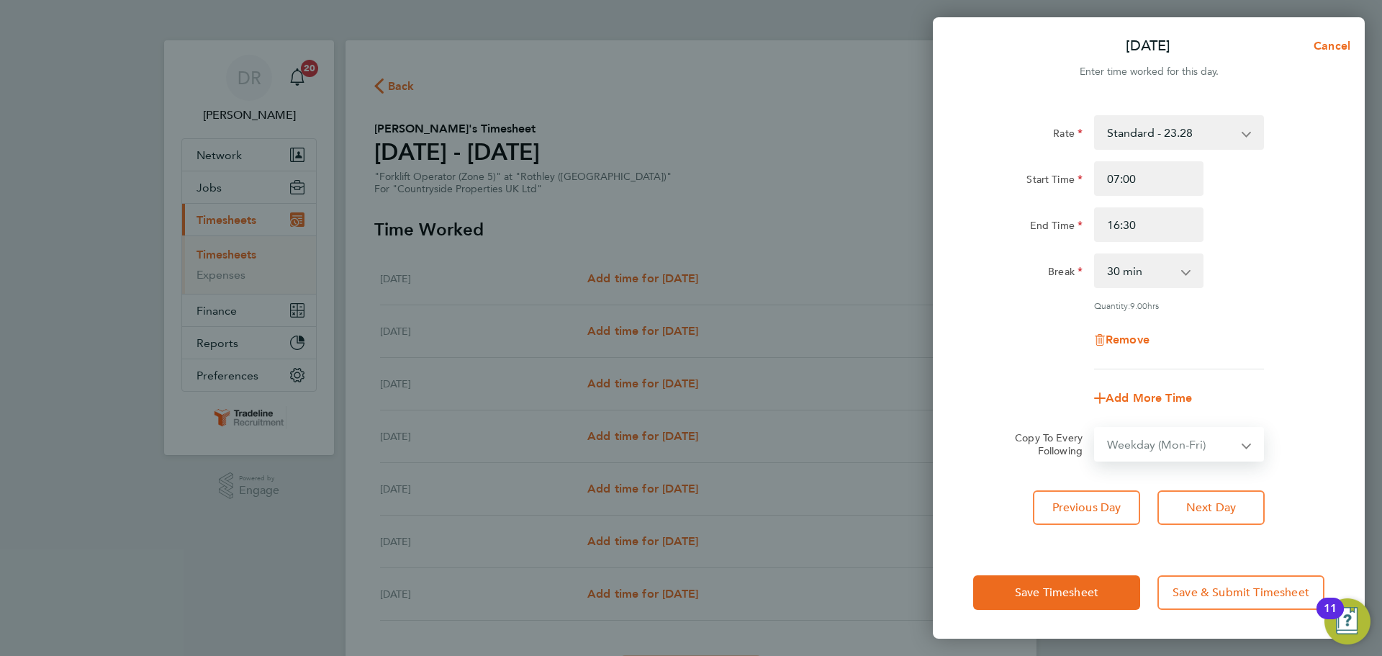
click at [1095, 428] on select "Select days Day Weekday (Mon-Fri) Weekend (Sat-Sun) [DATE] [DATE] [DATE] [DATE]…" at bounding box center [1170, 444] width 151 height 32
select select "[DATE]"
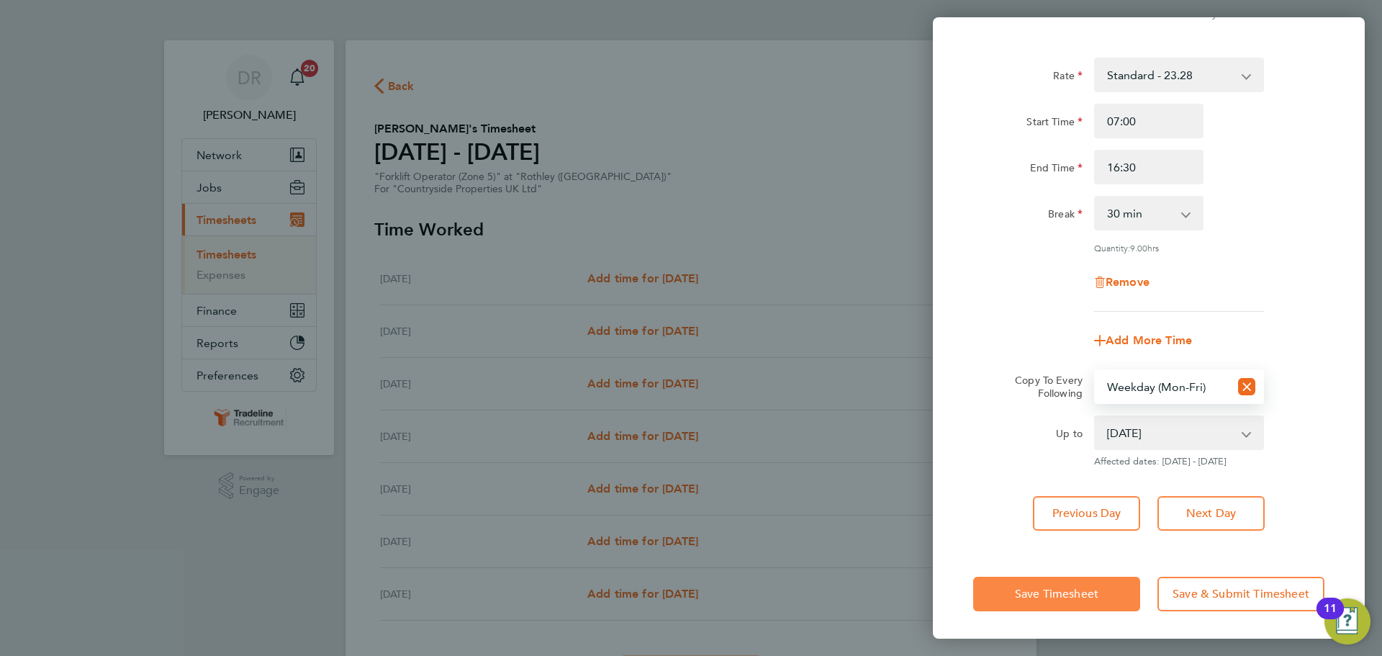
click at [1113, 593] on button "Save Timesheet" at bounding box center [1056, 594] width 167 height 35
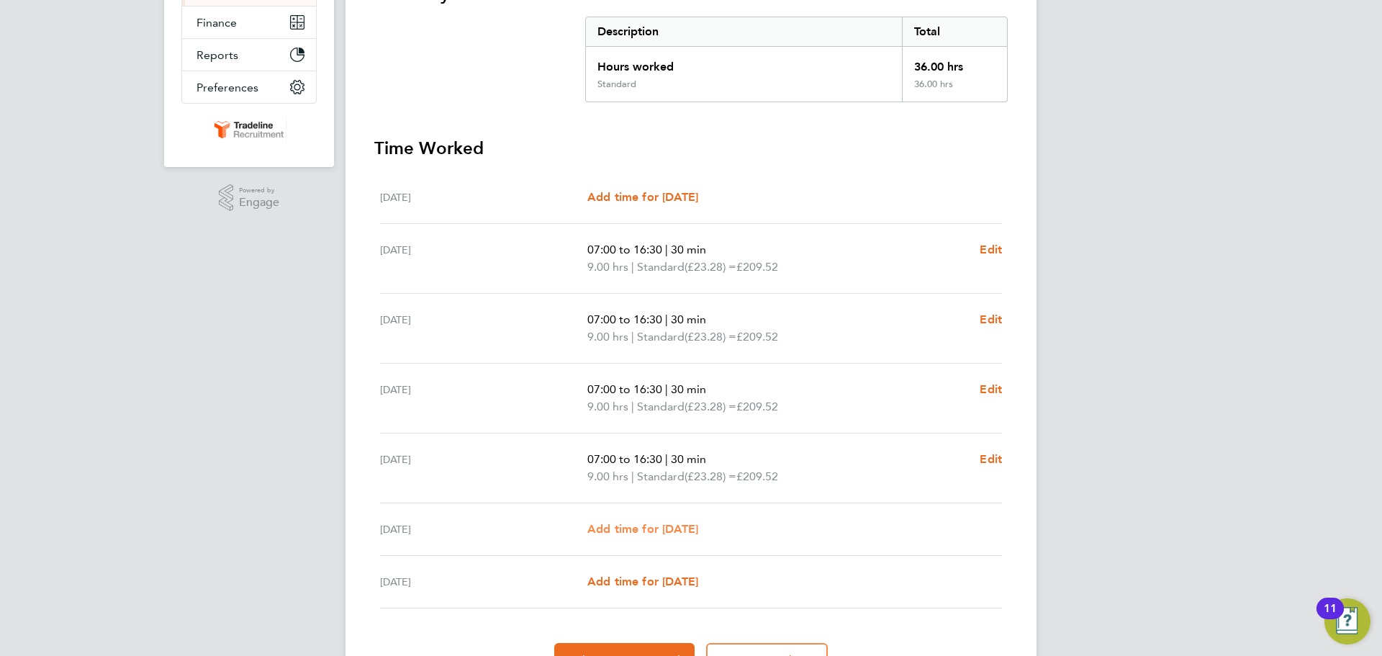
click at [696, 526] on span "Add time for [DATE]" at bounding box center [642, 529] width 111 height 14
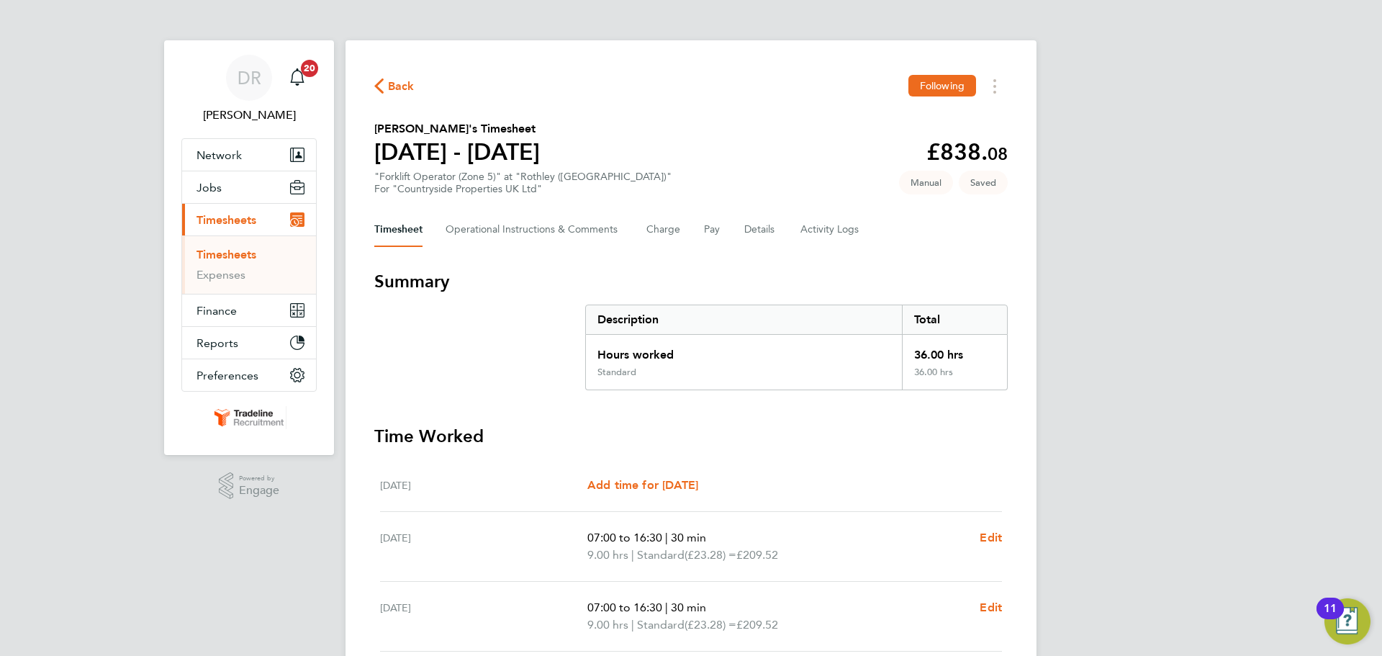
select select "30"
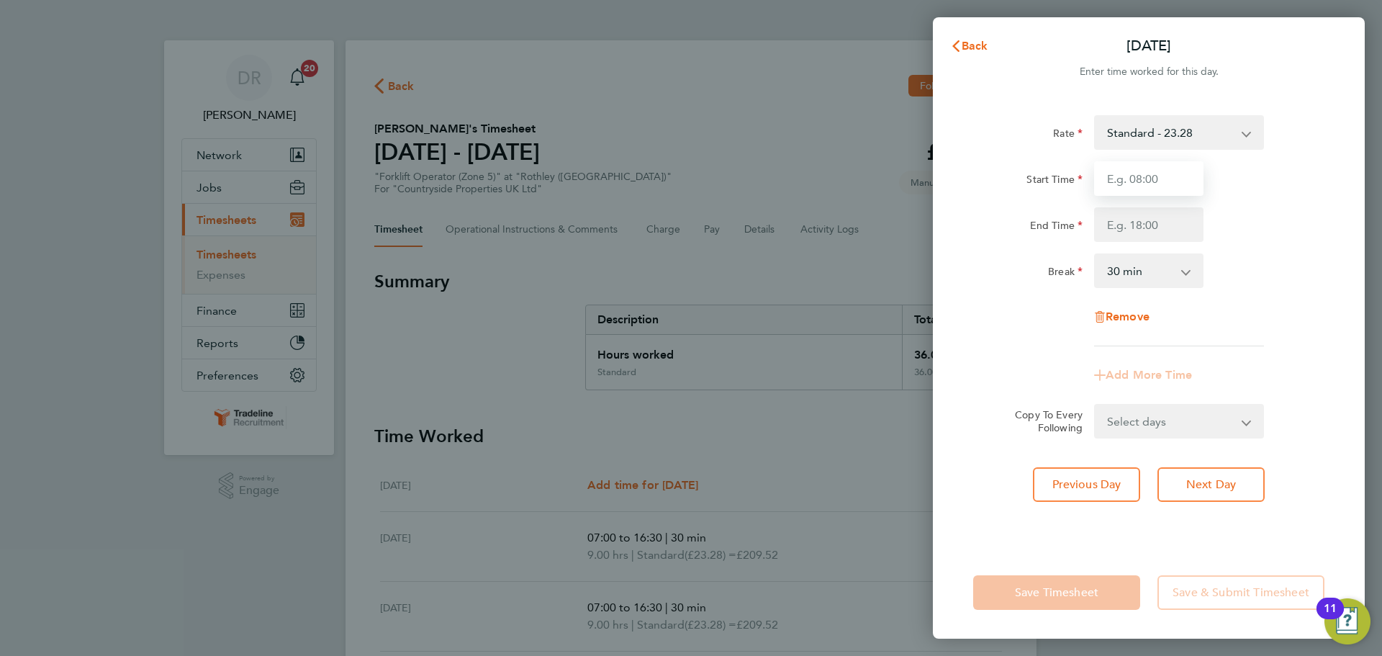
click at [1162, 180] on input "Start Time" at bounding box center [1148, 178] width 109 height 35
type input "07:00"
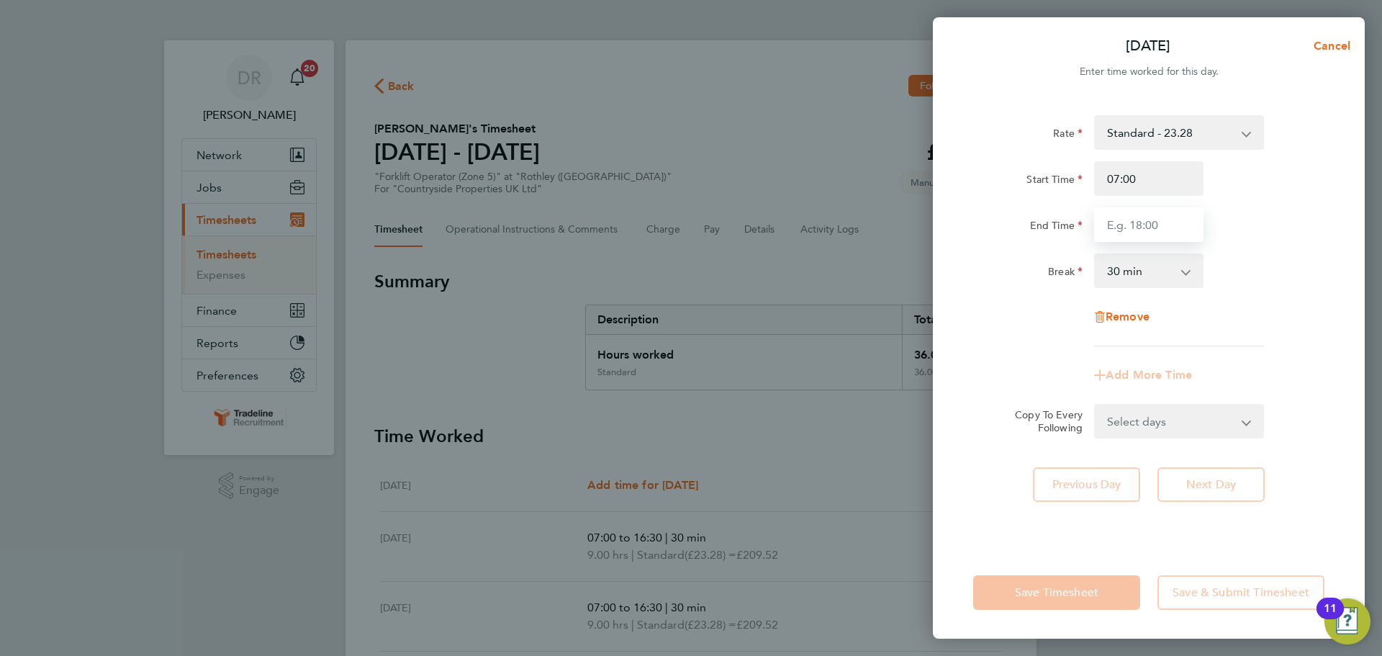
click at [1160, 218] on input "End Time" at bounding box center [1148, 224] width 109 height 35
type input "13:30"
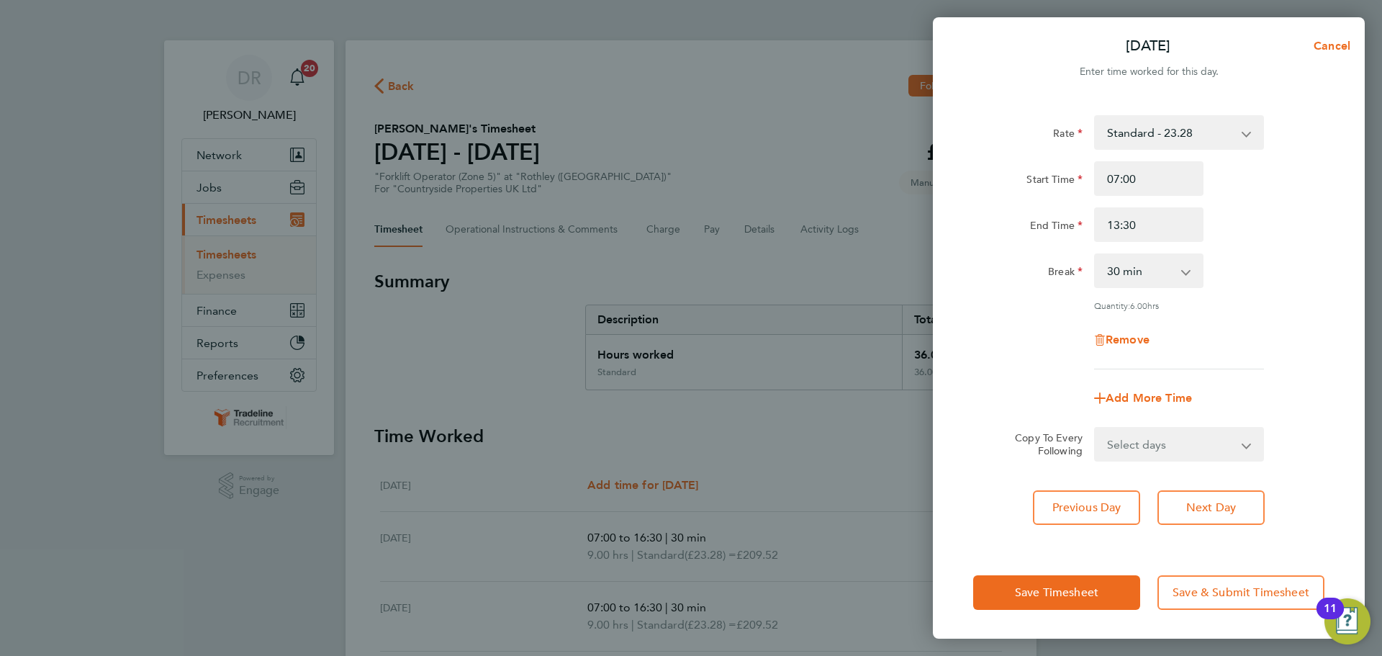
click at [1107, 541] on div "Rate Standard - 23.28 Start Time 07:00 End Time 13:30 Break 0 min 15 min 30 min…" at bounding box center [1149, 322] width 432 height 448
click at [1088, 596] on span "Save Timesheet" at bounding box center [1056, 592] width 83 height 14
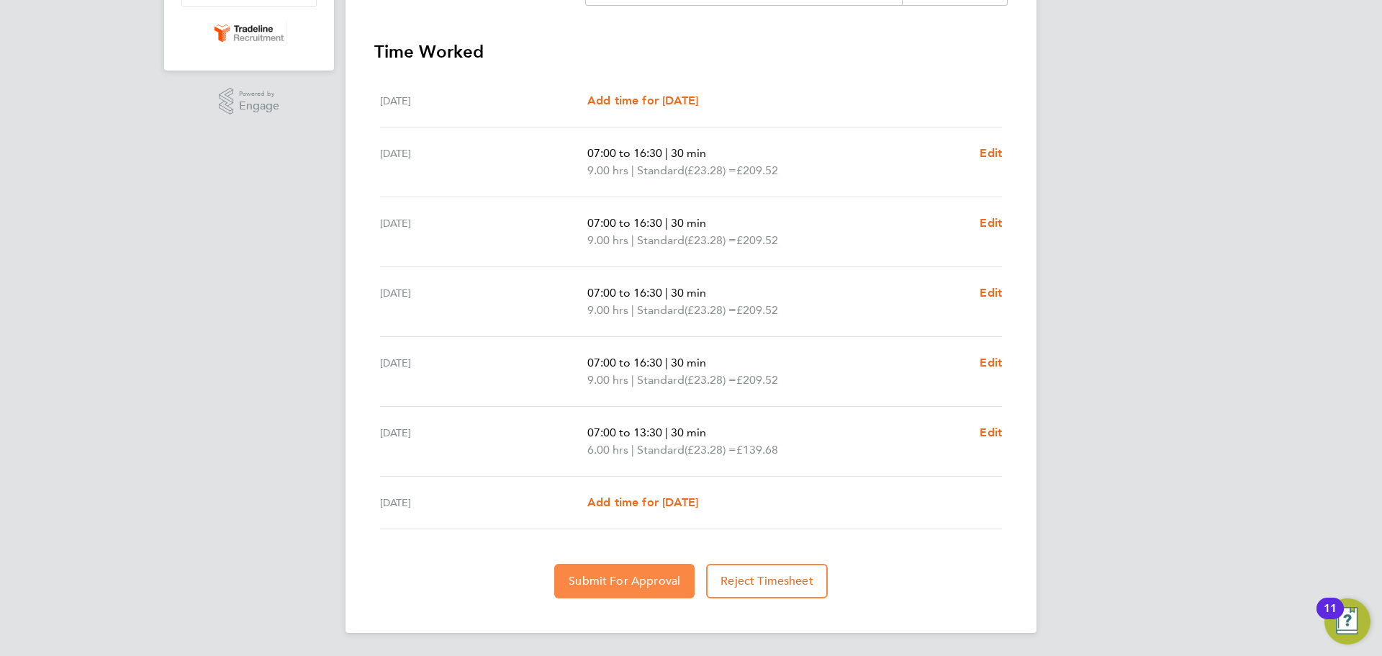
click at [656, 585] on span "Submit For Approval" at bounding box center [625, 581] width 112 height 14
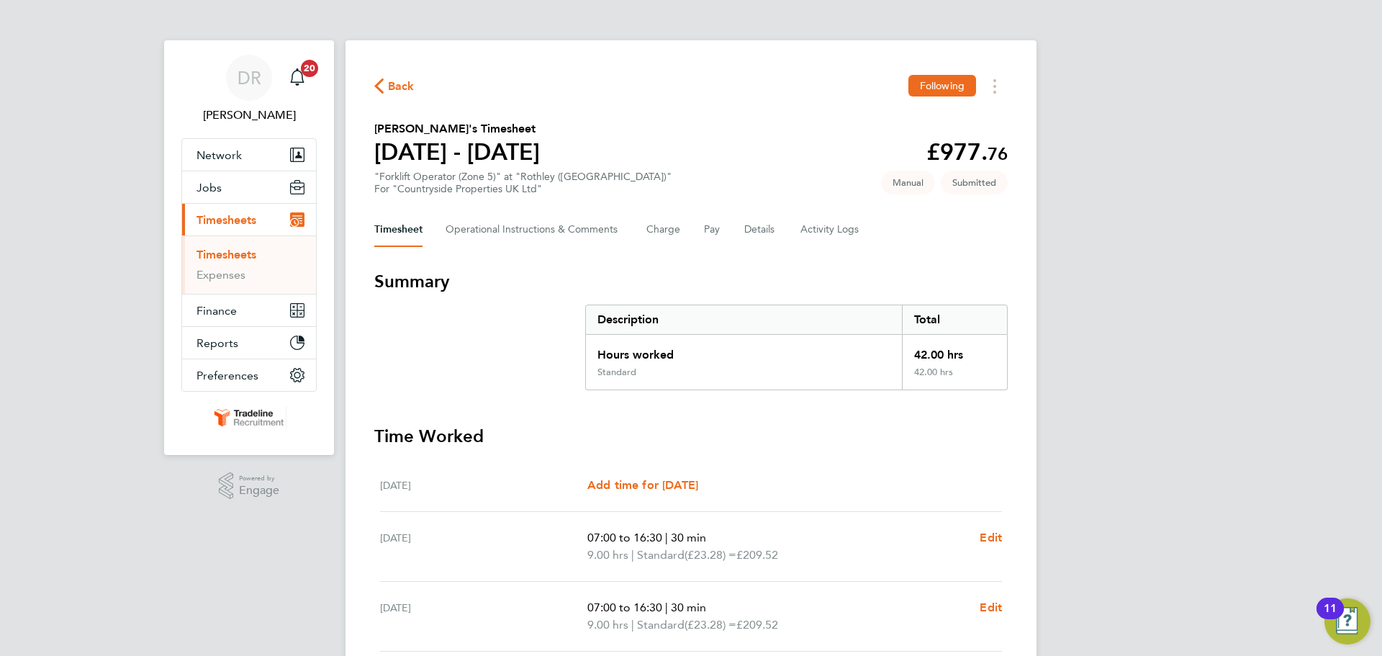
click at [242, 256] on link "Timesheets" at bounding box center [226, 255] width 60 height 14
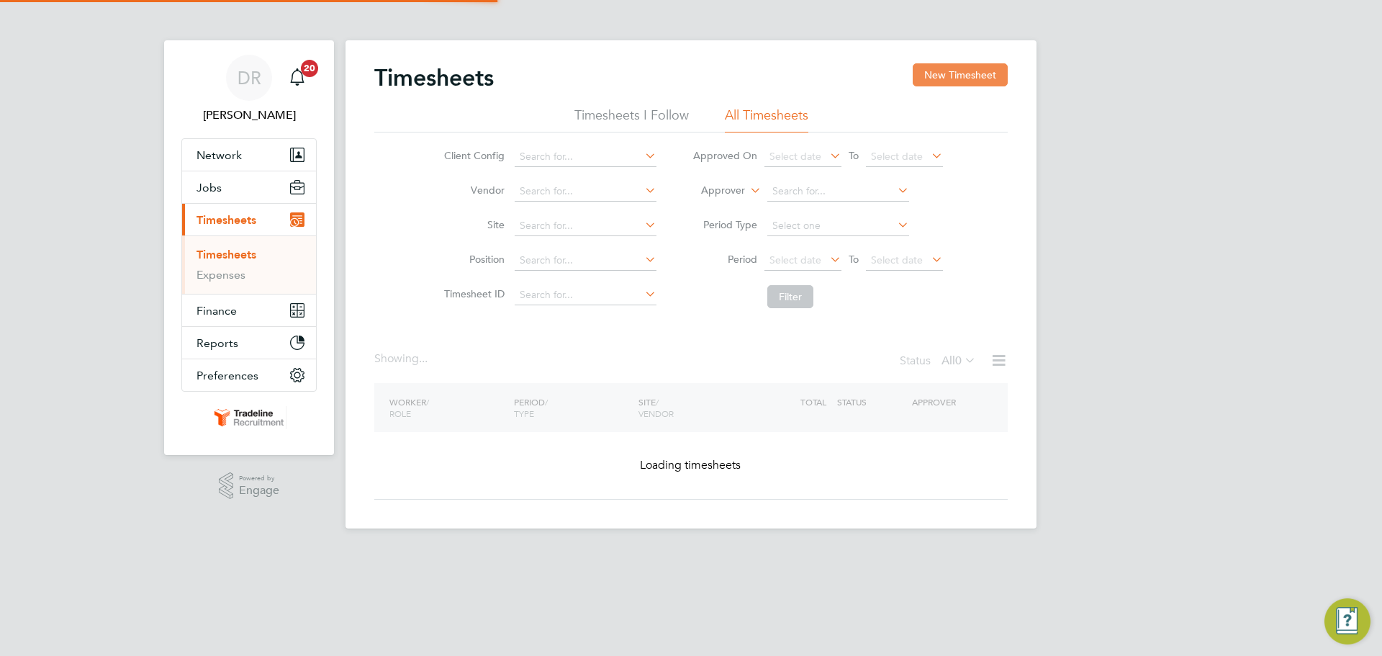
drag, startPoint x: 967, startPoint y: 79, endPoint x: 922, endPoint y: 79, distance: 45.3
click at [967, 79] on button "New Timesheet" at bounding box center [960, 74] width 95 height 23
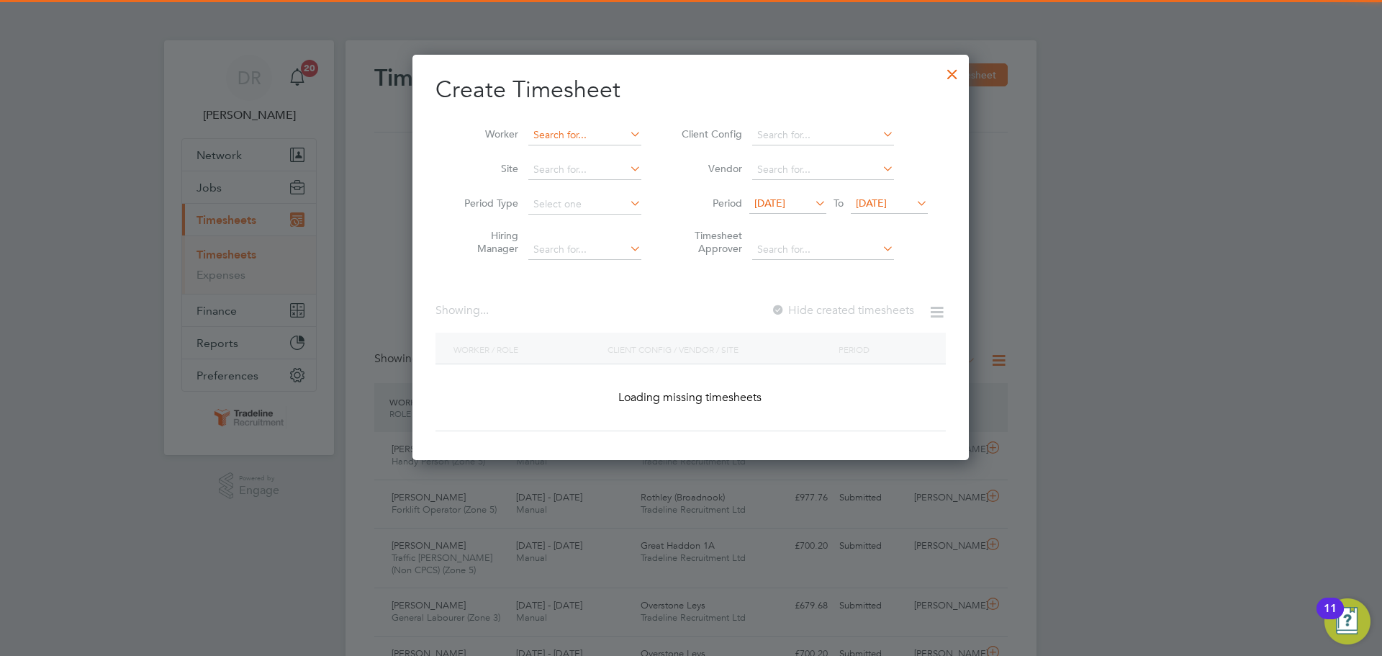
click at [567, 129] on input at bounding box center [584, 135] width 113 height 20
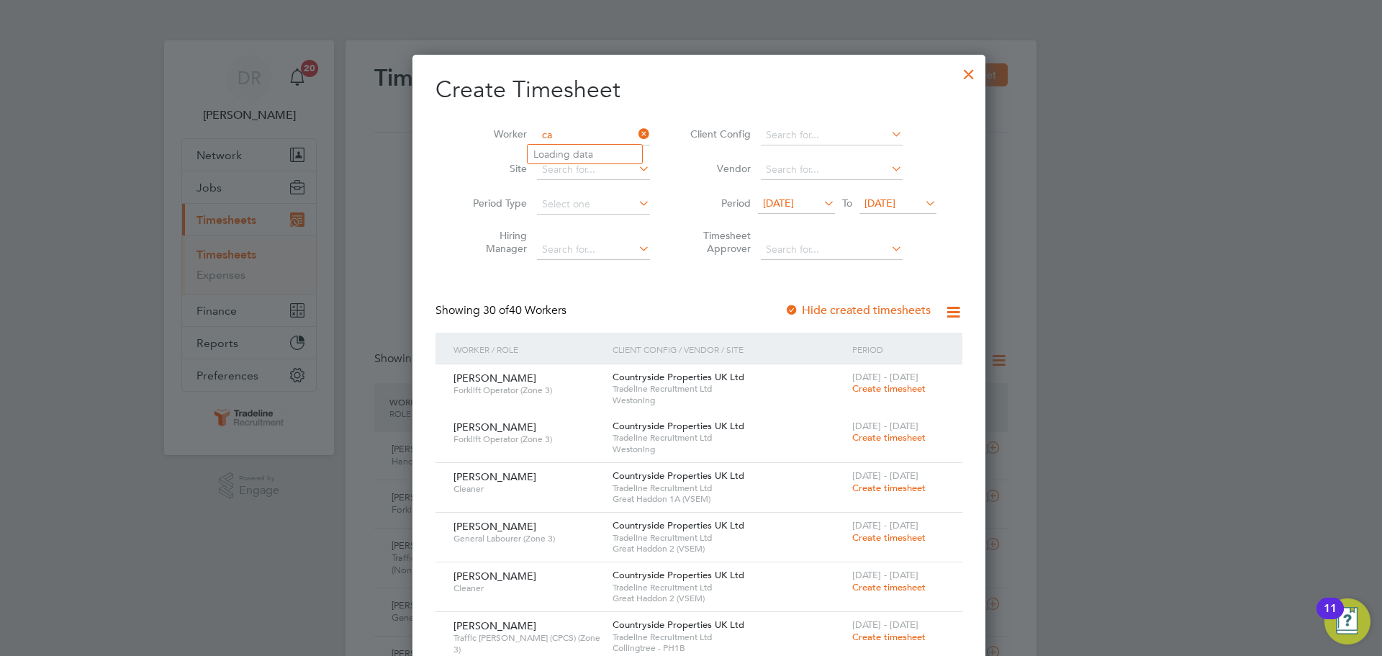
scroll to position [37, 125]
click at [570, 171] on li "Alexandru-Catalin Calin" at bounding box center [587, 173] width 119 height 19
type input "[PERSON_NAME]"
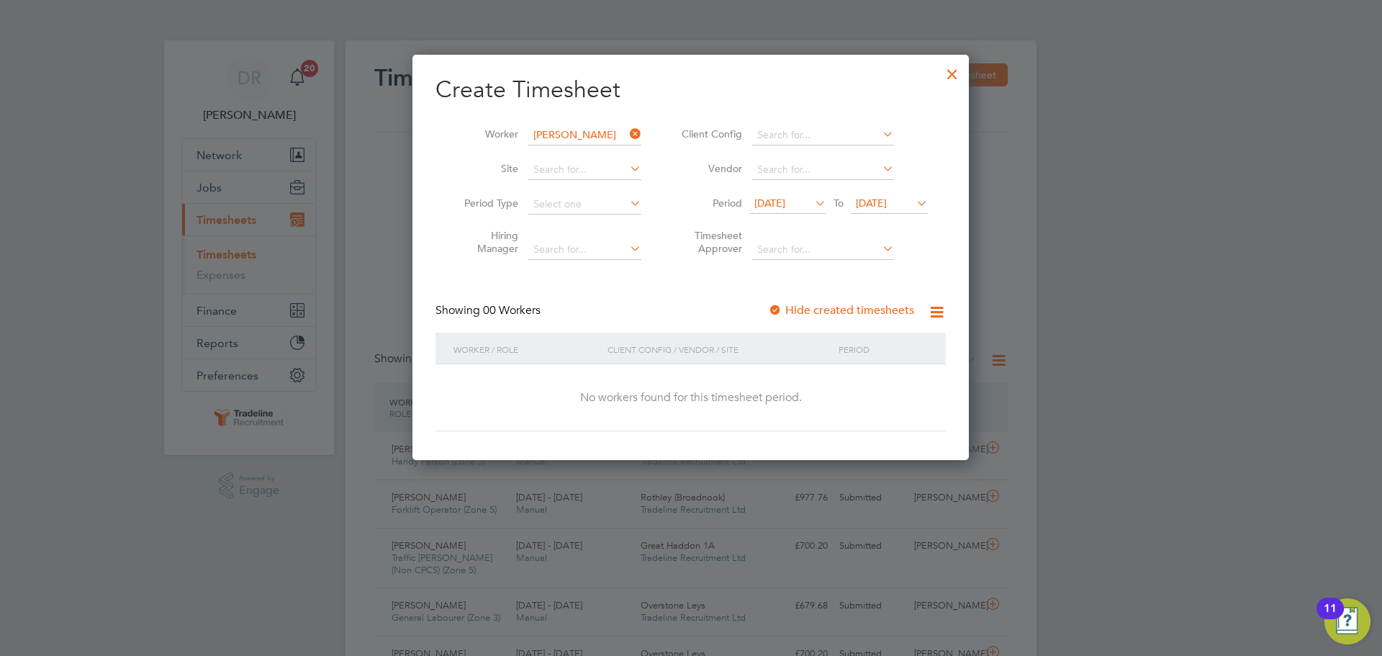
click at [875, 202] on span "[DATE]" at bounding box center [871, 202] width 31 height 13
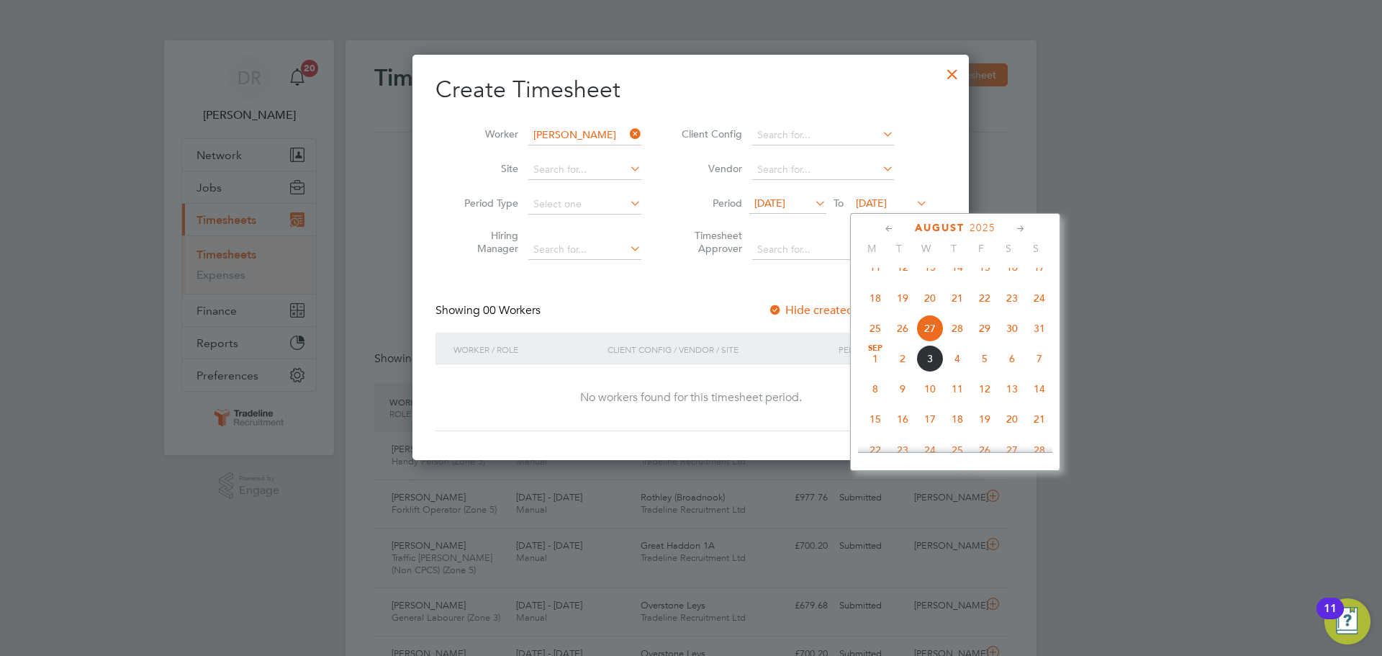
click at [1035, 372] on span "7" at bounding box center [1039, 358] width 27 height 27
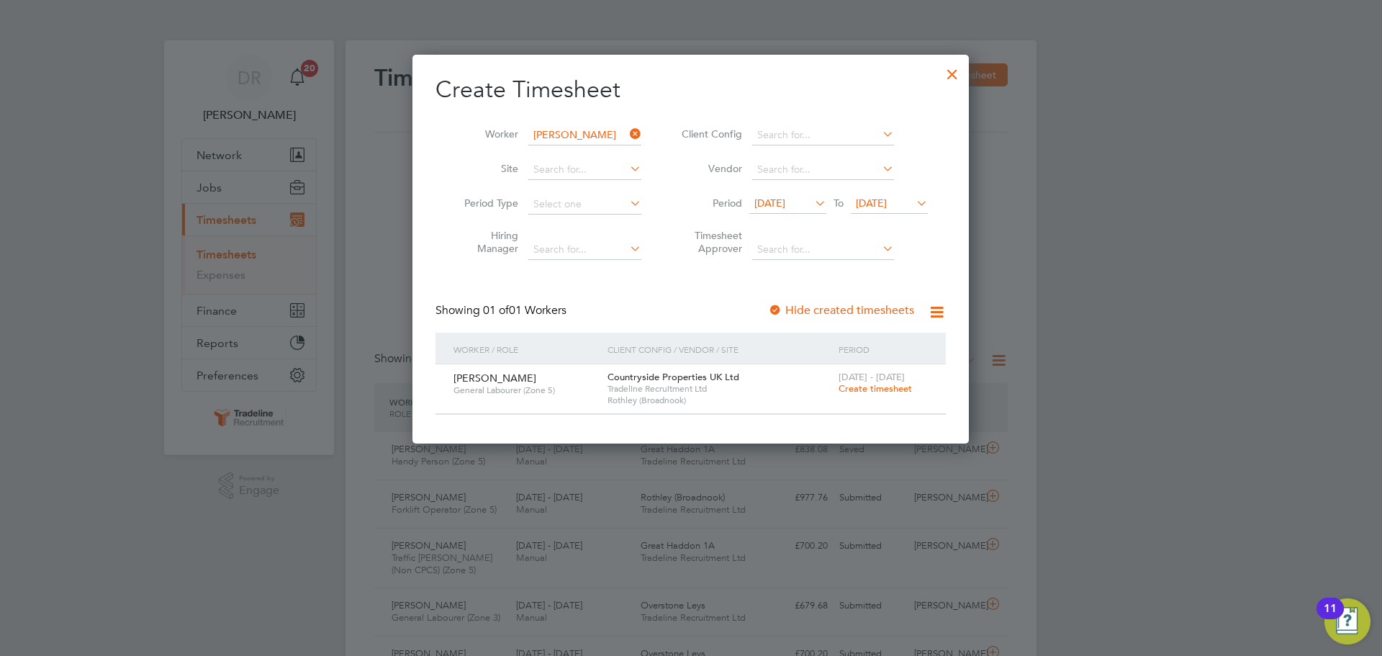
click at [940, 73] on div at bounding box center [952, 71] width 26 height 26
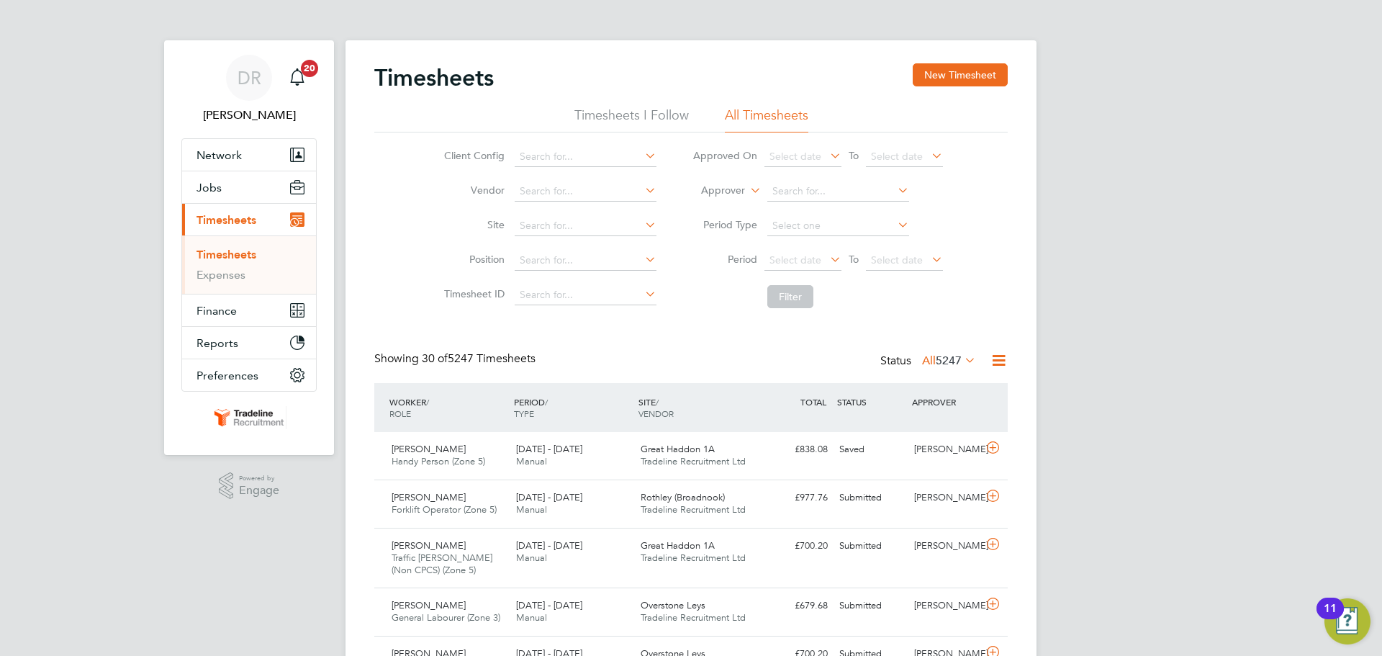
click at [744, 198] on li "Approver" at bounding box center [817, 191] width 286 height 35
click at [744, 190] on label "Approver" at bounding box center [712, 191] width 65 height 14
click at [733, 204] on li "Worker" at bounding box center [709, 207] width 71 height 19
click at [810, 193] on input at bounding box center [838, 191] width 142 height 20
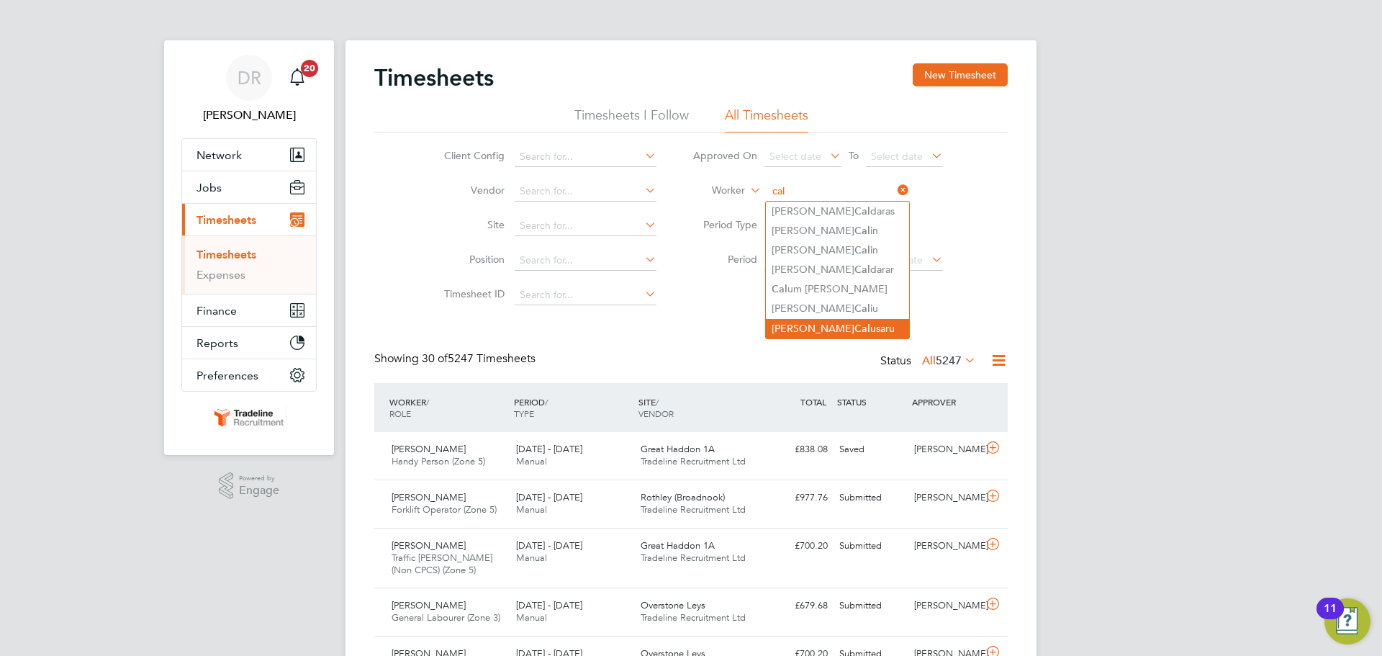
click at [854, 328] on b "Cal" at bounding box center [862, 328] width 16 height 12
type input "[PERSON_NAME]"
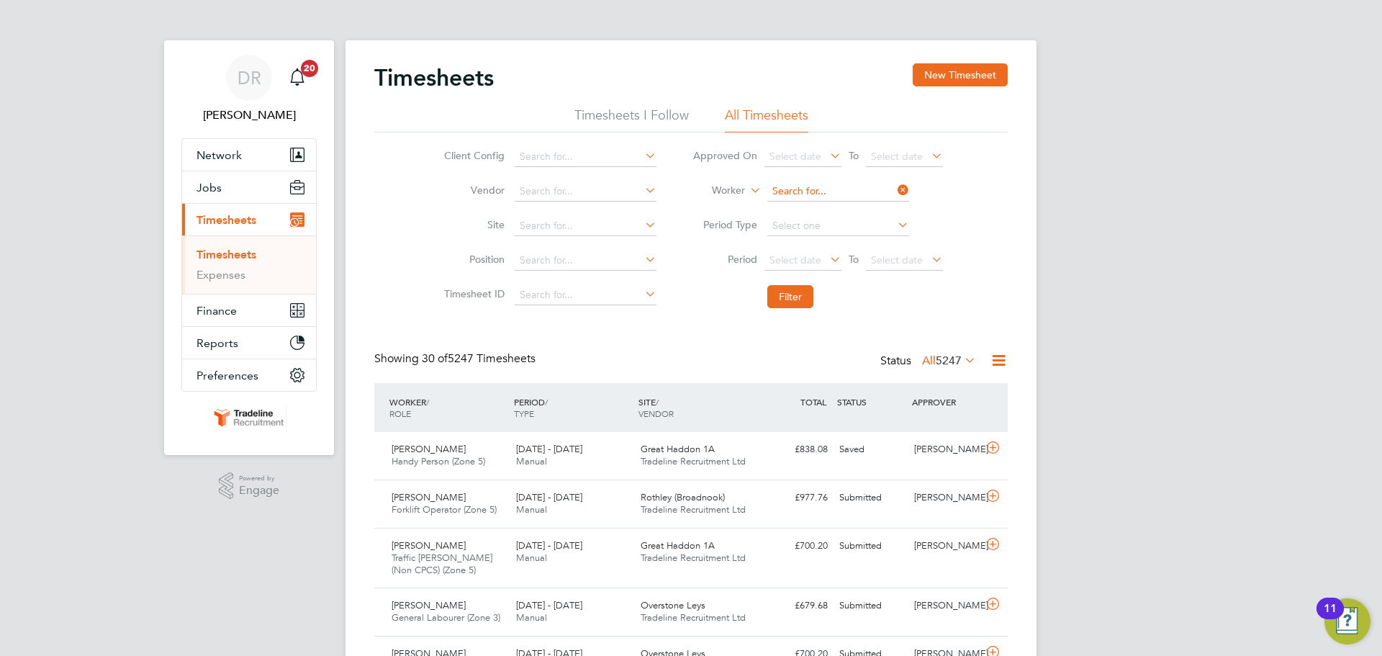
click at [804, 189] on input at bounding box center [838, 191] width 142 height 20
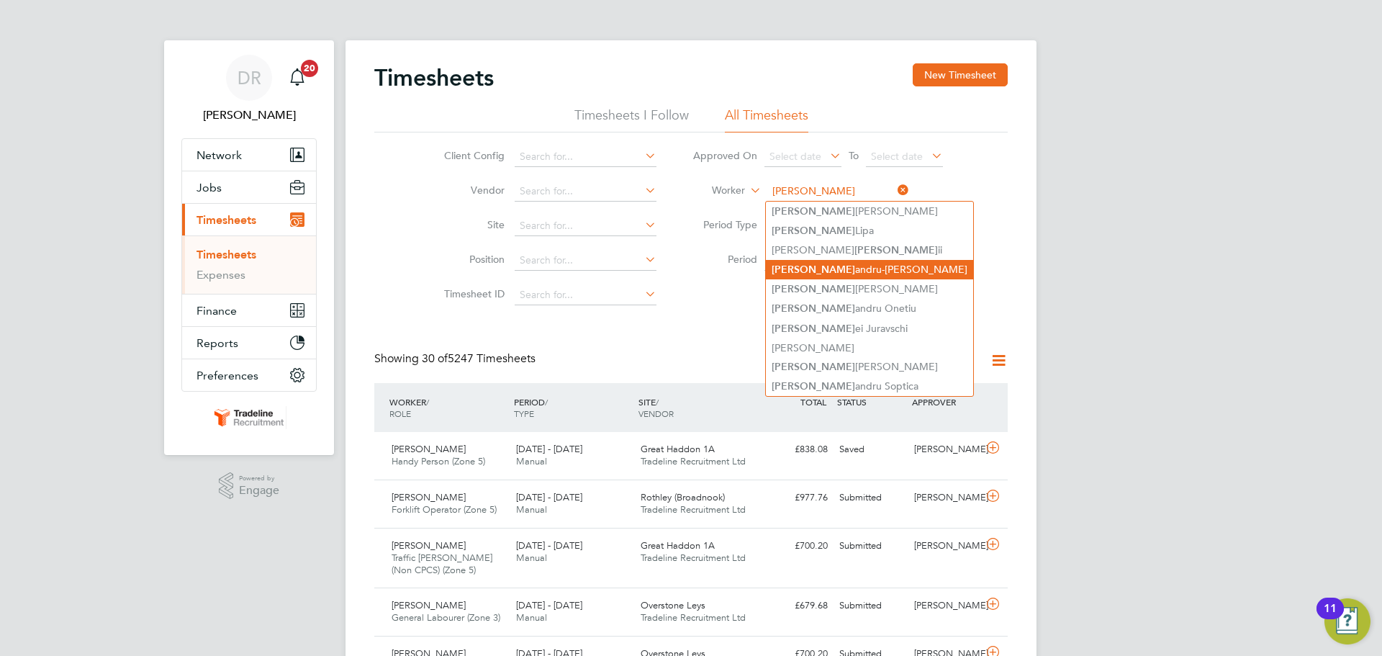
click at [833, 262] on li "Alex andru-Catalin Calin" at bounding box center [869, 269] width 207 height 19
type input "[PERSON_NAME]"
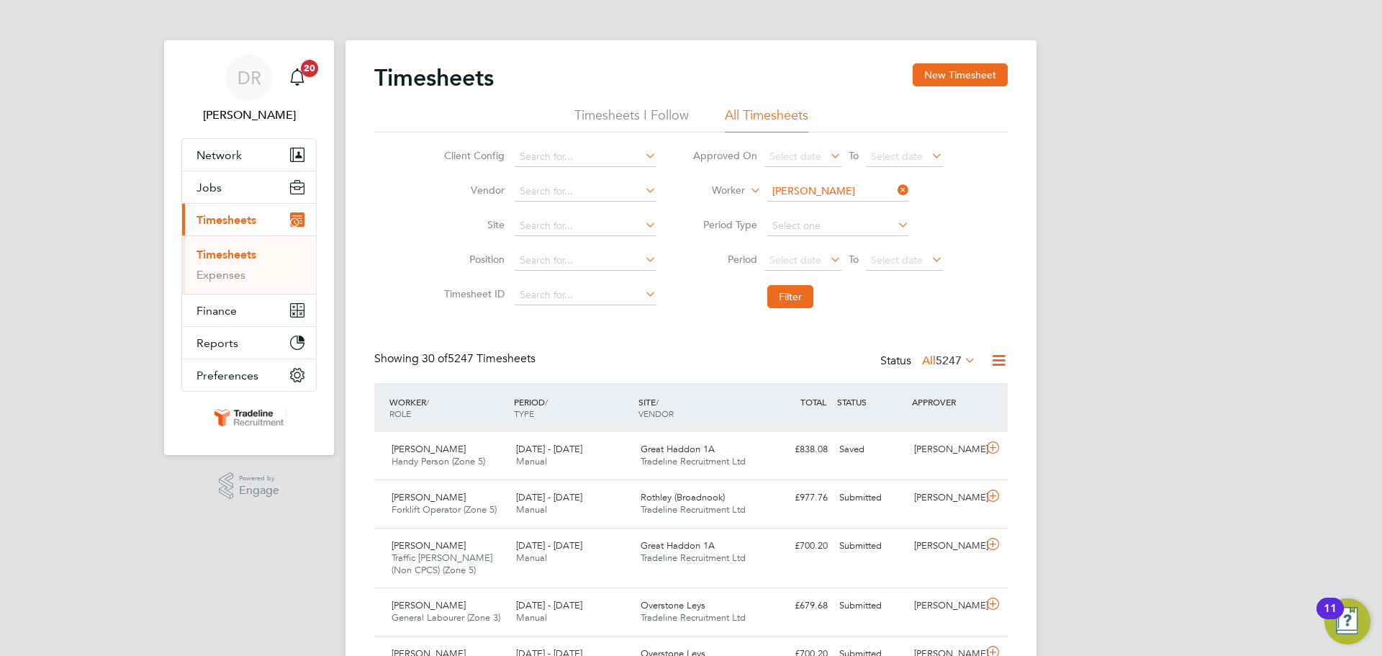
drag, startPoint x: 799, startPoint y: 297, endPoint x: 818, endPoint y: 294, distance: 18.8
click at [799, 297] on button "Filter" at bounding box center [790, 296] width 46 height 23
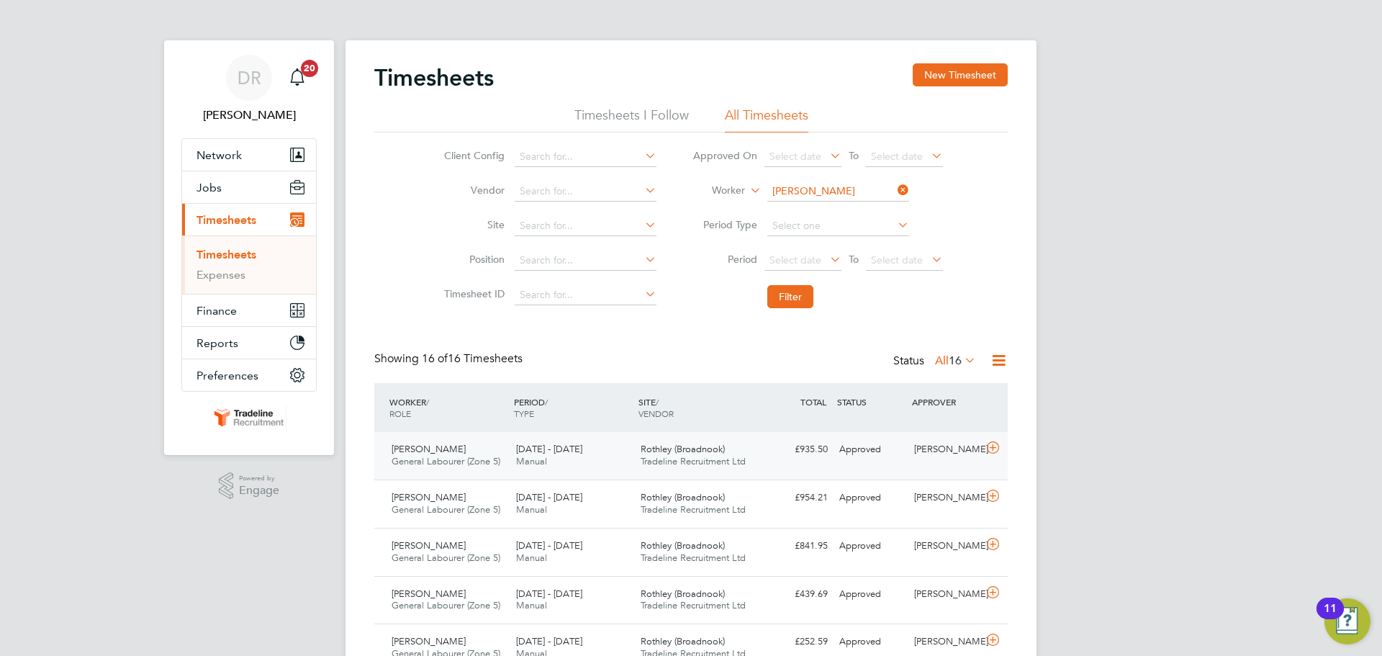
click at [995, 453] on icon at bounding box center [993, 448] width 18 height 12
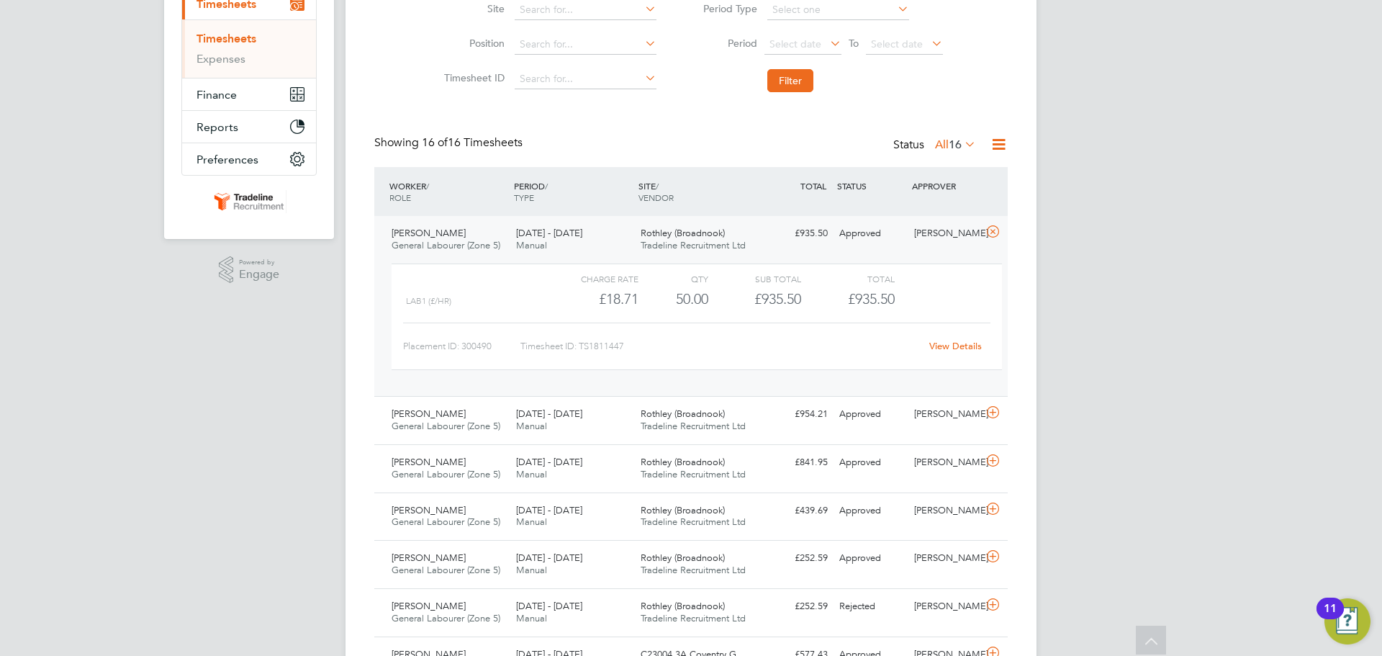
click at [965, 351] on link "View Details" at bounding box center [955, 346] width 53 height 12
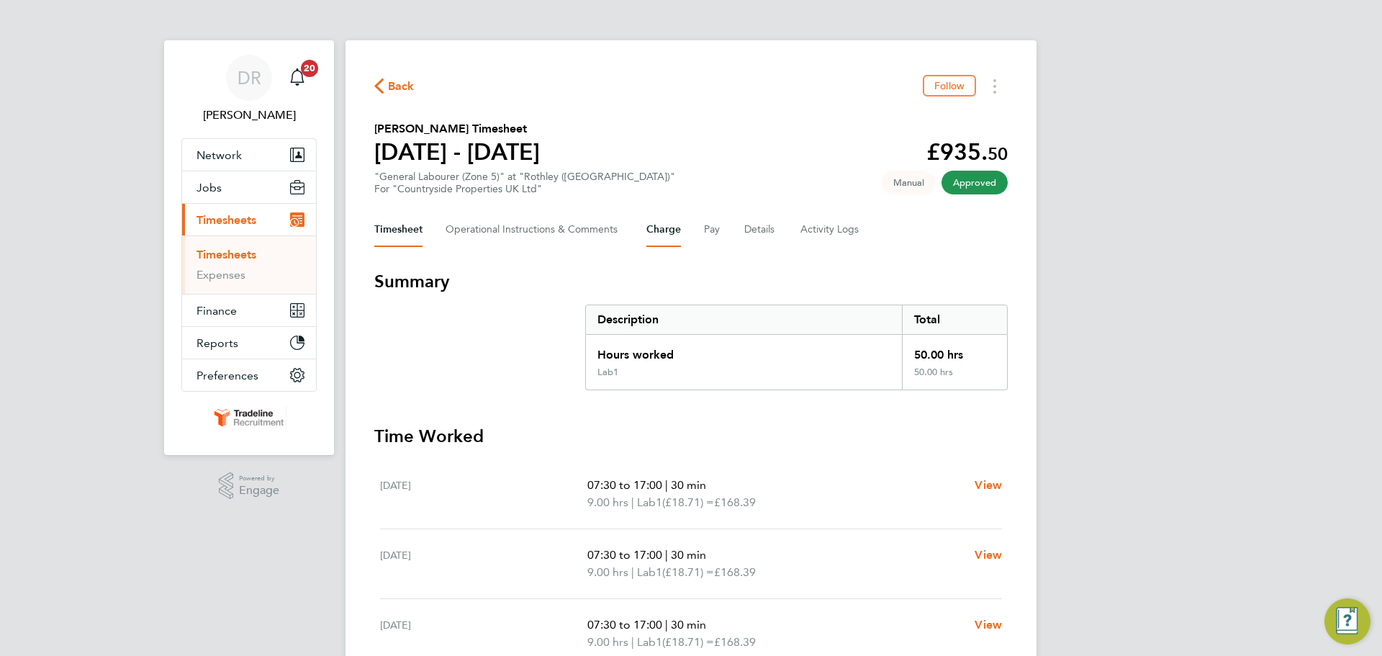
click at [679, 232] on button "Charge" at bounding box center [663, 229] width 35 height 35
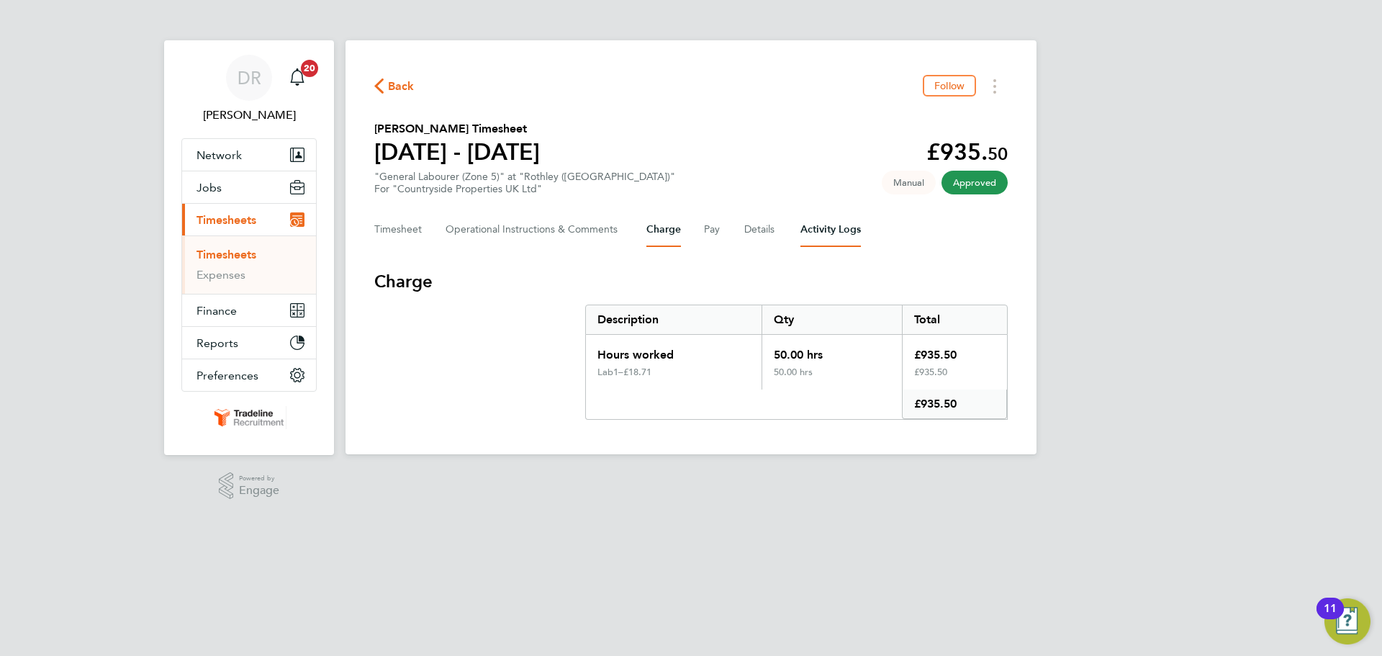
click at [808, 237] on Logs-tab "Activity Logs" at bounding box center [830, 229] width 60 height 35
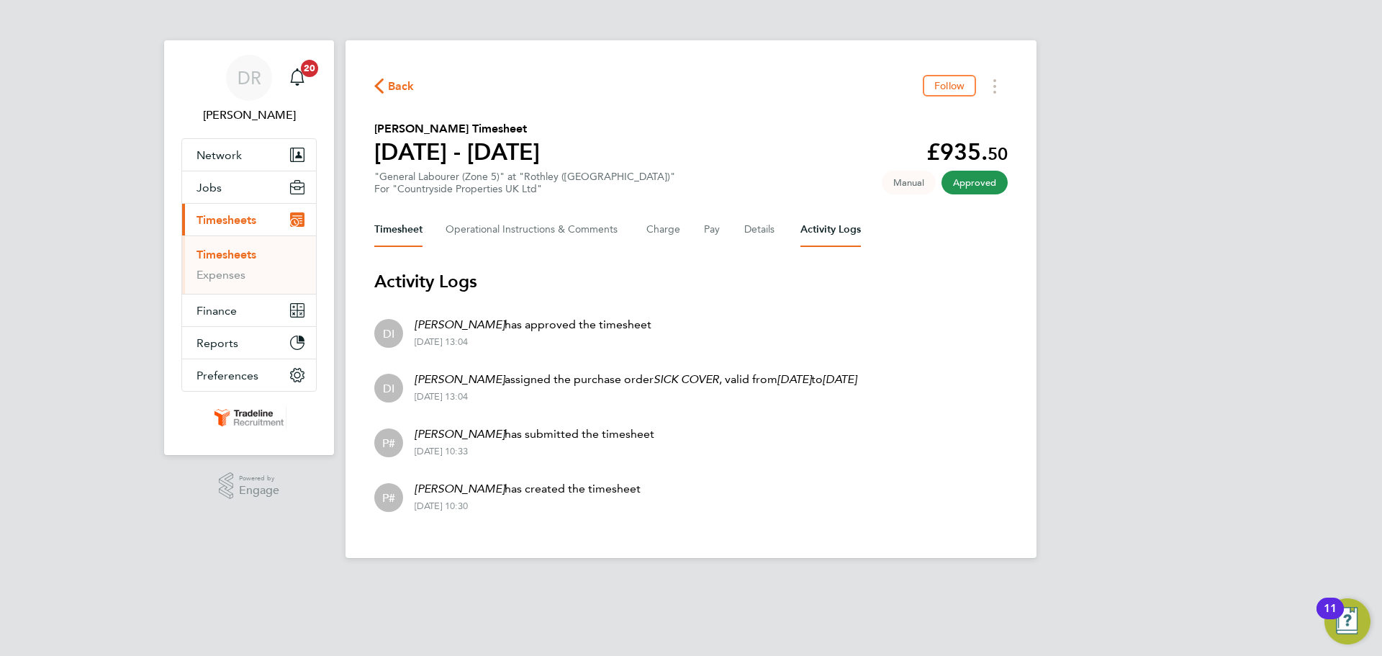
click at [399, 232] on button "Timesheet" at bounding box center [398, 229] width 48 height 35
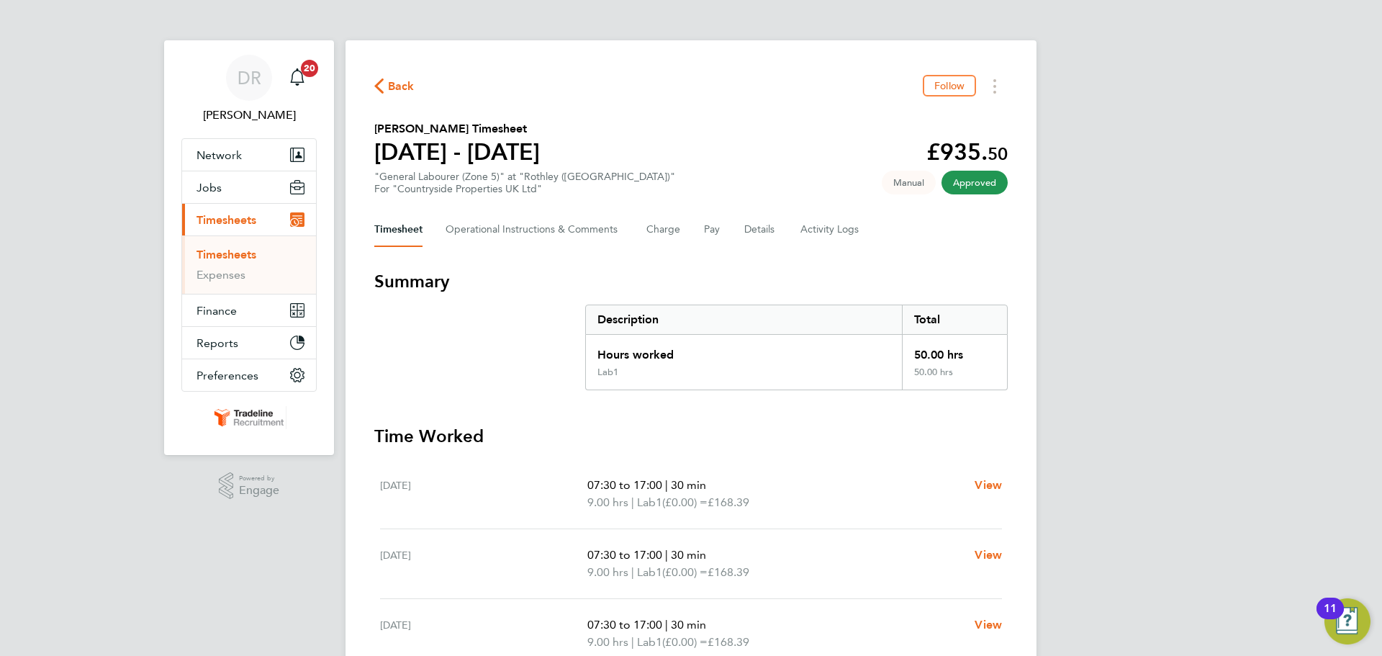
click at [222, 253] on link "Timesheets" at bounding box center [226, 255] width 60 height 14
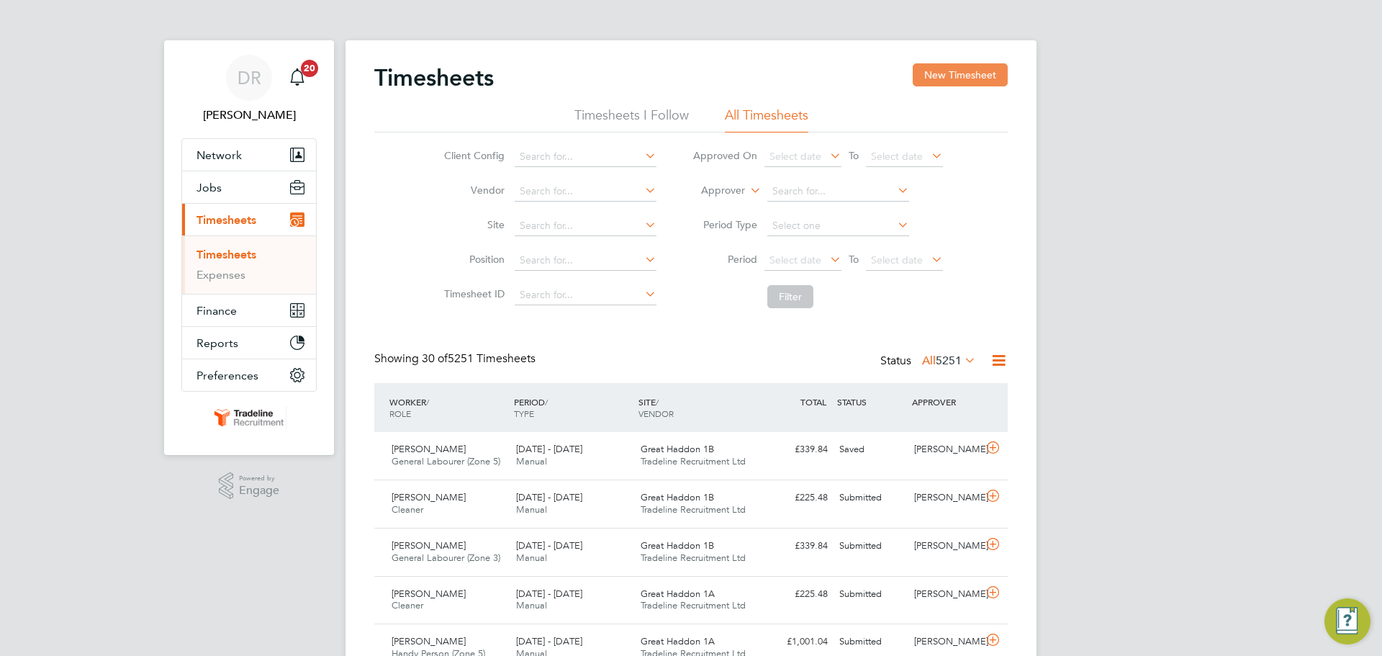
click at [930, 86] on button "New Timesheet" at bounding box center [960, 74] width 95 height 23
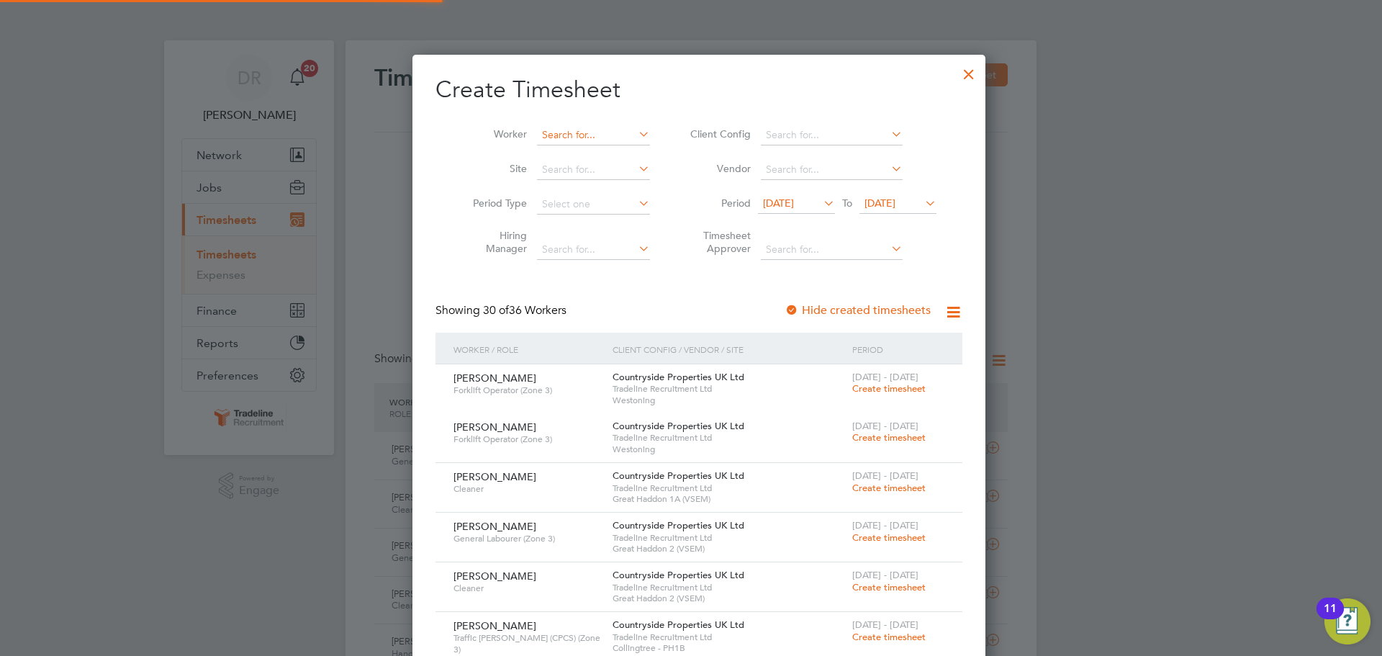
click at [543, 143] on input at bounding box center [593, 135] width 113 height 20
click at [550, 150] on li "Yaw Saw pong" at bounding box center [585, 154] width 114 height 19
type input "[PERSON_NAME]"
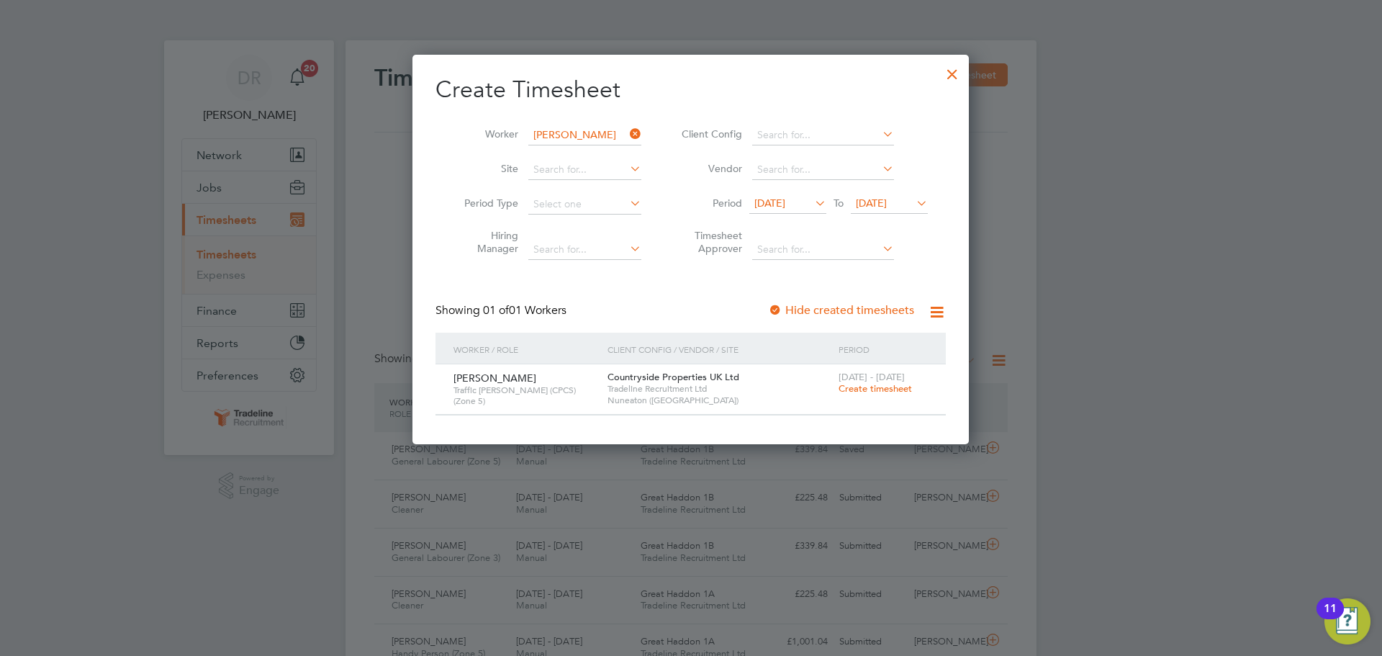
click at [869, 389] on span "Create timesheet" at bounding box center [875, 388] width 73 height 12
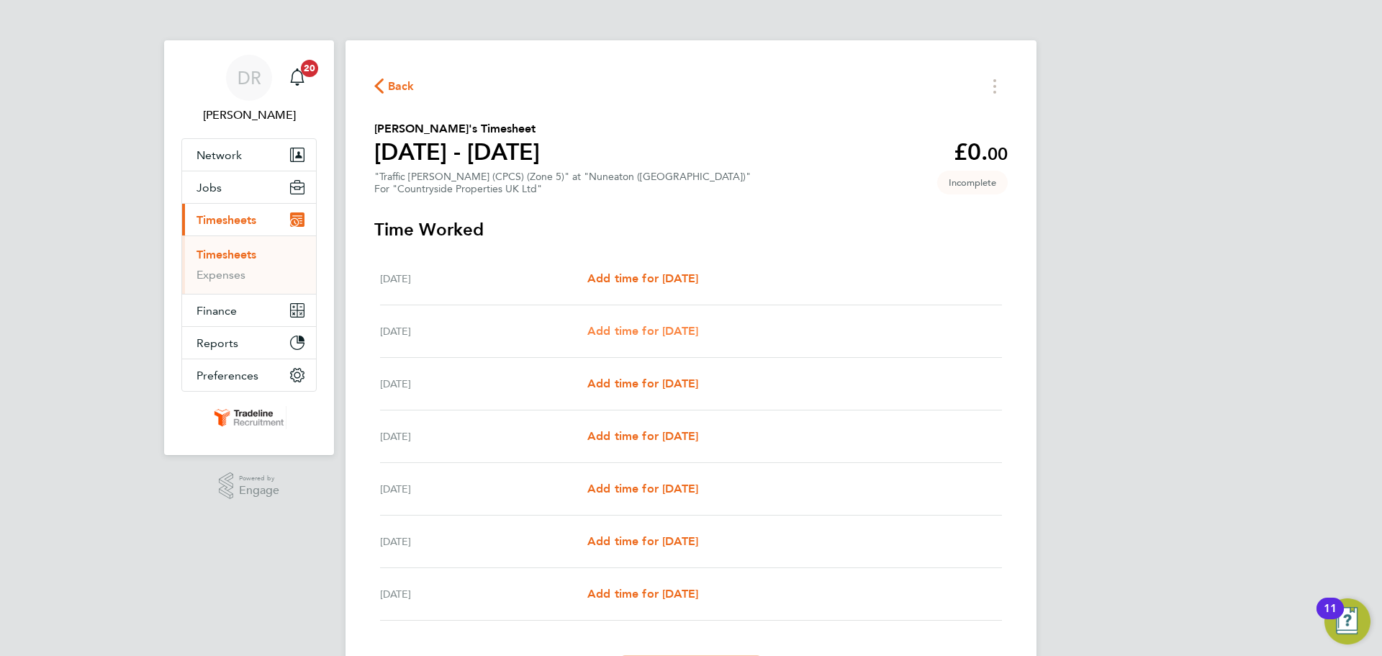
click at [667, 338] on link "Add time for [DATE]" at bounding box center [642, 330] width 111 height 17
select select "30"
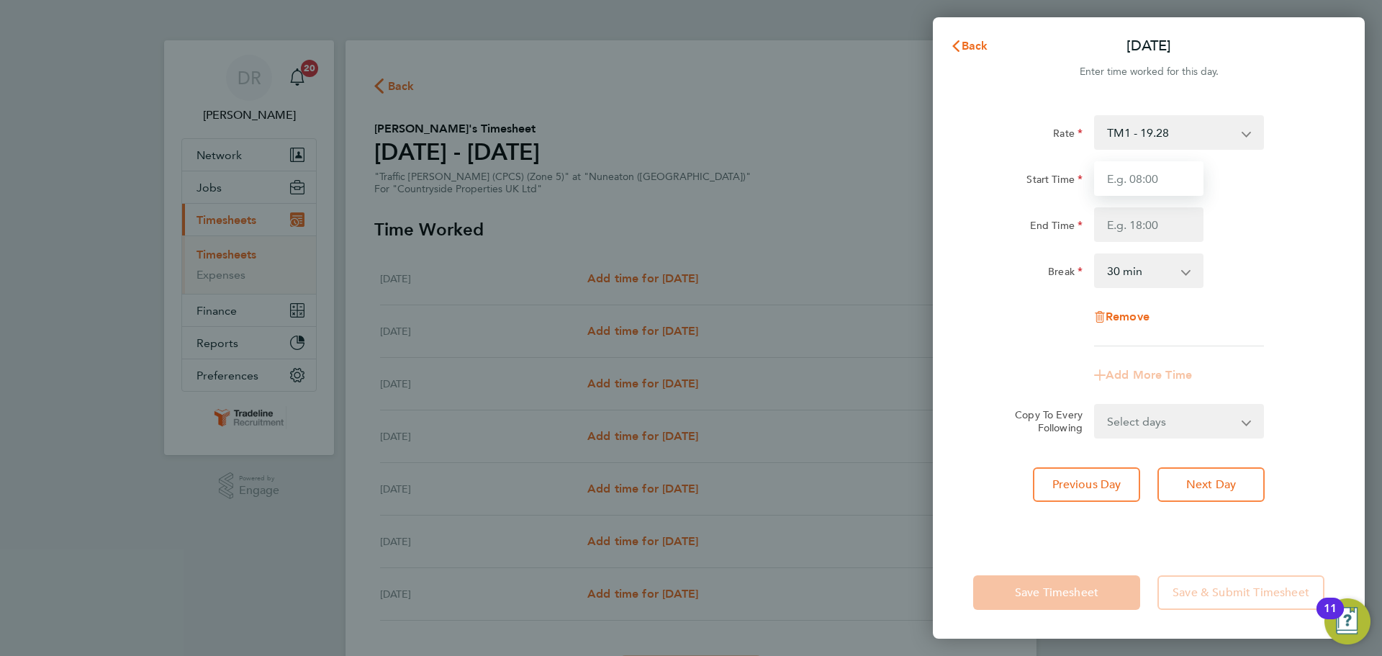
click at [1143, 178] on input "Start Time" at bounding box center [1148, 178] width 109 height 35
type input "07:00"
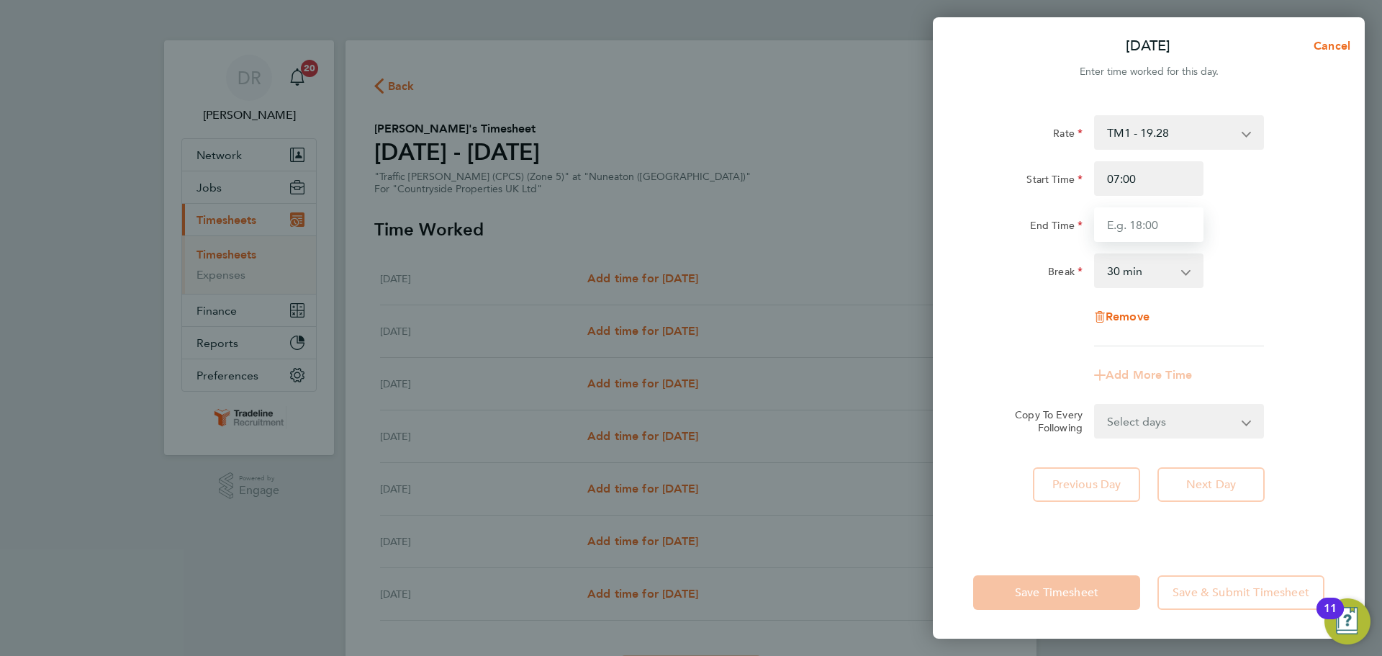
click at [1160, 230] on input "End Time" at bounding box center [1148, 224] width 109 height 35
type input "16:30"
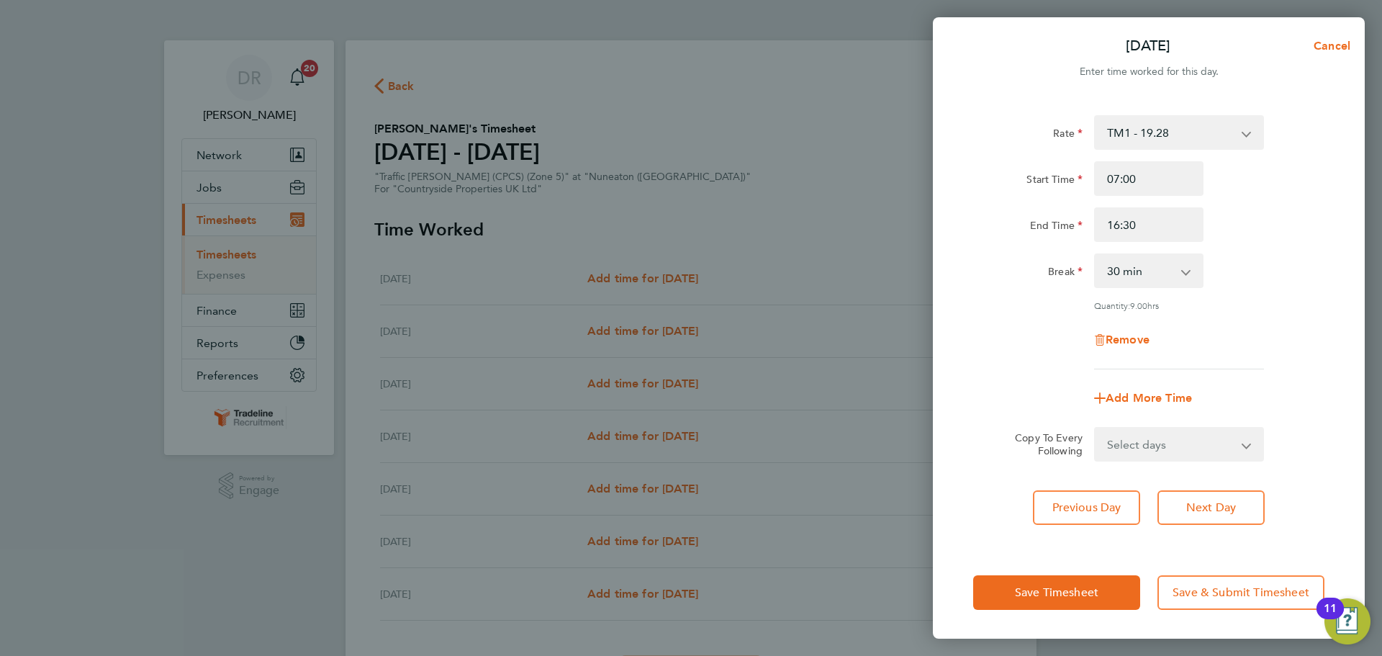
click at [1230, 285] on div "Break 0 min 15 min 30 min 45 min 60 min 75 min 90 min" at bounding box center [1148, 270] width 363 height 35
click at [1176, 448] on select "Select days Day Weekday (Mon-Fri) Weekend (Sat-Sun) [DATE] [DATE] [DATE] [DATE]…" at bounding box center [1170, 444] width 151 height 32
select select "WEEKDAY"
click at [1095, 428] on select "Select days Day Weekday (Mon-Fri) Weekend (Sat-Sun) [DATE] [DATE] [DATE] [DATE]…" at bounding box center [1170, 444] width 151 height 32
select select "[DATE]"
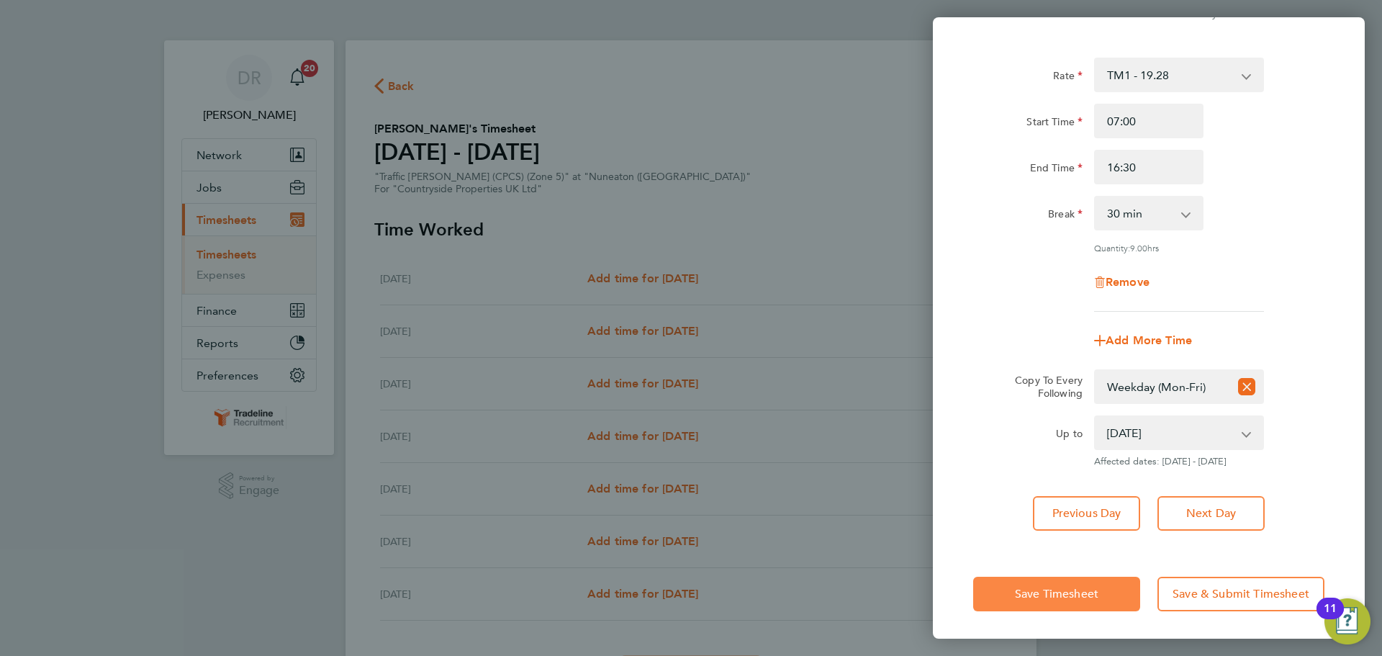
click at [1070, 583] on button "Save Timesheet" at bounding box center [1056, 594] width 167 height 35
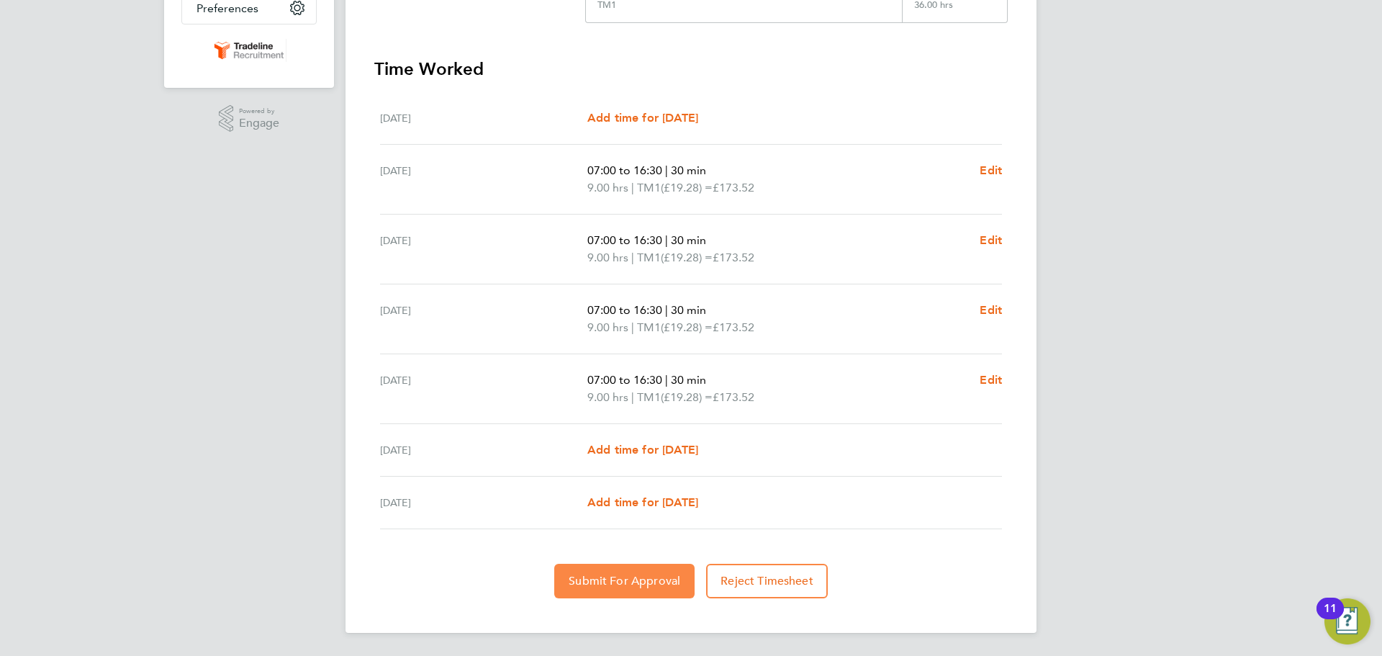
click at [613, 581] on span "Submit For Approval" at bounding box center [625, 581] width 112 height 14
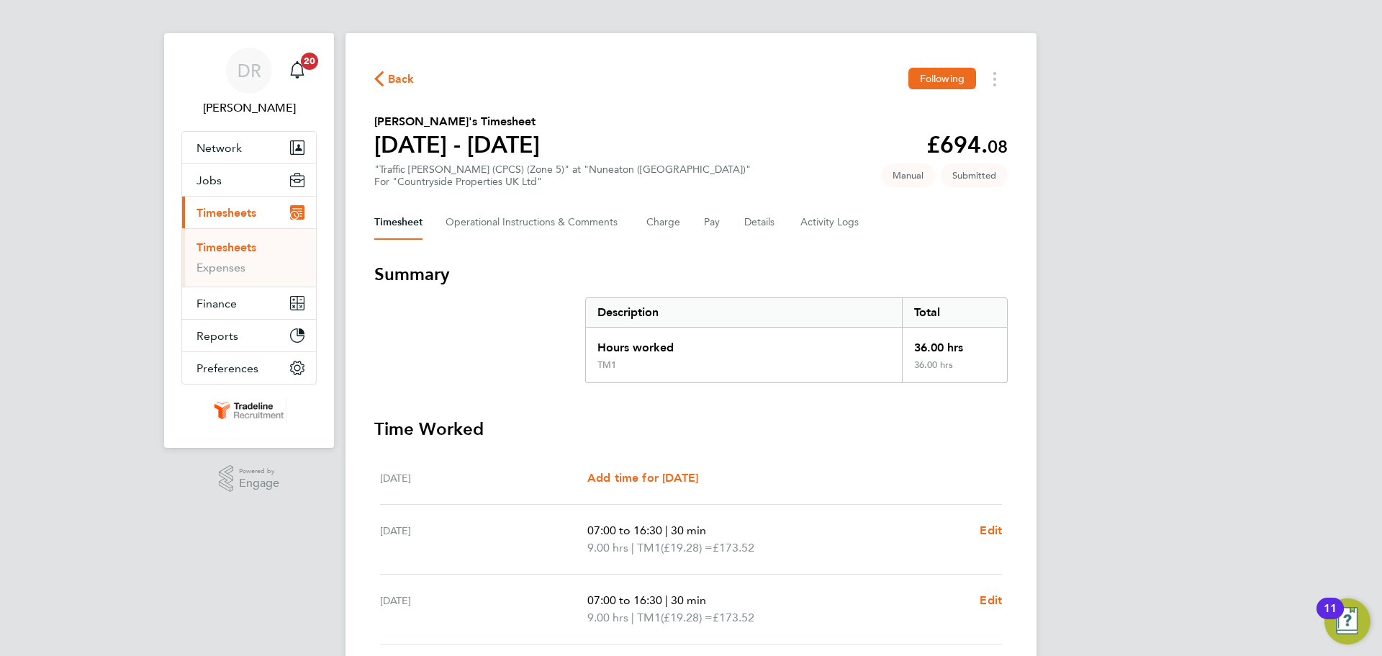
click at [230, 252] on link "Timesheets" at bounding box center [226, 247] width 60 height 14
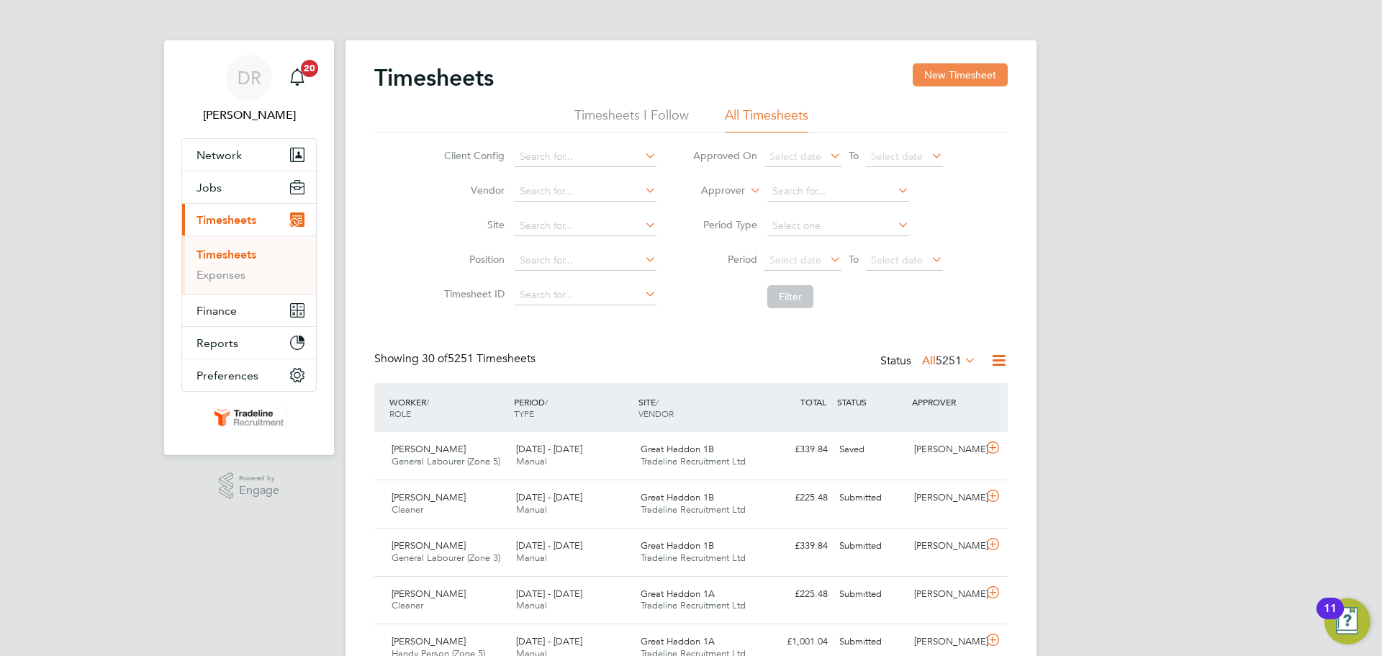
click at [981, 78] on button "New Timesheet" at bounding box center [960, 74] width 95 height 23
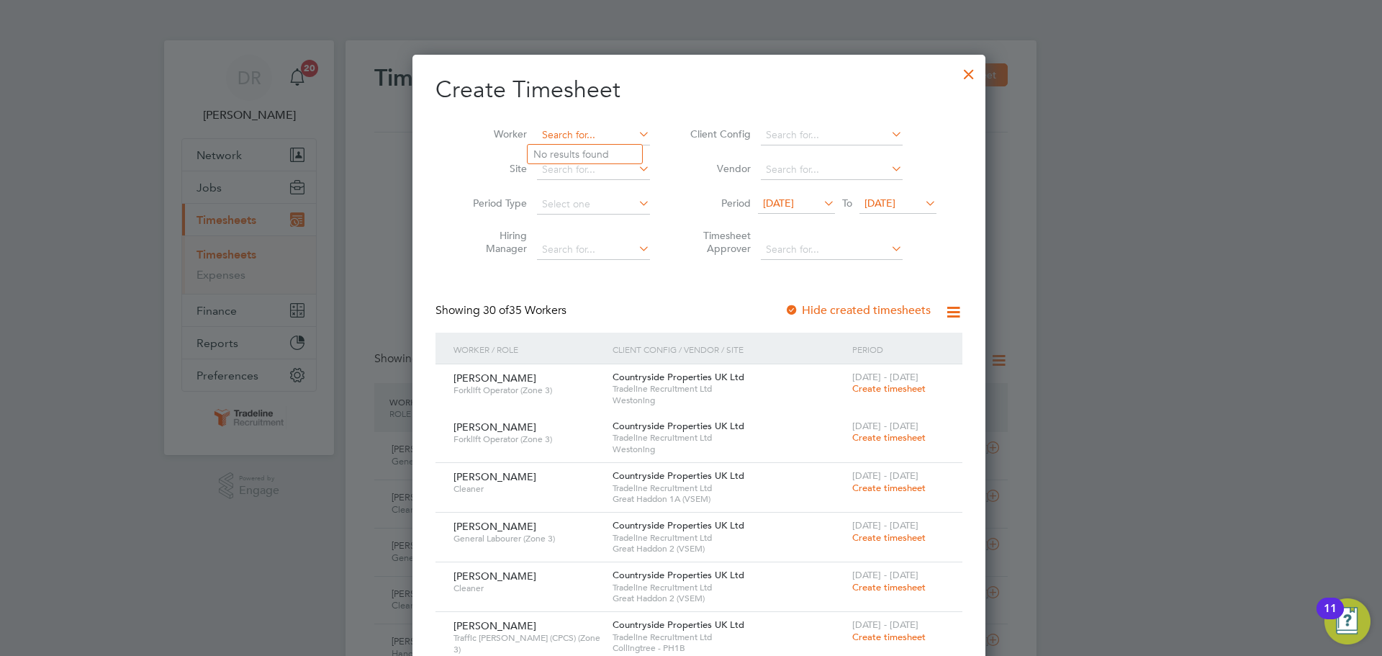
click at [587, 136] on input at bounding box center [593, 135] width 113 height 20
click at [582, 206] on li "[PERSON_NAME] Step hens" at bounding box center [596, 213] width 137 height 19
type input "[PERSON_NAME]"
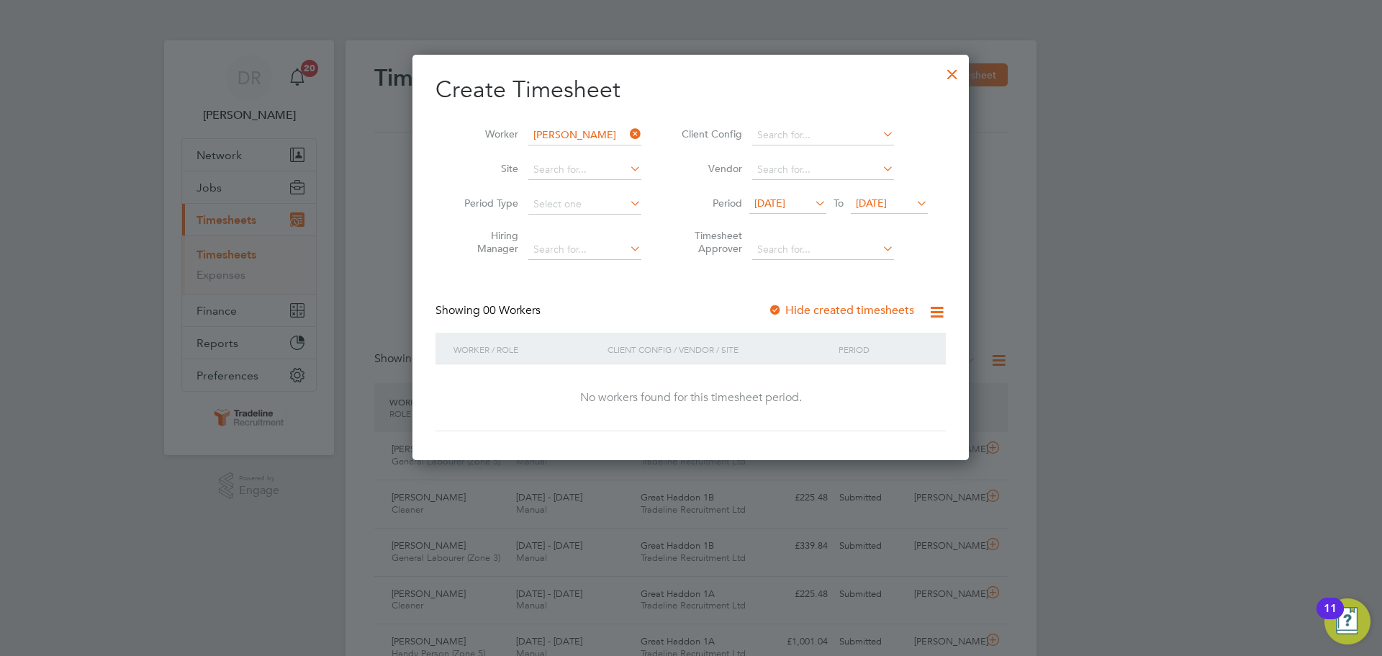
click at [913, 190] on li "Period [DATE] To [DATE]" at bounding box center [802, 204] width 286 height 35
click at [887, 199] on span "[DATE]" at bounding box center [871, 202] width 31 height 13
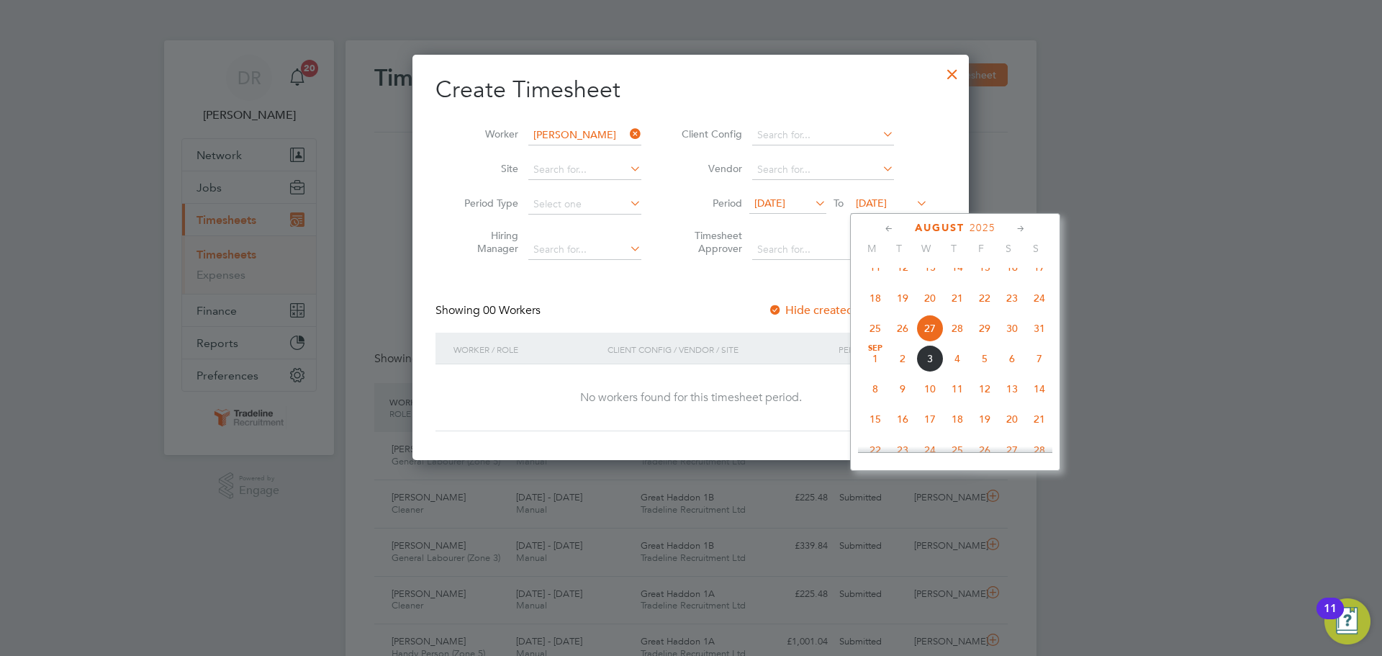
click at [1051, 372] on span "7" at bounding box center [1039, 358] width 27 height 27
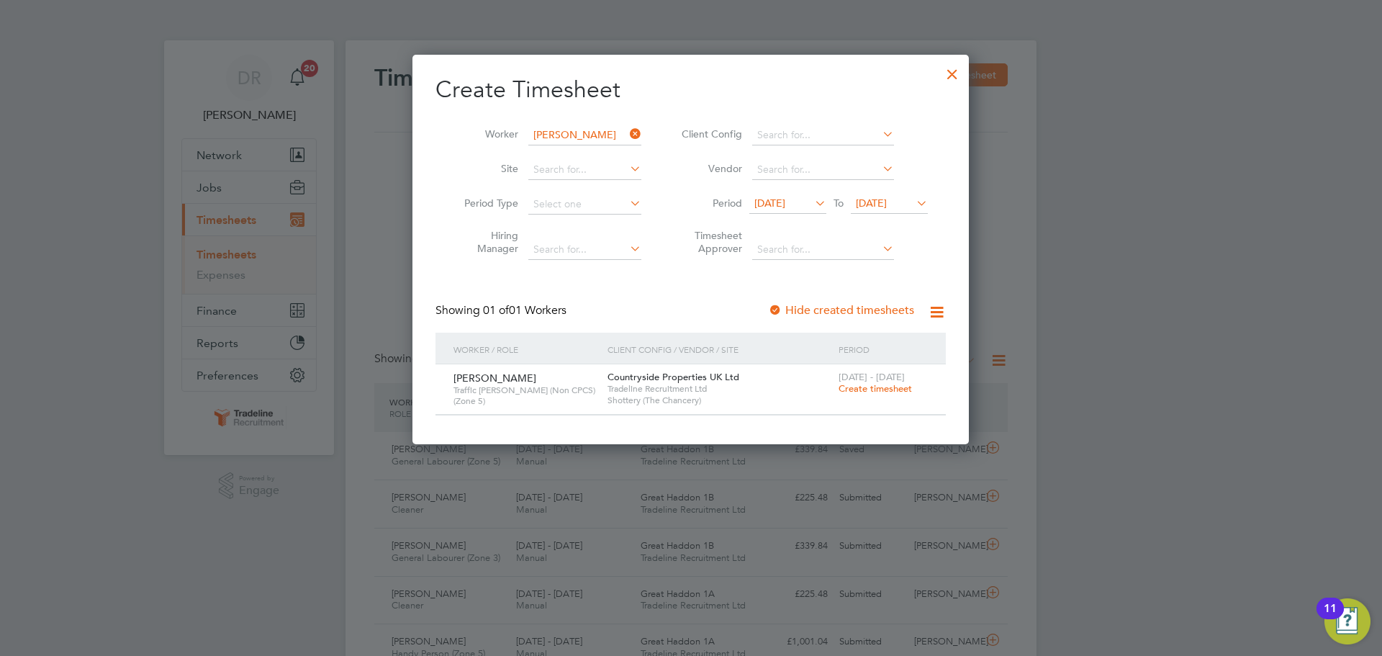
click at [948, 79] on div at bounding box center [952, 71] width 26 height 26
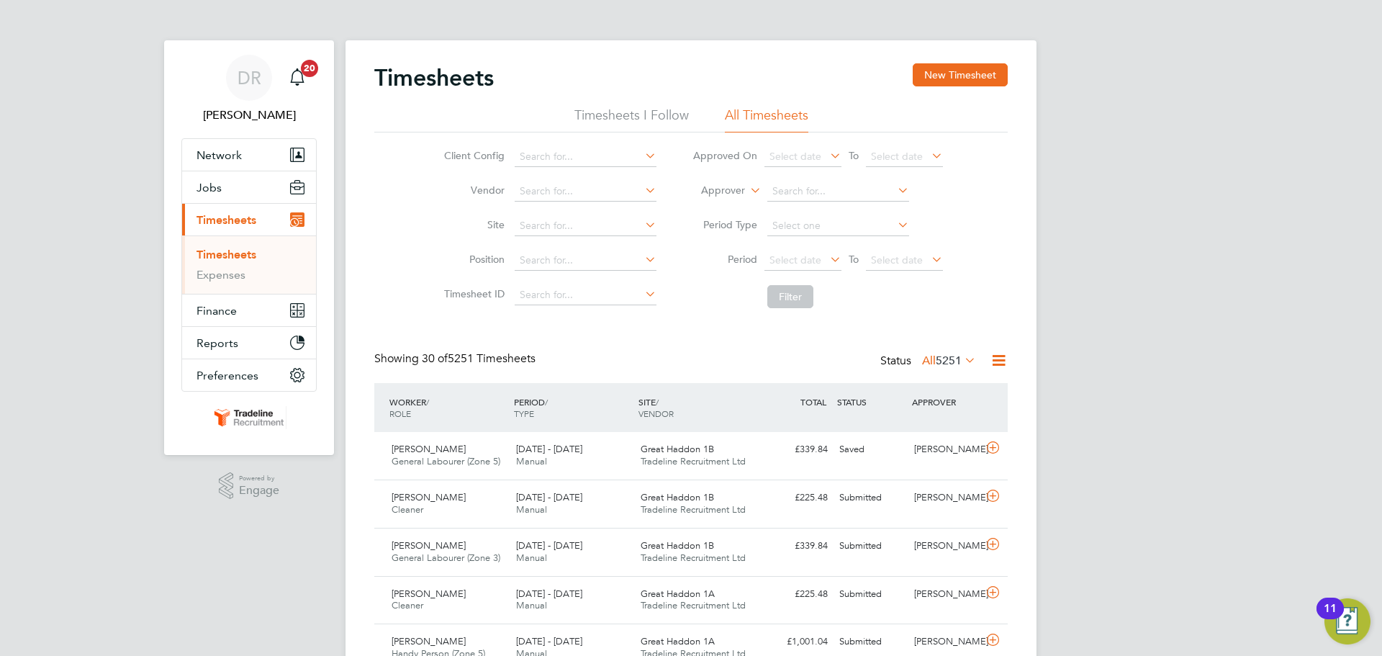
click at [718, 199] on li "Approver" at bounding box center [817, 191] width 286 height 35
click at [720, 195] on label "Approver" at bounding box center [712, 191] width 65 height 14
click at [718, 203] on li "Worker" at bounding box center [709, 207] width 71 height 19
click at [795, 184] on input at bounding box center [838, 191] width 142 height 20
click at [854, 273] on b "Steph" at bounding box center [867, 269] width 27 height 12
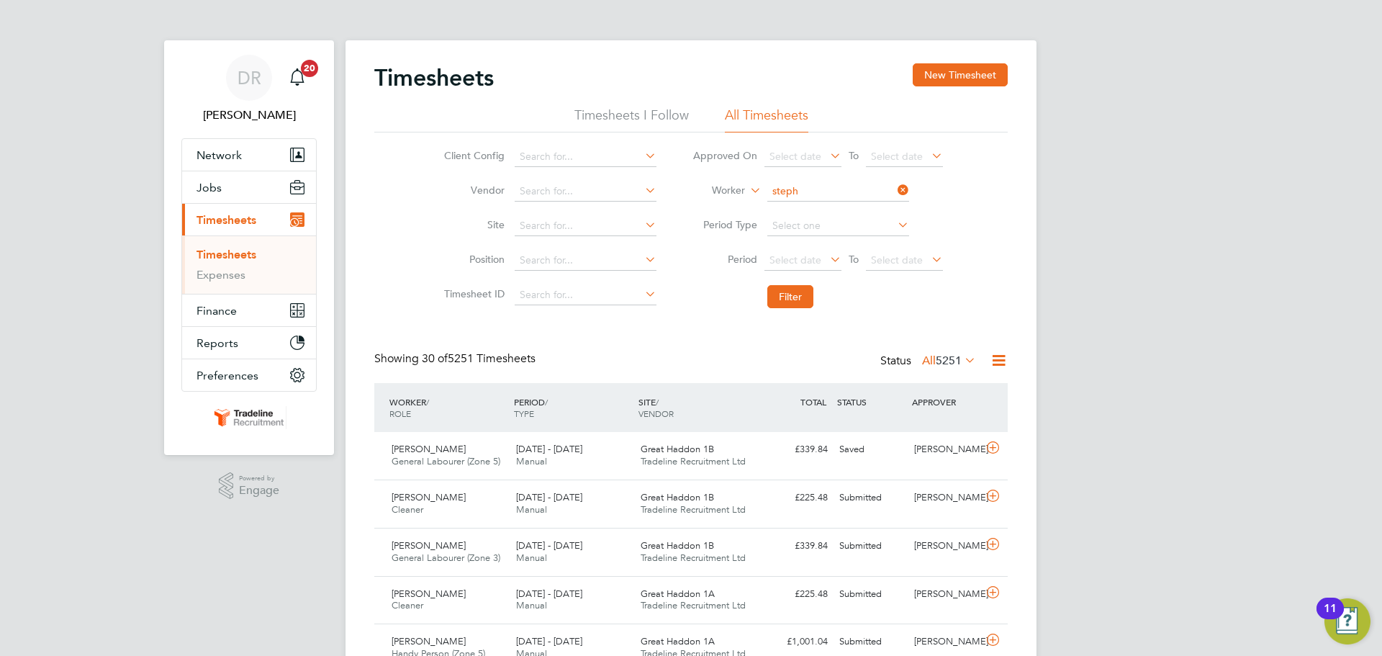
type input "[PERSON_NAME]"
click at [792, 301] on button "Filter" at bounding box center [790, 296] width 46 height 23
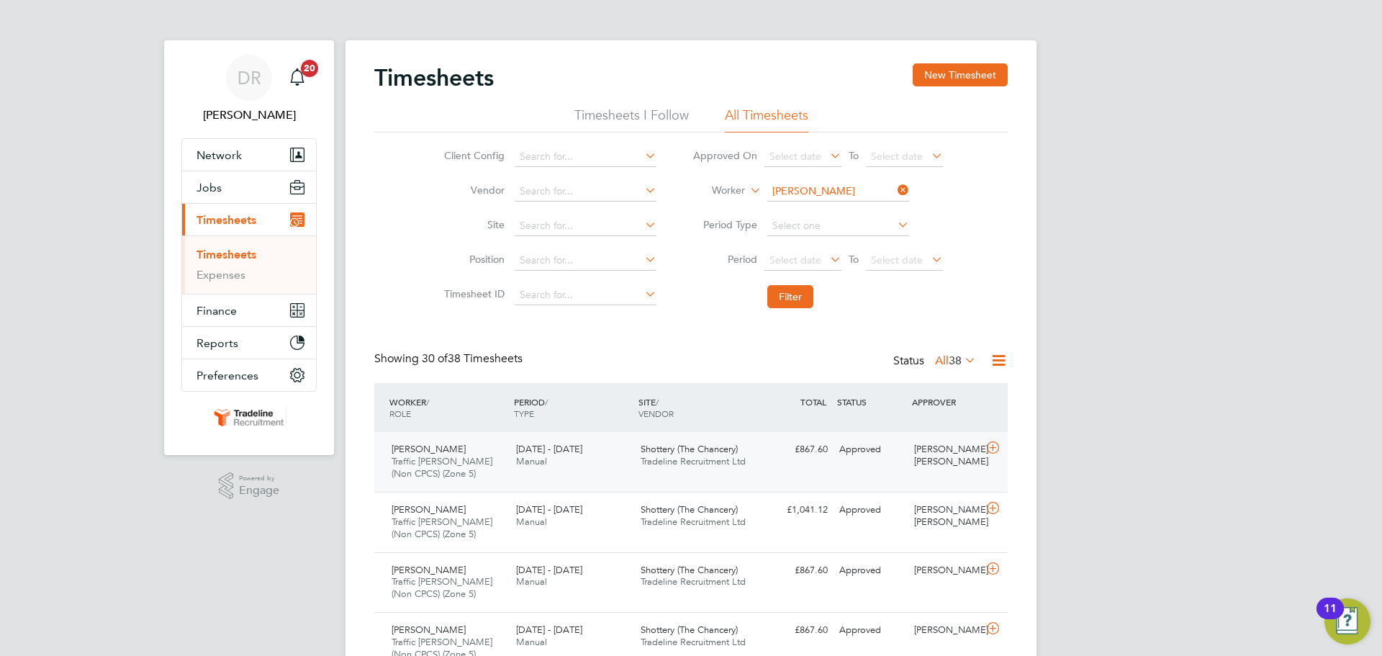
click at [999, 460] on div at bounding box center [994, 449] width 25 height 23
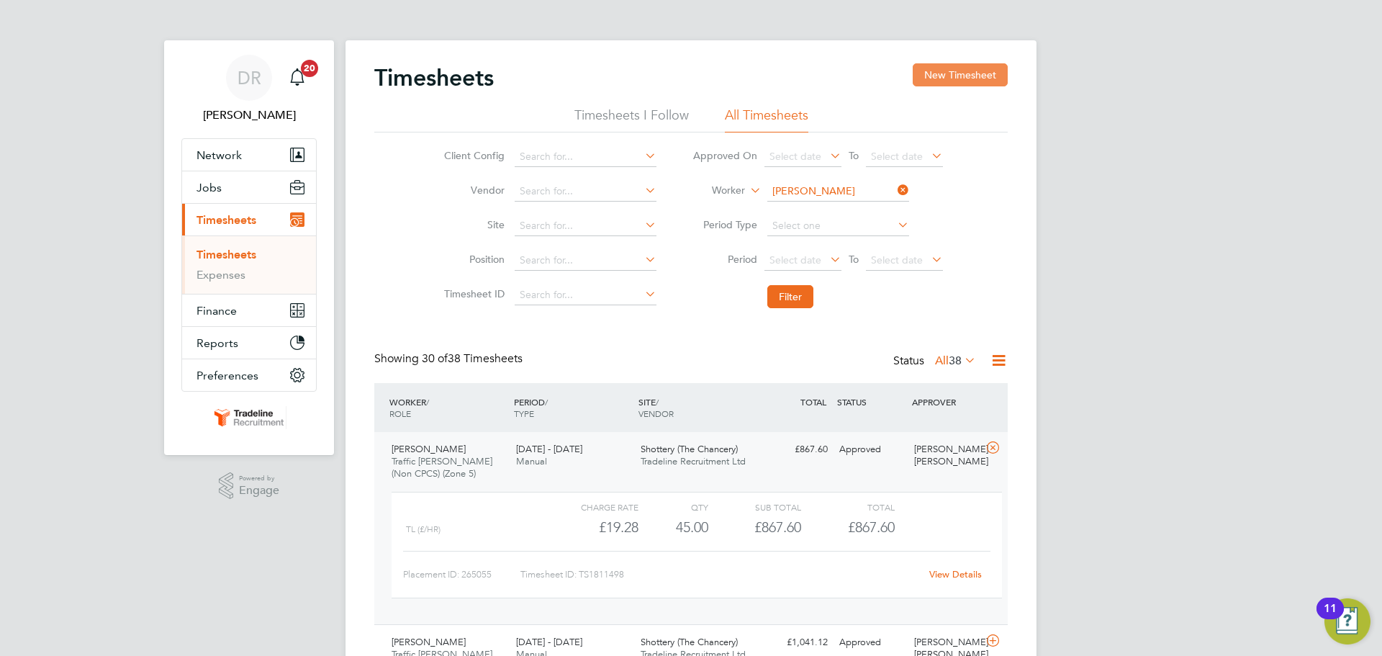
click at [944, 67] on button "New Timesheet" at bounding box center [960, 74] width 95 height 23
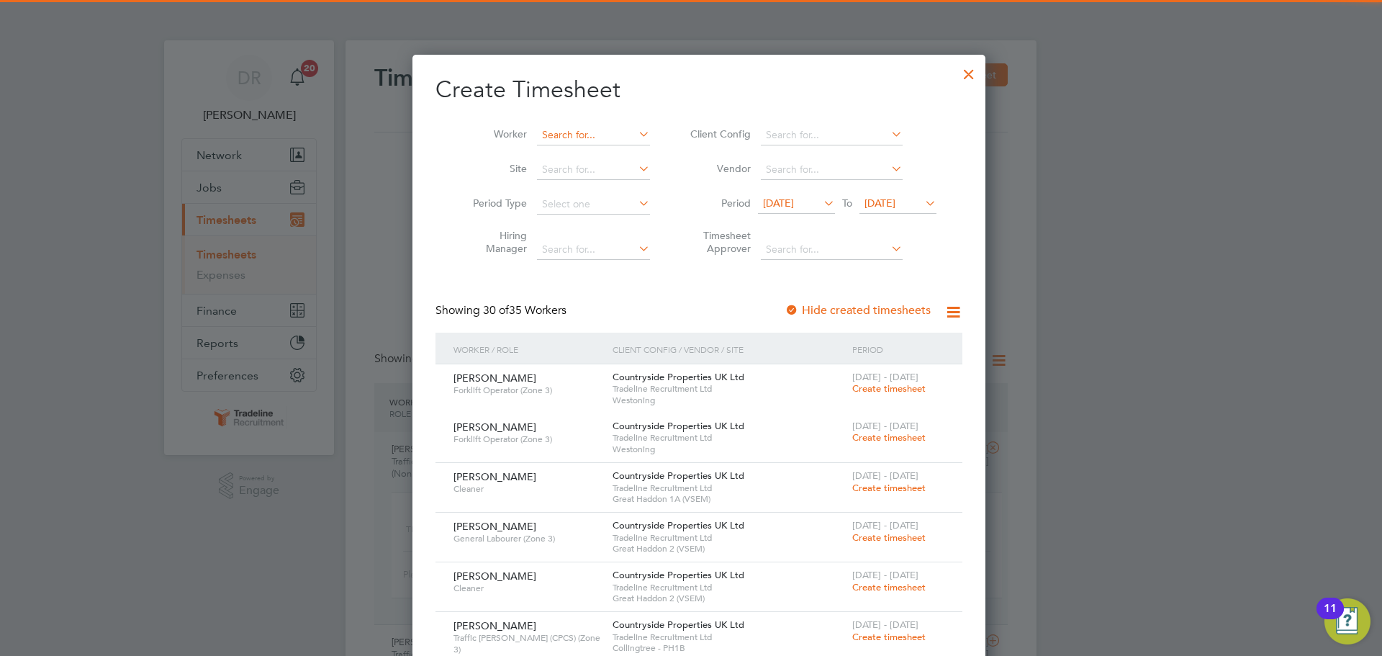
click at [537, 127] on input at bounding box center [593, 135] width 113 height 20
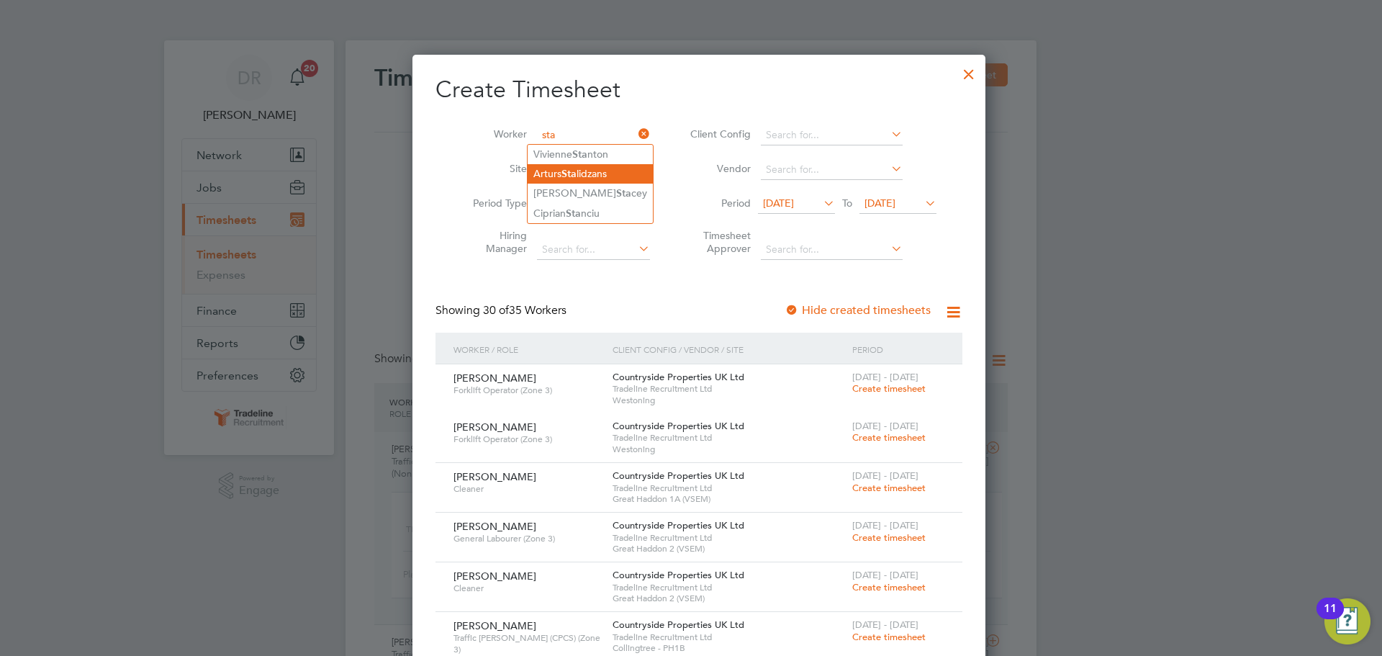
click at [592, 171] on li "[PERSON_NAME] lidzans" at bounding box center [590, 173] width 125 height 19
type input "[PERSON_NAME]"
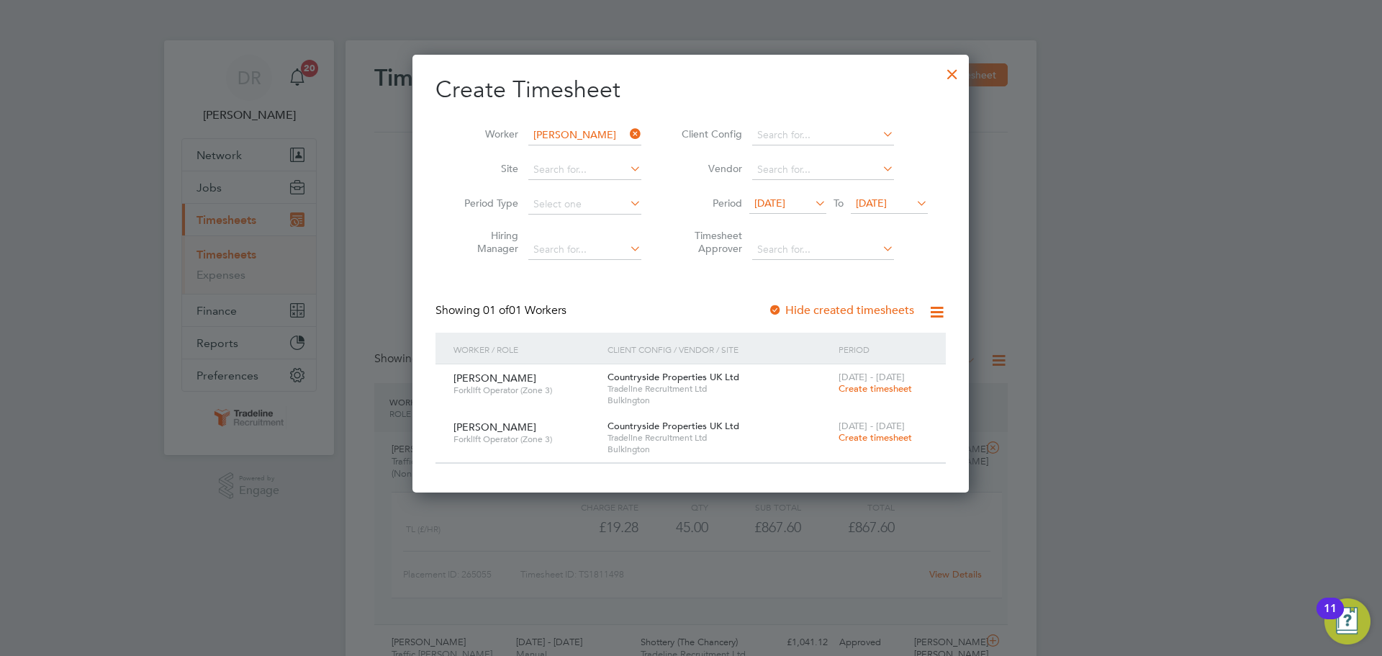
click at [889, 442] on span "Create timesheet" at bounding box center [875, 437] width 73 height 12
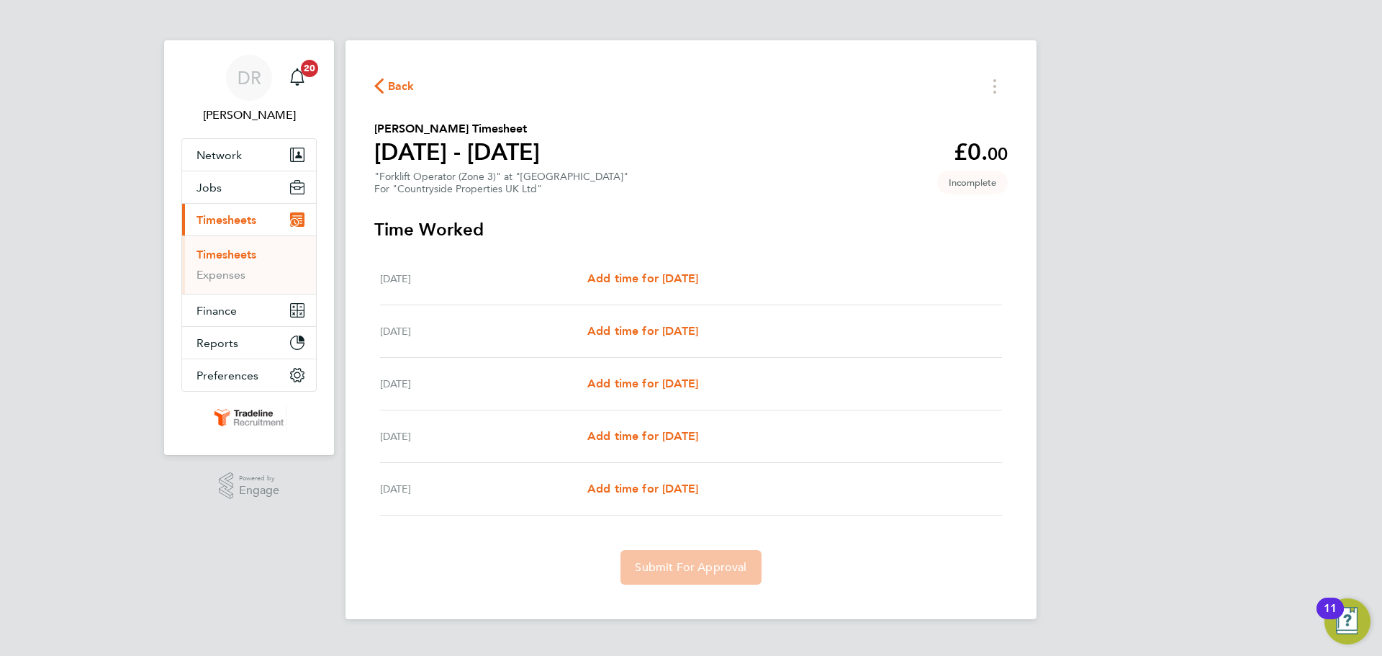
click at [654, 257] on div "[DATE] Add time for [DATE] Add time for [DATE]" at bounding box center [691, 279] width 622 height 53
click at [654, 274] on span "Add time for [DATE]" at bounding box center [642, 278] width 111 height 14
select select "30"
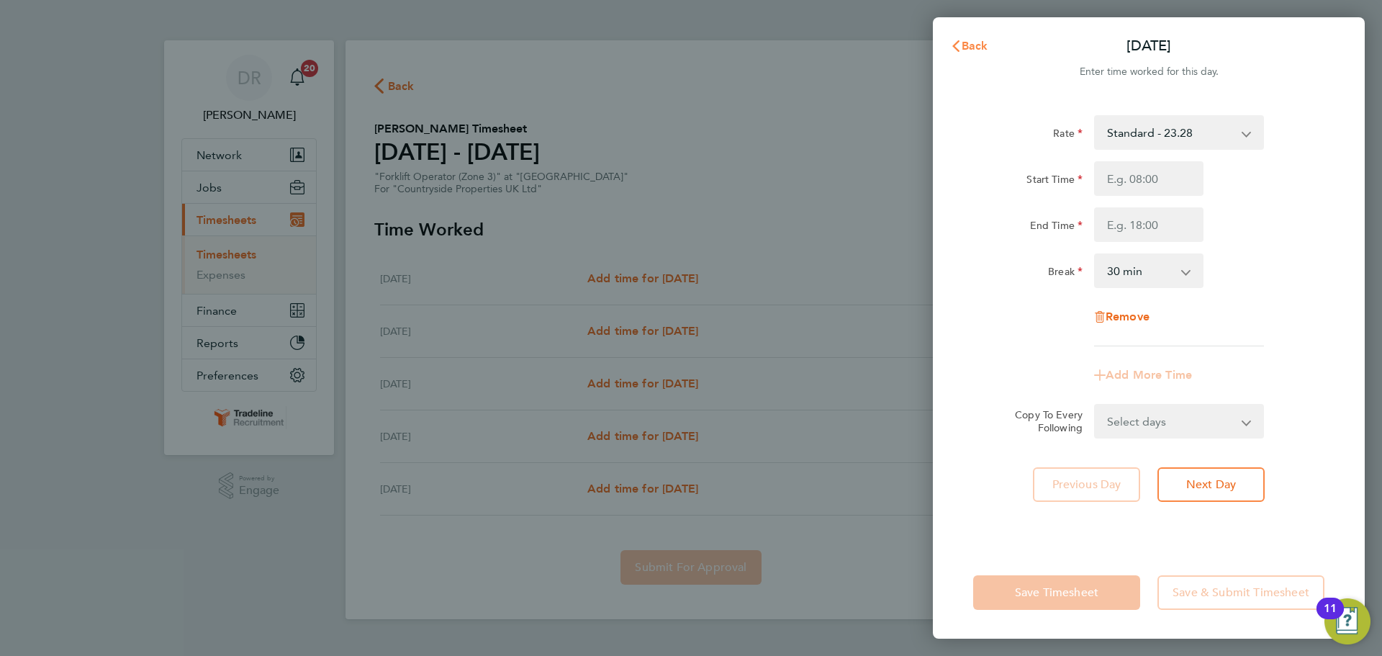
click at [976, 44] on span "Back" at bounding box center [975, 46] width 27 height 14
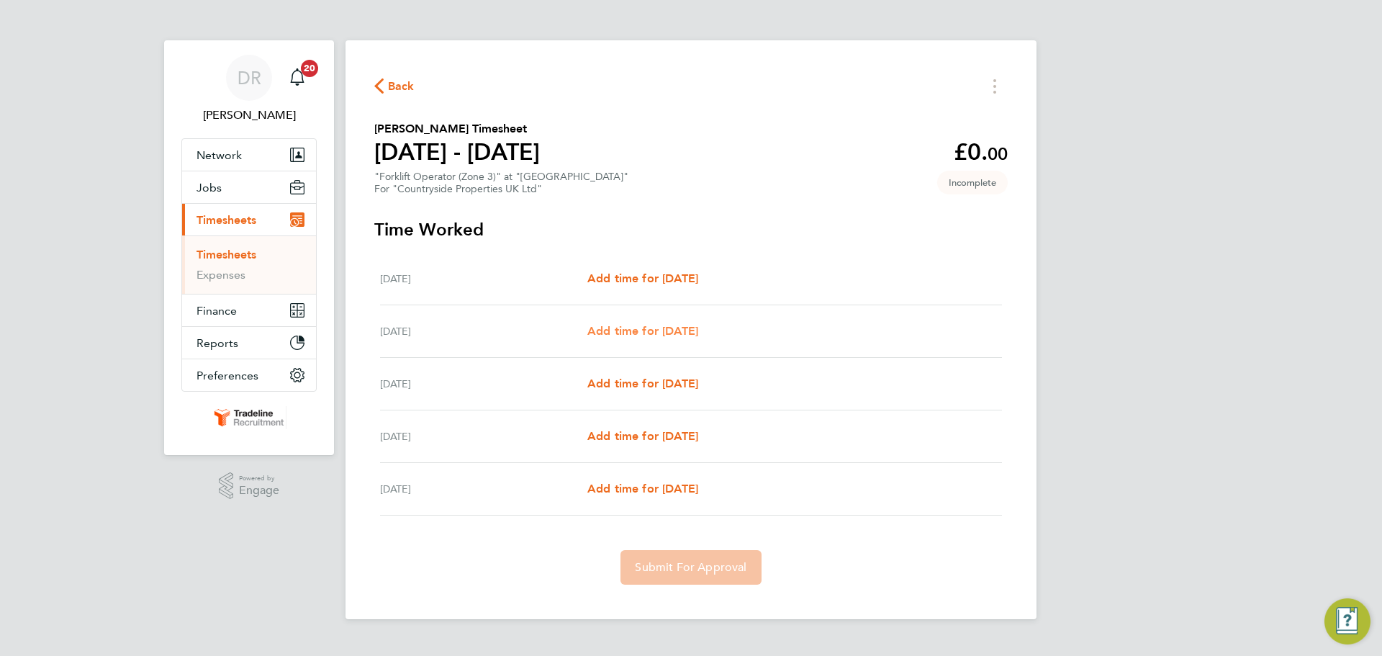
click at [690, 322] on link "Add time for [DATE]" at bounding box center [642, 330] width 111 height 17
select select "30"
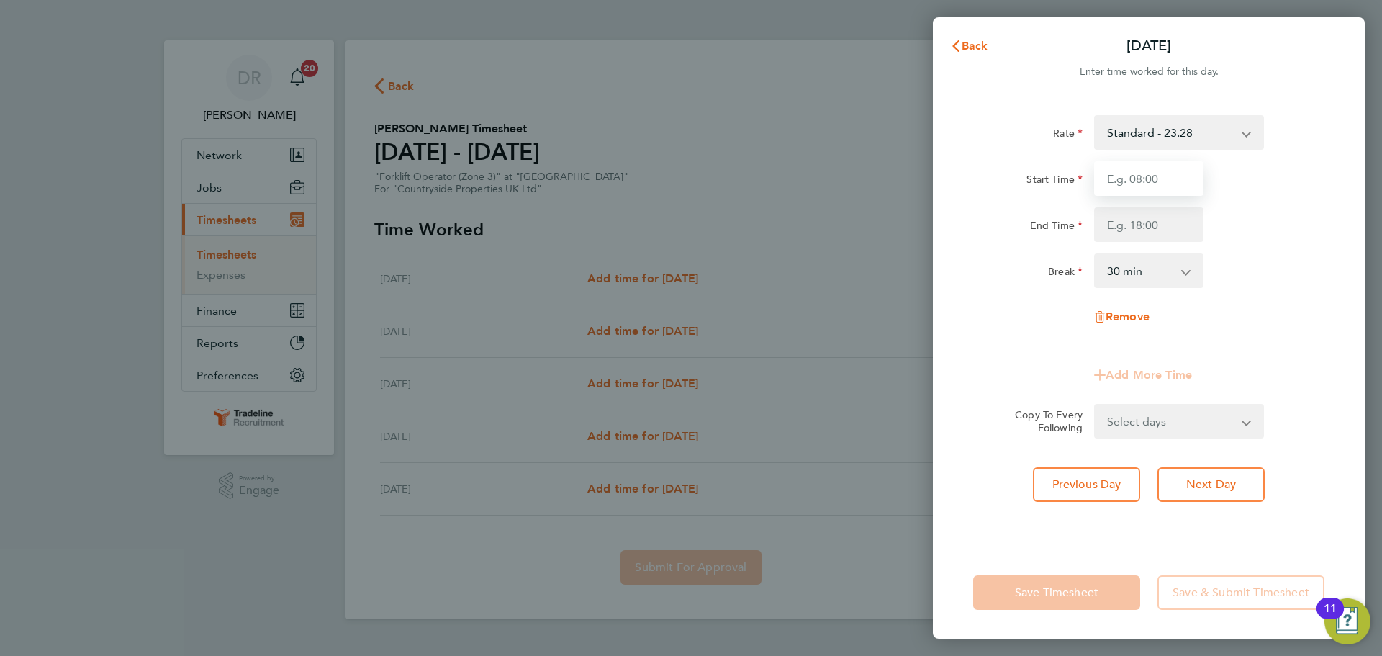
click at [1148, 179] on input "Start Time" at bounding box center [1148, 178] width 109 height 35
type input "07:00"
click at [1151, 225] on input "End Time" at bounding box center [1148, 224] width 109 height 35
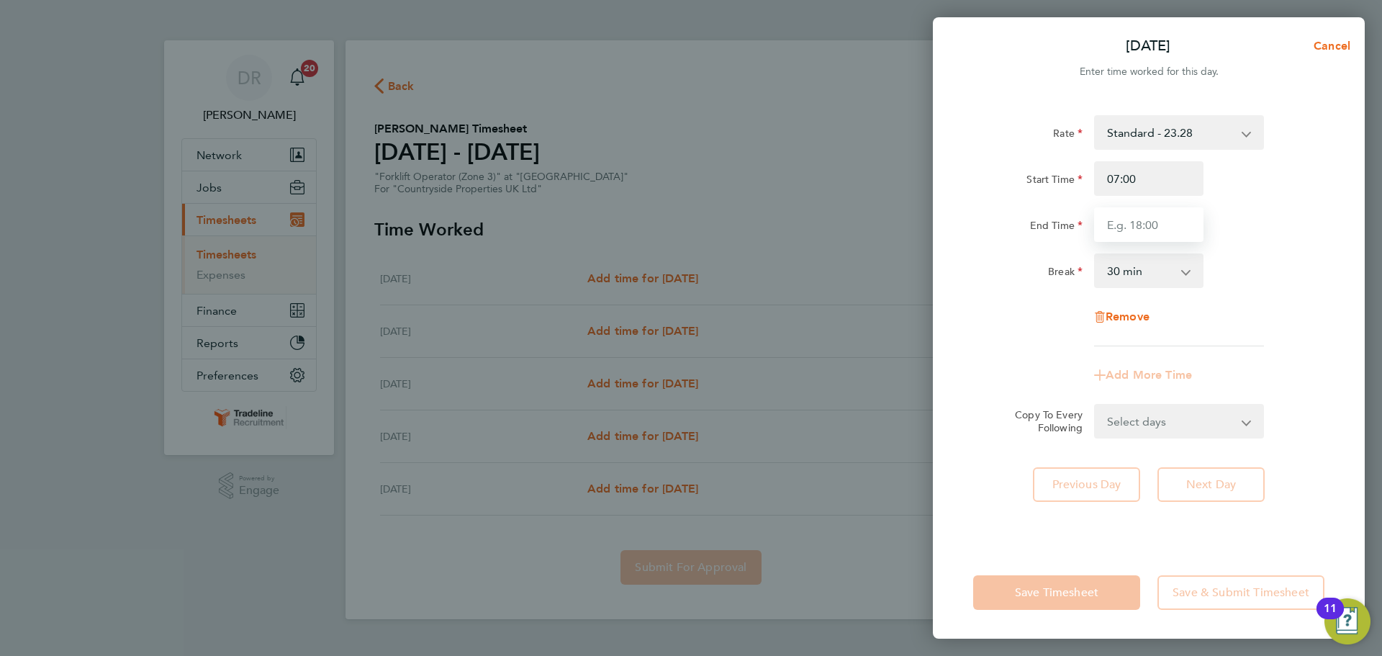
type input "16:30"
click at [1260, 281] on div "Break 0 min 15 min 30 min 45 min 60 min 75 min 90 min" at bounding box center [1148, 270] width 363 height 35
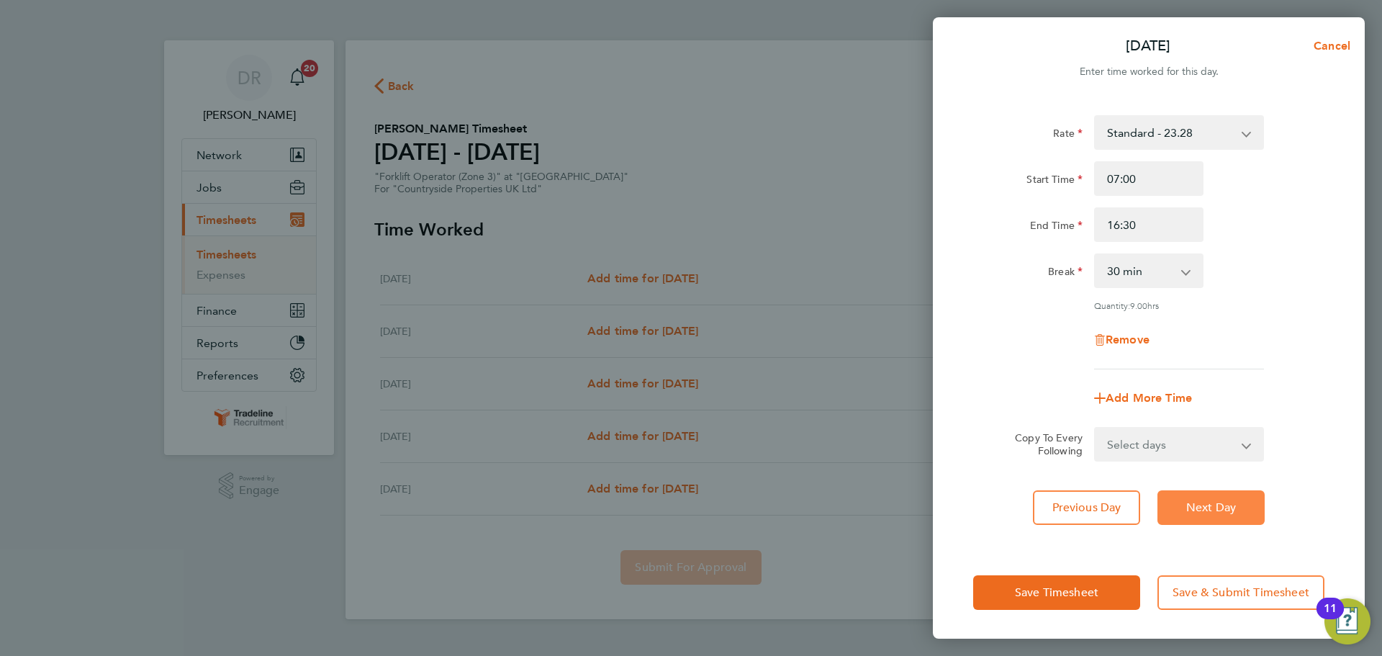
click at [1212, 507] on span "Next Day" at bounding box center [1211, 507] width 50 height 14
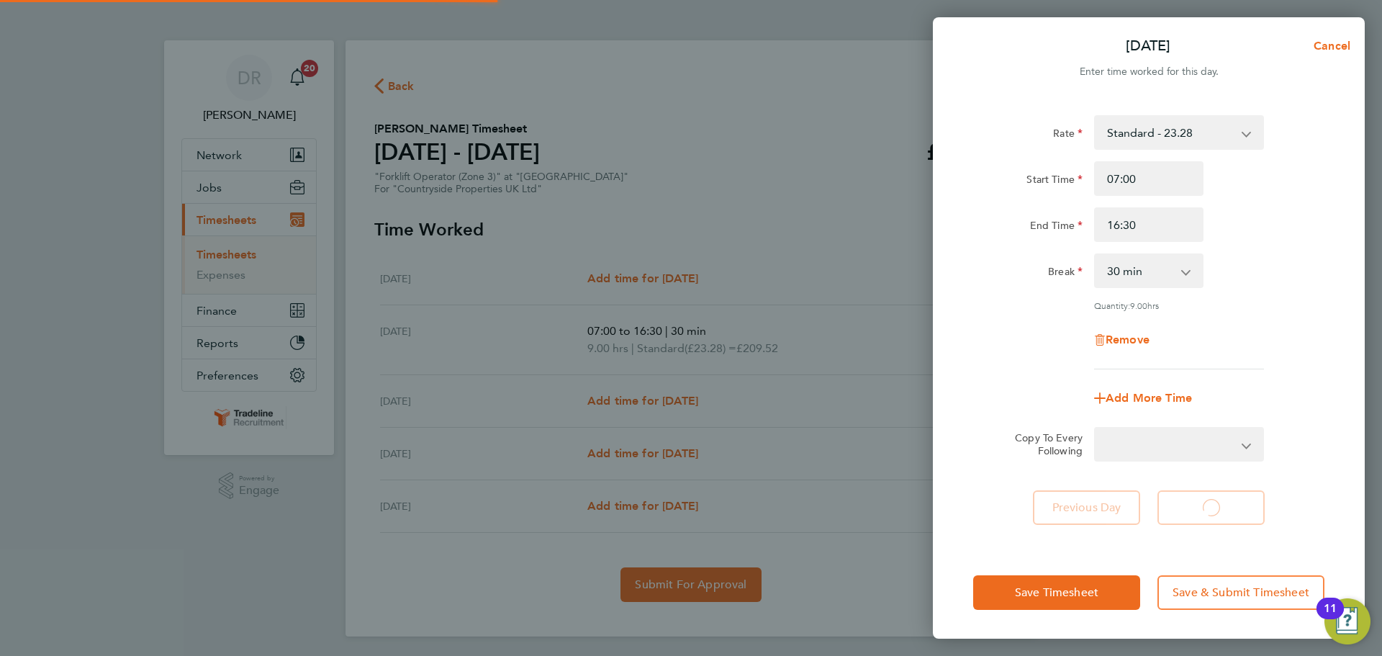
select select "30"
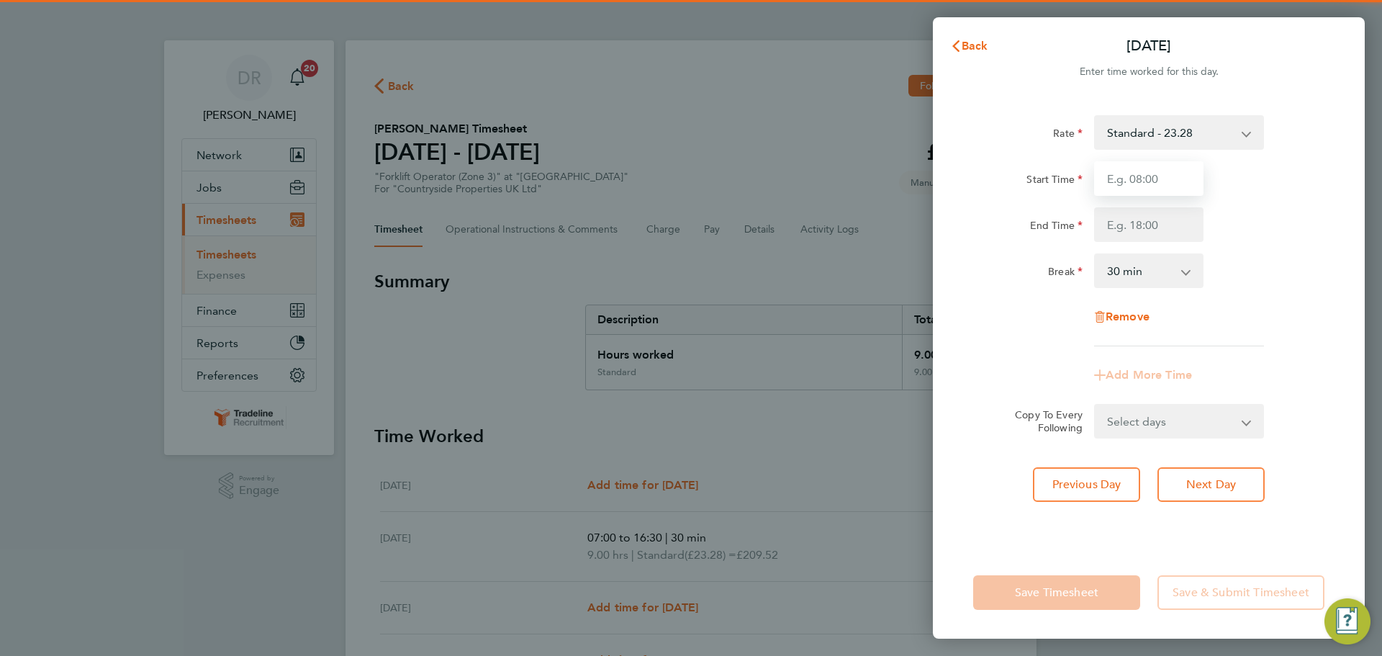
click at [1138, 177] on input "Start Time" at bounding box center [1148, 178] width 109 height 35
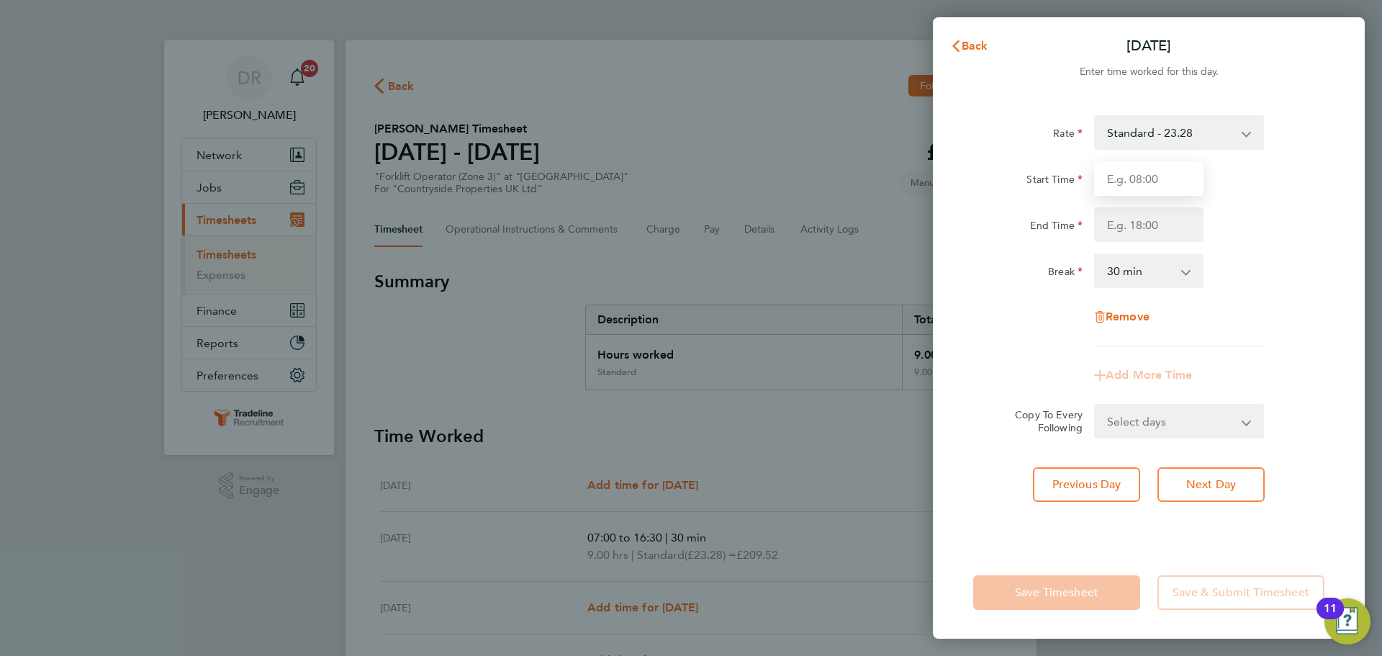
type input "07:00"
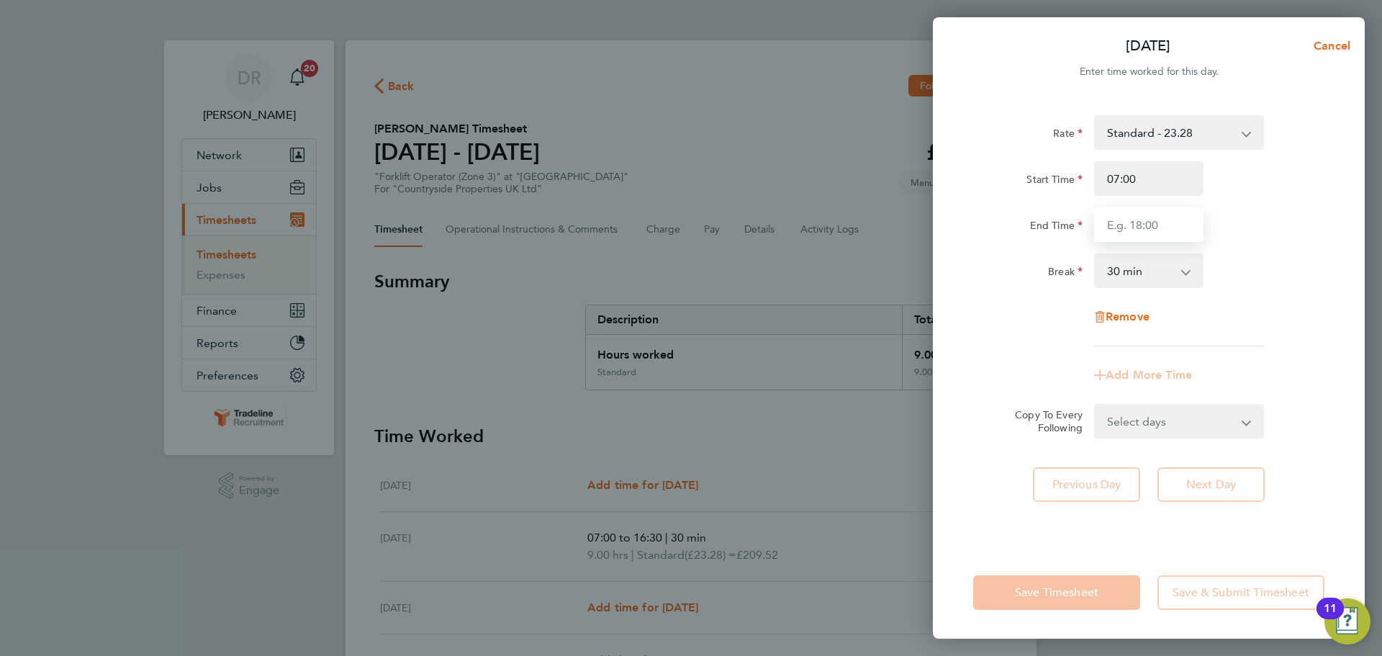
click at [1158, 218] on input "End Time" at bounding box center [1148, 224] width 109 height 35
type input "16:30"
click at [1284, 297] on div "Rate Standard - 23.28 Start Time 07:00 End Time 16:30 Break 0 min 15 min 30 min…" at bounding box center [1148, 230] width 351 height 231
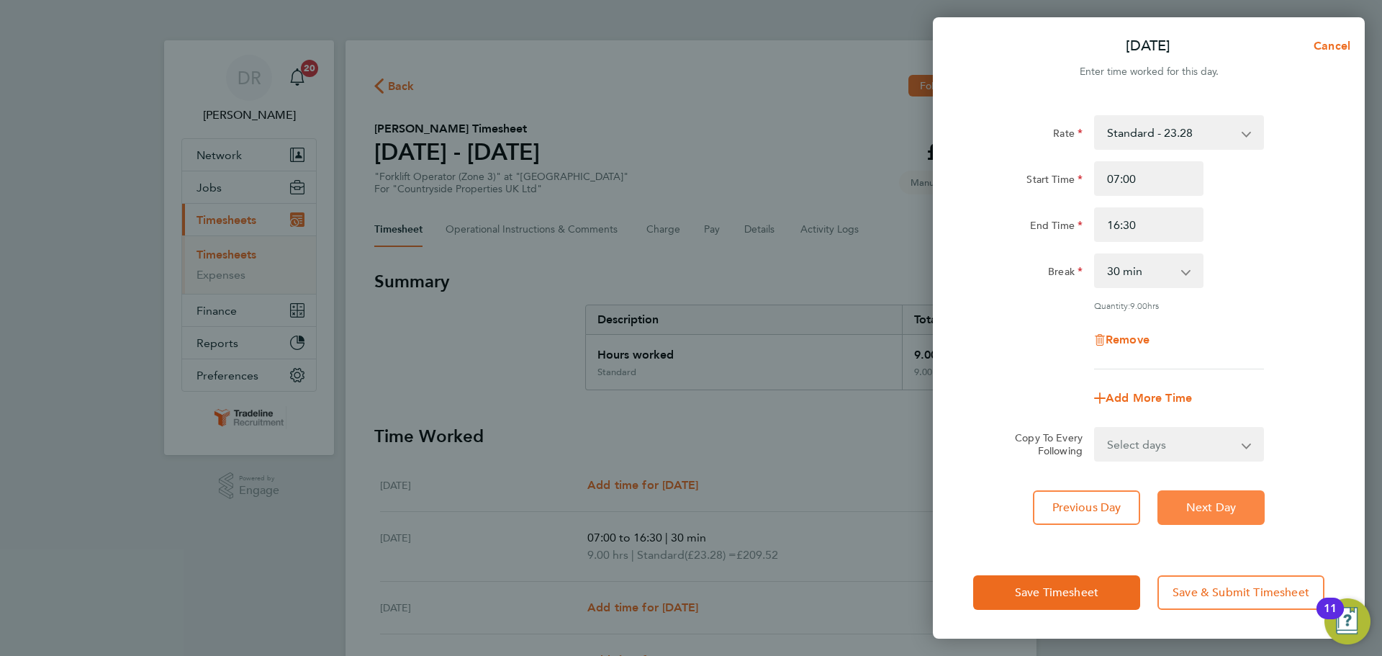
click at [1215, 513] on button "Next Day" at bounding box center [1210, 507] width 107 height 35
select select "30"
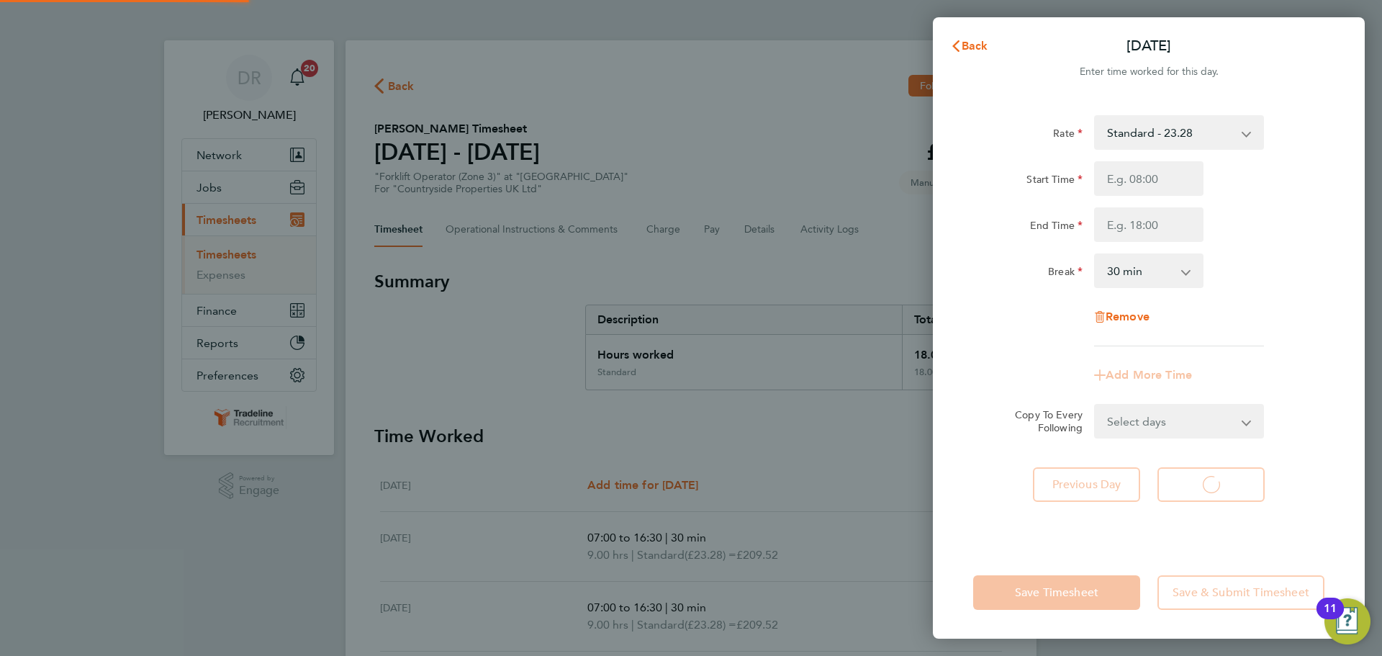
select select "30"
click at [1130, 177] on input "Start Time" at bounding box center [1148, 178] width 109 height 35
type input "07:00"
click at [1140, 218] on input "End Time" at bounding box center [1148, 224] width 109 height 35
type input "16:30"
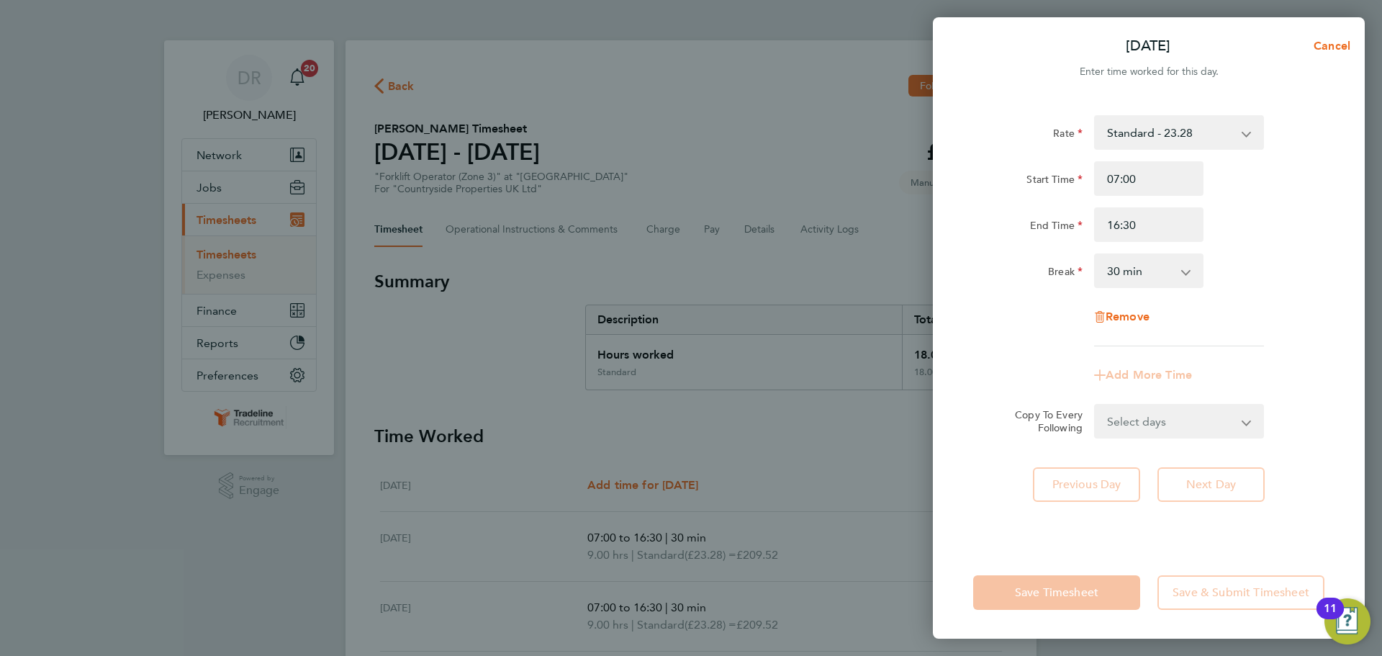
click at [1301, 298] on div "Rate Standard - 23.28 Start Time 07:00 End Time 16:30 Break 0 min 15 min 30 min…" at bounding box center [1148, 230] width 351 height 231
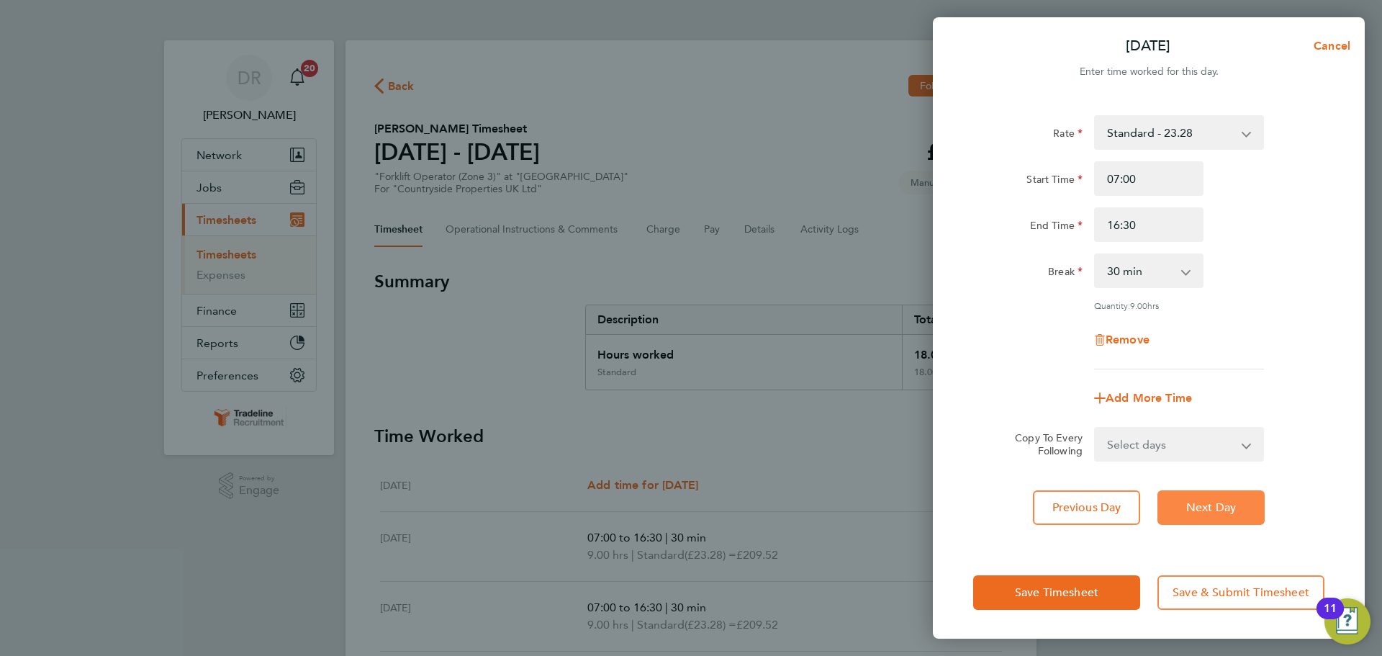
click at [1204, 511] on span "Next Day" at bounding box center [1211, 507] width 50 height 14
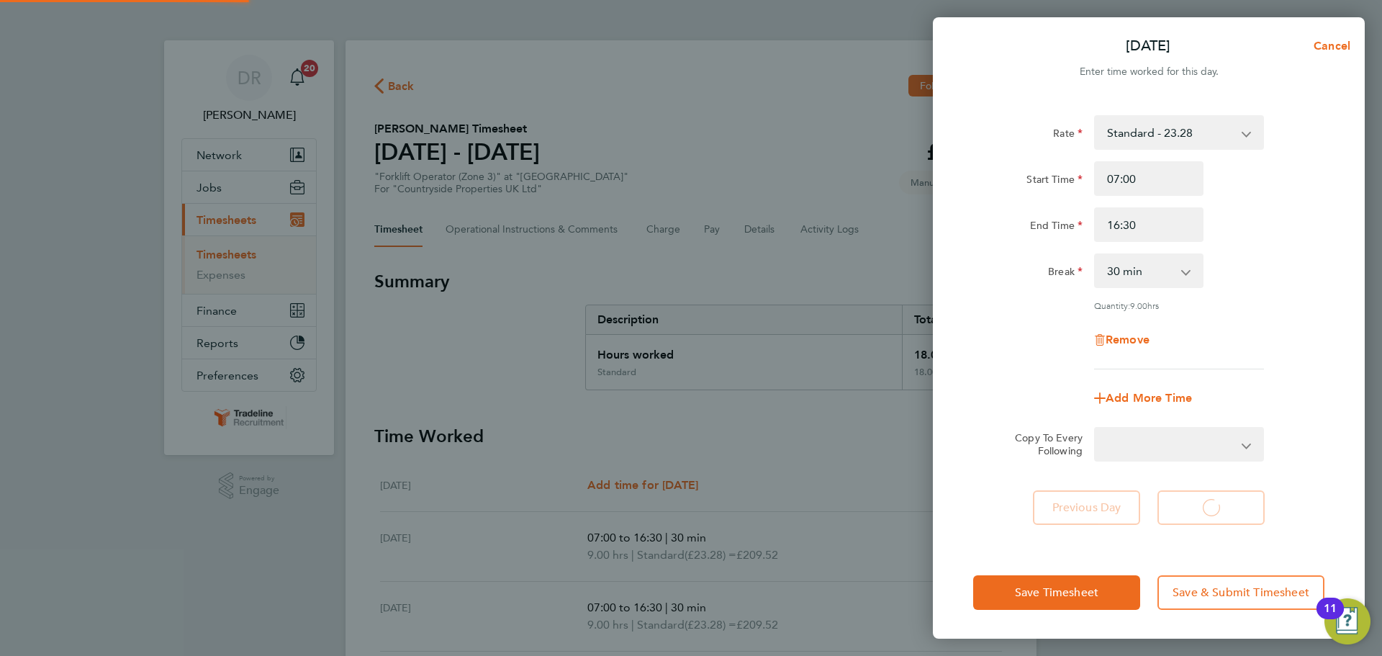
select select "30"
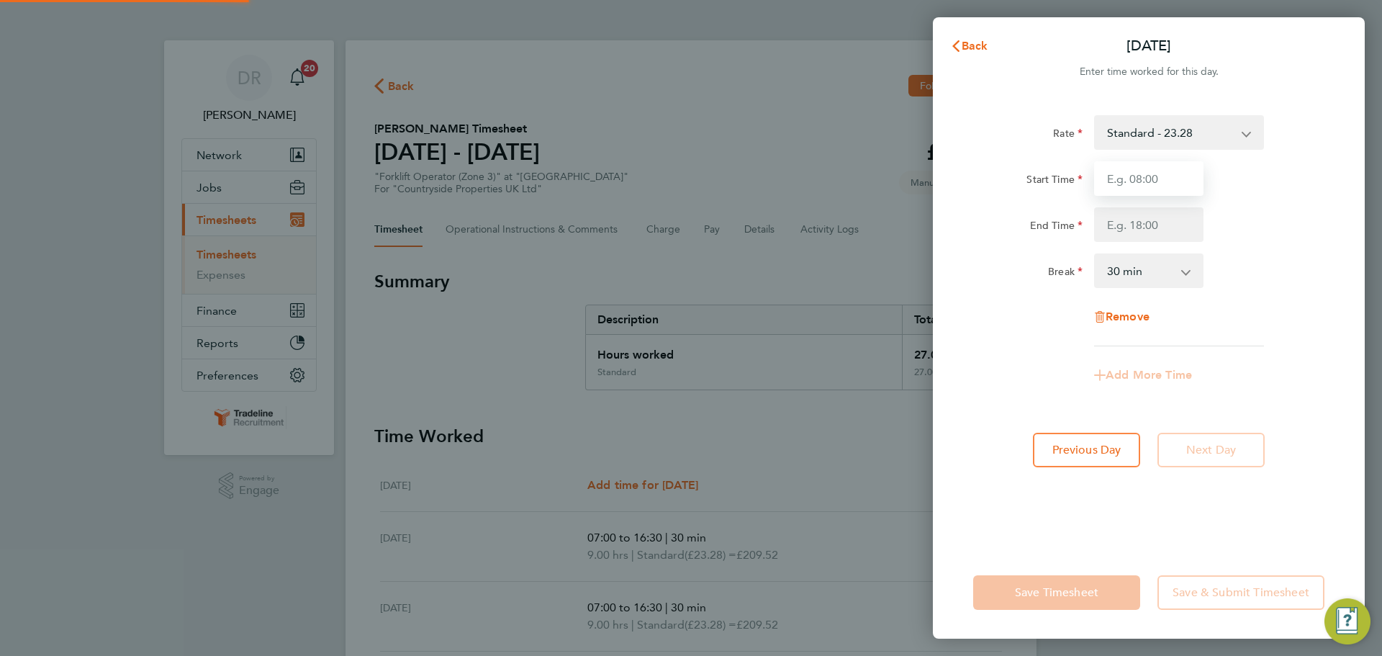
click at [1116, 162] on input "Start Time" at bounding box center [1148, 178] width 109 height 35
type input "07:00"
click at [1138, 222] on input "End Time" at bounding box center [1148, 224] width 109 height 35
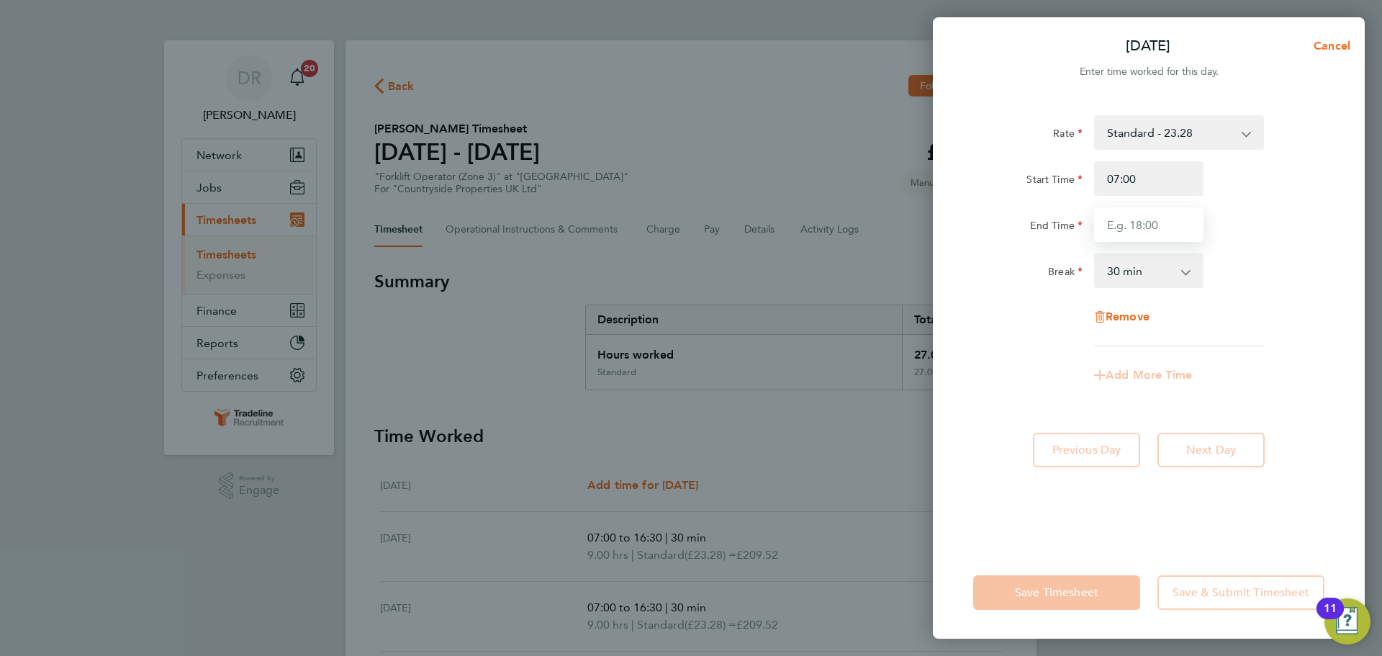
type input "16:30"
drag, startPoint x: 1252, startPoint y: 282, endPoint x: 1231, endPoint y: 369, distance: 88.9
click at [1249, 284] on div "Break 0 min 15 min 30 min 45 min 60 min 75 min 90 min" at bounding box center [1148, 270] width 363 height 35
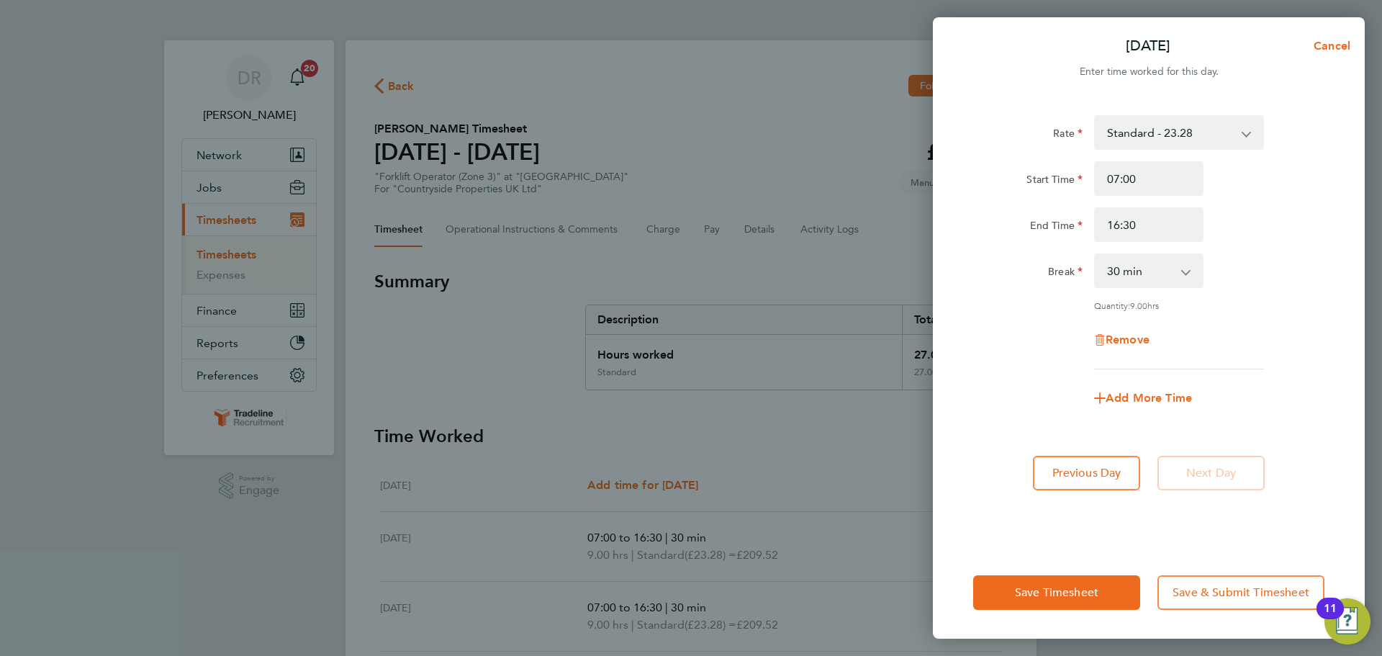
click at [1074, 615] on div "Save Timesheet Save & Submit Timesheet" at bounding box center [1149, 592] width 432 height 92
click at [1074, 600] on button "Save Timesheet" at bounding box center [1056, 592] width 167 height 35
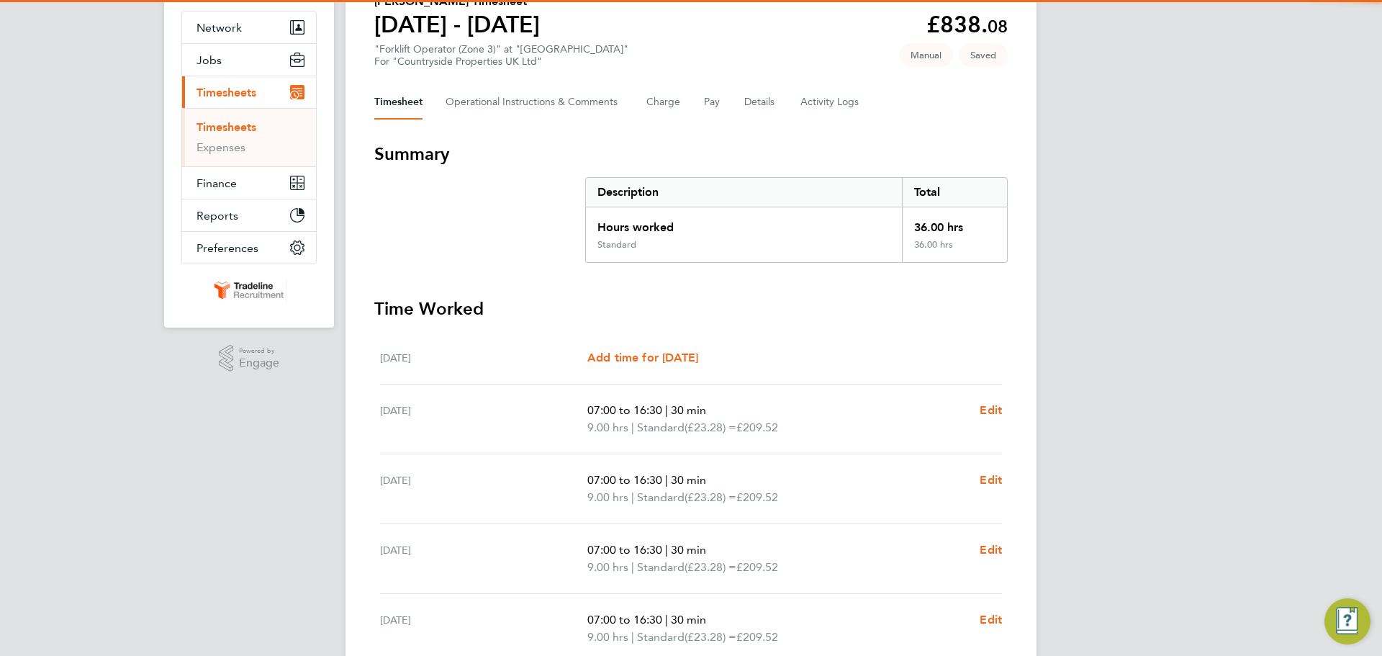
scroll to position [262, 0]
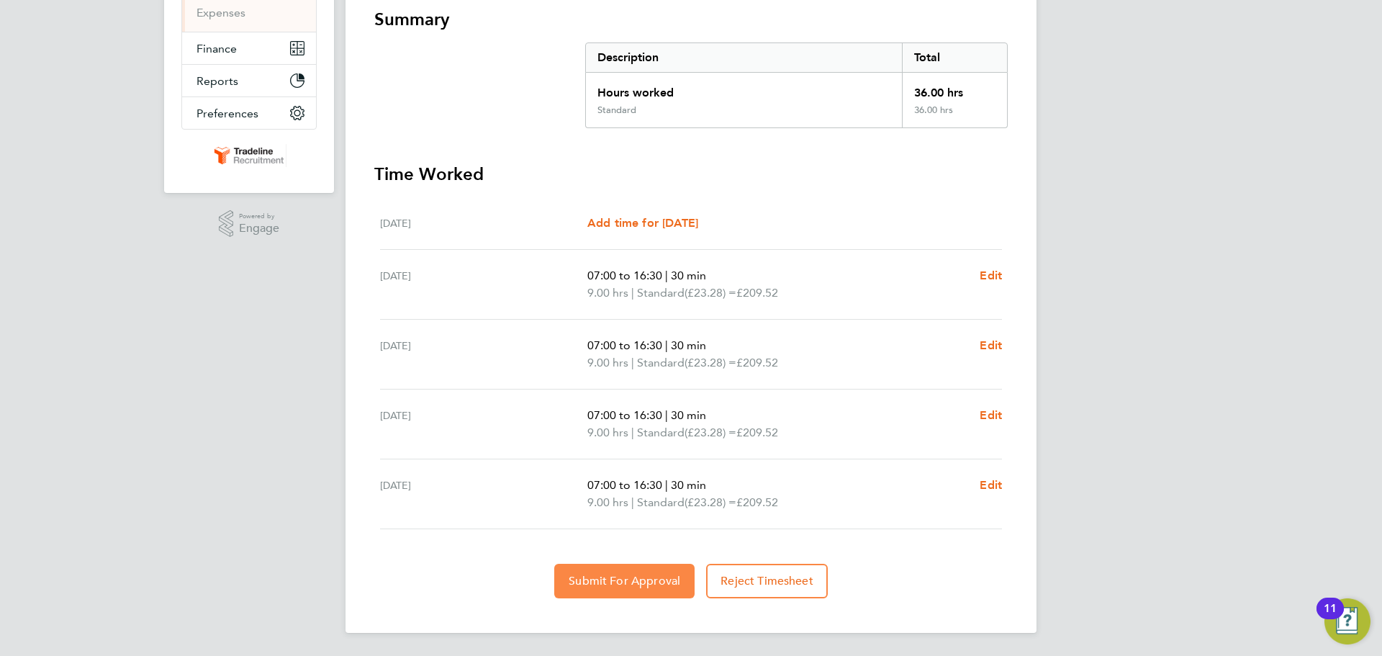
click at [595, 572] on button "Submit For Approval" at bounding box center [624, 581] width 140 height 35
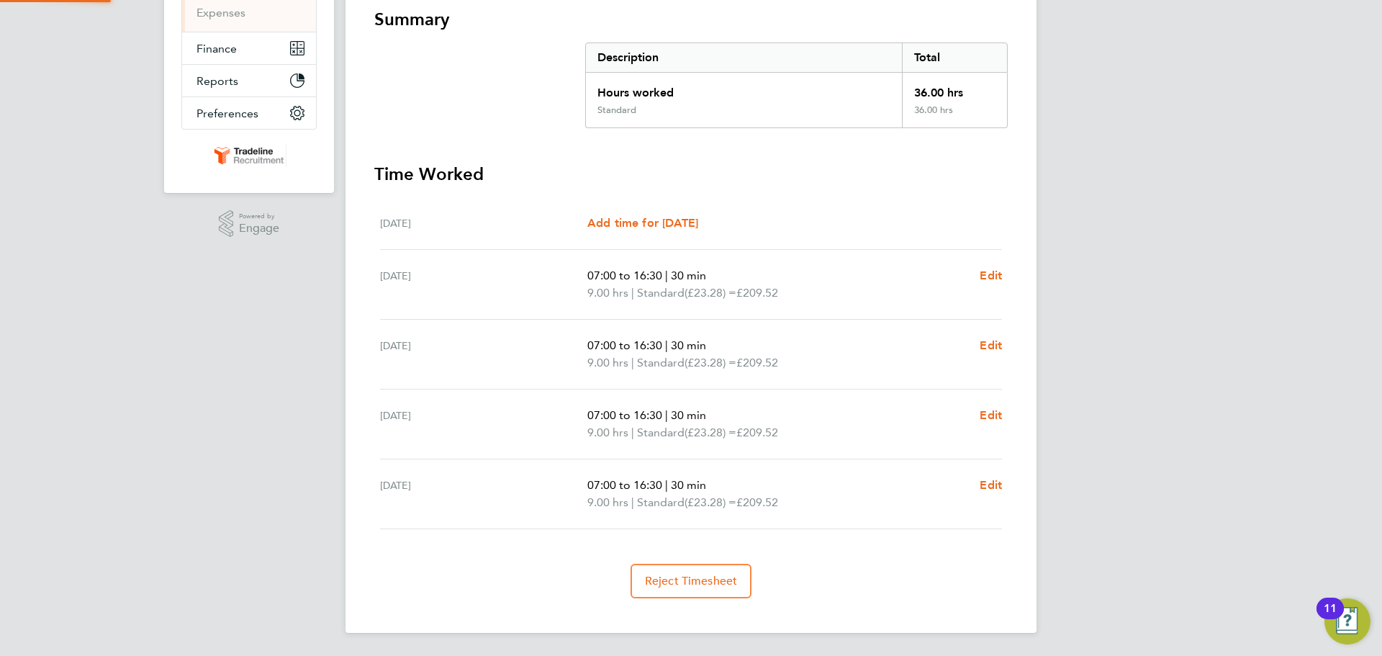
scroll to position [0, 0]
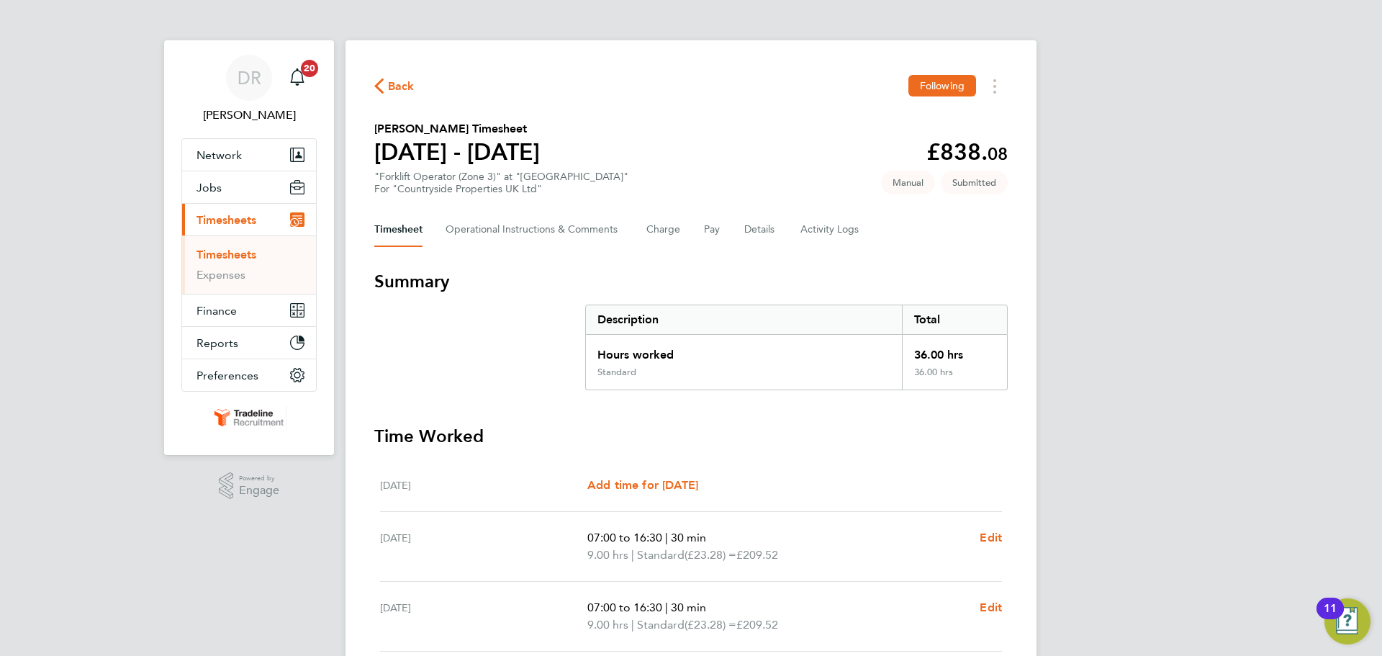
click at [235, 250] on link "Timesheets" at bounding box center [226, 255] width 60 height 14
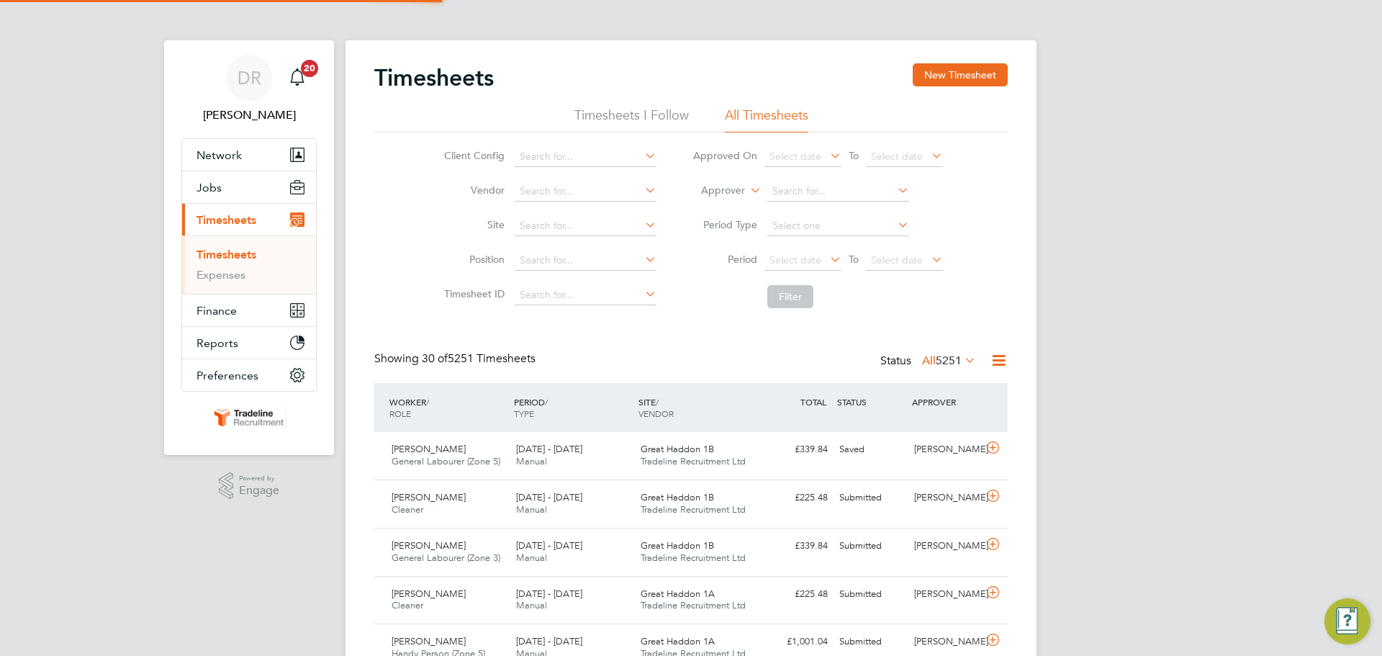
scroll to position [37, 125]
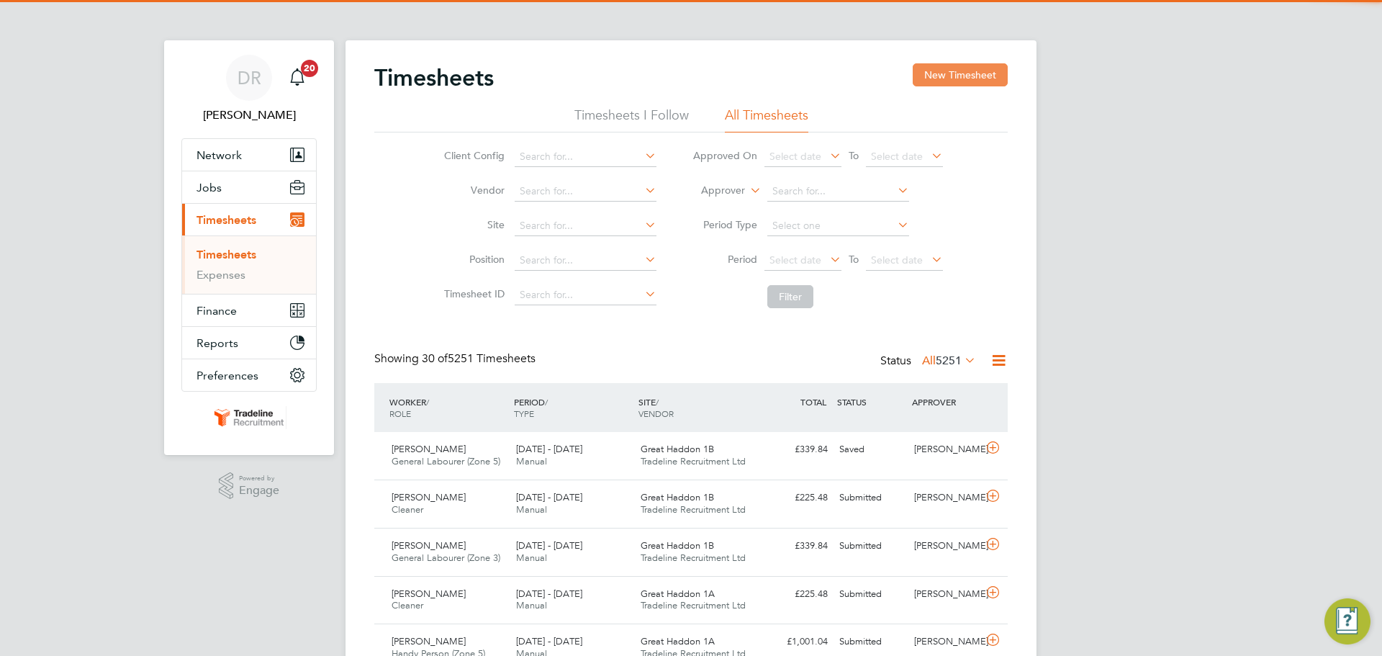
click at [959, 68] on button "New Timesheet" at bounding box center [960, 74] width 95 height 23
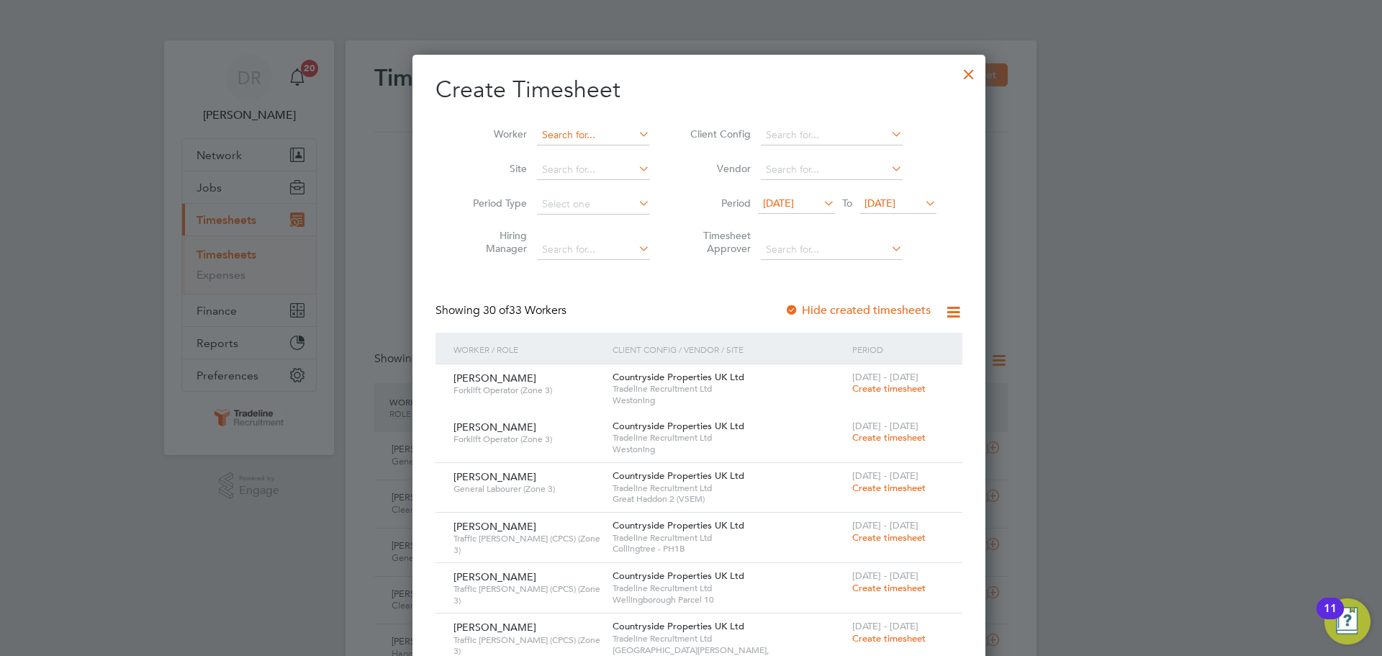
click at [573, 128] on input at bounding box center [593, 135] width 113 height 20
click at [588, 153] on li "[PERSON_NAME]" at bounding box center [617, 154] width 178 height 19
type input "[PERSON_NAME]"
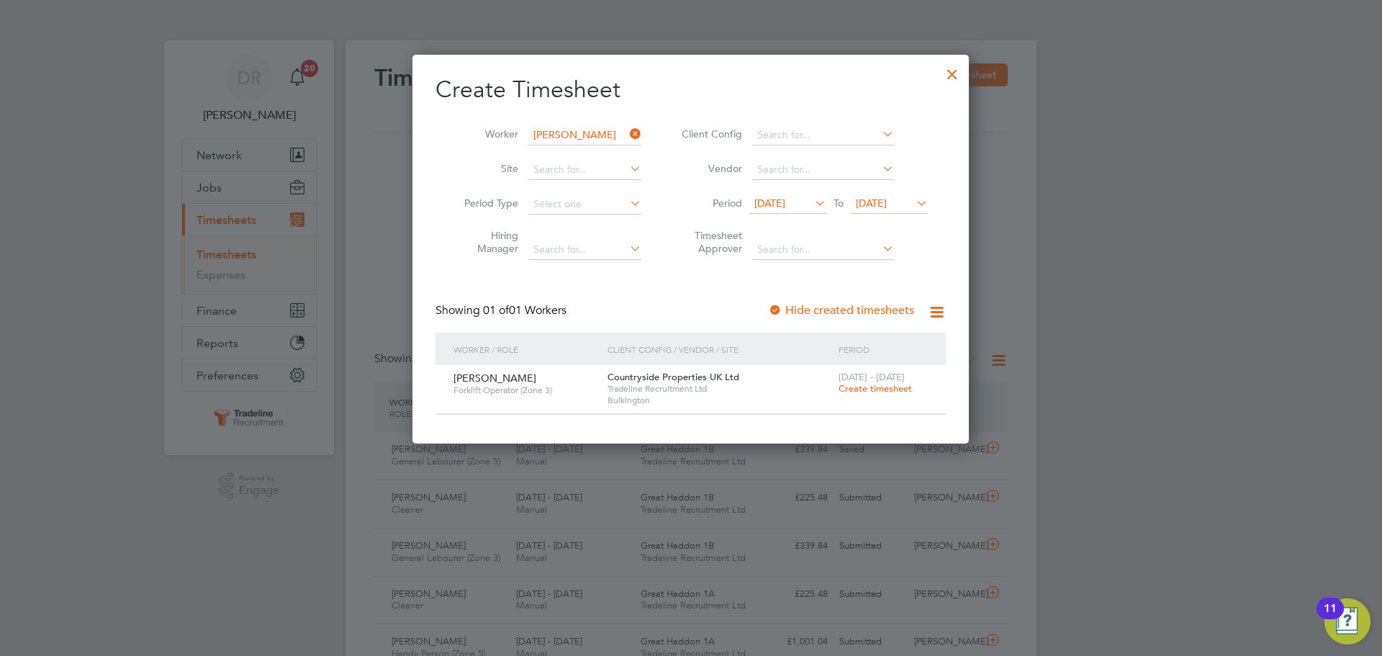
click at [883, 386] on span "Create timesheet" at bounding box center [875, 388] width 73 height 12
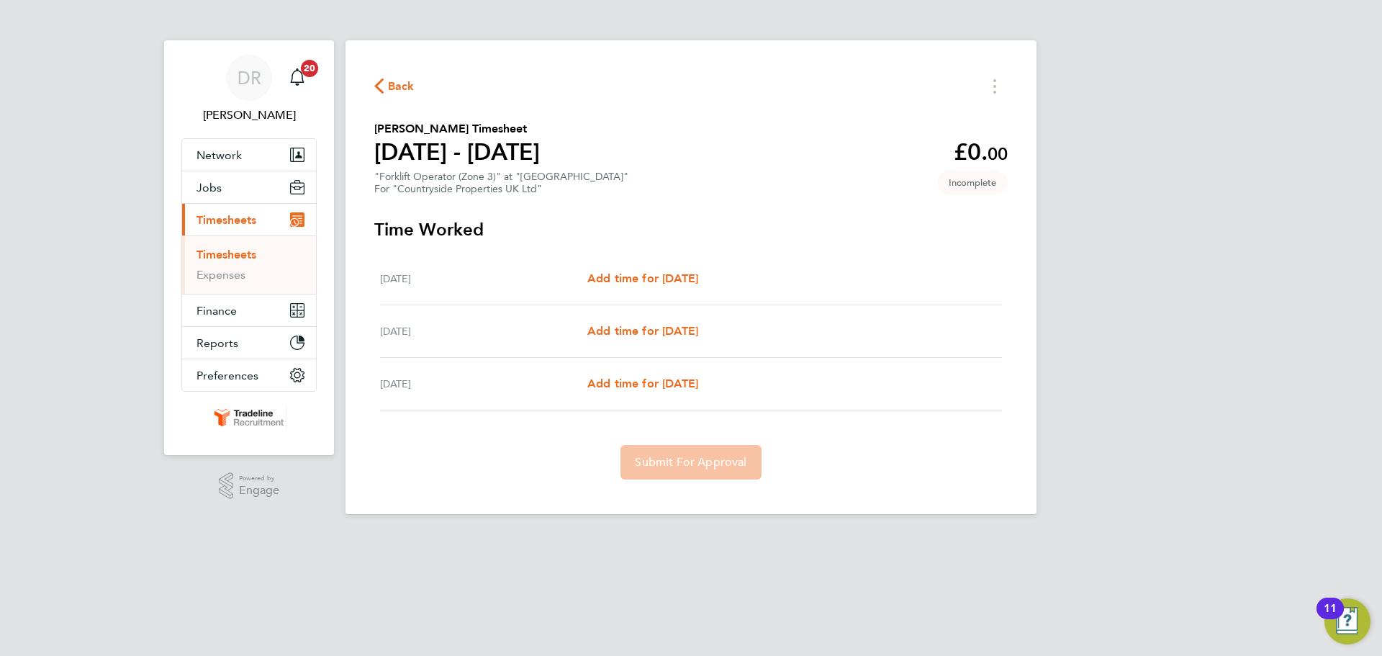
click at [681, 268] on div "[DATE] Add time for [DATE] Add time for [DATE]" at bounding box center [691, 279] width 622 height 53
click at [682, 285] on link "Add time for [DATE]" at bounding box center [642, 278] width 111 height 17
select select "30"
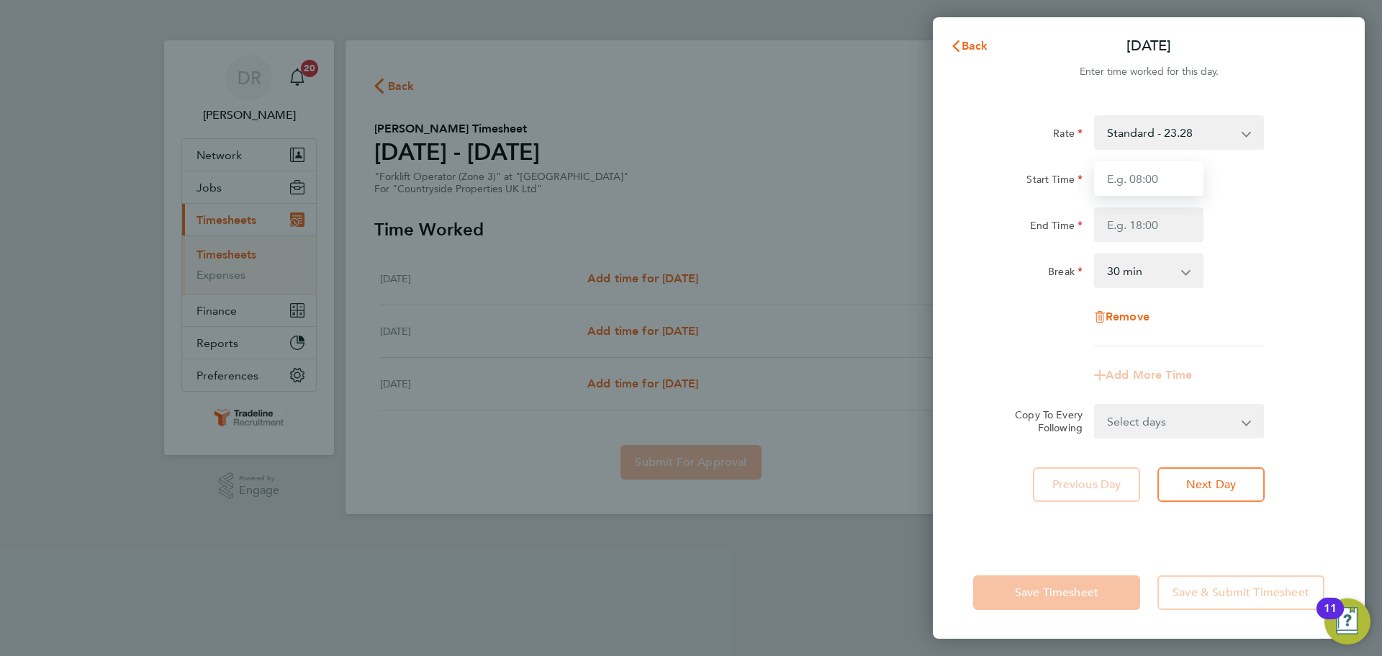
click at [1157, 175] on input "Start Time" at bounding box center [1148, 178] width 109 height 35
type input "07:00"
click at [1145, 228] on input "End Time" at bounding box center [1148, 224] width 109 height 35
type input "16:30"
click at [1234, 315] on div "Rate Standard - 23.28 Start Time 07:00 End Time 16:30 Break 0 min 15 min 30 min…" at bounding box center [1148, 230] width 351 height 231
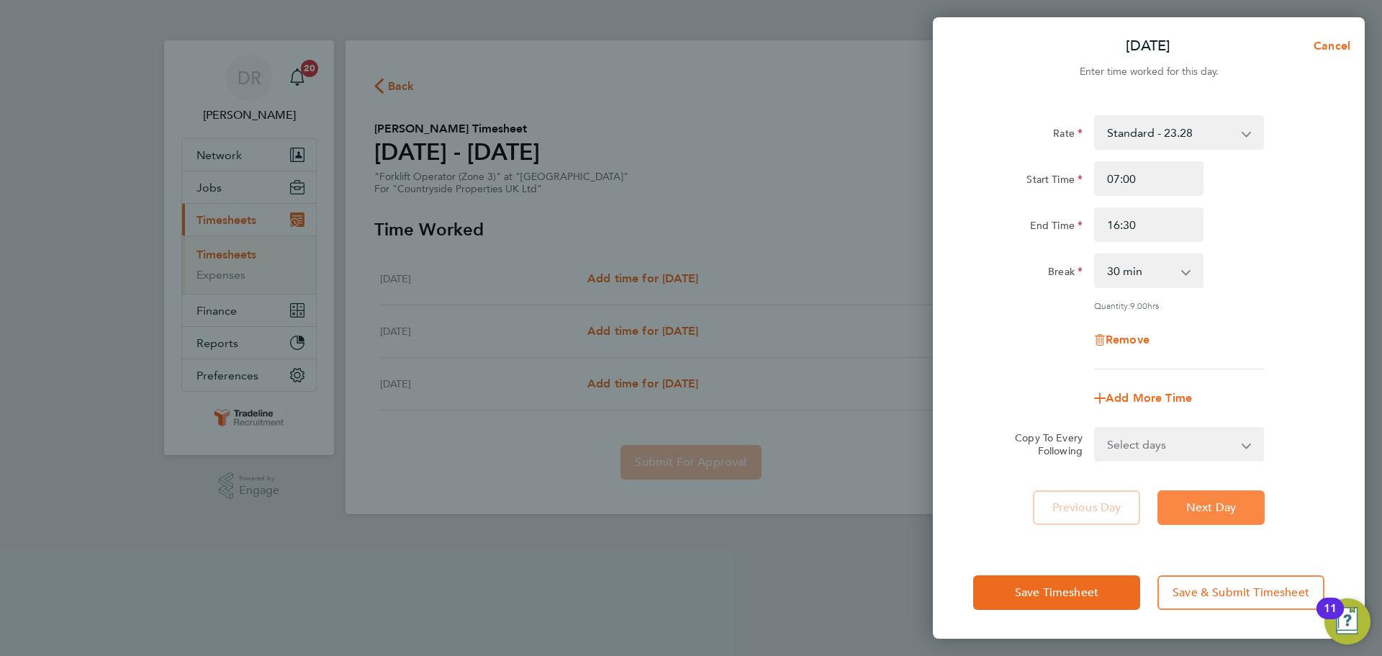
click at [1237, 494] on button "Next Day" at bounding box center [1210, 507] width 107 height 35
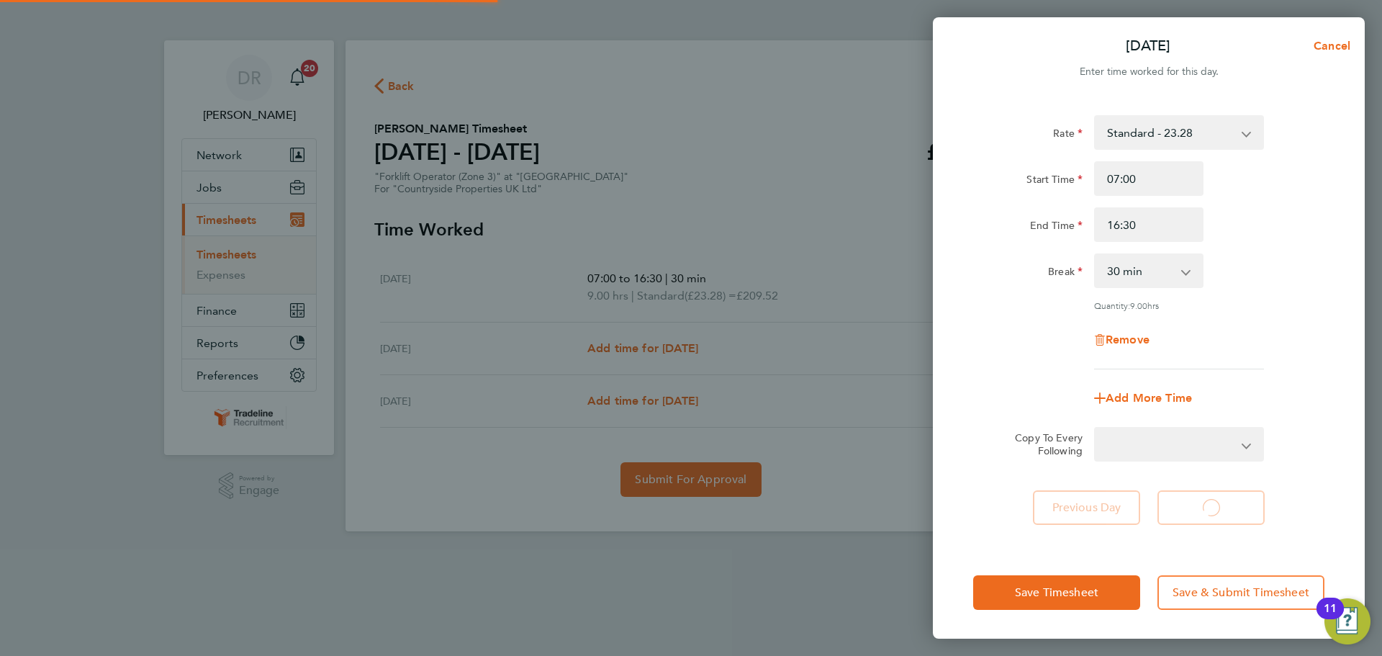
select select "30"
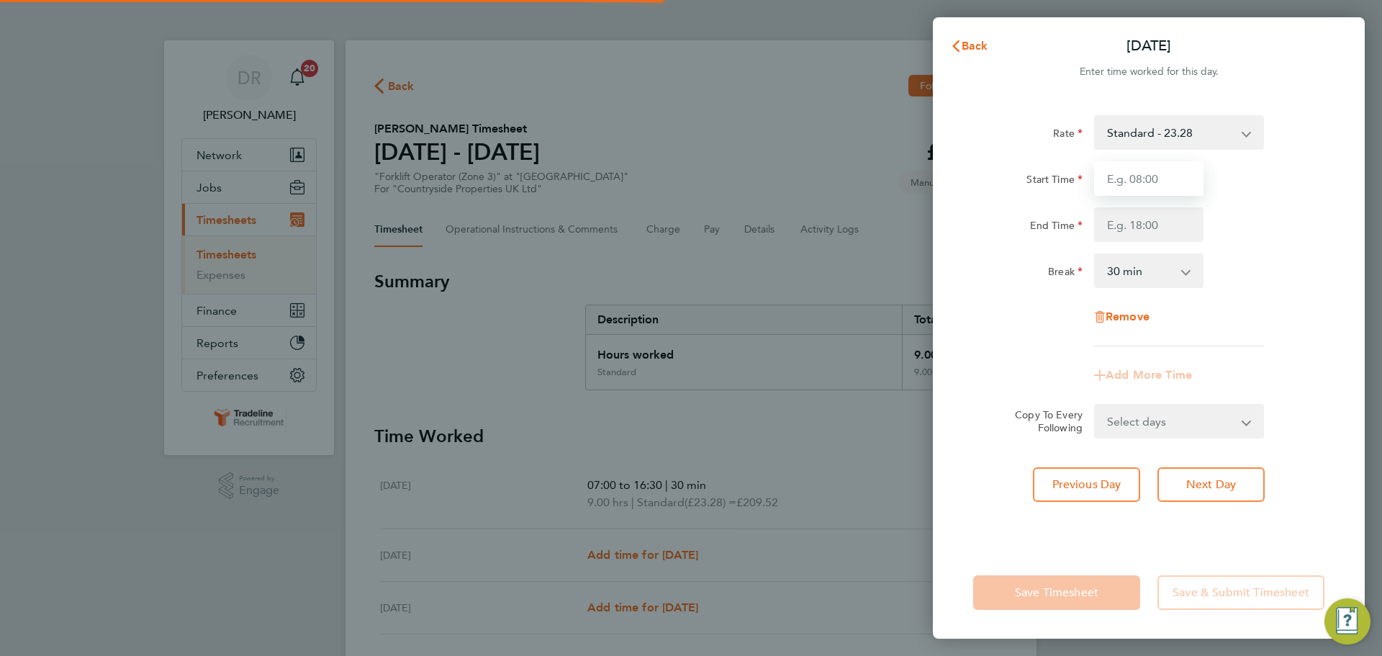
click at [1139, 182] on input "Start Time" at bounding box center [1148, 178] width 109 height 35
type input "07:00"
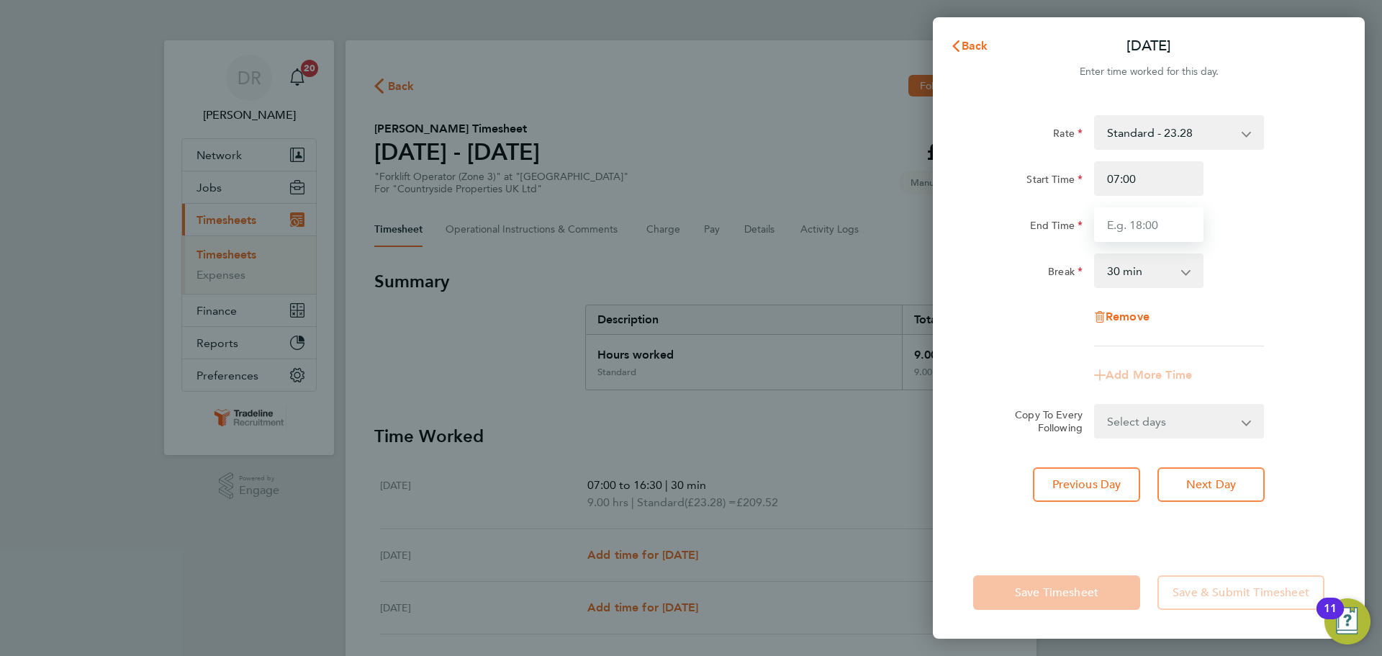
click at [1151, 217] on input "End Time" at bounding box center [1148, 224] width 109 height 35
type input "16:30"
click at [1256, 292] on div "Rate Standard - 23.28 Start Time 07:00 End Time 16:30 Break 0 min 15 min 30 min…" at bounding box center [1148, 230] width 351 height 231
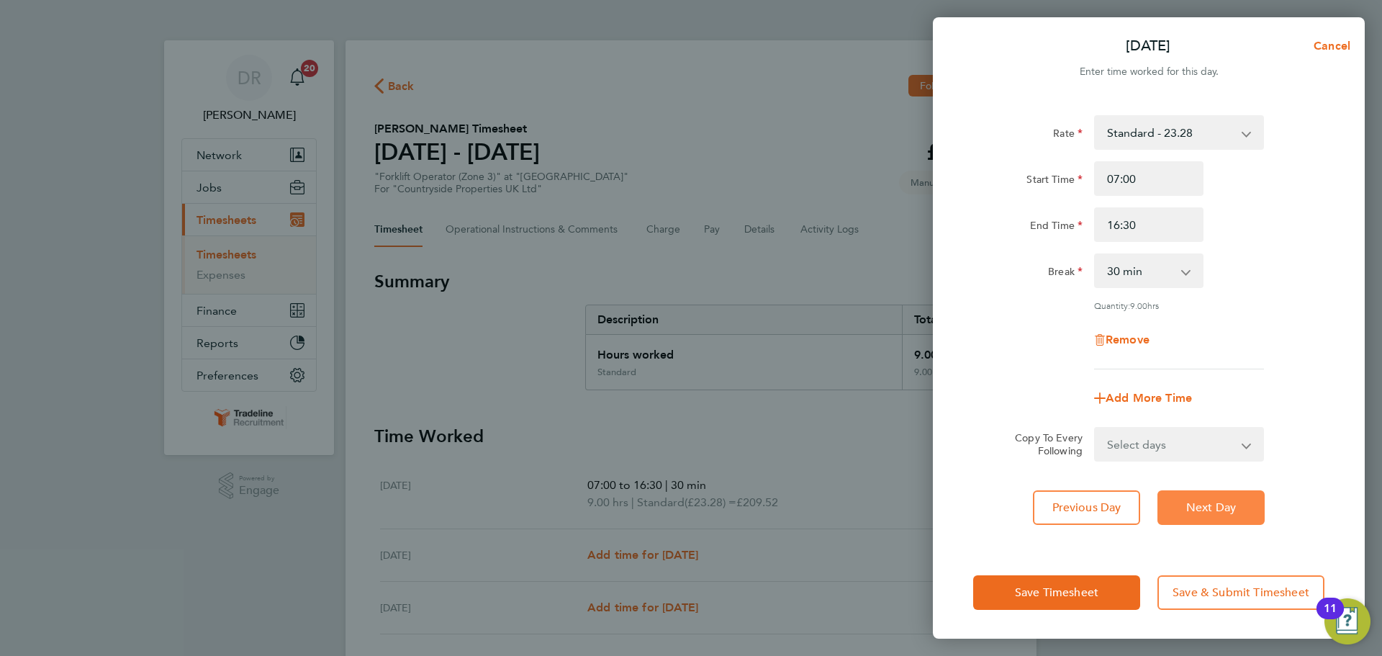
click at [1229, 510] on span "Next Day" at bounding box center [1211, 507] width 50 height 14
select select "30"
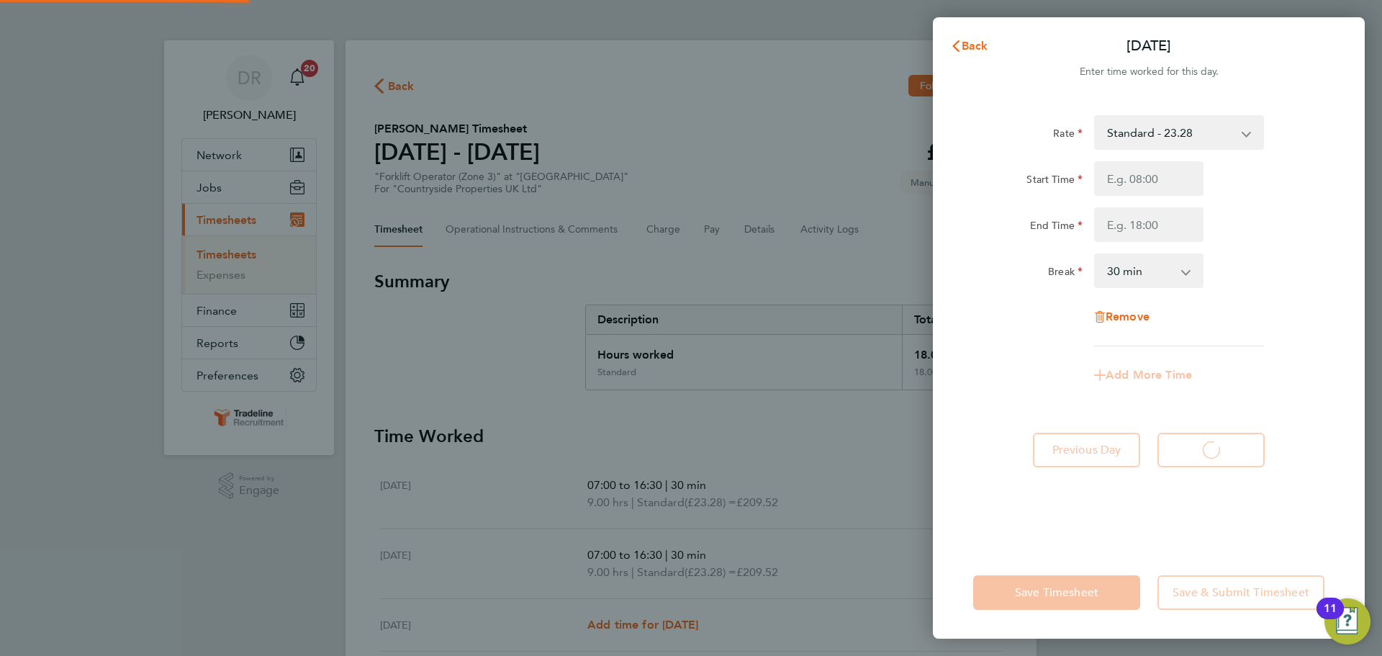
select select "30"
drag, startPoint x: 1142, startPoint y: 188, endPoint x: 1139, endPoint y: 178, distance: 10.5
click at [1139, 178] on input "Start Time" at bounding box center [1148, 178] width 109 height 35
type input "07:00"
drag, startPoint x: 1151, startPoint y: 230, endPoint x: 1151, endPoint y: 242, distance: 12.2
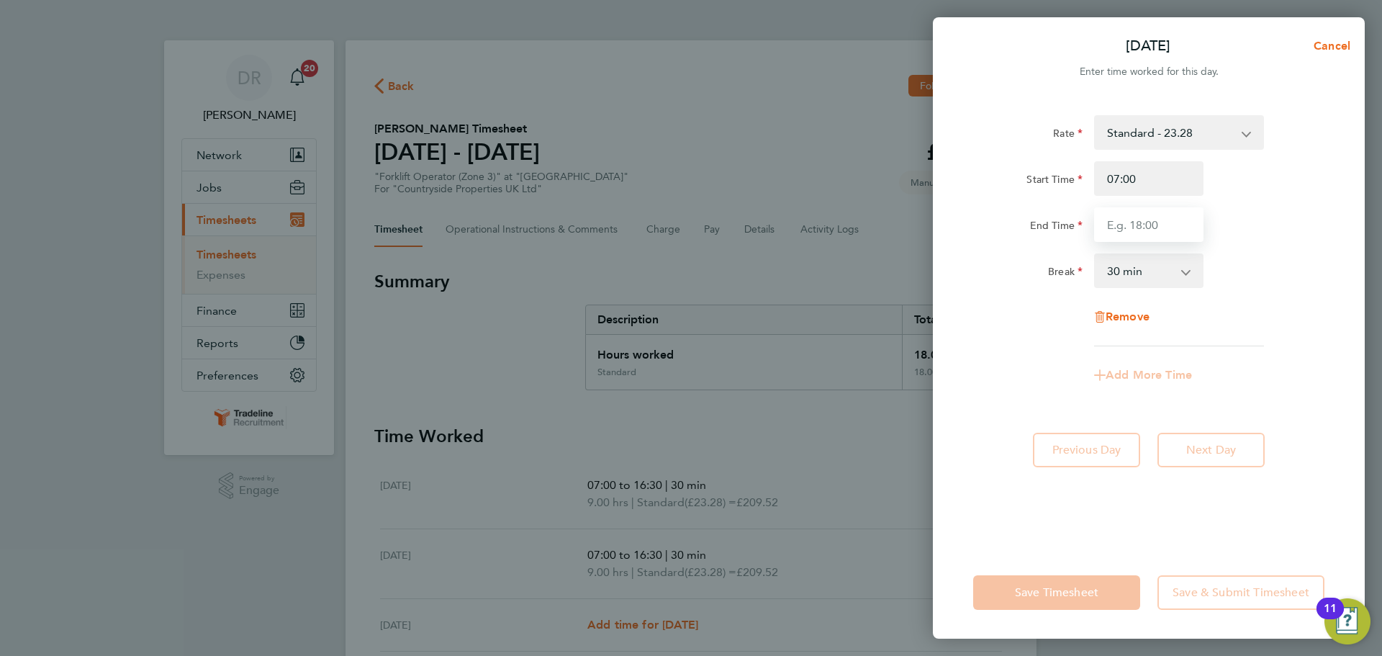
click at [1151, 230] on input "End Time" at bounding box center [1148, 224] width 109 height 35
type input "16:30"
click at [1263, 239] on div "End Time 16:30" at bounding box center [1148, 224] width 363 height 35
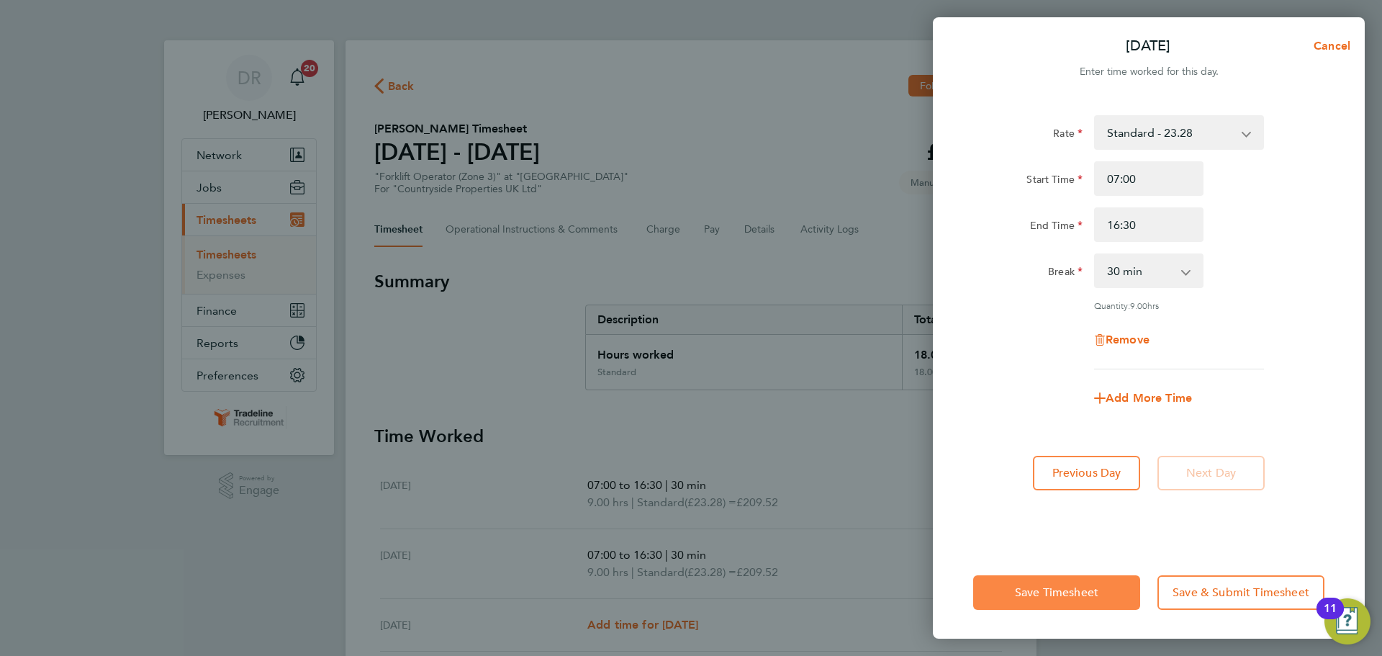
click at [1044, 592] on span "Save Timesheet" at bounding box center [1056, 592] width 83 height 14
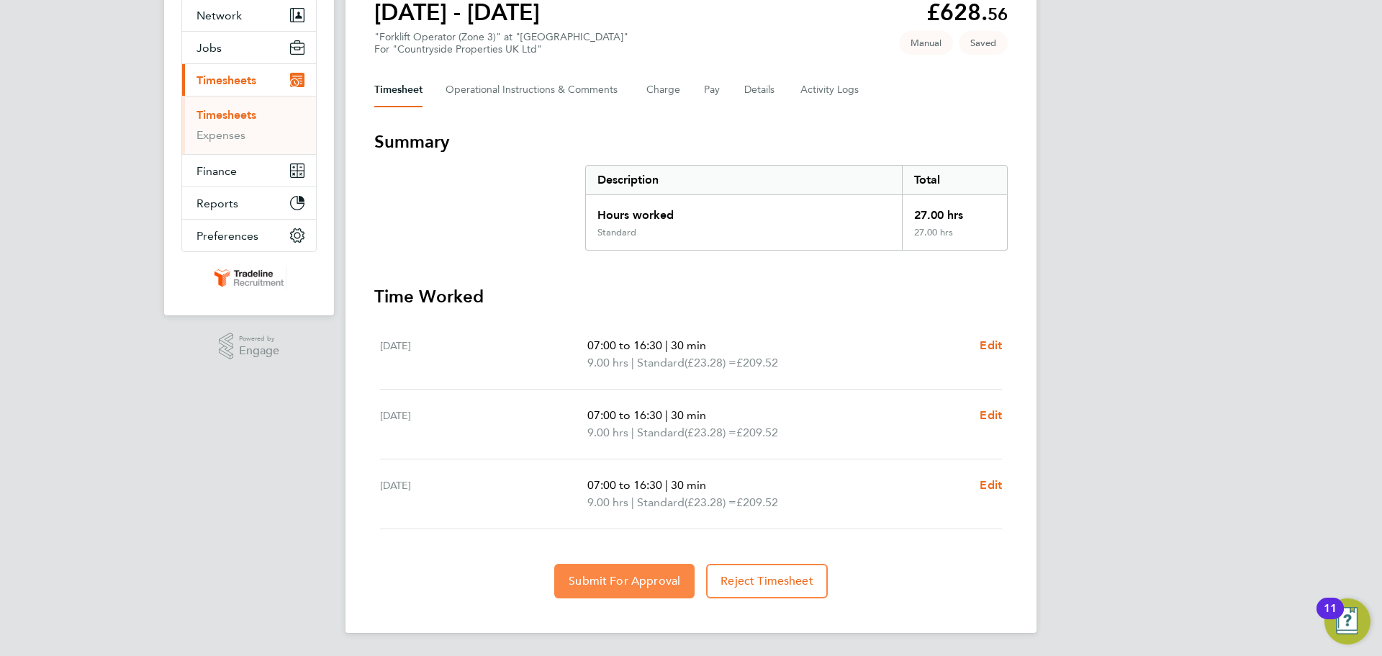
click at [649, 589] on button "Submit For Approval" at bounding box center [624, 581] width 140 height 35
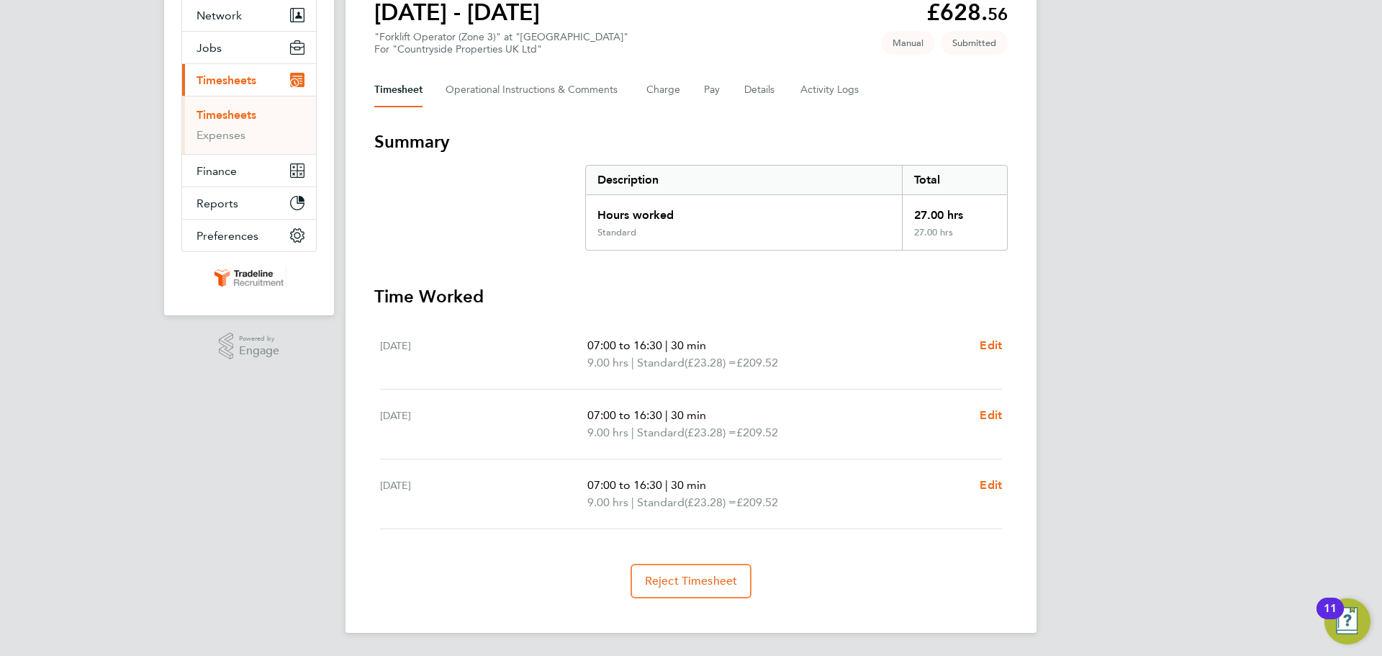
click at [219, 117] on link "Timesheets" at bounding box center [226, 115] width 60 height 14
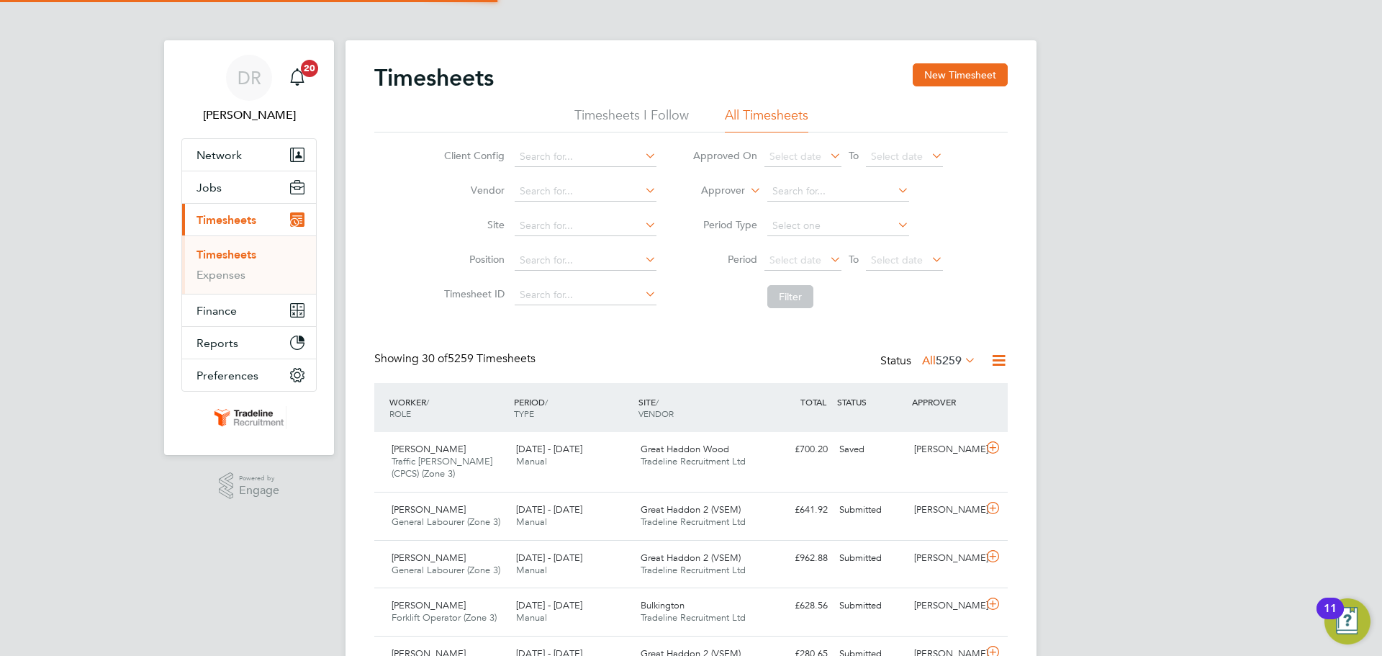
scroll to position [7, 7]
